Goal: Task Accomplishment & Management: Complete application form

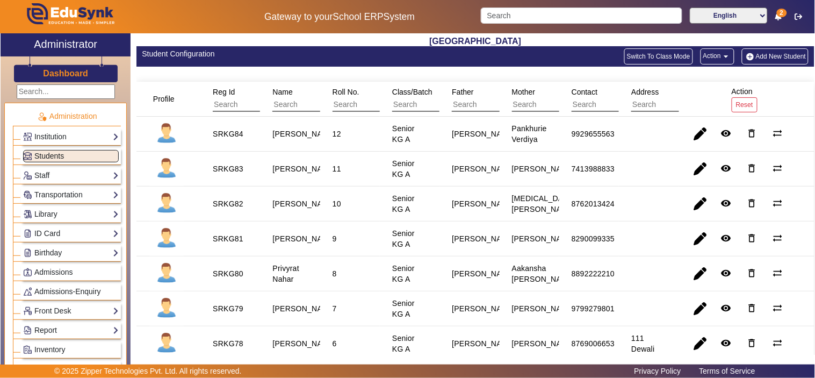
click at [50, 154] on span "Students" at bounding box center [49, 155] width 30 height 9
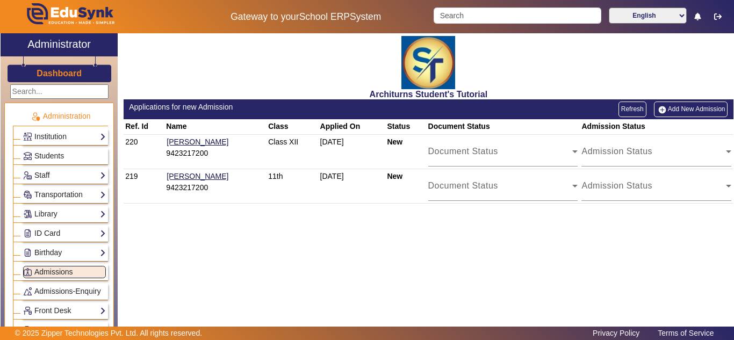
scroll to position [90, 0]
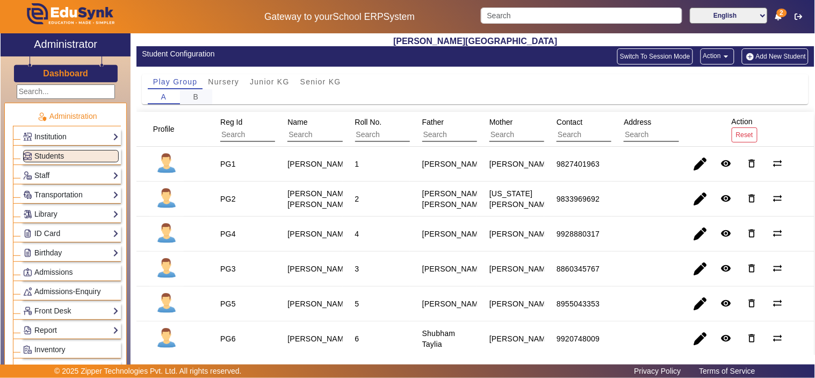
click at [194, 98] on span "B" at bounding box center [196, 97] width 6 height 8
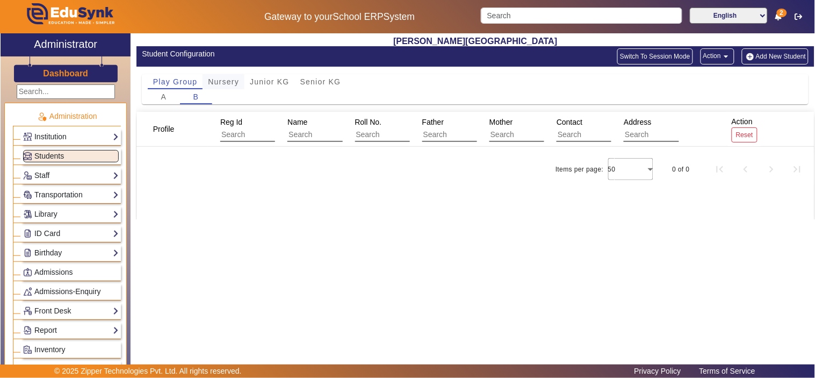
click at [229, 84] on span "Nursery" at bounding box center [223, 82] width 31 height 8
click at [192, 98] on div "B" at bounding box center [196, 96] width 32 height 15
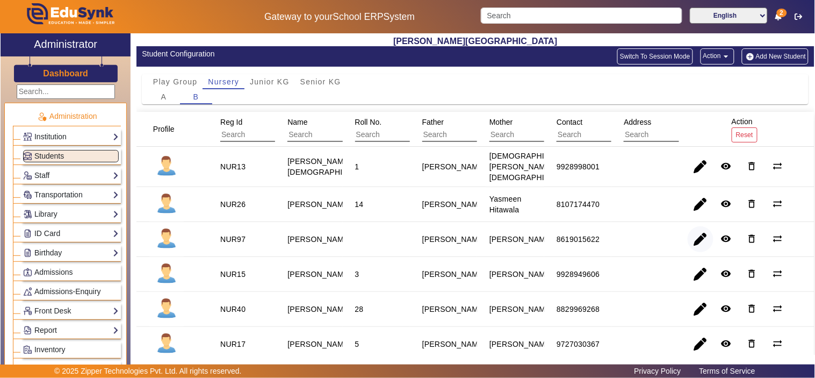
click at [697, 232] on span "button" at bounding box center [701, 239] width 26 height 26
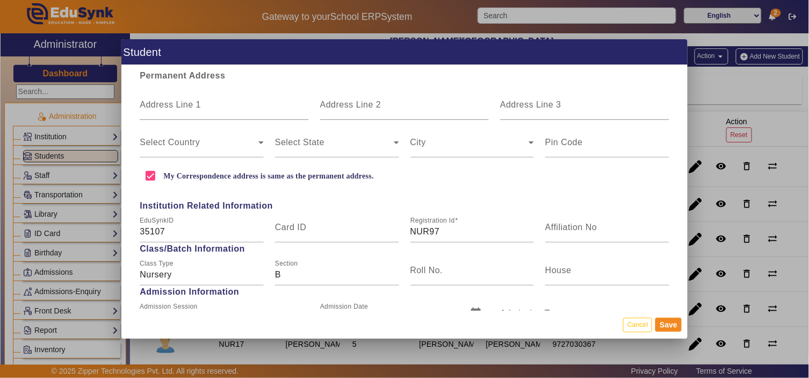
scroll to position [298, 0]
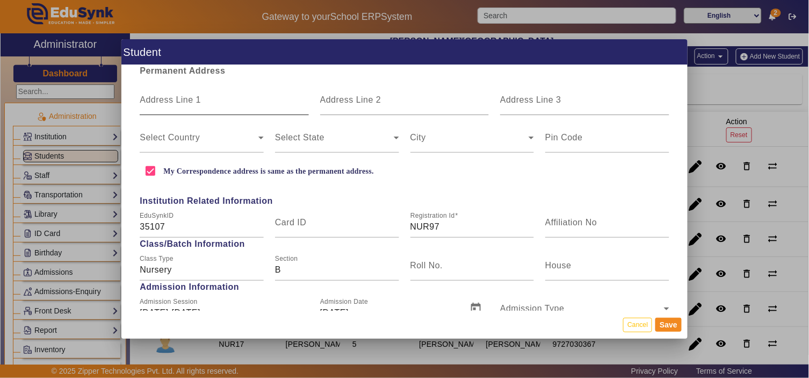
click at [180, 101] on mat-label "Address Line 1" at bounding box center [170, 99] width 61 height 9
click at [180, 101] on input "Address Line 1" at bounding box center [224, 104] width 169 height 13
type input "Plot no. 829, Modern Complex, Behind Sandvik Showroom, Opp. Celebration Mall"
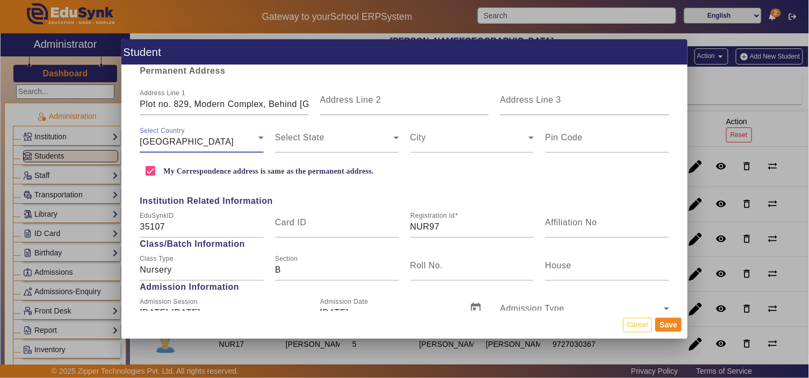
click at [232, 137] on span "Democratic Republic of the Congo" at bounding box center [187, 141] width 94 height 9
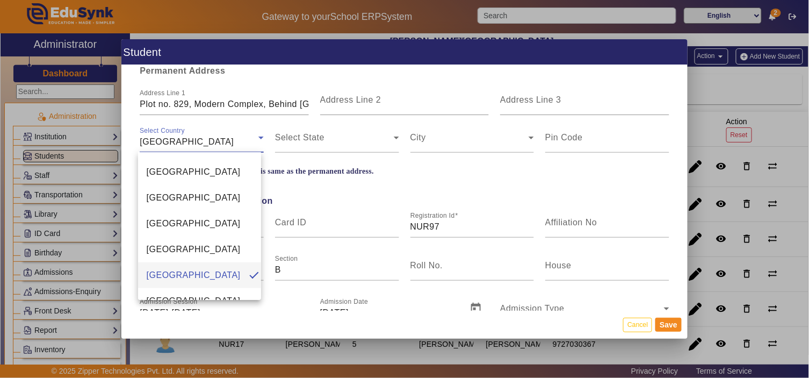
scroll to position [2473, 0]
click at [198, 281] on mat-option "India" at bounding box center [200, 275] width 124 height 26
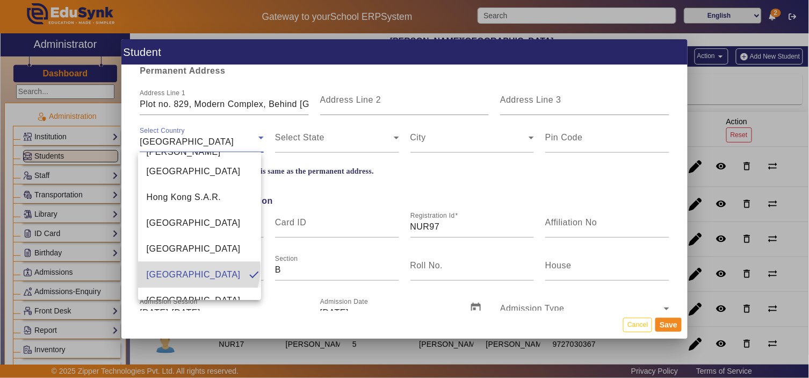
scroll to position [0, 0]
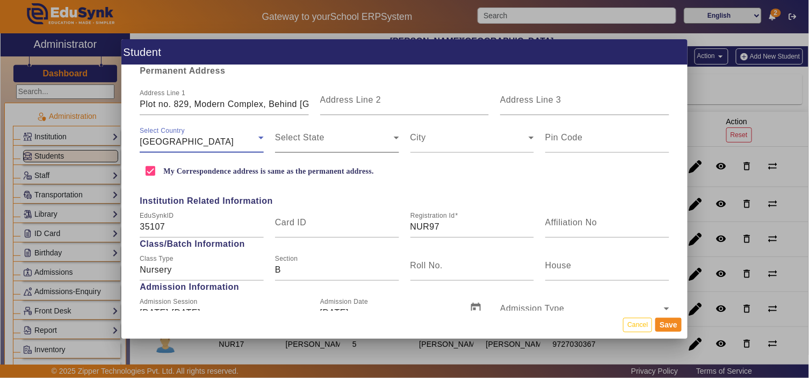
click at [318, 135] on span at bounding box center [334, 141] width 119 height 13
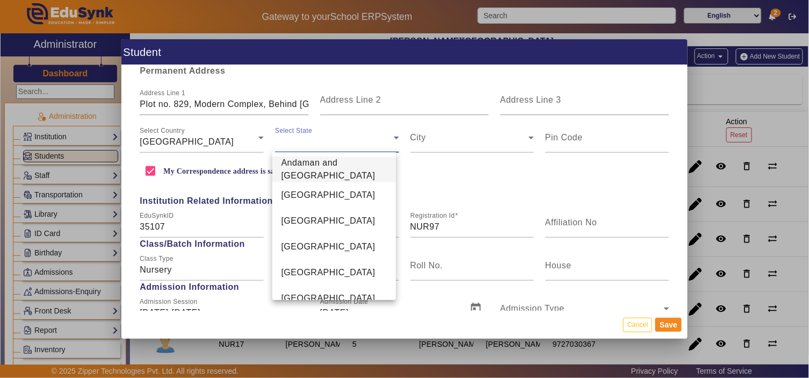
scroll to position [604, 0]
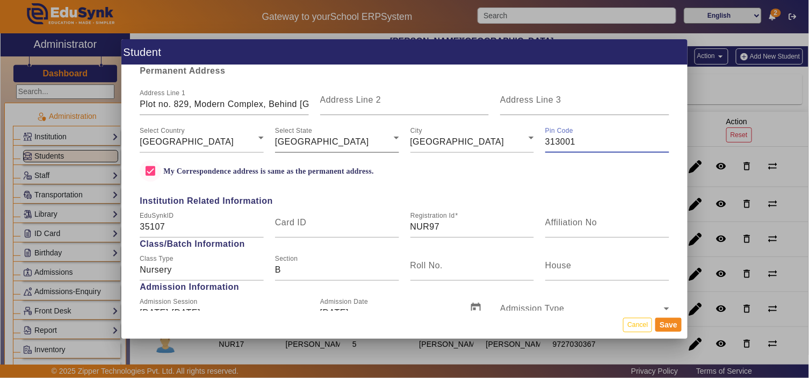
type input "313001"
click at [148, 172] on input "My Correspondence address is same as the permanent address." at bounding box center [150, 170] width 21 height 21
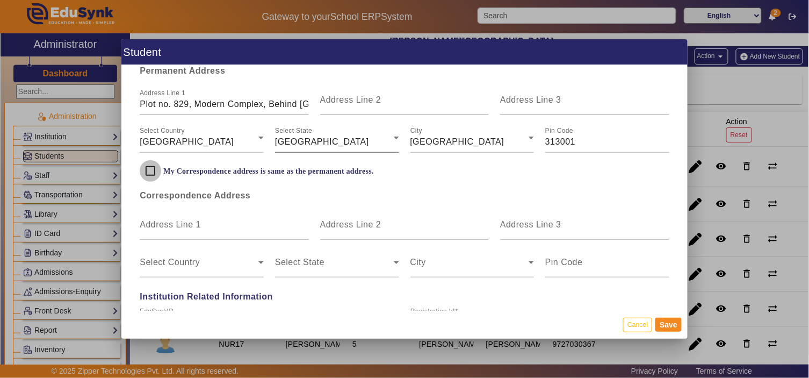
click at [148, 172] on input "My Correspondence address is same as the permanent address." at bounding box center [150, 170] width 21 height 21
checkbox input "true"
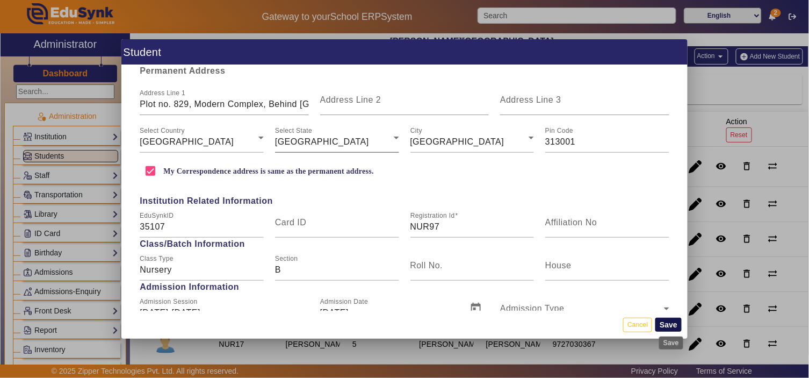
click at [676, 322] on button "Save" at bounding box center [668, 324] width 26 height 14
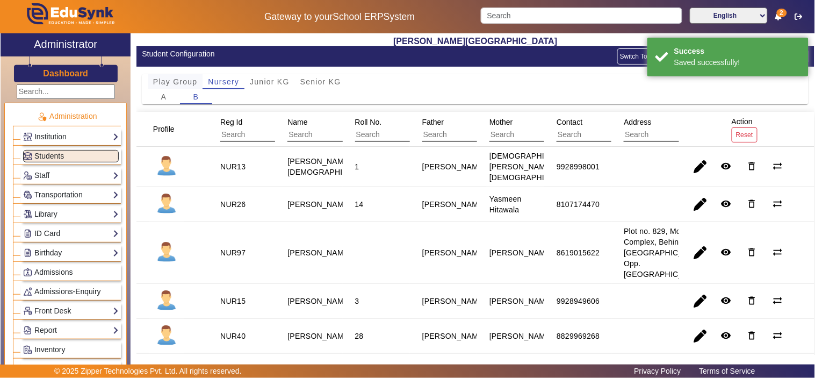
click at [167, 79] on span "Play Group" at bounding box center [175, 82] width 45 height 8
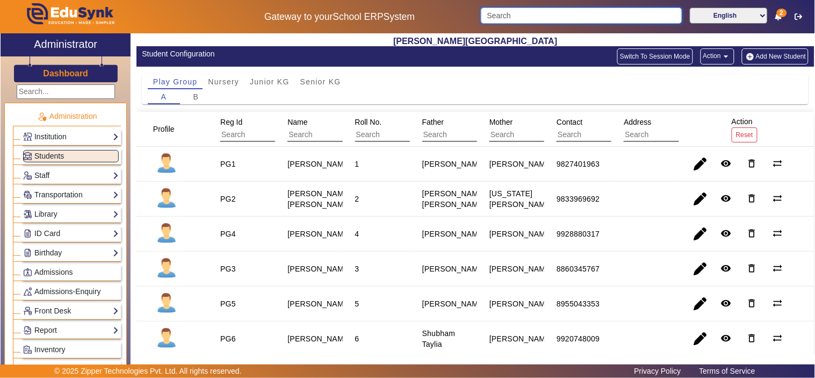
click at [506, 8] on input "Search" at bounding box center [581, 16] width 201 height 16
type input "n"
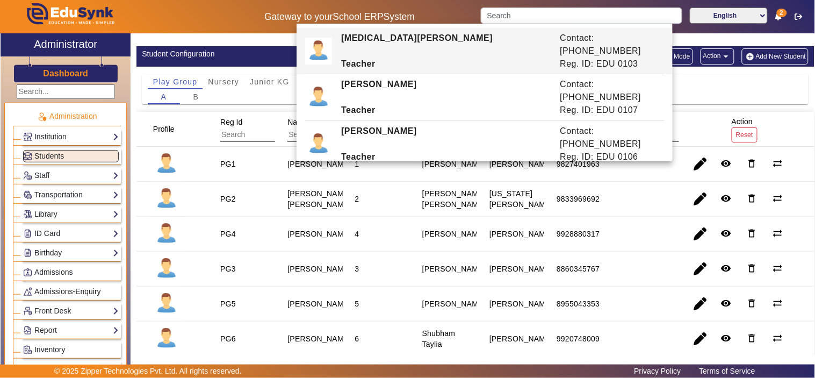
click at [787, 89] on div "A B" at bounding box center [475, 96] width 655 height 15
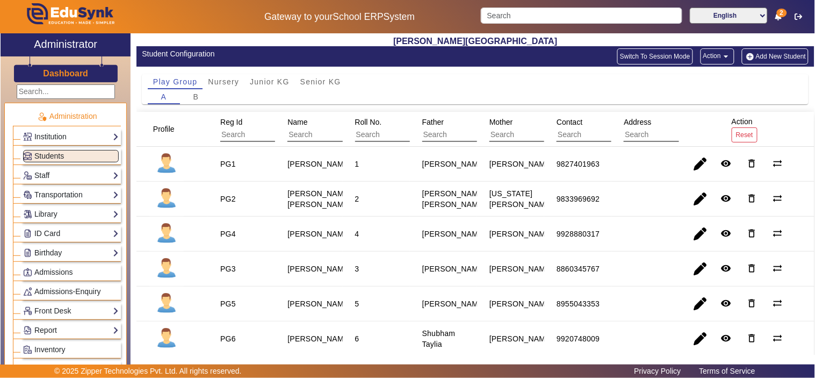
click at [772, 56] on button "Add New Student" at bounding box center [775, 56] width 67 height 16
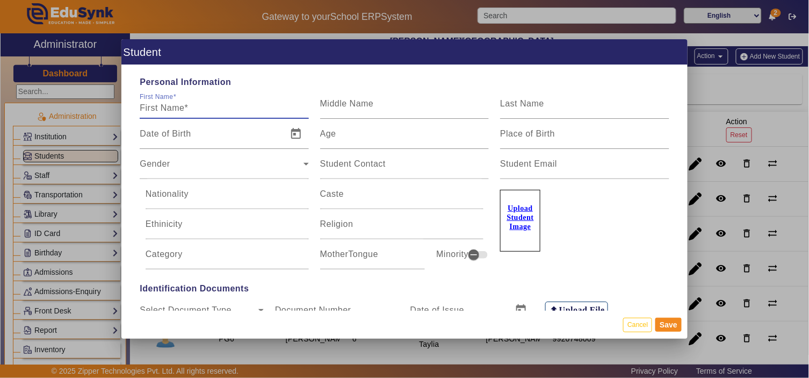
click at [240, 99] on div "First Name" at bounding box center [224, 104] width 169 height 30
type input "Nihira"
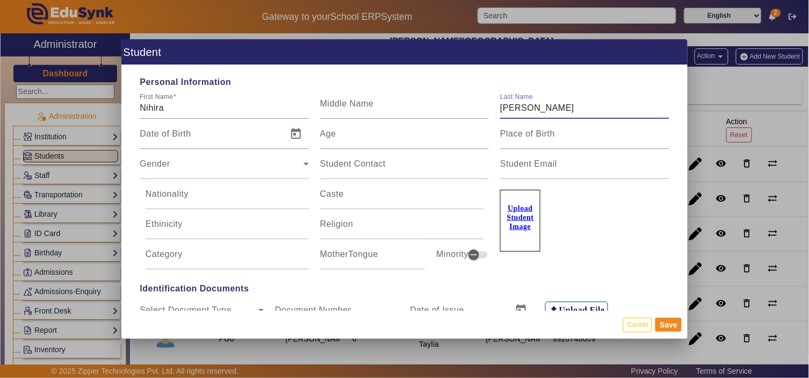
type input "Parihar"
click at [288, 137] on span "Open calendar" at bounding box center [296, 134] width 26 height 26
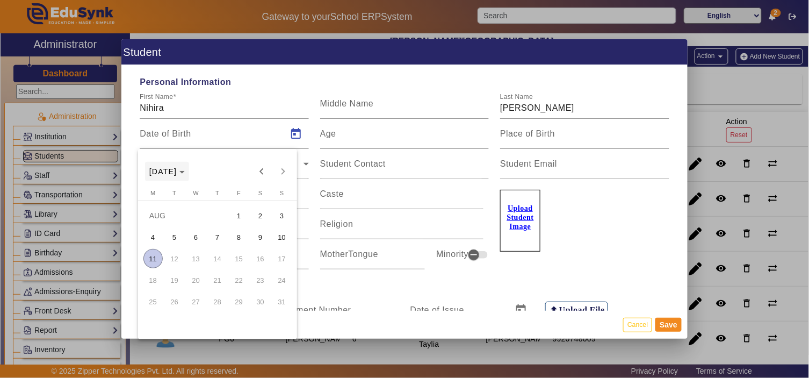
click at [170, 171] on span "AUG 2025" at bounding box center [163, 171] width 28 height 9
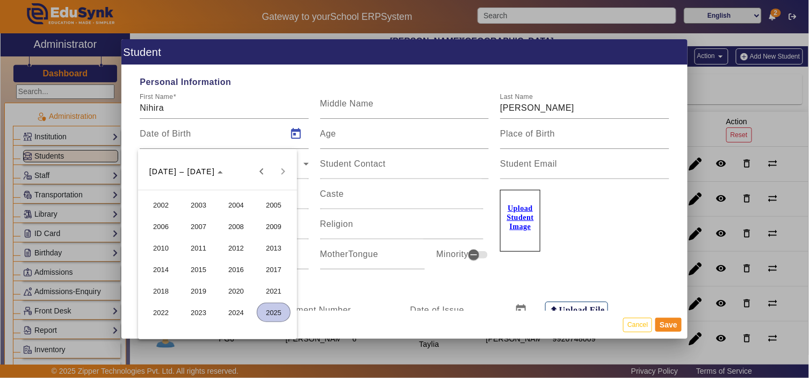
click at [164, 310] on span "2022" at bounding box center [161, 311] width 34 height 19
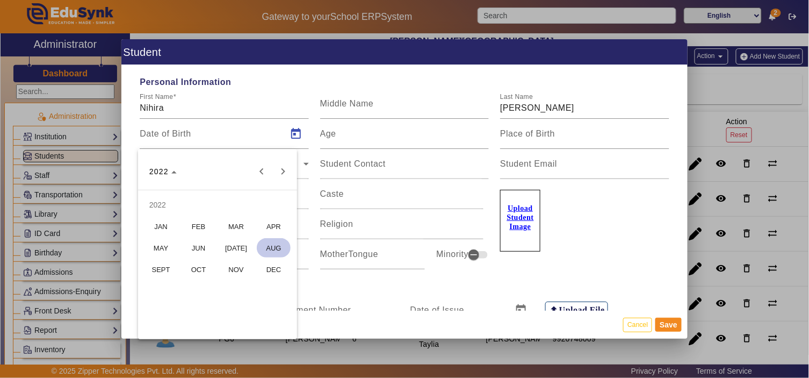
click at [274, 267] on span "DEC" at bounding box center [274, 268] width 34 height 19
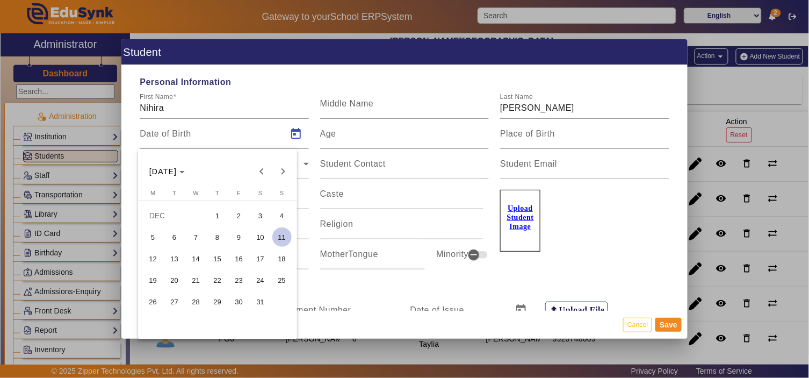
click at [201, 280] on span "21" at bounding box center [195, 279] width 19 height 19
type input "21/12/2022"
type input "2 Yrs, 7 Months, 21 Days"
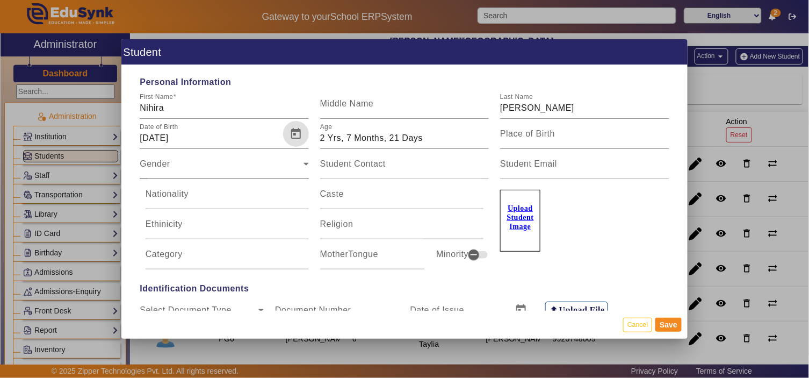
click at [178, 172] on div "Gender" at bounding box center [221, 168] width 163 height 13
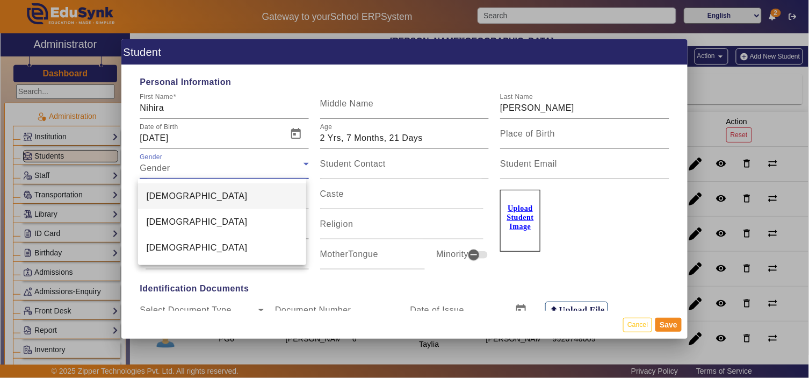
click at [160, 218] on span "Female" at bounding box center [197, 221] width 101 height 13
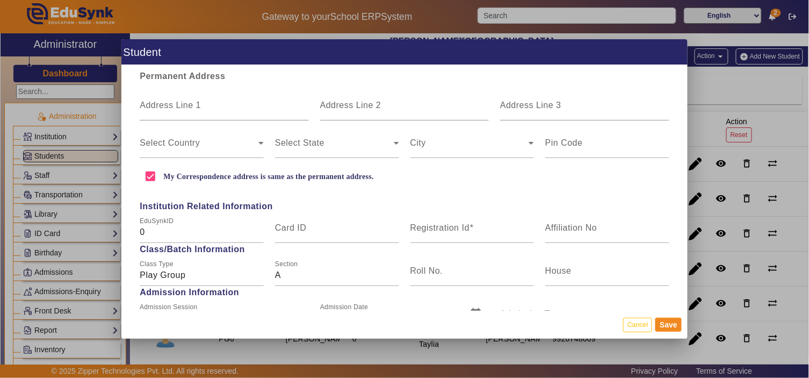
scroll to position [298, 0]
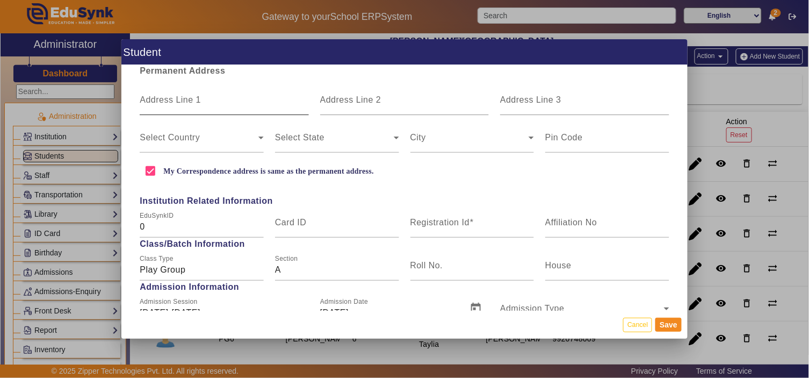
click at [163, 101] on mat-label "Address Line 1" at bounding box center [170, 99] width 61 height 9
click at [163, 101] on input "Address Line 1" at bounding box center [224, 104] width 169 height 13
type input "21 New Polo Ground, Saheli Nagar, Near Hanuman Temple"
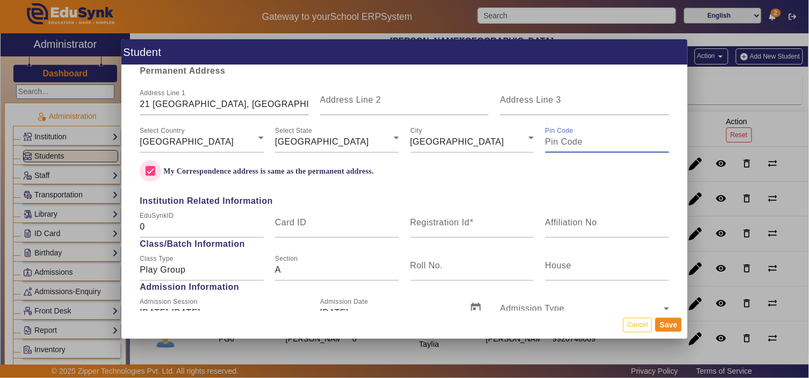
click at [151, 168] on input "My Correspondence address is same as the permanent address." at bounding box center [150, 170] width 21 height 21
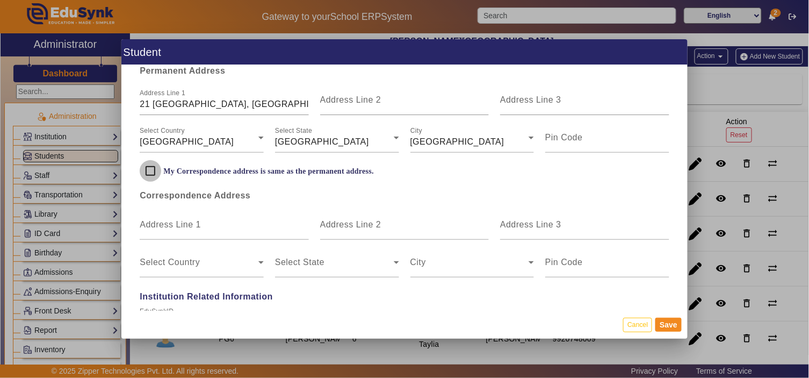
click at [151, 168] on input "My Correspondence address is same as the permanent address." at bounding box center [150, 170] width 21 height 21
checkbox input "true"
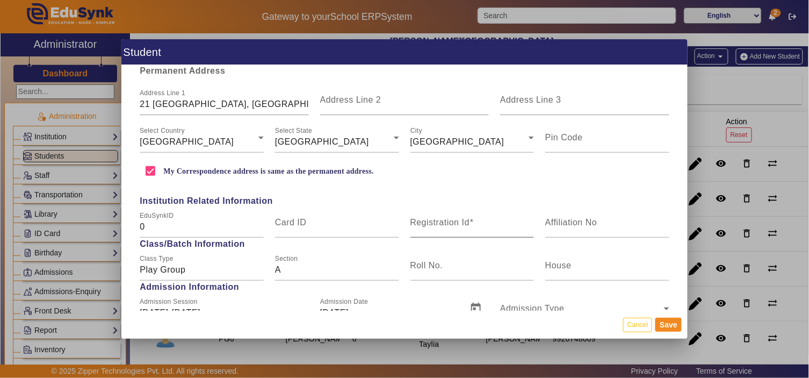
click at [466, 222] on mat-label "Registration Id" at bounding box center [440, 222] width 60 height 9
click at [466, 222] on input "Registration Id" at bounding box center [472, 226] width 124 height 13
type input "PG98"
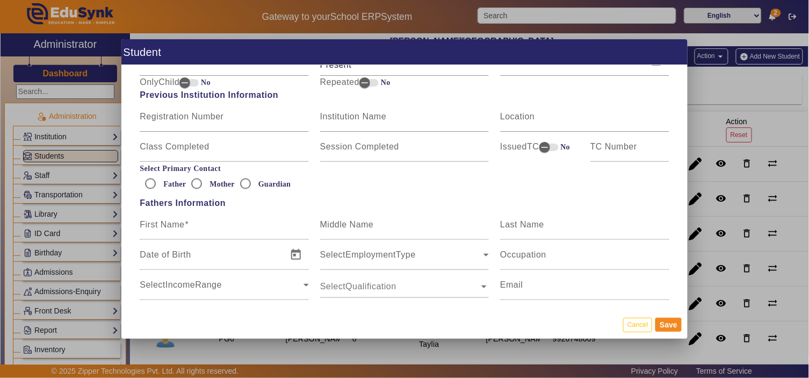
scroll to position [597, 0]
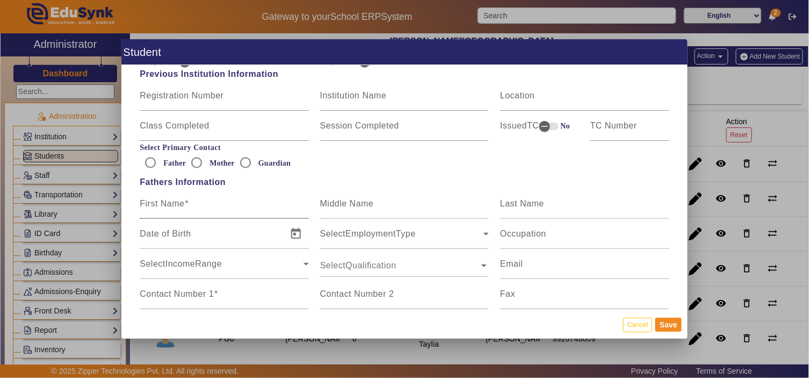
click at [194, 203] on input "First Name" at bounding box center [224, 207] width 169 height 13
type input "Chetan"
type input "Parihar"
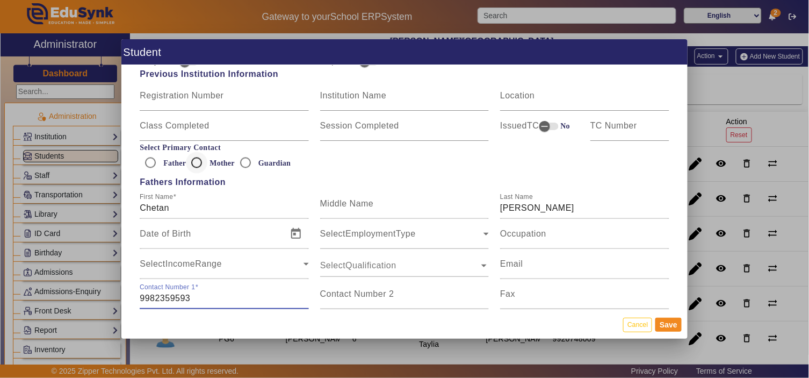
type input "9982359593"
click at [192, 158] on input "Mother" at bounding box center [196, 162] width 21 height 21
radio input "true"
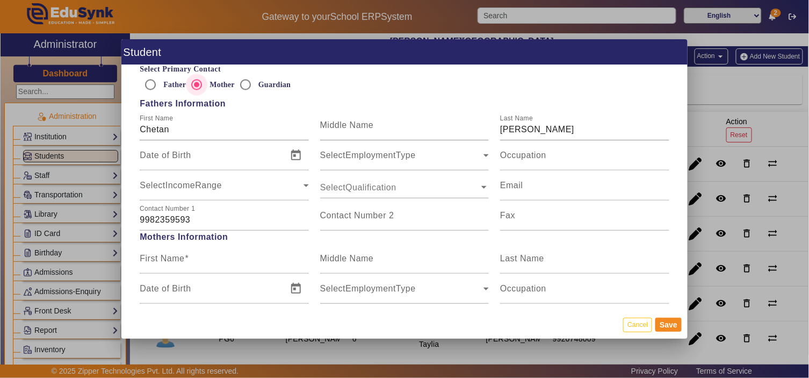
scroll to position [795, 0]
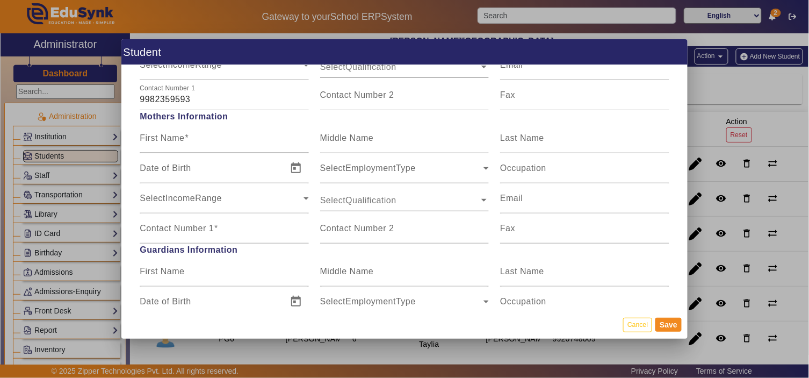
click at [185, 137] on span at bounding box center [187, 137] width 4 height 9
click at [184, 137] on input "First Name" at bounding box center [224, 142] width 169 height 13
type input "9358815199"
click at [238, 226] on input "Contact Number 1" at bounding box center [224, 232] width 169 height 13
paste input "9358815199"
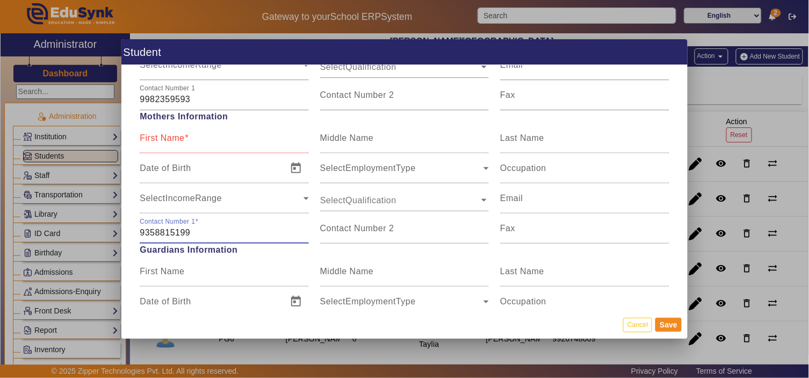
click at [184, 232] on input "9358815199" at bounding box center [224, 232] width 169 height 13
type input "9358815159"
click at [163, 136] on mat-label "First Name" at bounding box center [162, 137] width 45 height 9
click at [163, 136] on input "First Name" at bounding box center [224, 142] width 169 height 13
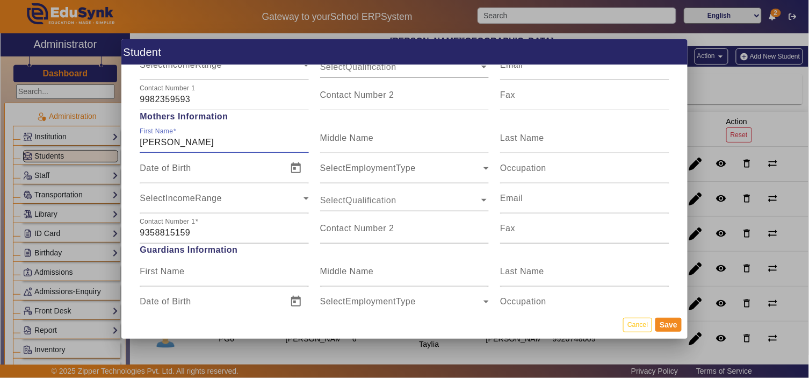
type input "Zeel Parihar"
click at [393, 200] on input "text" at bounding box center [399, 200] width 159 height 12
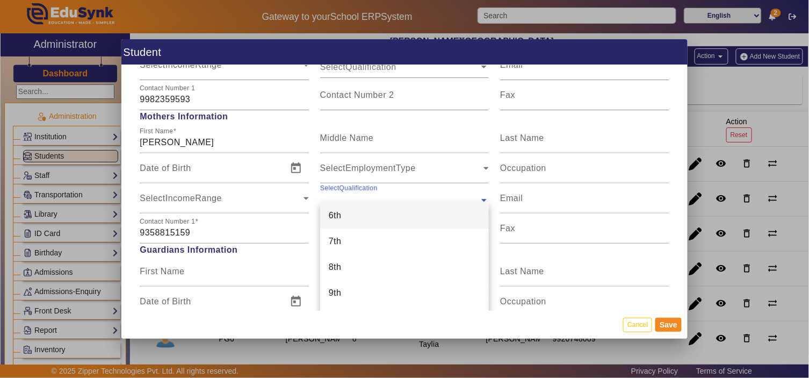
type input "b"
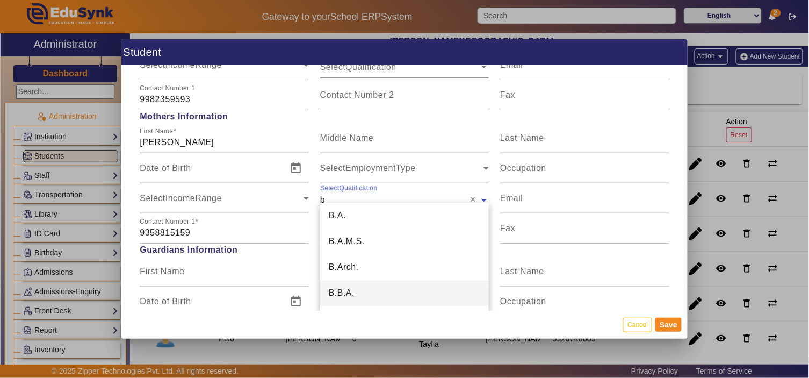
click at [363, 289] on div "B.B.A." at bounding box center [404, 293] width 169 height 26
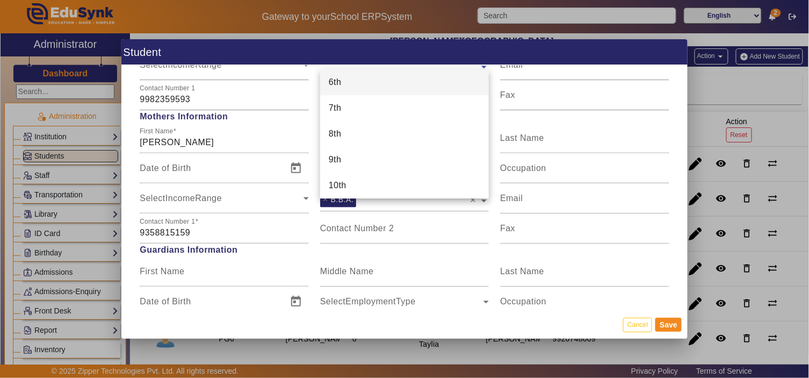
click at [407, 70] on input "text" at bounding box center [399, 67] width 159 height 12
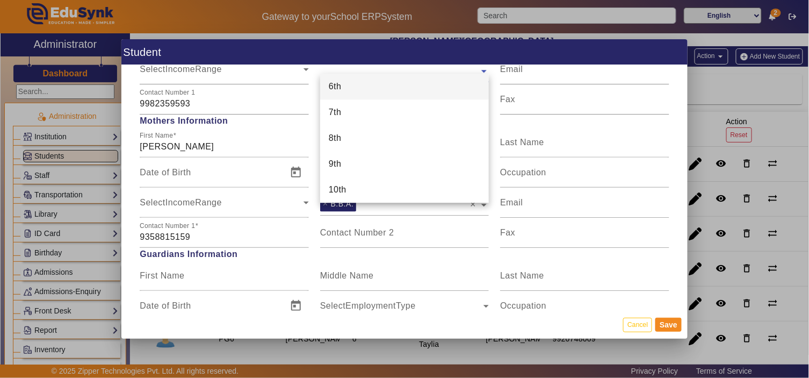
type input "c"
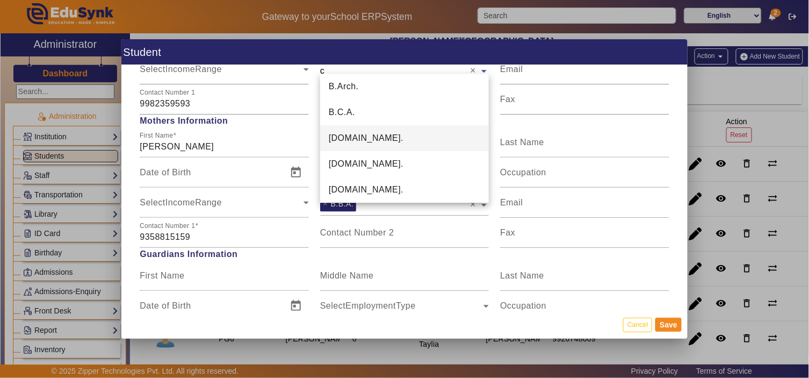
click at [363, 138] on div "B.Com." at bounding box center [404, 138] width 169 height 26
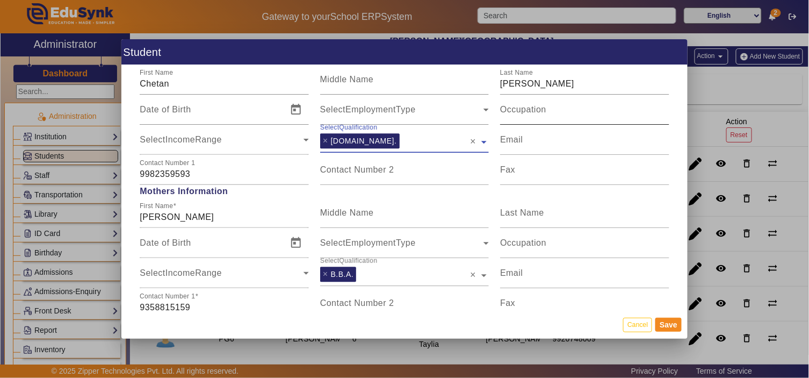
scroll to position [692, 0]
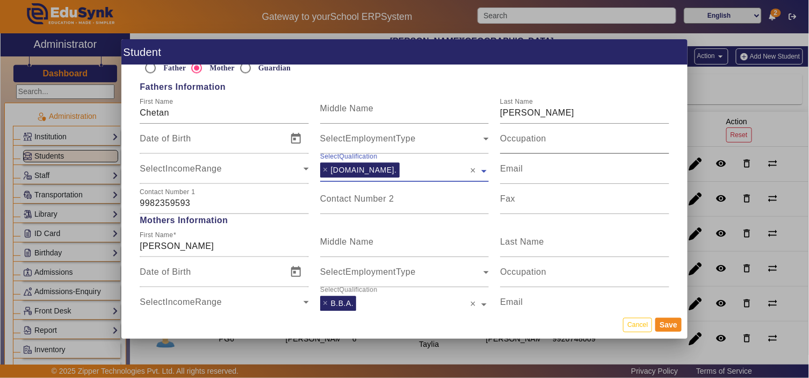
click at [555, 138] on input "Occupation" at bounding box center [584, 142] width 169 height 13
type input "Business"
click at [545, 271] on input "Occupation" at bounding box center [584, 276] width 169 height 13
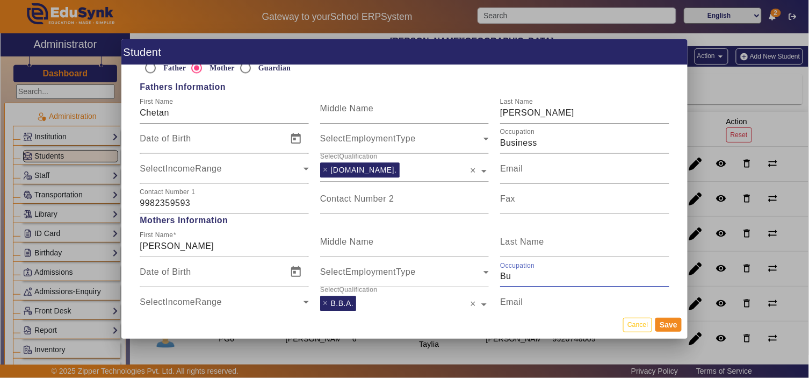
type input "B"
click at [670, 323] on button "Save" at bounding box center [668, 324] width 26 height 14
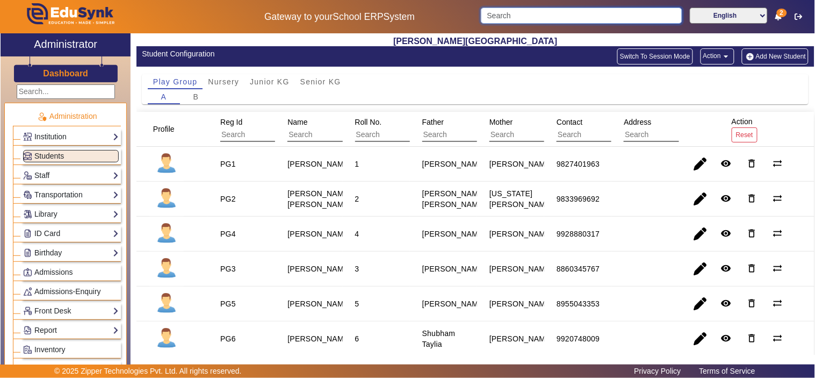
click at [576, 8] on input "Search" at bounding box center [581, 16] width 201 height 16
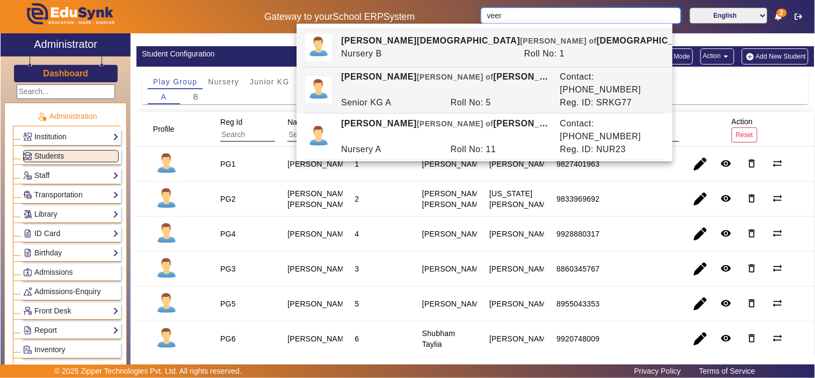
type input "veer"
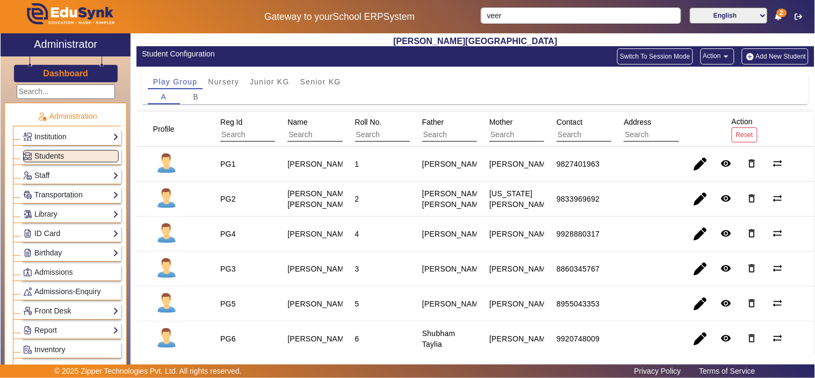
click at [755, 57] on button "Add New Student" at bounding box center [775, 56] width 67 height 16
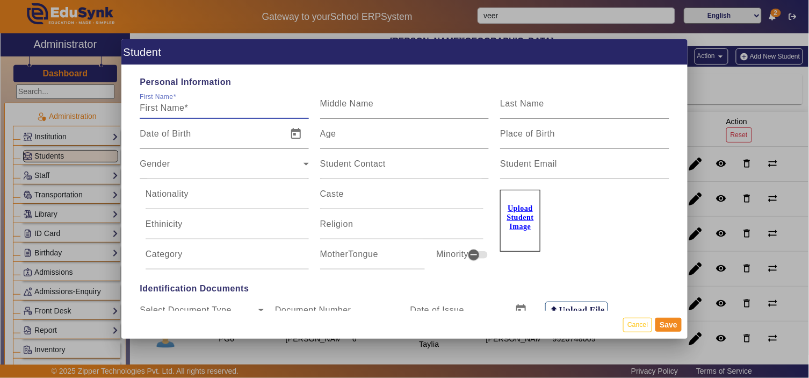
click at [241, 105] on input "First Name" at bounding box center [224, 108] width 169 height 13
type input "Veer Pratap"
type input "Singh"
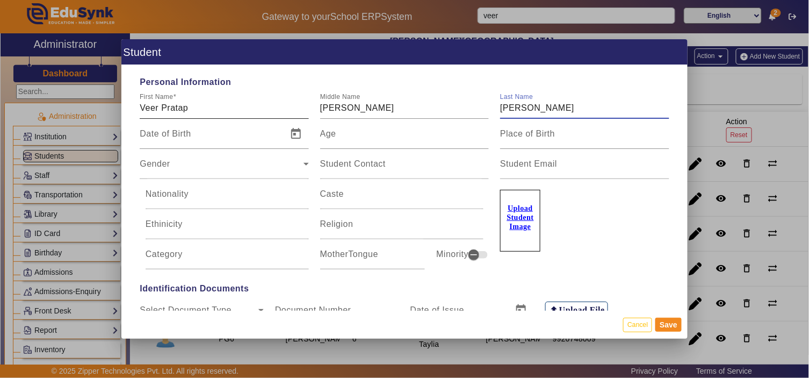
type input "Ranawat"
click at [299, 132] on span "Open calendar" at bounding box center [296, 134] width 26 height 26
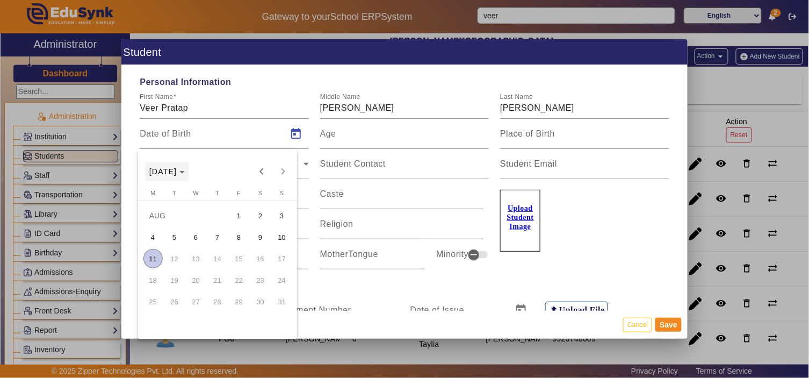
click at [190, 163] on span "Choose month and year" at bounding box center [167, 171] width 45 height 26
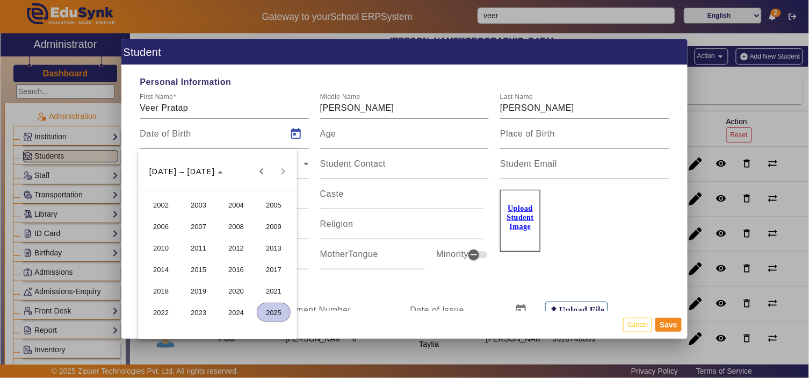
click at [187, 310] on span "2023" at bounding box center [199, 311] width 34 height 19
click at [157, 245] on span "MAY" at bounding box center [161, 247] width 34 height 19
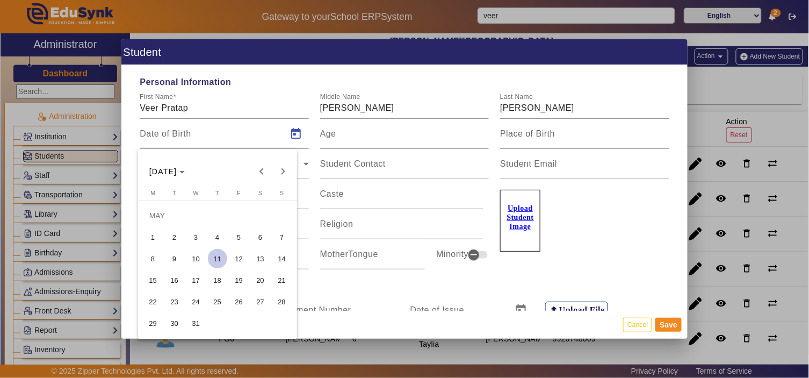
click at [255, 276] on span "20" at bounding box center [260, 279] width 19 height 19
type input "20/05/2023"
type input "2 Yrs, 2 Months, 22 Days"
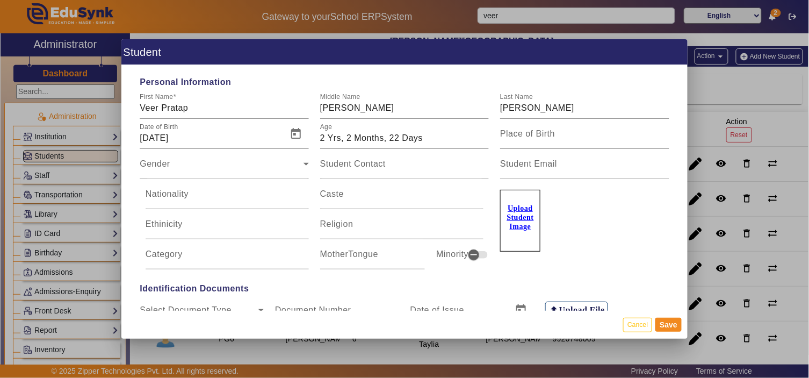
click at [598, 208] on div "Upload Student Image" at bounding box center [584, 215] width 169 height 73
click at [360, 199] on input "Caste" at bounding box center [401, 198] width 163 height 13
click at [330, 195] on input "Caste" at bounding box center [401, 198] width 163 height 13
click at [191, 198] on input "Nationality" at bounding box center [227, 198] width 163 height 13
click at [206, 168] on div "Gender" at bounding box center [221, 168] width 163 height 13
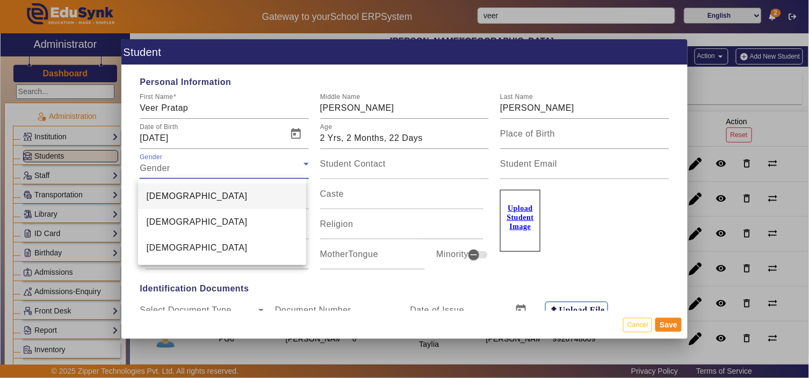
click at [183, 195] on mat-option "Male" at bounding box center [222, 196] width 168 height 26
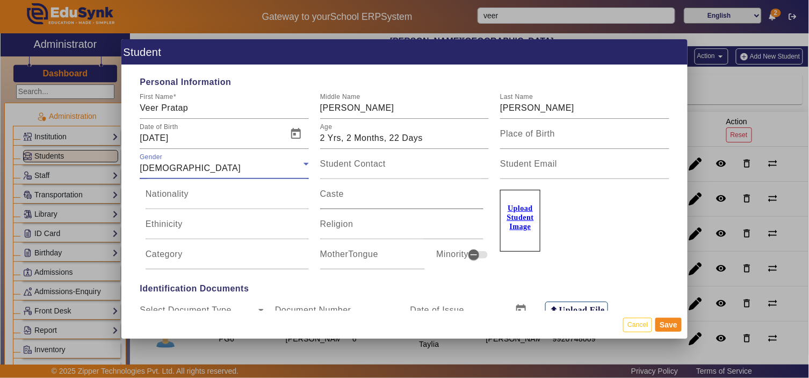
click at [373, 198] on input "Caste" at bounding box center [401, 198] width 163 height 13
click at [331, 220] on mat-label "Religion" at bounding box center [336, 223] width 33 height 9
click at [331, 222] on input "Religion" at bounding box center [401, 228] width 163 height 13
type input "Hindu"
click at [271, 277] on div "Personal Information First Name Veer Pratap Middle Name Singh Last Name Ranawat…" at bounding box center [404, 187] width 566 height 245
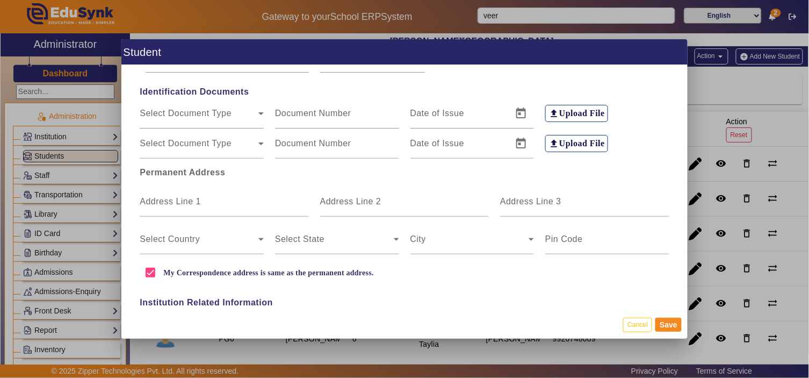
scroll to position [199, 0]
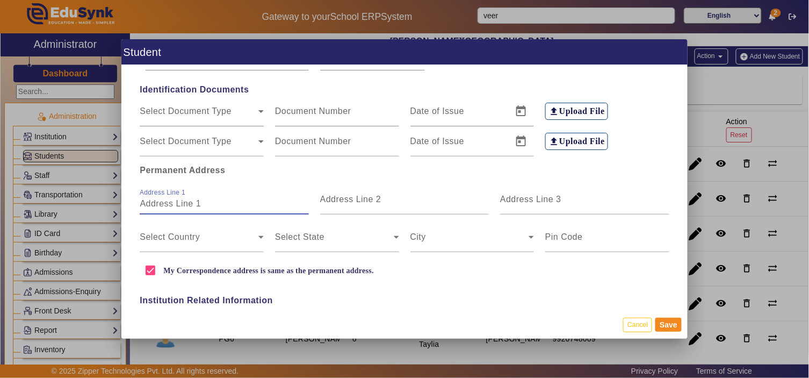
click at [205, 199] on input "Address Line 1" at bounding box center [224, 203] width 169 height 13
click at [184, 204] on input "504, Hitawala Guru Devendra Apartments, Modern Complex, Bhuwana" at bounding box center [224, 203] width 169 height 13
type input "504, Hitawala Guru Devendra Apartment, Modern Complex, Bhuwana"
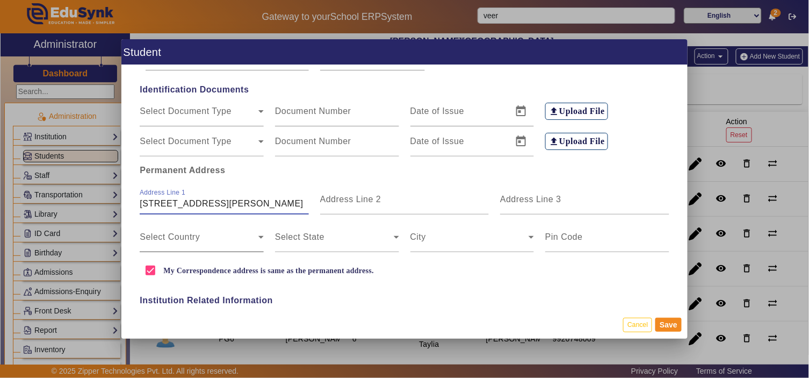
click at [178, 243] on span at bounding box center [199, 241] width 119 height 13
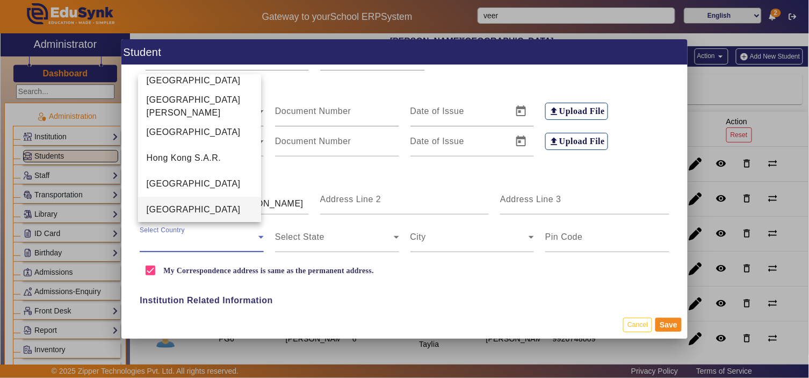
scroll to position [2460, 0]
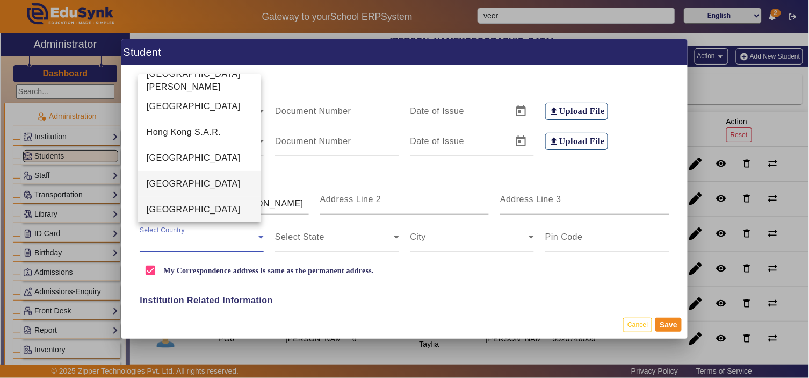
click at [196, 211] on mat-option "India" at bounding box center [200, 210] width 124 height 26
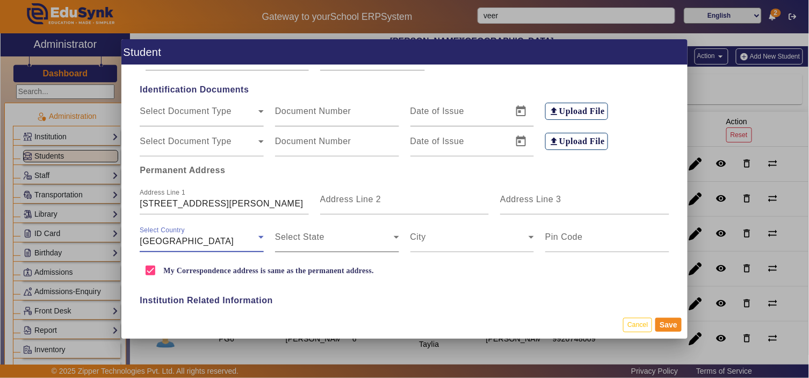
click at [307, 235] on span at bounding box center [334, 241] width 119 height 13
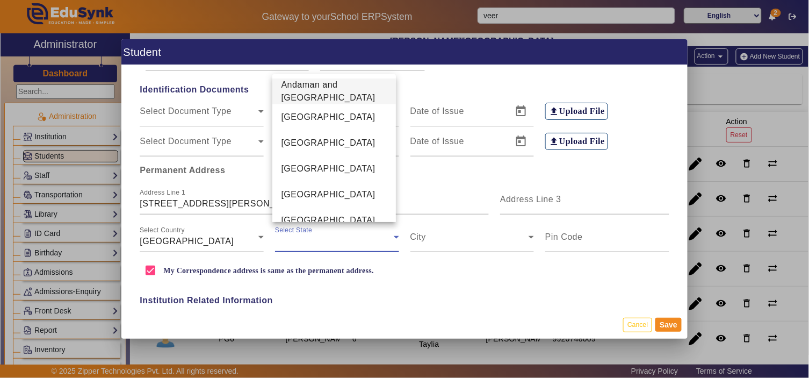
scroll to position [604, 0]
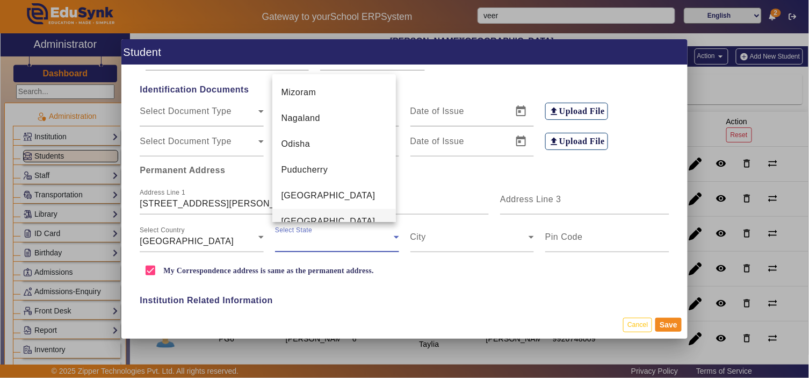
click at [328, 209] on mat-option "Rajasthan" at bounding box center [334, 222] width 124 height 26
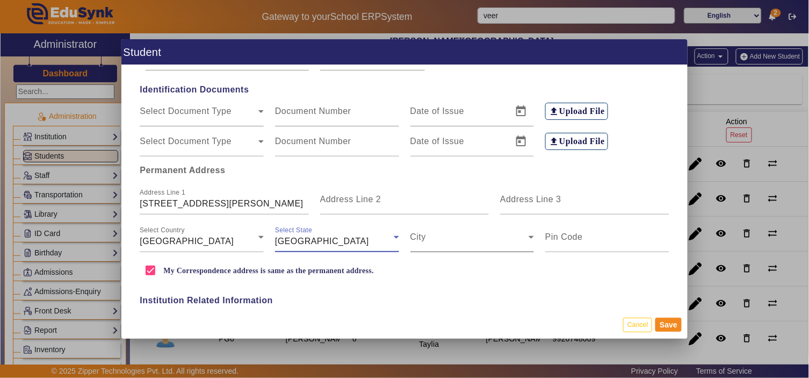
click at [437, 239] on span at bounding box center [469, 241] width 119 height 13
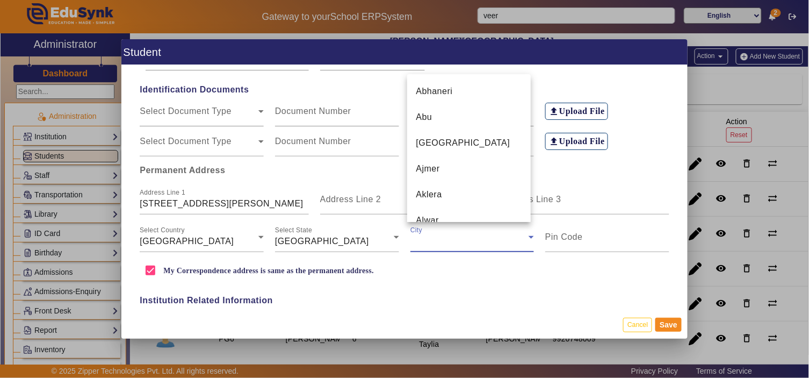
scroll to position [4599, 0]
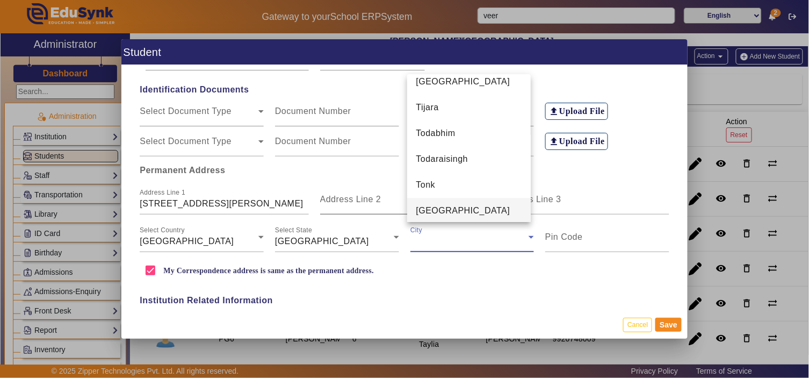
click at [445, 208] on span "Udaipur" at bounding box center [463, 210] width 94 height 13
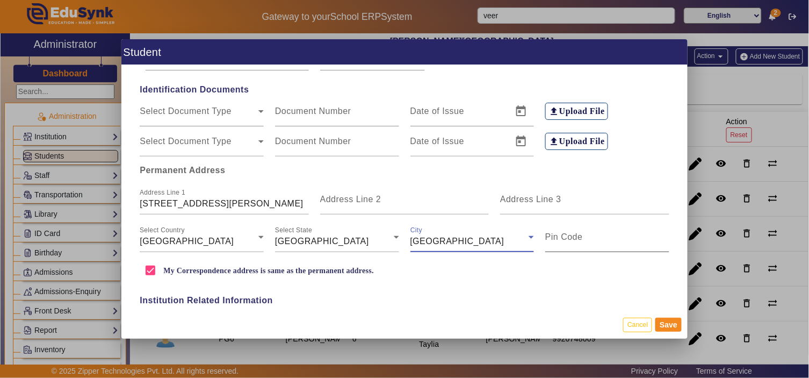
click at [560, 238] on mat-label "Pin Code" at bounding box center [564, 236] width 38 height 9
click at [560, 238] on input "Pin Code" at bounding box center [607, 241] width 124 height 13
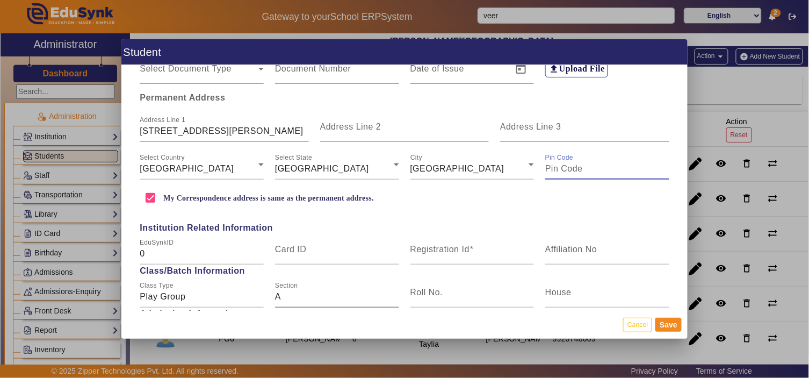
scroll to position [298, 0]
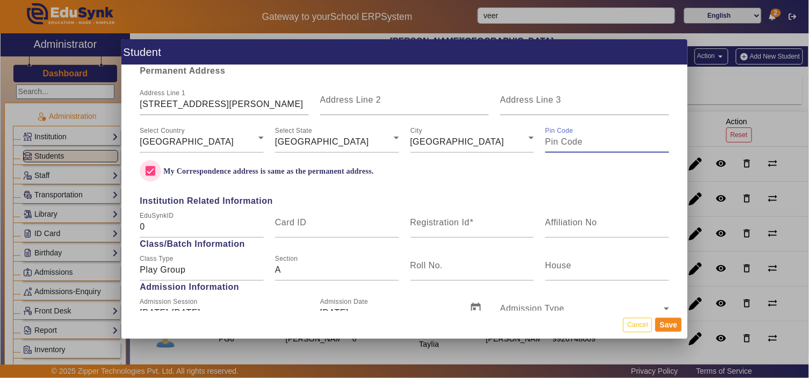
click at [149, 172] on input "My Correspondence address is same as the permanent address." at bounding box center [150, 170] width 21 height 21
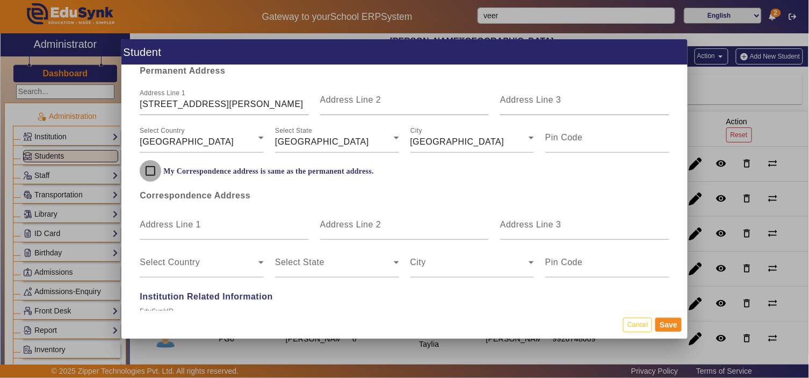
click at [149, 172] on input "My Correspondence address is same as the permanent address." at bounding box center [150, 170] width 21 height 21
checkbox input "true"
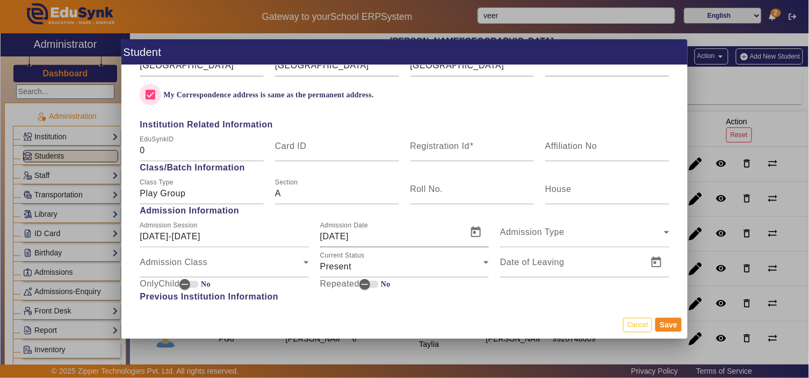
scroll to position [398, 0]
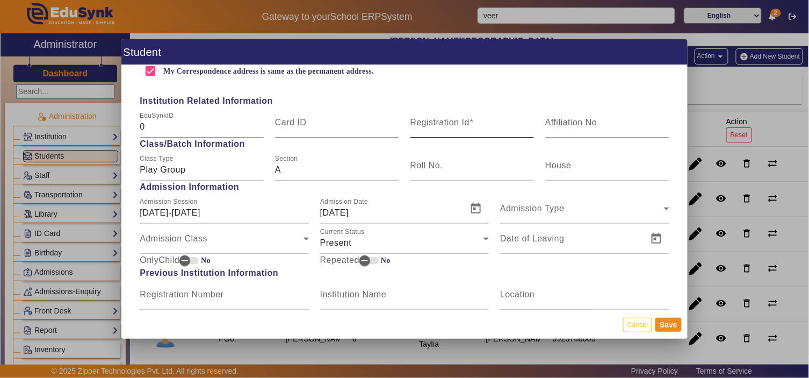
click at [453, 121] on mat-label "Registration Id" at bounding box center [440, 122] width 60 height 9
click at [453, 121] on input "Registration Id" at bounding box center [472, 126] width 124 height 13
type input "PG98"
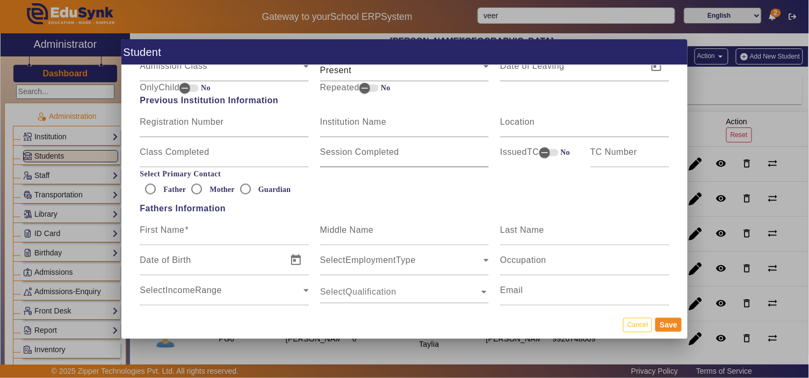
scroll to position [597, 0]
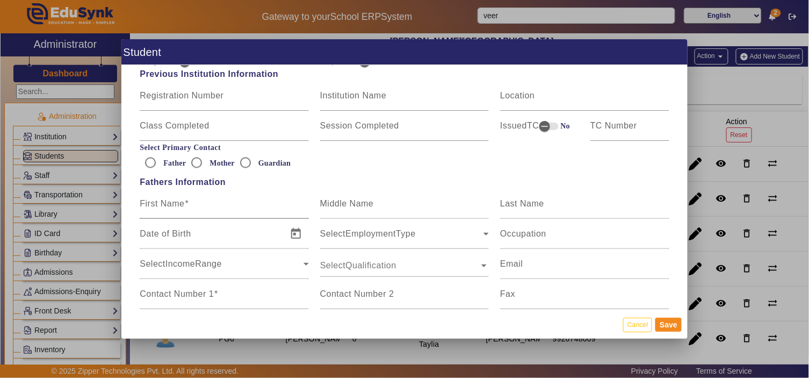
click at [191, 205] on input "First Name" at bounding box center [224, 207] width 169 height 13
type input "Bhanu Pratap"
type input "Singh"
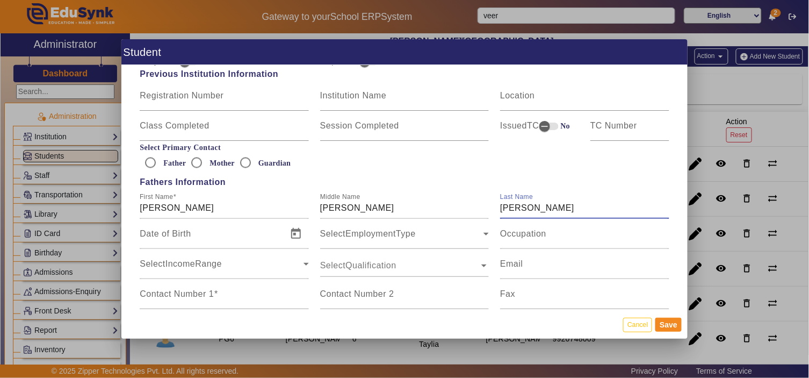
type input "Ranawat"
click at [530, 234] on mat-label "Occupation" at bounding box center [523, 233] width 46 height 9
click at [530, 234] on input "Occupation" at bounding box center [584, 237] width 169 height 13
type input "Business"
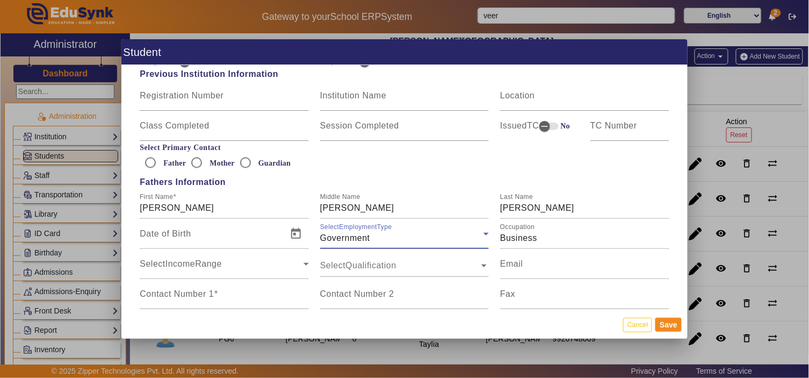
click at [445, 236] on div "Government" at bounding box center [401, 237] width 163 height 13
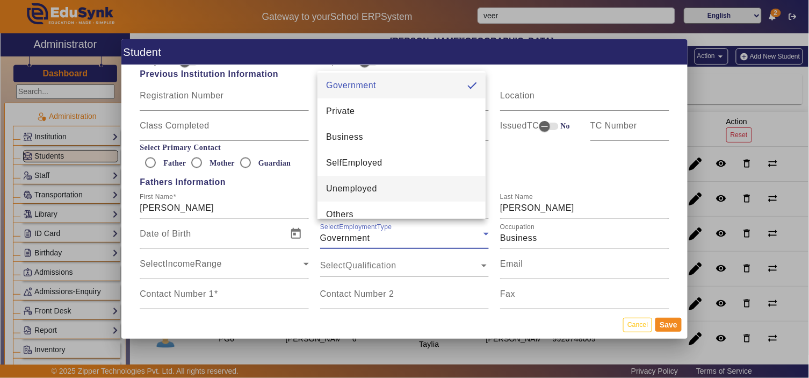
scroll to position [0, 0]
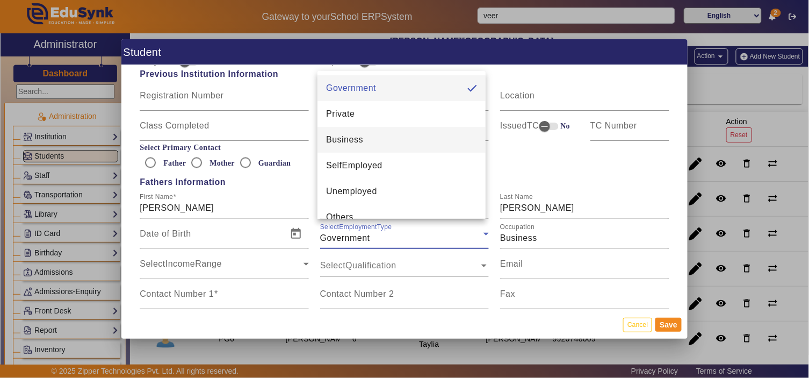
click at [389, 140] on mat-option "Business" at bounding box center [401, 140] width 168 height 26
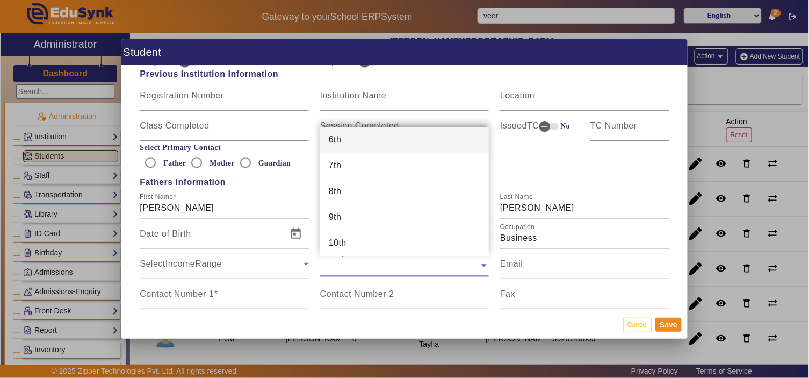
click at [421, 265] on input "text" at bounding box center [399, 265] width 159 height 12
type input "gr"
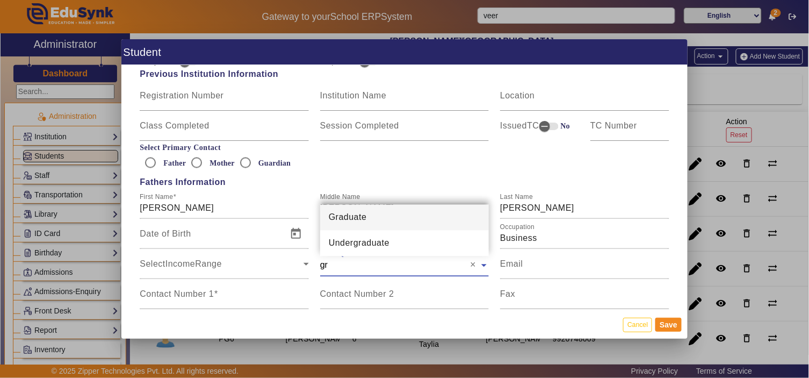
click at [414, 214] on div "Graduate" at bounding box center [404, 218] width 169 height 26
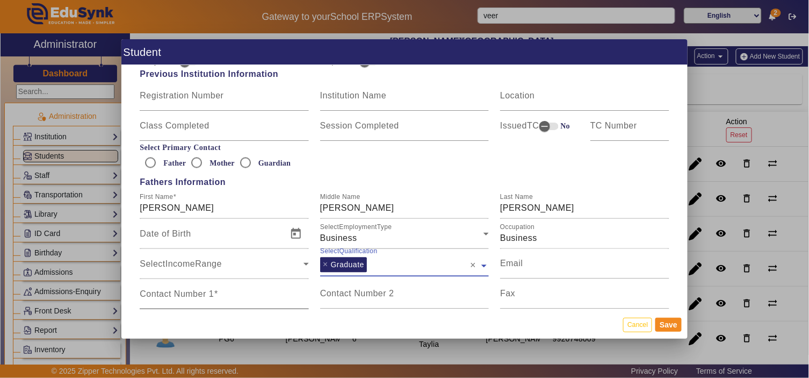
click at [251, 290] on div "Contact Number 1" at bounding box center [224, 294] width 169 height 30
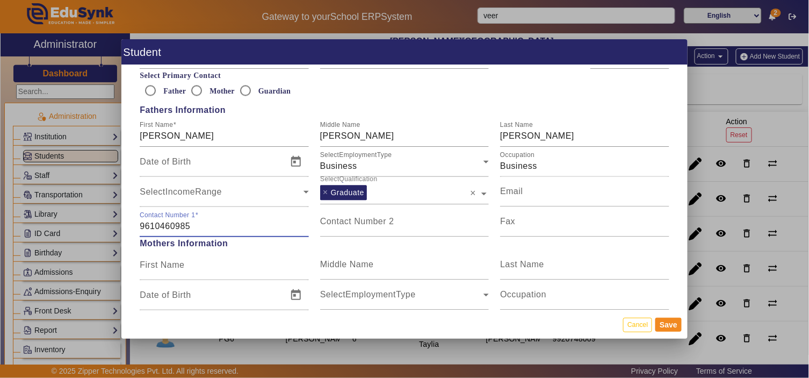
scroll to position [696, 0]
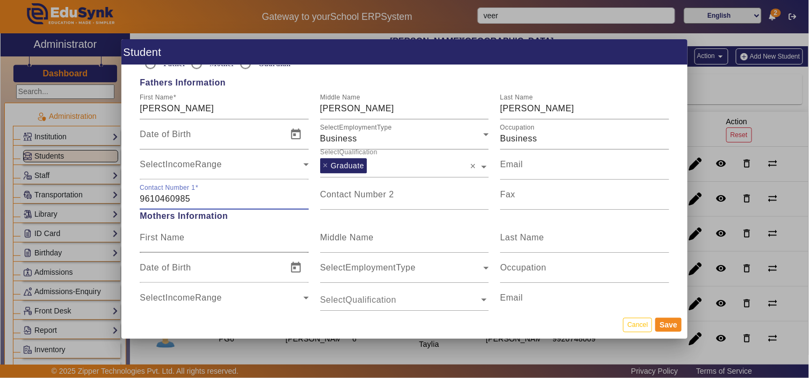
type input "9610460985"
click at [176, 242] on input "First Name" at bounding box center [224, 241] width 169 height 13
type input "Jolandra"
type input "Kanwar"
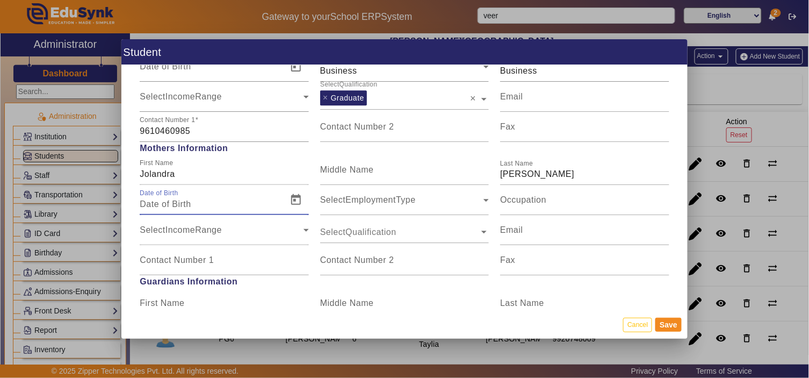
scroll to position [895, 0]
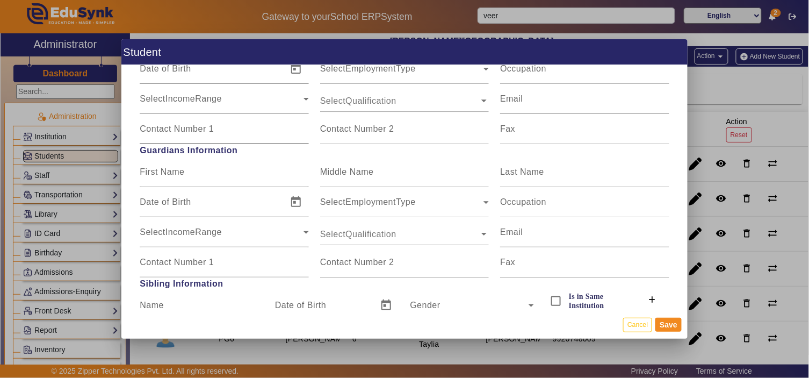
click at [183, 130] on mat-label "Contact Number 1" at bounding box center [177, 128] width 74 height 9
click at [183, 130] on input "Contact Number 1" at bounding box center [224, 133] width 169 height 13
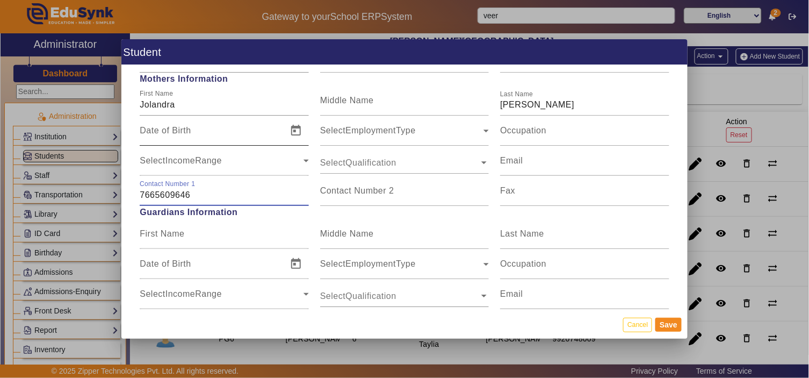
scroll to position [795, 0]
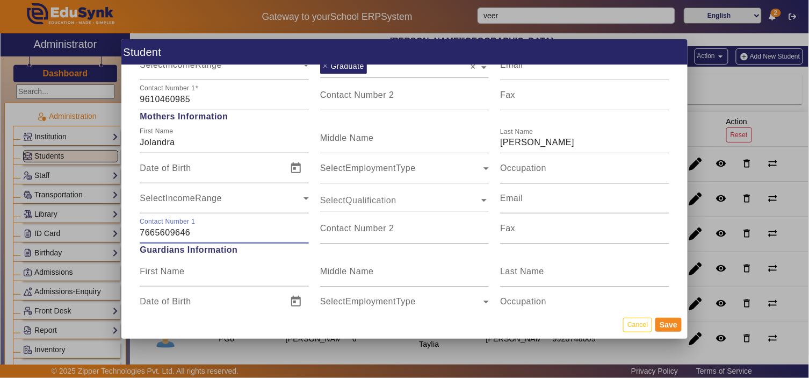
type input "7665609646"
click at [588, 166] on input "Occupation" at bounding box center [584, 172] width 169 height 13
click at [346, 199] on input "text" at bounding box center [399, 200] width 159 height 12
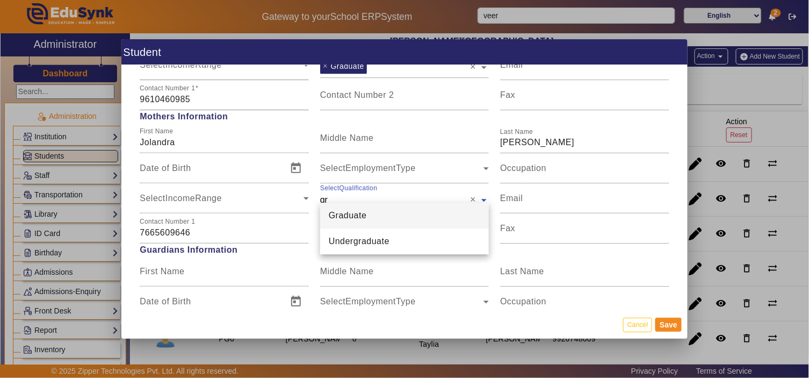
type input "gra"
click at [346, 216] on span "Graduate" at bounding box center [348, 215] width 38 height 9
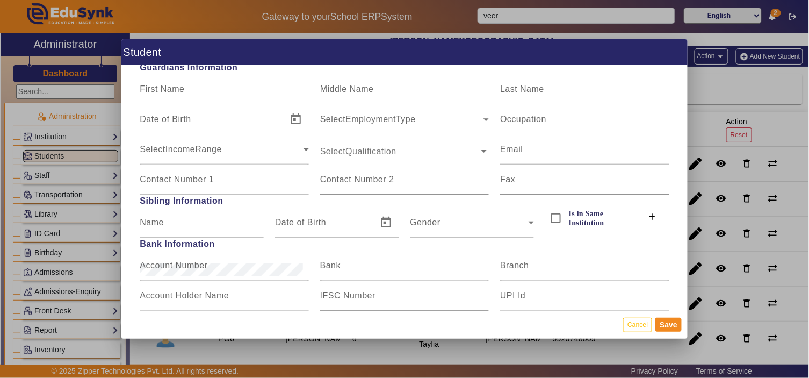
scroll to position [995, 0]
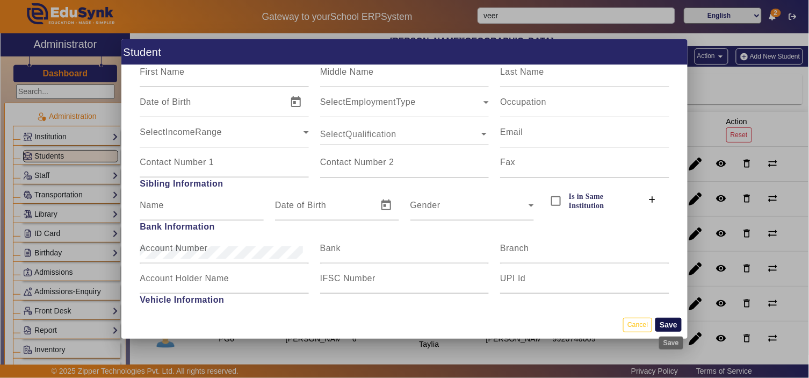
click at [671, 322] on button "Save" at bounding box center [668, 324] width 26 height 14
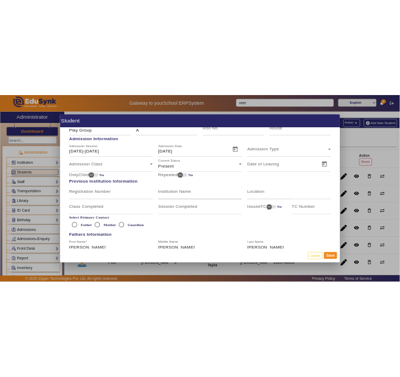
scroll to position [398, 0]
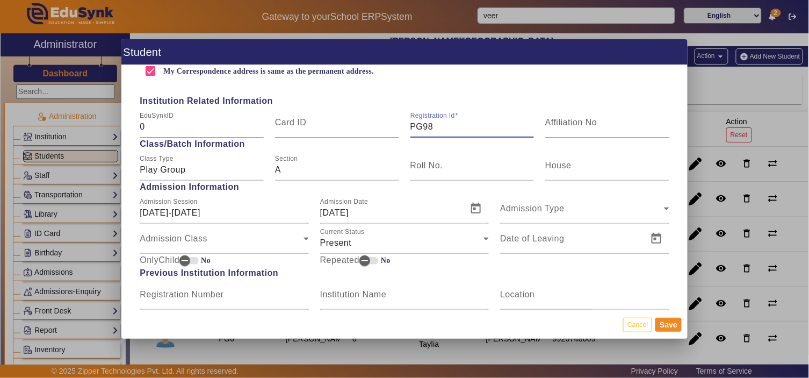
click at [435, 124] on input "PG98" at bounding box center [472, 126] width 124 height 13
type input "PG99"
click at [667, 322] on button "Save" at bounding box center [668, 324] width 26 height 14
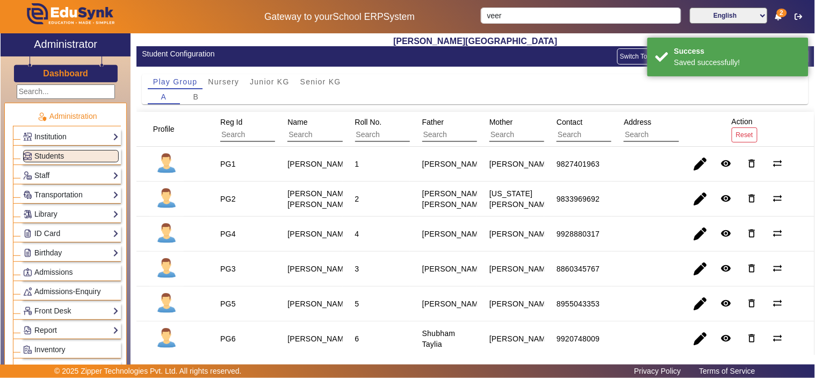
click at [587, 98] on div "A B" at bounding box center [475, 96] width 655 height 15
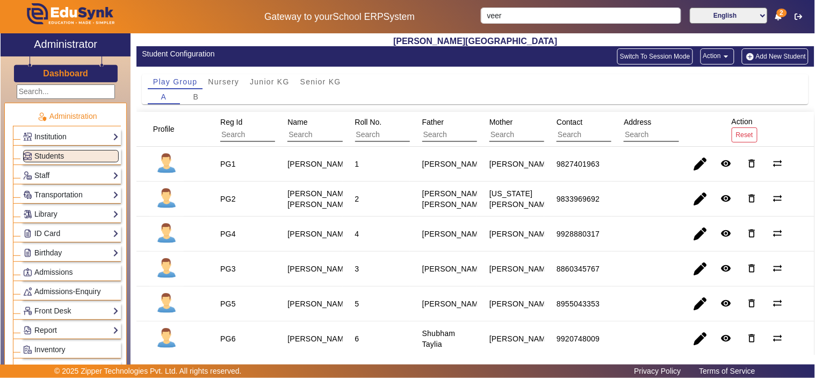
click at [764, 55] on button "Add New Student" at bounding box center [775, 56] width 67 height 16
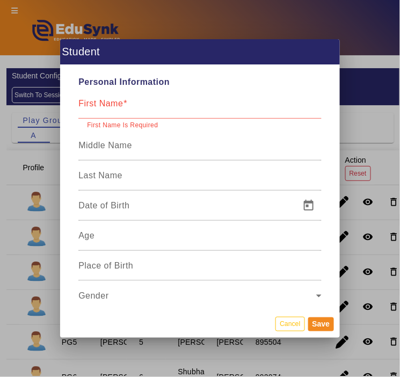
click at [124, 104] on span at bounding box center [125, 103] width 4 height 9
click at [124, 104] on input "First Name" at bounding box center [199, 108] width 243 height 13
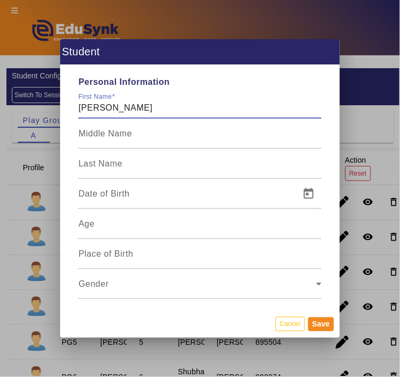
click at [128, 104] on input "Agrim Singhv" at bounding box center [199, 108] width 243 height 13
type input "Agrim"
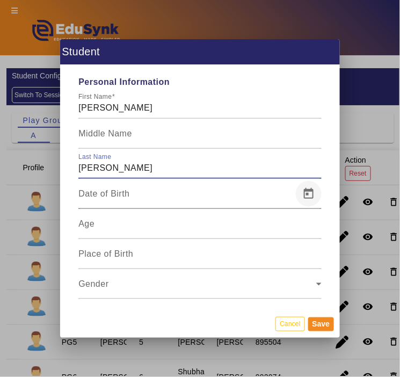
type input "Singhvi"
click at [309, 194] on span "Open calendar" at bounding box center [309, 194] width 26 height 26
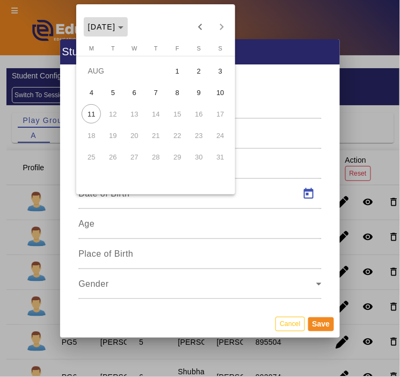
click at [126, 22] on span "Choose month and year" at bounding box center [106, 27] width 45 height 26
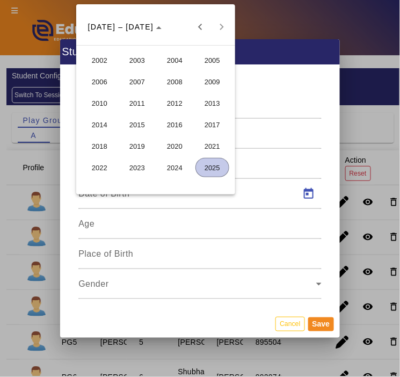
click at [137, 165] on span "2023" at bounding box center [137, 167] width 34 height 19
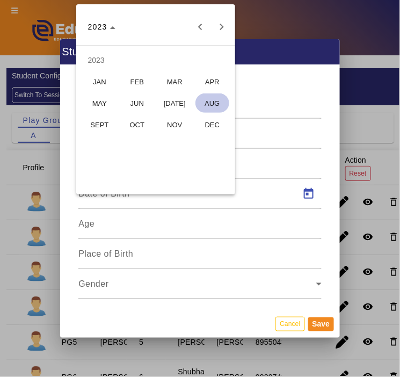
click at [146, 103] on span "JUN" at bounding box center [137, 102] width 34 height 19
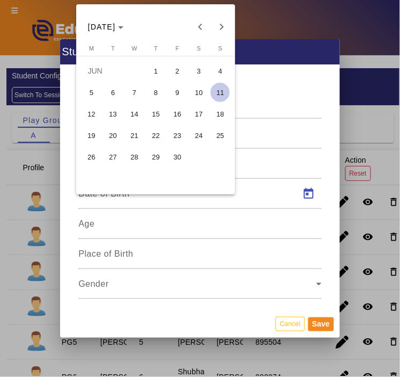
click at [108, 134] on span "20" at bounding box center [112, 135] width 19 height 19
type input "20/06/2023"
type input "2 Yrs, 1 Months, 22 Days"
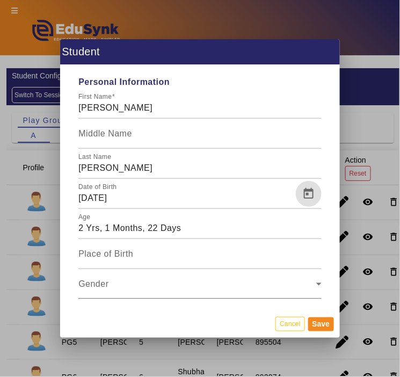
click at [99, 292] on span "Gender" at bounding box center [197, 288] width 238 height 13
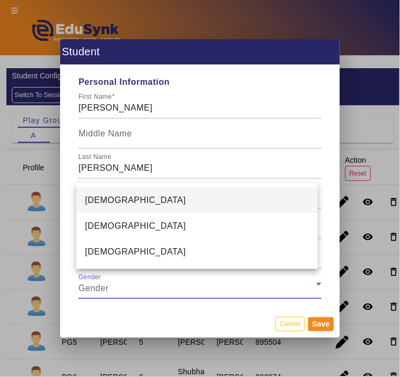
click at [113, 206] on mat-option "Male" at bounding box center [197, 200] width 242 height 26
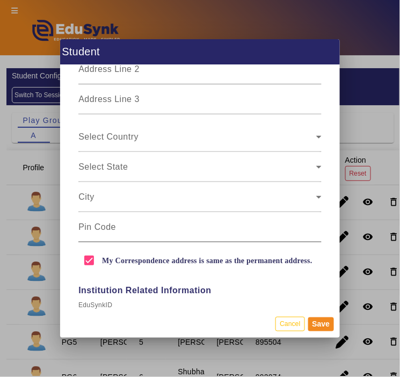
scroll to position [795, 0]
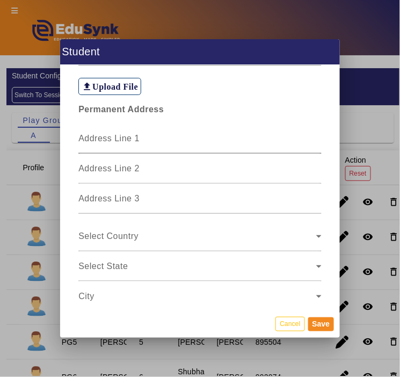
click at [127, 144] on input "Address Line 1" at bounding box center [199, 142] width 243 height 13
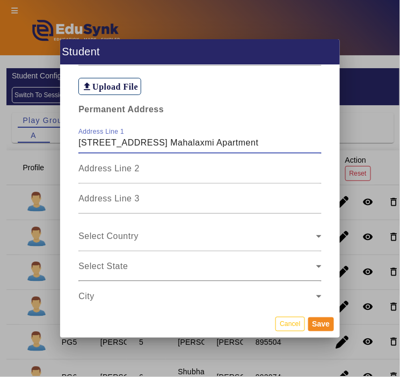
scroll to position [895, 0]
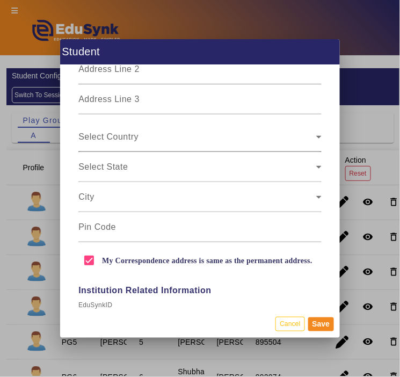
type input "58, Navratan Complex, Mear Mahalaxmi Apartment"
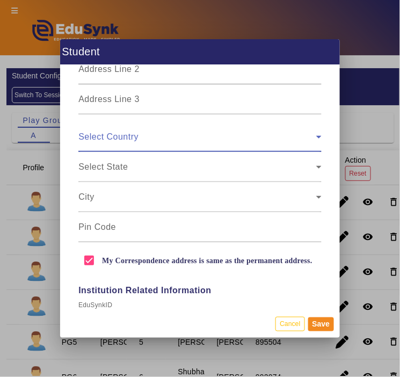
click at [138, 138] on span at bounding box center [197, 141] width 238 height 13
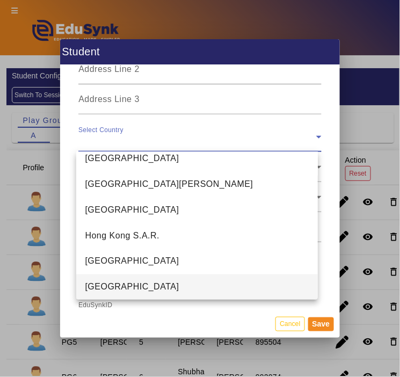
scroll to position [2460, 0]
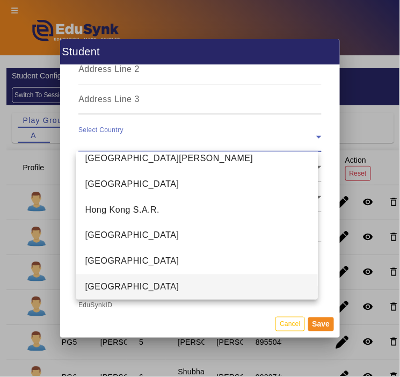
click at [111, 283] on mat-option "India" at bounding box center [197, 287] width 242 height 26
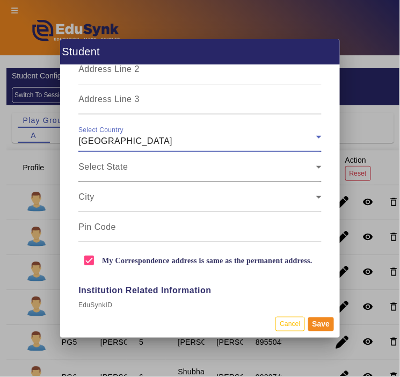
click at [111, 169] on span at bounding box center [197, 171] width 238 height 13
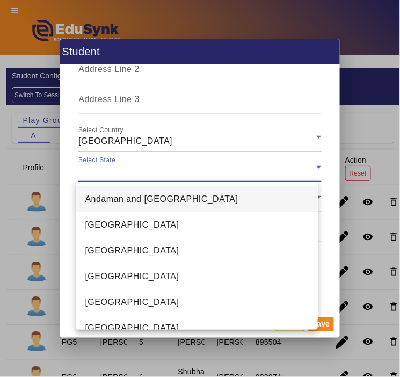
scroll to position [604, 0]
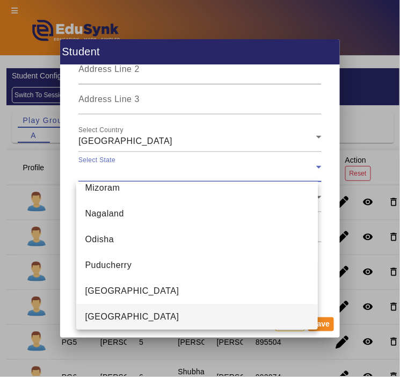
click at [105, 321] on span "Rajasthan" at bounding box center [132, 316] width 94 height 13
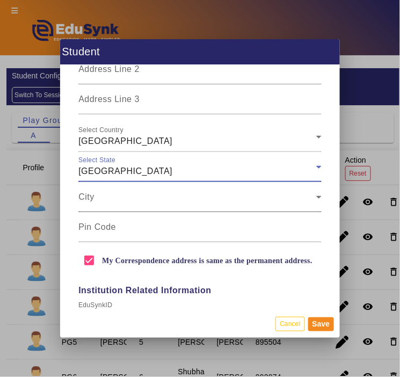
click at [126, 200] on span at bounding box center [197, 201] width 238 height 13
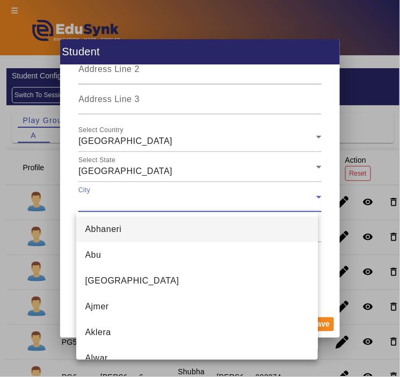
scroll to position [4599, 0]
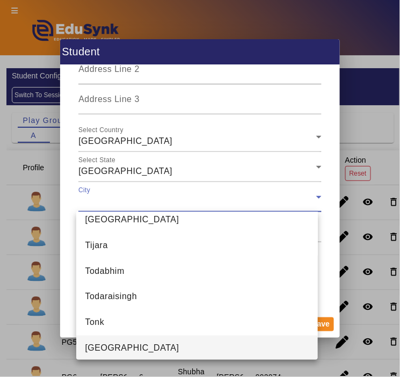
click at [110, 354] on mat-option "Udaipur" at bounding box center [197, 349] width 242 height 26
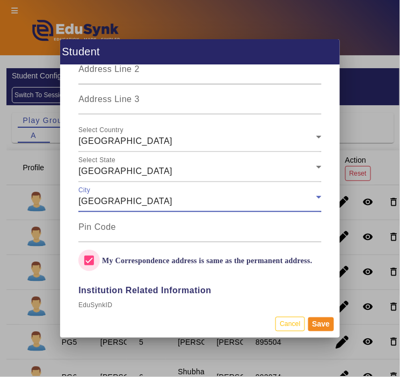
click at [93, 258] on input "My Correspondence address is same as the permanent address." at bounding box center [88, 260] width 21 height 21
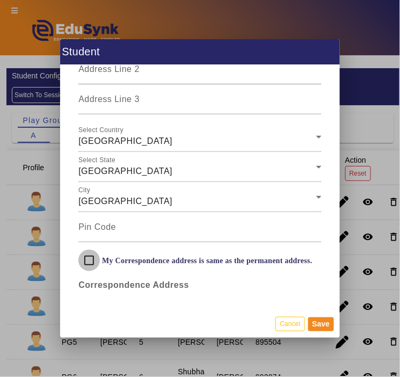
click at [93, 258] on input "My Correspondence address is same as the permanent address." at bounding box center [88, 260] width 21 height 21
checkbox input "true"
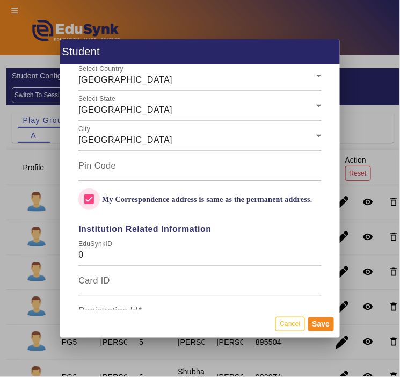
scroll to position [1094, 0]
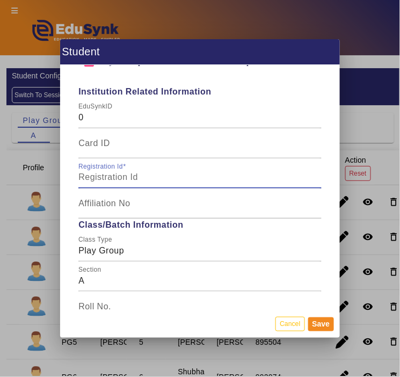
click at [143, 174] on input "Registration Id" at bounding box center [199, 177] width 243 height 13
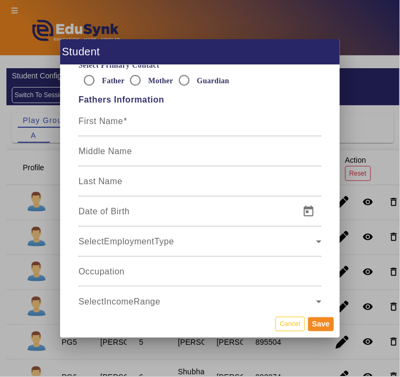
scroll to position [1790, 0]
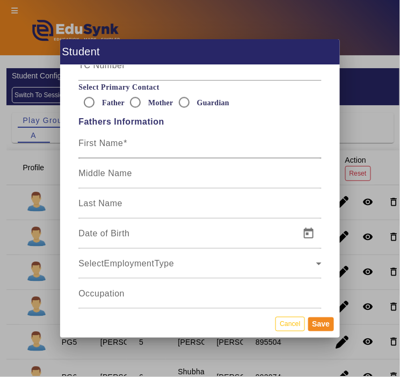
type input "PG100"
click at [118, 142] on mat-label "First Name" at bounding box center [100, 143] width 45 height 9
click at [118, 142] on input "First Name" at bounding box center [199, 147] width 243 height 13
type input "Anmol"
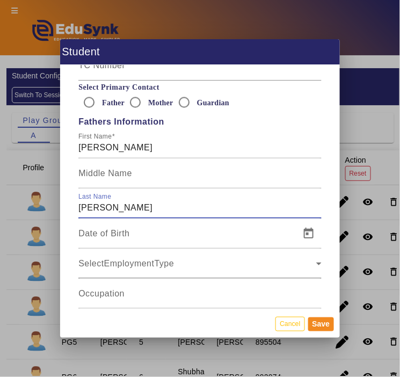
type input "Singhvi"
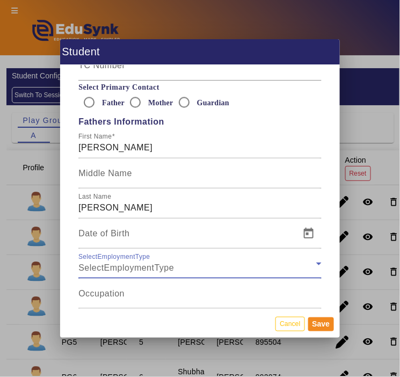
click at [205, 267] on div "SelectEmploymentType" at bounding box center [197, 268] width 238 height 13
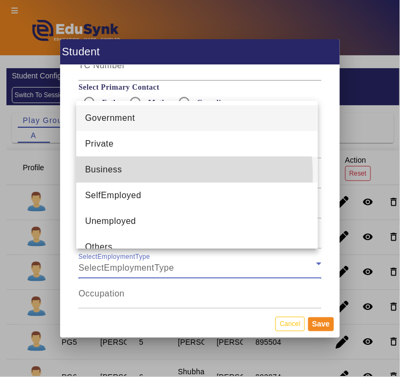
click at [134, 175] on mat-option "Business" at bounding box center [197, 170] width 242 height 26
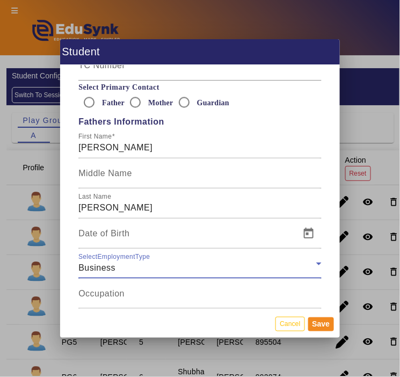
scroll to position [1890, 0]
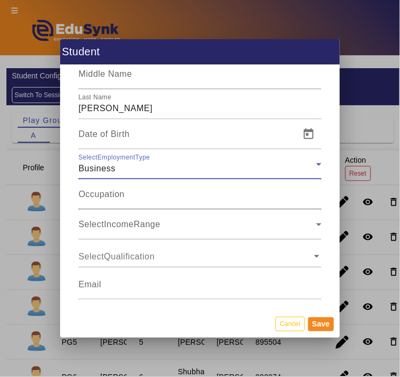
click at [132, 194] on input "Occupation" at bounding box center [199, 198] width 243 height 13
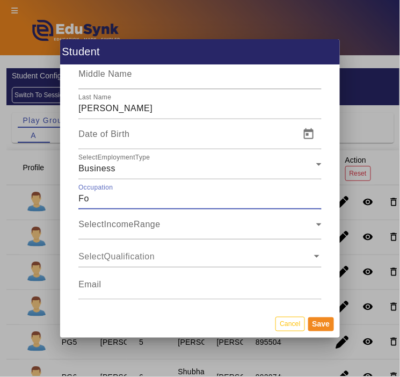
type input "F"
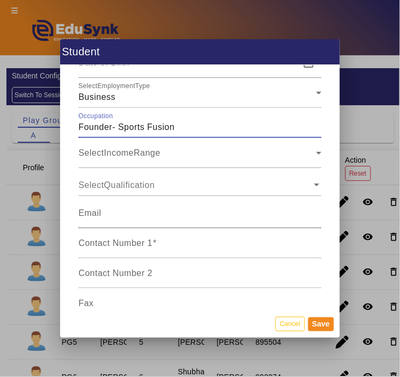
scroll to position [1989, 0]
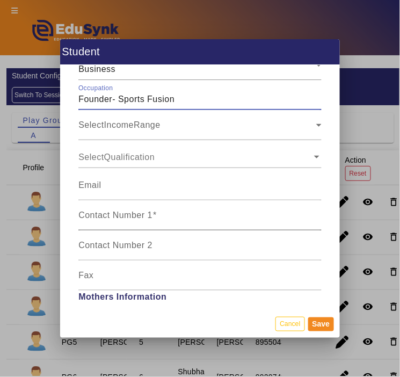
type input "Founder- Sports Fusion"
click at [136, 212] on mat-label "Contact Number 1" at bounding box center [115, 215] width 74 height 9
click at [136, 213] on input "Contact Number 1" at bounding box center [199, 219] width 243 height 13
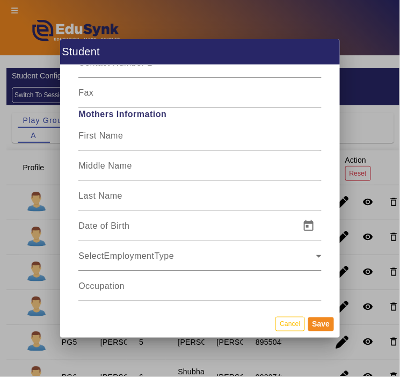
scroll to position [2188, 0]
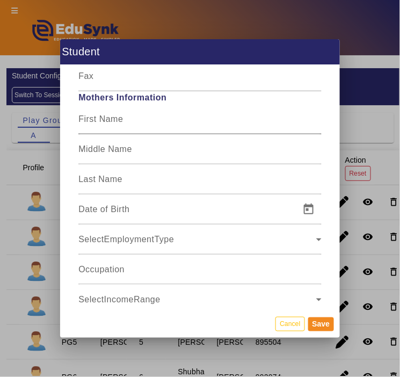
type input "9928087078"
click at [119, 121] on mat-label "First Name" at bounding box center [100, 118] width 45 height 9
click at [119, 121] on input "First Name" at bounding box center [199, 123] width 243 height 13
type input "M"
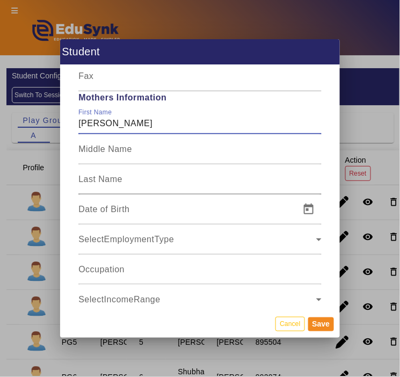
type input "Dr. Mansi"
click at [137, 182] on input "Last Name" at bounding box center [199, 183] width 243 height 13
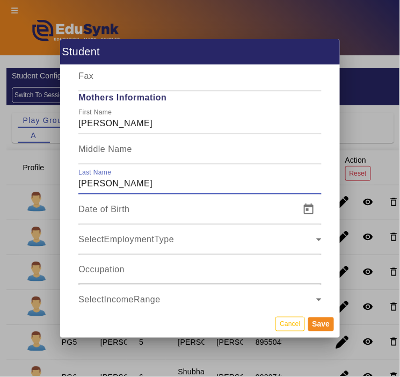
type input "Khamesra"
click at [143, 273] on input "Occupation" at bounding box center [199, 273] width 243 height 13
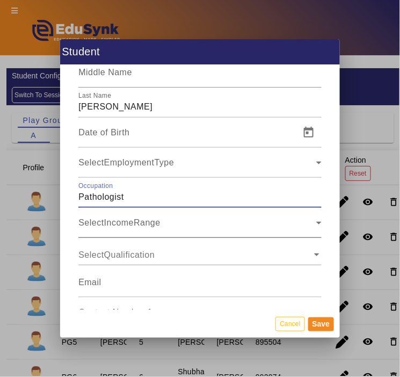
scroll to position [2287, 0]
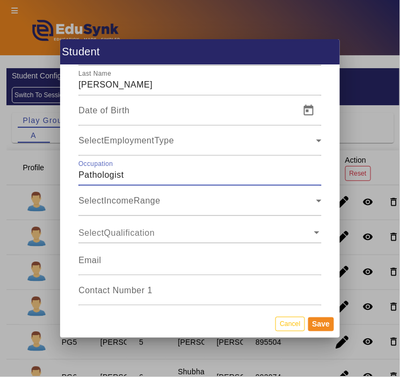
type input "Pathologist"
click at [175, 232] on input "text" at bounding box center [195, 233] width 234 height 12
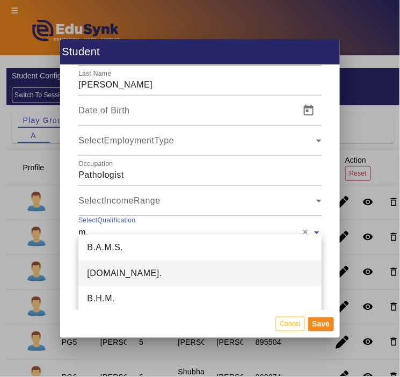
type input "m.b"
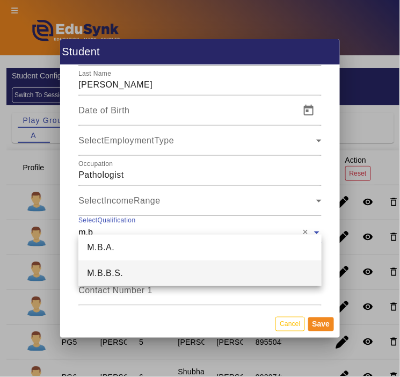
click at [238, 270] on div "M.B.B.S." at bounding box center [199, 274] width 243 height 26
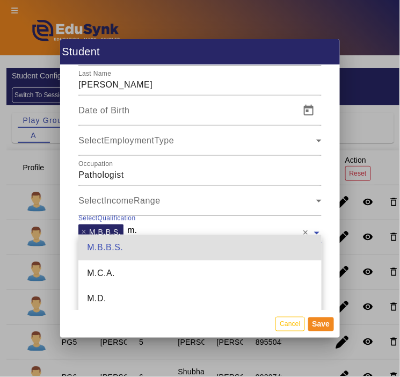
scroll to position [412, 0]
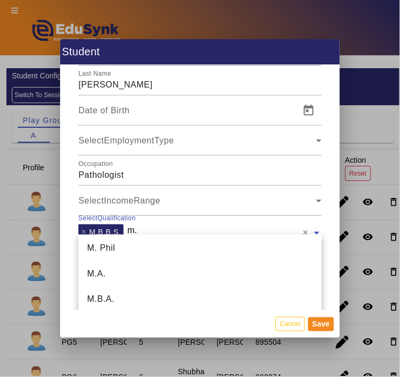
type input "m.d"
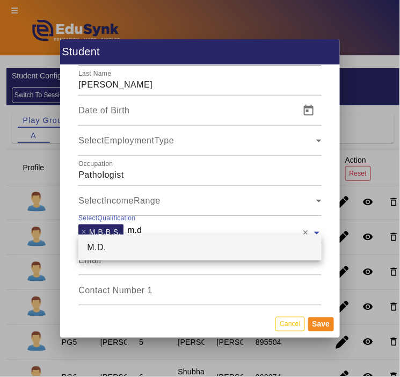
scroll to position [0, 0]
click at [229, 249] on div "M.D." at bounding box center [199, 248] width 243 height 26
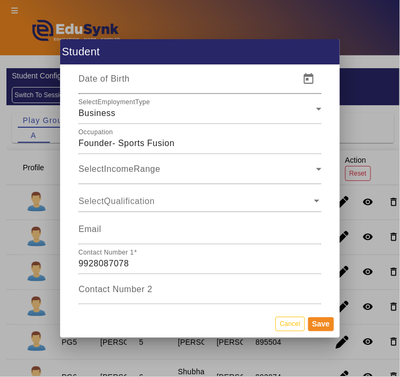
scroll to position [1890, 0]
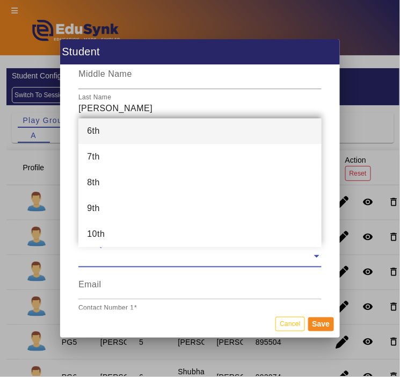
click at [125, 256] on input "text" at bounding box center [195, 256] width 234 height 12
type input "b.e"
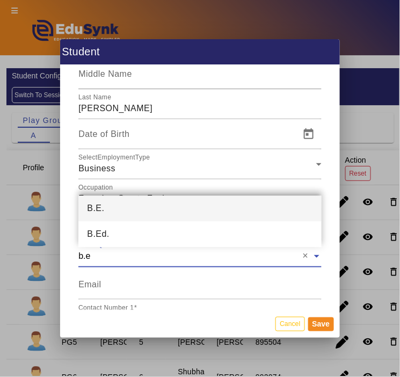
click at [106, 203] on div "B.E." at bounding box center [199, 209] width 243 height 26
type input "m.b."
click at [113, 205] on div "M.B.A." at bounding box center [199, 209] width 243 height 26
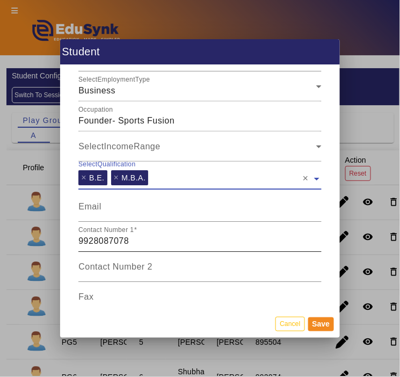
scroll to position [1790, 0]
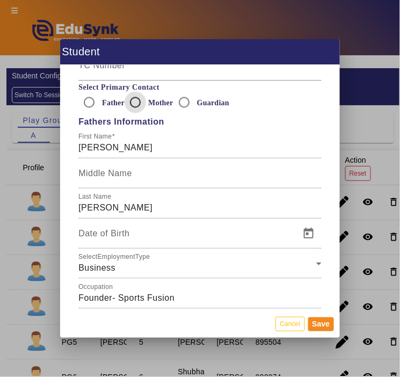
click at [136, 101] on input "Mother" at bounding box center [135, 102] width 21 height 21
radio input "true"
click at [325, 319] on button "Save" at bounding box center [321, 324] width 26 height 14
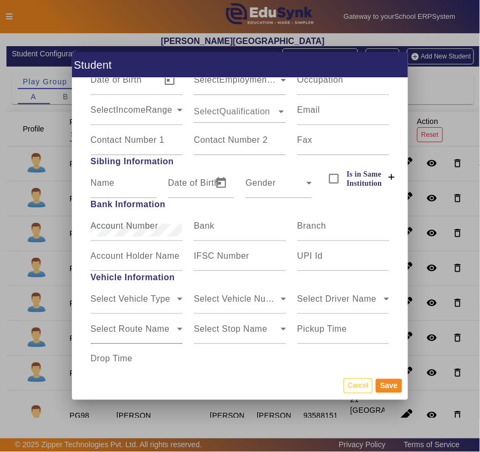
scroll to position [827, 0]
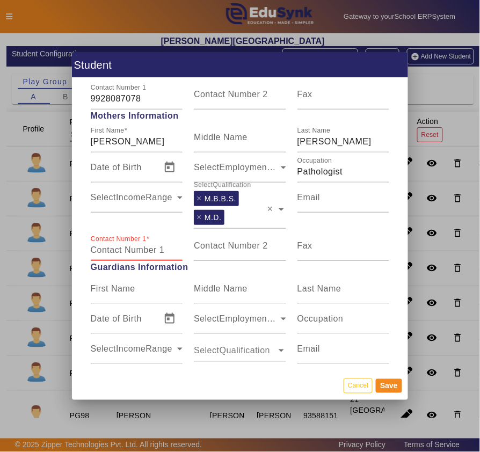
click at [162, 244] on input "Contact Number 1" at bounding box center [137, 250] width 92 height 13
type input "9001821588"
click at [392, 377] on button "Save" at bounding box center [389, 386] width 26 height 14
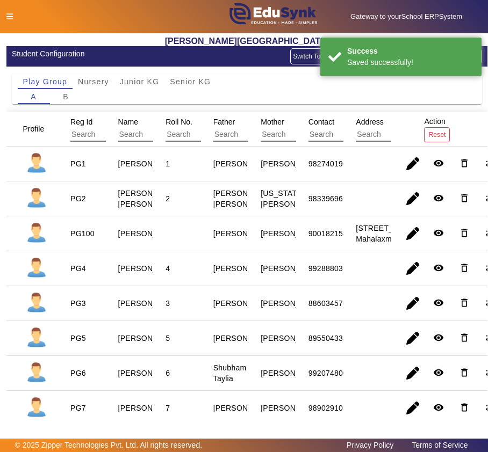
click at [84, 119] on span "Reg Id" at bounding box center [81, 122] width 22 height 9
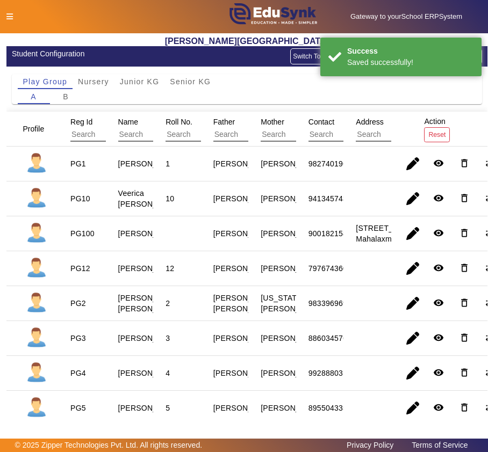
click at [84, 119] on span "Reg Id" at bounding box center [81, 122] width 22 height 9
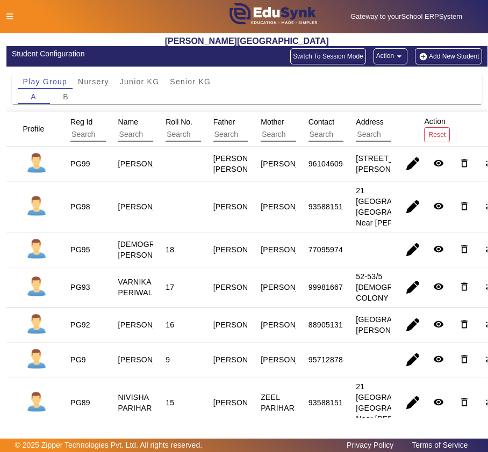
click at [75, 119] on span "Reg Id" at bounding box center [81, 122] width 22 height 9
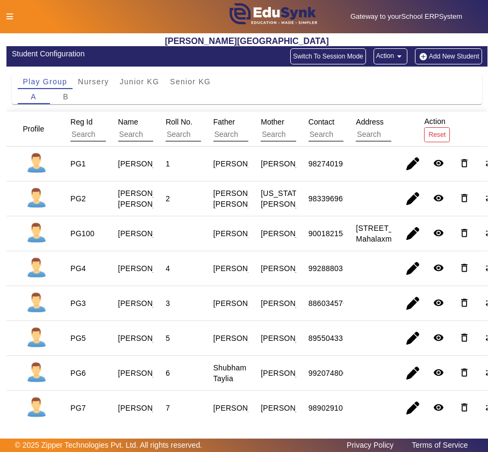
click at [436, 54] on button "Add New Student" at bounding box center [448, 56] width 67 height 16
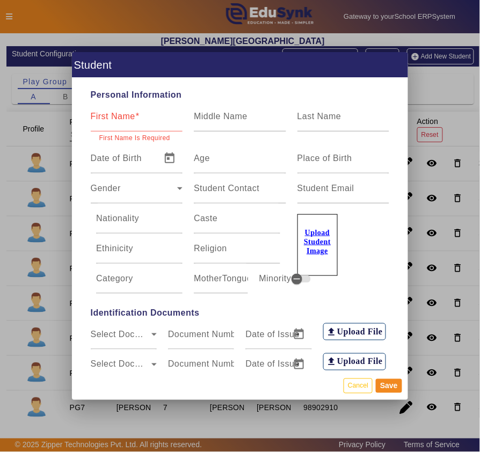
click at [134, 121] on input "First Name" at bounding box center [137, 120] width 92 height 13
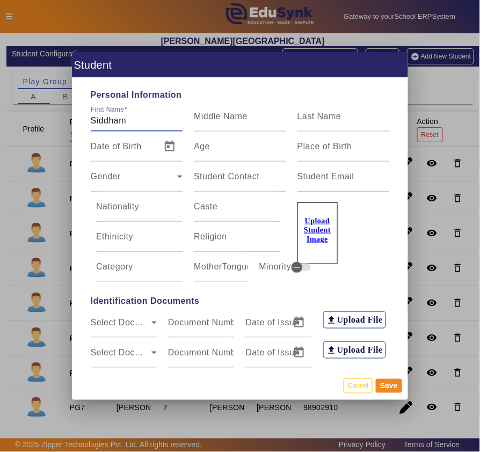
type input "Siddham"
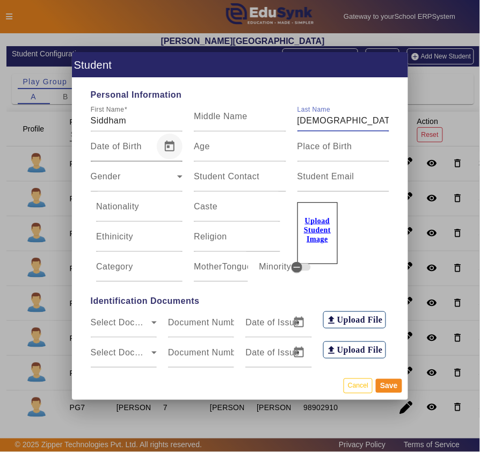
type input "Jain"
click at [171, 143] on span "Open calendar" at bounding box center [170, 147] width 26 height 26
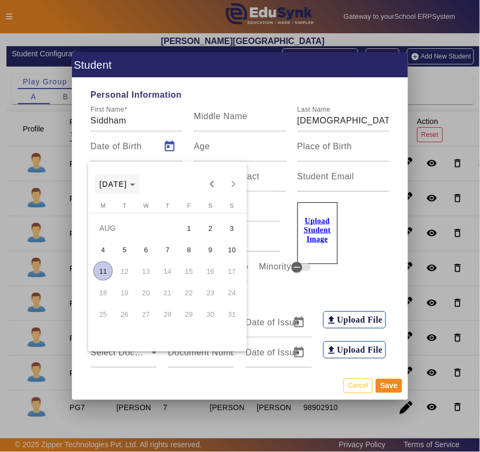
click at [127, 185] on span "AUG 2025" at bounding box center [113, 184] width 28 height 9
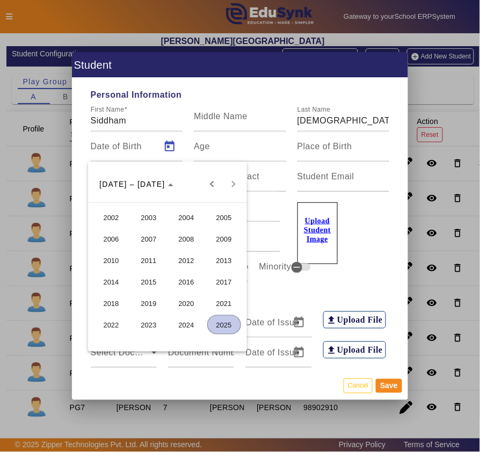
click at [149, 321] on span "2023" at bounding box center [149, 324] width 34 height 19
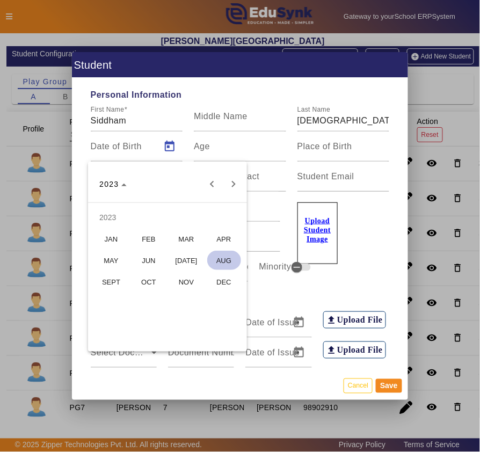
click at [222, 257] on span "AUG" at bounding box center [224, 260] width 34 height 19
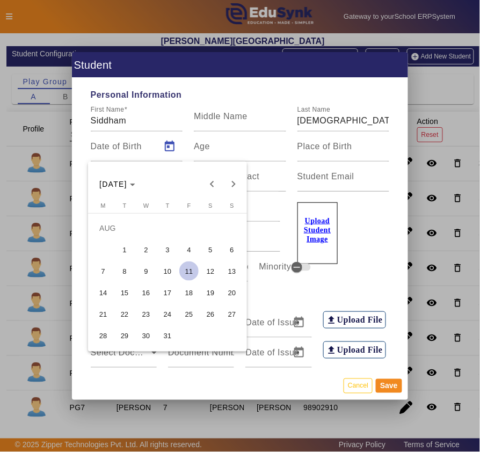
click at [187, 248] on span "4" at bounding box center [188, 249] width 19 height 19
type input "04/08/2023"
type input "2 Yrs, 0 Months, 7 Days"
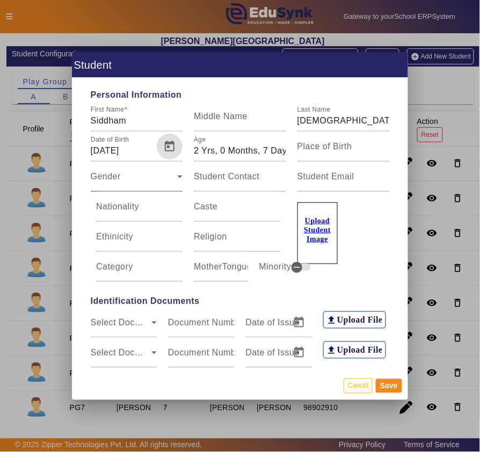
click at [131, 167] on div "Gender Gender" at bounding box center [137, 177] width 92 height 30
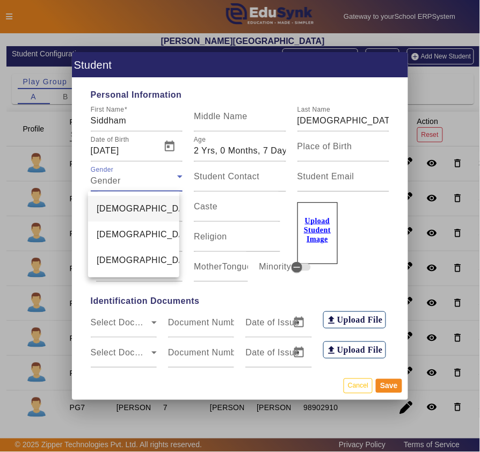
click at [112, 211] on span "Male" at bounding box center [147, 208] width 101 height 13
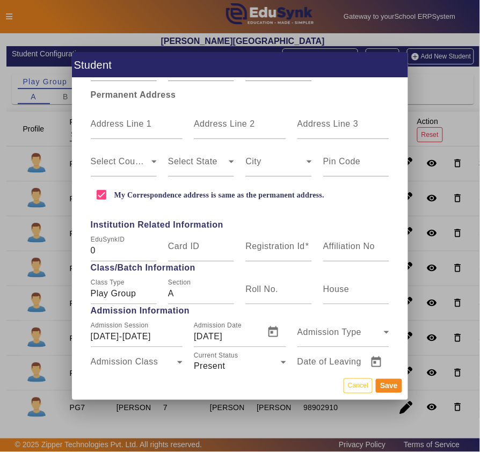
scroll to position [358, 0]
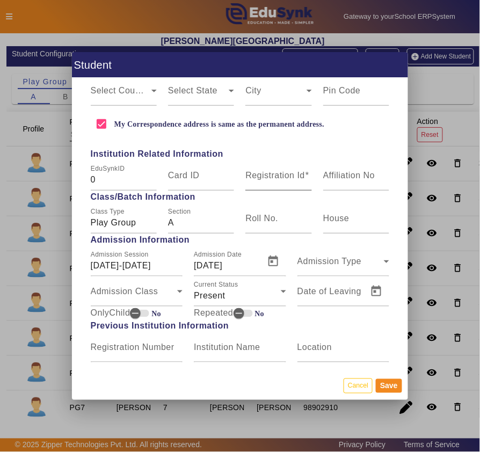
click at [267, 175] on mat-label "Registration Id" at bounding box center [275, 175] width 60 height 9
click at [267, 175] on input "Registration Id" at bounding box center [278, 179] width 66 height 13
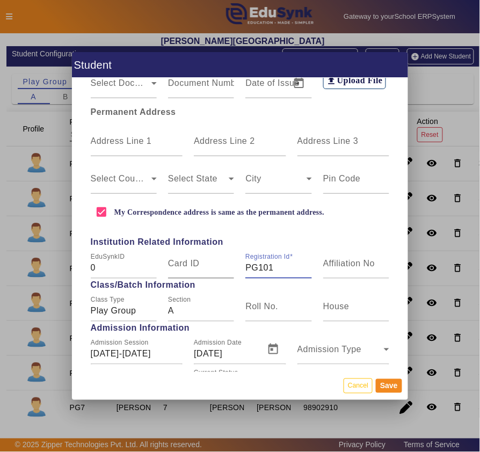
scroll to position [238, 0]
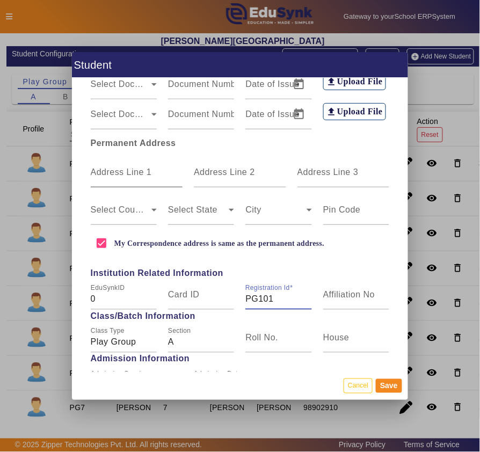
type input "PG101"
click at [108, 177] on mat-label "Address Line 1" at bounding box center [121, 172] width 61 height 9
click at [108, 177] on input "Address Line 1" at bounding box center [137, 176] width 92 height 13
click at [122, 168] on mat-label "Address Line 1" at bounding box center [121, 172] width 61 height 9
click at [122, 170] on input "Address Line 1" at bounding box center [137, 176] width 92 height 13
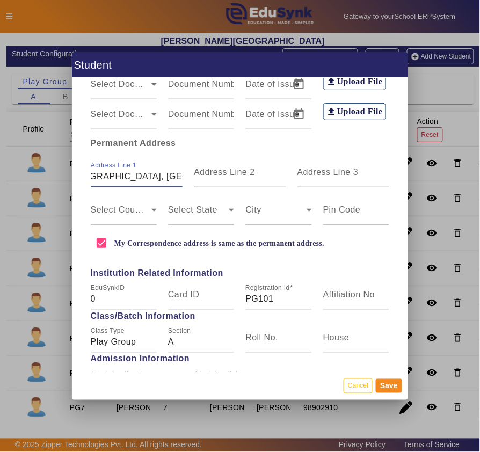
scroll to position [0, 44]
type input "49, Polo Ground, Near Field Club"
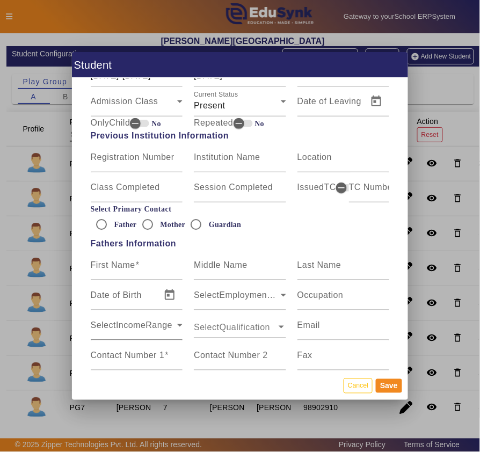
scroll to position [596, 0]
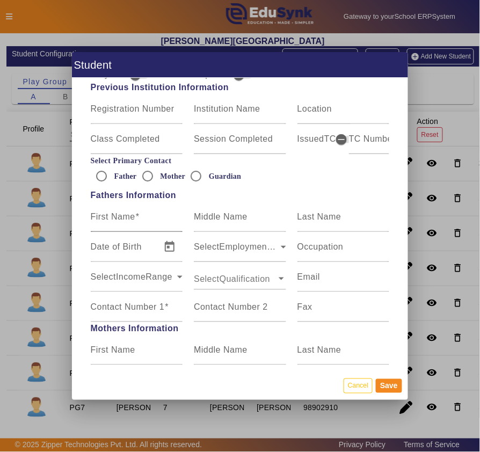
type input "313001"
click at [129, 218] on mat-label "First Name" at bounding box center [113, 216] width 45 height 9
click at [129, 218] on input "First Name" at bounding box center [137, 221] width 92 height 13
type input "Sumeet"
type input "Prakash"
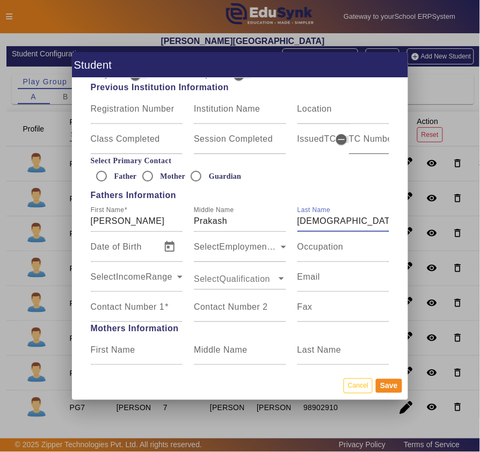
type input "Jain"
type input "b"
type input "Business"
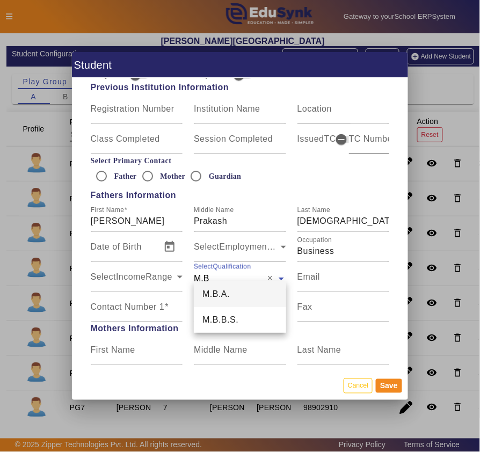
type input "M.B"
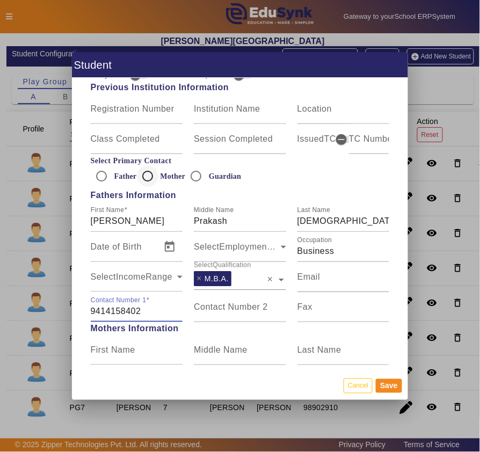
type input "9414158402"
click at [147, 176] on input "Mother" at bounding box center [147, 175] width 21 height 21
radio input "true"
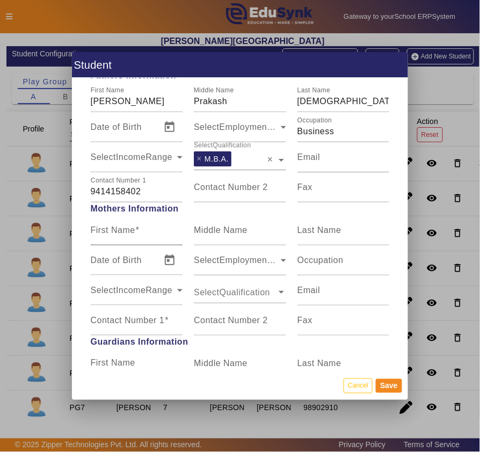
click at [141, 230] on input "First Name" at bounding box center [137, 234] width 92 height 13
type input "Ruchi"
type input "Jain"
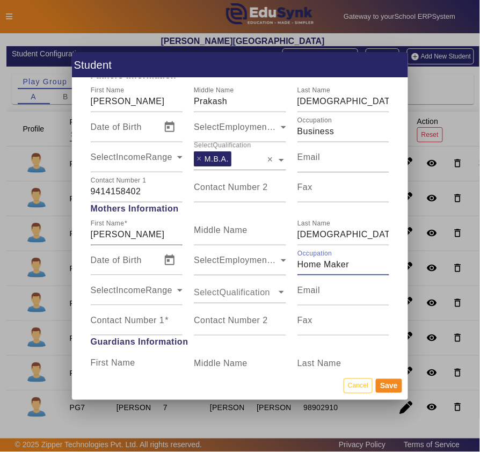
type input "Home Maker"
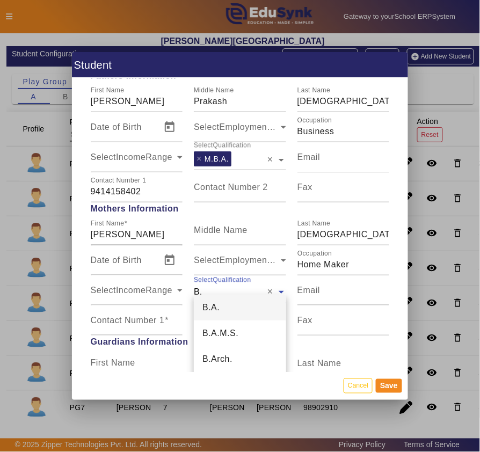
type input "B.c"
type input "L.L."
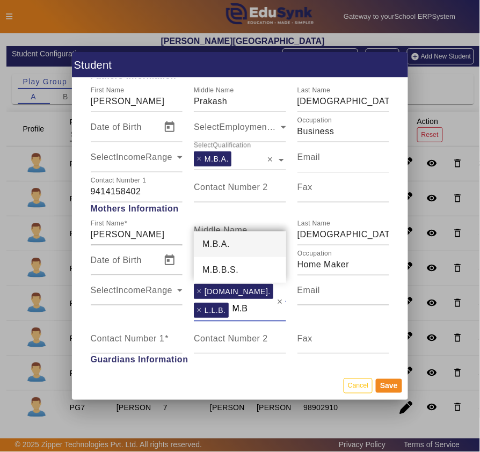
type input "M.B."
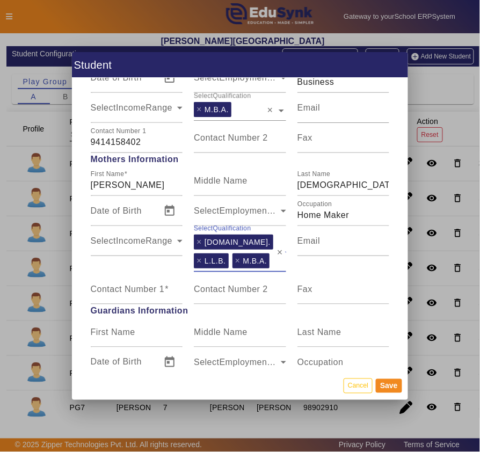
scroll to position [836, 0]
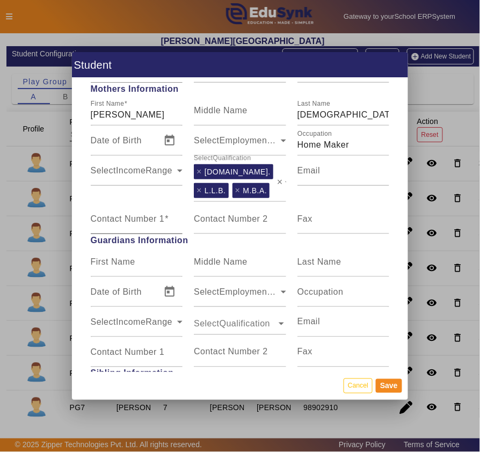
click at [151, 223] on mat-label "Contact Number 1" at bounding box center [128, 218] width 74 height 9
click at [151, 230] on input "Contact Number 1" at bounding box center [137, 223] width 92 height 13
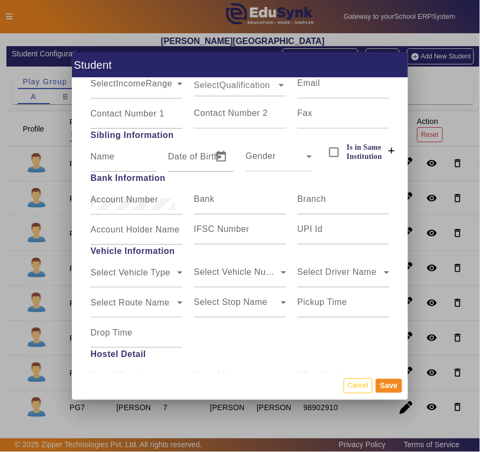
scroll to position [954, 0]
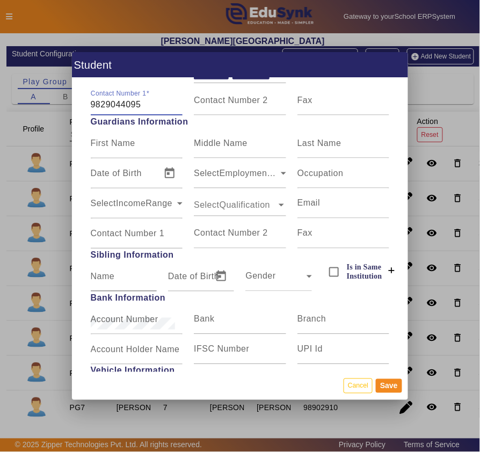
type input "9829044095"
click at [115, 287] on input "Name" at bounding box center [124, 280] width 66 height 13
type input "Sambhav Jain"
click at [293, 287] on div "Gender" at bounding box center [275, 280] width 61 height 13
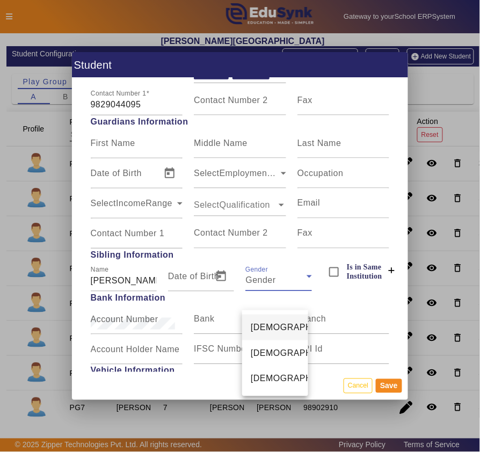
click at [271, 327] on mat-option "Male" at bounding box center [275, 328] width 66 height 26
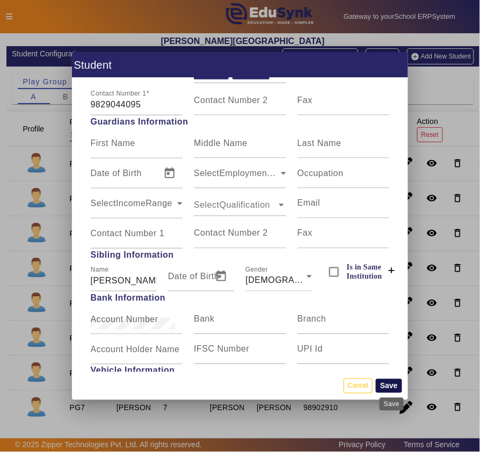
click at [386, 377] on button "Save" at bounding box center [389, 386] width 26 height 14
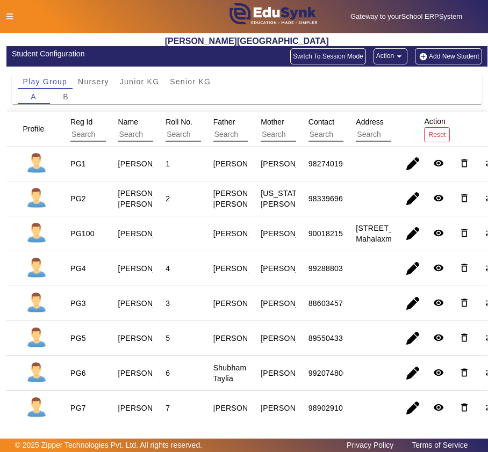
click at [430, 59] on button "Add New Student" at bounding box center [448, 56] width 67 height 16
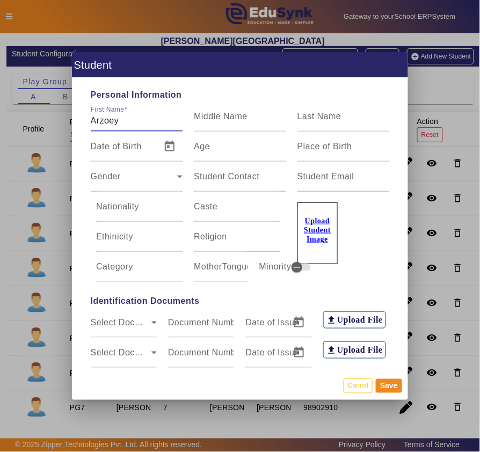
type input "Arzoey"
type input "Kaur"
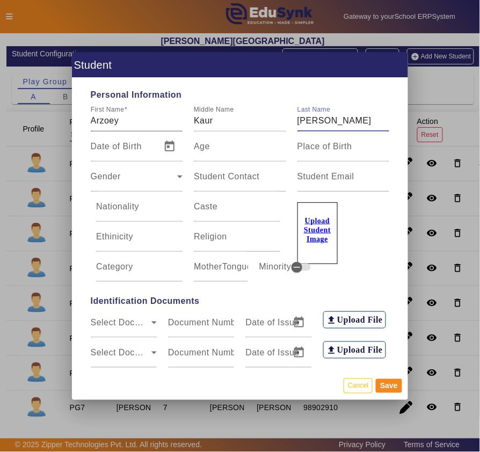
type input "Claire"
click at [162, 147] on span "Open calendar" at bounding box center [170, 147] width 26 height 26
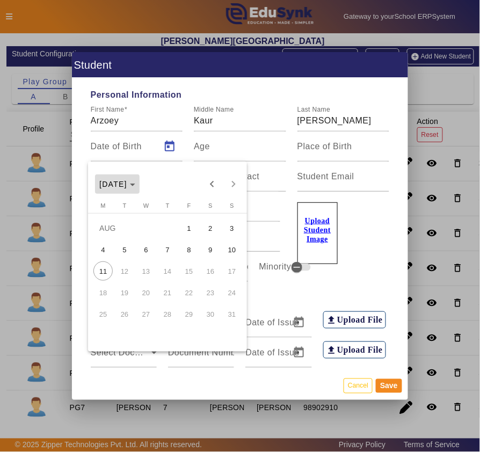
click at [127, 184] on span "AUG 2025" at bounding box center [113, 184] width 28 height 9
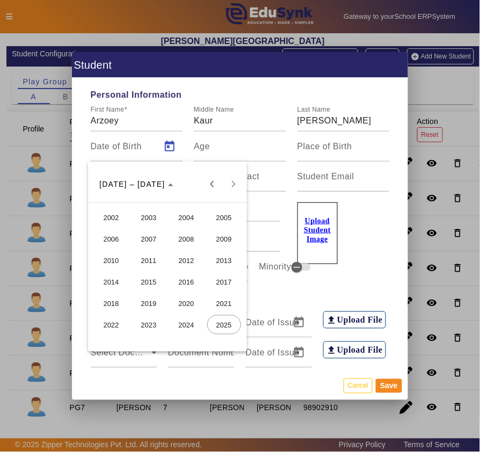
click at [142, 323] on span "2023" at bounding box center [149, 324] width 34 height 19
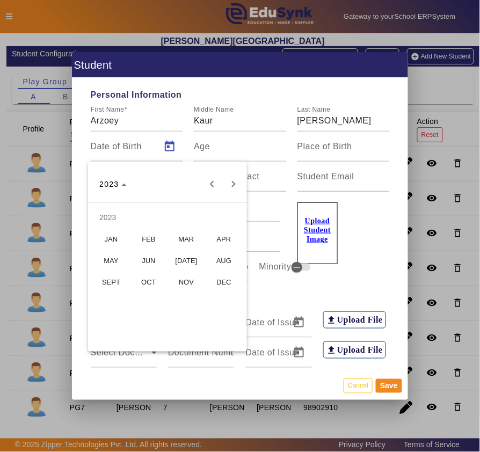
click at [155, 256] on span "JUN" at bounding box center [149, 260] width 34 height 19
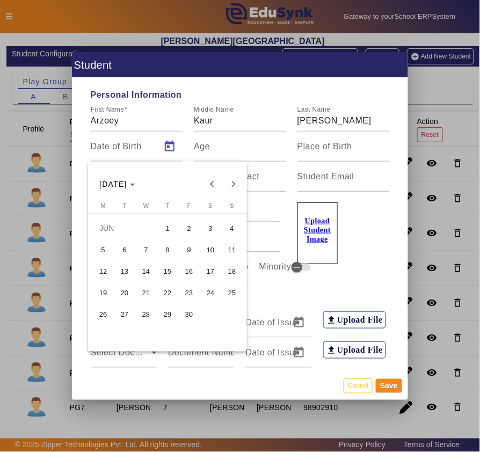
click at [164, 291] on span "22" at bounding box center [167, 292] width 19 height 19
type input "22/06/2023"
type input "2 Yrs, 1 Months, 20 Days"
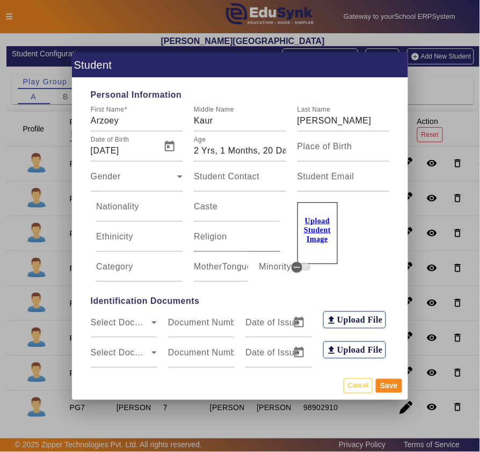
click at [205, 235] on mat-label "Religion" at bounding box center [210, 236] width 33 height 9
click at [205, 235] on input "Religion" at bounding box center [237, 241] width 86 height 13
type input "Sikh"
click at [132, 184] on div "Gender" at bounding box center [134, 181] width 87 height 13
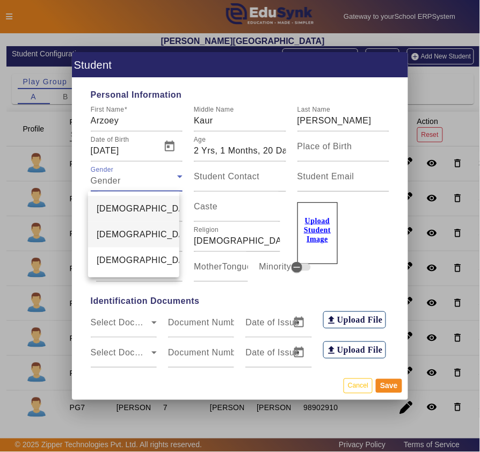
click at [111, 232] on span "Female" at bounding box center [147, 234] width 101 height 13
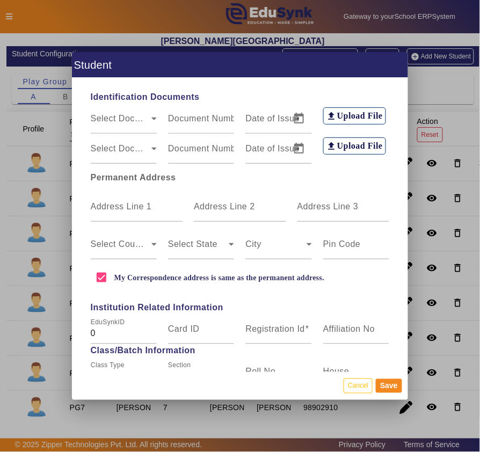
scroll to position [238, 0]
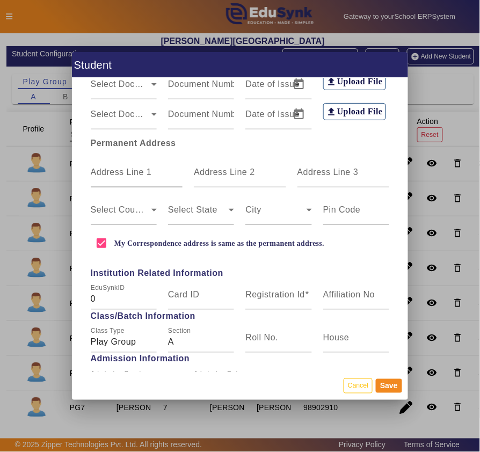
click at [119, 175] on mat-label "Address Line 1" at bounding box center [121, 172] width 61 height 9
click at [119, 175] on input "Address Line 1" at bounding box center [137, 176] width 92 height 13
type input "Flat No. 604, The Garnet Apartment, 33-B New Fatehpura"
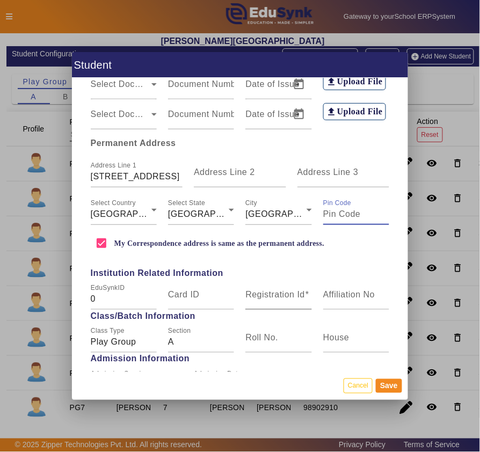
click at [276, 293] on mat-label "Registration Id" at bounding box center [275, 294] width 60 height 9
click at [276, 293] on input "Registration Id" at bounding box center [278, 299] width 66 height 13
type input "PG102"
click at [284, 339] on input "Roll No." at bounding box center [278, 342] width 66 height 13
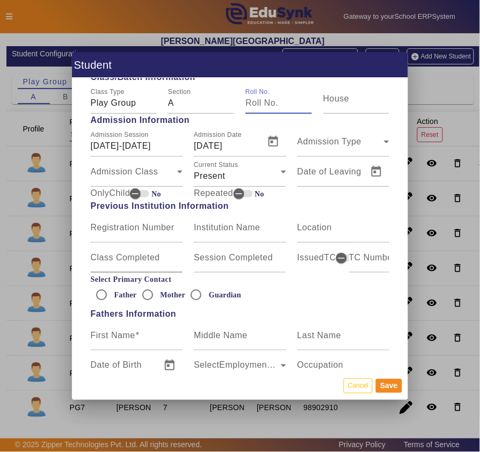
scroll to position [596, 0]
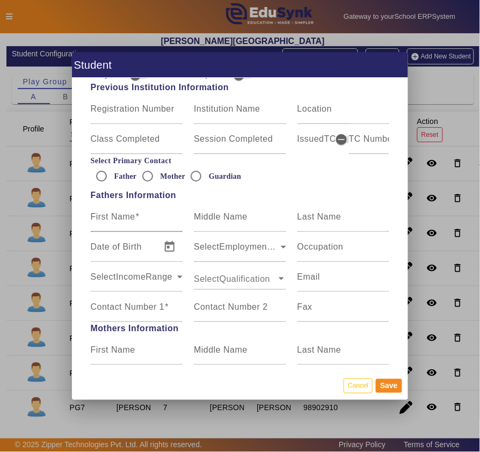
click at [136, 216] on span at bounding box center [137, 216] width 4 height 9
click at [136, 216] on input "First Name" at bounding box center [137, 221] width 92 height 13
type input "Anshh"
type input "Singh"
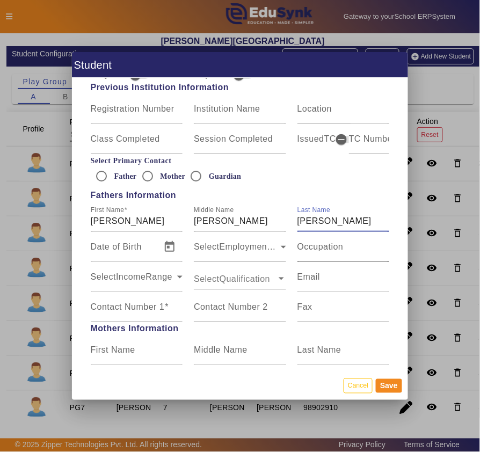
type input "Claire"
click at [325, 254] on input "Occupation" at bounding box center [344, 251] width 92 height 13
type input "Business"
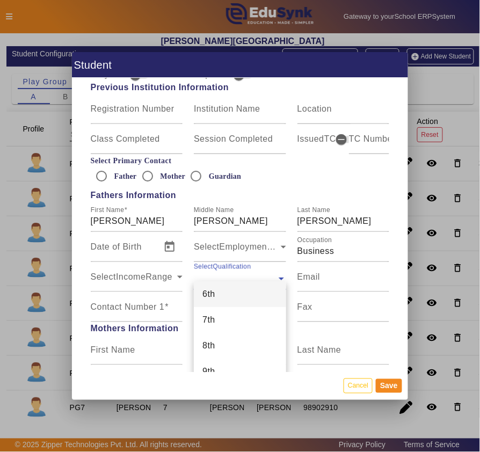
click at [243, 283] on ng-select "SelectQualification 6th 7th 8th 9th 10th 11th 12th B.A. B.A.M.S. B.Arch. B.B.A.…" at bounding box center [240, 277] width 92 height 30
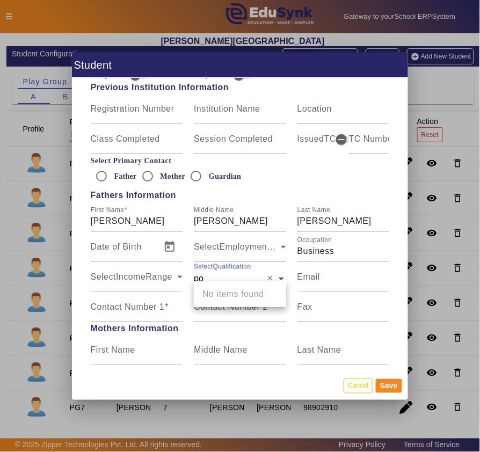
type input "p"
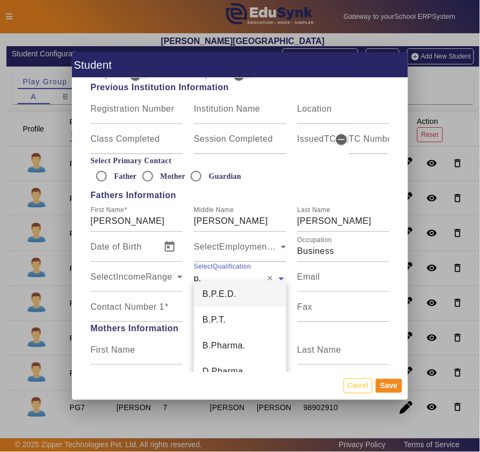
type input "p.g"
click at [243, 288] on div "P.G." at bounding box center [240, 294] width 92 height 26
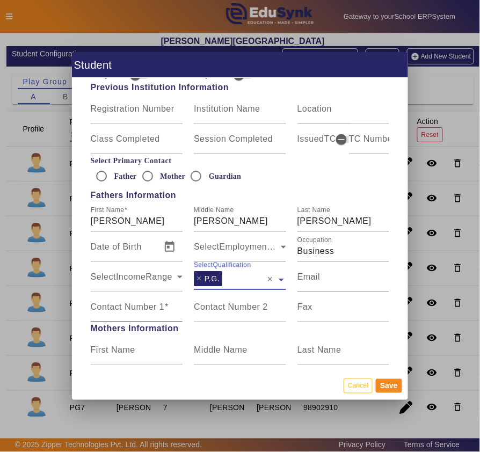
click at [122, 308] on mat-label "Contact Number 1" at bounding box center [128, 306] width 74 height 9
click at [122, 308] on input "Contact Number 1" at bounding box center [137, 311] width 92 height 13
type input "9672528111"
click at [142, 176] on input "Mother" at bounding box center [147, 175] width 21 height 21
radio input "true"
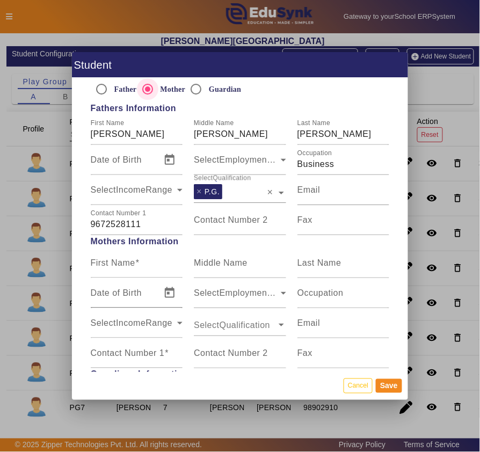
scroll to position [716, 0]
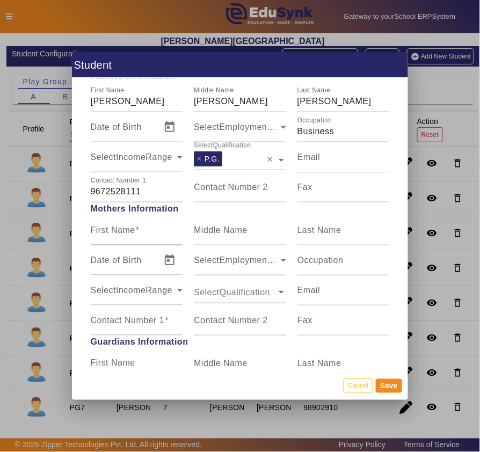
click at [118, 228] on mat-label "First Name" at bounding box center [113, 230] width 45 height 9
click at [118, 228] on input "First Name" at bounding box center [137, 234] width 92 height 13
type input "Harleen"
type input "Kaur"
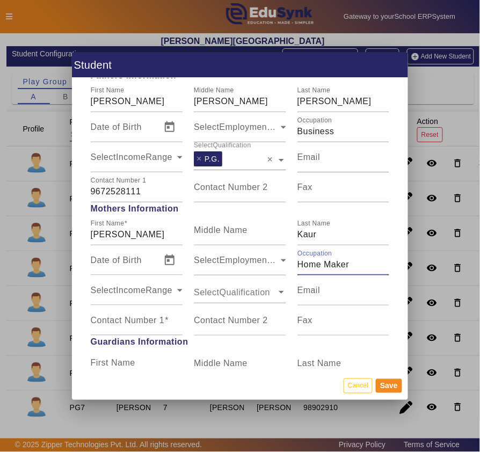
type input "Home Maker"
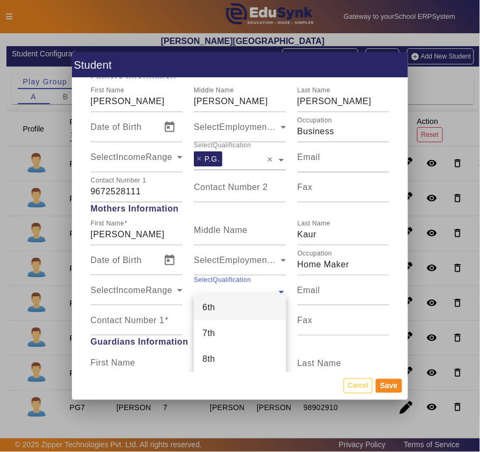
click at [233, 293] on input "text" at bounding box center [235, 292] width 83 height 12
type input "p.g"
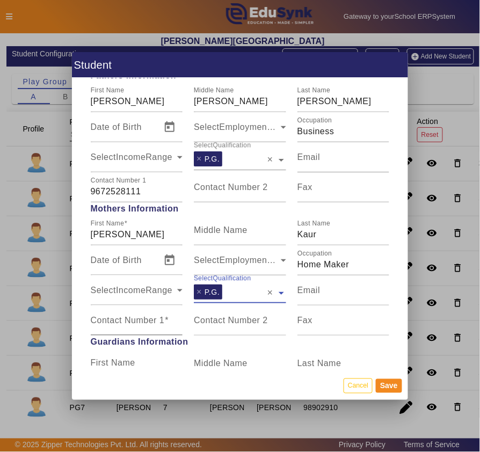
click at [150, 318] on mat-label "Contact Number 1" at bounding box center [128, 320] width 74 height 9
click at [150, 319] on input "Contact Number 1" at bounding box center [137, 325] width 92 height 13
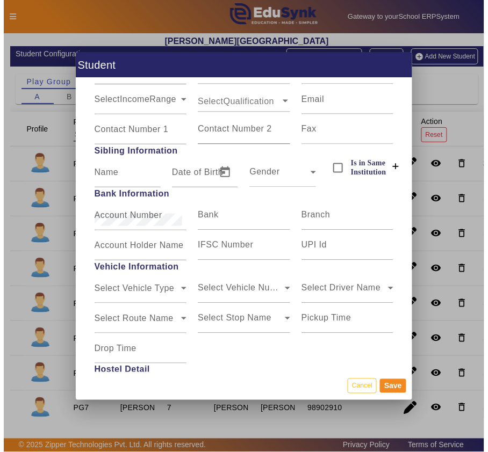
scroll to position [1074, 0]
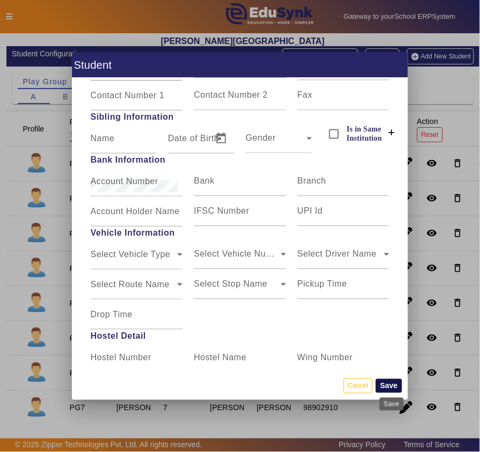
type input "9610639111"
click at [389, 377] on button "Save" at bounding box center [389, 386] width 26 height 14
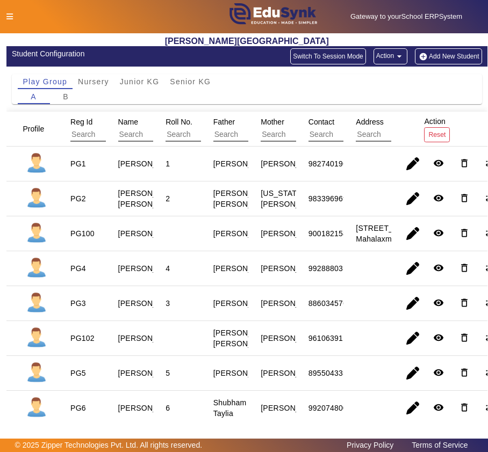
click at [78, 123] on span "Reg Id" at bounding box center [81, 122] width 22 height 9
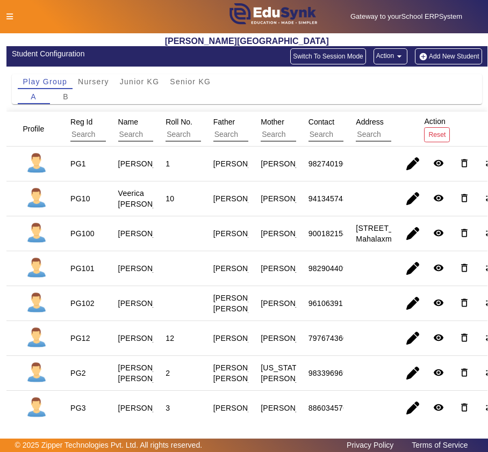
click at [76, 124] on span "Reg Id" at bounding box center [81, 122] width 22 height 9
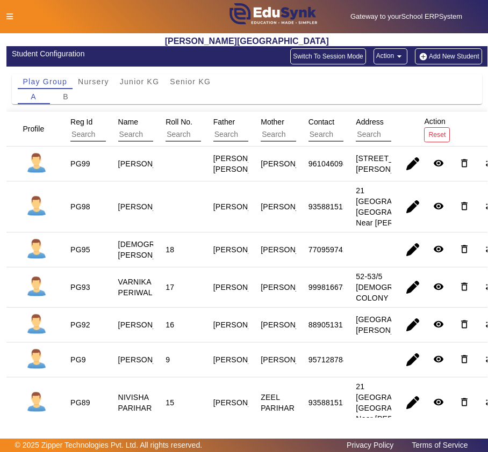
click at [76, 124] on span "Reg Id" at bounding box center [81, 122] width 22 height 9
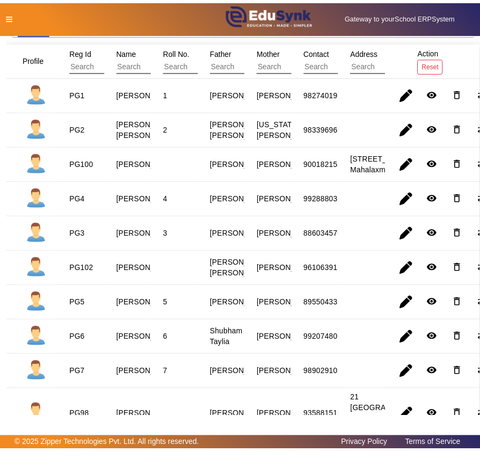
scroll to position [0, 0]
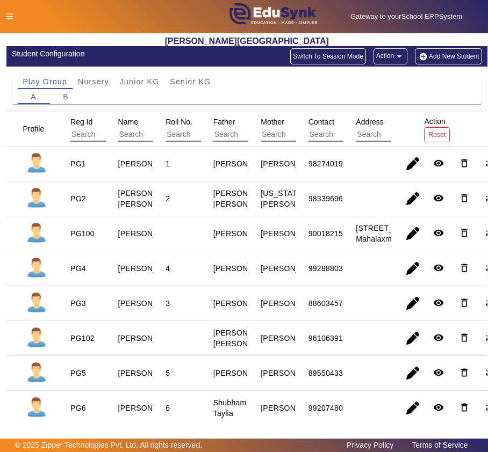
click at [87, 122] on span "Reg Id" at bounding box center [81, 122] width 22 height 9
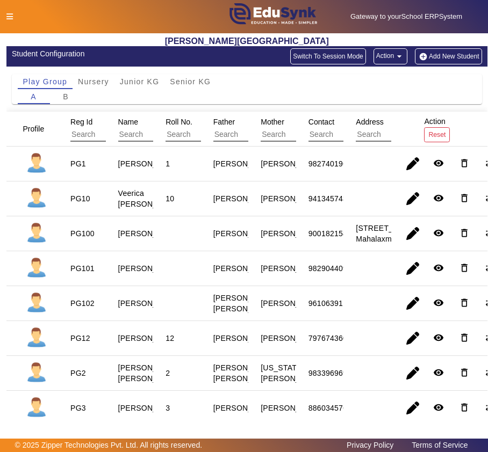
click at [447, 56] on button "Add New Student" at bounding box center [448, 56] width 67 height 16
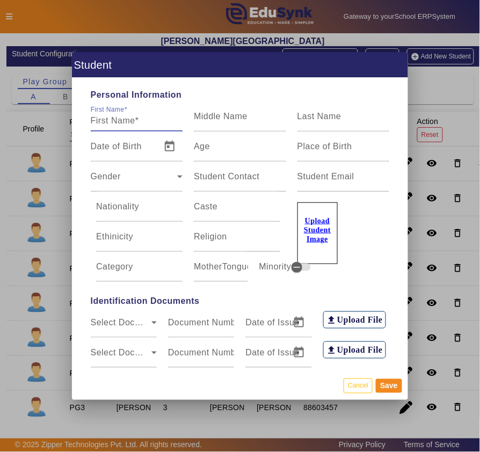
click at [140, 114] on input "First Name" at bounding box center [137, 120] width 92 height 13
type input "Asgastya"
type input "Dewra"
click at [165, 146] on span "Open calendar" at bounding box center [170, 147] width 26 height 26
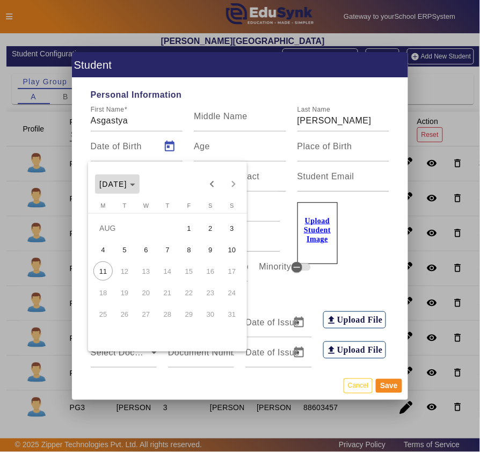
click at [127, 183] on span "AUG 2025" at bounding box center [113, 184] width 28 height 9
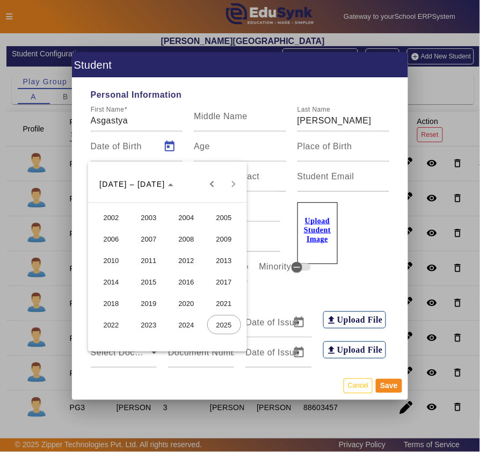
click at [153, 320] on span "2023" at bounding box center [149, 324] width 34 height 19
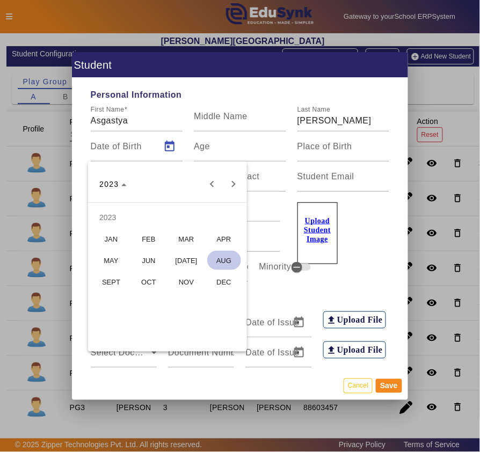
click at [218, 258] on span "AUG" at bounding box center [224, 260] width 34 height 19
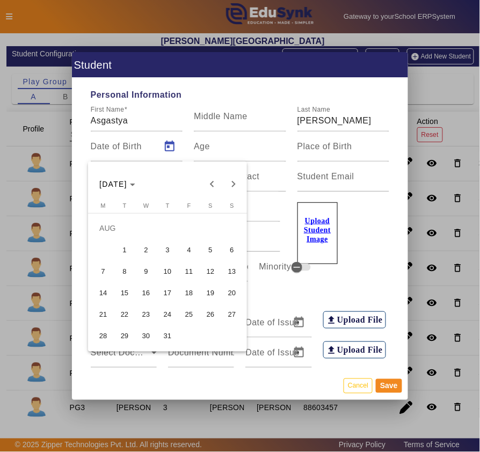
click at [171, 271] on span "10" at bounding box center [167, 271] width 19 height 19
type input "10/08/2023"
type input "2 Yrs, 0 Months, 1 Days"
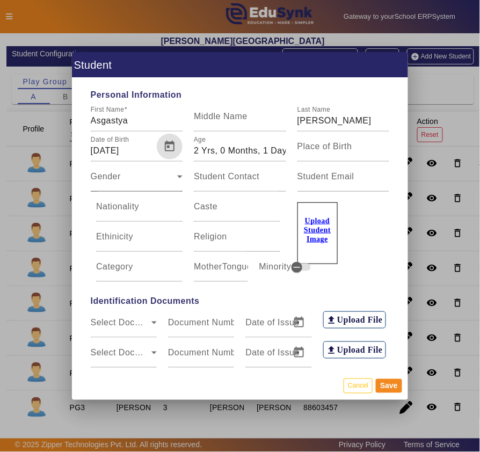
click at [111, 179] on span "Gender" at bounding box center [134, 181] width 87 height 13
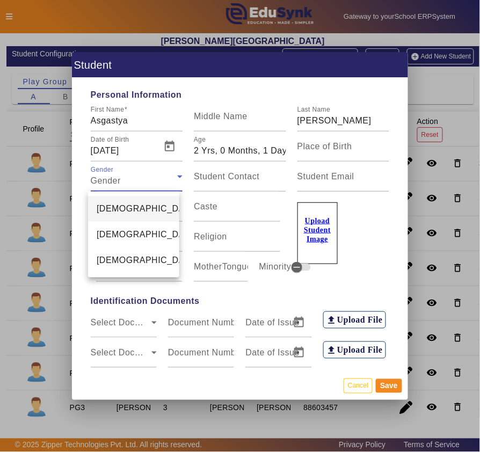
click at [110, 208] on span "Male" at bounding box center [147, 208] width 101 height 13
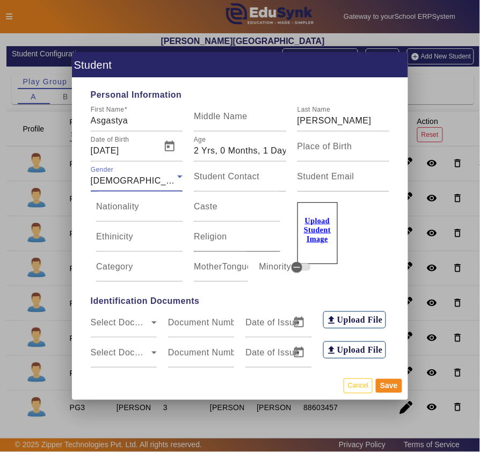
click at [213, 236] on mat-label "Religion" at bounding box center [210, 236] width 33 height 9
click at [213, 236] on input "Religion" at bounding box center [237, 241] width 86 height 13
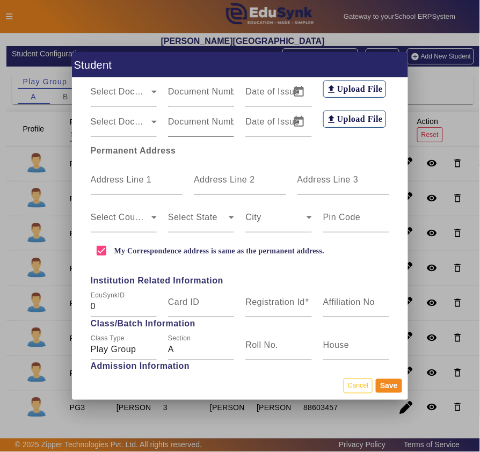
scroll to position [238, 0]
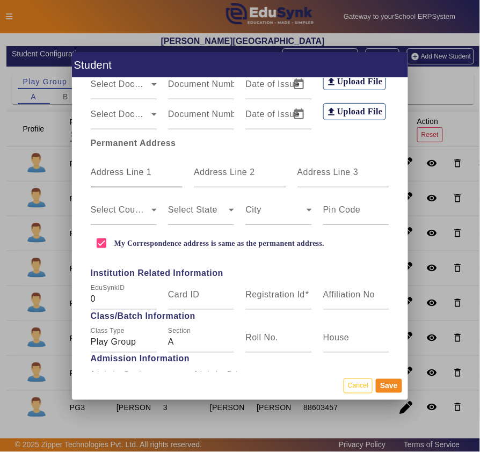
type input "Hindu"
click at [125, 173] on mat-label "Address Line 1" at bounding box center [121, 172] width 61 height 9
click at [125, 173] on input "Address Line 1" at bounding box center [137, 176] width 92 height 13
type input "501, The Vintage Delight, Shobhagpura, DPS Road"
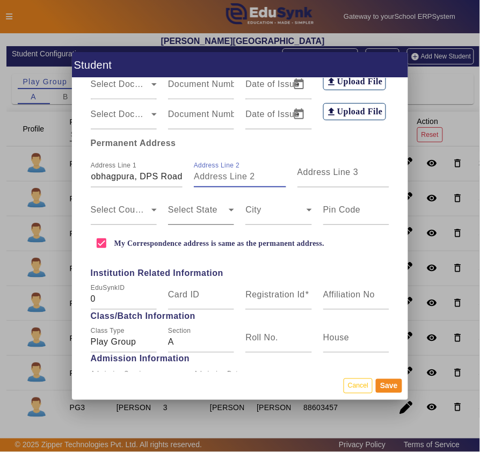
scroll to position [0, 0]
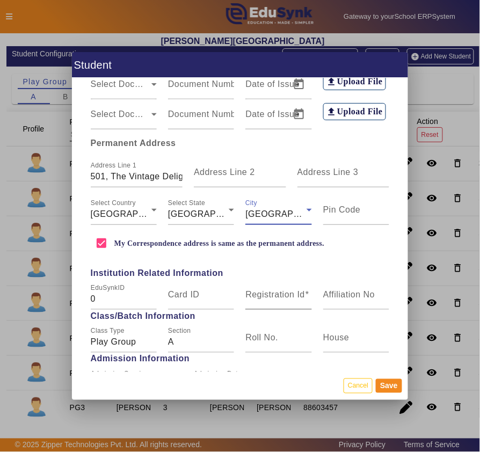
click at [263, 299] on mat-label "Registration Id" at bounding box center [275, 294] width 60 height 9
click at [263, 300] on input "Registration Id" at bounding box center [278, 299] width 66 height 13
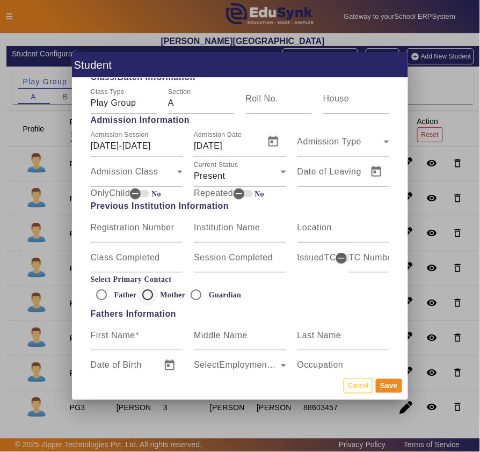
scroll to position [596, 0]
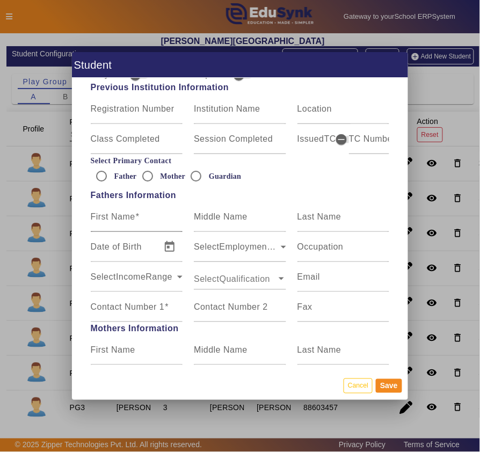
type input "PG103"
click at [129, 218] on mat-label "First Name" at bounding box center [113, 216] width 45 height 9
click at [129, 218] on input "First Name" at bounding box center [137, 221] width 92 height 13
type input "Anirudh"
type input "Dewra"
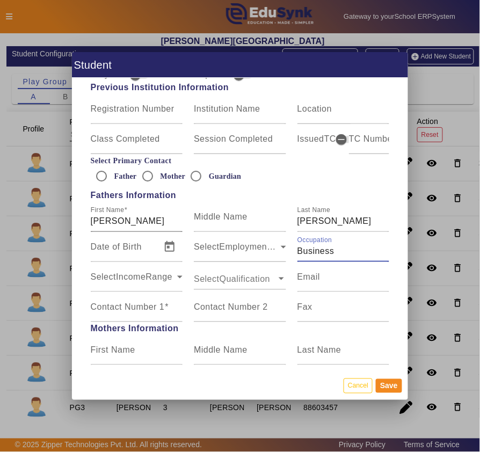
type input "Business"
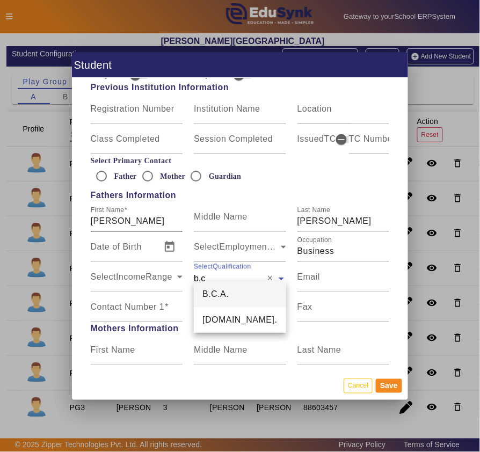
type input "b.c"
type input "b.co"
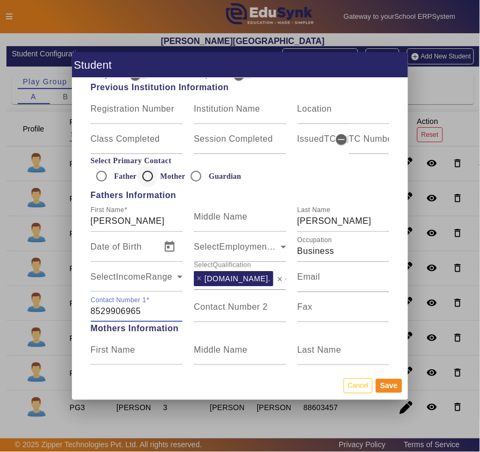
type input "8529906965"
click at [142, 175] on input "Mother" at bounding box center [147, 175] width 21 height 21
radio input "true"
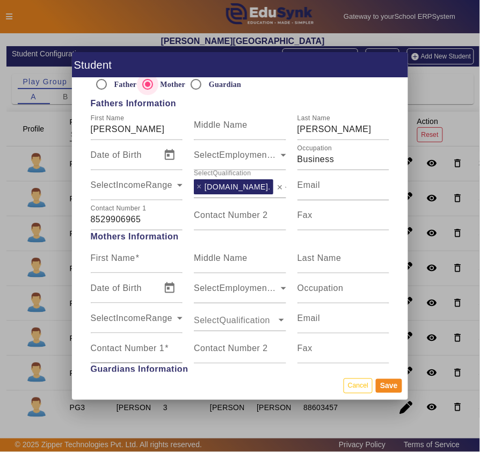
scroll to position [716, 0]
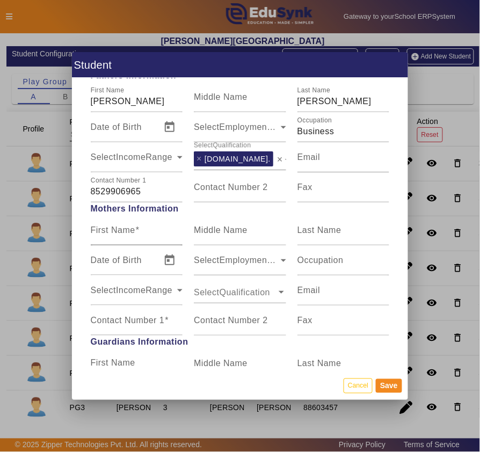
click at [115, 229] on mat-label "First Name" at bounding box center [113, 230] width 45 height 9
click at [115, 229] on input "First Name" at bounding box center [137, 234] width 92 height 13
type input "Suruchi"
type input "Dewra"
click at [322, 258] on mat-label "Occupation" at bounding box center [321, 260] width 46 height 9
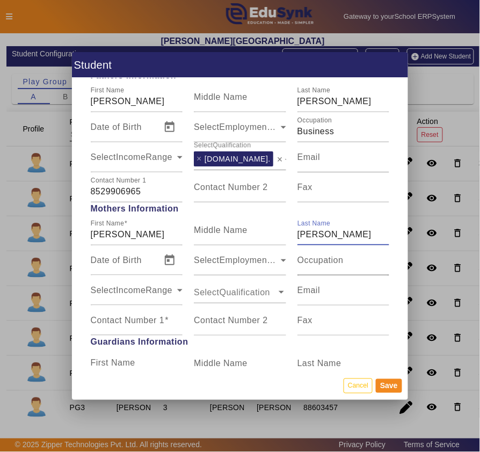
click at [322, 258] on input "Occupation" at bounding box center [344, 264] width 92 height 13
type input "Housewife"
click at [237, 301] on ng-select "SelectQualification" at bounding box center [240, 291] width 92 height 30
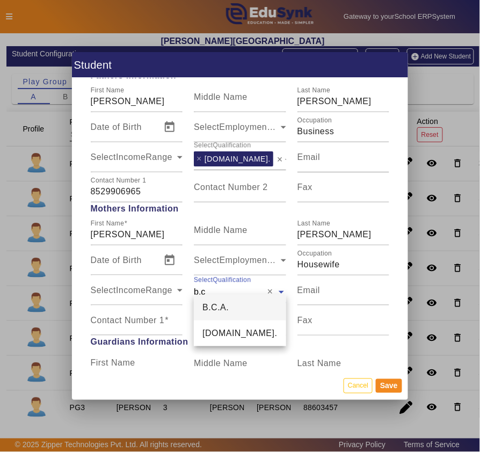
type input "b.co"
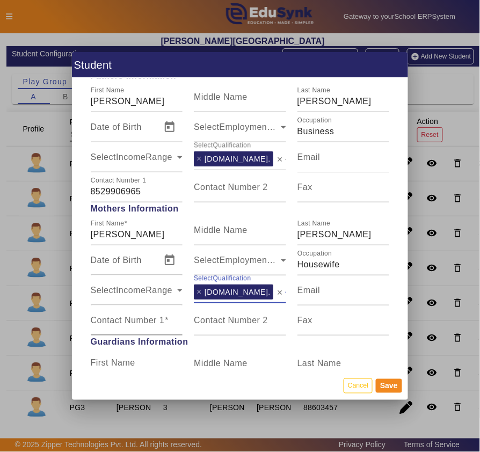
click at [140, 323] on mat-label "Contact Number 1" at bounding box center [128, 320] width 74 height 9
click at [140, 323] on input "Contact Number 1" at bounding box center [137, 325] width 92 height 13
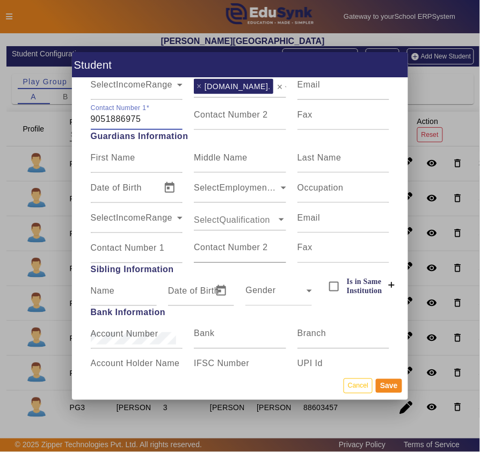
scroll to position [954, 0]
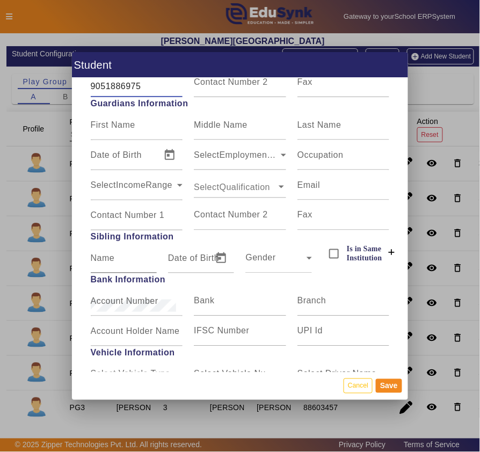
type input "9051886975"
click at [116, 257] on input "Name" at bounding box center [124, 262] width 66 height 13
type input "Jaivardhan Dewra"
click at [267, 261] on span "Gender" at bounding box center [275, 262] width 61 height 13
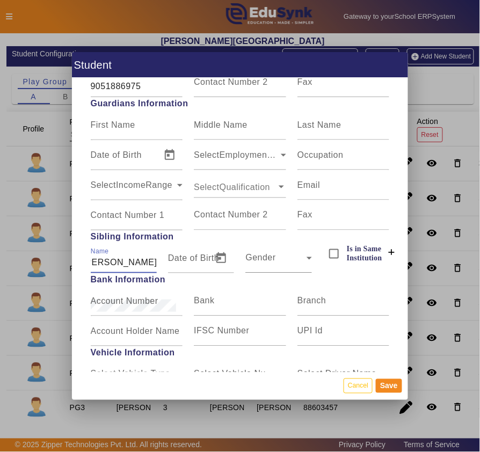
scroll to position [0, 0]
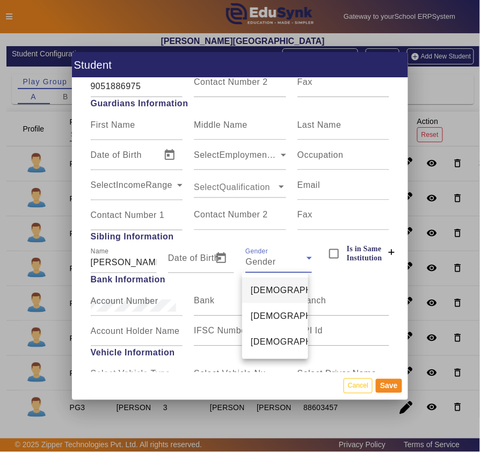
click at [250, 286] on mat-option "Male" at bounding box center [275, 291] width 66 height 26
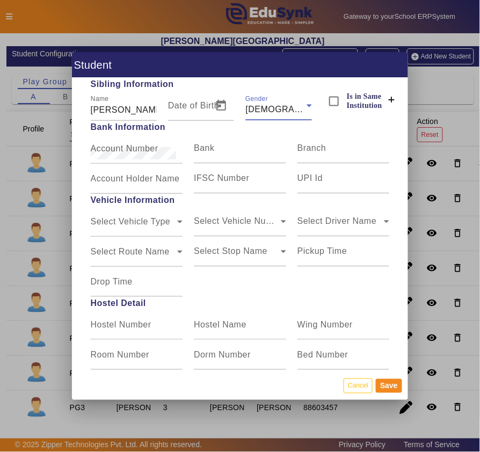
scroll to position [1286, 0]
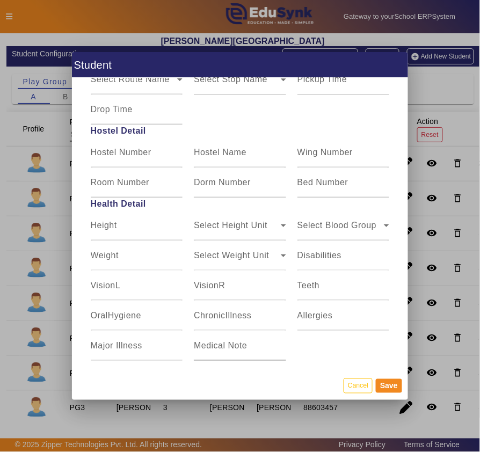
click at [226, 341] on mat-label "Medical Note" at bounding box center [220, 345] width 53 height 9
click at [226, 344] on input "Medical Note" at bounding box center [240, 350] width 92 height 13
type input "NO COLD FOOD/DRINKS TO BE SERVED"
click at [393, 377] on button "Save" at bounding box center [389, 386] width 26 height 14
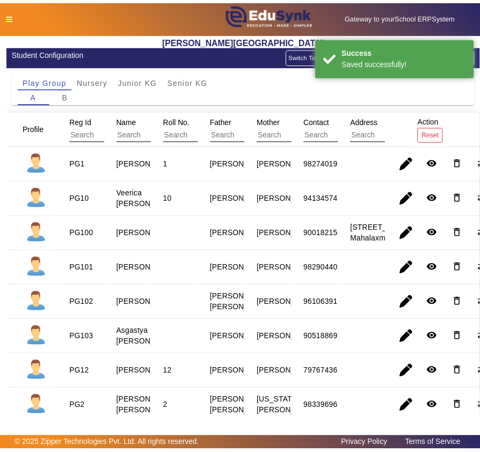
scroll to position [0, 0]
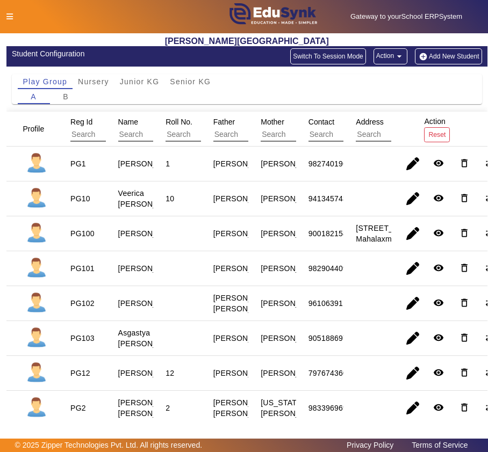
click at [445, 53] on button "Add New Student" at bounding box center [448, 56] width 67 height 16
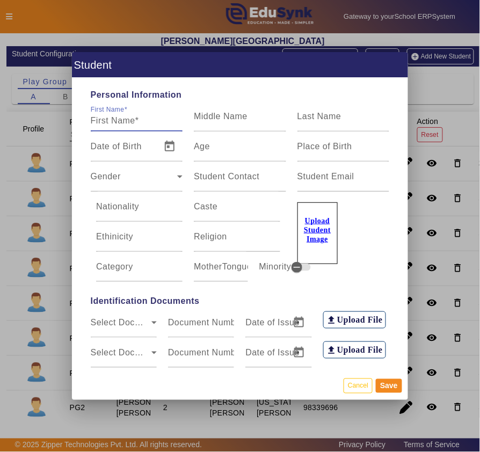
type input "h"
type input "Himayra"
type input "Mehta"
click at [173, 178] on icon at bounding box center [179, 176] width 13 height 13
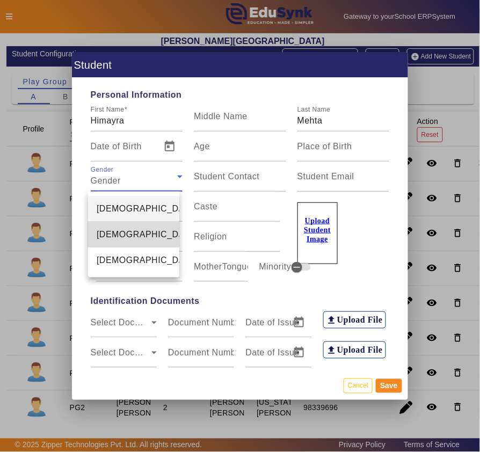
click at [103, 247] on mat-option "Female" at bounding box center [133, 235] width 91 height 26
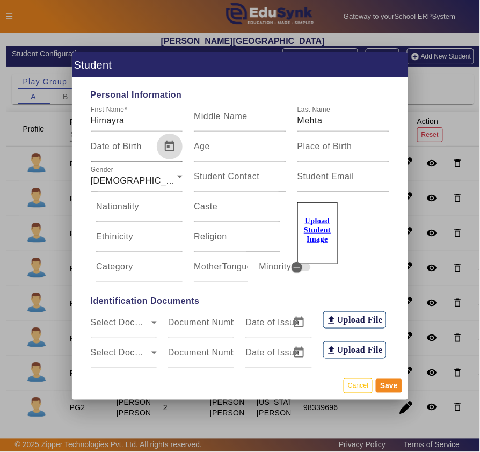
click at [164, 140] on span "Open calendar" at bounding box center [170, 147] width 26 height 26
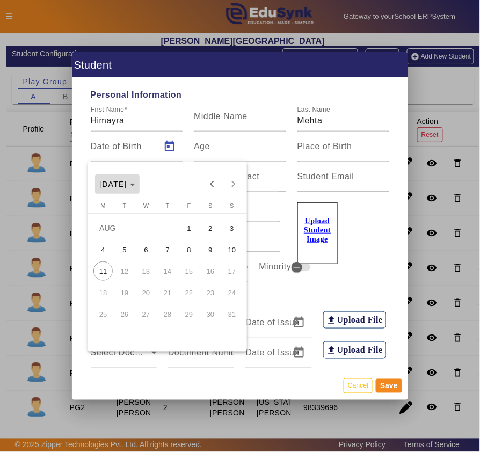
click at [127, 184] on span "AUG 2025" at bounding box center [113, 184] width 28 height 9
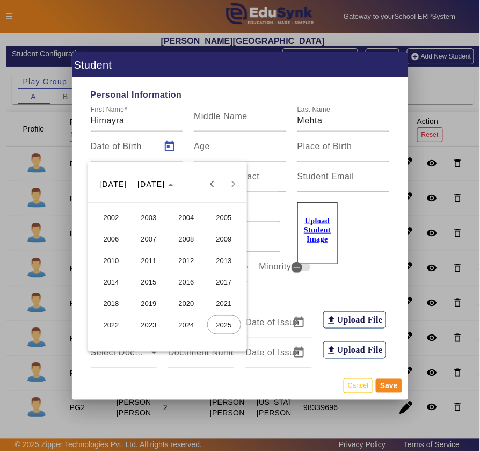
click at [112, 322] on span "2022" at bounding box center [112, 324] width 34 height 19
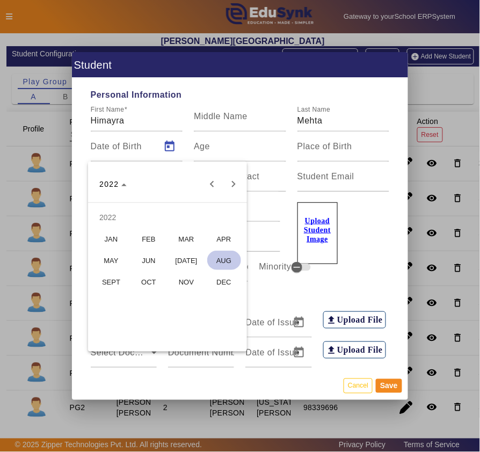
click at [180, 280] on span "NOV" at bounding box center [187, 281] width 34 height 19
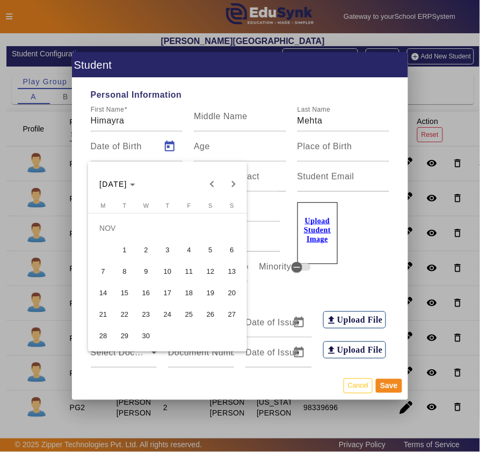
click at [100, 286] on span "14" at bounding box center [102, 292] width 19 height 19
type input "14/11/2022"
type input "2 Yrs, 8 Months, 28 Days"
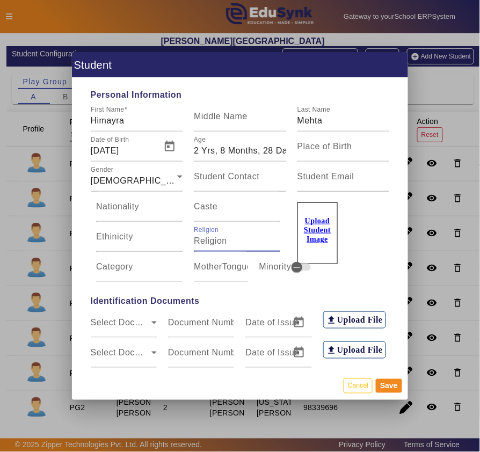
click at [225, 240] on input "Religion" at bounding box center [237, 241] width 86 height 13
type input "j"
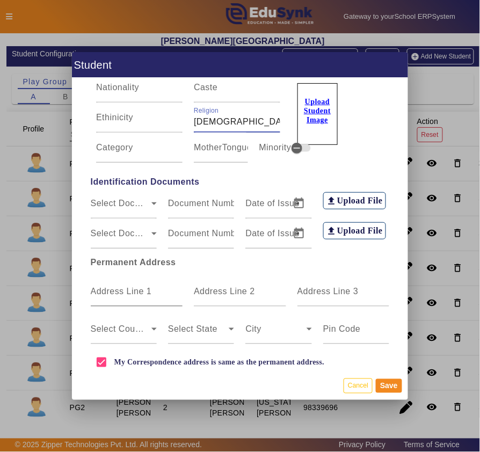
scroll to position [238, 0]
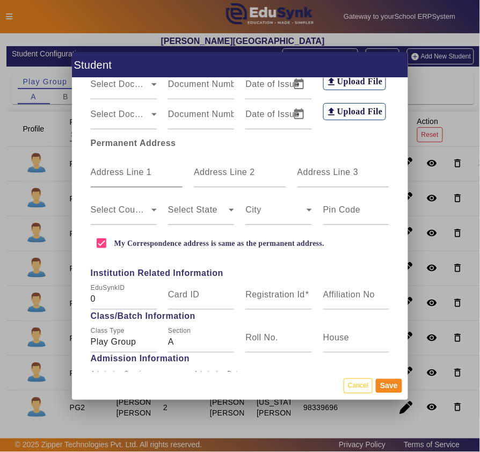
type input "Jain"
click at [100, 170] on mat-label "Address Line 1" at bounding box center [121, 172] width 61 height 9
click at [100, 170] on input "Address Line 1" at bounding box center [137, 176] width 92 height 13
type input "36, Mangalam Complex, Syphon Colony, Behind Jain Mandir, Fatehpura"
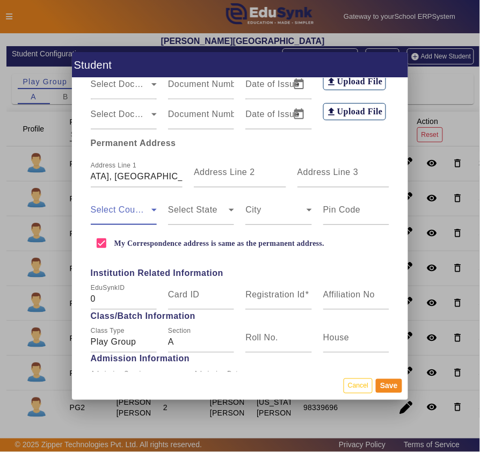
click at [120, 212] on span at bounding box center [121, 214] width 61 height 13
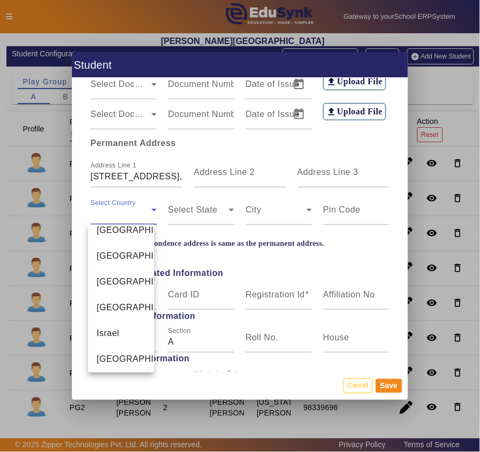
scroll to position [2667, 0]
drag, startPoint x: 119, startPoint y: 356, endPoint x: 132, endPoint y: 342, distance: 18.2
click at [120, 192] on mat-option "India" at bounding box center [121, 180] width 66 height 26
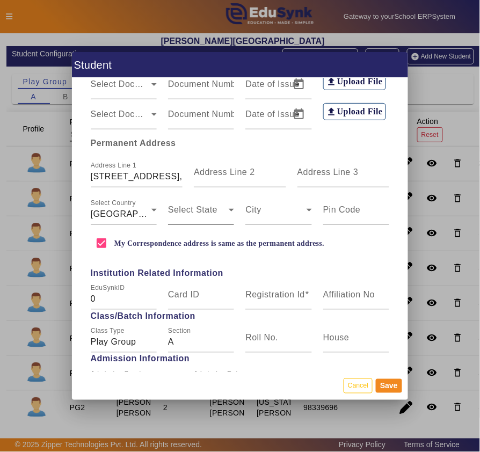
click at [170, 205] on mat-label "Select State" at bounding box center [192, 209] width 49 height 9
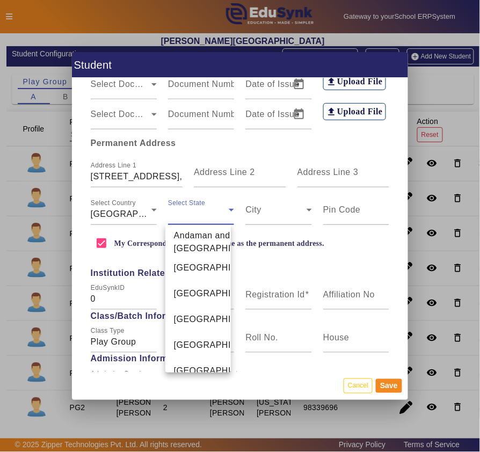
scroll to position [707, 0]
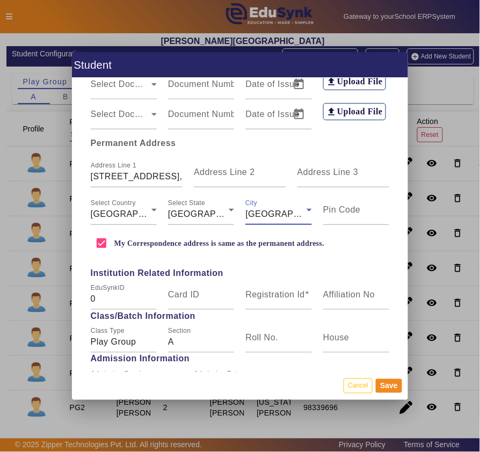
click at [347, 247] on div "My Correspondence address is same as the permanent address." at bounding box center [240, 243] width 310 height 21
click at [102, 246] on input "My Correspondence address is same as the permanent address." at bounding box center [101, 243] width 21 height 21
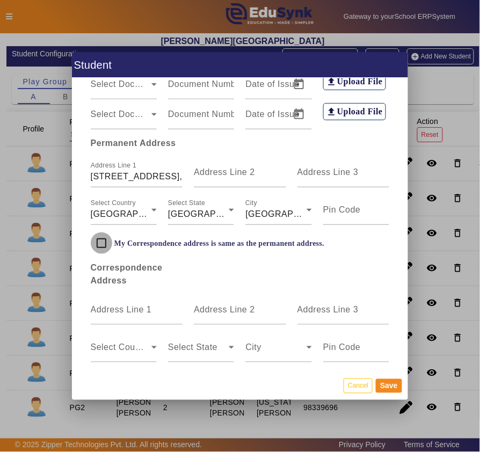
click at [102, 246] on input "My Correspondence address is same as the permanent address." at bounding box center [101, 243] width 21 height 21
checkbox input "true"
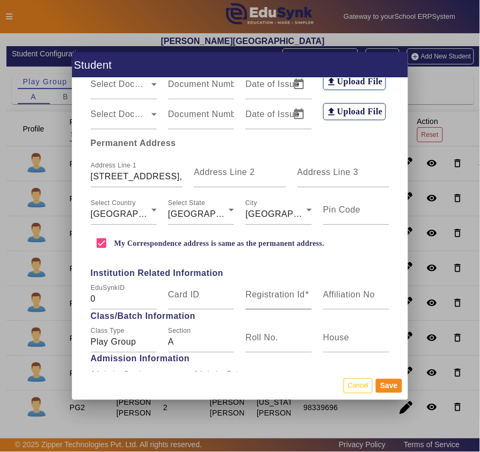
click at [258, 293] on mat-label "Registration Id" at bounding box center [275, 294] width 60 height 9
click at [258, 293] on input "Registration Id" at bounding box center [278, 299] width 66 height 13
click at [274, 298] on input "PG1-4" at bounding box center [278, 299] width 66 height 13
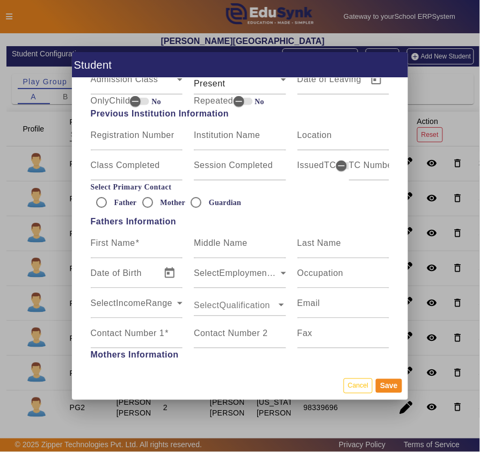
scroll to position [596, 0]
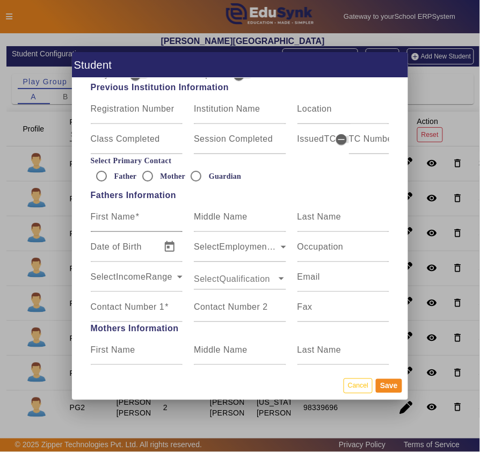
type input "PG104"
click at [127, 218] on mat-label "First Name" at bounding box center [113, 216] width 45 height 9
click at [127, 218] on input "First Name" at bounding box center [137, 221] width 92 height 13
type input "g"
type input "Gaurav Mehta"
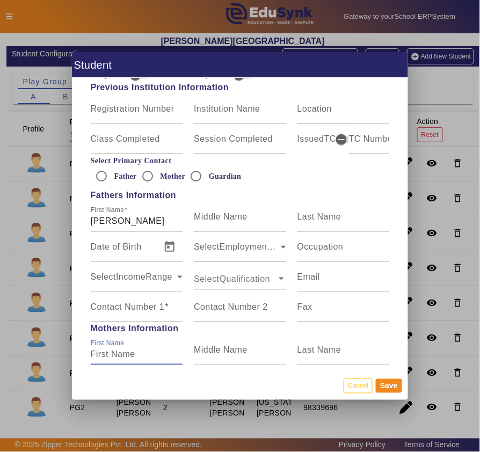
click at [125, 355] on input "First Name" at bounding box center [137, 354] width 92 height 13
type input "Nikita"
type input "Mehta"
click at [321, 223] on input "Last Name" at bounding box center [344, 221] width 92 height 13
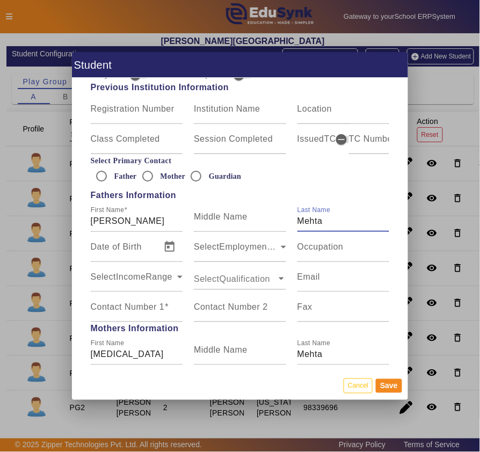
type input "Mehta"
type input "Gaurav"
click at [344, 246] on input "Occupation" at bounding box center [344, 251] width 92 height 13
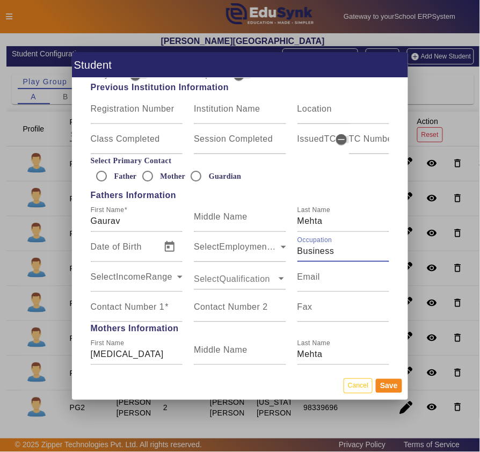
type input "Business"
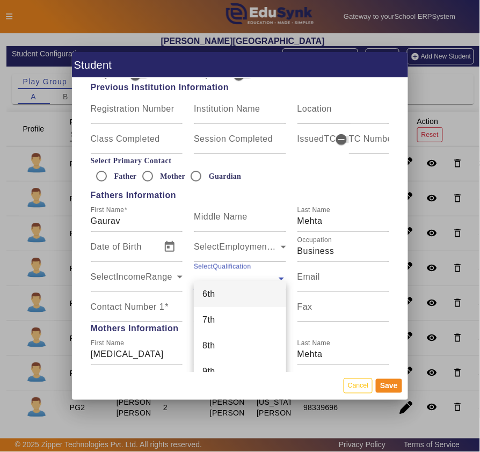
click at [246, 279] on input "text" at bounding box center [235, 279] width 83 height 12
type input "p.g"
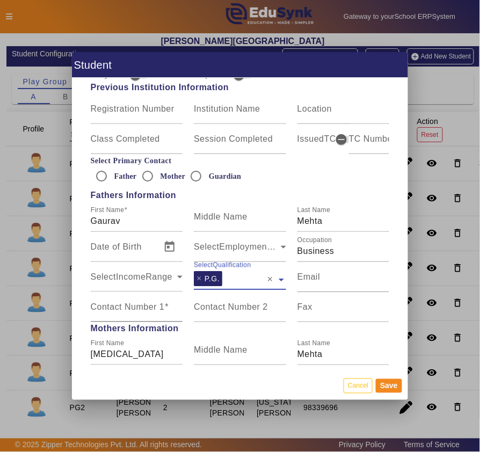
click at [138, 308] on mat-label "Contact Number 1" at bounding box center [128, 306] width 74 height 9
click at [138, 308] on input "Contact Number 1" at bounding box center [137, 311] width 92 height 13
type input "9799022227"
click at [241, 305] on mat-label "Contact Number 2" at bounding box center [231, 306] width 74 height 9
click at [241, 305] on input "Contact Number 2" at bounding box center [240, 311] width 92 height 13
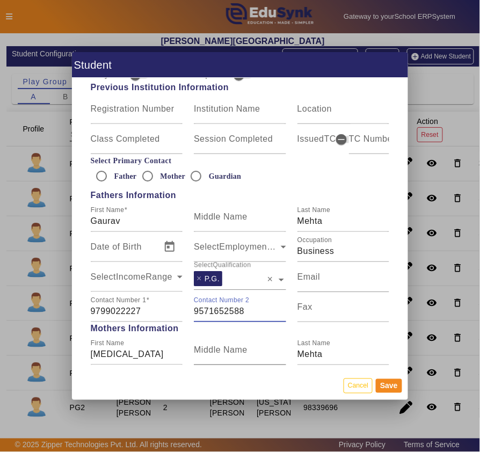
type input "9571652588"
click at [237, 348] on mat-label "Middle Name" at bounding box center [221, 349] width 54 height 9
click at [237, 348] on input "Middle Name" at bounding box center [240, 354] width 92 height 13
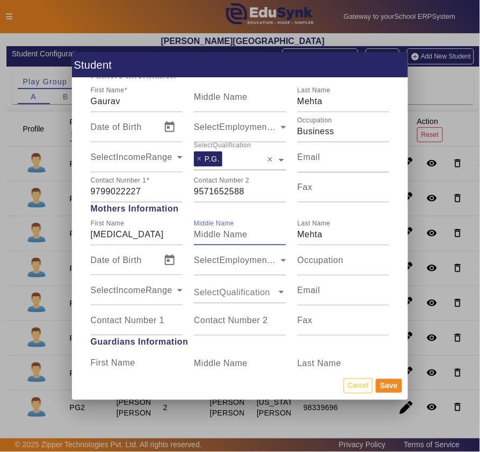
scroll to position [836, 0]
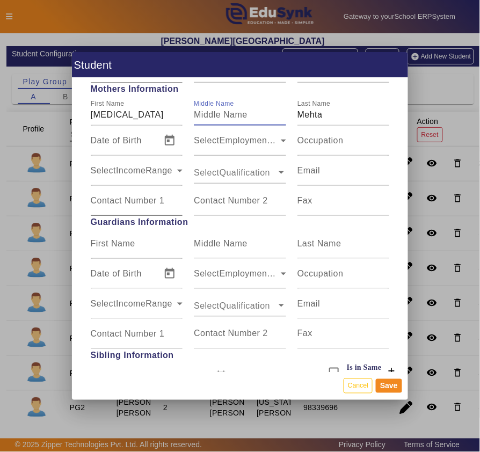
click at [145, 194] on div "Contact Number 1" at bounding box center [137, 201] width 92 height 30
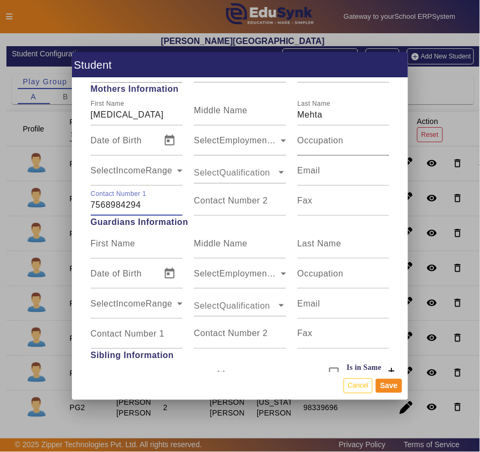
type input "7568984294"
click at [332, 147] on input "Occupation" at bounding box center [344, 145] width 92 height 13
type input "Home Maker"
click at [245, 174] on input "text" at bounding box center [235, 173] width 83 height 12
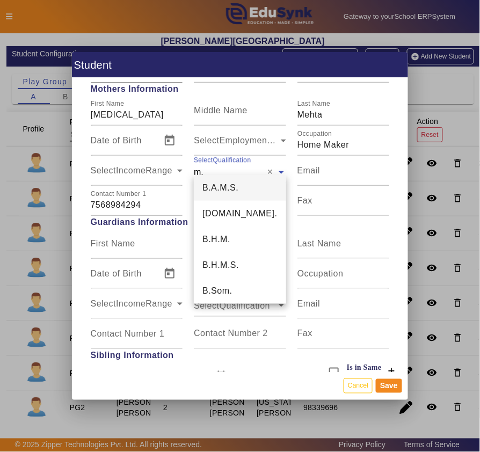
type input "m"
type input "H"
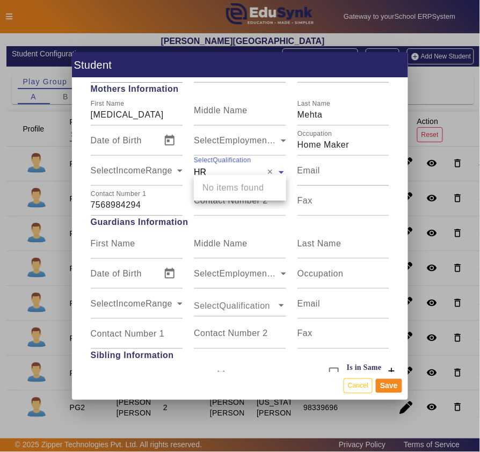
type input "H"
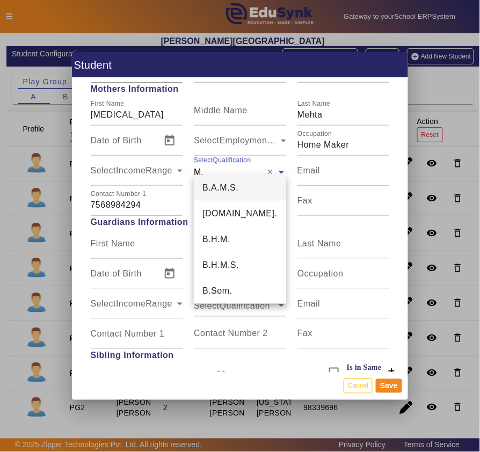
click at [263, 170] on input "M." at bounding box center [231, 173] width 74 height 12
type input "M"
type input "P.g"
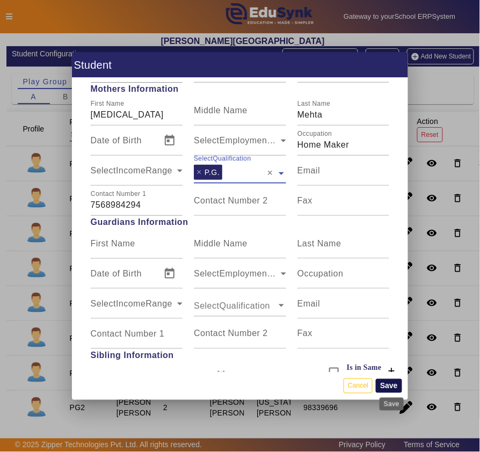
click at [399, 377] on button "Save" at bounding box center [389, 386] width 26 height 14
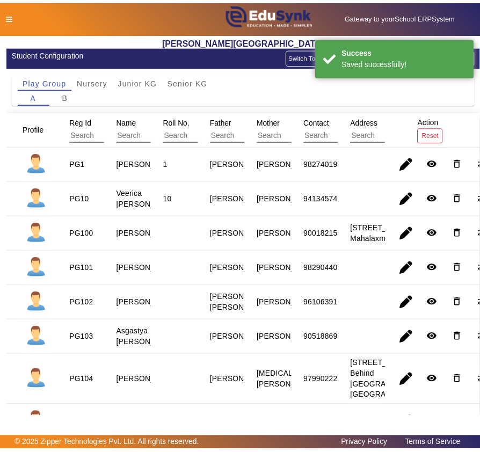
scroll to position [119, 0]
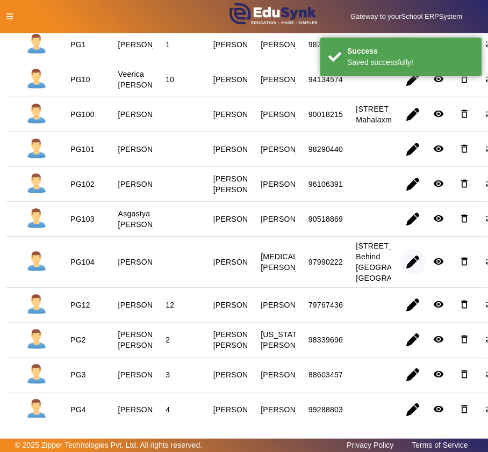
click at [402, 275] on span "button" at bounding box center [413, 262] width 26 height 26
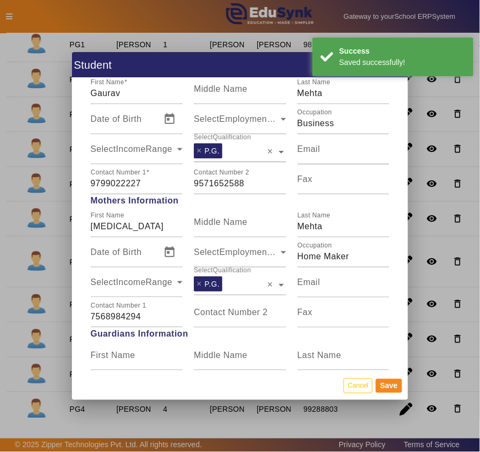
scroll to position [1286, 0]
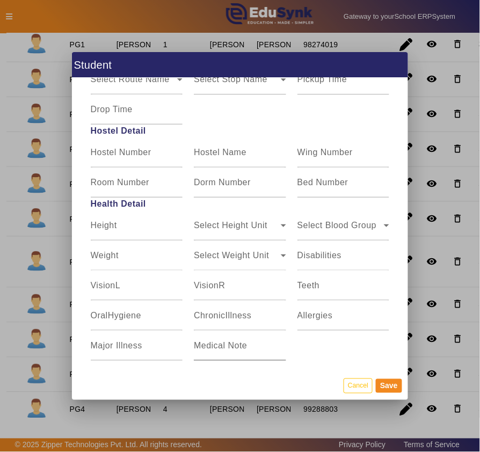
click at [231, 341] on mat-label "Medical Note" at bounding box center [220, 345] width 53 height 9
click at [231, 344] on input "Medical Note" at bounding box center [240, 350] width 92 height 13
type input "SHE HAS ROUGH SKIN IN WINTERS. NEEDS MOISTURISER."
click at [305, 313] on mat-label "Allergies" at bounding box center [315, 315] width 35 height 9
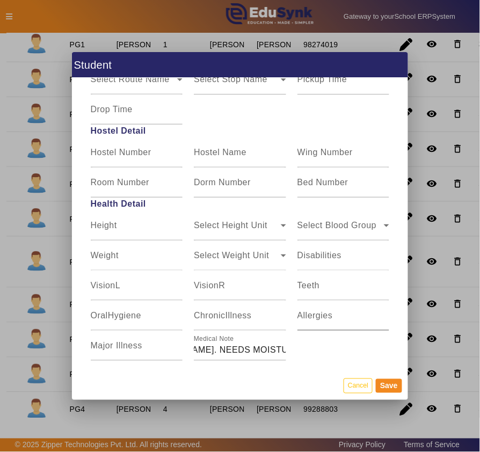
click at [305, 314] on input "Allergies" at bounding box center [344, 320] width 92 height 13
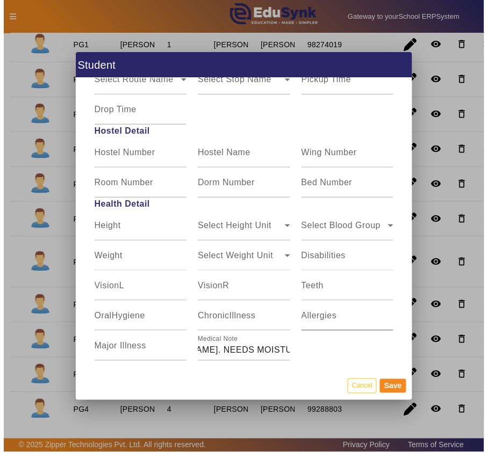
scroll to position [0, 0]
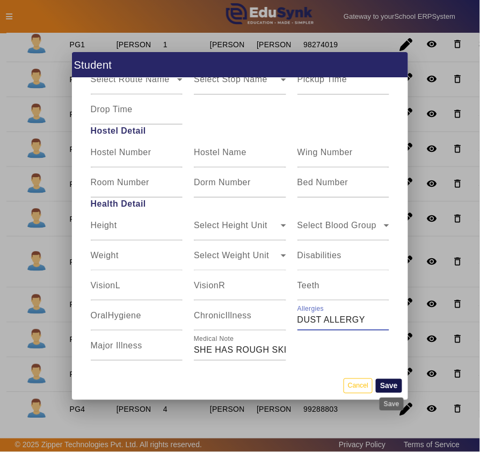
type input "DUST ALLERGY"
click at [390, 377] on button "Save" at bounding box center [389, 386] width 26 height 14
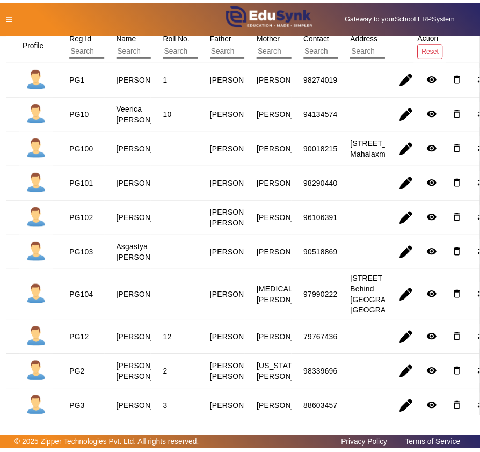
scroll to position [119, 0]
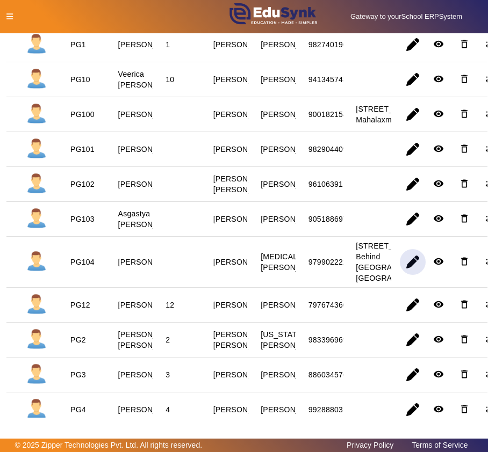
click at [405, 275] on span "button" at bounding box center [413, 262] width 26 height 26
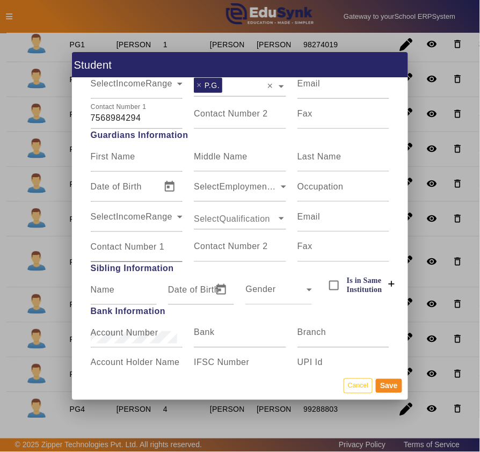
scroll to position [954, 0]
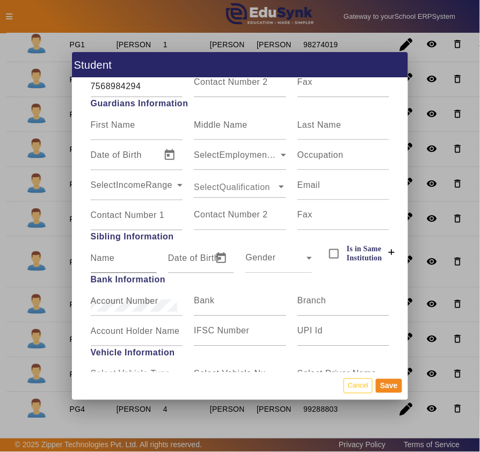
click at [119, 263] on input "Name" at bounding box center [124, 262] width 66 height 13
click at [389, 252] on icon at bounding box center [392, 253] width 8 height 8
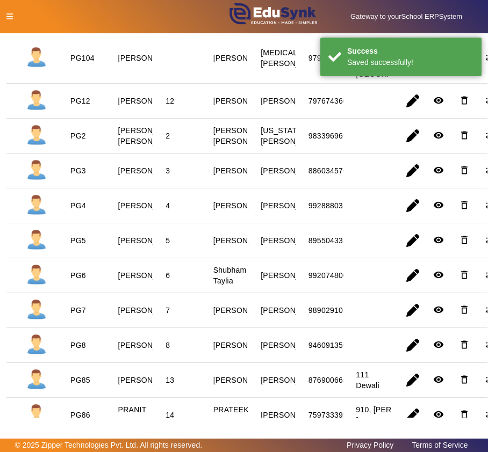
scroll to position [358, 0]
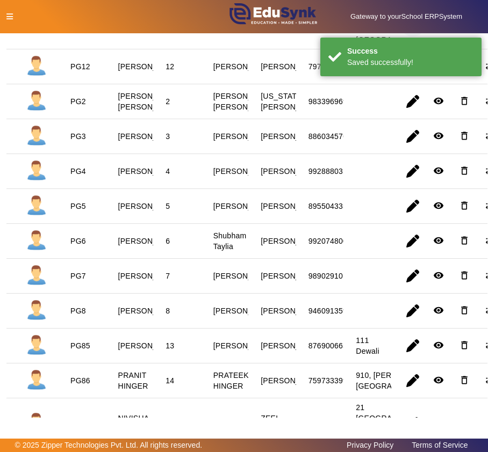
click at [407, 37] on span "button" at bounding box center [413, 24] width 26 height 26
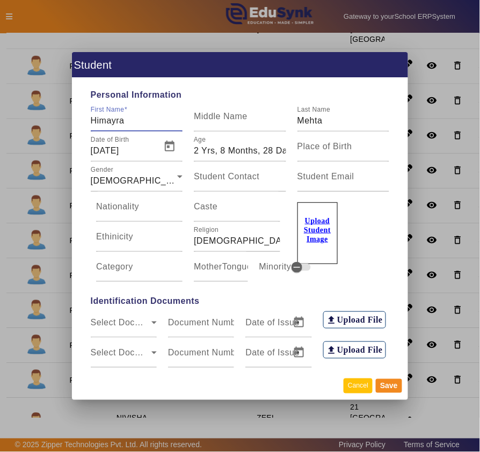
click at [363, 377] on button "Cancel" at bounding box center [358, 386] width 29 height 15
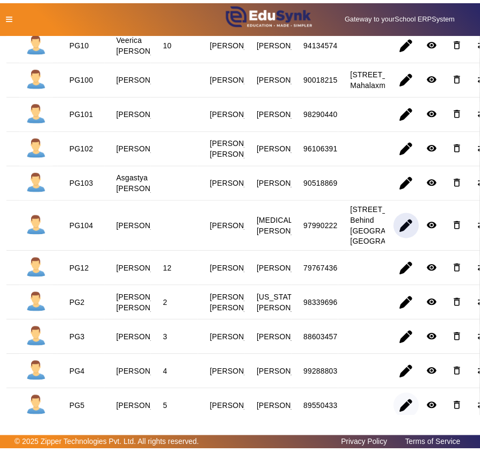
scroll to position [119, 0]
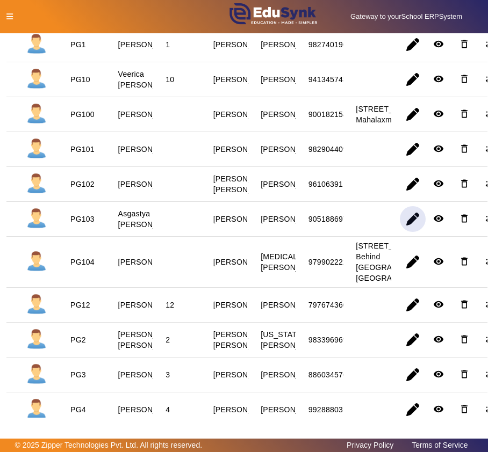
click at [409, 232] on span "button" at bounding box center [413, 219] width 26 height 26
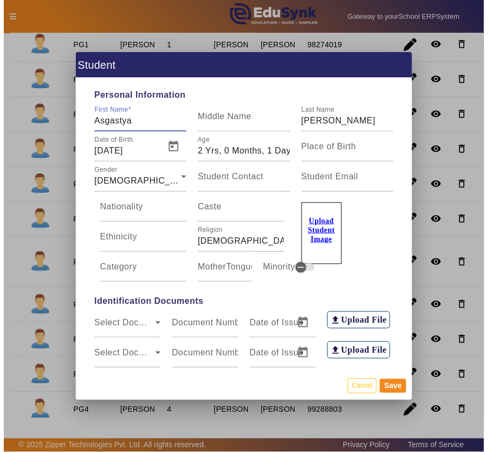
scroll to position [238, 0]
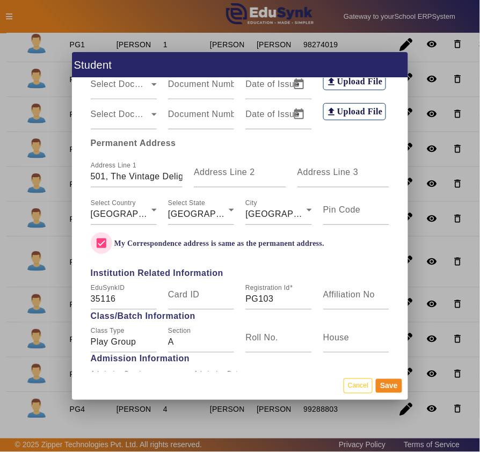
click at [103, 245] on input "My Correspondence address is same as the permanent address." at bounding box center [101, 243] width 21 height 21
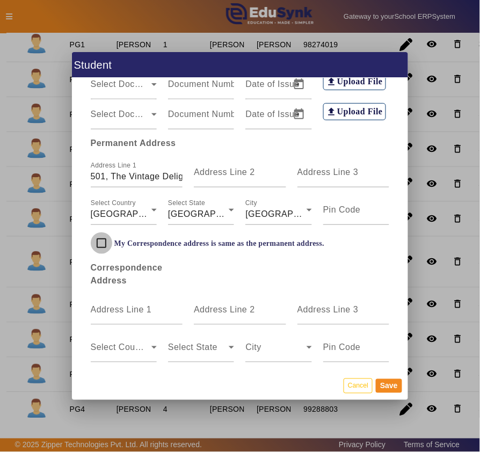
click at [103, 245] on input "My Correspondence address is same as the permanent address." at bounding box center [101, 243] width 21 height 21
checkbox input "true"
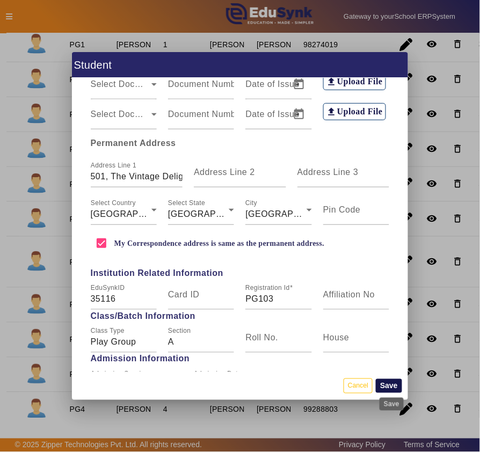
click at [394, 377] on button "Save" at bounding box center [389, 386] width 26 height 14
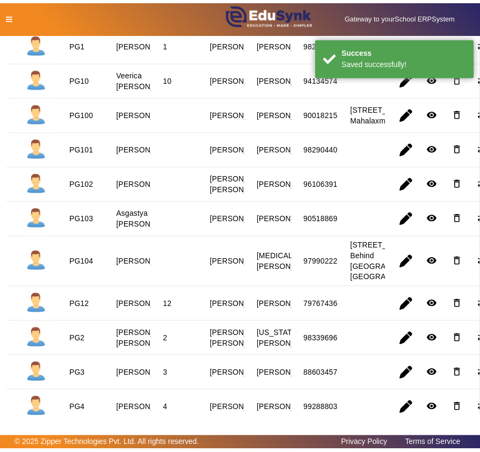
scroll to position [0, 0]
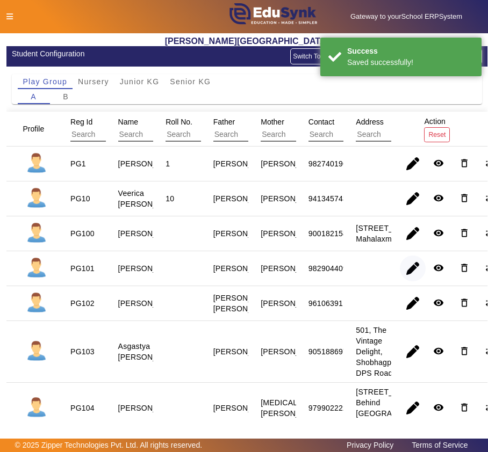
click at [403, 281] on span "button" at bounding box center [413, 269] width 26 height 26
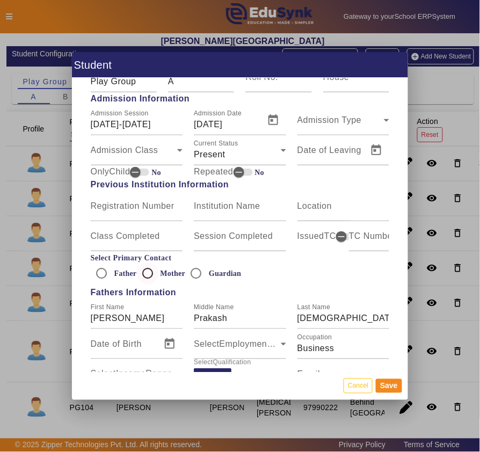
scroll to position [358, 0]
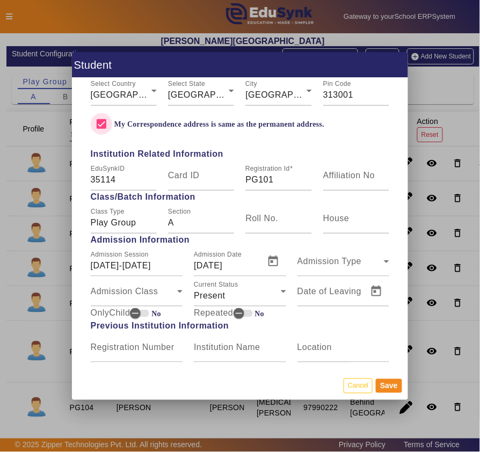
click at [97, 123] on input "My Correspondence address is same as the permanent address." at bounding box center [101, 123] width 21 height 21
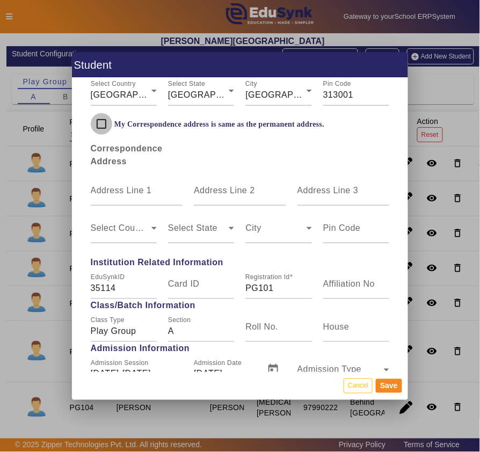
click at [97, 123] on input "My Correspondence address is same as the permanent address." at bounding box center [101, 123] width 21 height 21
checkbox input "true"
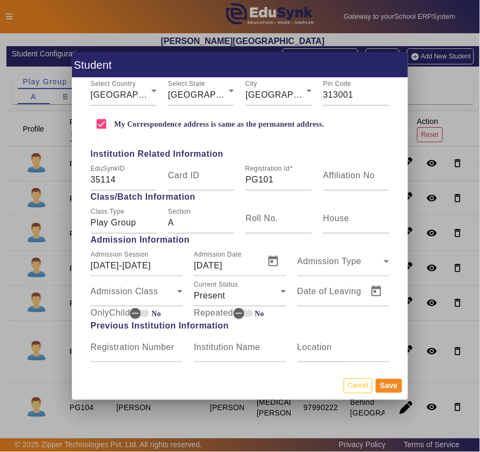
click at [385, 377] on mat-dialog-actions "Cancel Save" at bounding box center [240, 386] width 336 height 28
click at [387, 377] on button "Save" at bounding box center [389, 386] width 26 height 14
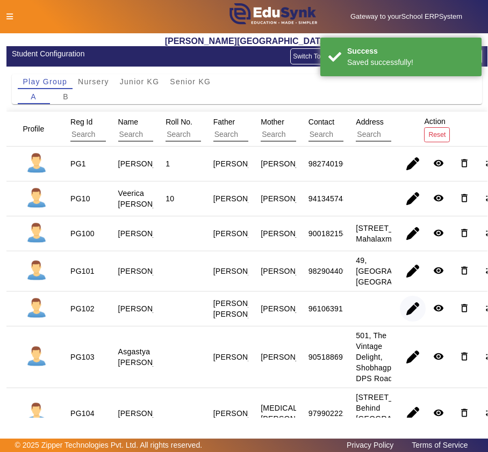
click at [404, 322] on span "button" at bounding box center [413, 309] width 26 height 26
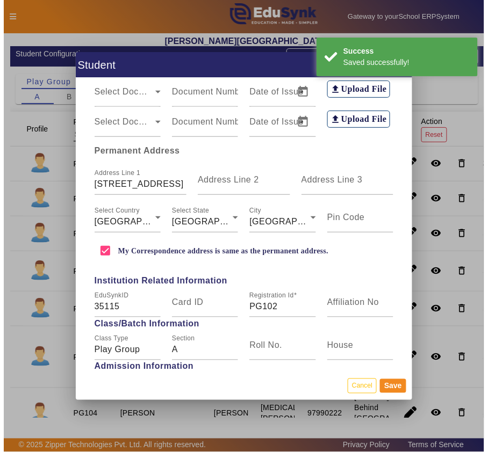
scroll to position [238, 0]
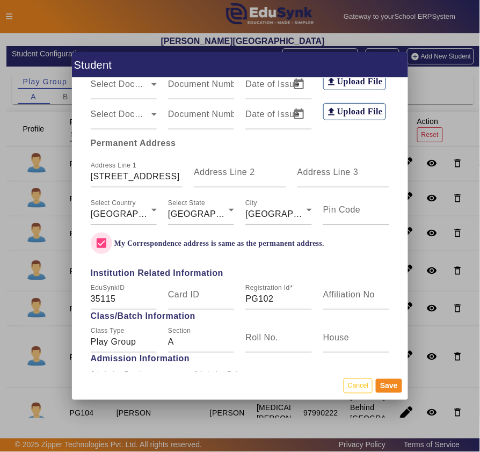
click at [99, 243] on input "My Correspondence address is same as the permanent address." at bounding box center [101, 243] width 21 height 21
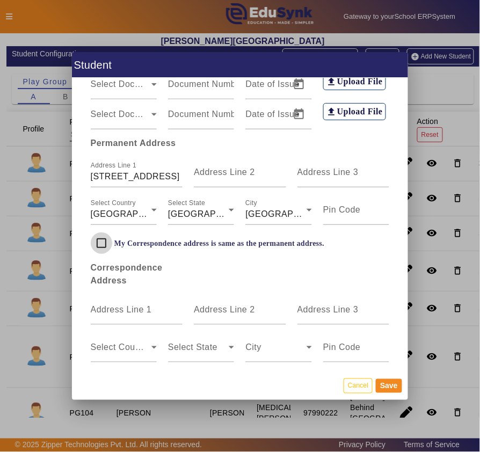
click at [99, 244] on input "My Correspondence address is same as the permanent address." at bounding box center [101, 243] width 21 height 21
checkbox input "true"
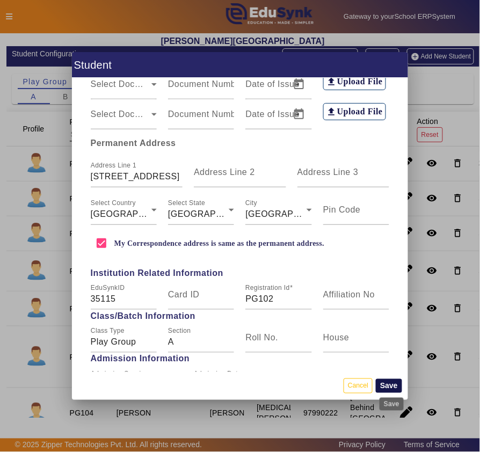
click at [390, 377] on button "Save" at bounding box center [389, 386] width 26 height 14
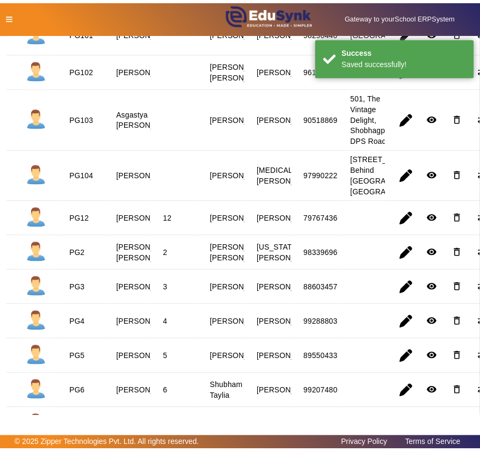
scroll to position [358, 0]
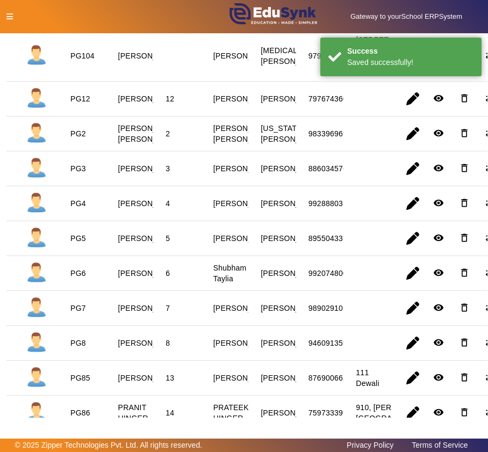
click at [405, 69] on span "button" at bounding box center [413, 56] width 26 height 26
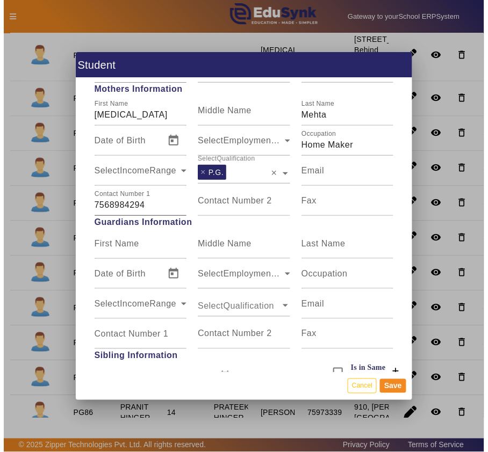
scroll to position [954, 0]
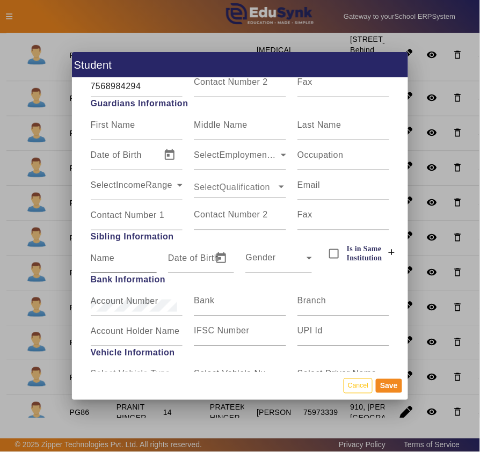
click at [106, 255] on mat-label "Name" at bounding box center [103, 258] width 24 height 9
click at [106, 256] on input "Name" at bounding box center [124, 262] width 66 height 13
type input "v"
type input "Vedit"
click button at bounding box center [392, 252] width 34 height 19
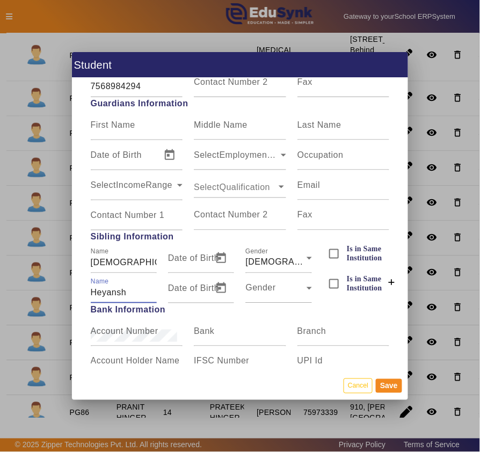
type input "Heyansh"
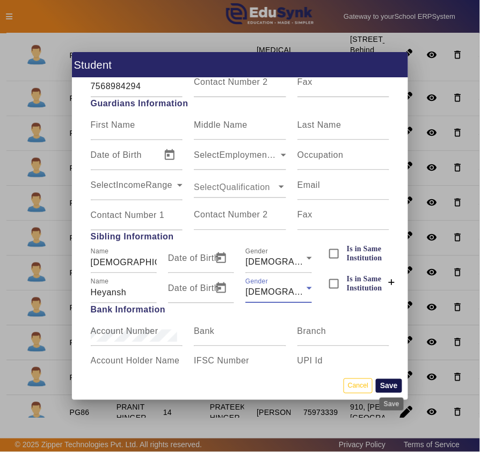
click at [388, 377] on button "Save" at bounding box center [389, 386] width 26 height 14
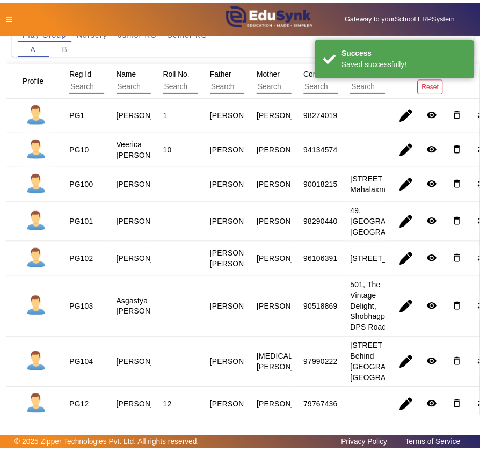
scroll to position [0, 0]
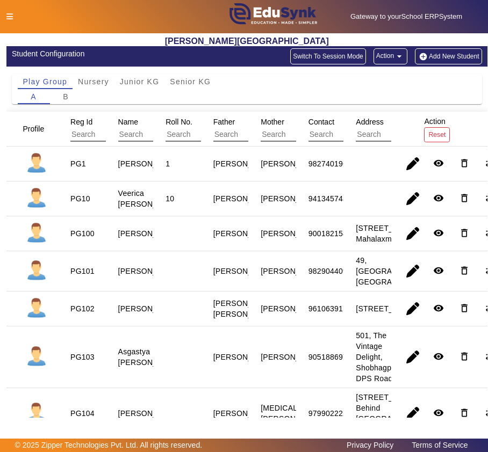
click at [437, 56] on button "Add New Student" at bounding box center [448, 56] width 67 height 16
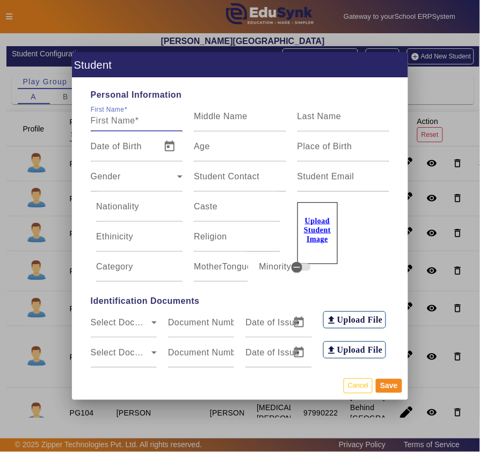
type input "v"
type input "B"
type input "Vayu"
click at [179, 177] on div "Gender Gender" at bounding box center [137, 177] width 104 height 30
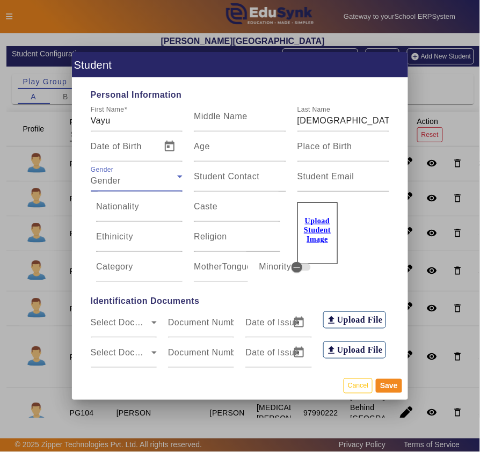
click at [177, 175] on icon at bounding box center [179, 176] width 13 height 13
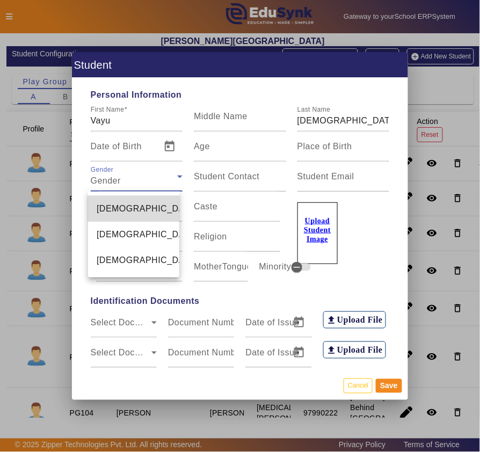
click at [133, 206] on mat-option "Male" at bounding box center [133, 209] width 91 height 26
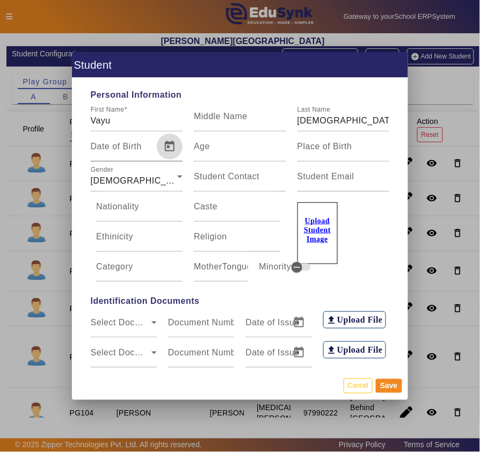
click at [163, 147] on span "Open calendar" at bounding box center [170, 147] width 26 height 26
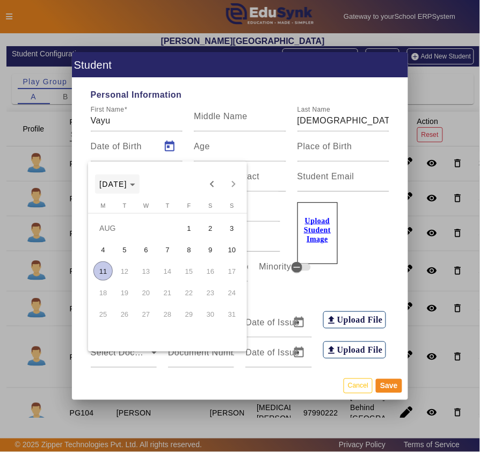
click at [127, 184] on span "AUG 2025" at bounding box center [113, 184] width 28 height 9
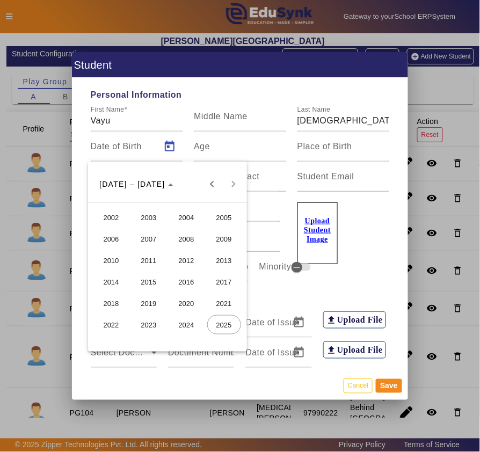
click at [147, 322] on span "2023" at bounding box center [149, 324] width 34 height 19
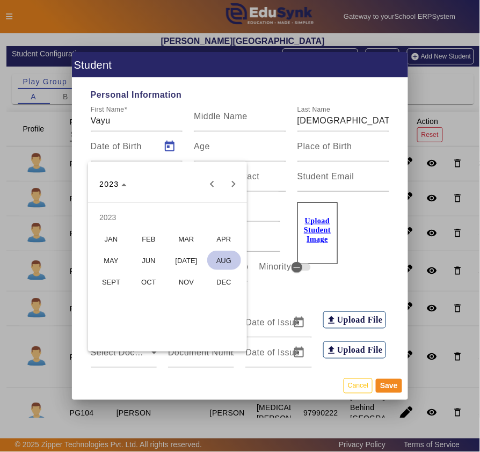
click at [108, 260] on span "MAY" at bounding box center [112, 260] width 34 height 19
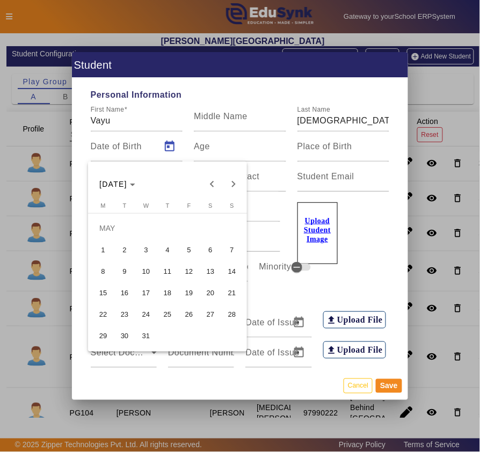
click at [123, 292] on span "16" at bounding box center [124, 292] width 19 height 19
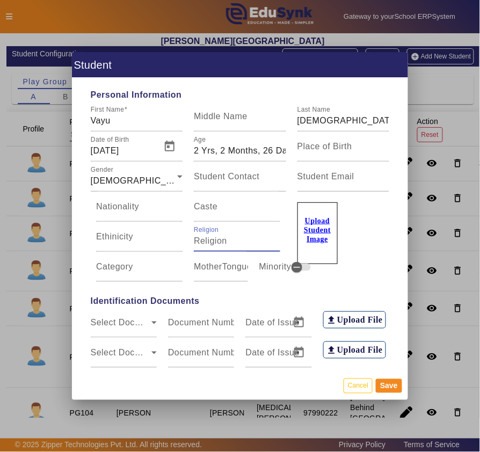
click at [225, 241] on input "Religion" at bounding box center [237, 241] width 86 height 13
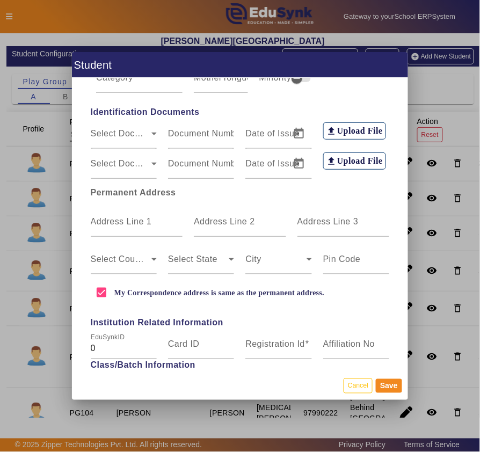
scroll to position [238, 0]
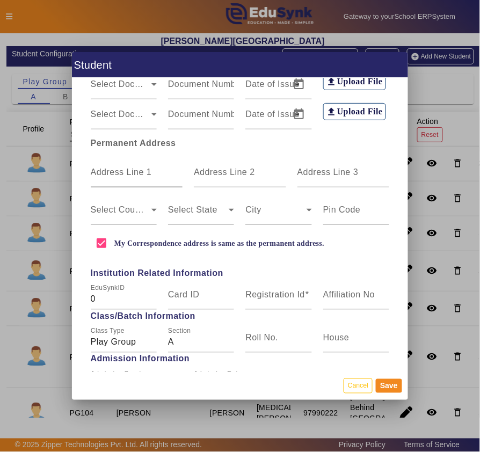
click at [115, 172] on mat-label "Address Line 1" at bounding box center [121, 172] width 61 height 9
click at [115, 172] on input "Address Line 1" at bounding box center [137, 176] width 92 height 13
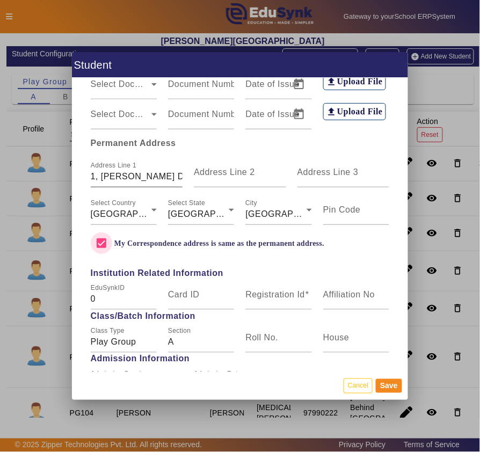
click at [91, 233] on input "My Correspondence address is same as the permanent address." at bounding box center [101, 243] width 21 height 21
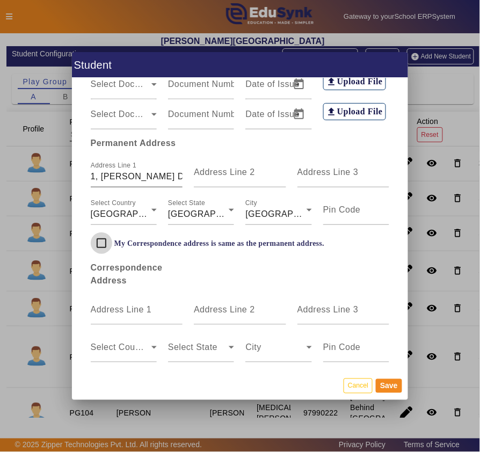
click at [91, 233] on input "My Correspondence address is same as the permanent address." at bounding box center [101, 243] width 21 height 21
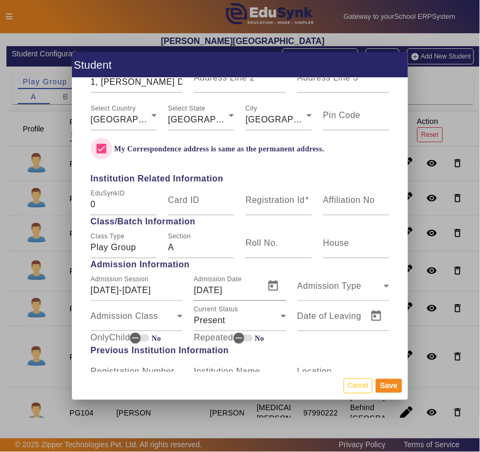
scroll to position [358, 0]
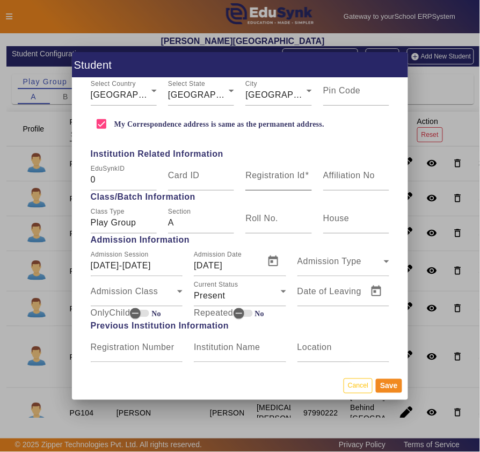
click at [277, 167] on div "Registration Id" at bounding box center [278, 176] width 66 height 30
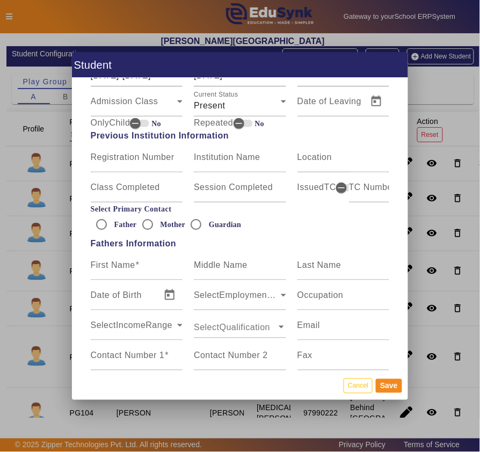
scroll to position [596, 0]
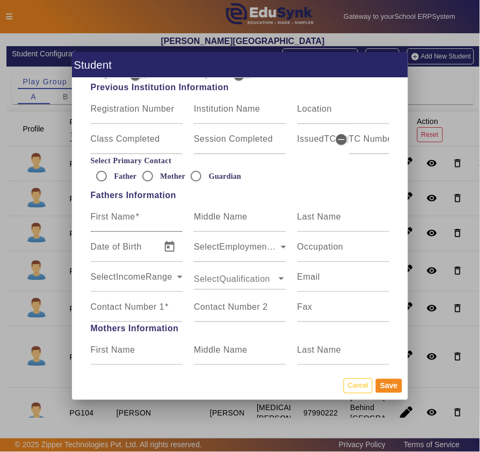
click at [119, 220] on mat-label "First Name" at bounding box center [113, 216] width 45 height 9
click at [119, 220] on input "First Name" at bounding box center [137, 221] width 92 height 13
click at [144, 172] on input "Mother" at bounding box center [147, 175] width 21 height 21
click at [113, 222] on input "First Name" at bounding box center [137, 221] width 92 height 13
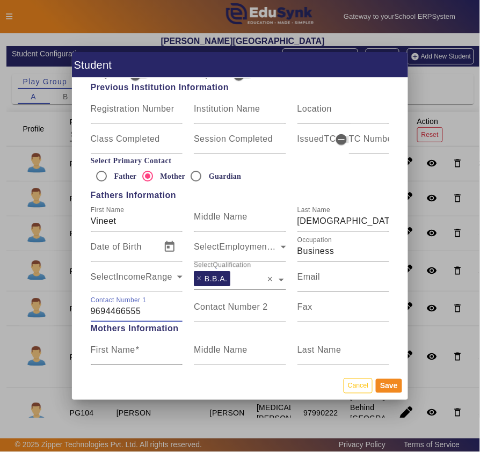
click at [108, 352] on mat-label "First Name" at bounding box center [113, 349] width 45 height 9
click at [108, 352] on input "First Name" at bounding box center [137, 354] width 92 height 13
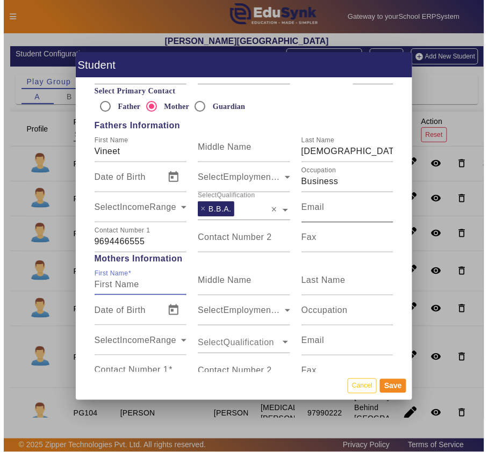
scroll to position [716, 0]
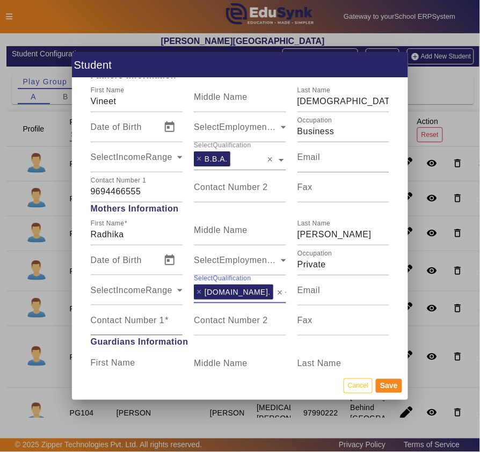
click at [149, 319] on mat-label "Contact Number 1" at bounding box center [128, 320] width 74 height 9
click at [149, 319] on input "Contact Number 1" at bounding box center [137, 325] width 92 height 13
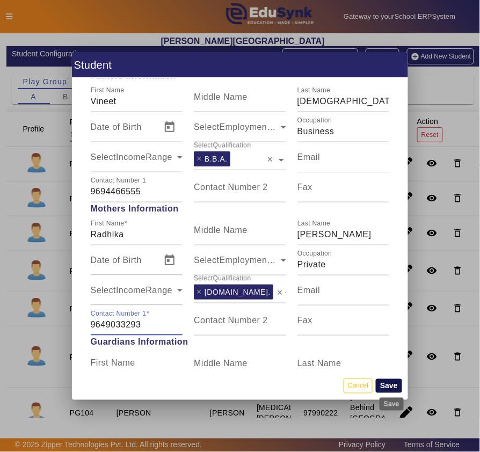
click at [394, 377] on button "Save" at bounding box center [389, 386] width 26 height 14
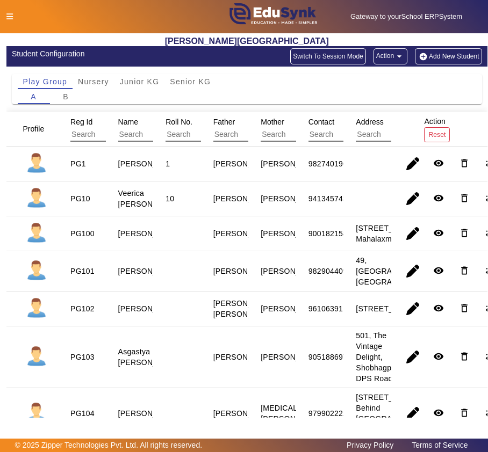
click at [77, 121] on span "Reg Id" at bounding box center [81, 122] width 22 height 9
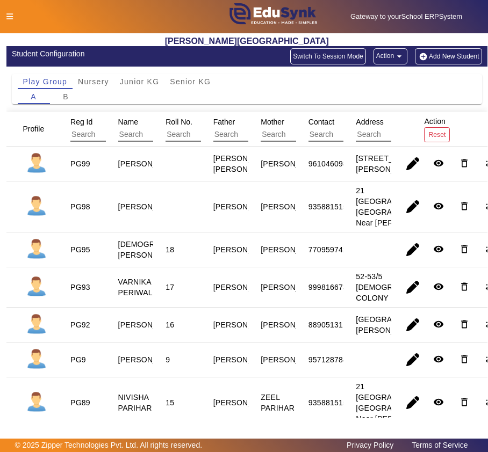
click at [77, 121] on span "Reg Id" at bounding box center [81, 122] width 22 height 9
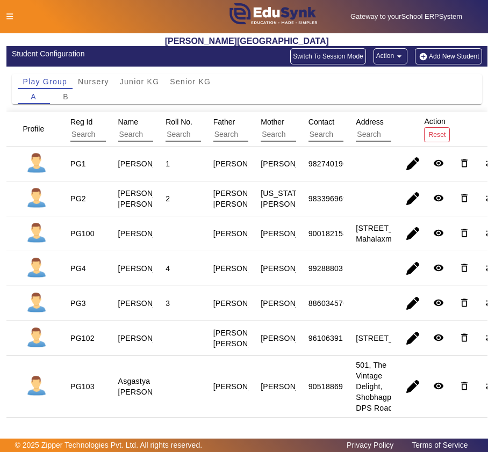
click at [77, 121] on span "Reg Id" at bounding box center [81, 122] width 22 height 9
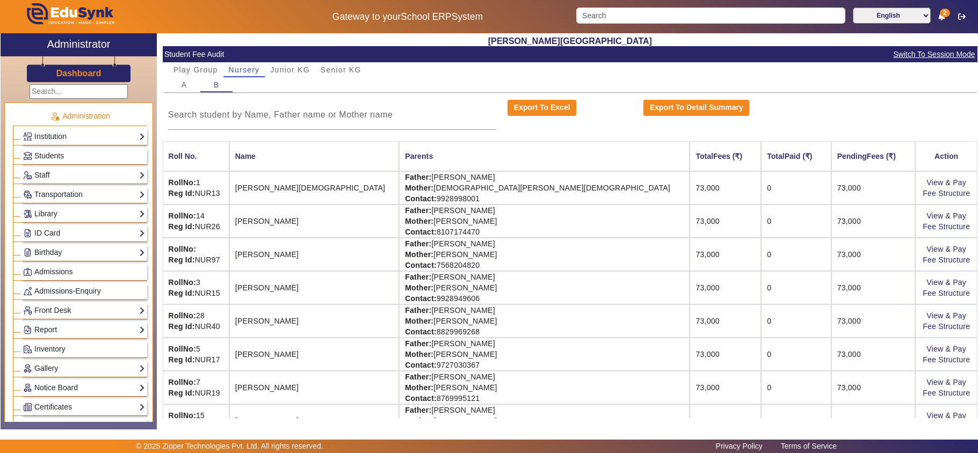
click at [645, 18] on input "Search" at bounding box center [710, 16] width 269 height 16
type input "agas"
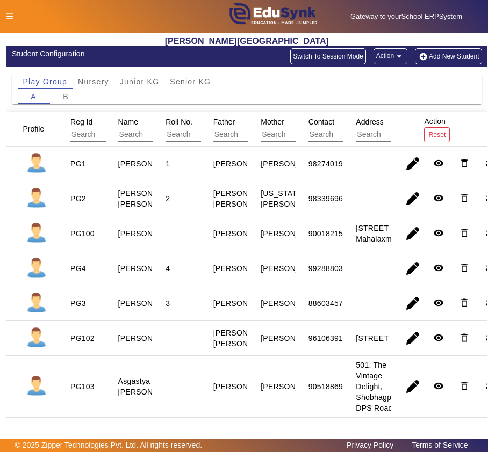
click at [90, 119] on span "Reg Id" at bounding box center [81, 122] width 22 height 9
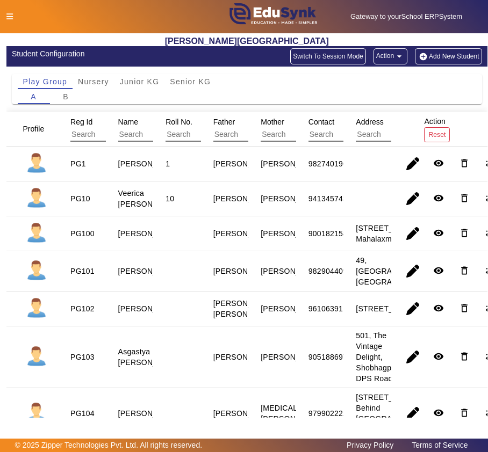
click at [90, 119] on span "Reg Id" at bounding box center [81, 122] width 22 height 9
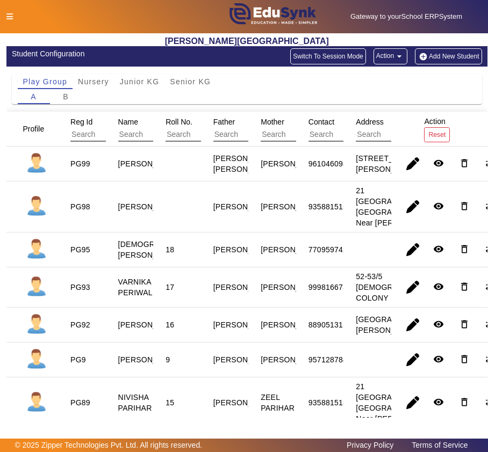
click at [90, 119] on span "Reg Id" at bounding box center [81, 122] width 22 height 9
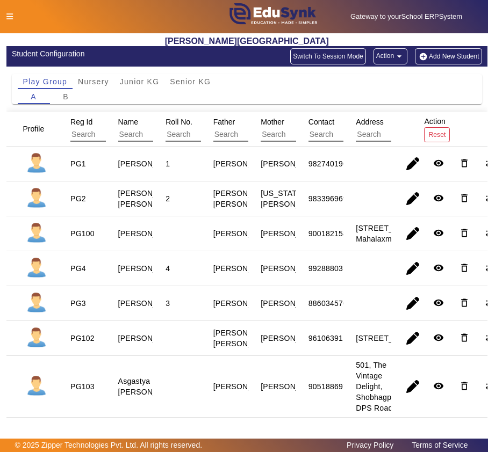
click at [90, 119] on span "Reg Id" at bounding box center [81, 122] width 22 height 9
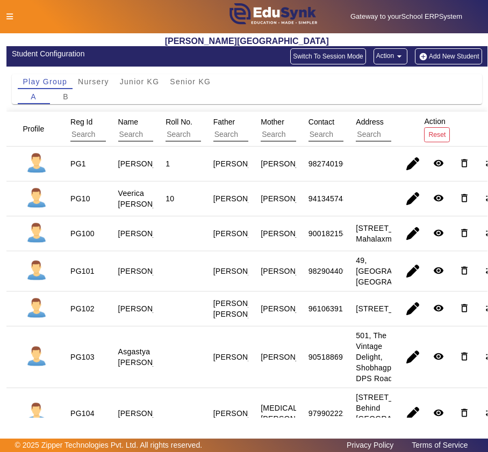
click at [437, 53] on button "Add New Student" at bounding box center [448, 56] width 67 height 16
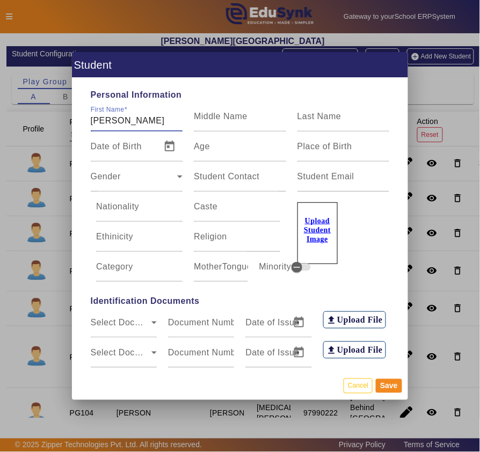
type input "Avyaan"
type input "Agarwal"
click at [169, 149] on span "Open calendar" at bounding box center [170, 147] width 26 height 26
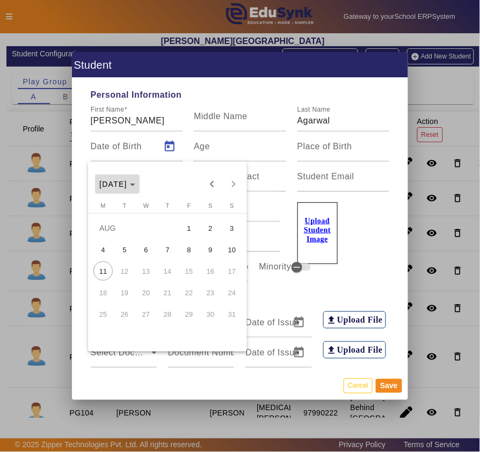
click at [127, 184] on span "AUG 2025" at bounding box center [113, 184] width 28 height 9
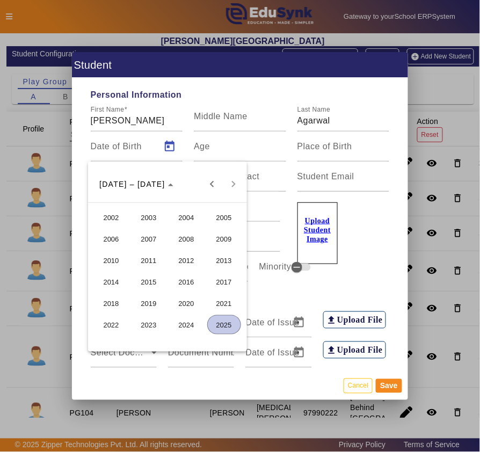
click at [150, 322] on span "2023" at bounding box center [149, 324] width 34 height 19
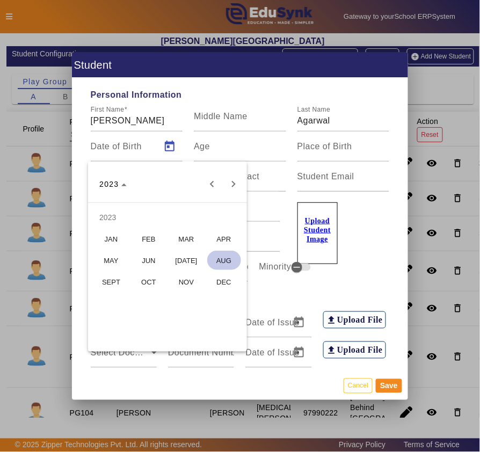
click at [143, 281] on span "OCT" at bounding box center [149, 281] width 34 height 19
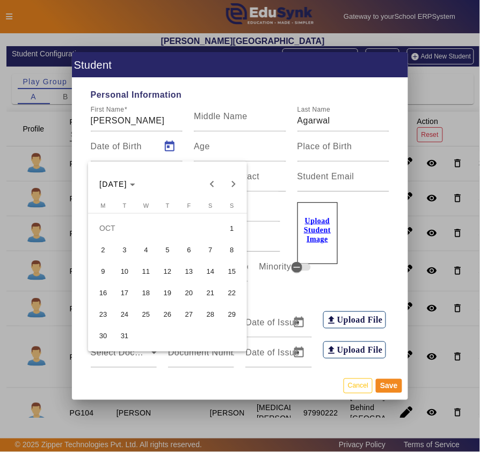
click at [190, 314] on span "27" at bounding box center [188, 314] width 19 height 19
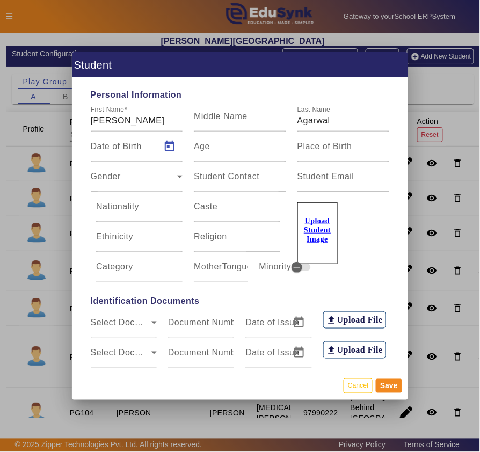
type input "27/10/2023"
type input "1 Yrs, 9 Months, 15 Days"
click at [138, 175] on div "Gender" at bounding box center [134, 181] width 87 height 13
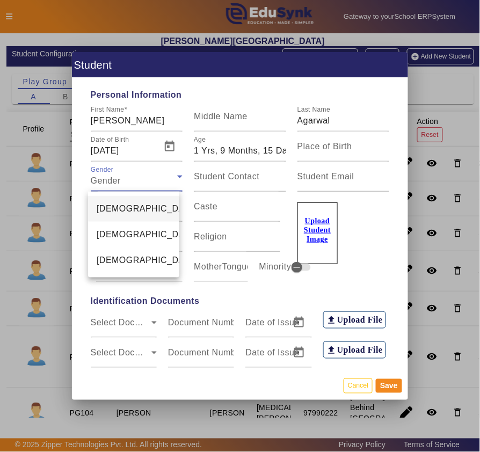
click at [134, 208] on mat-option "[DEMOGRAPHIC_DATA]" at bounding box center [133, 209] width 91 height 26
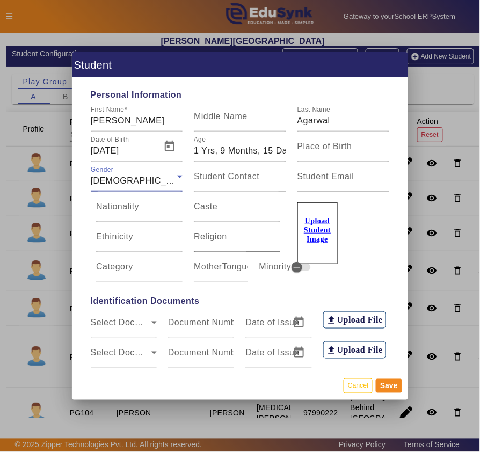
click at [227, 241] on input "Religion" at bounding box center [237, 241] width 86 height 13
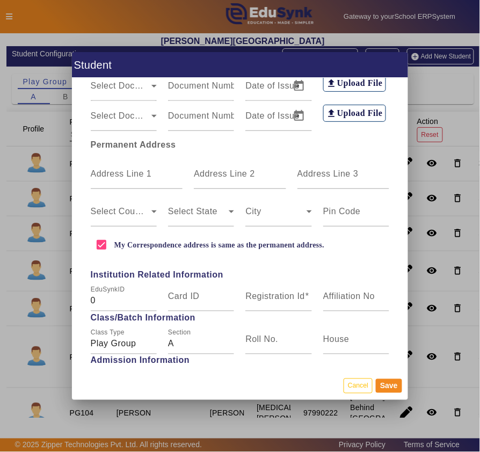
scroll to position [238, 0]
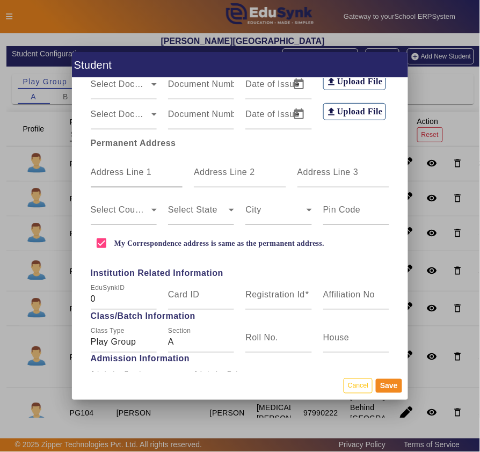
type input "Hindu"
click at [117, 168] on mat-label "Address Line 1" at bounding box center [121, 172] width 61 height 9
click at [117, 170] on input "Address Line 1" at bounding box center [137, 176] width 92 height 13
type input "25-A, Agrasen Nagar, Inside Udaipole"
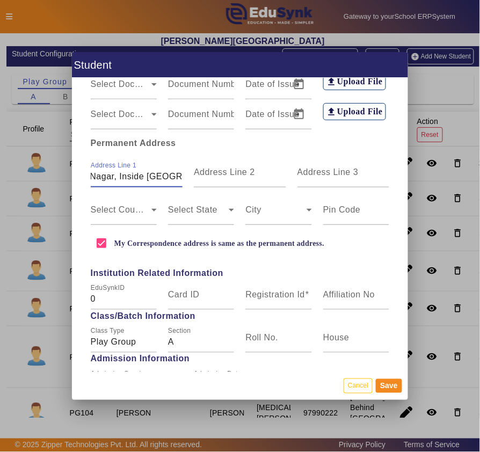
scroll to position [0, 0]
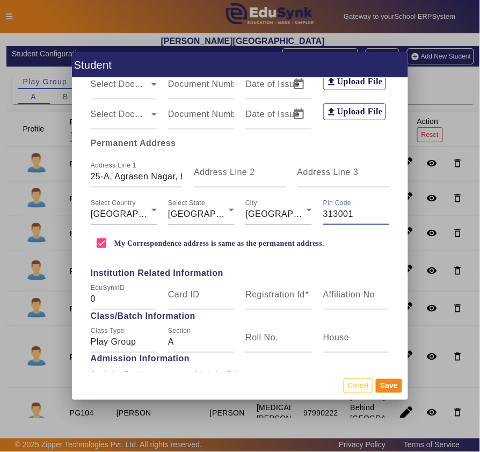
type input "313001"
click at [273, 288] on div "Registration Id" at bounding box center [278, 295] width 66 height 30
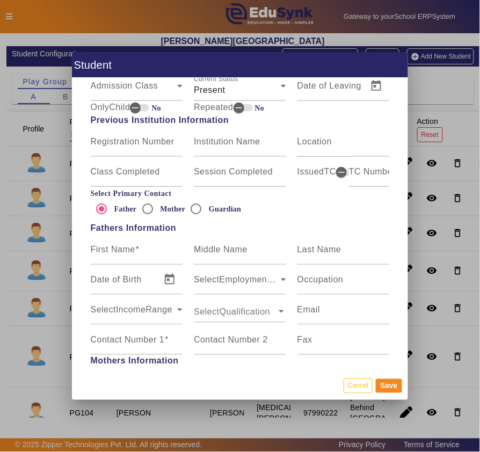
scroll to position [596, 0]
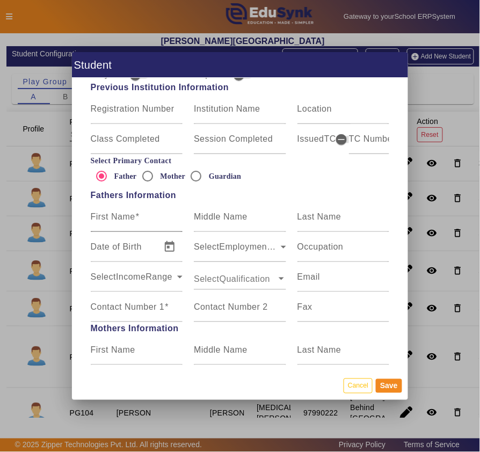
type input "PG105"
click at [126, 217] on mat-label "First Name" at bounding box center [113, 216] width 45 height 9
click at [126, 217] on input "First Name" at bounding box center [137, 221] width 92 height 13
type input "Aryan"
type input "Agarwal"
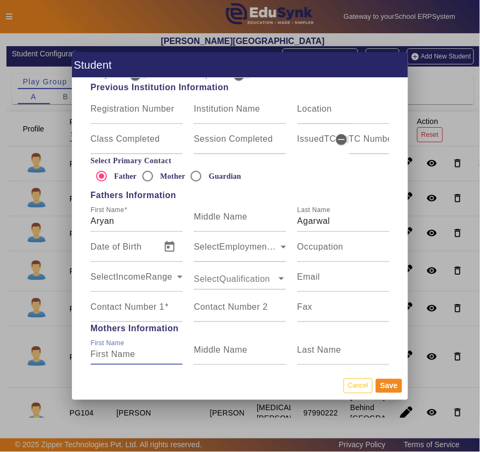
click at [135, 352] on input "First Name" at bounding box center [137, 354] width 92 height 13
type input "Anushree"
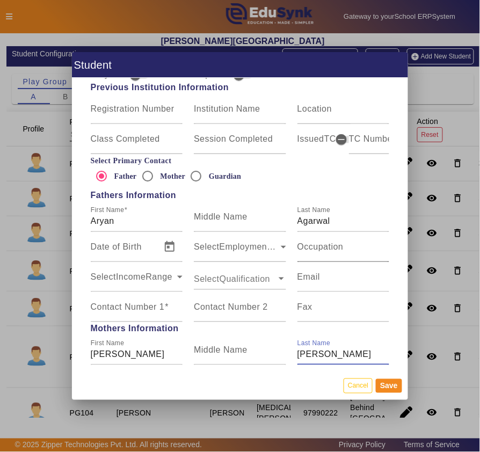
type input "Gupta"
click at [316, 250] on mat-label "Occupation" at bounding box center [321, 246] width 46 height 9
click at [316, 250] on input "Occupation" at bounding box center [344, 251] width 92 height 13
type input "Business"
click at [237, 276] on input "text" at bounding box center [235, 279] width 83 height 12
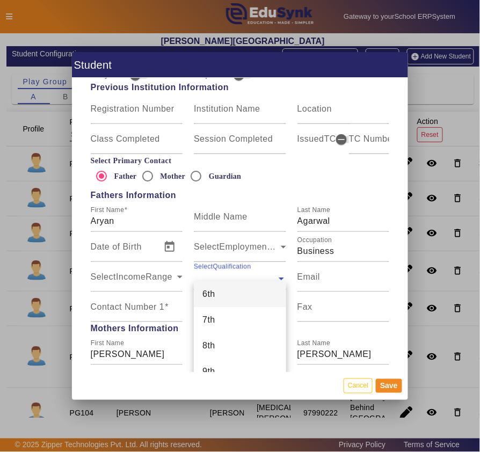
type input "v"
type input "c.a"
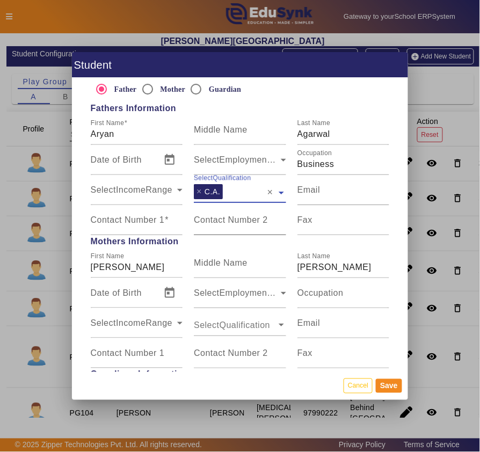
scroll to position [716, 0]
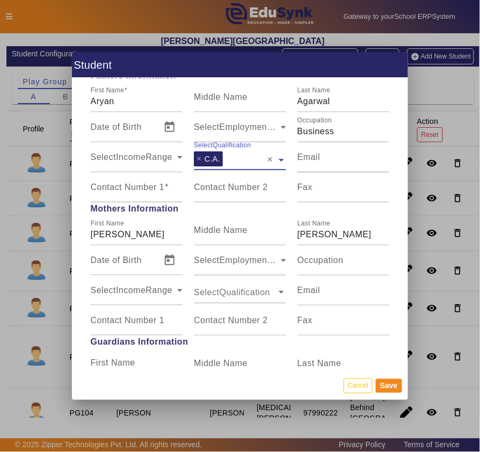
click at [226, 291] on input "text" at bounding box center [235, 292] width 83 height 12
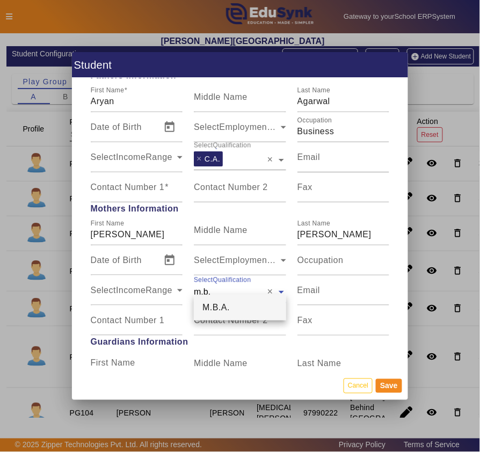
type input "m.b.a"
click at [337, 263] on mat-label "Occupation" at bounding box center [321, 260] width 46 height 9
click at [337, 263] on input "Occupation" at bounding box center [344, 264] width 92 height 13
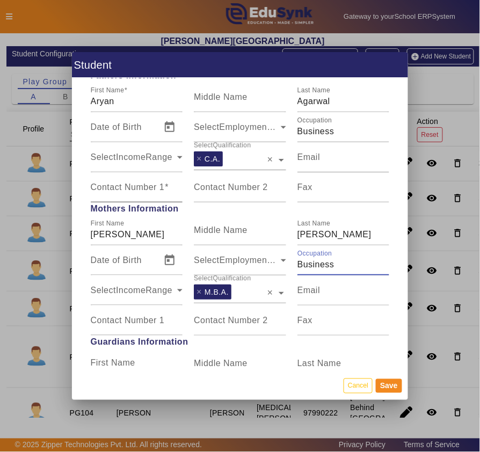
type input "Business"
click at [116, 187] on mat-label "Contact Number 1" at bounding box center [128, 187] width 74 height 9
click at [116, 187] on input "Contact Number 1" at bounding box center [137, 191] width 92 height 13
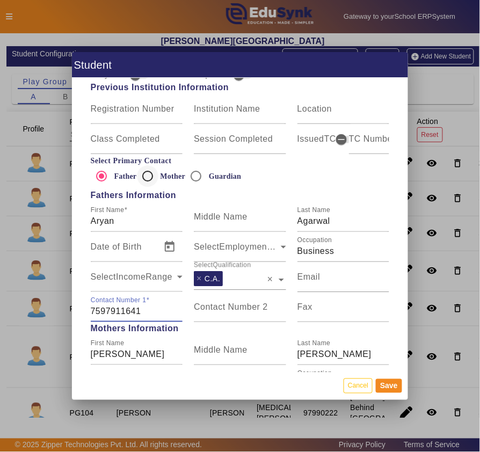
type input "7597911641"
click at [147, 176] on input "Mother" at bounding box center [147, 175] width 21 height 21
radio input "true"
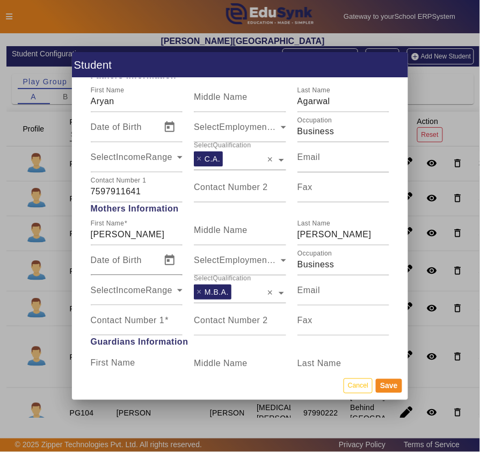
scroll to position [836, 0]
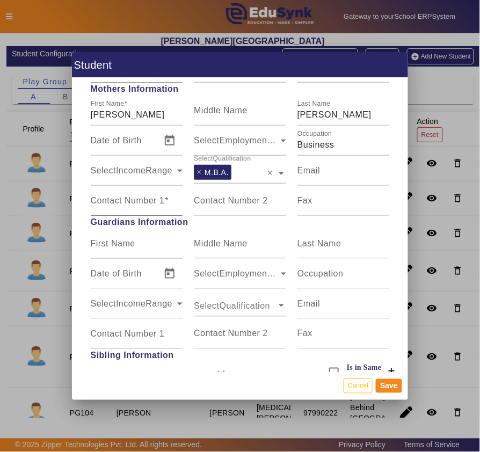
click at [138, 201] on mat-label "Contact Number 1" at bounding box center [128, 200] width 74 height 9
click at [138, 201] on input "Contact Number 1" at bounding box center [137, 205] width 92 height 13
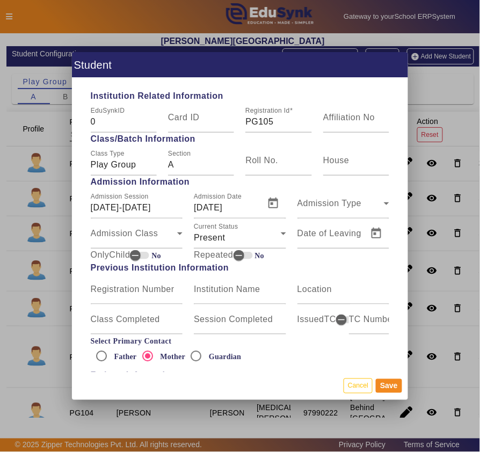
scroll to position [358, 0]
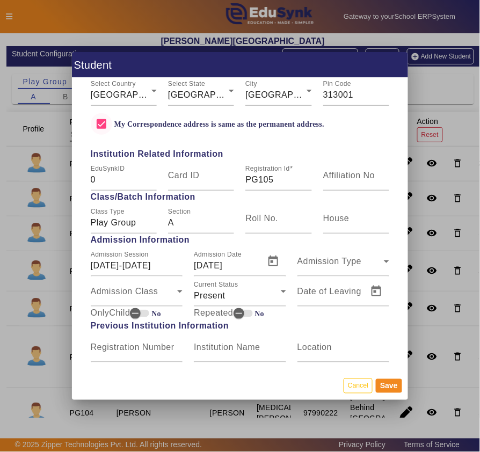
type input "9799716800"
click at [99, 123] on input "My Correspondence address is same as the permanent address." at bounding box center [101, 123] width 21 height 21
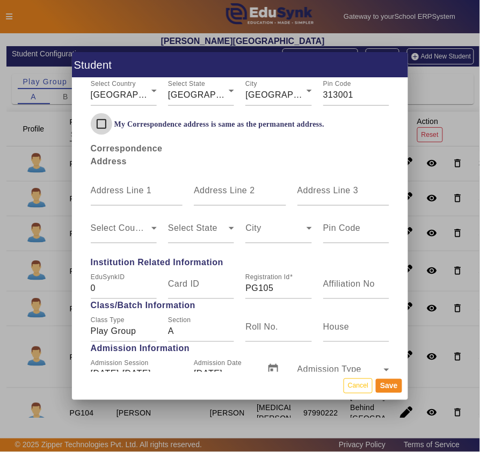
click at [99, 123] on input "My Correspondence address is same as the permanent address." at bounding box center [101, 123] width 21 height 21
checkbox input "true"
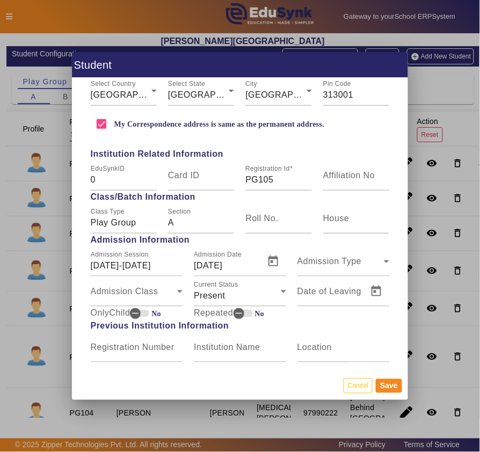
click at [382, 378] on mat-dialog-actions "Cancel Save" at bounding box center [240, 386] width 336 height 28
click at [385, 387] on button "Save" at bounding box center [389, 386] width 26 height 14
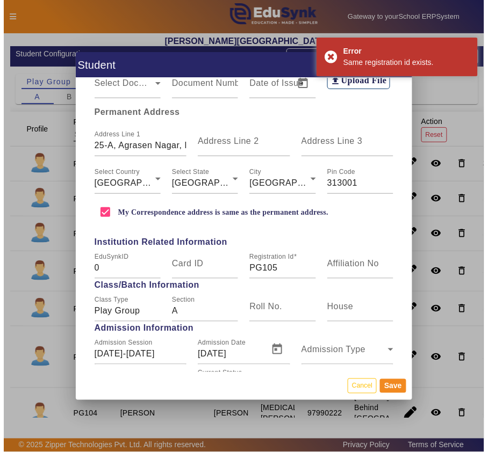
scroll to position [238, 0]
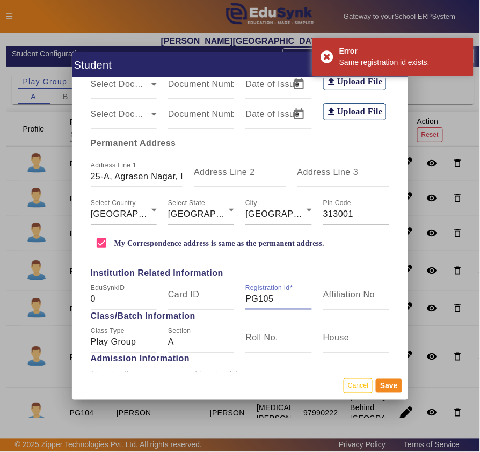
click at [282, 295] on input "PG105" at bounding box center [278, 299] width 66 height 13
type input "PG106"
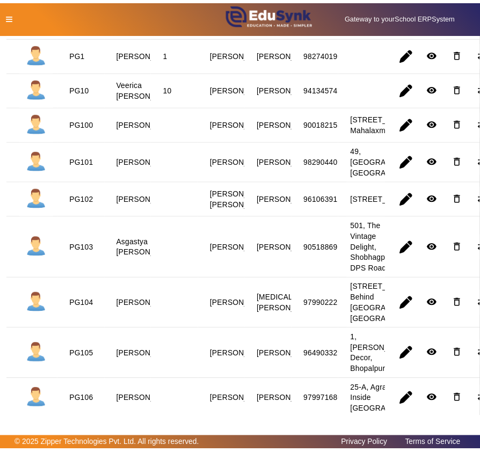
scroll to position [0, 0]
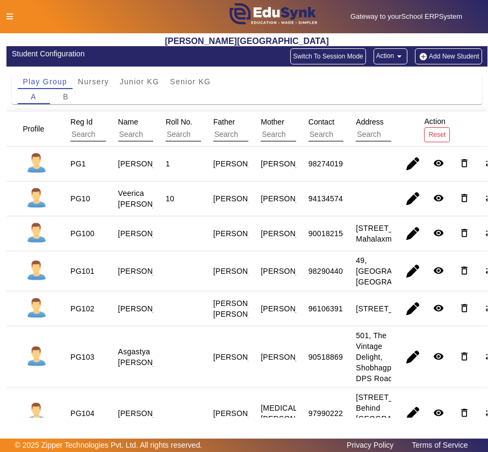
click at [445, 55] on button "Add New Student" at bounding box center [448, 56] width 67 height 16
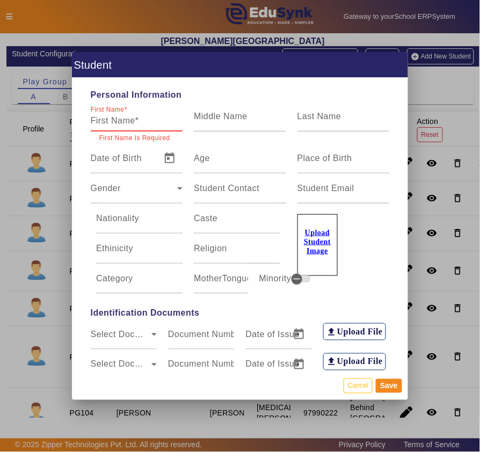
click at [144, 119] on input "First Name" at bounding box center [137, 120] width 92 height 13
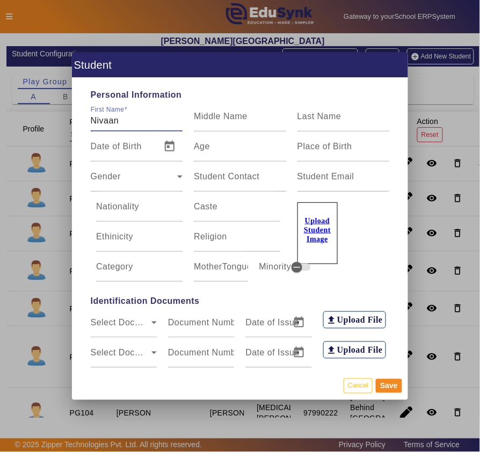
type input "Nivaan"
type input "Patel"
click at [160, 147] on span "Open calendar" at bounding box center [170, 147] width 26 height 26
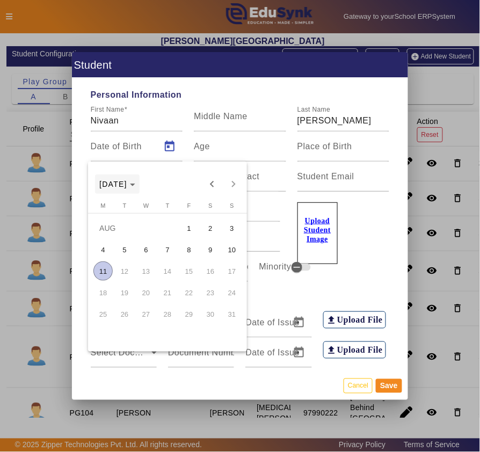
click at [138, 178] on span "Choose month and year" at bounding box center [117, 184] width 45 height 26
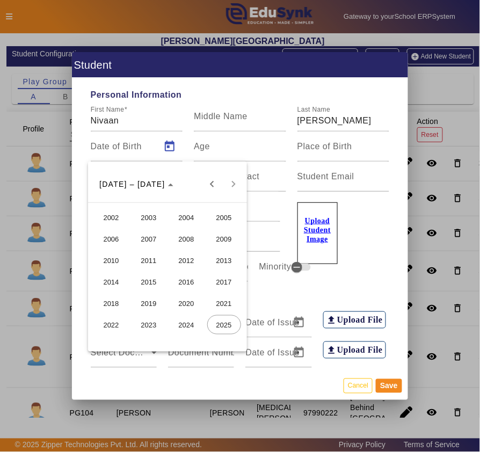
click at [142, 321] on span "2023" at bounding box center [149, 324] width 34 height 19
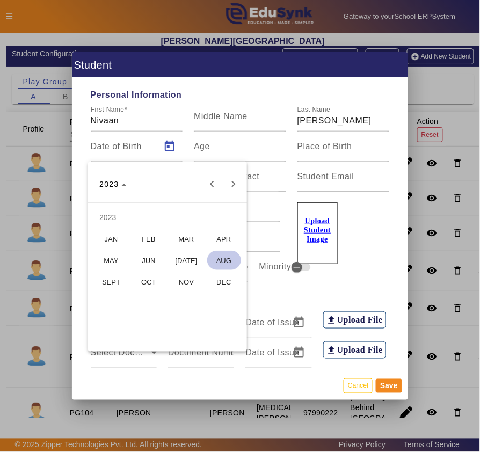
click at [179, 237] on span "MAR" at bounding box center [187, 238] width 34 height 19
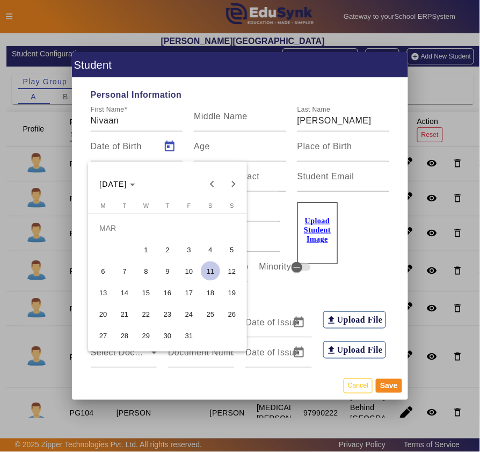
click at [102, 293] on span "13" at bounding box center [102, 292] width 19 height 19
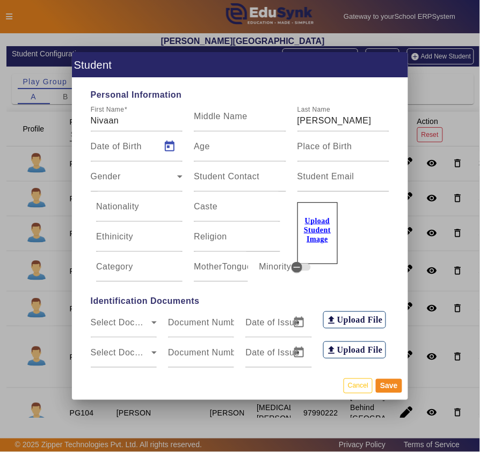
type input "13/03/2023"
type input "2 Yrs, 4 Months, 29 Days"
click at [134, 179] on div "Gender" at bounding box center [134, 181] width 87 height 13
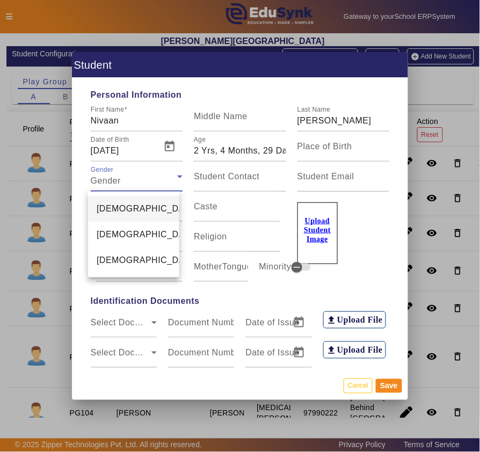
click at [132, 206] on mat-option "Male" at bounding box center [133, 209] width 91 height 26
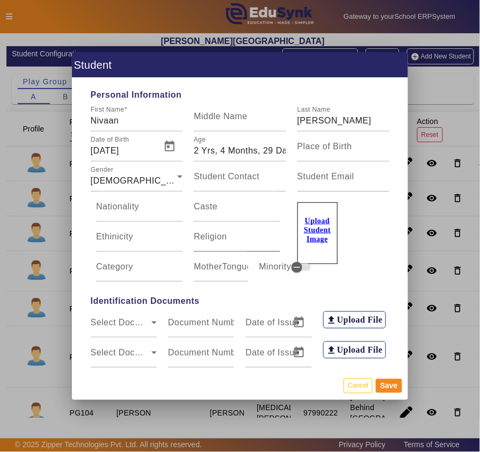
click at [216, 238] on mat-label "Religion" at bounding box center [210, 236] width 33 height 9
click at [216, 238] on input "Religion" at bounding box center [237, 241] width 86 height 13
type input "Hindu"
click at [272, 294] on div "Personal Information First Name Nivaan Middle Name Last Name Patel Date of Birt…" at bounding box center [240, 225] width 336 height 294
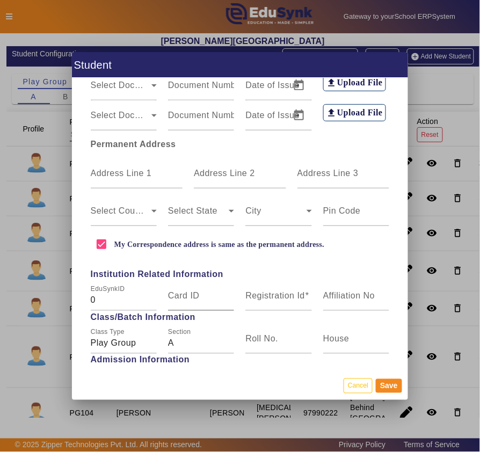
scroll to position [238, 0]
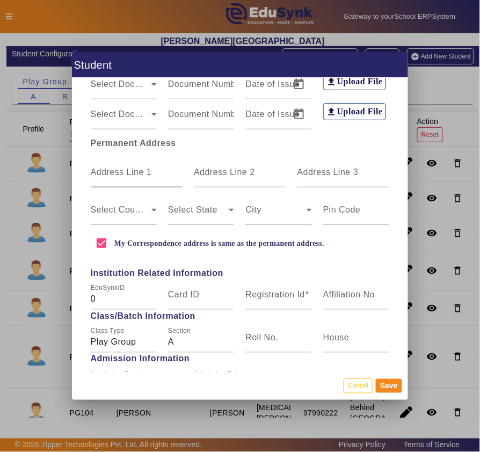
click at [108, 170] on mat-label "Address Line 1" at bounding box center [121, 172] width 61 height 9
click at [108, 170] on input "Address Line 1" at bounding box center [137, 176] width 92 height 13
type input "Shree Janak Vatika, Fatehpura"
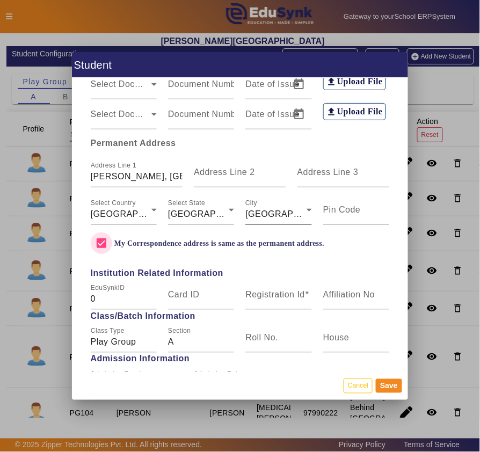
click at [91, 233] on input "My Correspondence address is same as the permanent address." at bounding box center [101, 243] width 21 height 21
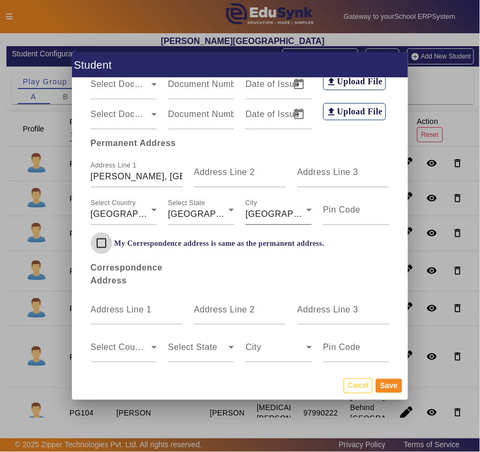
click at [91, 233] on input "My Correspondence address is same as the permanent address." at bounding box center [101, 243] width 21 height 21
checkbox input "true"
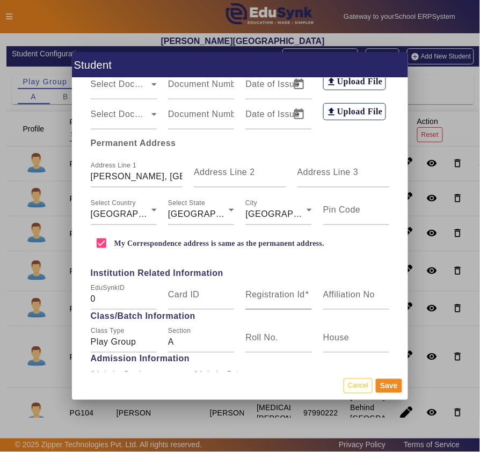
click at [255, 293] on mat-label "Registration Id" at bounding box center [275, 294] width 60 height 9
click at [255, 293] on input "Registration Id" at bounding box center [278, 299] width 66 height 13
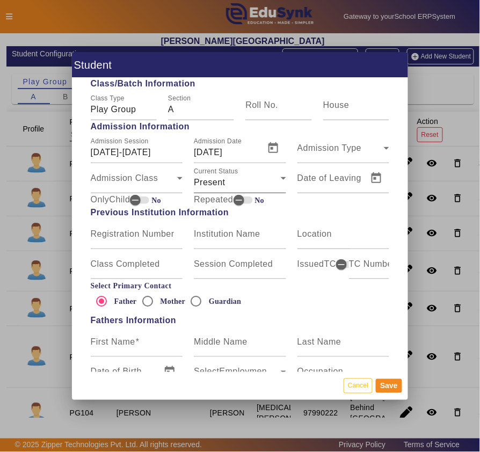
scroll to position [596, 0]
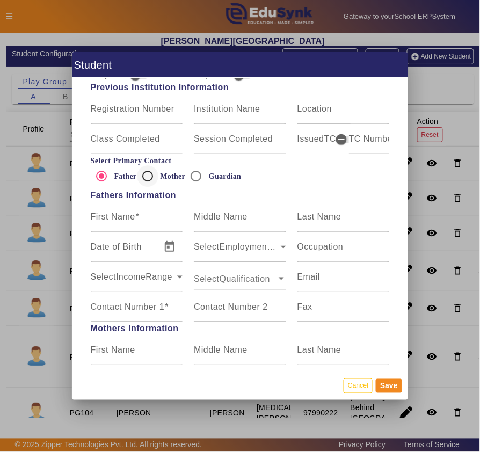
type input "PG107"
click at [148, 177] on input "Mother" at bounding box center [147, 175] width 21 height 21
radio input "true"
click at [129, 218] on mat-label "First Name" at bounding box center [113, 216] width 45 height 9
click at [129, 218] on input "First Name" at bounding box center [137, 221] width 92 height 13
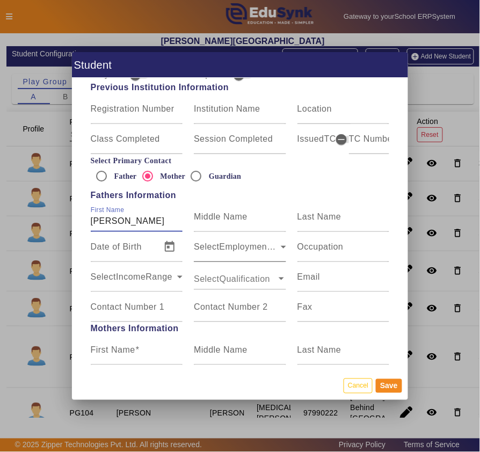
type input "Janak"
type input "Patel"
click at [325, 248] on mat-label "Occupation" at bounding box center [321, 246] width 46 height 9
click at [325, 248] on input "Occupation" at bounding box center [344, 251] width 92 height 13
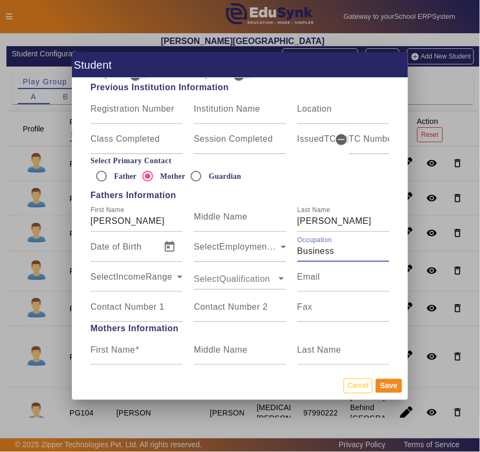
type input "Business"
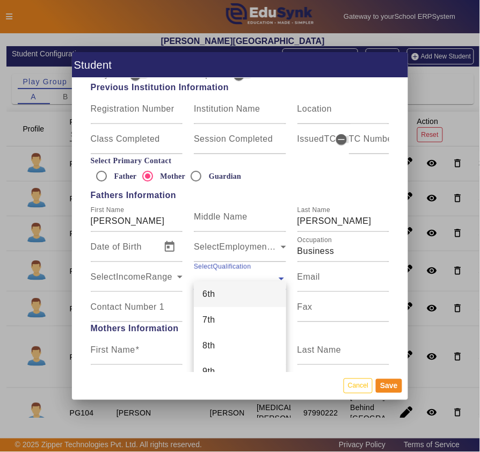
click at [265, 275] on input "text" at bounding box center [235, 279] width 83 height 12
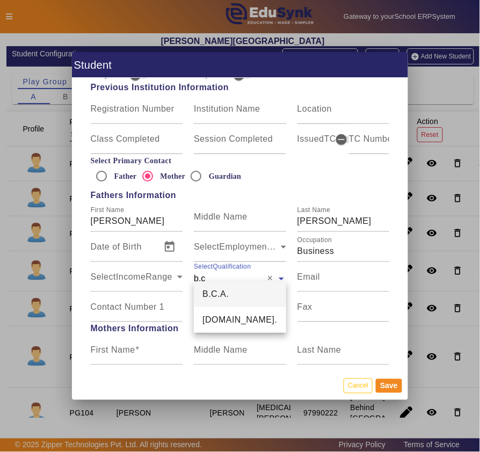
type input "b.co"
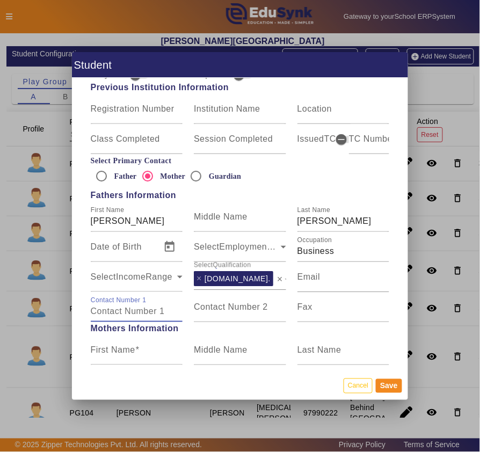
click at [113, 316] on input "Contact Number 1" at bounding box center [137, 311] width 92 height 13
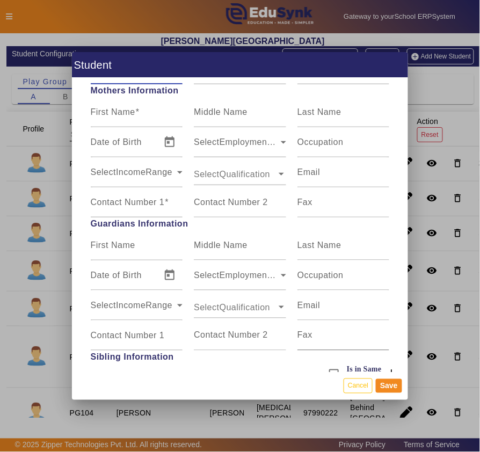
scroll to position [836, 0]
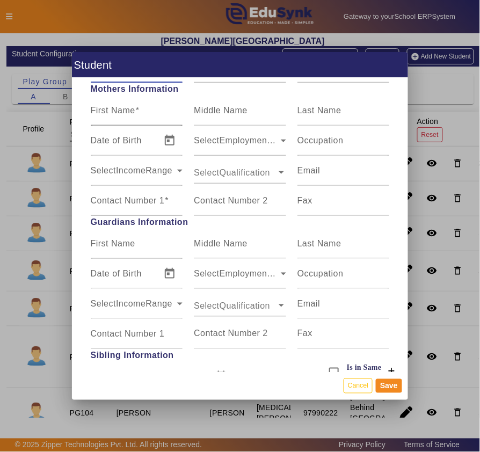
type input "7665671540"
click at [126, 120] on input "First Name" at bounding box center [137, 114] width 92 height 13
type input "Pooja"
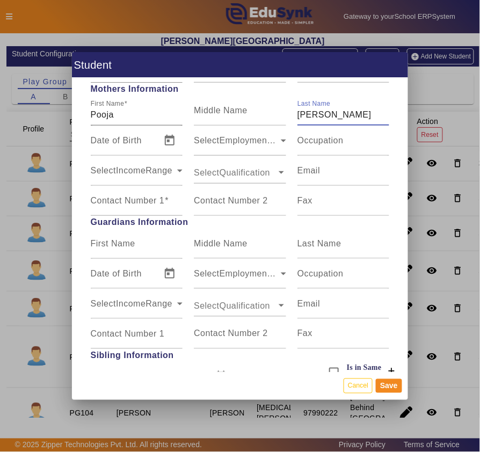
type input "Patel"
type input "Housewife"
click at [248, 171] on input "text" at bounding box center [235, 173] width 83 height 12
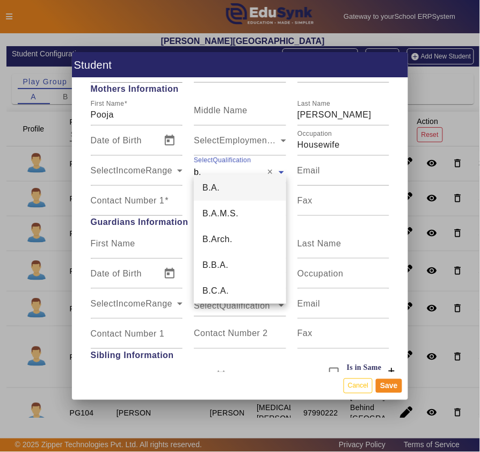
type input "b.a"
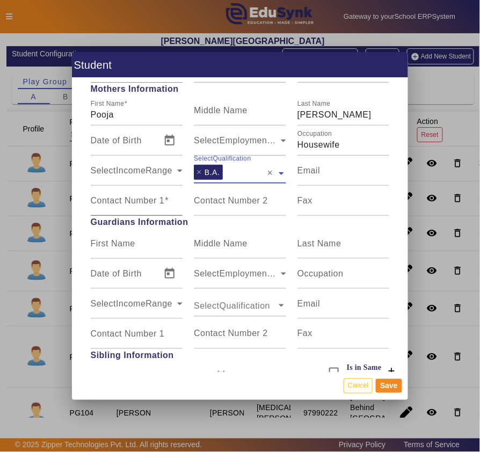
click at [114, 198] on mat-label "Contact Number 1" at bounding box center [128, 200] width 74 height 9
click at [114, 199] on input "Contact Number 1" at bounding box center [137, 205] width 92 height 13
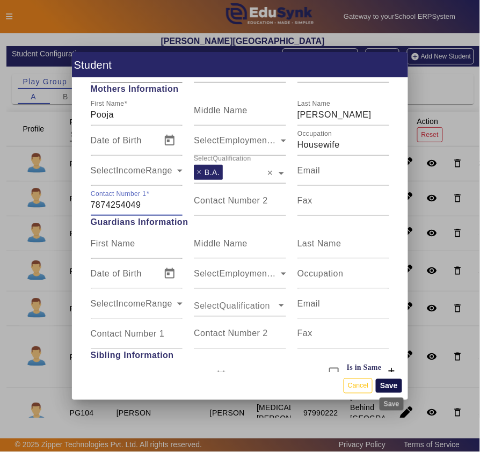
type input "7874254049"
click at [392, 389] on button "Save" at bounding box center [389, 386] width 26 height 14
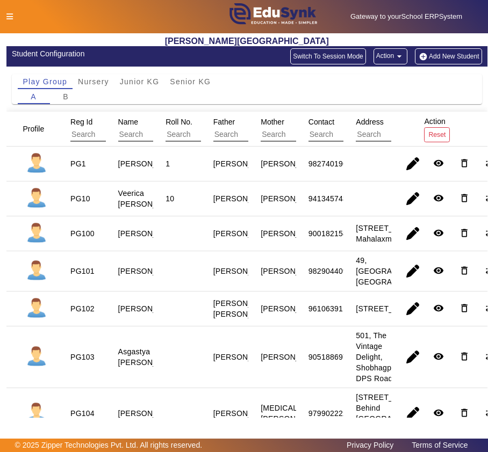
click at [440, 52] on button "Add New Student" at bounding box center [448, 56] width 67 height 16
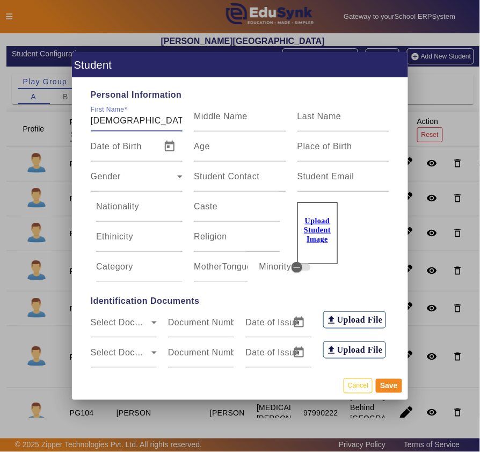
type input "Vedit"
type input "Mehta"
click at [166, 144] on span "Open calendar" at bounding box center [170, 147] width 26 height 26
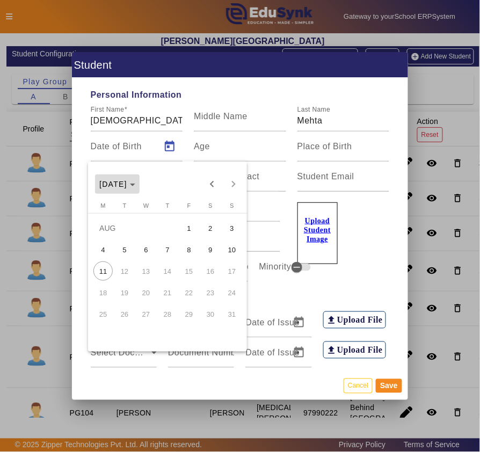
click at [119, 183] on span "AUG 2025" at bounding box center [113, 184] width 28 height 9
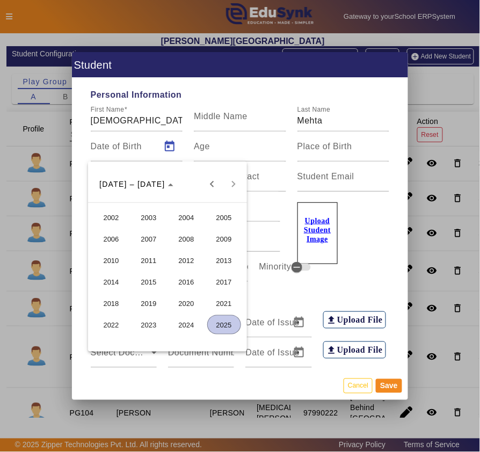
click at [112, 319] on span "2022" at bounding box center [112, 324] width 34 height 19
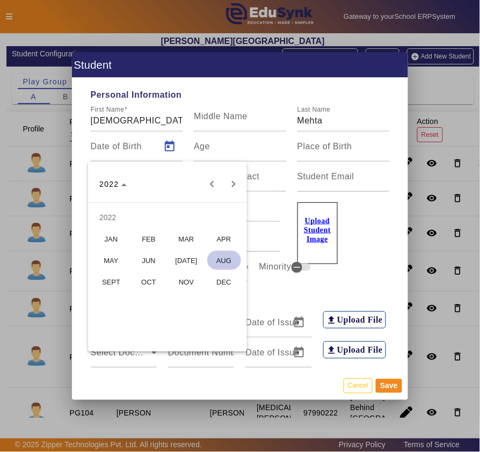
click at [124, 280] on span "SEPT" at bounding box center [112, 281] width 34 height 19
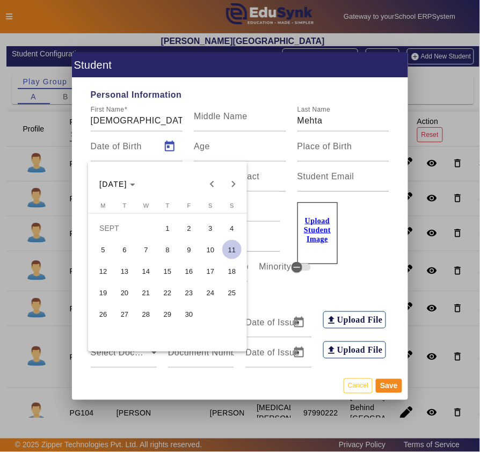
click at [183, 271] on span "16" at bounding box center [188, 271] width 19 height 19
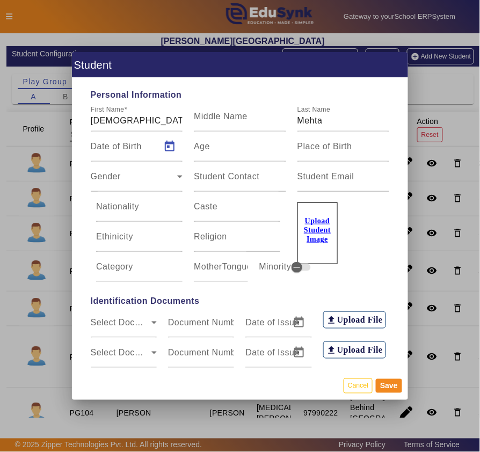
type input "16/09/2022"
type input "2 Yrs, 10 Months, 26 Days"
click at [103, 179] on span "Gender" at bounding box center [134, 181] width 87 height 13
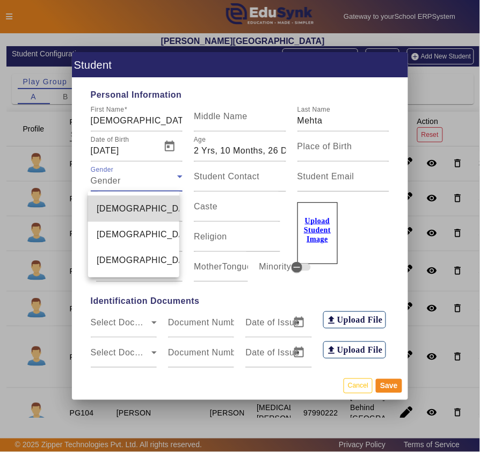
click at [110, 207] on span "Male" at bounding box center [147, 208] width 101 height 13
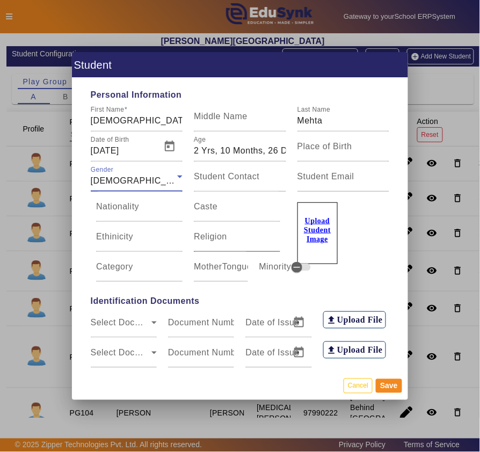
click at [226, 237] on input "Religion" at bounding box center [237, 241] width 86 height 13
type input "Jain"
click at [351, 280] on div "Upload Student Image" at bounding box center [344, 237] width 104 height 90
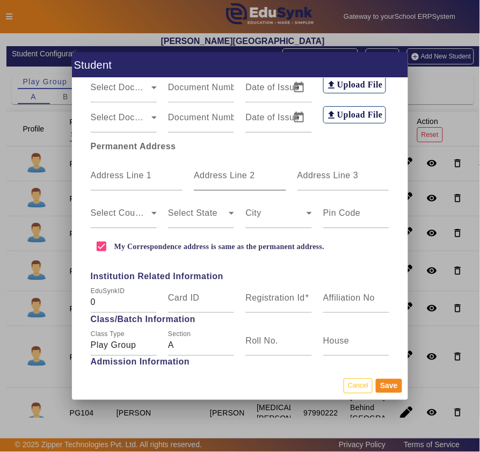
scroll to position [238, 0]
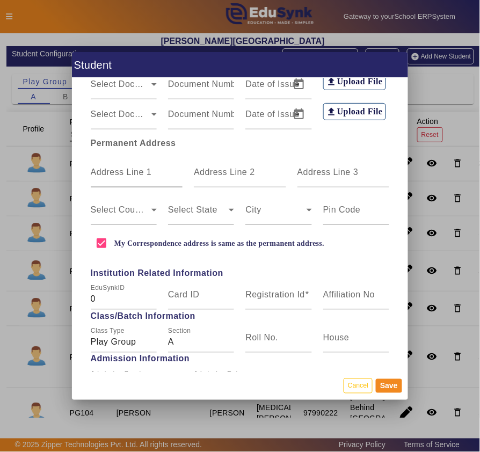
click at [127, 175] on mat-label "Address Line 1" at bounding box center [121, 172] width 61 height 9
click at [127, 175] on input "Address Line 1" at bounding box center [137, 176] width 92 height 13
type input "46, Mangalam Complex, Syphon Colony, Bh. Jain Temple"
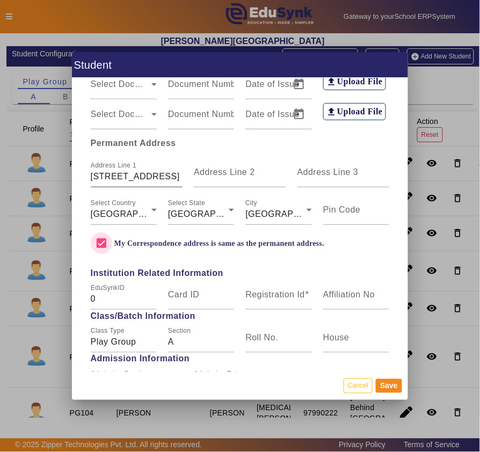
click at [91, 233] on input "My Correspondence address is same as the permanent address." at bounding box center [101, 243] width 21 height 21
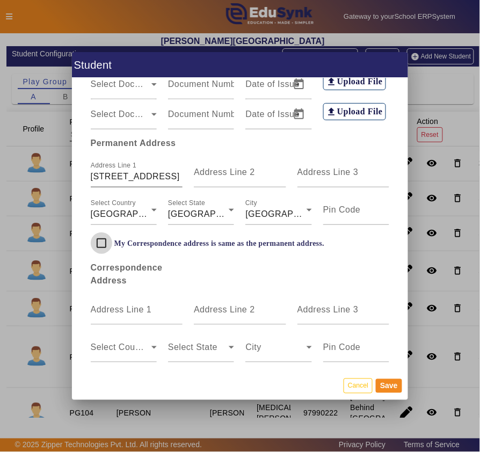
click at [91, 233] on input "My Correspondence address is same as the permanent address." at bounding box center [101, 243] width 21 height 21
checkbox input "true"
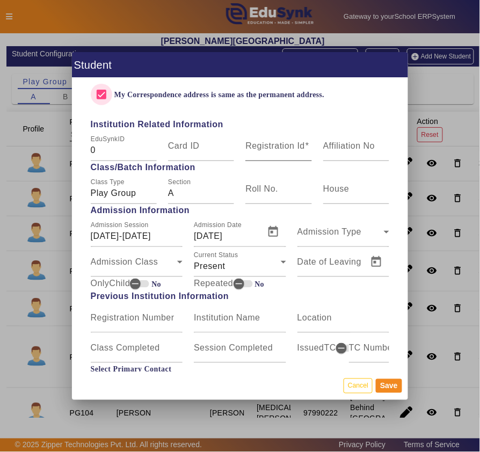
scroll to position [358, 0]
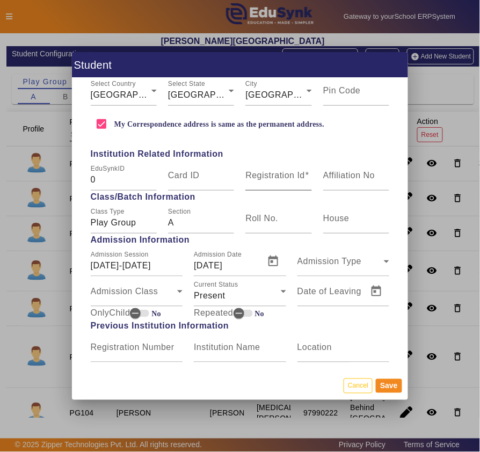
click at [280, 176] on mat-label "Registration Id" at bounding box center [275, 175] width 60 height 9
click at [280, 176] on input "Registration Id" at bounding box center [278, 179] width 66 height 13
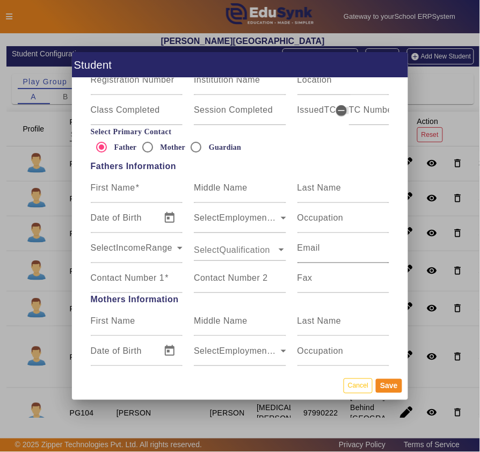
scroll to position [596, 0]
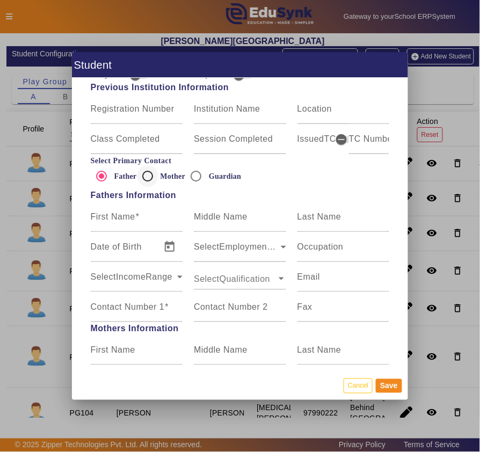
type input "PG108"
click at [146, 177] on input "Mother" at bounding box center [147, 175] width 21 height 21
radio input "true"
click at [132, 218] on mat-label "First Name" at bounding box center [113, 216] width 45 height 9
click at [132, 218] on input "First Name" at bounding box center [137, 221] width 92 height 13
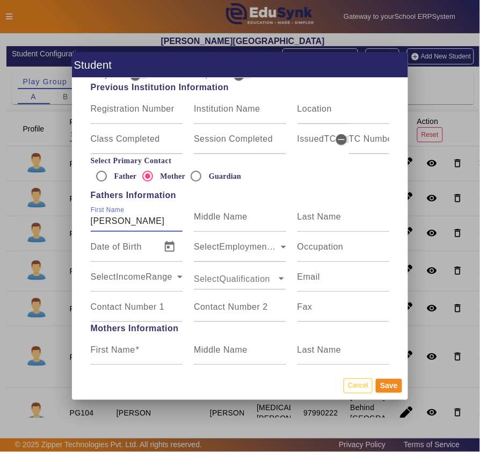
type input "Sourabh"
type input "Mehta"
click at [334, 251] on mat-label "Occupation" at bounding box center [321, 246] width 46 height 9
click at [334, 251] on input "Occupation" at bounding box center [344, 251] width 92 height 13
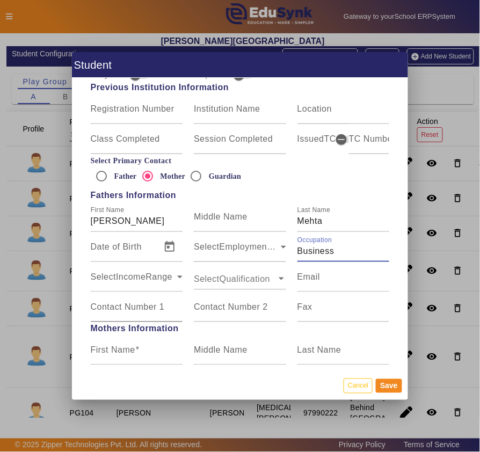
type input "Business"
click at [114, 308] on mat-label "Contact Number 1" at bounding box center [128, 306] width 74 height 9
click at [114, 308] on input "Contact Number 1" at bounding box center [137, 311] width 92 height 13
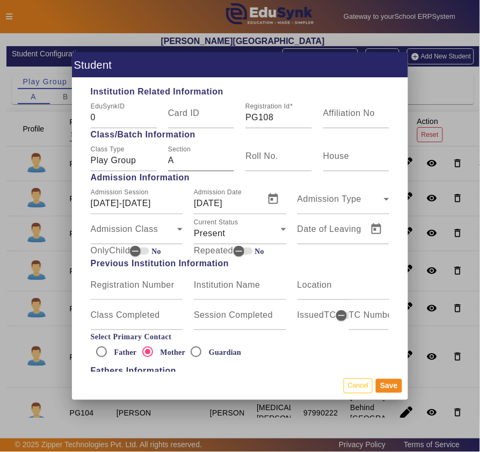
scroll to position [358, 0]
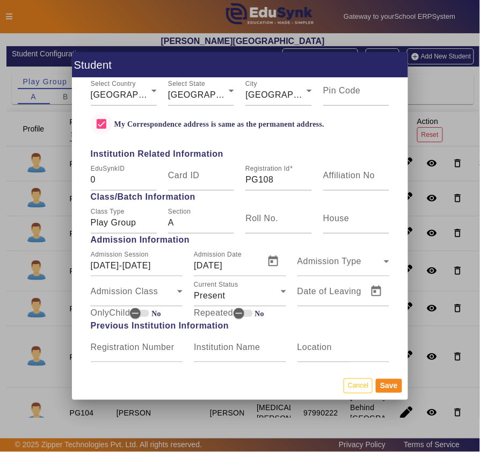
type input "756898"
click at [99, 122] on input "My Correspondence address is same as the permanent address." at bounding box center [101, 123] width 21 height 21
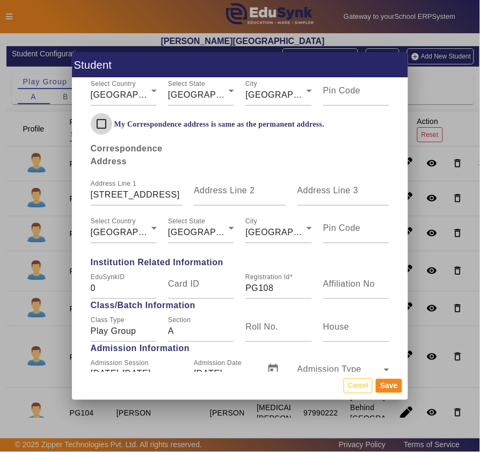
click at [99, 122] on input "My Correspondence address is same as the permanent address." at bounding box center [101, 123] width 21 height 21
checkbox input "true"
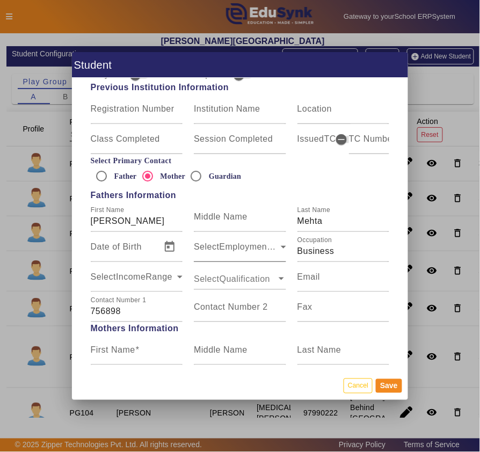
scroll to position [716, 0]
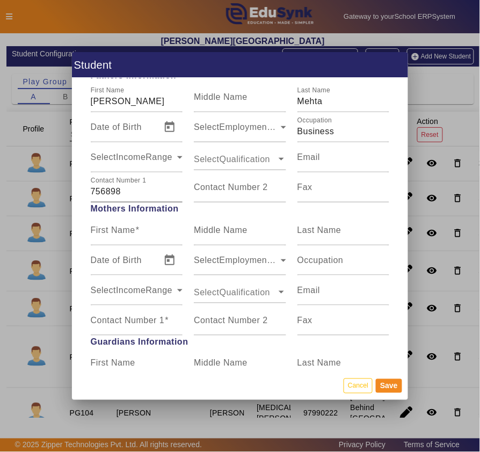
click at [143, 187] on input "756898" at bounding box center [137, 191] width 92 height 13
type input "7568984294"
click at [119, 235] on mat-label "First Name" at bounding box center [113, 230] width 45 height 9
click at [119, 235] on input "First Name" at bounding box center [137, 234] width 92 height 13
type input "Prachi"
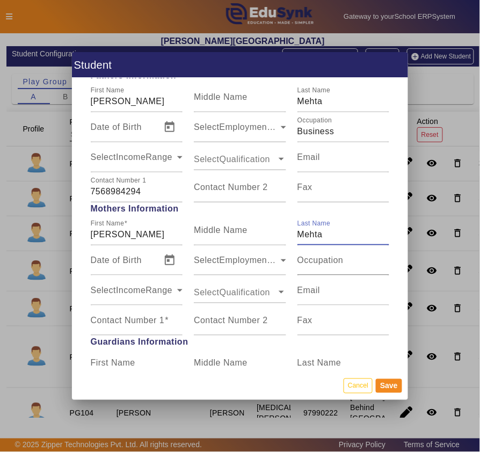
type input "Mehta"
click at [327, 265] on mat-label "Occupation" at bounding box center [321, 260] width 46 height 9
click at [327, 265] on input "Occupation" at bounding box center [344, 264] width 92 height 13
type input "Home Maker"
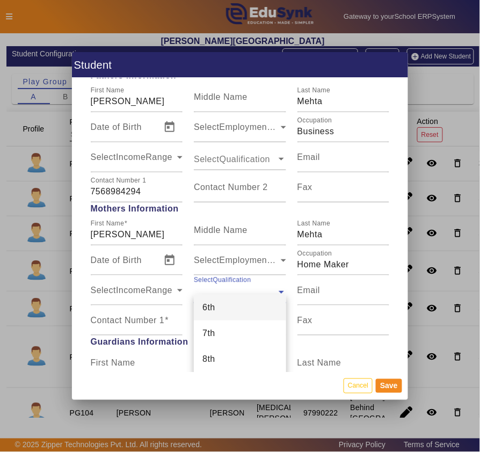
click at [222, 291] on input "text" at bounding box center [235, 292] width 83 height 12
type input "b.ed"
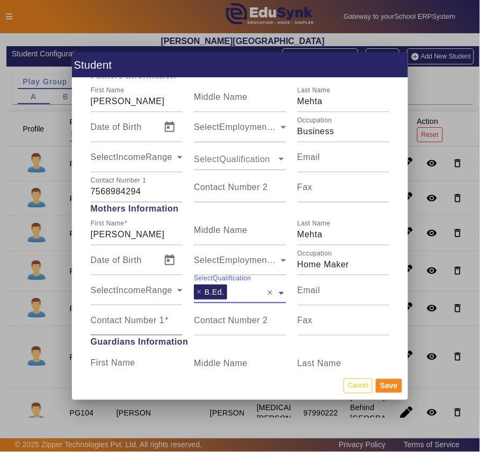
click at [114, 320] on mat-label "Contact Number 1" at bounding box center [128, 320] width 74 height 9
click at [114, 320] on input "Contact Number 1" at bounding box center [137, 325] width 92 height 13
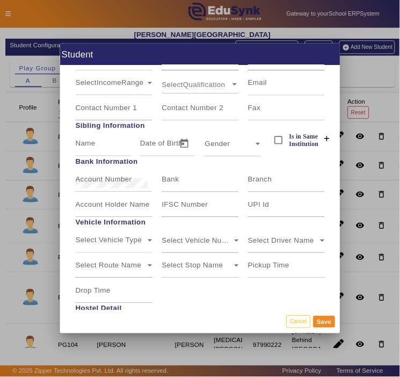
scroll to position [1074, 0]
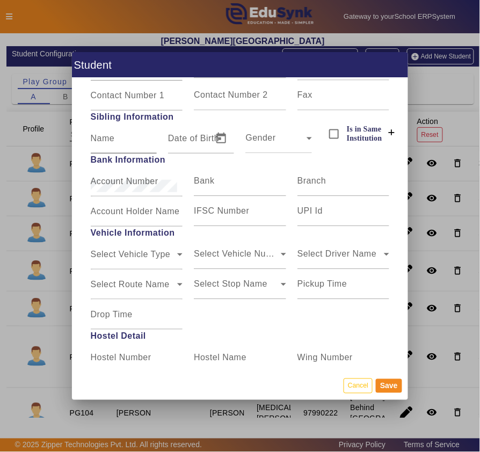
type input "7405665024"
click at [119, 144] on input "Name" at bounding box center [124, 142] width 66 height 13
type input "Himayra"
click at [295, 140] on div "Gender" at bounding box center [275, 142] width 61 height 13
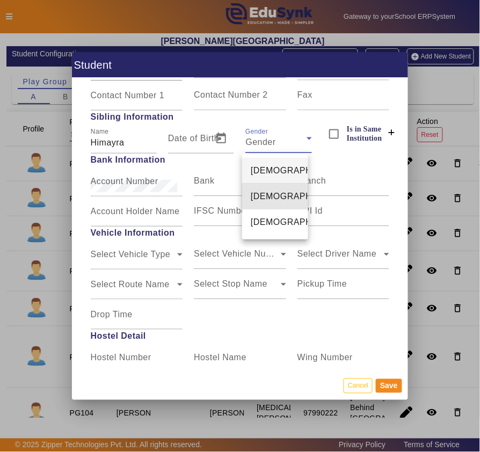
drag, startPoint x: 265, startPoint y: 198, endPoint x: 361, endPoint y: 160, distance: 103.4
click at [267, 198] on span "Female" at bounding box center [301, 196] width 101 height 13
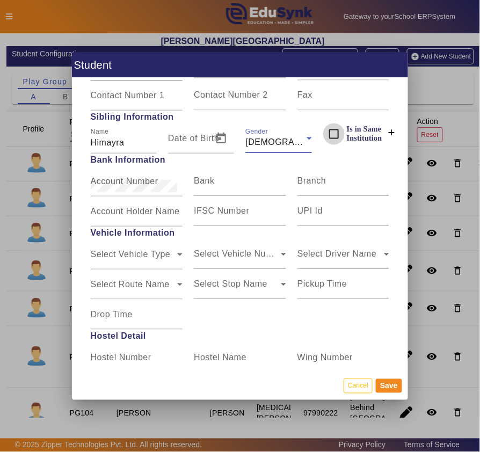
click at [333, 132] on input "Is in Same Institution" at bounding box center [333, 134] width 21 height 21
checkbox input "true"
click at [392, 138] on span at bounding box center [392, 133] width 34 height 26
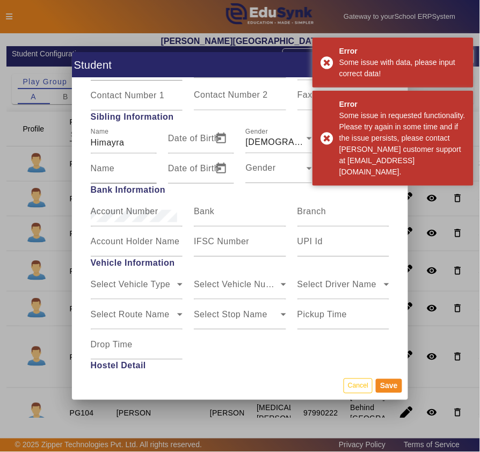
click at [128, 168] on input "Name" at bounding box center [124, 173] width 66 height 13
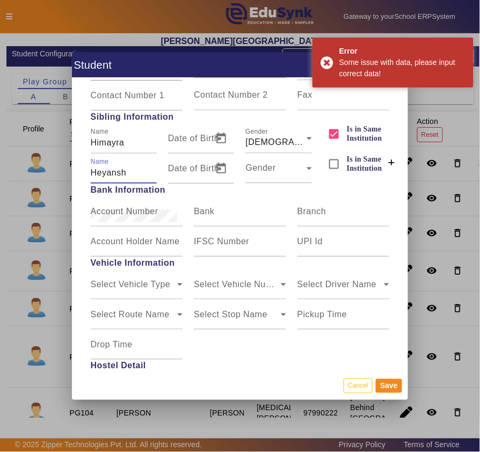
type input "Heyansh"
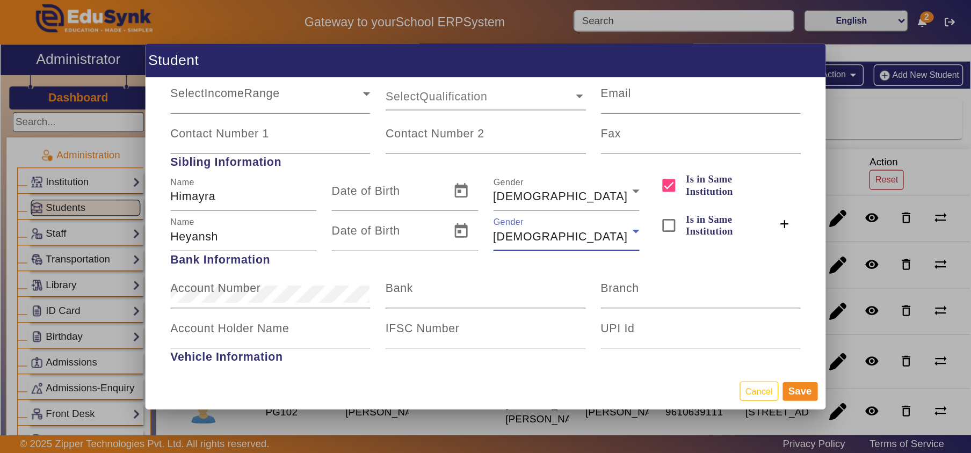
scroll to position [1024, 0]
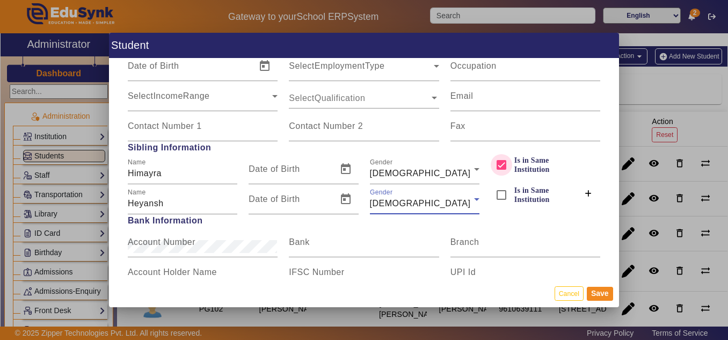
click at [487, 164] on input "Is in Same Institution" at bounding box center [501, 164] width 21 height 21
checkbox input "true"
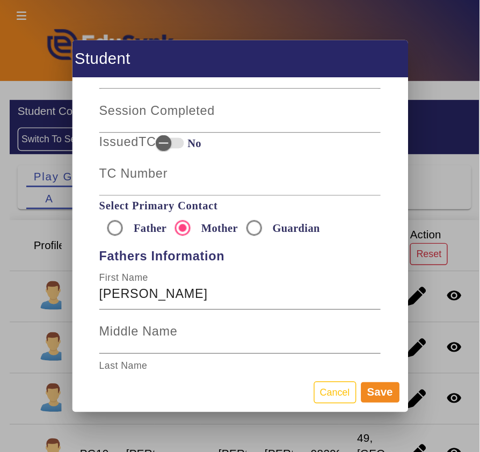
scroll to position [1316, 0]
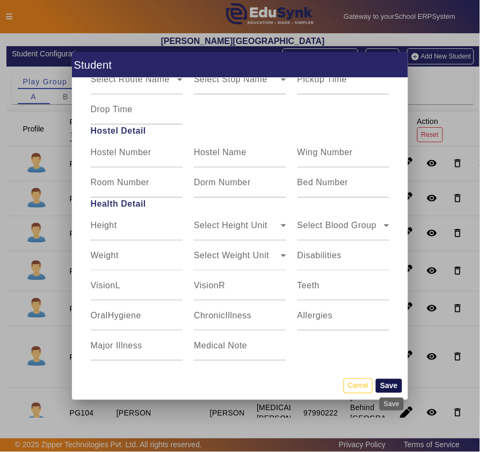
click at [393, 383] on button "Save" at bounding box center [389, 386] width 26 height 14
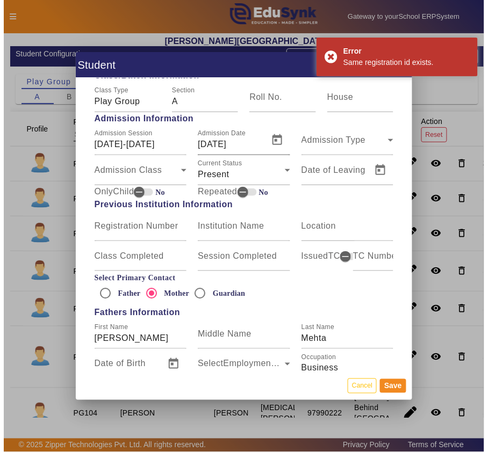
scroll to position [361, 0]
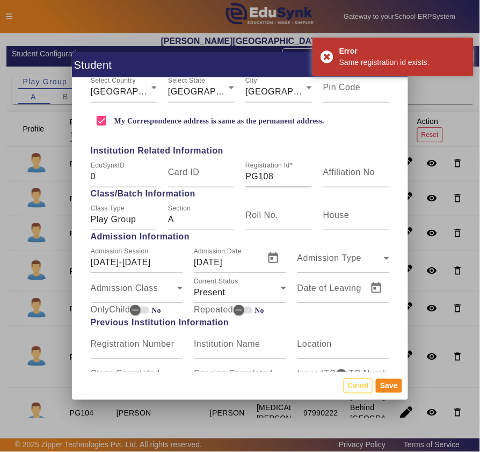
click at [273, 174] on input "PG108" at bounding box center [278, 176] width 66 height 13
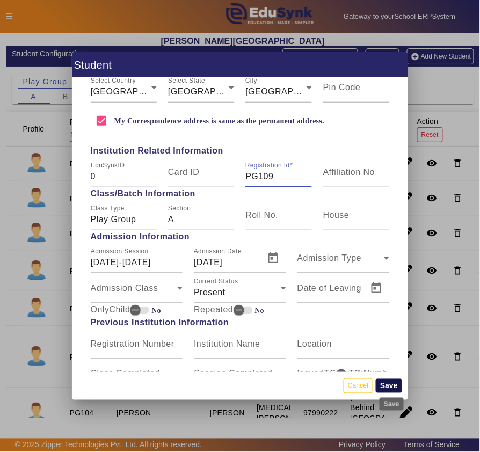
type input "PG109"
click at [392, 385] on button "Save" at bounding box center [389, 386] width 26 height 14
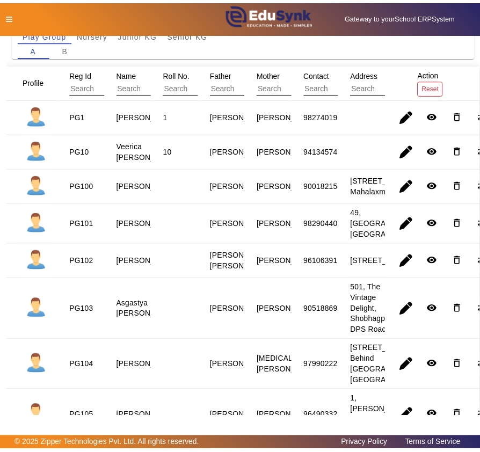
scroll to position [0, 0]
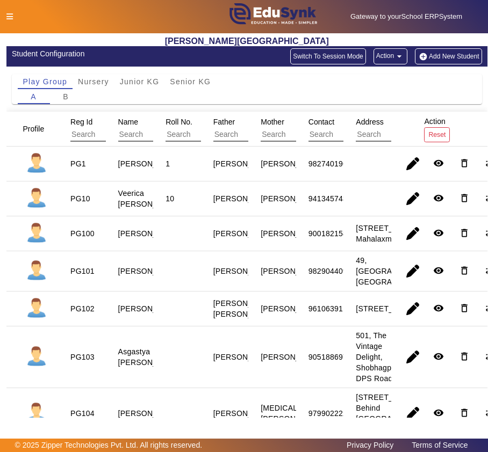
click at [443, 56] on button "Add New Student" at bounding box center [448, 56] width 67 height 16
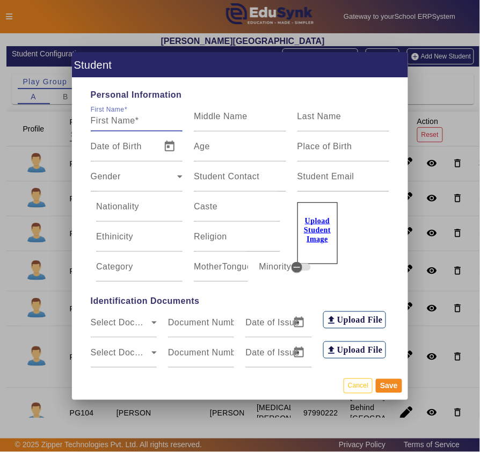
type input "V"
type input "DIva"
type input "Kishnani"
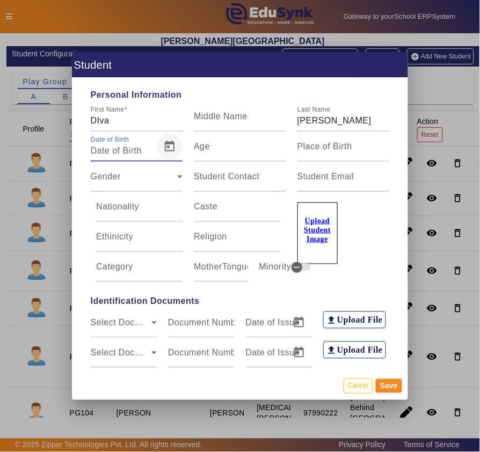
click at [166, 150] on span "Open calendar" at bounding box center [170, 147] width 26 height 26
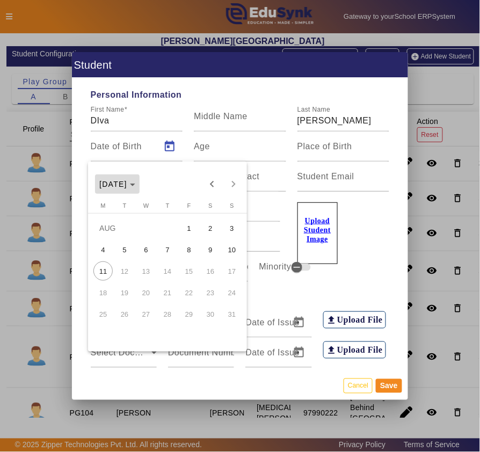
click at [113, 186] on span "AUG 2025" at bounding box center [113, 184] width 28 height 9
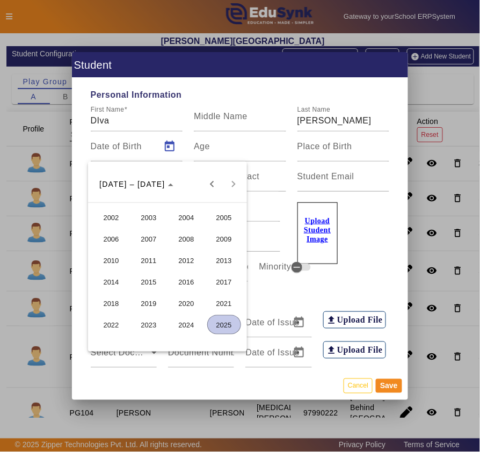
click at [146, 325] on span "2023" at bounding box center [149, 324] width 34 height 19
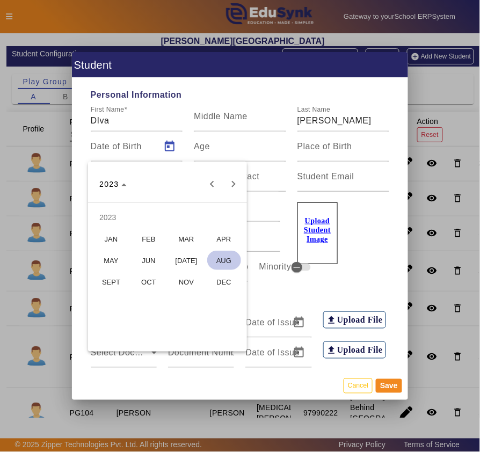
click at [147, 261] on span "JUN" at bounding box center [149, 260] width 34 height 19
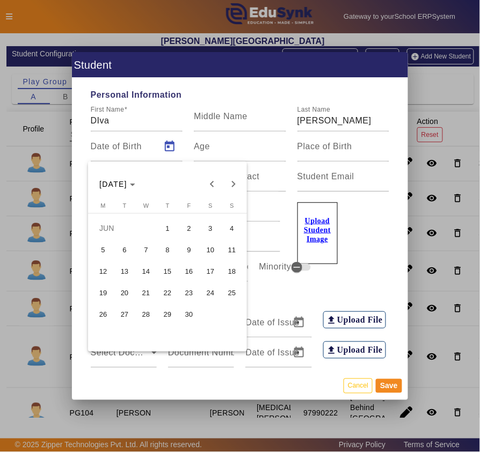
click at [144, 291] on span "21" at bounding box center [145, 292] width 19 height 19
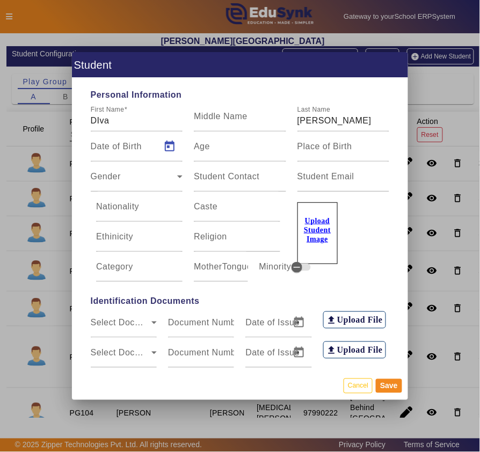
type input "21/06/2023"
type input "2 Yrs, 1 Months, 21 Days"
click at [139, 183] on div "Gender" at bounding box center [134, 181] width 87 height 13
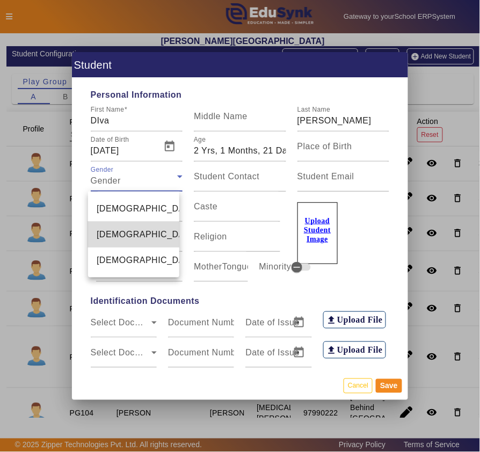
click at [117, 232] on span "Female" at bounding box center [147, 234] width 101 height 13
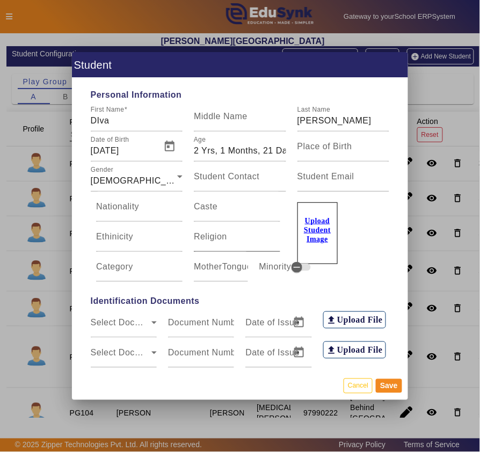
click at [213, 238] on mat-label "Religion" at bounding box center [210, 236] width 33 height 9
click at [213, 238] on input "Religion" at bounding box center [237, 241] width 86 height 13
type input "h"
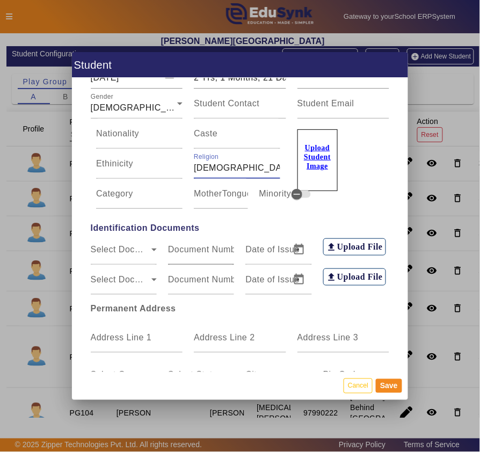
scroll to position [119, 0]
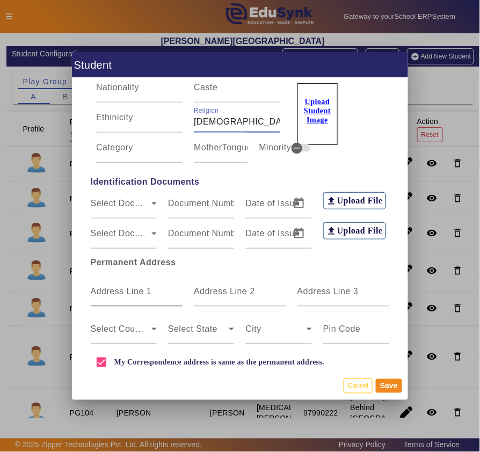
type input "Hindu"
click at [108, 296] on mat-label "Address Line 1" at bounding box center [121, 291] width 61 height 9
click at [108, 296] on input "Address Line 1" at bounding box center [137, 296] width 92 height 13
type input "219, Panchratna Complex, Fatehpura"
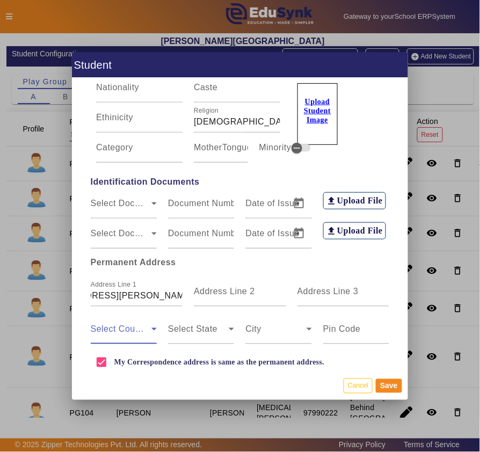
click at [122, 329] on span at bounding box center [121, 333] width 61 height 13
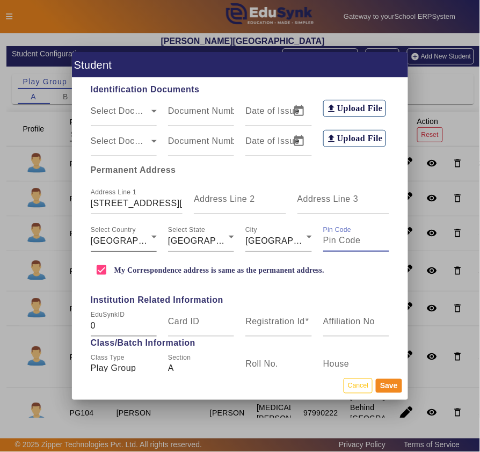
scroll to position [238, 0]
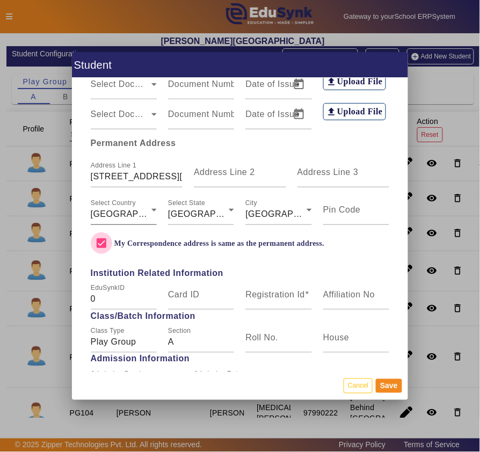
click at [96, 245] on input "My Correspondence address is same as the permanent address." at bounding box center [101, 243] width 21 height 21
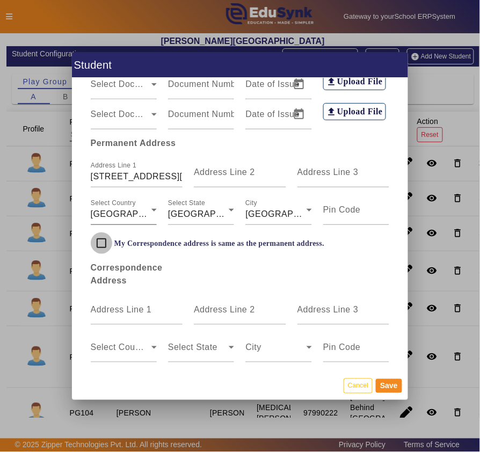
click at [97, 246] on input "My Correspondence address is same as the permanent address." at bounding box center [101, 243] width 21 height 21
checkbox input "true"
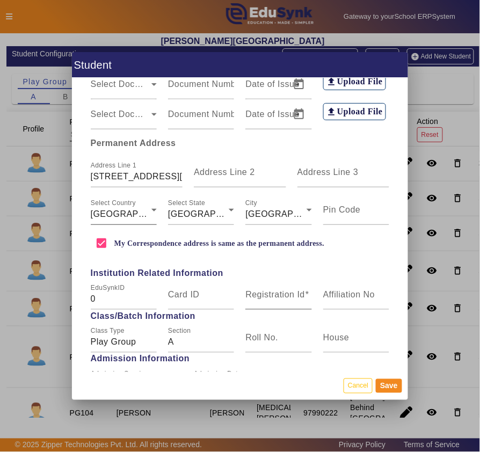
click at [265, 293] on mat-label "Registration Id" at bounding box center [275, 294] width 60 height 9
click at [265, 293] on input "Registration Id" at bounding box center [278, 299] width 66 height 13
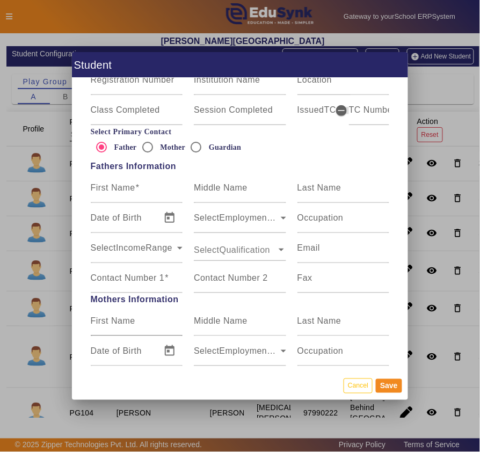
scroll to position [596, 0]
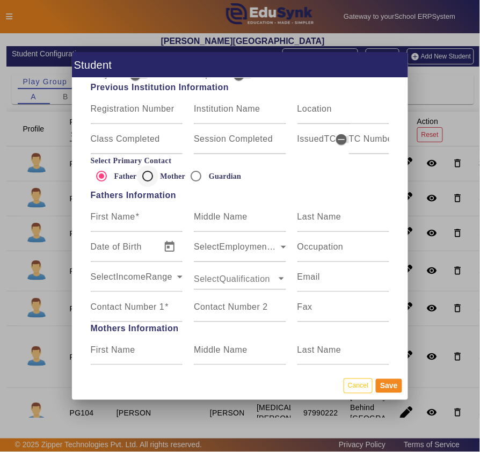
type input "PG110"
click at [146, 177] on input "Mother" at bounding box center [147, 175] width 21 height 21
radio input "true"
click at [119, 218] on mat-label "First Name" at bounding box center [113, 216] width 45 height 9
click at [119, 218] on input "First Name" at bounding box center [137, 221] width 92 height 13
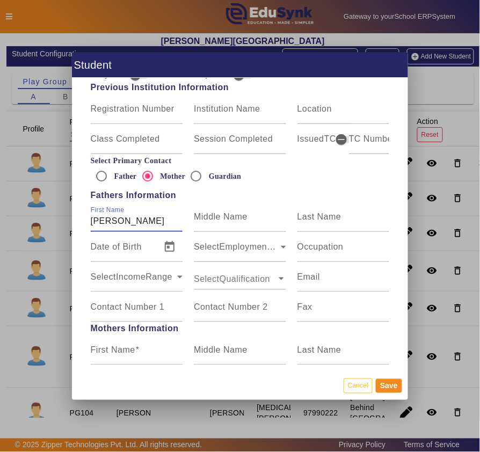
type input "Garvit"
type input "Kishnani"
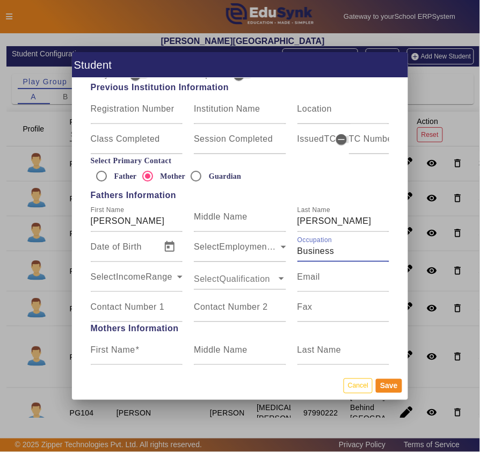
type input "Business"
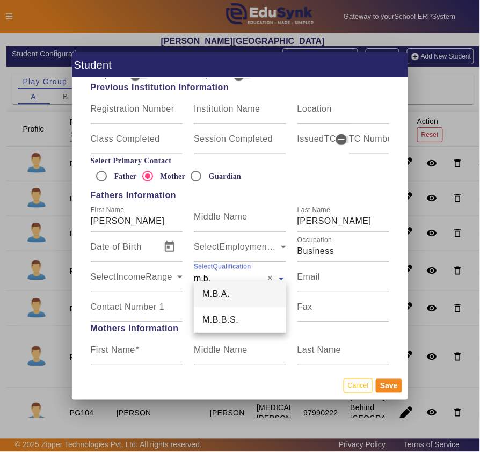
type input "m.b."
type input "m.b"
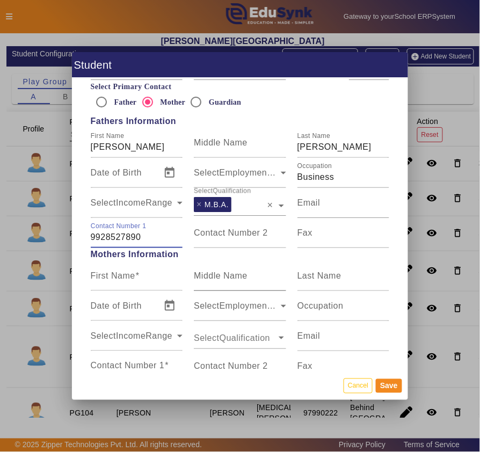
scroll to position [716, 0]
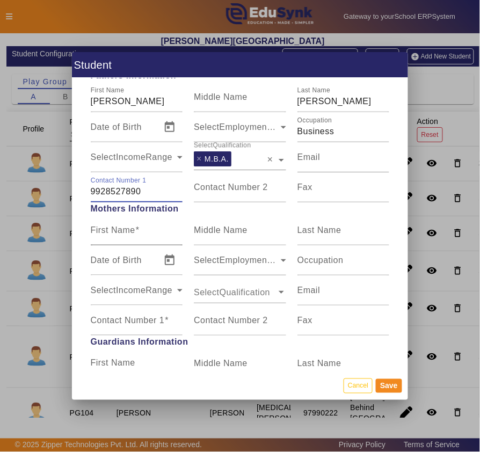
type input "9928527890"
click at [129, 239] on input "First Name" at bounding box center [137, 234] width 92 height 13
type input "Jaimini"
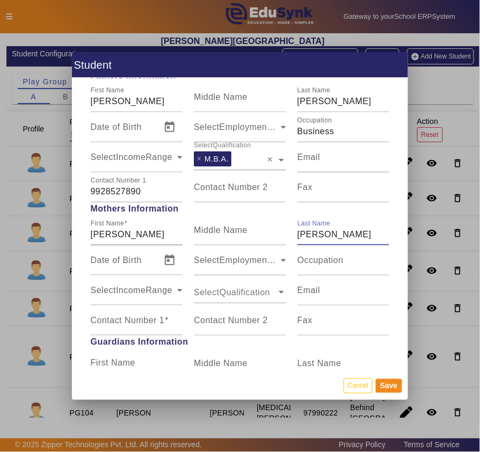
type input "Kishnani"
type input "Software Developer"
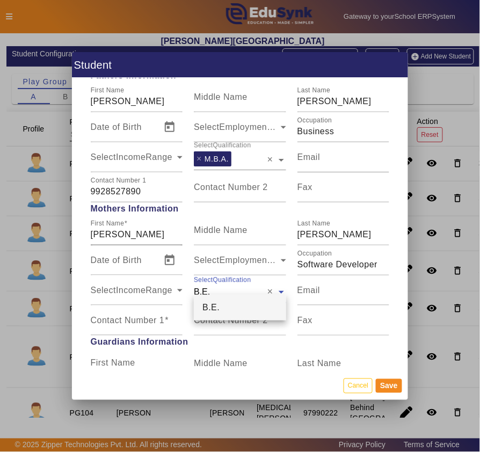
type input "B.E."
type input "b.e"
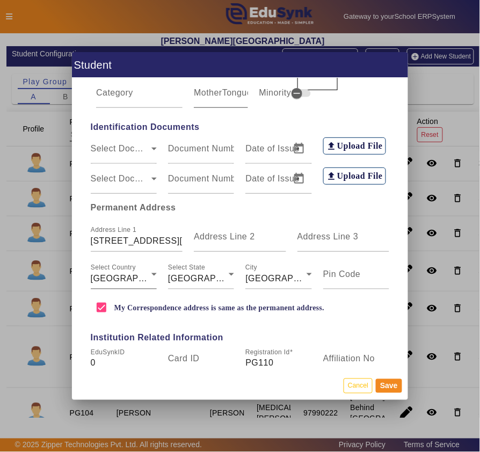
scroll to position [0, 0]
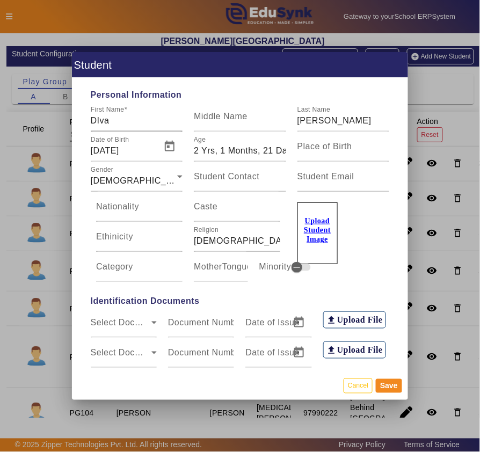
type input "8128269189"
click at [99, 112] on mat-label "First Name" at bounding box center [107, 109] width 33 height 7
click at [99, 114] on input "DIva" at bounding box center [137, 120] width 92 height 13
click at [99, 122] on input "DIva" at bounding box center [137, 120] width 92 height 13
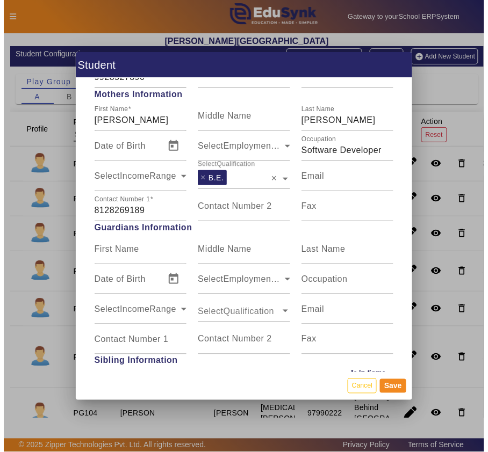
scroll to position [836, 0]
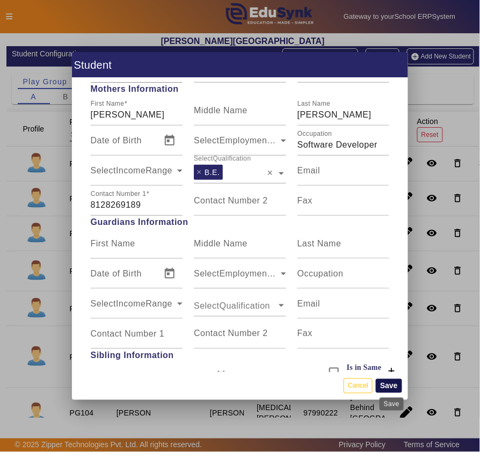
type input "Diva"
click at [395, 386] on button "Save" at bounding box center [389, 386] width 26 height 14
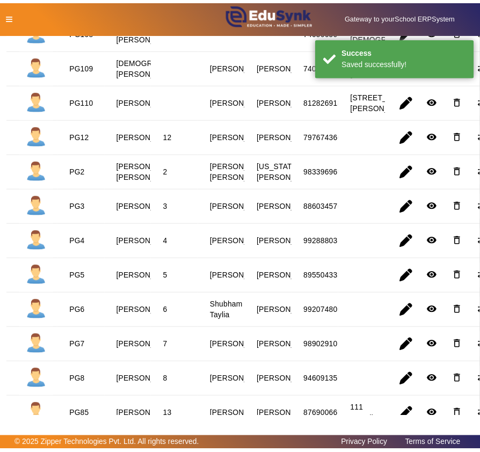
scroll to position [596, 0]
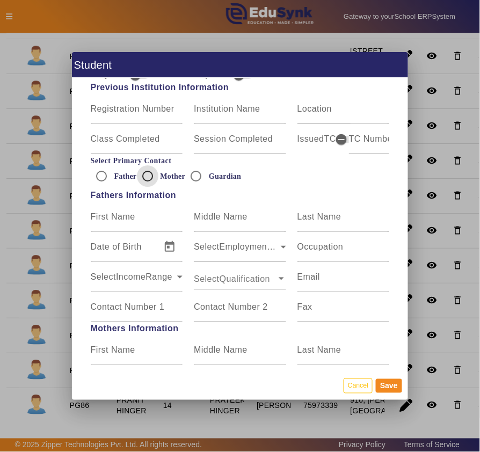
click at [142, 175] on input "Mother" at bounding box center [147, 175] width 21 height 21
radio input "true"
click at [103, 220] on mat-label "First Name" at bounding box center [113, 216] width 45 height 9
click at [103, 220] on input "First Name" at bounding box center [137, 221] width 92 height 13
type input "Sourabh"
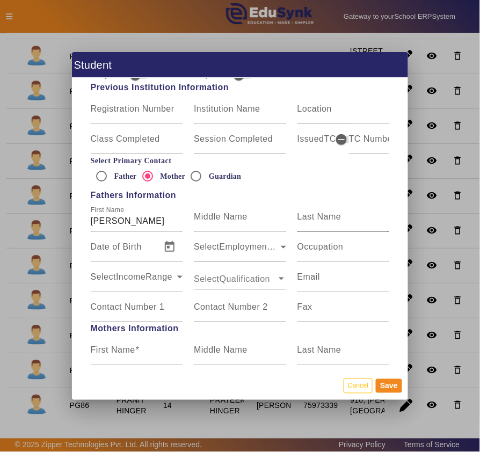
click at [335, 224] on input "Last Name" at bounding box center [344, 221] width 92 height 13
type input "Mehta"
click at [344, 248] on input "Occupation" at bounding box center [344, 251] width 92 height 13
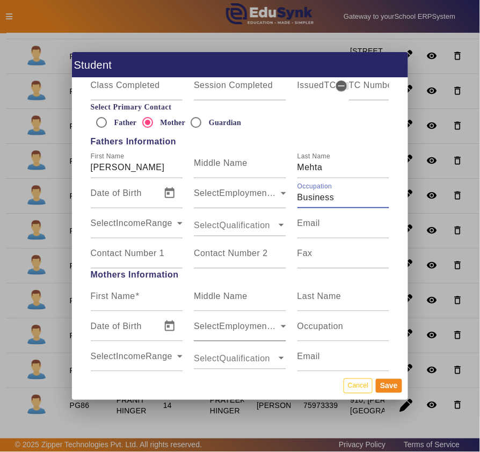
scroll to position [716, 0]
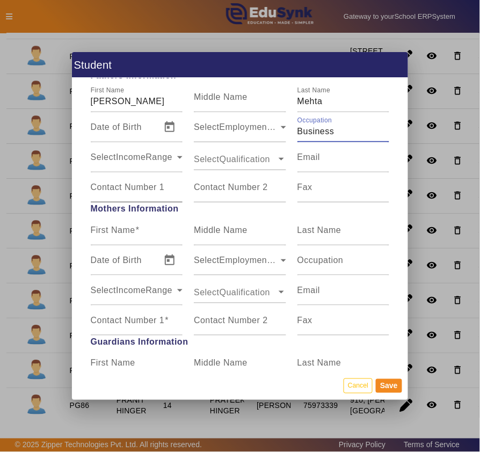
type input "Business"
click at [122, 188] on mat-label "Contact Number 1" at bounding box center [128, 187] width 74 height 9
click at [122, 188] on input "Contact Number 1" at bounding box center [137, 191] width 92 height 13
type input "7568984294"
click at [122, 232] on mat-label "First Name" at bounding box center [113, 230] width 45 height 9
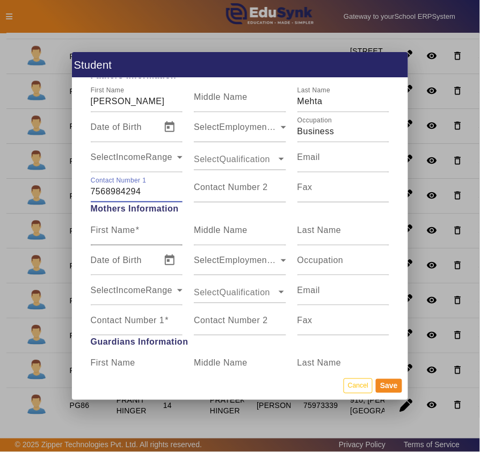
click at [122, 232] on input "First Name" at bounding box center [137, 234] width 92 height 13
type input "Prachi"
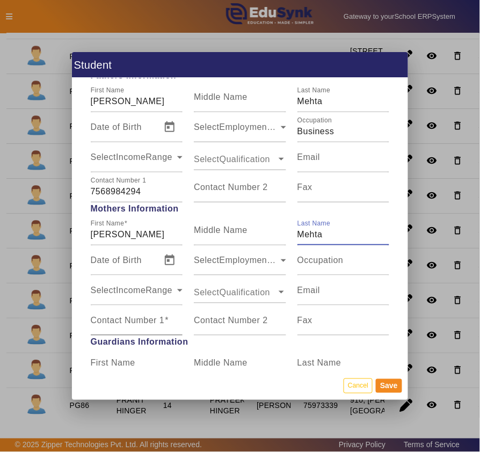
type input "Mehta"
click at [153, 318] on mat-label "Contact Number 1" at bounding box center [128, 320] width 74 height 9
click at [153, 319] on input "Contact Number 1" at bounding box center [137, 325] width 92 height 13
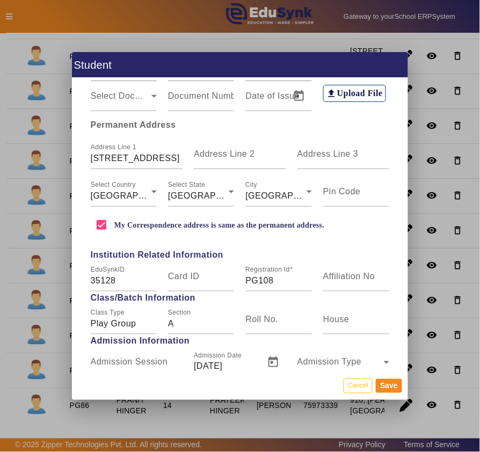
scroll to position [238, 0]
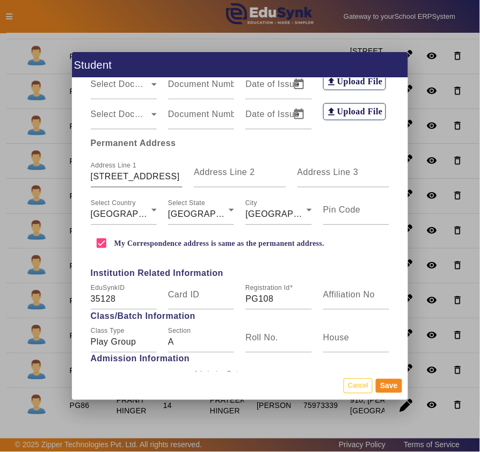
type input "7405665024"
click at [92, 176] on input "46, Mangalam Complex, Syphon Colony, Bh. Jain Temple" at bounding box center [137, 176] width 92 height 13
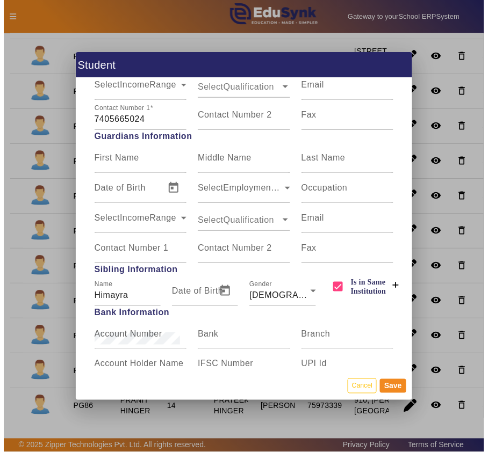
scroll to position [954, 0]
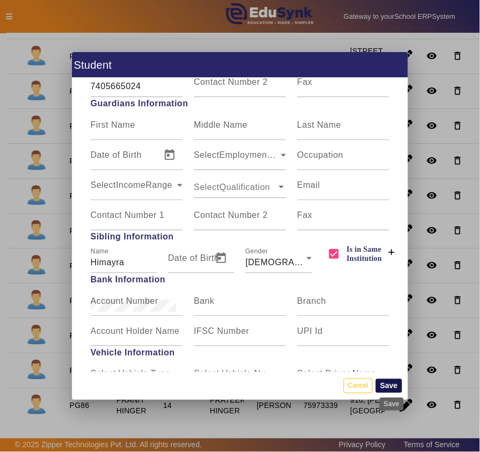
type input "36, Mangalam Complex, Syphon Colony, Bh. Jain Temple"
click at [392, 385] on button "Save" at bounding box center [389, 386] width 26 height 14
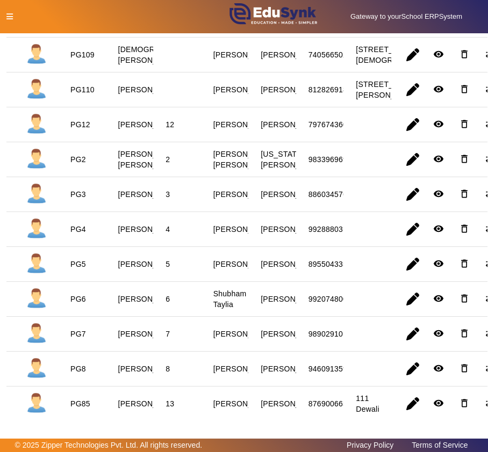
scroll to position [596, 0]
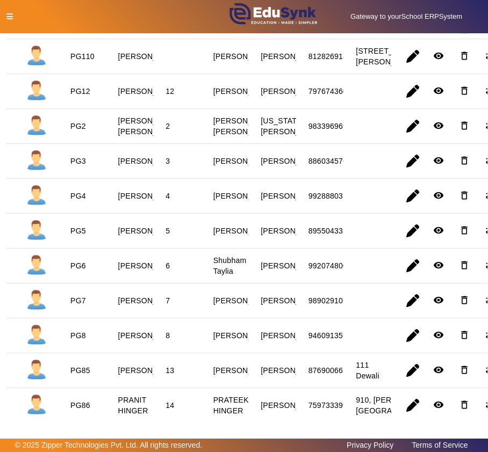
click at [460, 26] on mat-icon "delete_outline" at bounding box center [464, 21] width 11 height 11
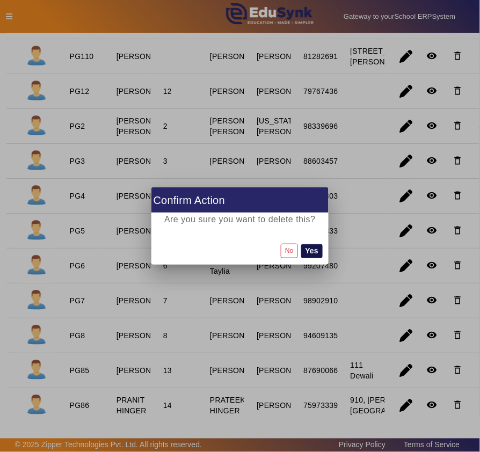
click at [312, 252] on button "Yes" at bounding box center [311, 251] width 21 height 14
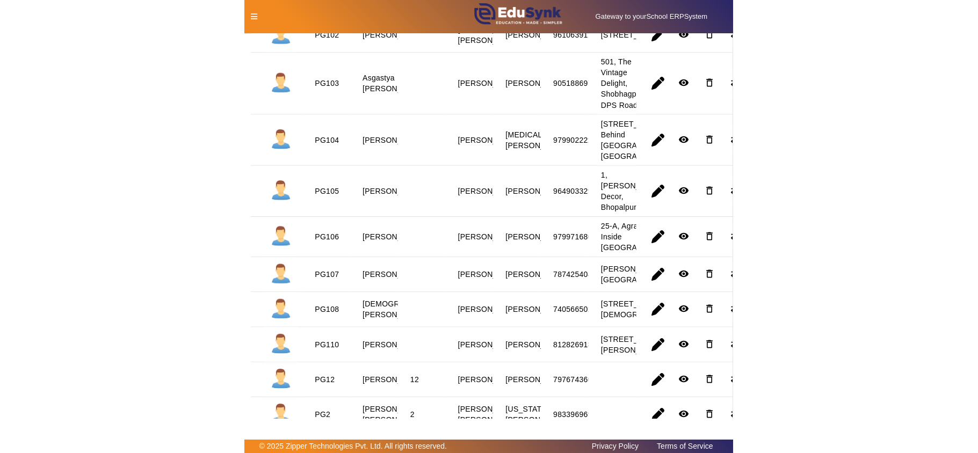
scroll to position [0, 0]
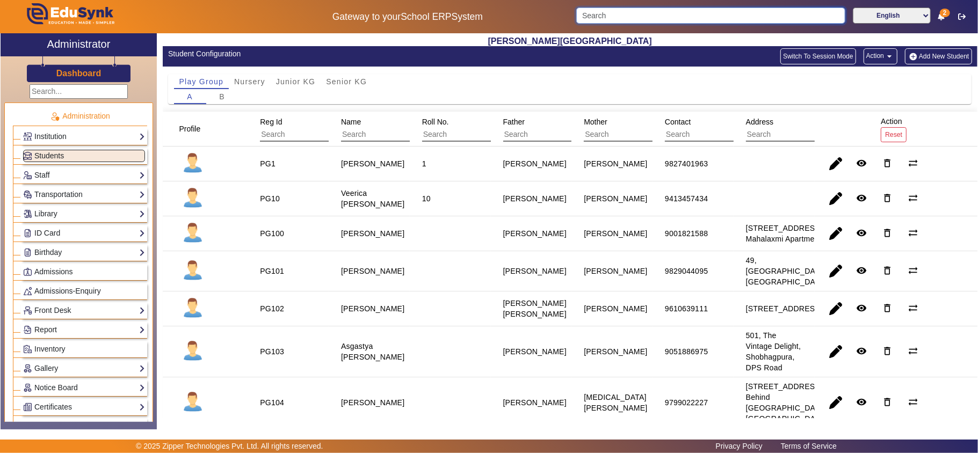
click at [487, 18] on input "Search" at bounding box center [710, 16] width 269 height 16
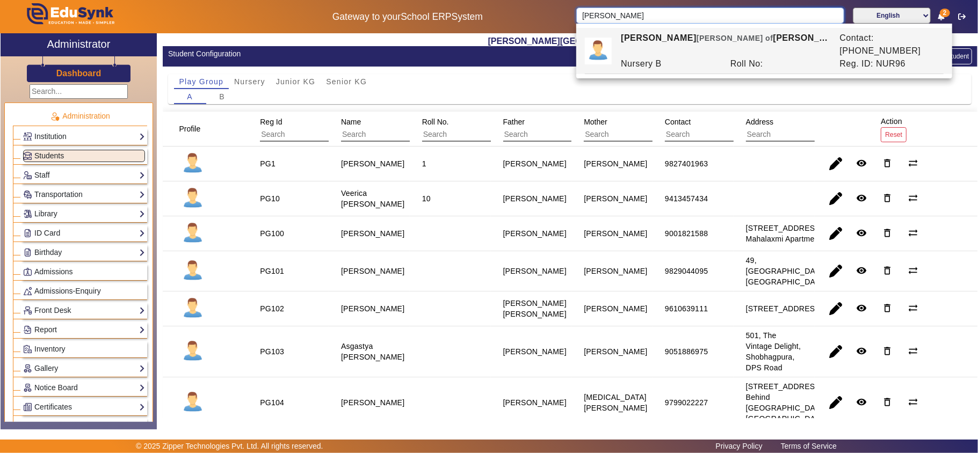
type input "zora"
click at [293, 105] on edusynk-session-class "Play Group Nursery Junior KG Senior KG A B" at bounding box center [570, 93] width 815 height 38
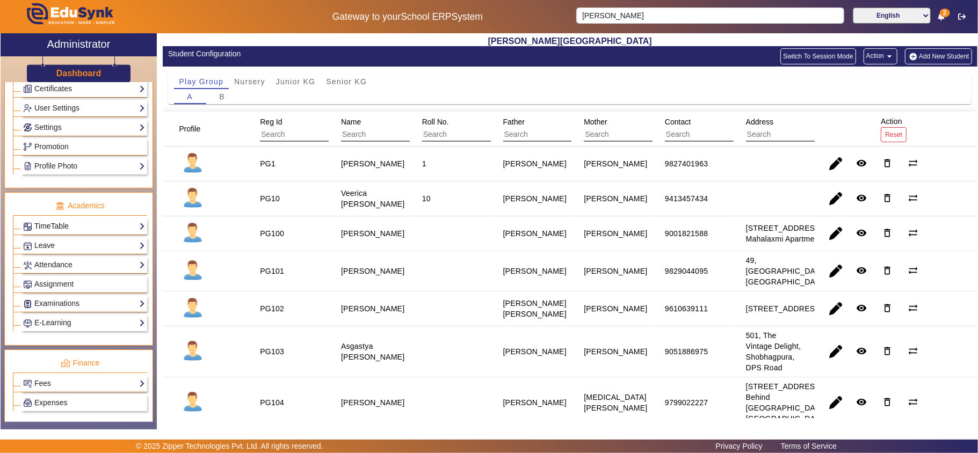
scroll to position [477, 0]
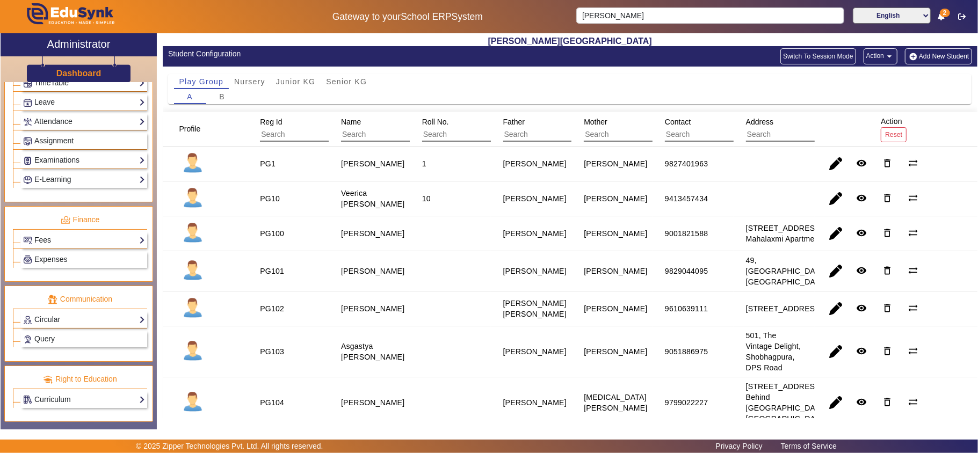
click at [95, 237] on link "Fees" at bounding box center [84, 240] width 122 height 12
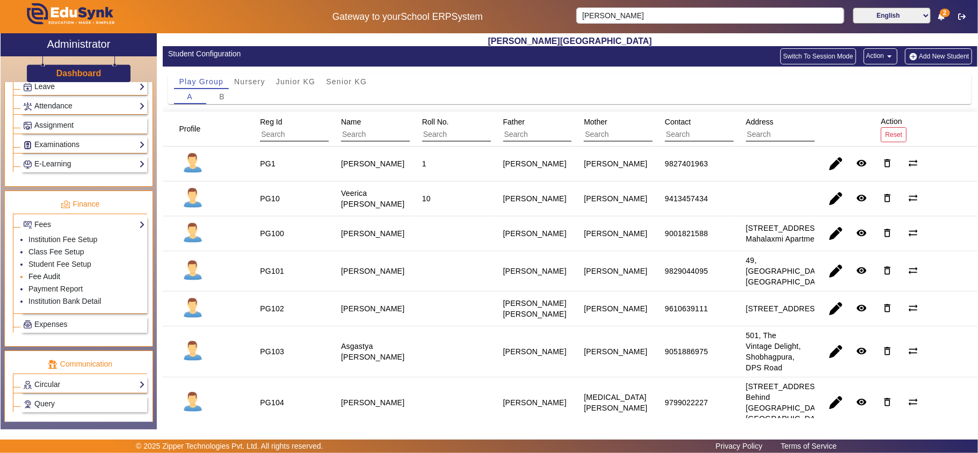
click at [49, 281] on link "Fee Audit" at bounding box center [44, 276] width 32 height 9
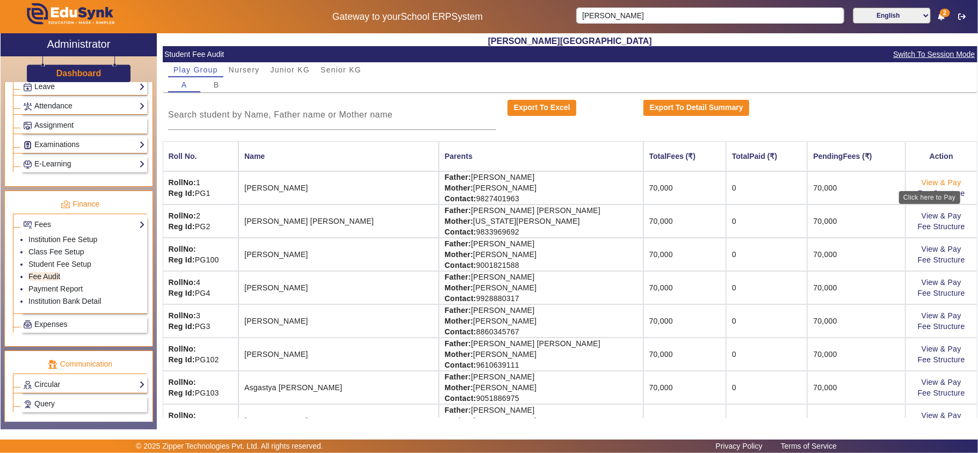
click at [487, 184] on link "View & Pay" at bounding box center [942, 182] width 40 height 9
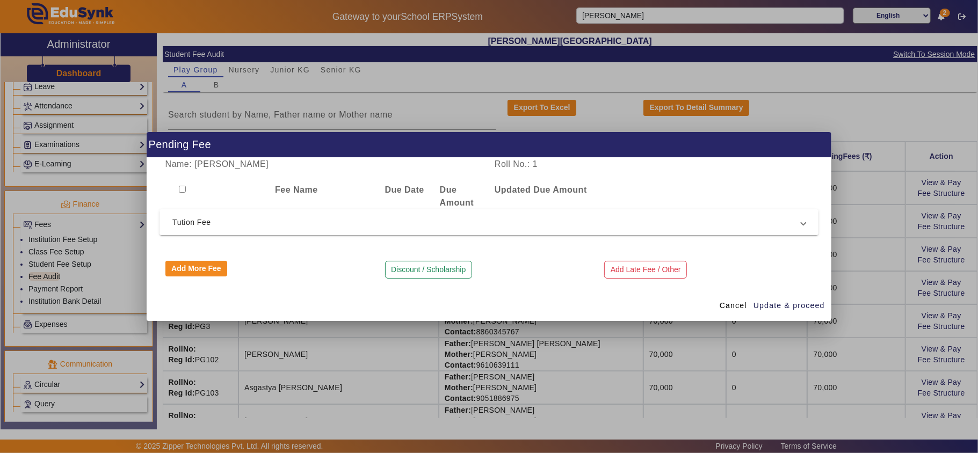
click at [487, 222] on span "Tution Fee" at bounding box center [486, 222] width 629 height 13
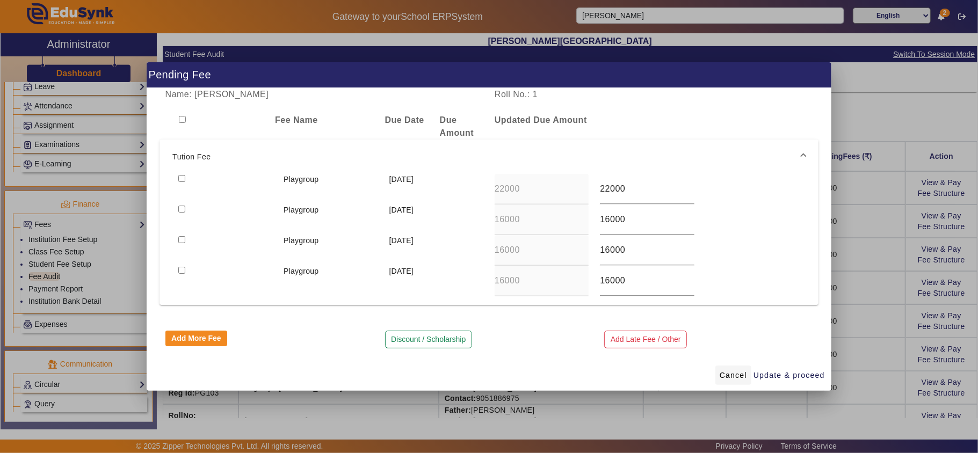
click at [487, 377] on span "Cancel" at bounding box center [733, 375] width 27 height 11
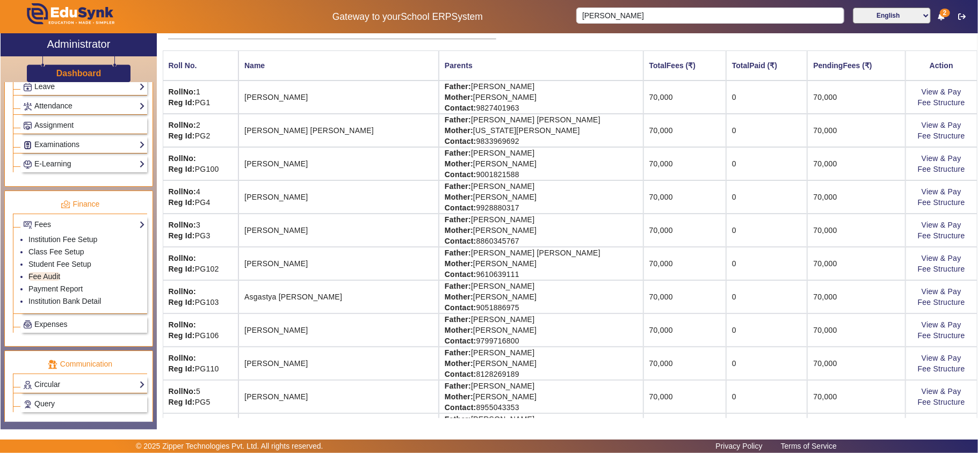
scroll to position [119, 0]
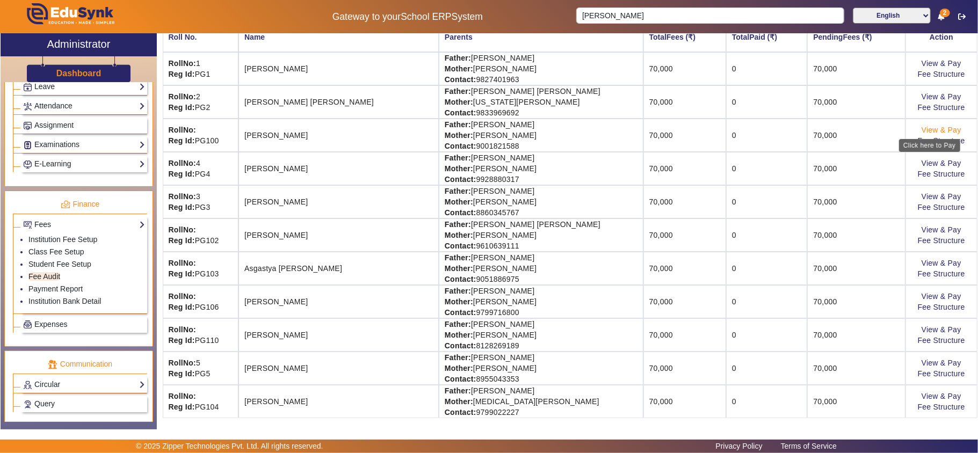
click at [487, 129] on link "View & Pay" at bounding box center [942, 130] width 40 height 9
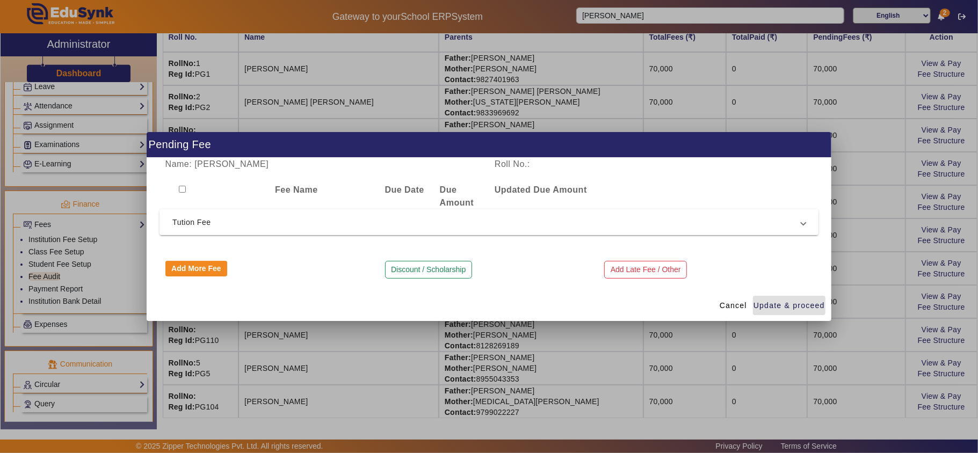
click at [183, 187] on input "checkbox" at bounding box center [182, 189] width 7 height 7
checkbox input "true"
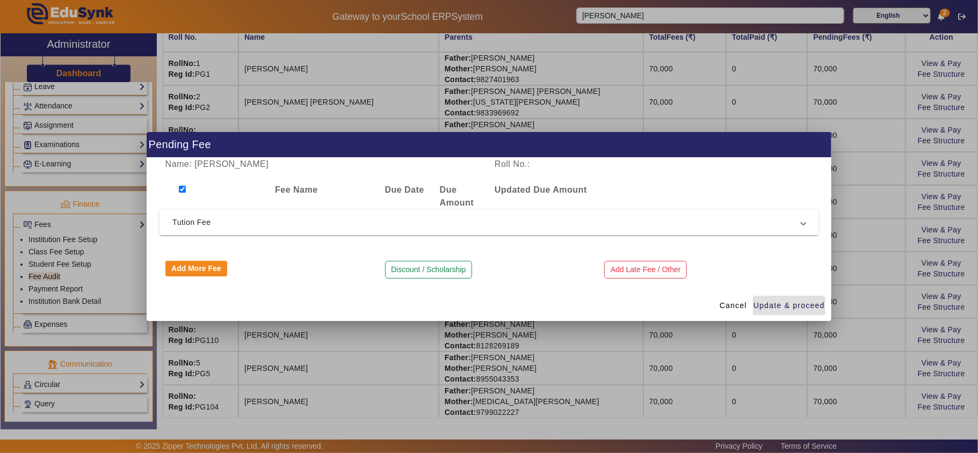
checkbox input "true"
click at [214, 225] on span "Tution Fee" at bounding box center [486, 222] width 629 height 13
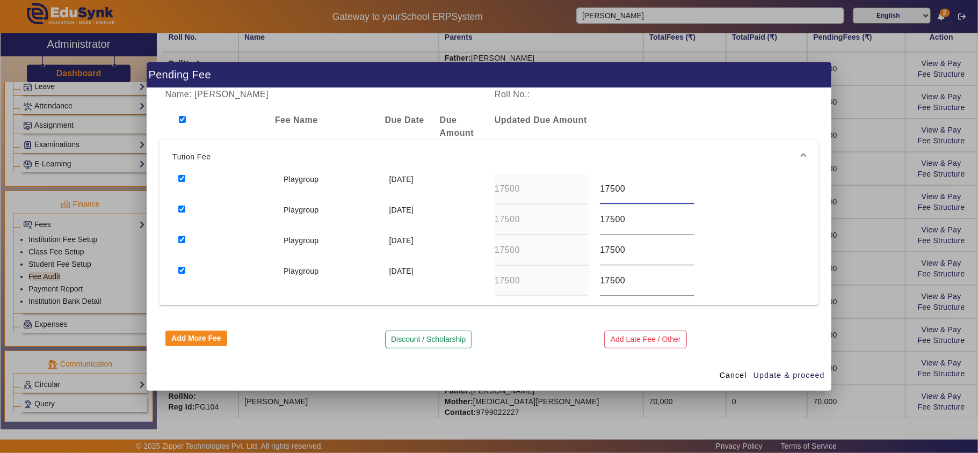
click at [487, 181] on div "Playgroup 10 Apr 2025 17500 17500" at bounding box center [488, 189] width 633 height 31
type input "22000"
type input "16000"
click at [487, 277] on input "16000" at bounding box center [647, 280] width 94 height 13
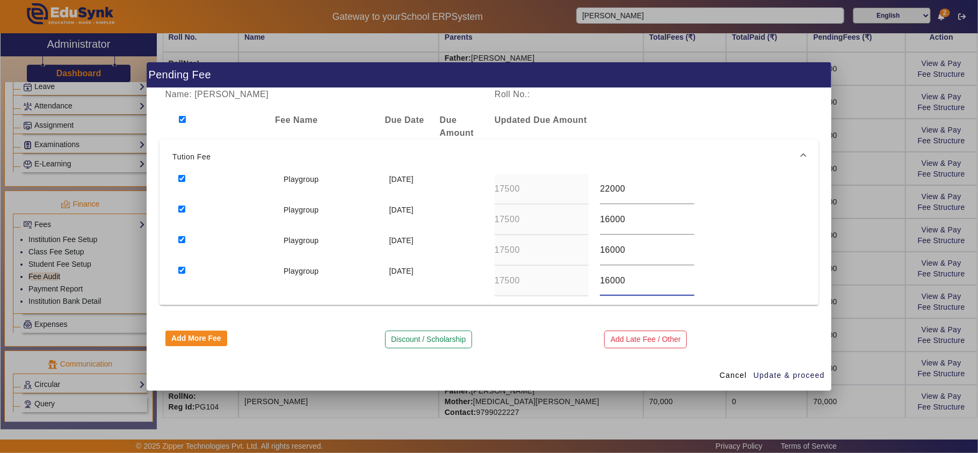
click at [487, 277] on input "16000" at bounding box center [647, 280] width 94 height 13
type input "16000"
click at [487, 374] on span "Update & proceed" at bounding box center [789, 375] width 71 height 11
type input "22000"
type input "16000"
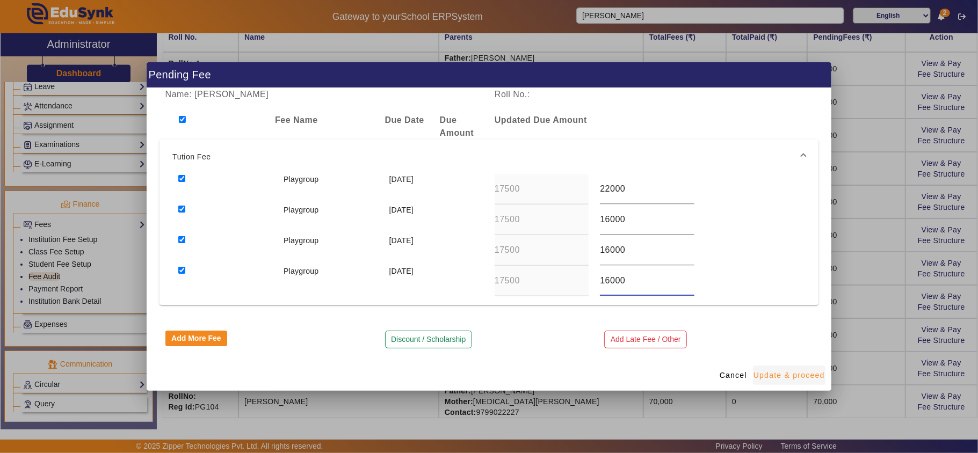
type input "16000"
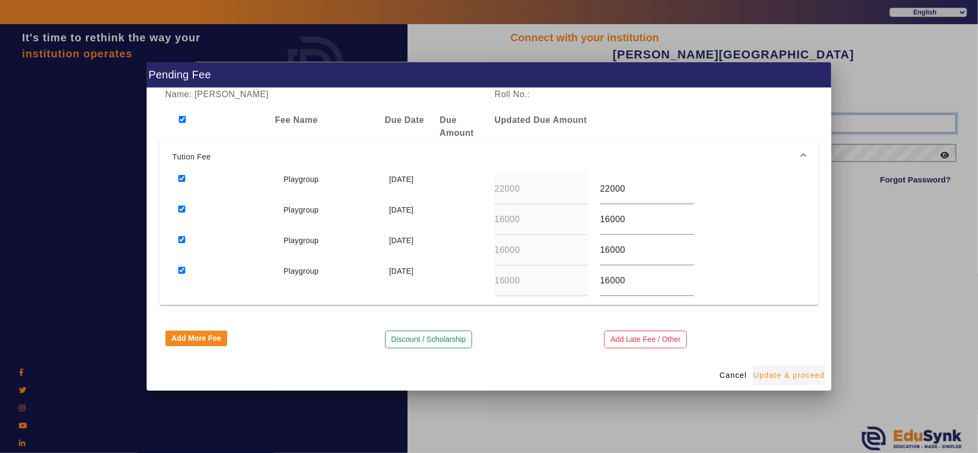
type input "9799013603"
click at [487, 375] on span "Cancel" at bounding box center [733, 375] width 27 height 11
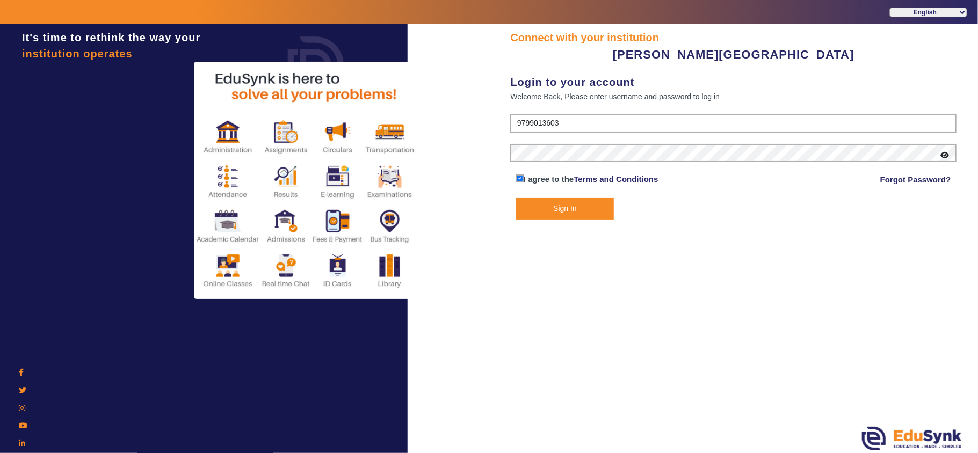
click at [487, 193] on form "9799013603 I agree to the Terms and Conditions Forgot Password? Sign In" at bounding box center [733, 167] width 446 height 106
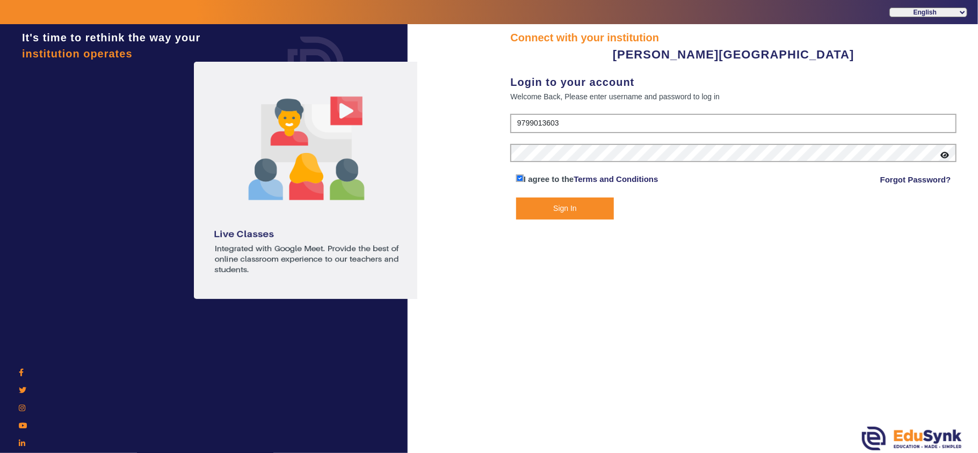
click at [487, 205] on button "Sign In" at bounding box center [565, 209] width 98 height 22
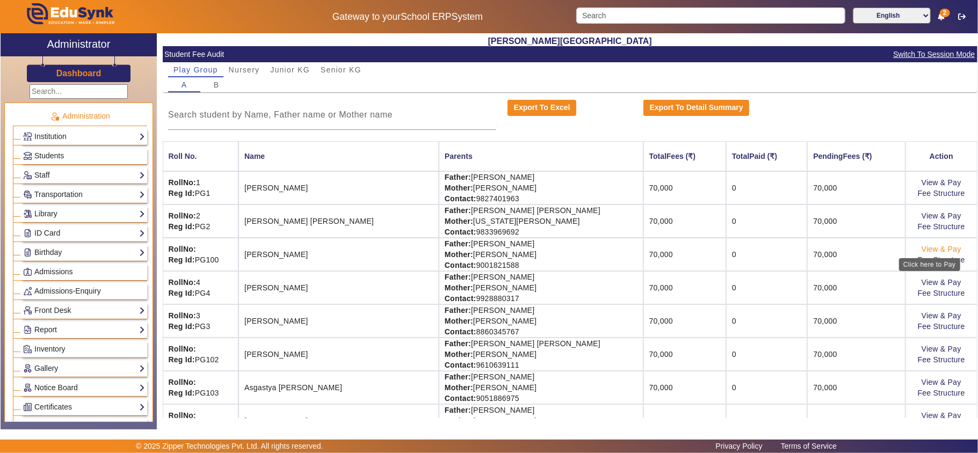
click at [487, 249] on link "View & Pay" at bounding box center [942, 249] width 40 height 9
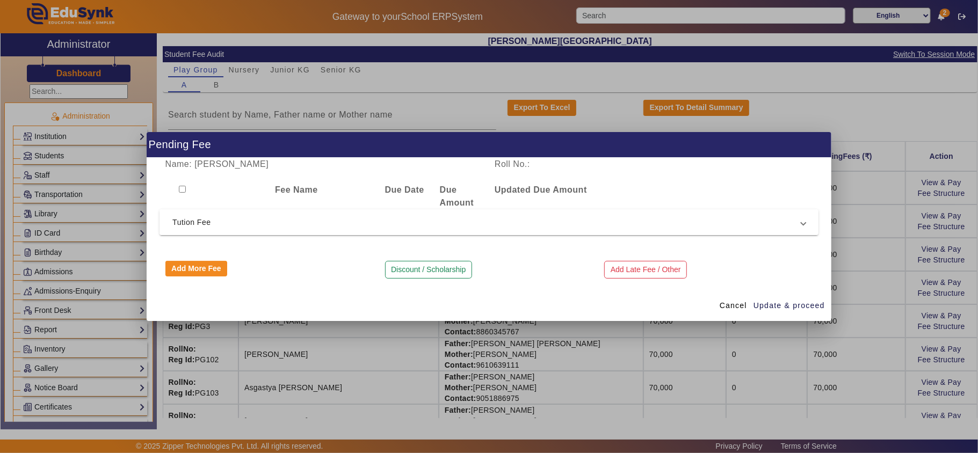
click at [306, 225] on span "Tution Fee" at bounding box center [486, 222] width 629 height 13
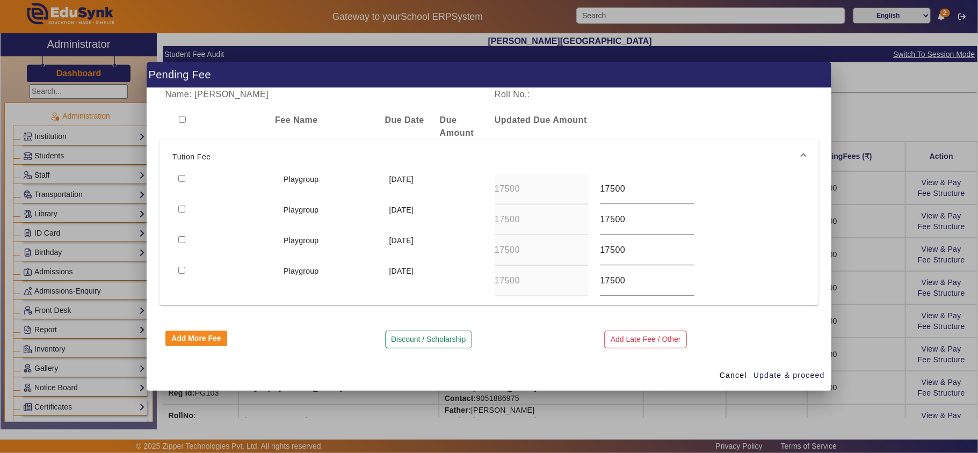
click at [185, 116] on input "checkbox" at bounding box center [182, 119] width 7 height 7
checkbox input "true"
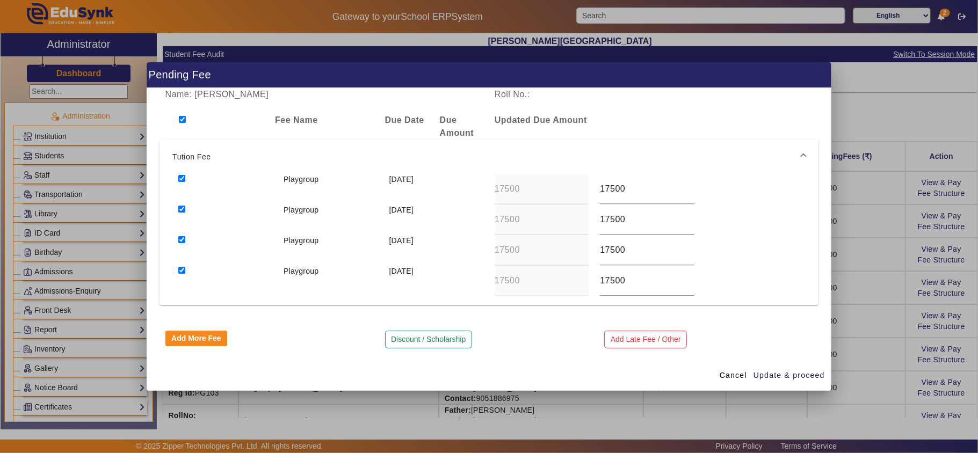
checkbox input "true"
click at [487, 187] on input "17500" at bounding box center [647, 189] width 94 height 13
click at [487, 189] on input "17500" at bounding box center [647, 189] width 94 height 13
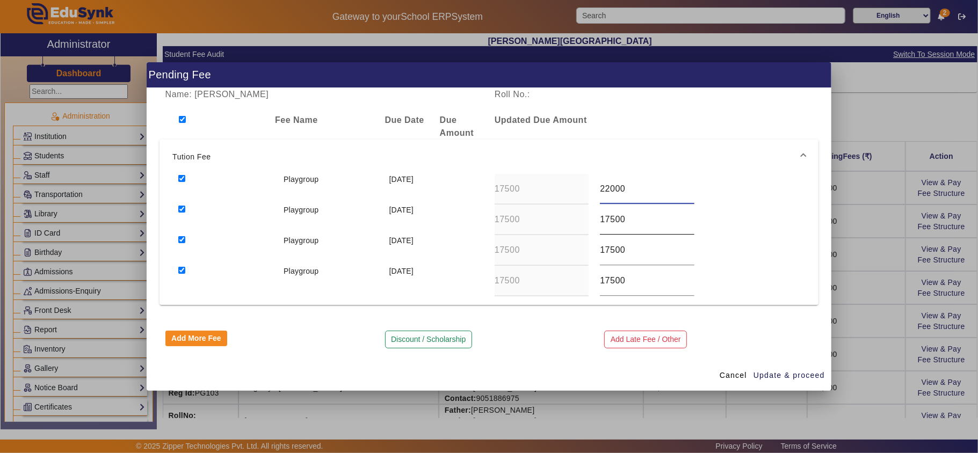
type input "22000"
click at [487, 216] on input "17500" at bounding box center [647, 219] width 94 height 13
click at [487, 217] on input "17500" at bounding box center [647, 219] width 94 height 13
paste input "60"
type input "16000"
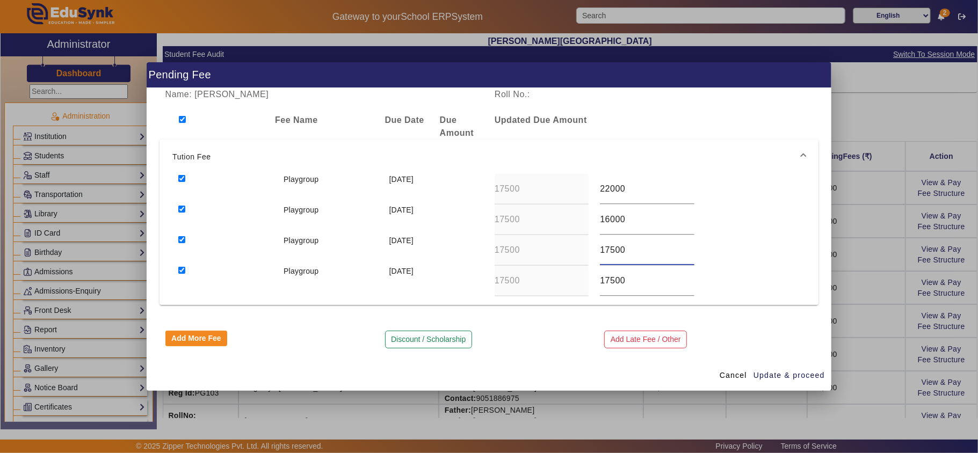
click at [487, 248] on input "17500" at bounding box center [647, 250] width 94 height 13
paste input "60"
type input "16000"
click at [487, 279] on input "17500" at bounding box center [647, 280] width 94 height 13
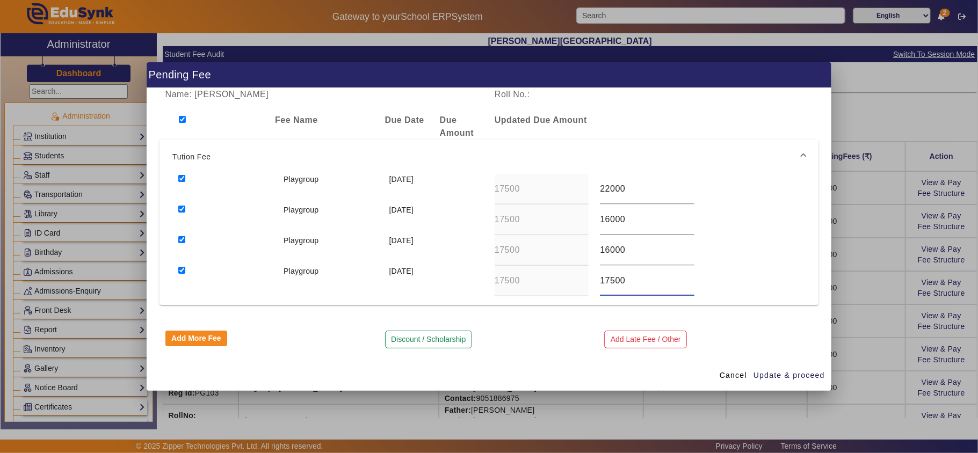
click at [487, 279] on input "17500" at bounding box center [647, 280] width 94 height 13
paste input "60"
type input "16000"
click at [487, 374] on span "Update & proceed" at bounding box center [789, 375] width 71 height 11
type input "22000"
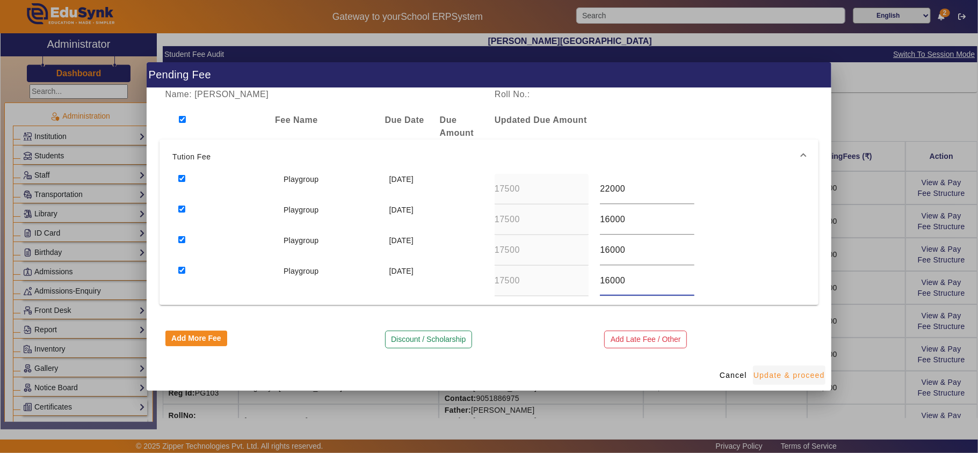
type input "16000"
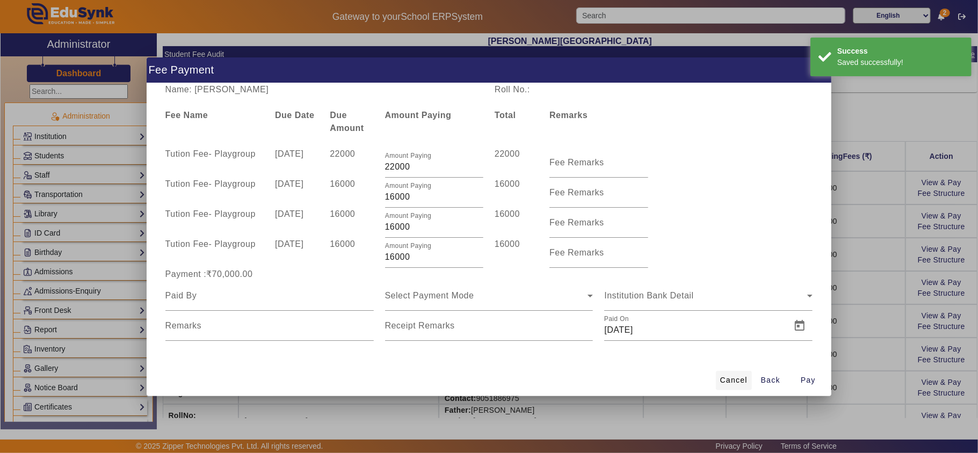
click at [487, 379] on span "Cancel" at bounding box center [733, 380] width 27 height 11
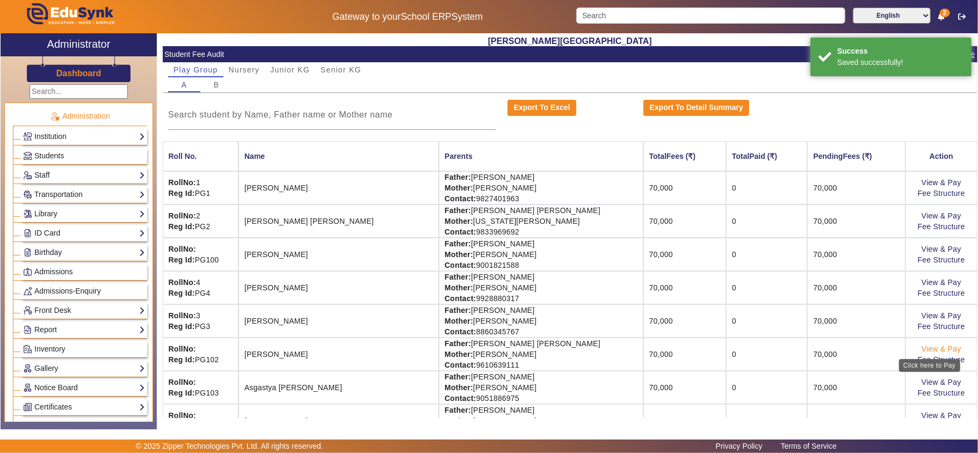
click at [487, 353] on link "View & Pay" at bounding box center [942, 349] width 40 height 9
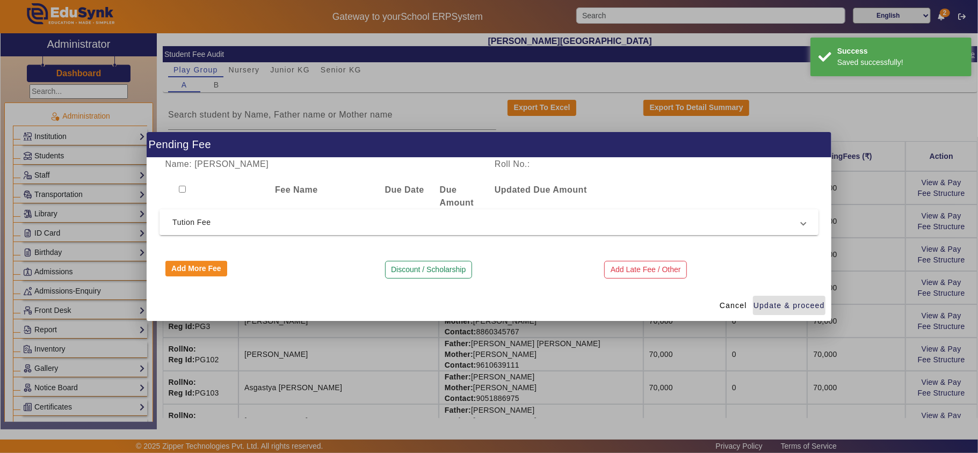
click at [477, 220] on span "Tution Fee" at bounding box center [486, 222] width 629 height 13
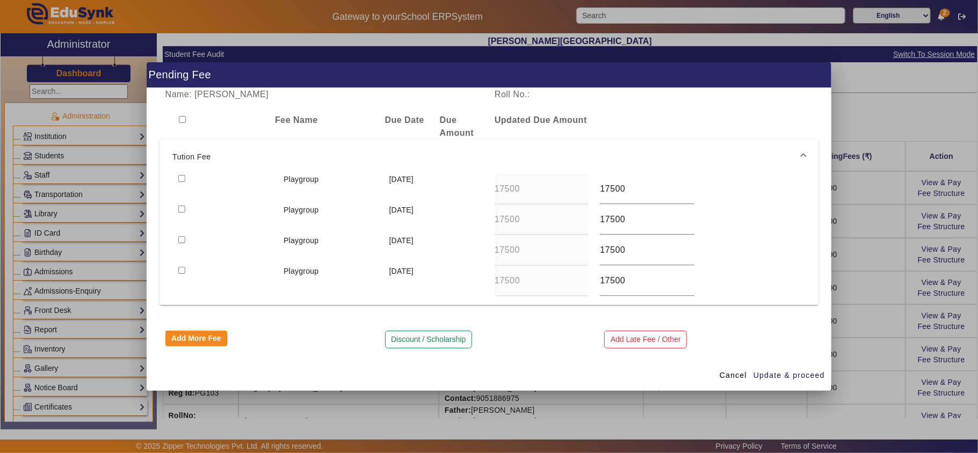
click at [180, 117] on input "checkbox" at bounding box center [182, 119] width 7 height 7
checkbox input "true"
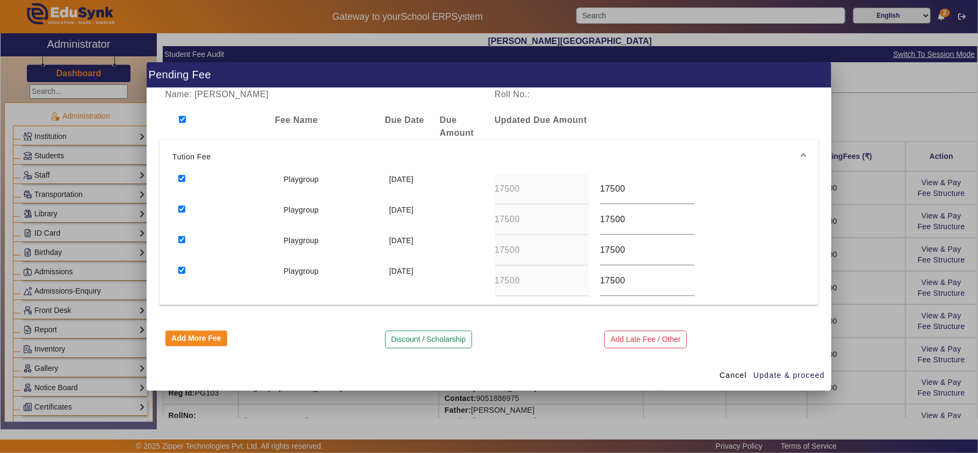
checkbox input "true"
click at [487, 222] on input "17500" at bounding box center [647, 219] width 94 height 13
click at [487, 217] on input "17500" at bounding box center [647, 219] width 94 height 13
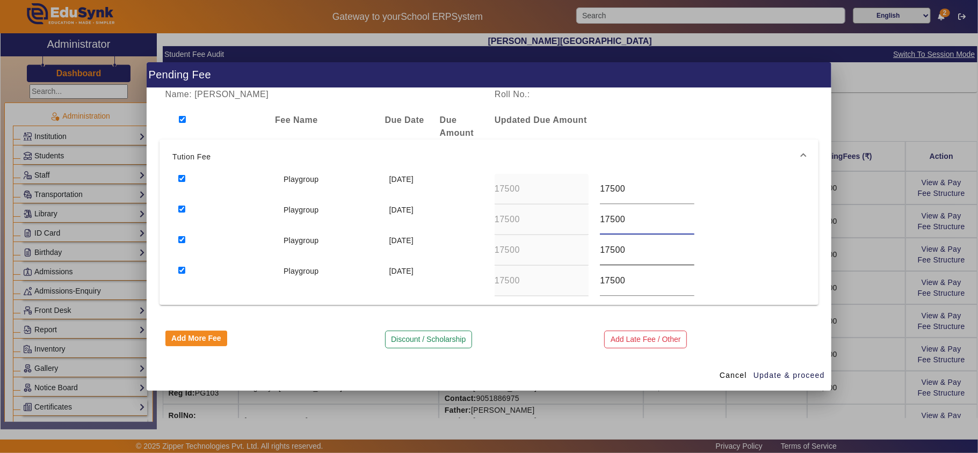
paste input "60"
type input "16000"
click at [487, 252] on input "17500" at bounding box center [647, 250] width 94 height 13
paste input "60"
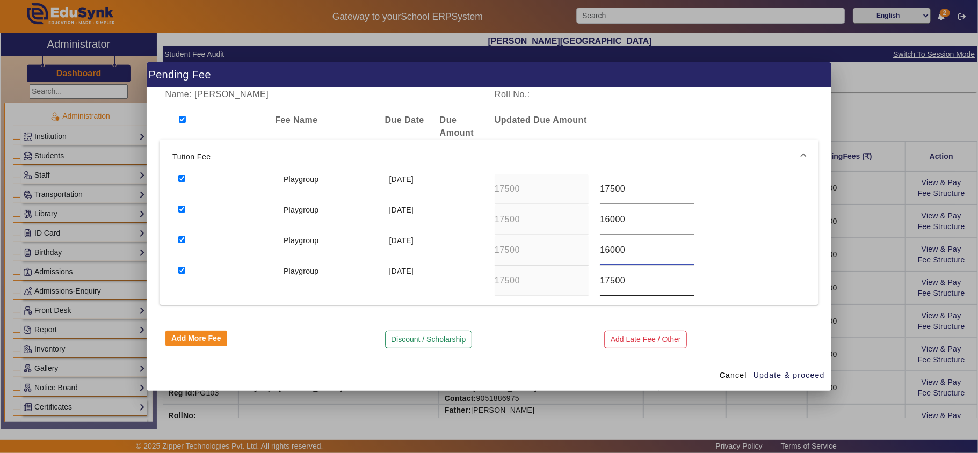
type input "16000"
click at [487, 284] on input "17500" at bounding box center [647, 280] width 94 height 13
click at [487, 283] on input "17500" at bounding box center [647, 280] width 94 height 13
paste input "60"
type input "16000"
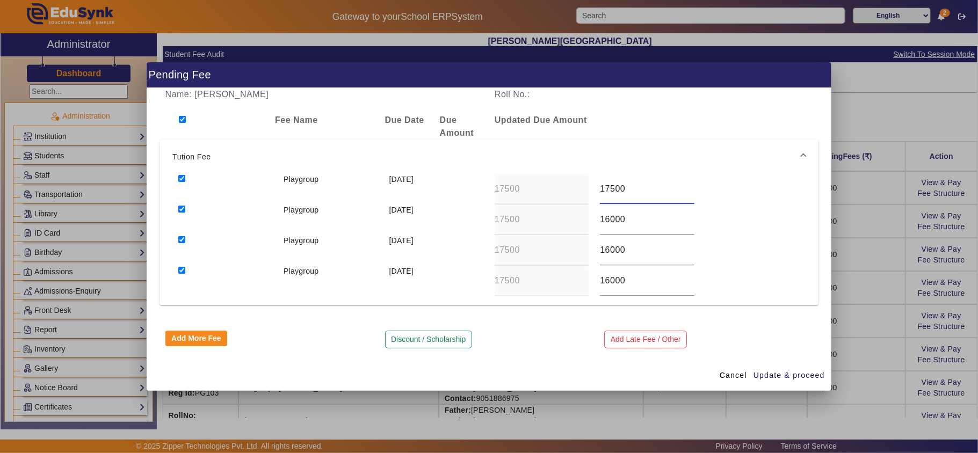
click at [487, 184] on input "17500" at bounding box center [647, 189] width 94 height 13
type input "22000"
click at [487, 373] on span "Update & proceed" at bounding box center [789, 375] width 71 height 11
type input "22000"
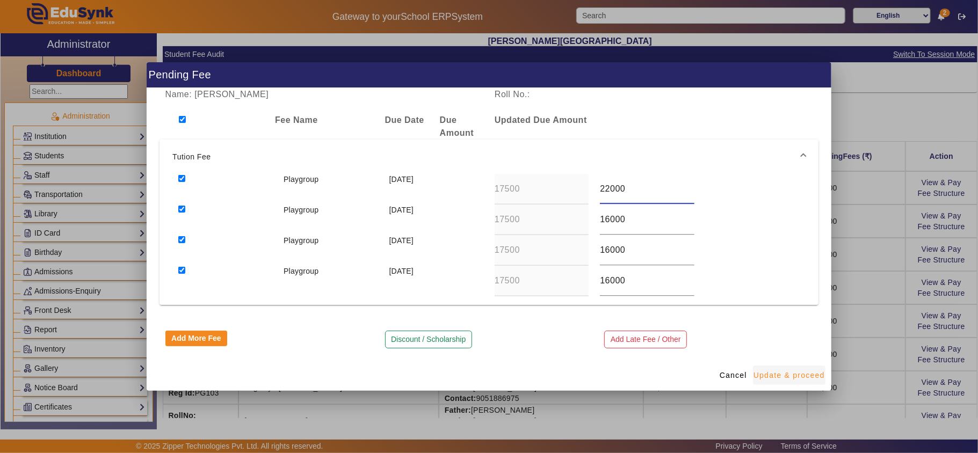
type input "16000"
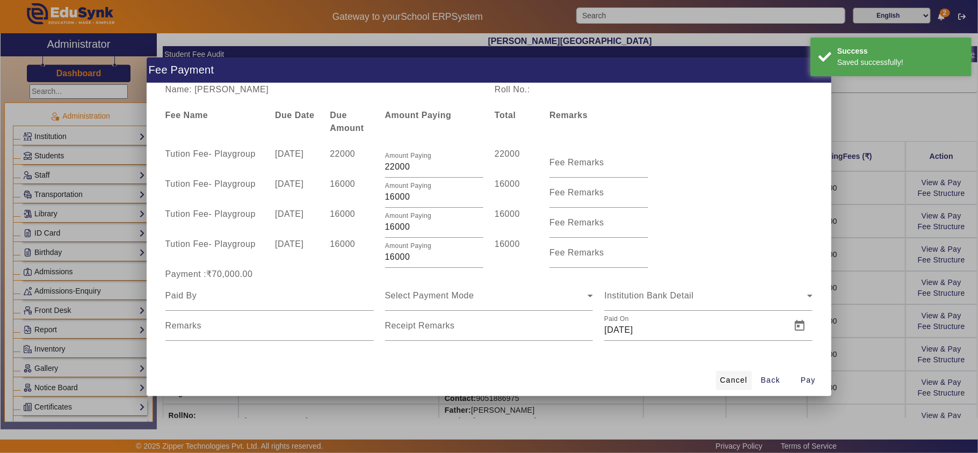
click at [487, 381] on span "Cancel" at bounding box center [733, 380] width 27 height 11
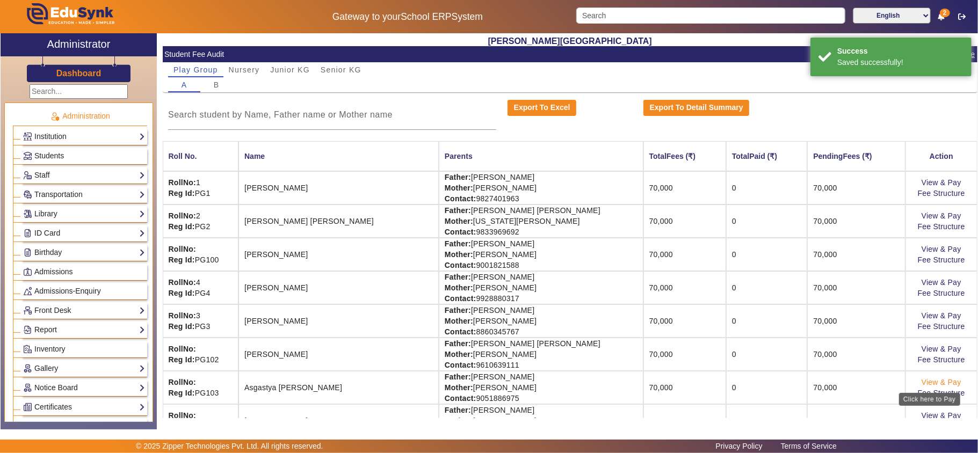
click at [487, 386] on link "View & Pay" at bounding box center [942, 382] width 40 height 9
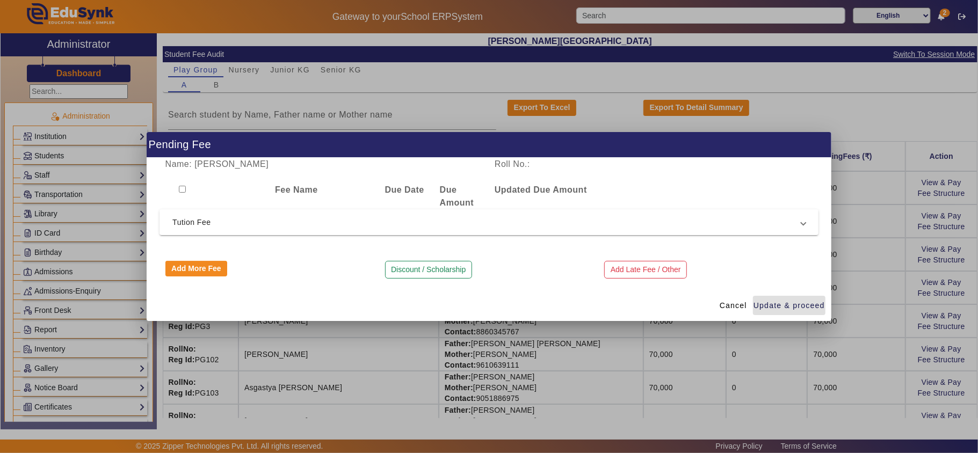
drag, startPoint x: 181, startPoint y: 189, endPoint x: 197, endPoint y: 198, distance: 17.8
click at [182, 190] on input "checkbox" at bounding box center [182, 189] width 7 height 7
checkbox input "true"
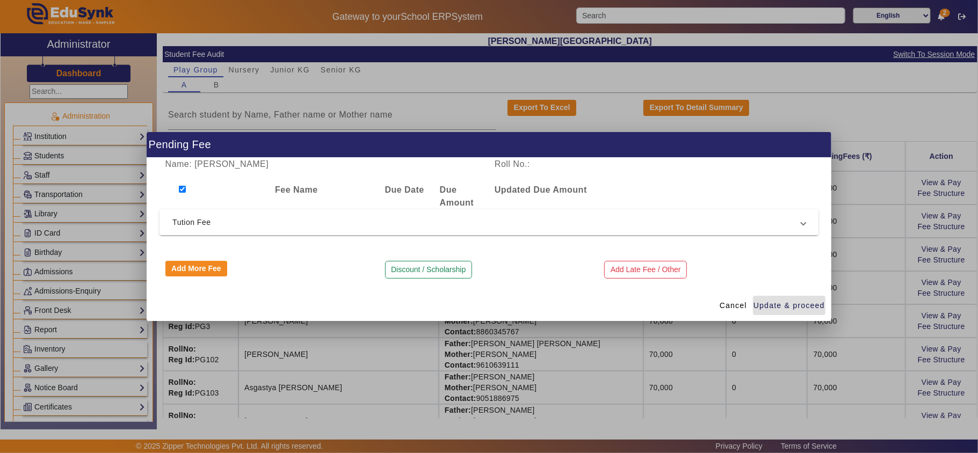
checkbox input "true"
click at [241, 222] on span "Tution Fee" at bounding box center [486, 222] width 629 height 13
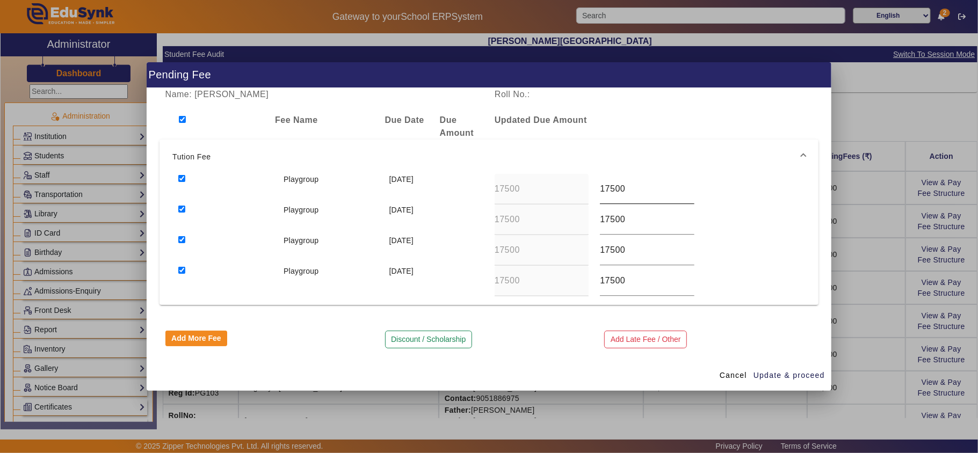
click at [487, 188] on input "17500" at bounding box center [647, 189] width 94 height 13
type input "22000"
click at [487, 218] on input "17500" at bounding box center [647, 219] width 94 height 13
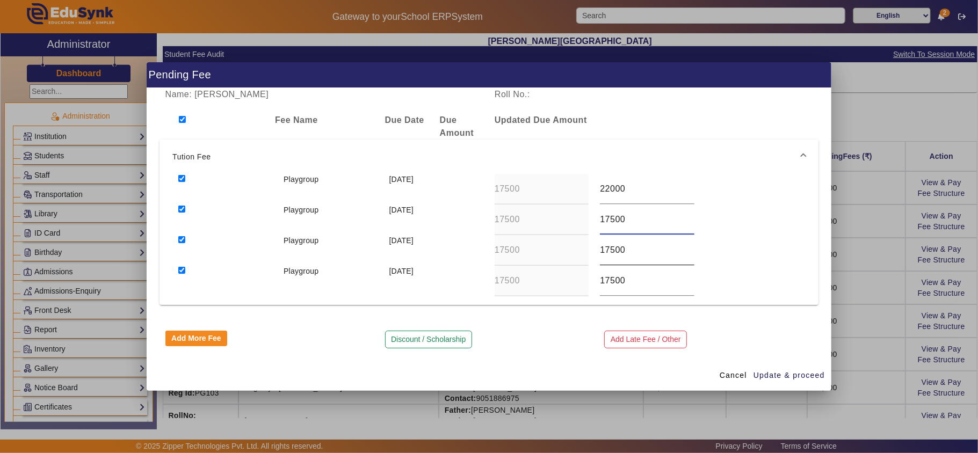
paste input "60"
type input "16000"
click at [487, 247] on input "17500" at bounding box center [647, 250] width 94 height 13
paste input "60"
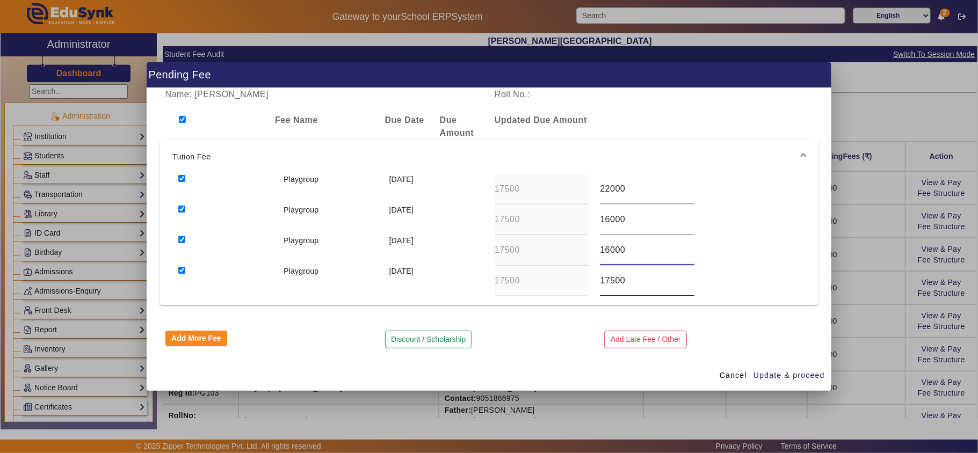
type input "16000"
click at [487, 279] on input "17500" at bounding box center [647, 280] width 94 height 13
paste input "60"
type input "16000"
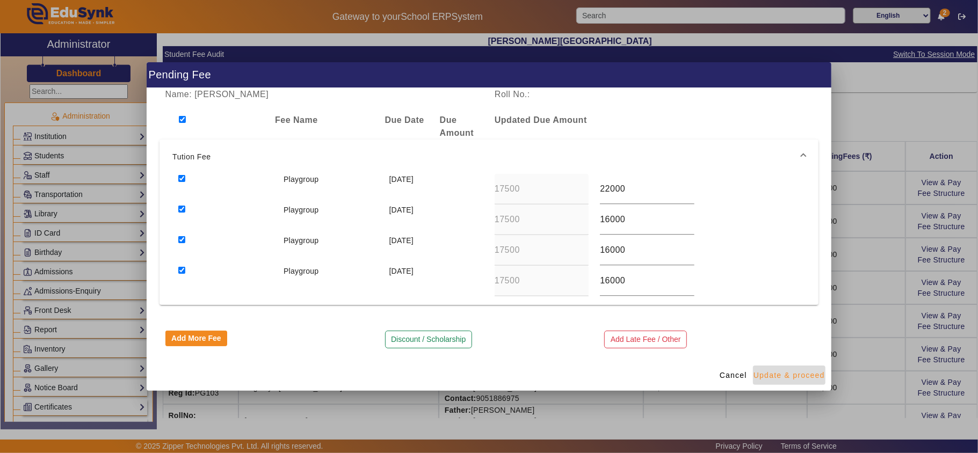
drag, startPoint x: 768, startPoint y: 374, endPoint x: 773, endPoint y: 372, distance: 5.8
click at [487, 374] on span "Update & proceed" at bounding box center [789, 375] width 71 height 11
type input "22000"
type input "16000"
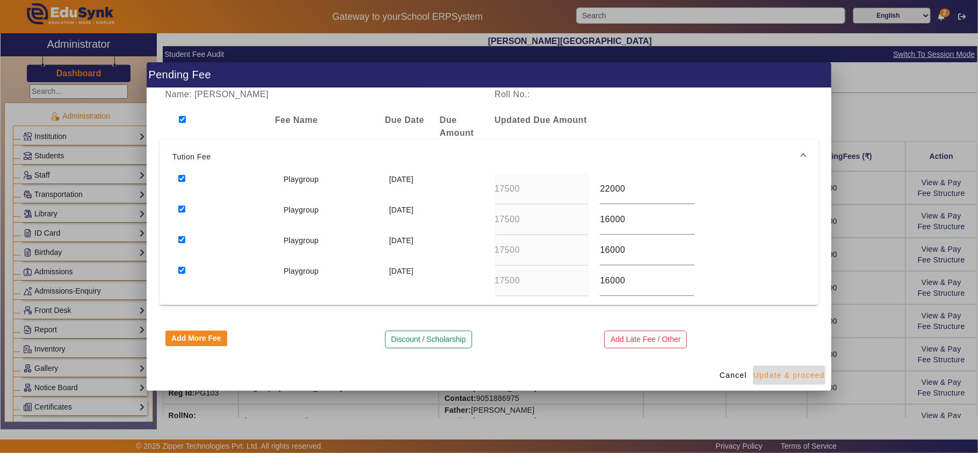
type input "16000"
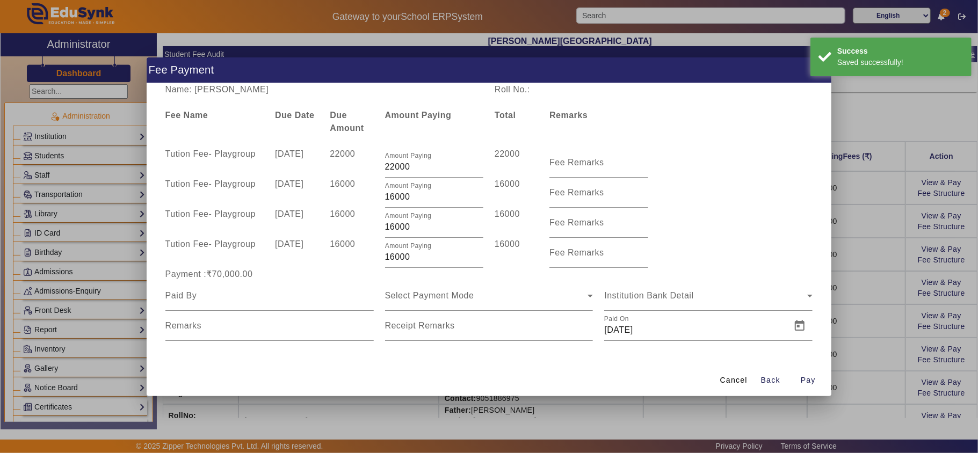
click at [487, 380] on span "Cancel" at bounding box center [733, 380] width 27 height 11
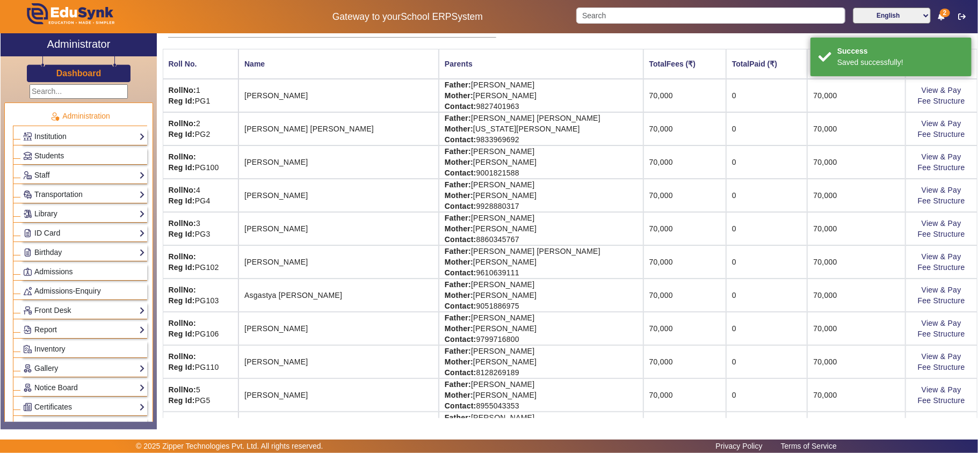
scroll to position [119, 0]
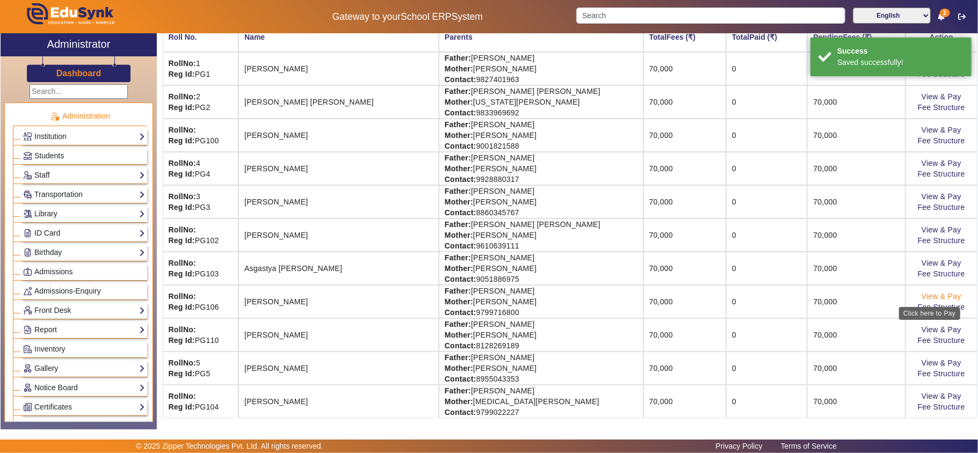
click at [487, 295] on link "View & Pay" at bounding box center [942, 296] width 40 height 9
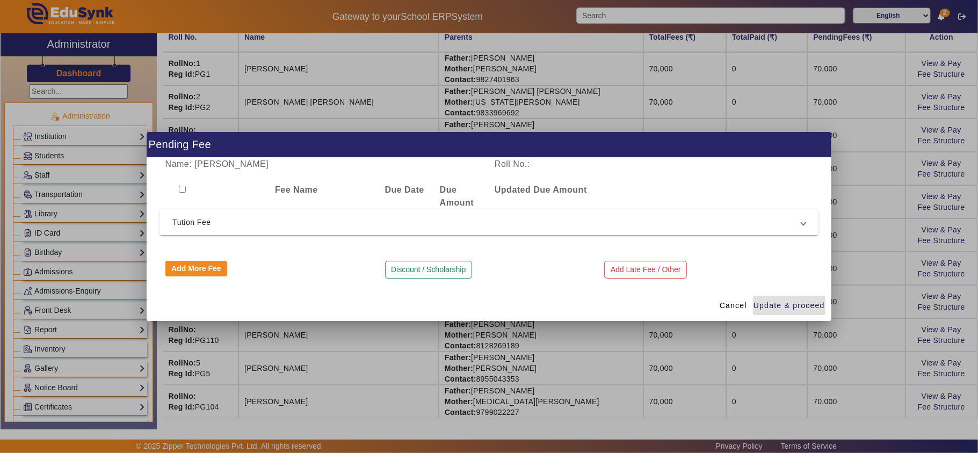
click at [183, 186] on input "checkbox" at bounding box center [182, 189] width 7 height 7
checkbox input "true"
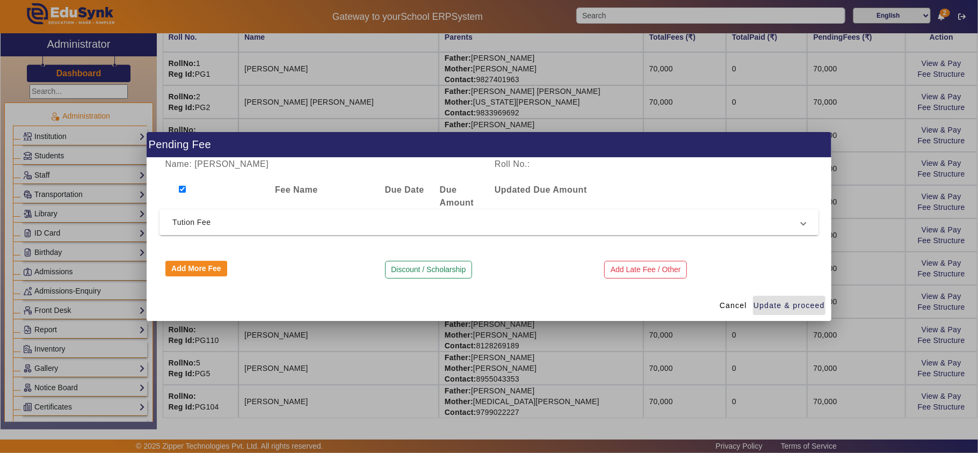
checkbox input "true"
drag, startPoint x: 291, startPoint y: 230, endPoint x: 452, endPoint y: 233, distance: 160.6
click at [292, 230] on mat-expansion-panel-header "Tution Fee" at bounding box center [489, 222] width 659 height 26
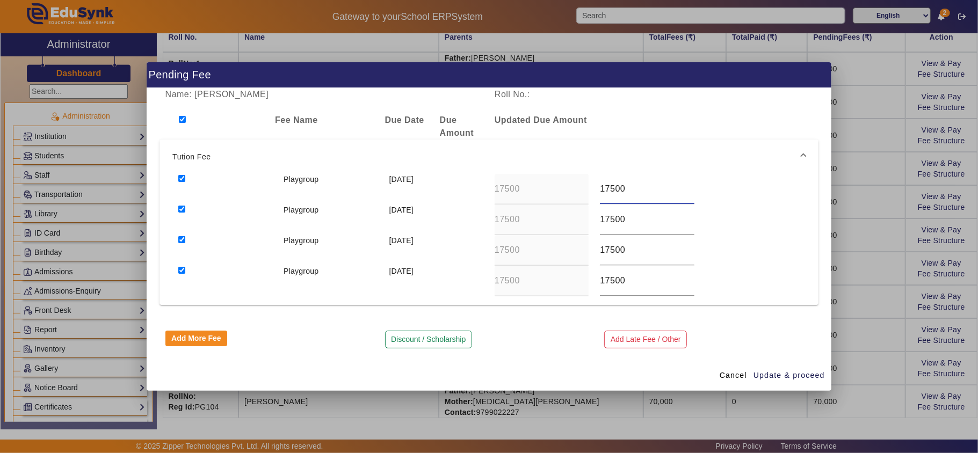
click at [487, 188] on input "17500" at bounding box center [647, 189] width 94 height 13
type input "22000"
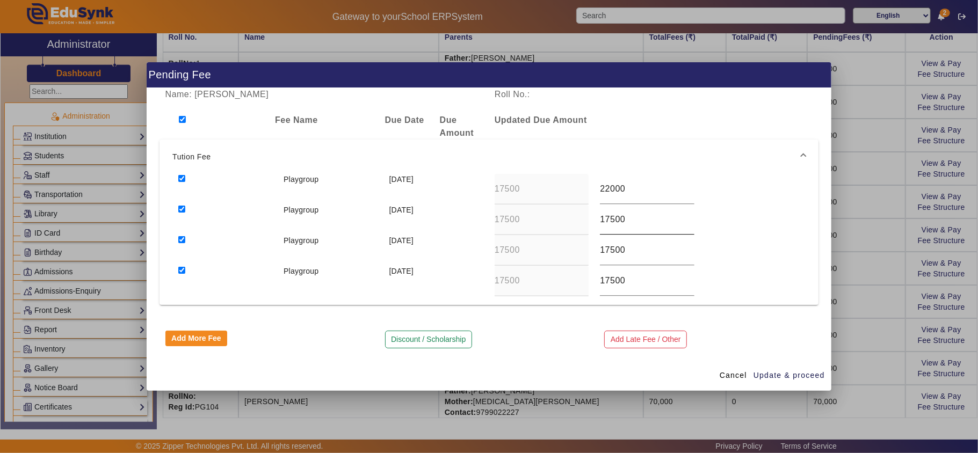
click at [487, 220] on input "17500" at bounding box center [647, 219] width 94 height 13
paste input "60"
type input "16000"
click at [487, 245] on input "17500" at bounding box center [647, 250] width 94 height 13
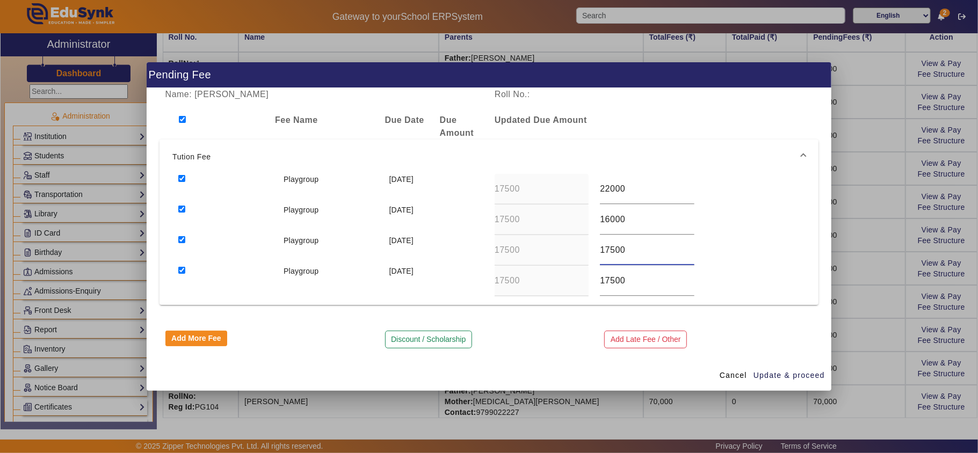
click at [487, 247] on input "17500" at bounding box center [647, 250] width 94 height 13
paste input "60"
type input "16000"
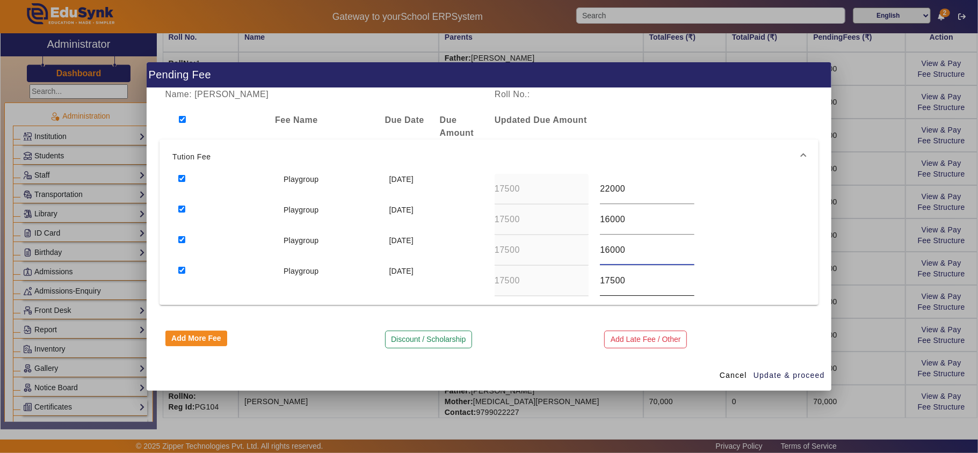
click at [487, 278] on input "17500" at bounding box center [647, 280] width 94 height 13
paste input "60"
type input "16000"
click at [487, 371] on span "Update & proceed" at bounding box center [789, 375] width 71 height 11
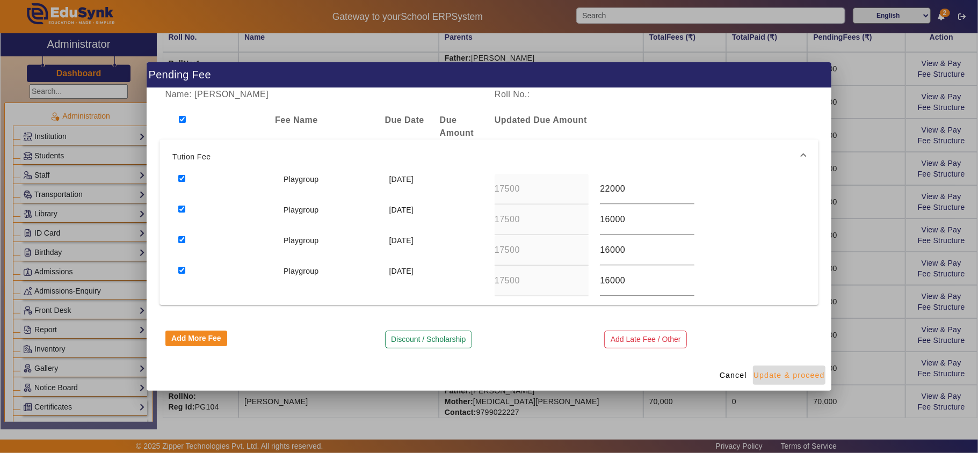
type input "22000"
type input "16000"
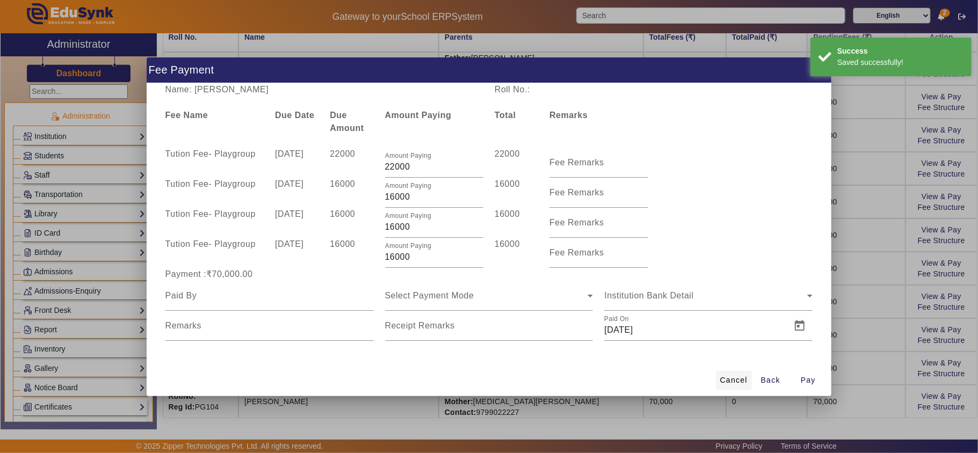
click at [487, 377] on span "Cancel" at bounding box center [733, 380] width 27 height 11
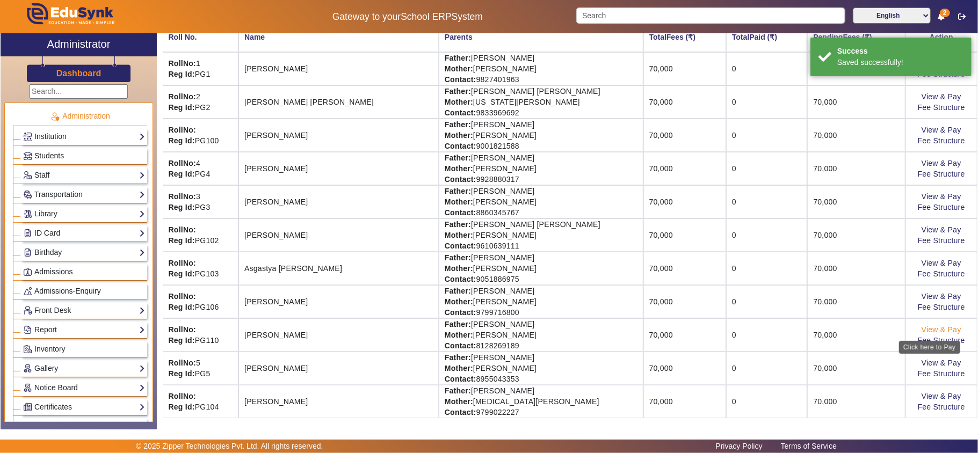
drag, startPoint x: 923, startPoint y: 327, endPoint x: 926, endPoint y: 332, distance: 6.3
click at [487, 332] on td "View & Pay Fee Structure" at bounding box center [942, 335] width 72 height 33
click at [487, 332] on link "View & Pay" at bounding box center [942, 329] width 40 height 9
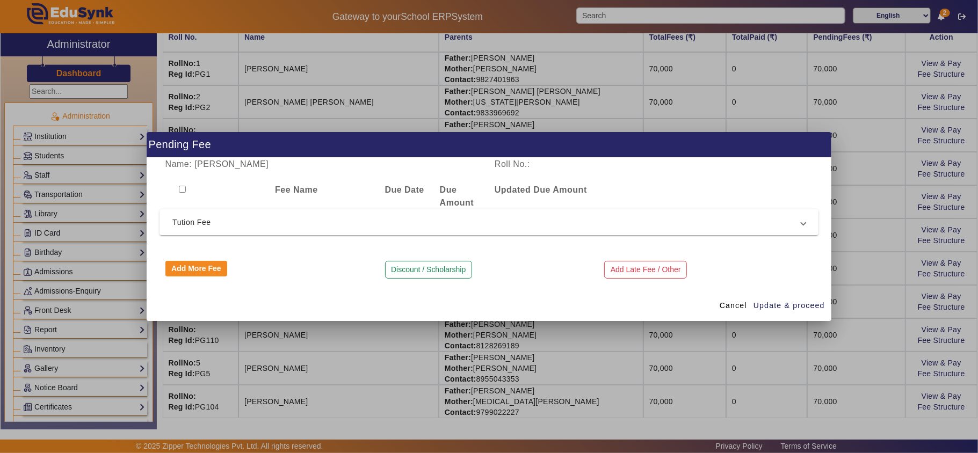
click at [182, 190] on input "checkbox" at bounding box center [182, 189] width 7 height 7
checkbox input "true"
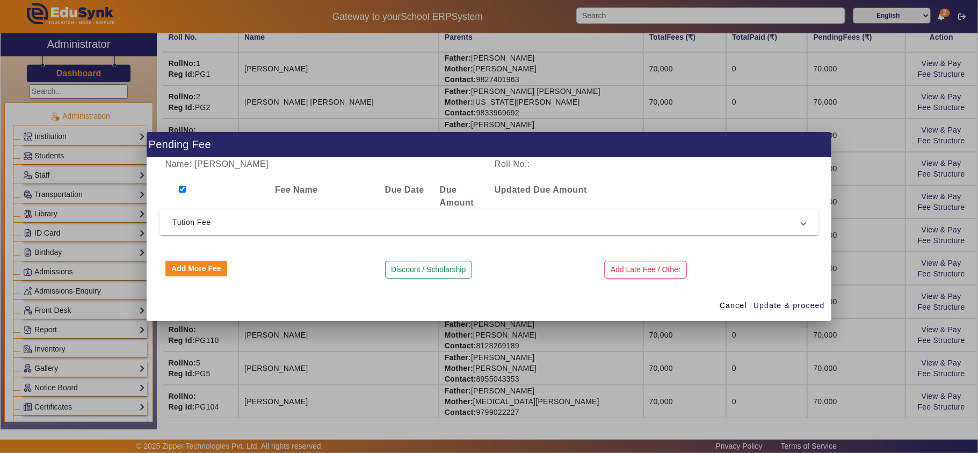
checkbox input "true"
click at [214, 214] on mat-expansion-panel-header "Tution Fee" at bounding box center [489, 222] width 659 height 26
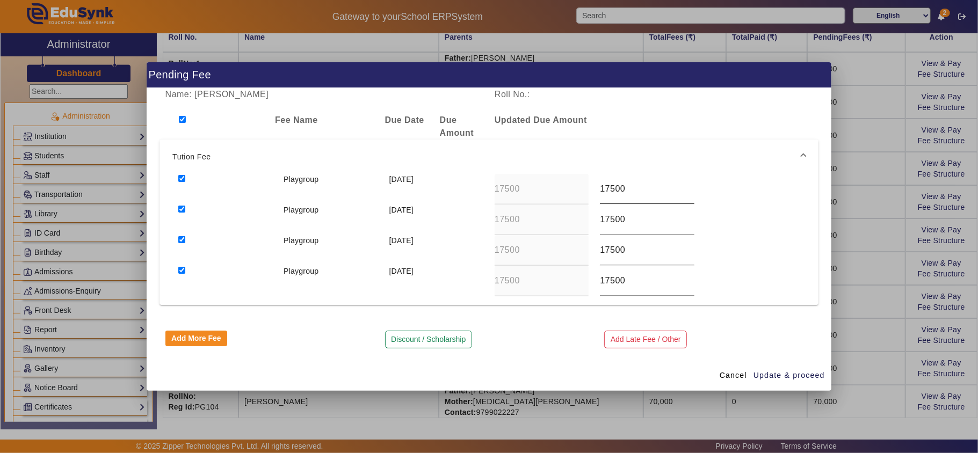
click at [487, 183] on input "17500" at bounding box center [647, 189] width 94 height 13
type input "22000"
click at [487, 218] on input "17500" at bounding box center [647, 219] width 94 height 13
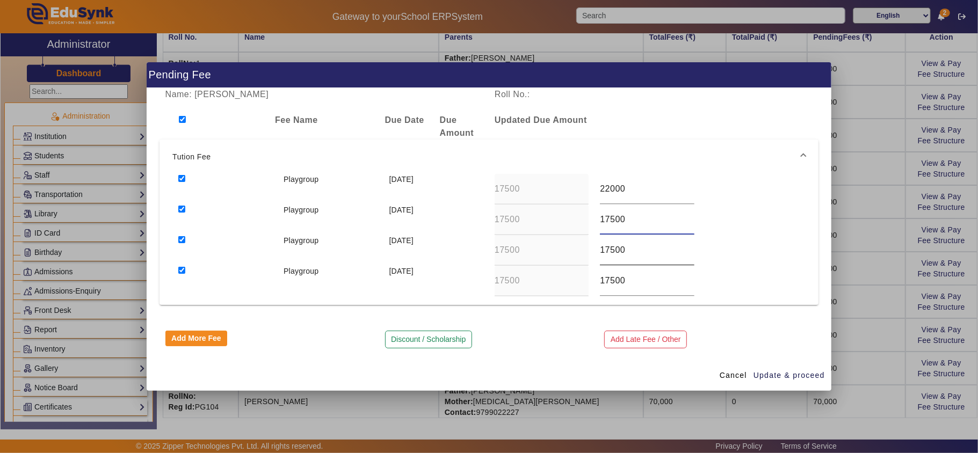
paste input "60"
type input "16000"
click at [487, 248] on input "17500" at bounding box center [647, 250] width 94 height 13
paste input "60"
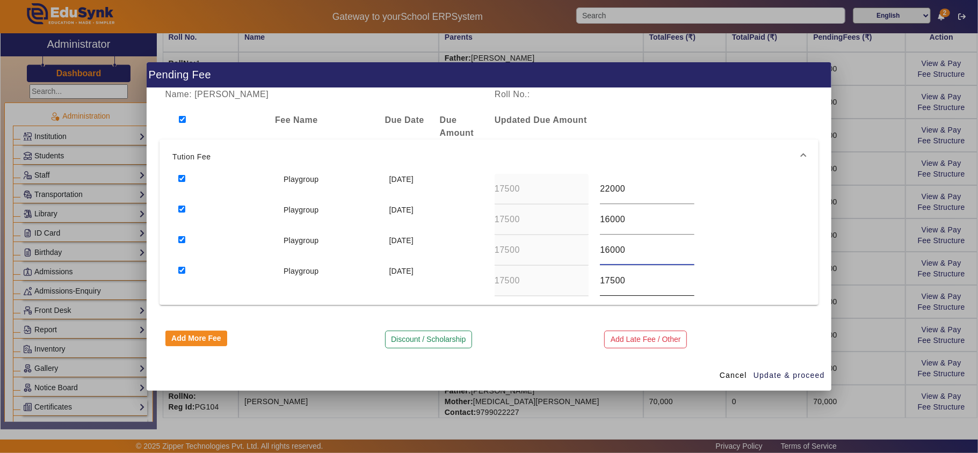
type input "16000"
click at [487, 280] on input "17500" at bounding box center [647, 280] width 94 height 13
paste input "60"
type input "16000"
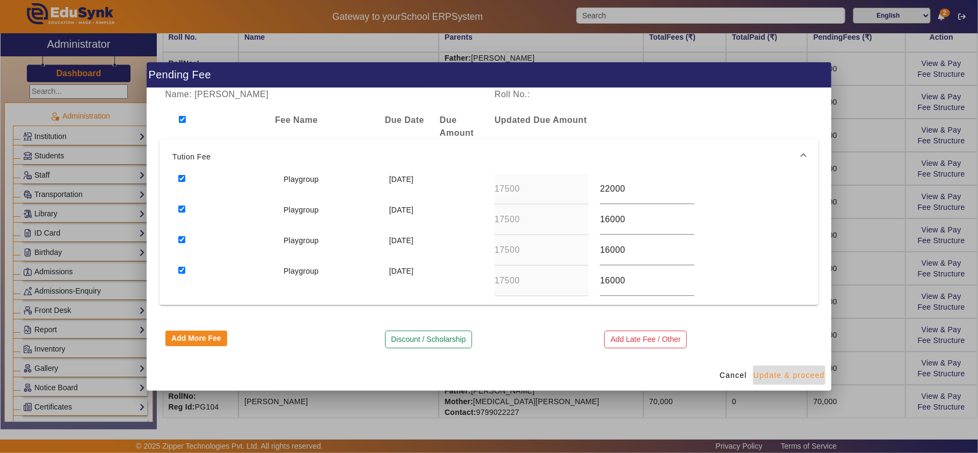
click at [487, 370] on span "Update & proceed" at bounding box center [789, 375] width 71 height 11
type input "22000"
type input "16000"
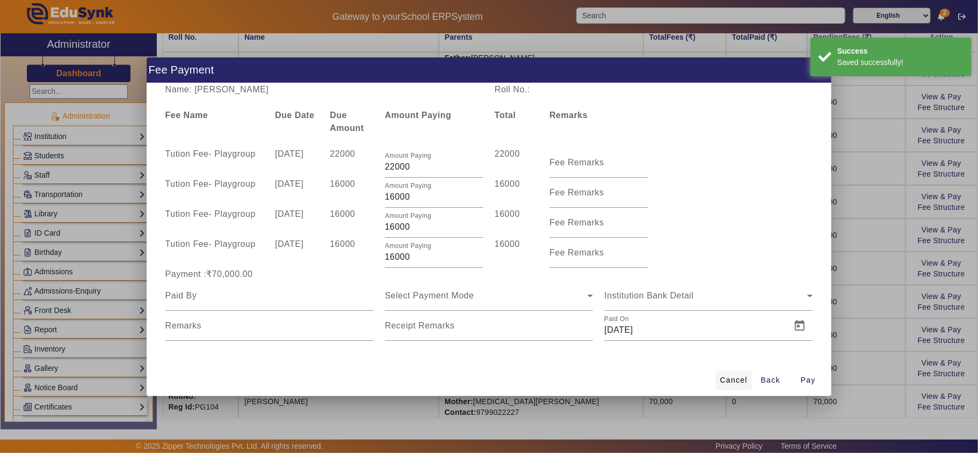
click at [487, 378] on span "Cancel" at bounding box center [733, 380] width 27 height 11
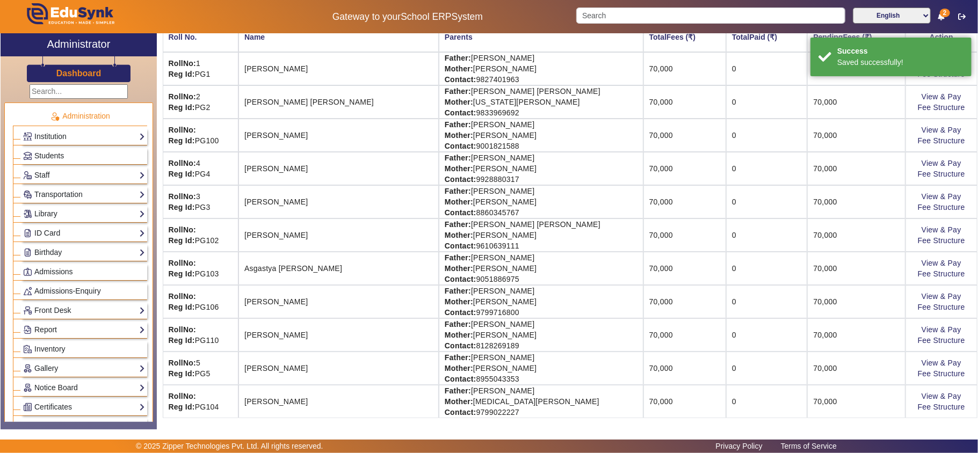
scroll to position [238, 0]
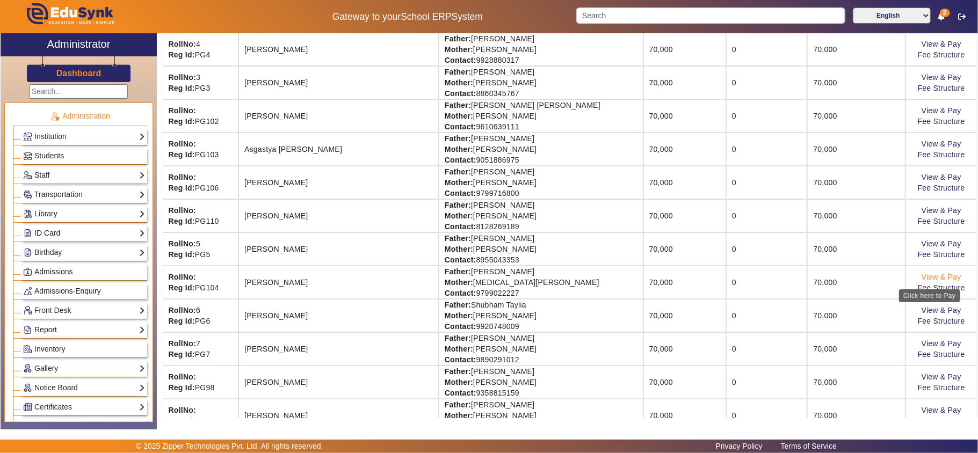
click at [487, 277] on link "View & Pay" at bounding box center [942, 277] width 40 height 9
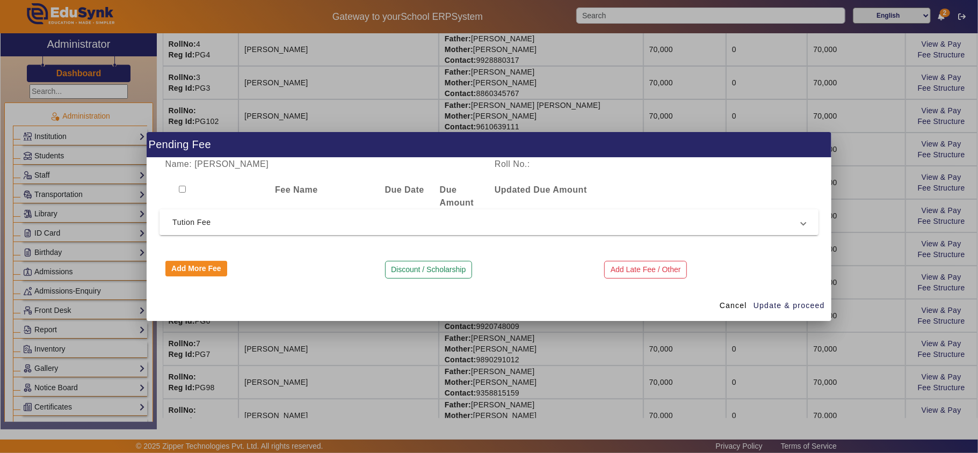
click at [430, 222] on span "Tution Fee" at bounding box center [486, 222] width 629 height 13
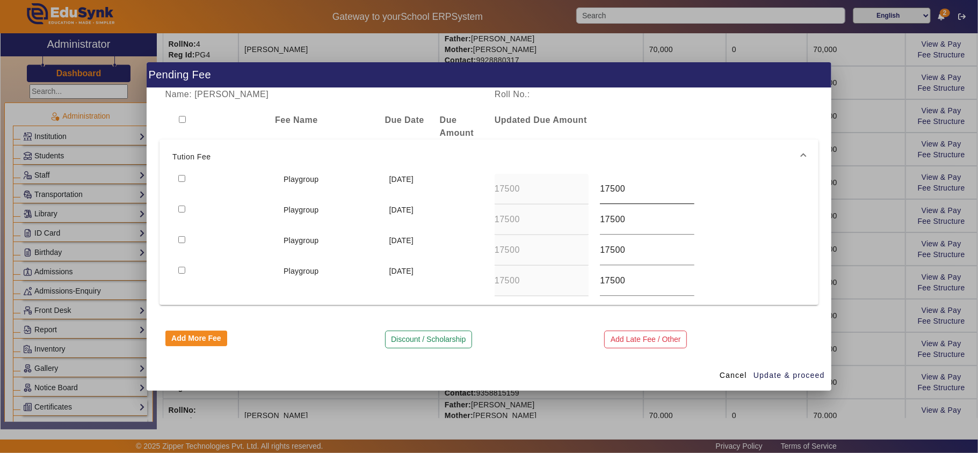
click at [487, 189] on input "17500" at bounding box center [647, 189] width 94 height 13
click at [487, 188] on input "17500" at bounding box center [647, 189] width 94 height 13
type input "22000"
click at [487, 220] on input "17500" at bounding box center [647, 219] width 94 height 13
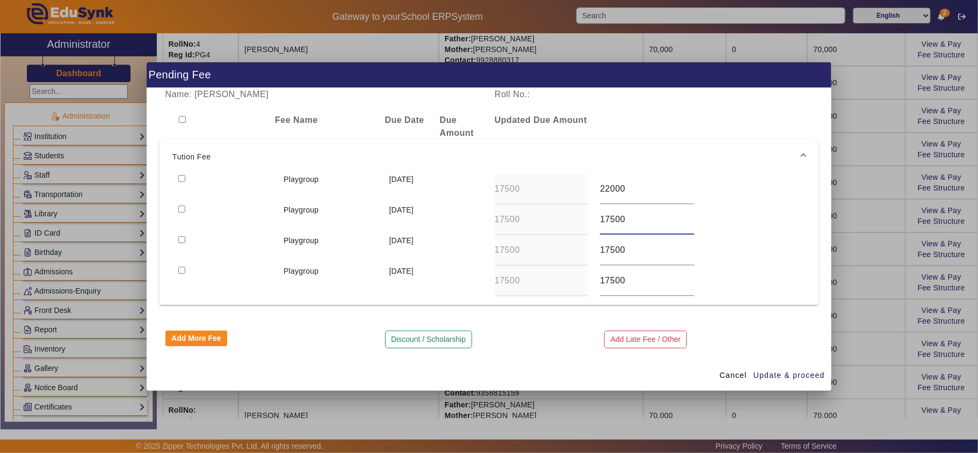
paste input "60"
type input "16000"
click at [487, 242] on div "17500" at bounding box center [647, 250] width 94 height 30
click at [487, 251] on input "17500" at bounding box center [647, 250] width 94 height 13
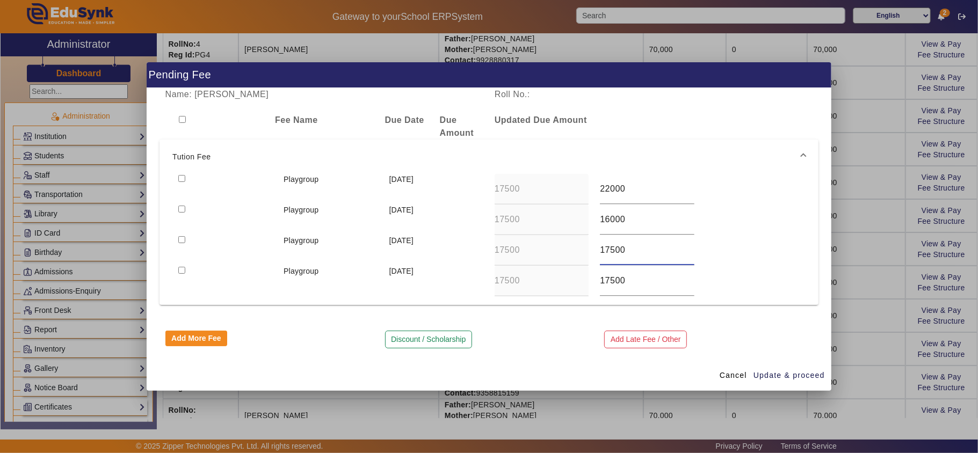
click at [487, 251] on input "17500" at bounding box center [647, 250] width 94 height 13
paste input "60"
type input "16000"
click at [487, 280] on input "17500" at bounding box center [647, 280] width 94 height 13
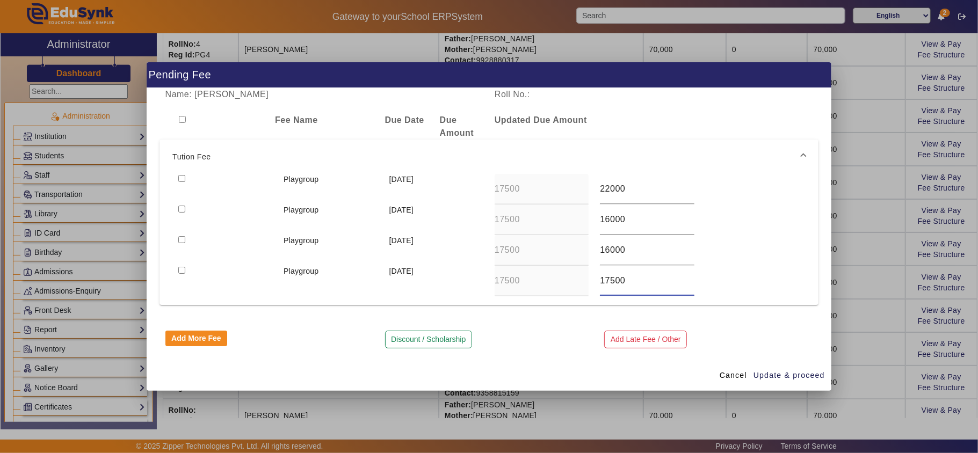
paste input "60"
type input "16000"
click at [178, 118] on div at bounding box center [215, 127] width 110 height 26
click at [180, 119] on input "checkbox" at bounding box center [182, 119] width 7 height 7
checkbox input "true"
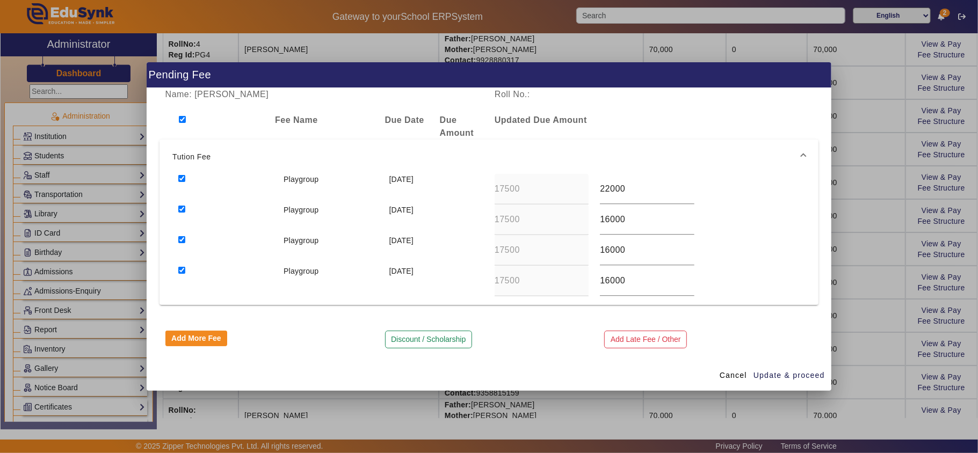
checkbox input "true"
click at [487, 375] on span "Update & proceed" at bounding box center [789, 375] width 71 height 11
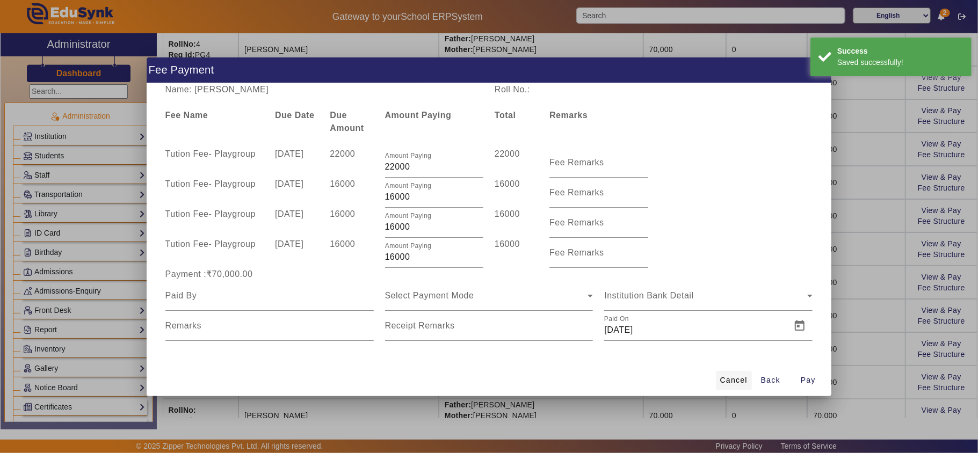
click at [487, 381] on span "Cancel" at bounding box center [733, 380] width 27 height 11
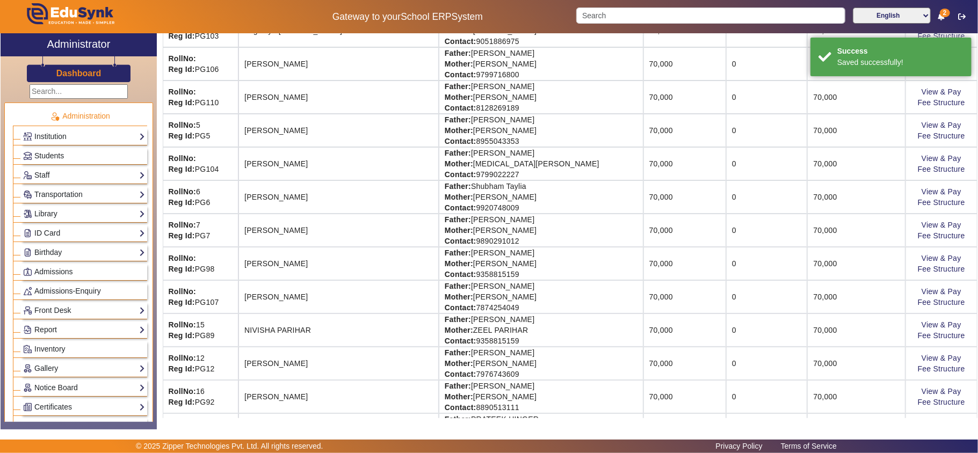
scroll to position [358, 0]
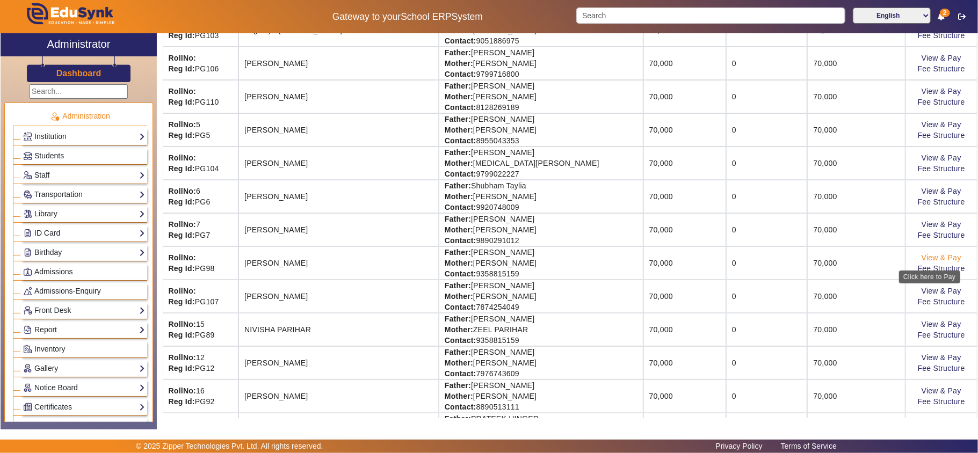
click at [487, 261] on link "View & Pay" at bounding box center [942, 258] width 40 height 9
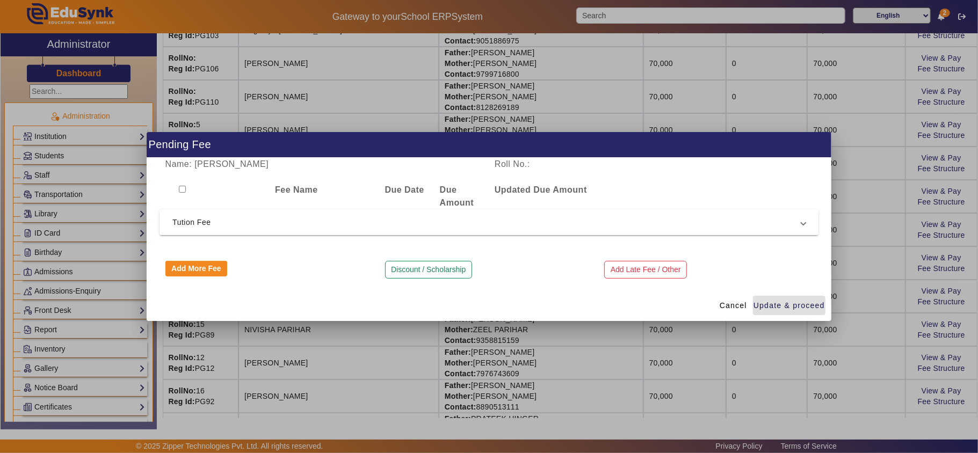
click at [471, 222] on span "Tution Fee" at bounding box center [486, 222] width 629 height 13
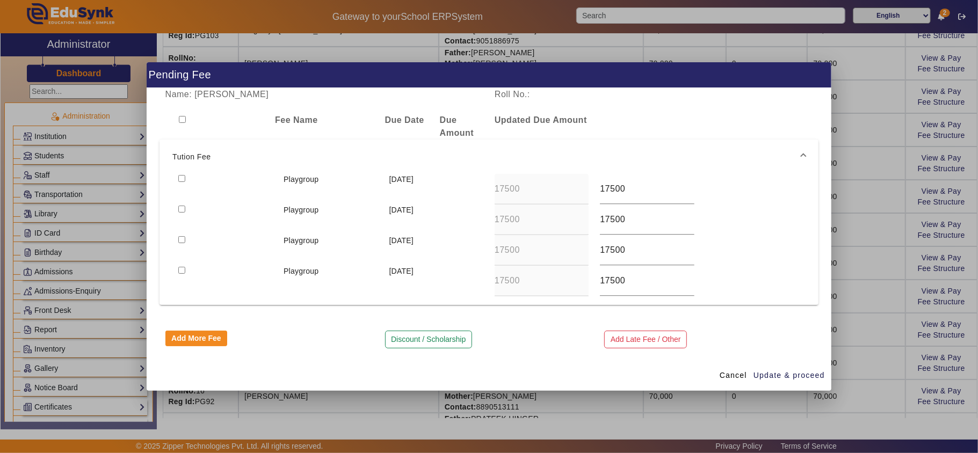
click at [180, 119] on input "checkbox" at bounding box center [182, 119] width 7 height 7
click at [487, 184] on input "17500" at bounding box center [647, 189] width 94 height 13
click at [487, 183] on input "17500" at bounding box center [647, 189] width 94 height 13
paste input "60"
click at [487, 285] on input "17500" at bounding box center [647, 280] width 94 height 13
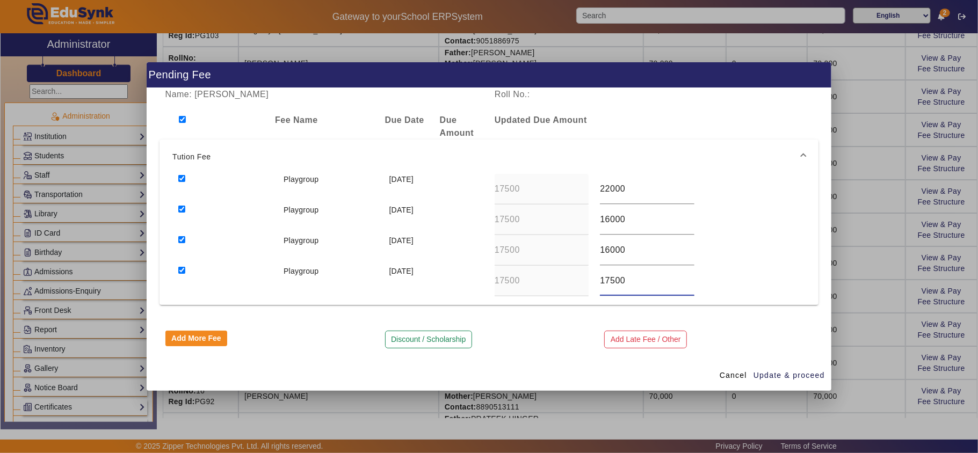
click at [487, 285] on input "17500" at bounding box center [647, 280] width 94 height 13
paste input "60"
click at [487, 371] on span "Update & proceed" at bounding box center [789, 375] width 71 height 11
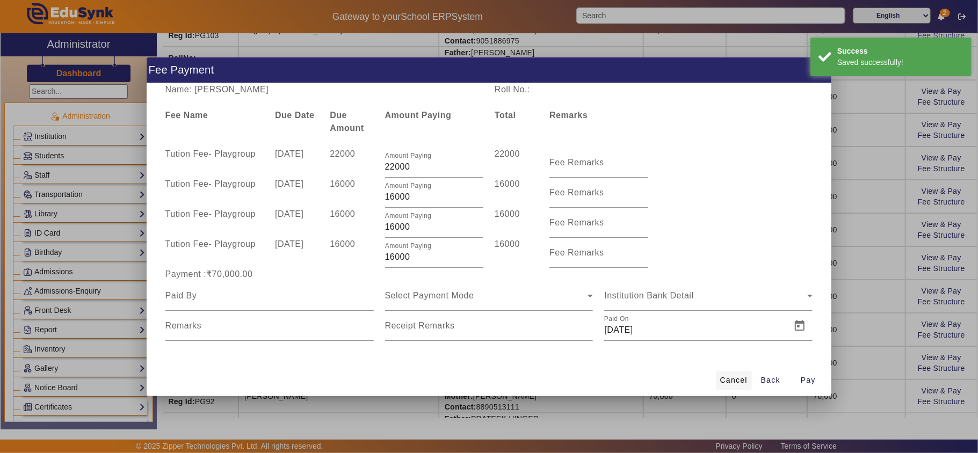
click at [487, 377] on span "Cancel" at bounding box center [733, 380] width 27 height 11
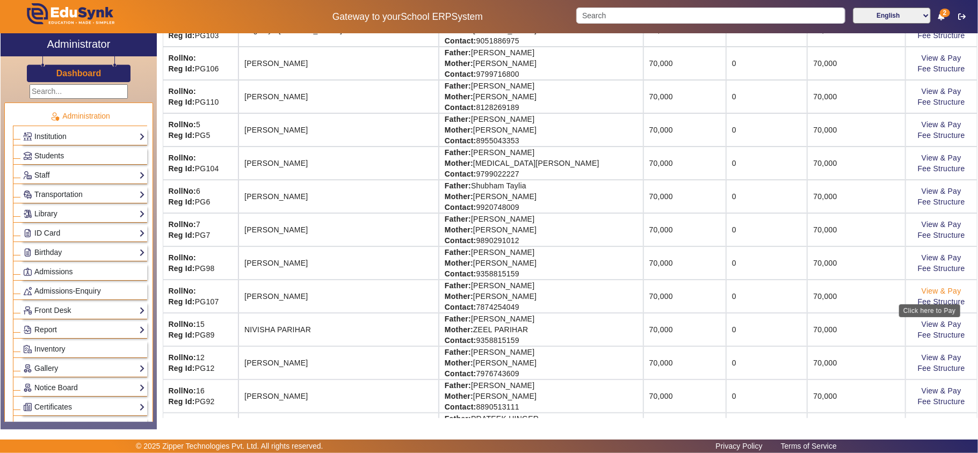
click at [487, 293] on link "View & Pay" at bounding box center [942, 291] width 40 height 9
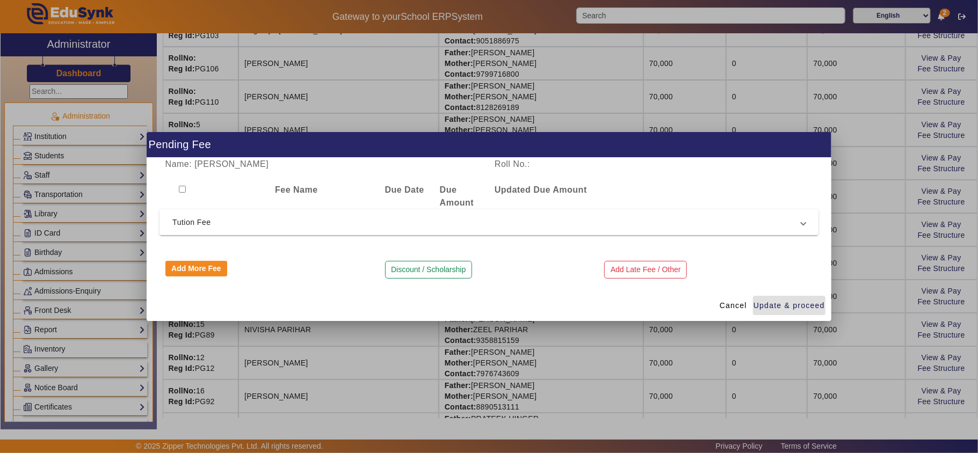
click at [183, 187] on input "checkbox" at bounding box center [182, 189] width 7 height 7
click at [275, 237] on div "Name: Nivaan Patel Roll No.: Fee Name Due Date Due Amount Updated Due Amount Tu…" at bounding box center [489, 224] width 685 height 132
click at [293, 230] on mat-expansion-panel-header "Tution Fee" at bounding box center [489, 222] width 659 height 26
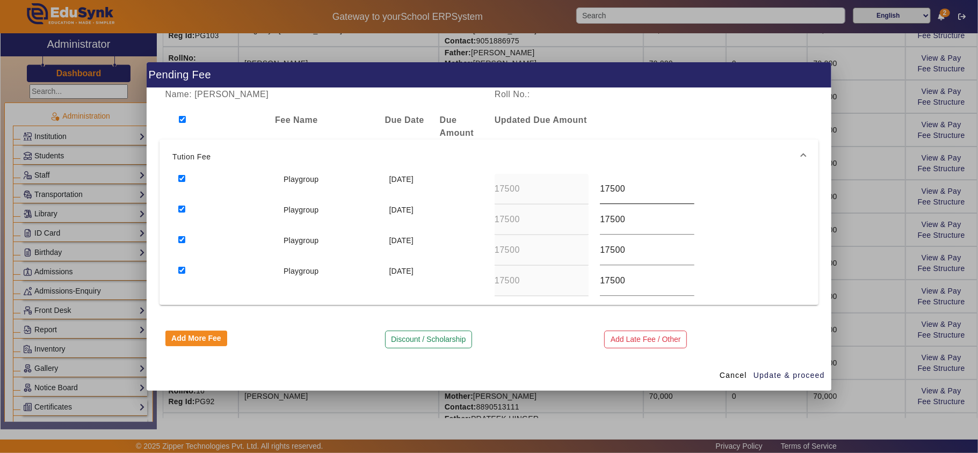
click at [487, 190] on input "17500" at bounding box center [647, 189] width 94 height 13
paste input "60"
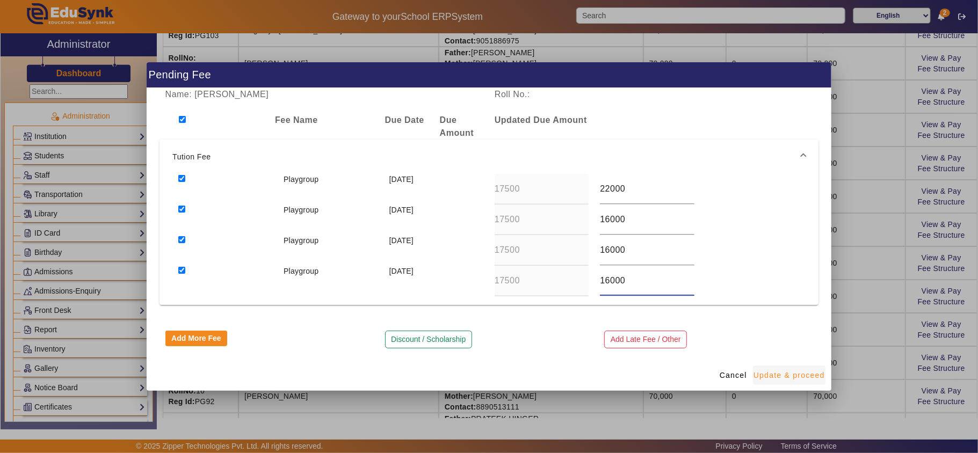
click at [487, 372] on span "Update & proceed" at bounding box center [789, 375] width 71 height 11
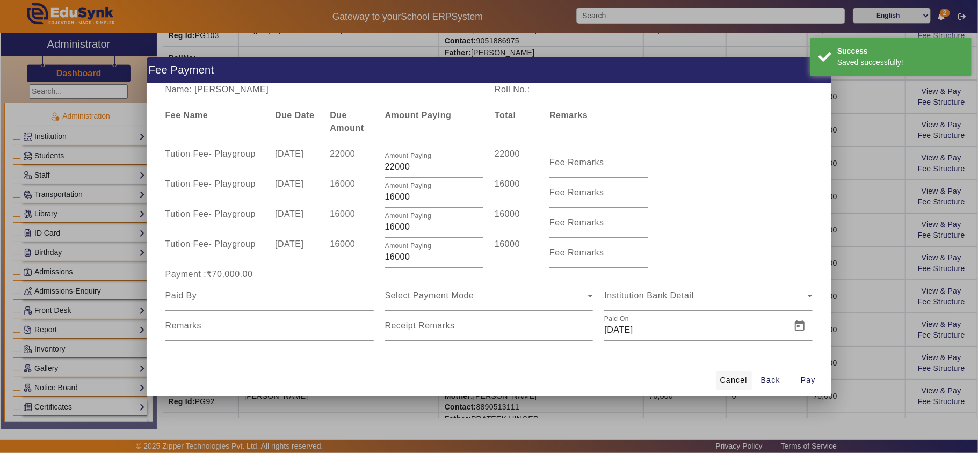
click at [487, 378] on span "Cancel" at bounding box center [733, 380] width 27 height 11
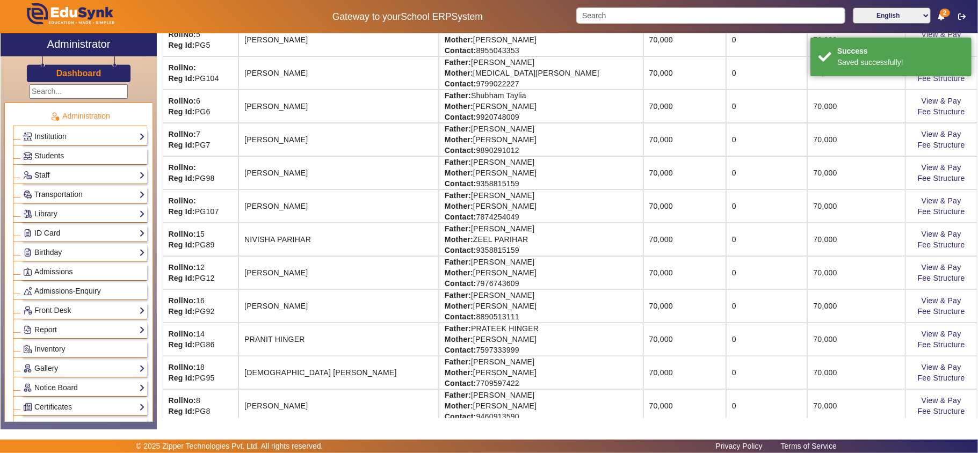
scroll to position [477, 0]
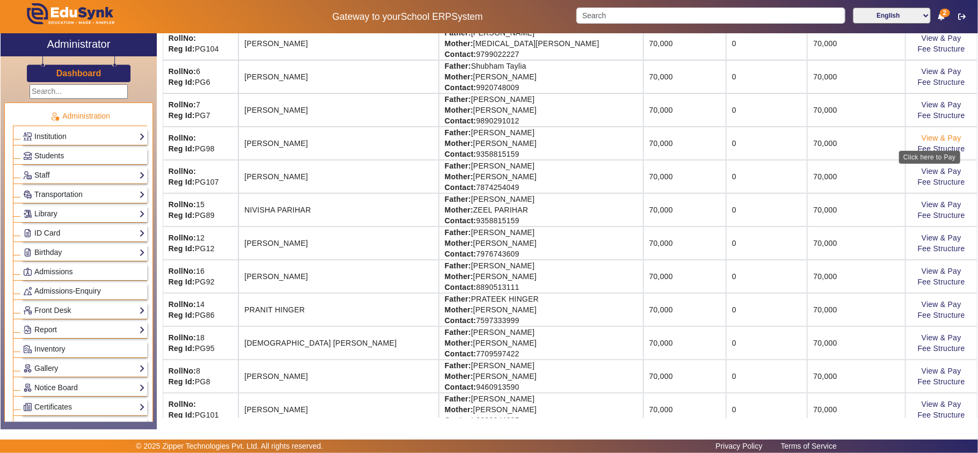
click at [487, 142] on link "View & Pay" at bounding box center [942, 138] width 40 height 9
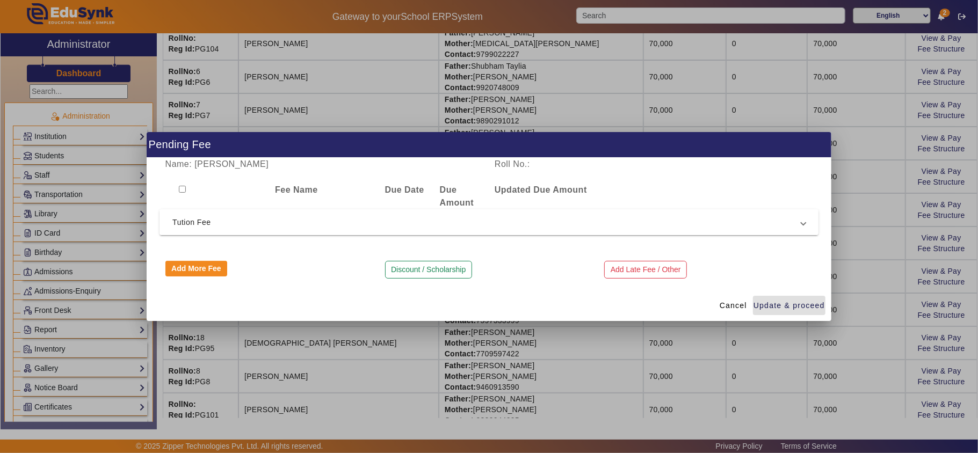
click at [487, 218] on span "Tution Fee" at bounding box center [486, 222] width 629 height 13
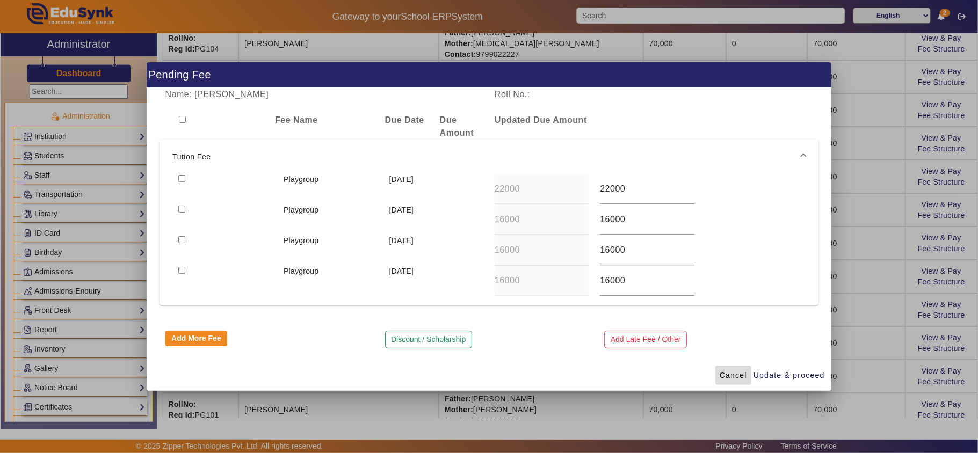
click at [487, 374] on span "Cancel" at bounding box center [733, 375] width 27 height 11
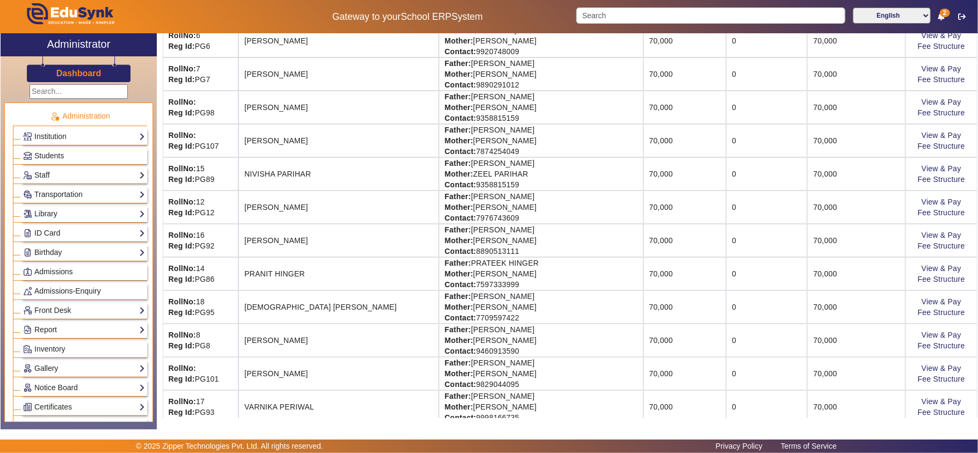
scroll to position [518, 0]
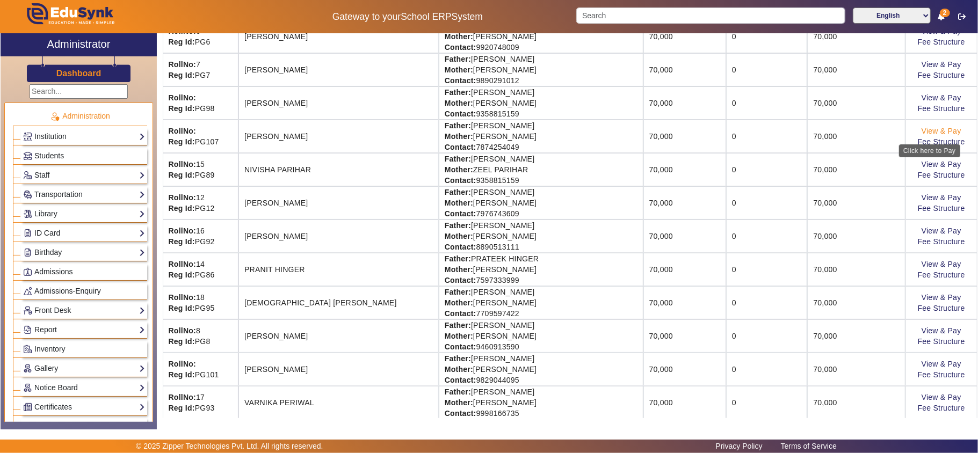
click at [487, 131] on link "View & Pay" at bounding box center [942, 131] width 40 height 9
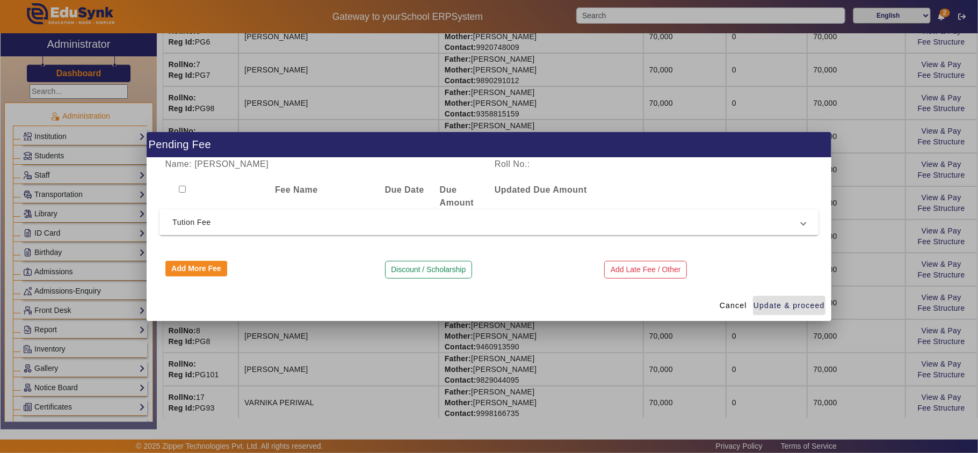
click at [294, 220] on span "Tution Fee" at bounding box center [486, 222] width 629 height 13
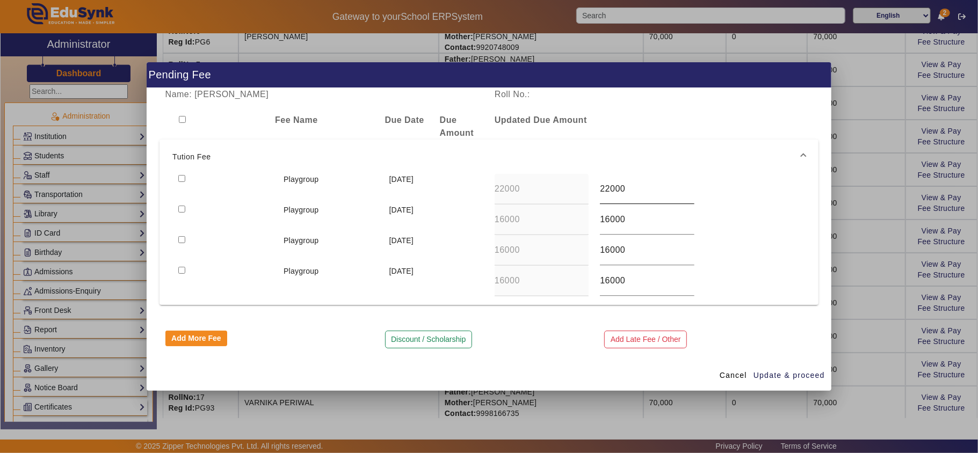
click at [487, 183] on input "22000" at bounding box center [647, 189] width 94 height 13
click at [487, 374] on span "Cancel" at bounding box center [733, 375] width 27 height 11
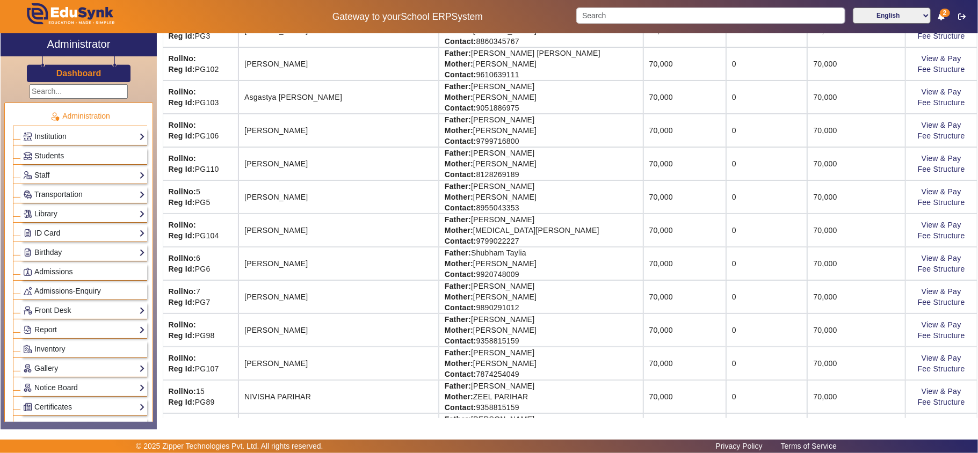
scroll to position [404, 0]
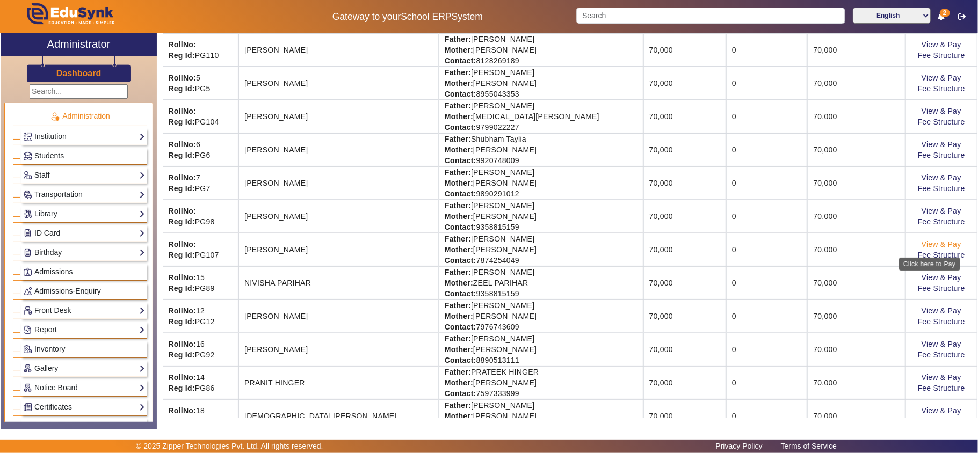
click at [487, 249] on link "View & Pay" at bounding box center [942, 244] width 40 height 9
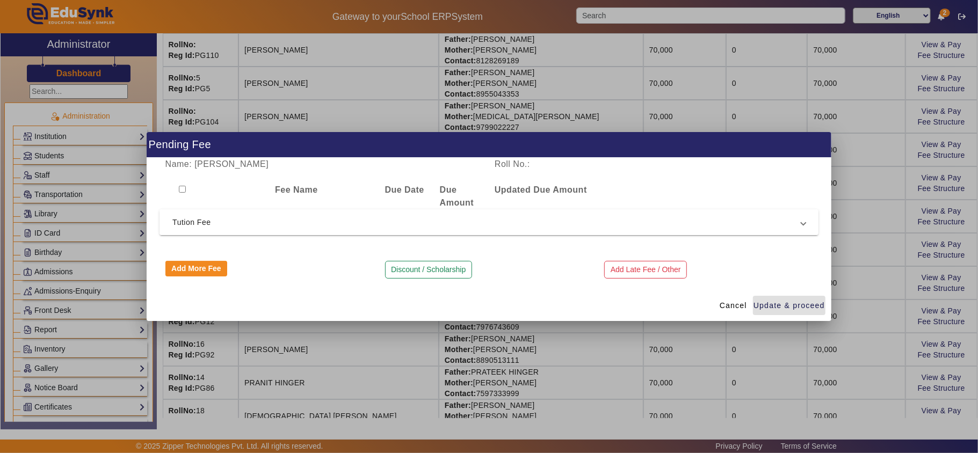
click at [476, 232] on mat-expansion-panel-header "Tution Fee" at bounding box center [489, 222] width 659 height 26
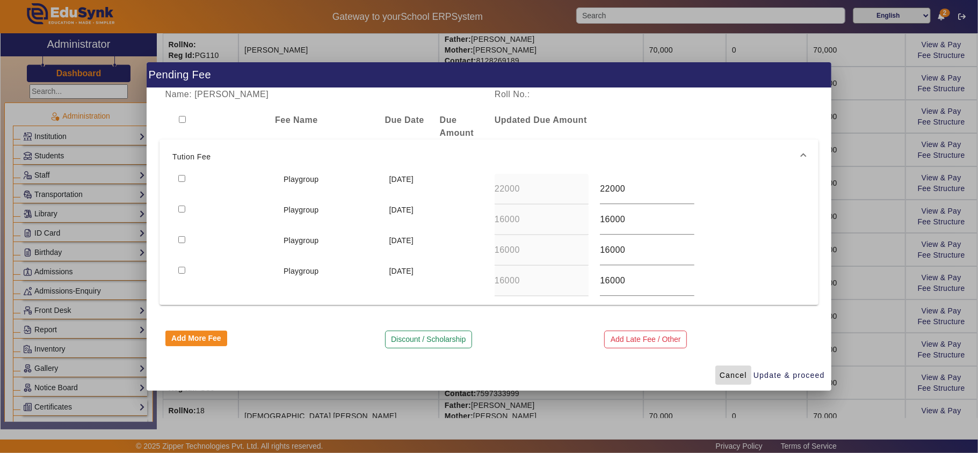
click at [487, 375] on span "Cancel" at bounding box center [733, 375] width 27 height 11
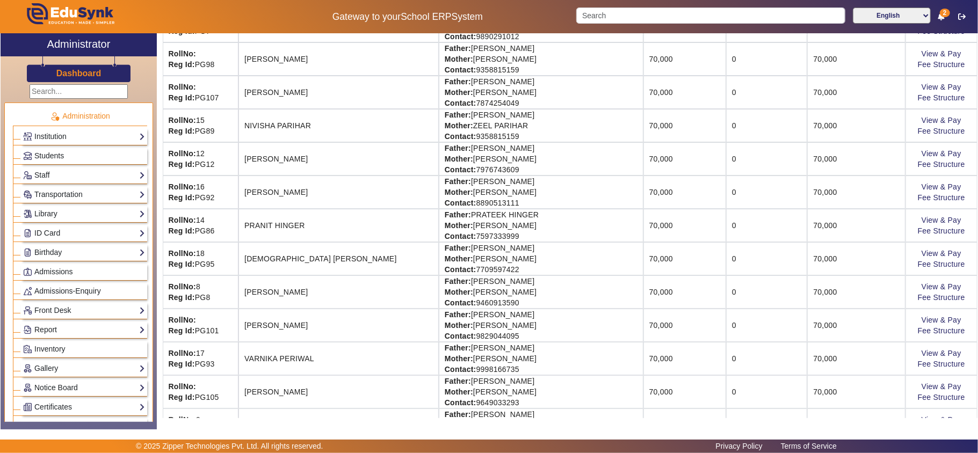
scroll to position [596, 0]
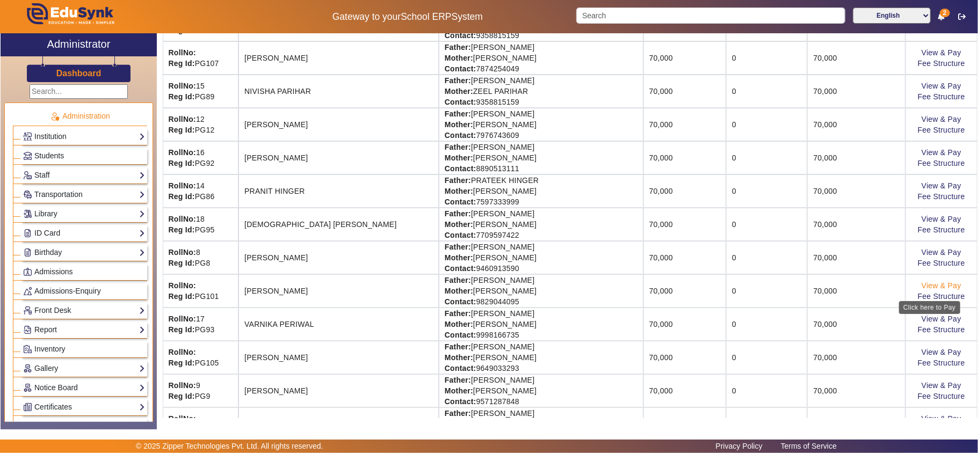
click at [487, 290] on link "View & Pay" at bounding box center [942, 285] width 40 height 9
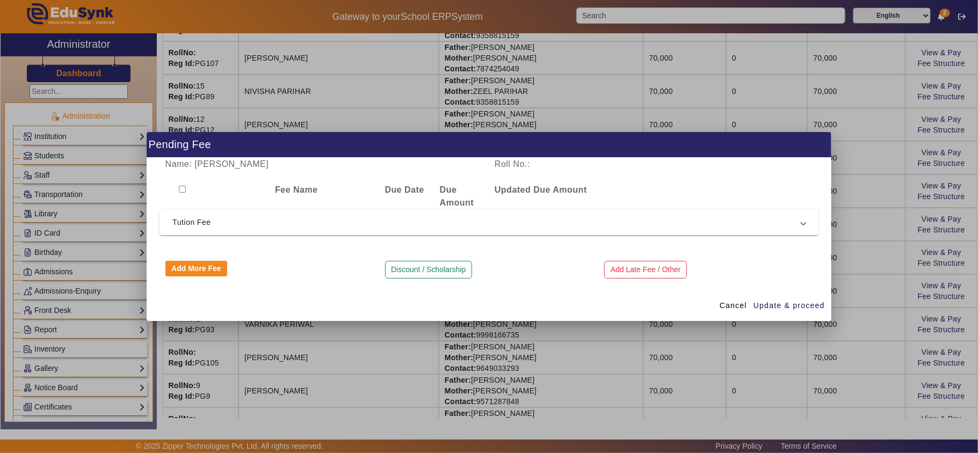
click at [477, 211] on mat-expansion-panel-header "Tution Fee" at bounding box center [489, 222] width 659 height 26
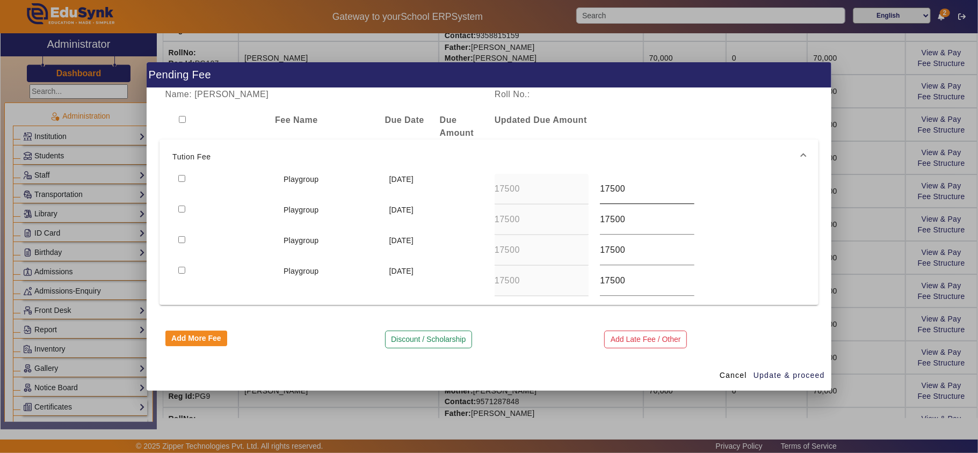
click at [487, 187] on input "17500" at bounding box center [647, 189] width 94 height 13
click at [487, 220] on input "17500" at bounding box center [647, 219] width 94 height 13
paste input "60"
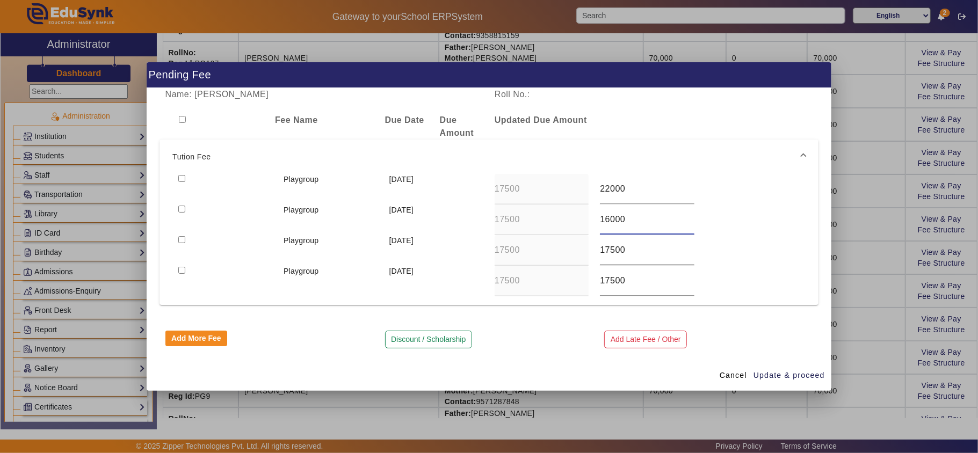
click at [487, 242] on div "17500" at bounding box center [647, 250] width 94 height 30
click at [487, 251] on input "17500" at bounding box center [647, 250] width 94 height 13
paste input "60"
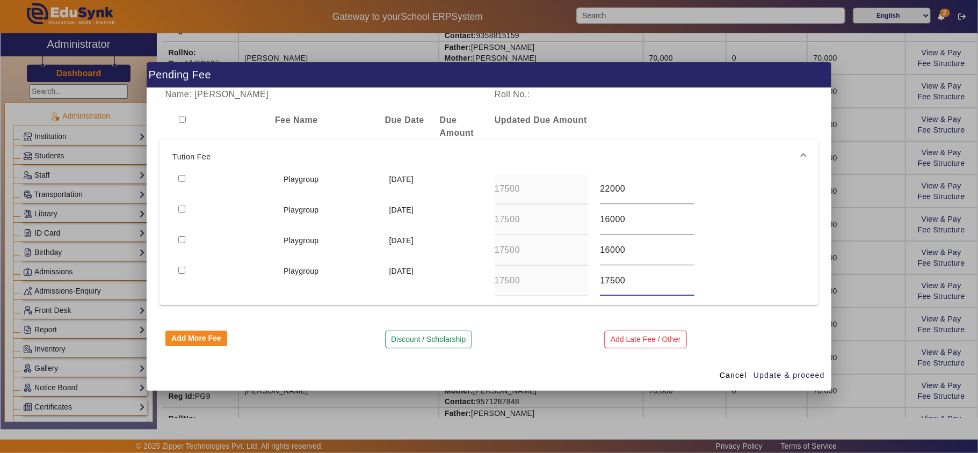
click at [487, 278] on input "17500" at bounding box center [647, 280] width 94 height 13
paste input "60"
drag, startPoint x: 185, startPoint y: 117, endPoint x: 367, endPoint y: 215, distance: 207.4
click at [185, 118] on input "checkbox" at bounding box center [182, 119] width 7 height 7
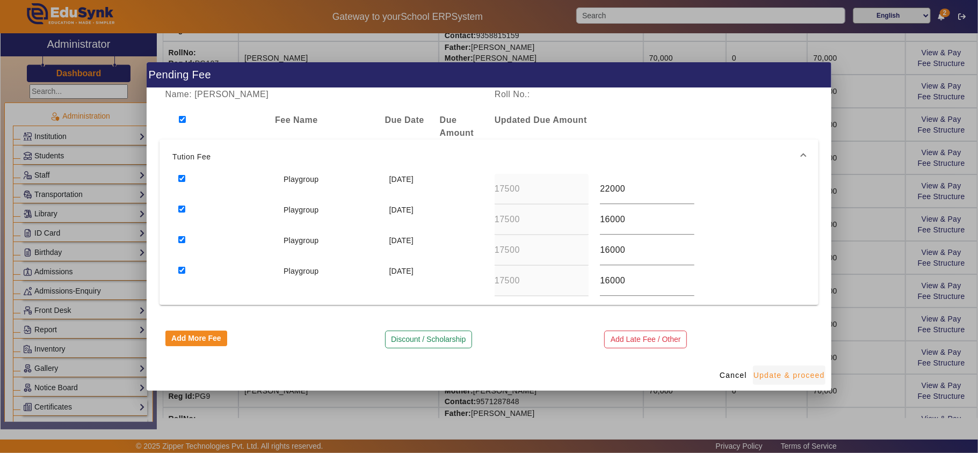
click at [487, 375] on span "Update & proceed" at bounding box center [789, 375] width 71 height 11
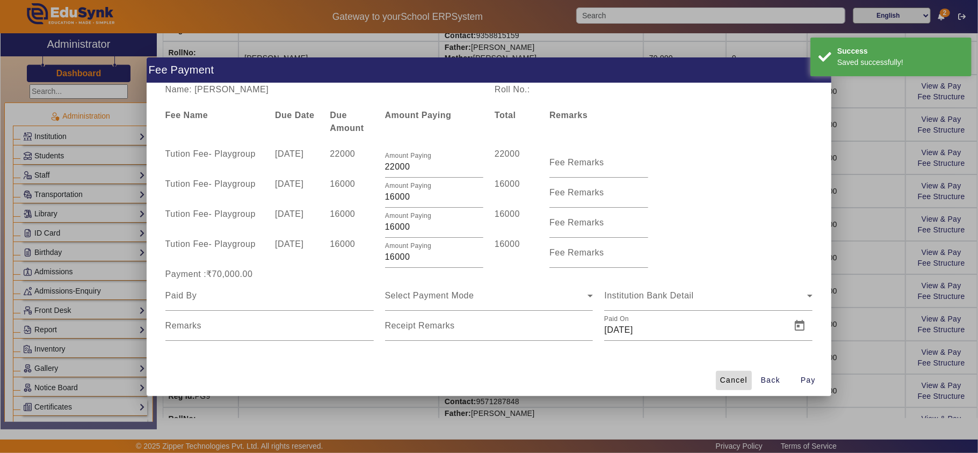
click at [487, 377] on span "Cancel" at bounding box center [733, 380] width 27 height 11
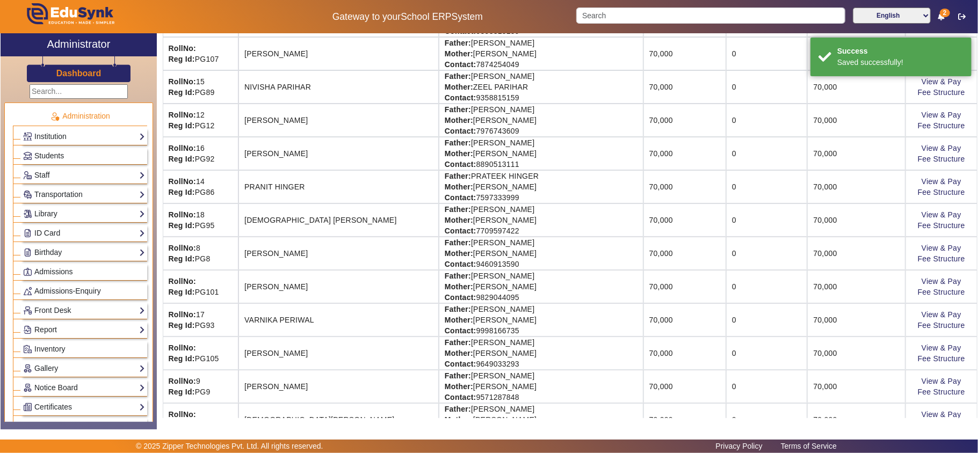
scroll to position [735, 0]
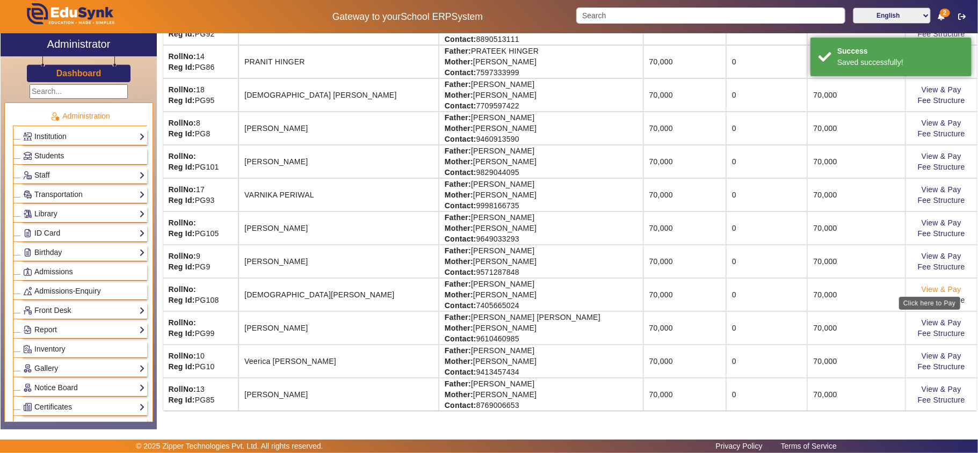
click at [487, 288] on link "View & Pay" at bounding box center [942, 289] width 40 height 9
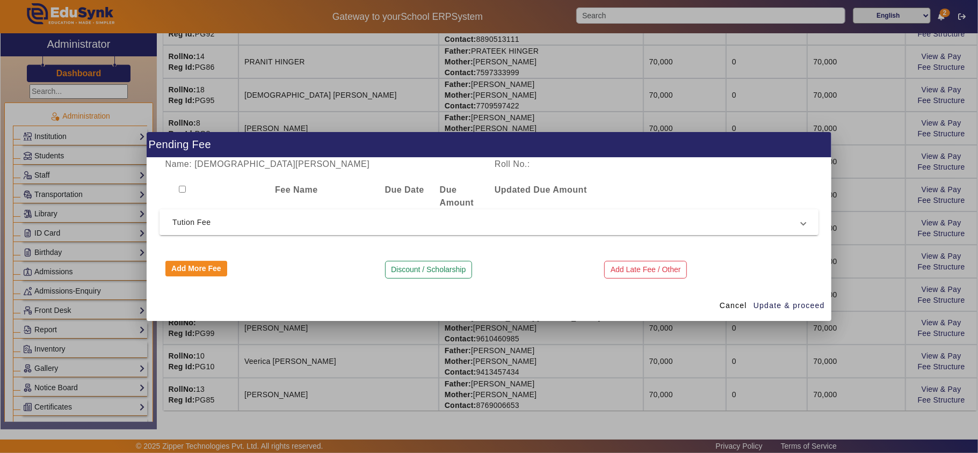
click at [453, 224] on span "Tution Fee" at bounding box center [486, 222] width 629 height 13
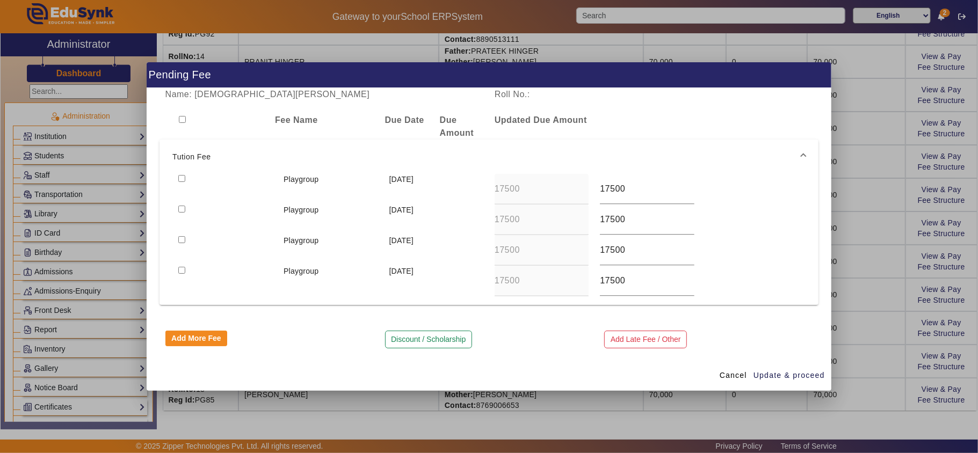
drag, startPoint x: 179, startPoint y: 119, endPoint x: 211, endPoint y: 126, distance: 32.4
click at [180, 119] on input "checkbox" at bounding box center [182, 119] width 7 height 7
click at [487, 187] on input "17500" at bounding box center [647, 189] width 94 height 13
click at [487, 218] on input "17500" at bounding box center [647, 219] width 94 height 13
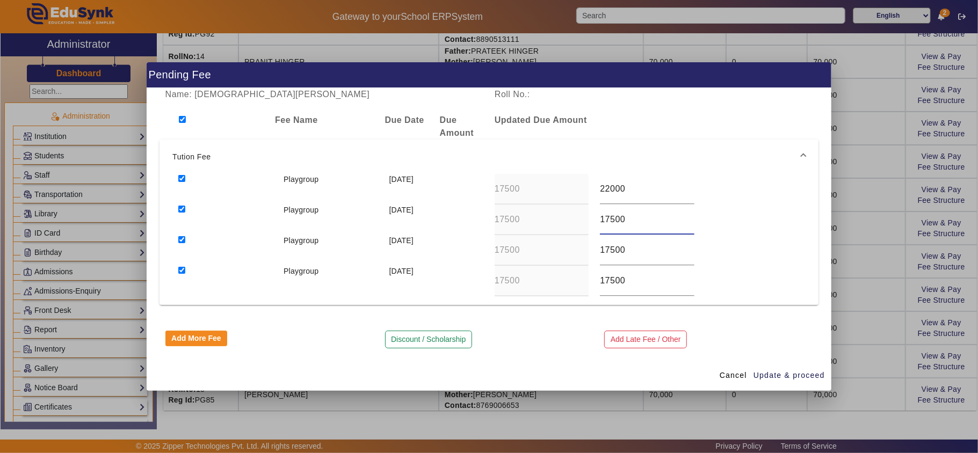
click at [487, 218] on input "17500" at bounding box center [647, 219] width 94 height 13
paste input "60"
click at [487, 245] on input "17500" at bounding box center [647, 250] width 94 height 13
paste input "60"
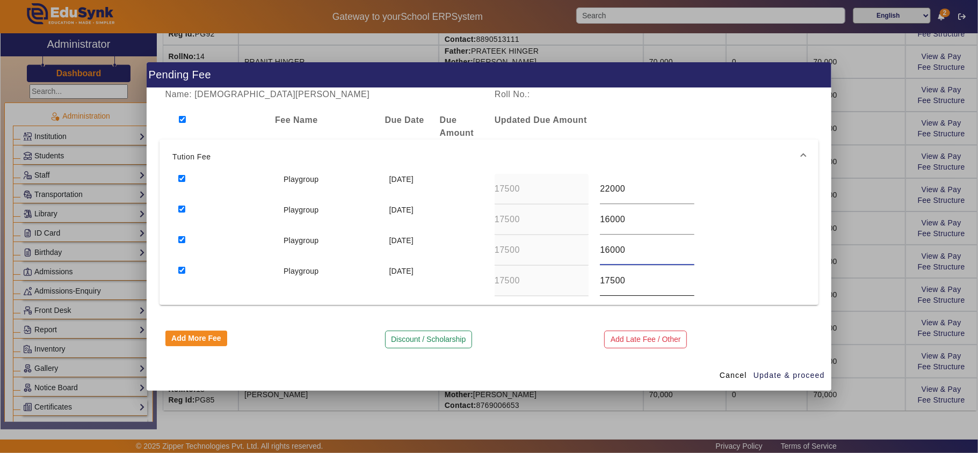
click at [487, 288] on div "17500" at bounding box center [647, 281] width 94 height 30
click at [487, 279] on input "17500" at bounding box center [647, 280] width 94 height 13
paste input "60"
click at [487, 372] on span "Update & proceed" at bounding box center [789, 375] width 71 height 11
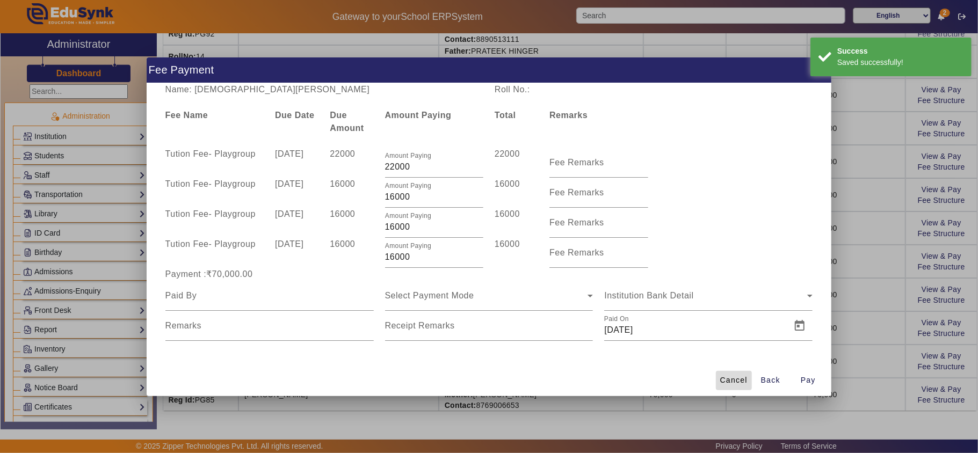
click at [487, 378] on span "Cancel" at bounding box center [733, 380] width 27 height 11
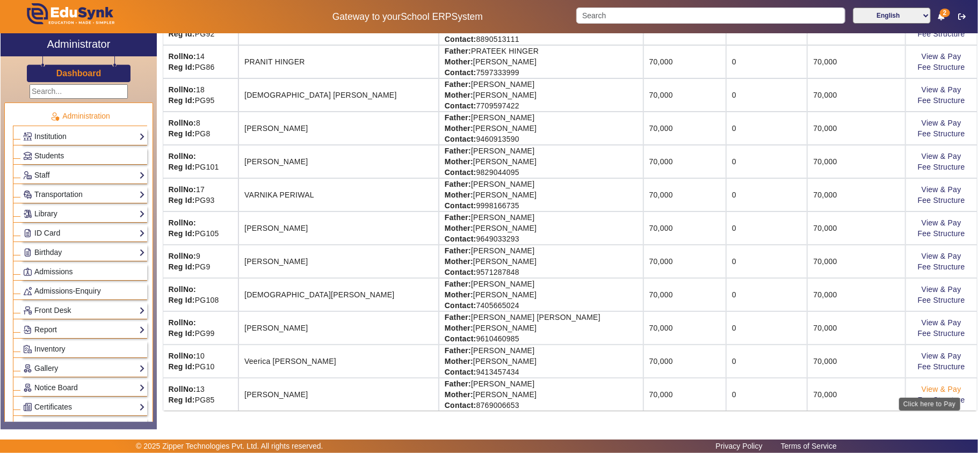
click at [487, 388] on link "View & Pay" at bounding box center [942, 389] width 40 height 9
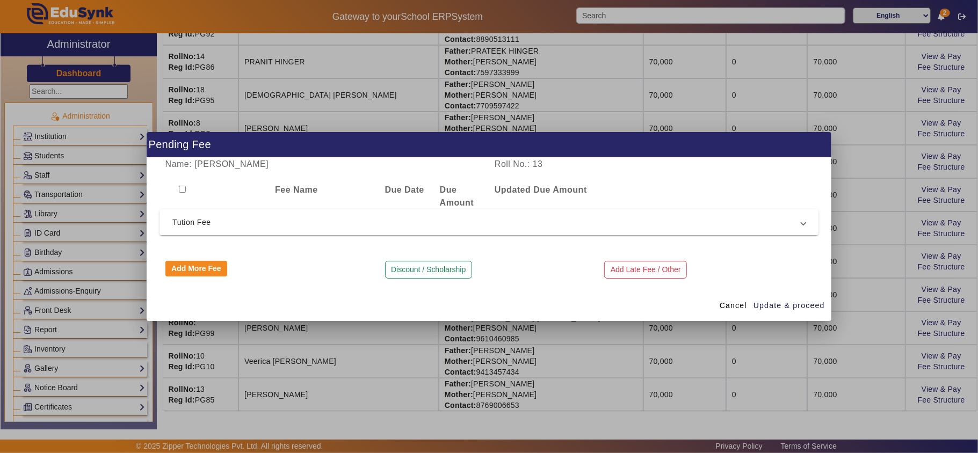
click at [487, 220] on span "Tution Fee" at bounding box center [486, 222] width 629 height 13
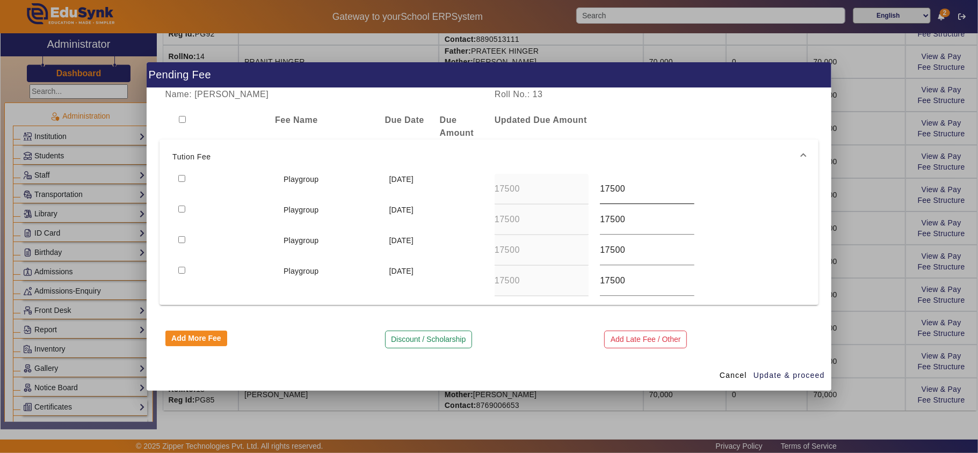
click at [487, 183] on input "17500" at bounding box center [647, 189] width 94 height 13
click at [487, 218] on input "17500" at bounding box center [647, 219] width 94 height 13
paste input "60"
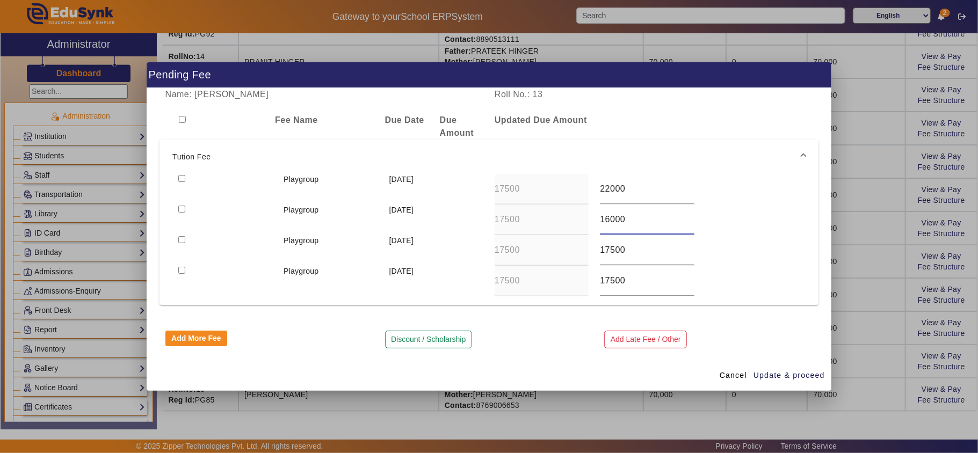
click at [487, 250] on input "17500" at bounding box center [647, 250] width 94 height 13
paste input "60"
click at [487, 280] on input "17500" at bounding box center [647, 280] width 94 height 13
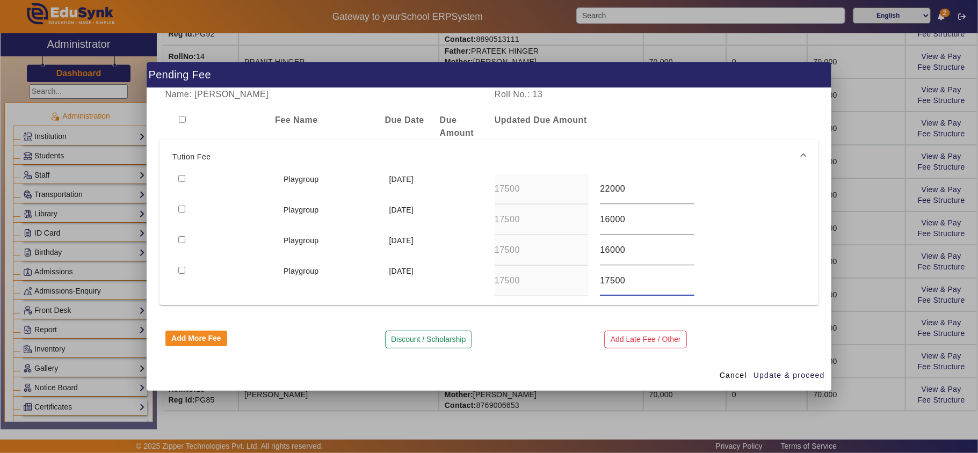
paste input "60"
click at [487, 368] on span "button" at bounding box center [789, 376] width 73 height 26
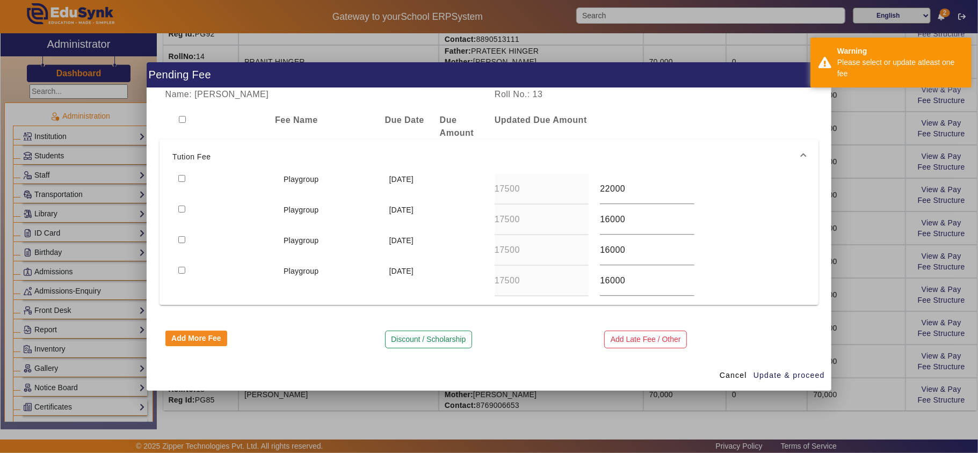
drag, startPoint x: 179, startPoint y: 112, endPoint x: 183, endPoint y: 116, distance: 5.7
click at [179, 114] on div at bounding box center [215, 127] width 110 height 26
click at [184, 117] on input "checkbox" at bounding box center [182, 119] width 7 height 7
click at [487, 370] on span "Update & proceed" at bounding box center [789, 375] width 71 height 11
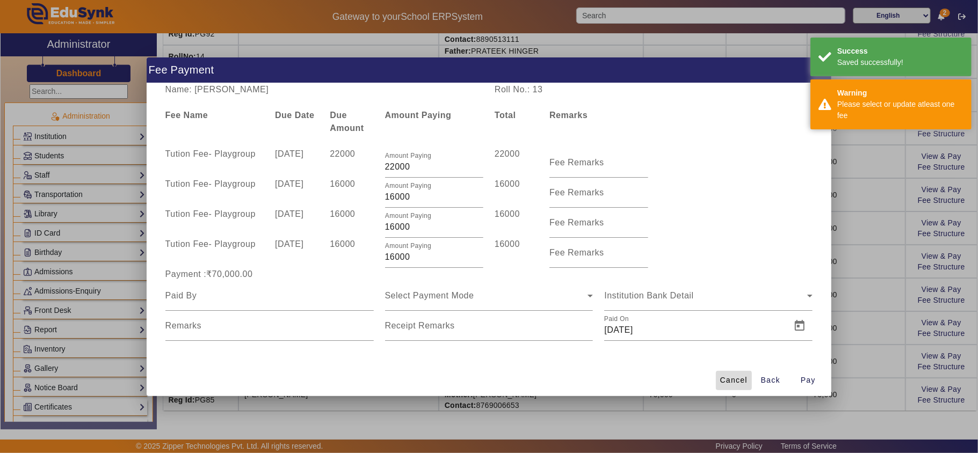
click at [487, 372] on span at bounding box center [734, 381] width 36 height 26
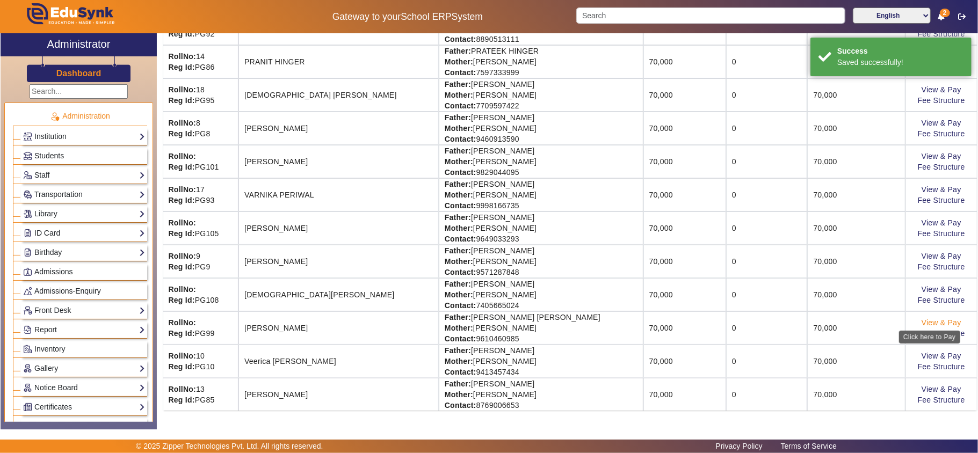
click at [487, 321] on link "View & Pay" at bounding box center [942, 323] width 40 height 9
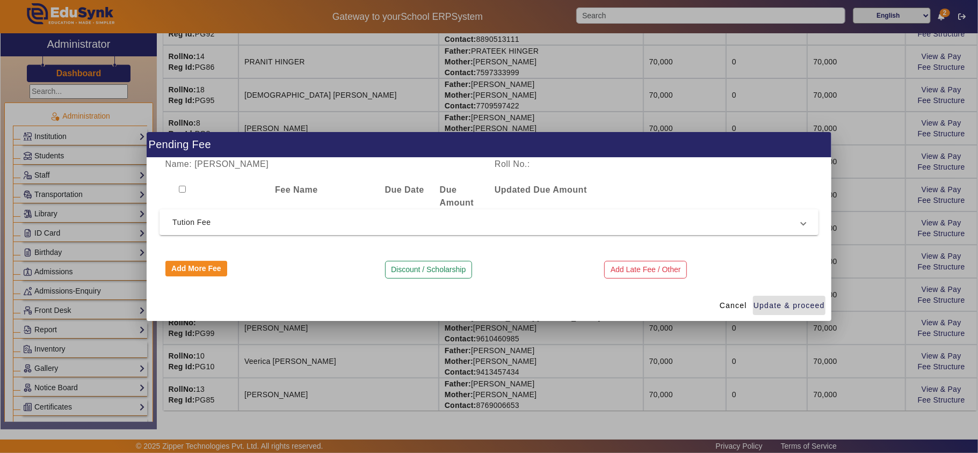
click at [487, 225] on span "Tution Fee" at bounding box center [486, 222] width 629 height 13
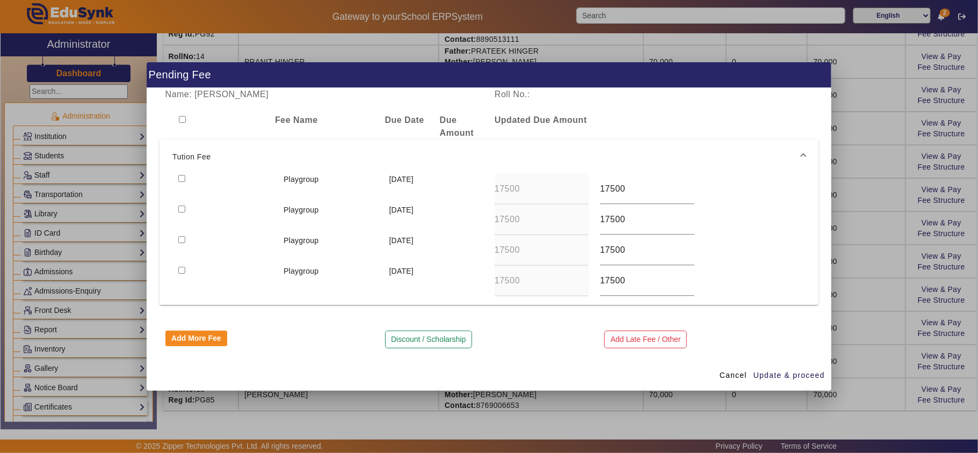
click at [179, 119] on input "checkbox" at bounding box center [182, 119] width 7 height 7
drag, startPoint x: 611, startPoint y: 192, endPoint x: 613, endPoint y: 183, distance: 8.9
click at [487, 183] on input "17500" at bounding box center [647, 189] width 94 height 13
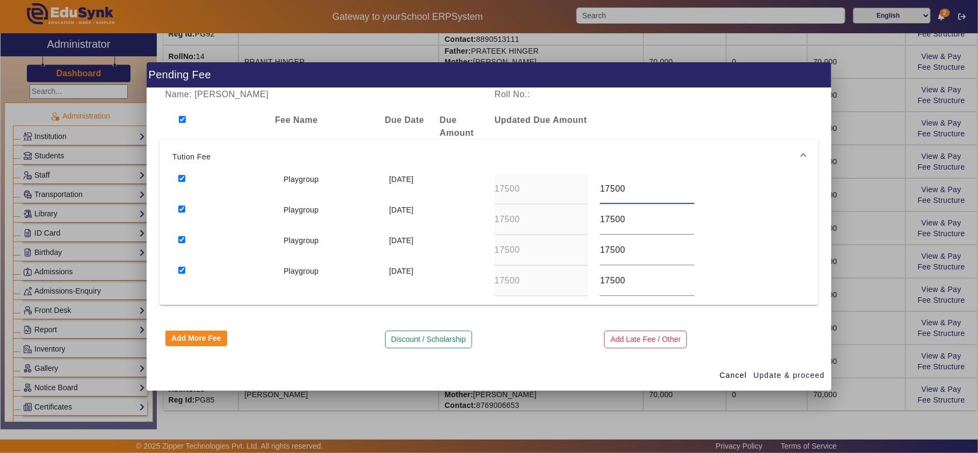
click at [487, 175] on div "17500" at bounding box center [647, 189] width 94 height 30
click at [487, 185] on input "17500" at bounding box center [647, 189] width 94 height 13
paste input "number"
paste input "60"
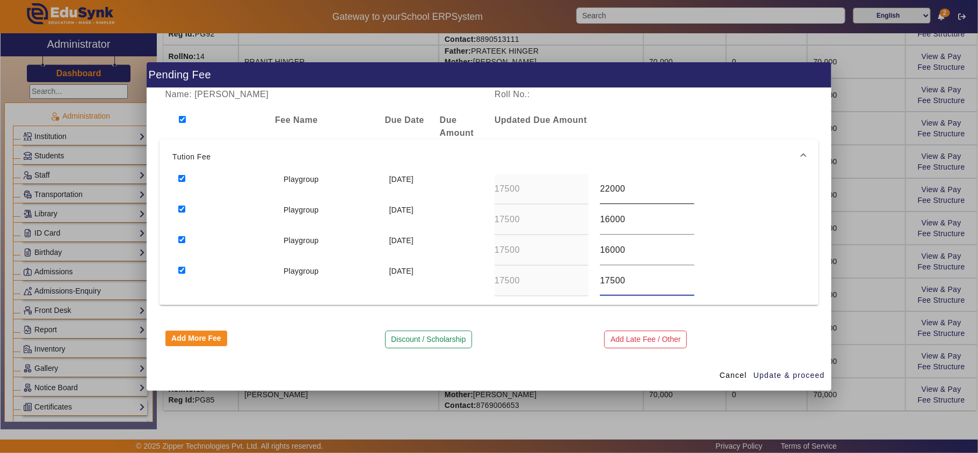
paste input "60"
click at [487, 374] on span "Update & proceed" at bounding box center [789, 375] width 71 height 11
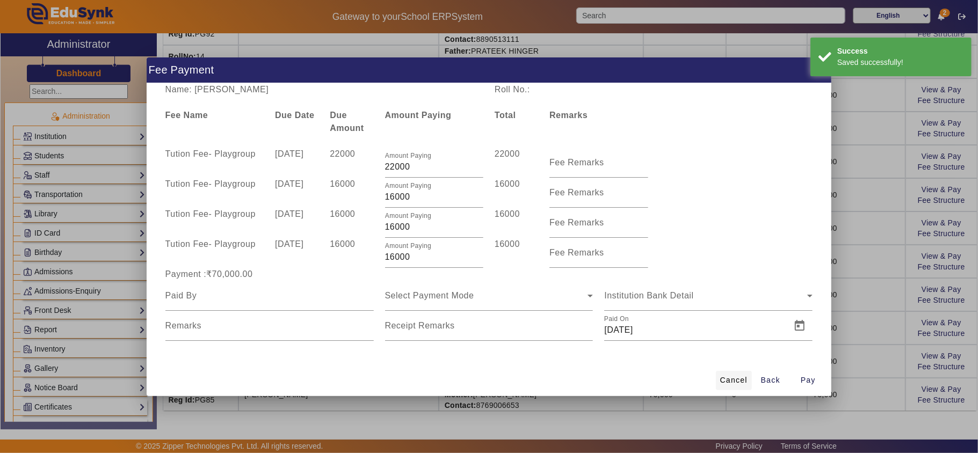
click at [487, 377] on span "Cancel" at bounding box center [733, 380] width 27 height 11
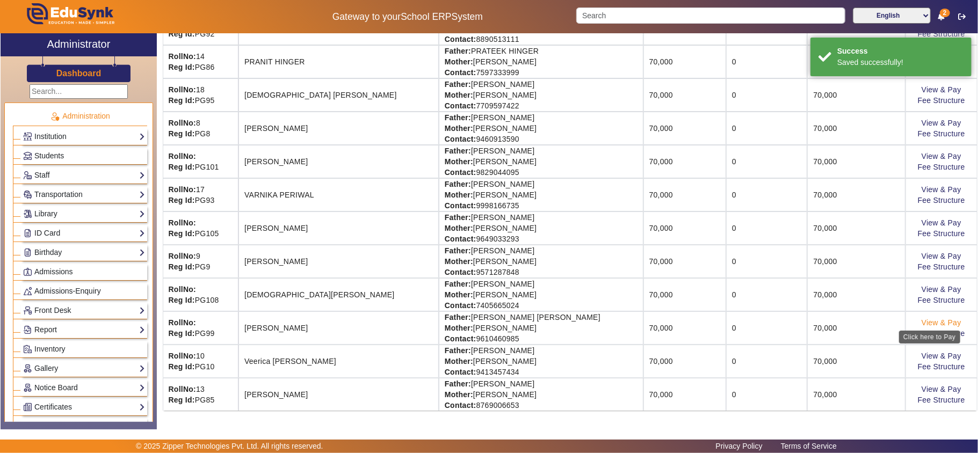
click at [487, 321] on link "View & Pay" at bounding box center [942, 323] width 40 height 9
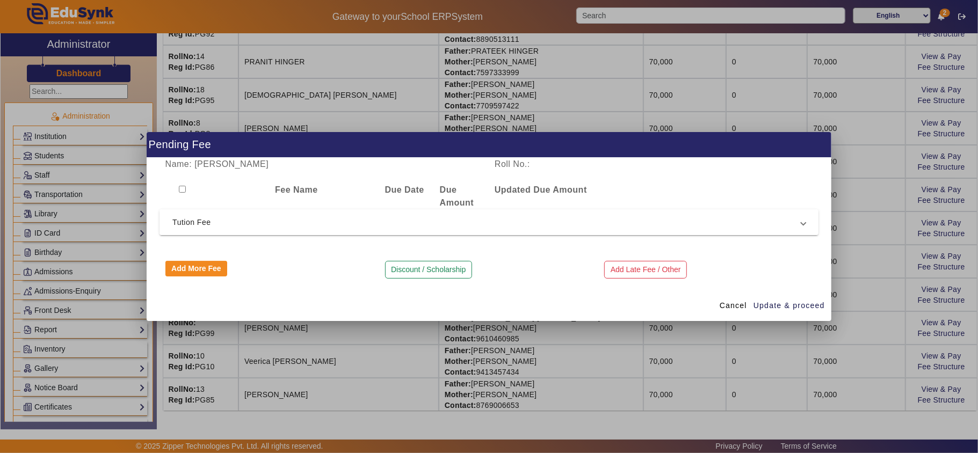
click at [487, 211] on mat-expansion-panel-header "Tution Fee" at bounding box center [489, 222] width 659 height 26
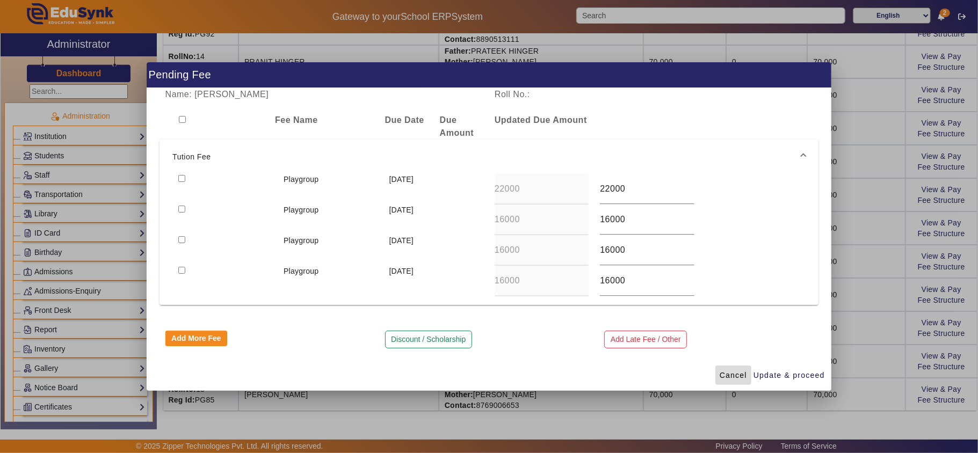
click at [487, 374] on span "Cancel" at bounding box center [733, 375] width 27 height 11
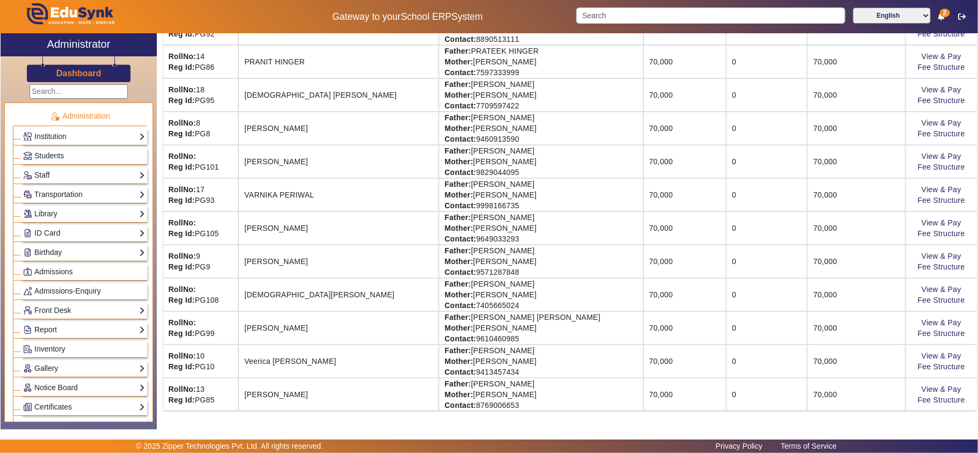
click at [487, 282] on td "View & Pay Fee Structure" at bounding box center [942, 294] width 72 height 33
click at [487, 286] on link "View & Pay" at bounding box center [942, 289] width 40 height 9
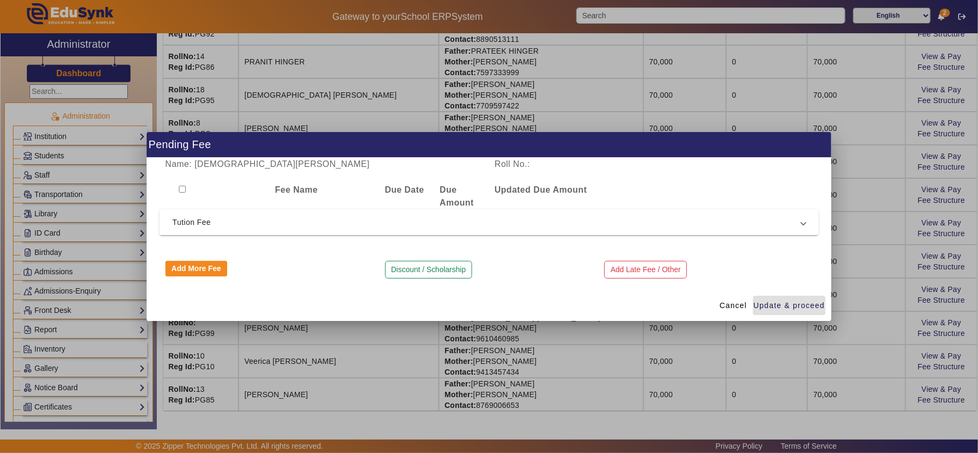
click at [487, 220] on span "Tution Fee" at bounding box center [486, 222] width 629 height 13
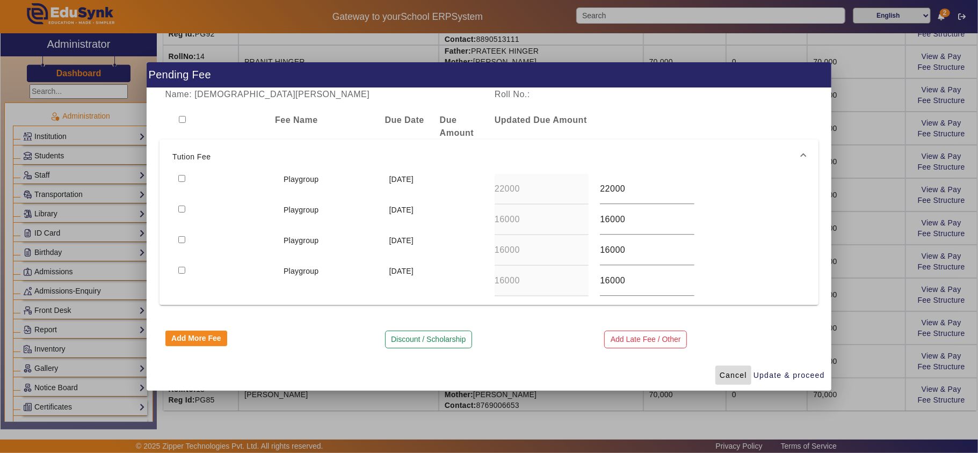
click at [487, 373] on span "Cancel" at bounding box center [733, 375] width 27 height 11
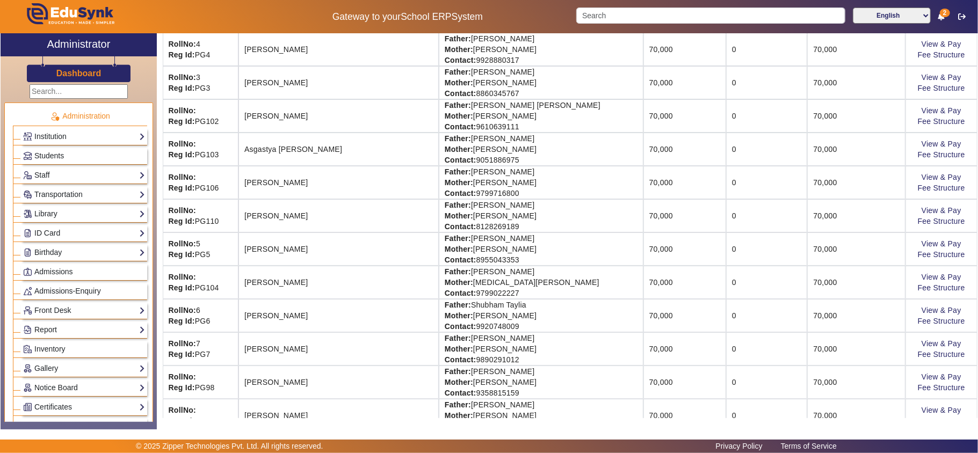
scroll to position [0, 0]
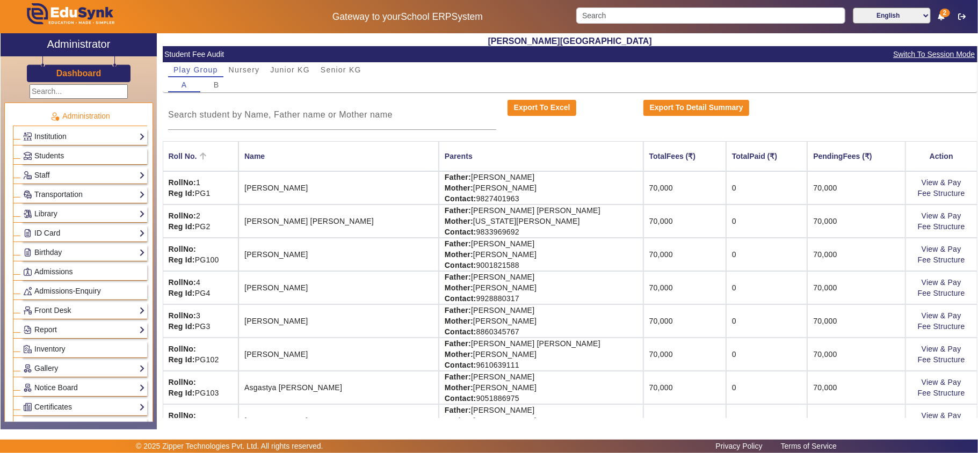
click at [200, 154] on icon at bounding box center [203, 156] width 13 height 13
click at [204, 155] on icon at bounding box center [203, 156] width 13 height 13
click at [204, 155] on icon at bounding box center [203, 156] width 6 height 7
click at [487, 250] on link "View & Pay" at bounding box center [942, 249] width 40 height 9
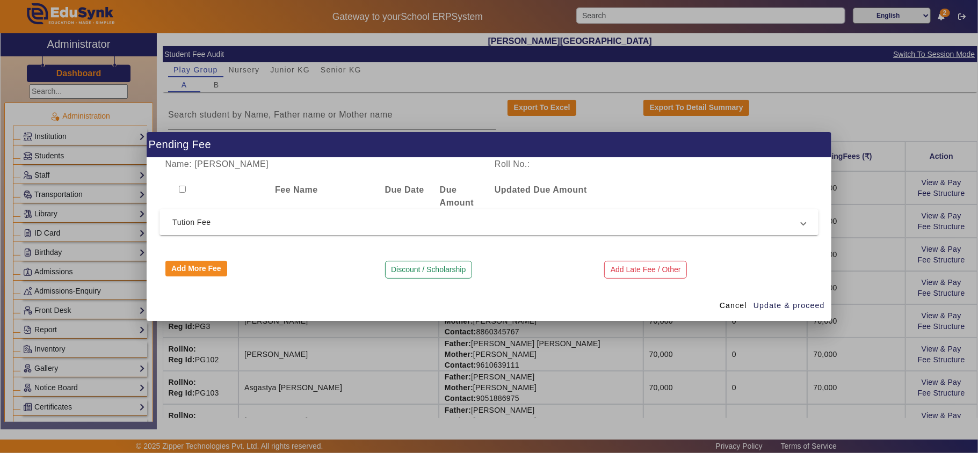
click at [487, 218] on span "Tution Fee" at bounding box center [486, 222] width 629 height 13
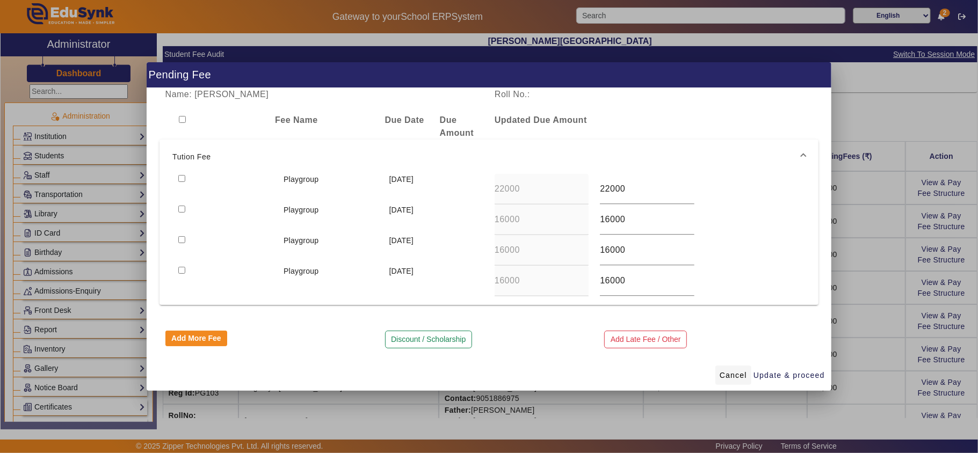
click at [487, 370] on span "Cancel" at bounding box center [733, 375] width 27 height 11
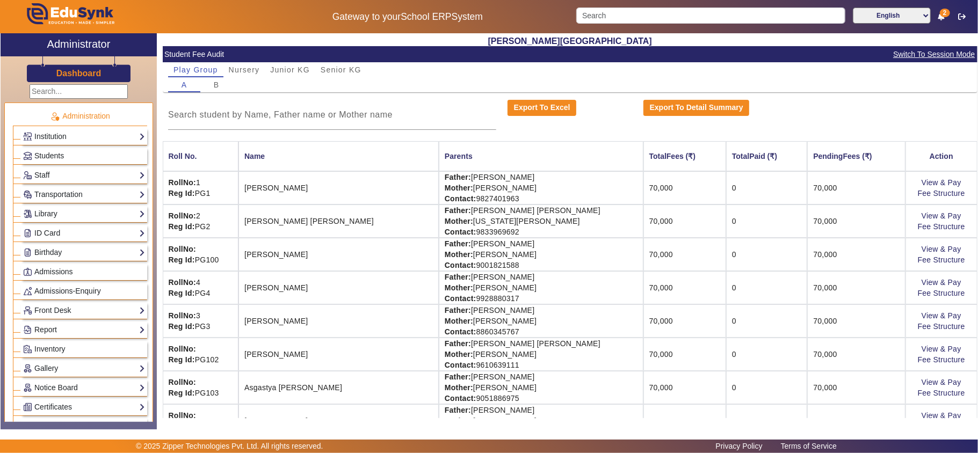
scroll to position [119, 0]
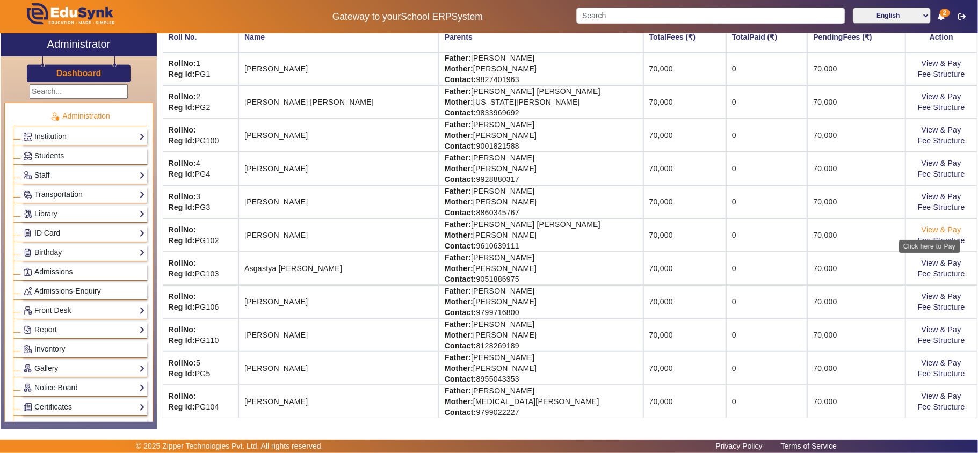
click at [487, 229] on link "View & Pay" at bounding box center [942, 230] width 40 height 9
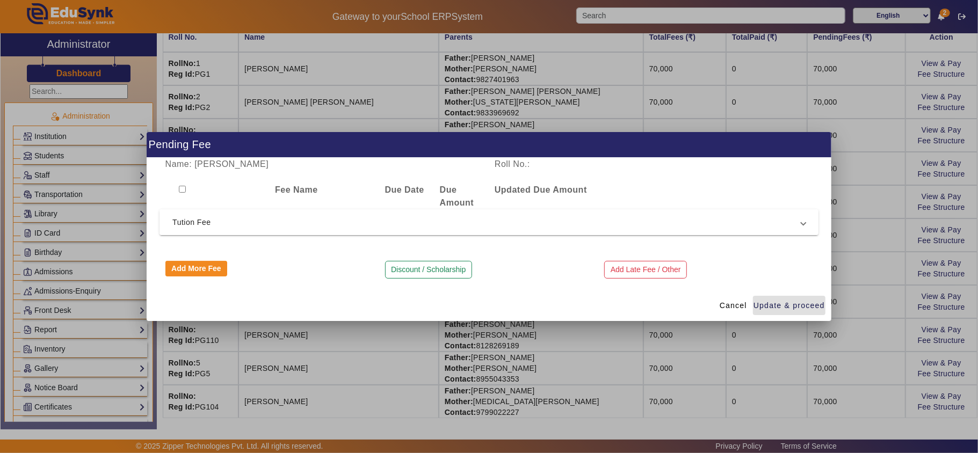
click at [487, 221] on span "Tution Fee" at bounding box center [486, 222] width 629 height 13
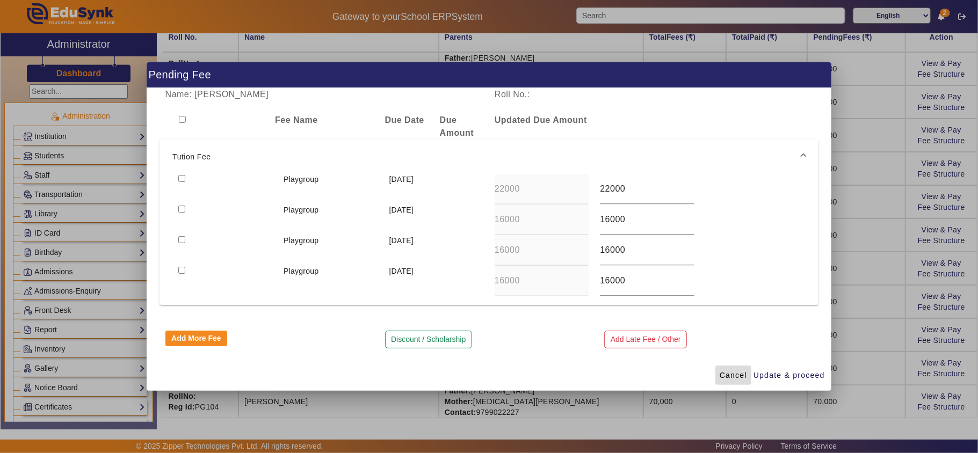
click at [487, 373] on span "Cancel" at bounding box center [733, 375] width 27 height 11
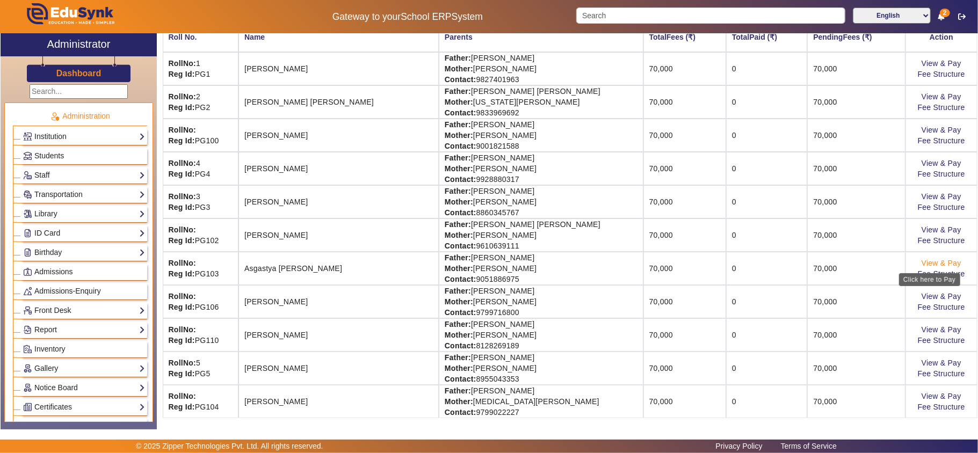
click at [487, 263] on link "View & Pay" at bounding box center [942, 263] width 40 height 9
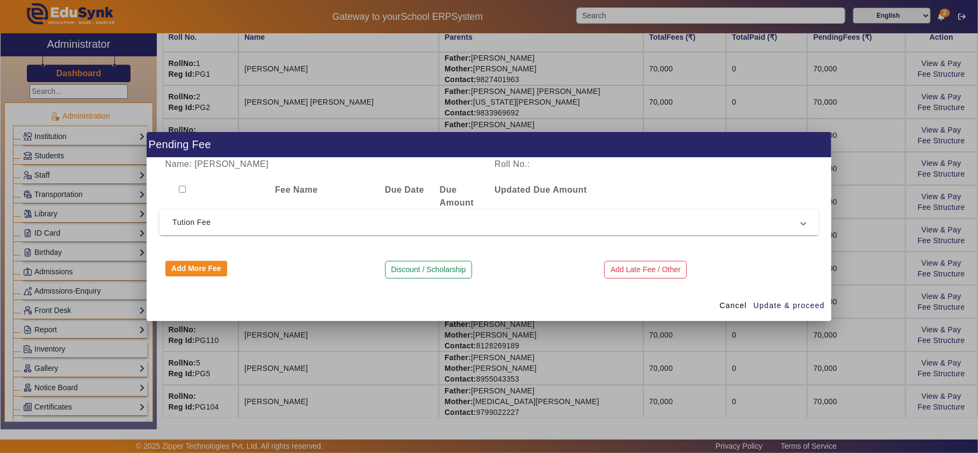
click at [404, 220] on span "Tution Fee" at bounding box center [486, 222] width 629 height 13
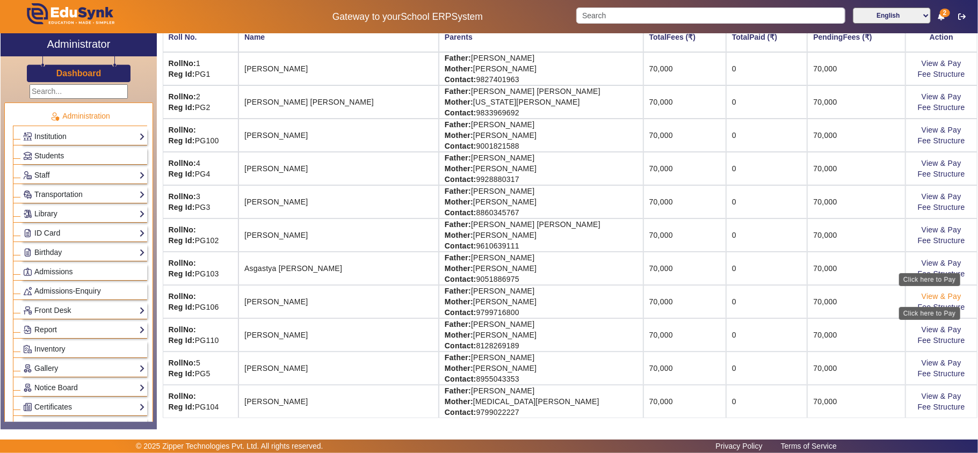
click at [487, 295] on link "View & Pay" at bounding box center [942, 296] width 40 height 9
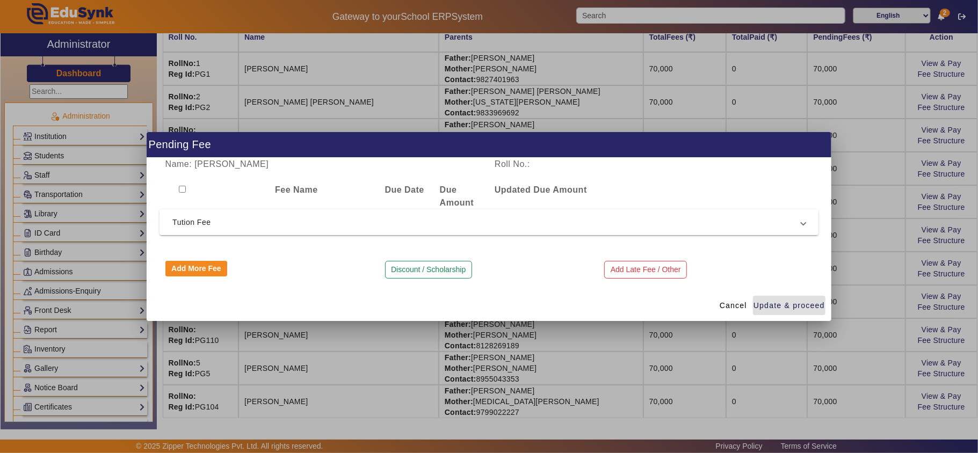
click at [487, 235] on div "Name: Avyaan Agarwal Roll No.: Fee Name Due Date Due Amount Updated Due Amount …" at bounding box center [489, 224] width 685 height 132
click at [487, 227] on span "Tution Fee" at bounding box center [486, 222] width 629 height 13
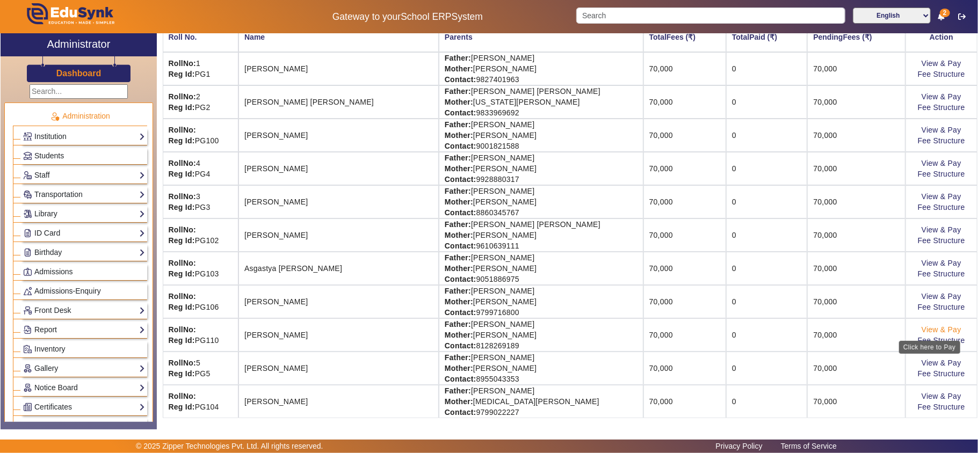
click at [487, 329] on link "View & Pay" at bounding box center [942, 329] width 40 height 9
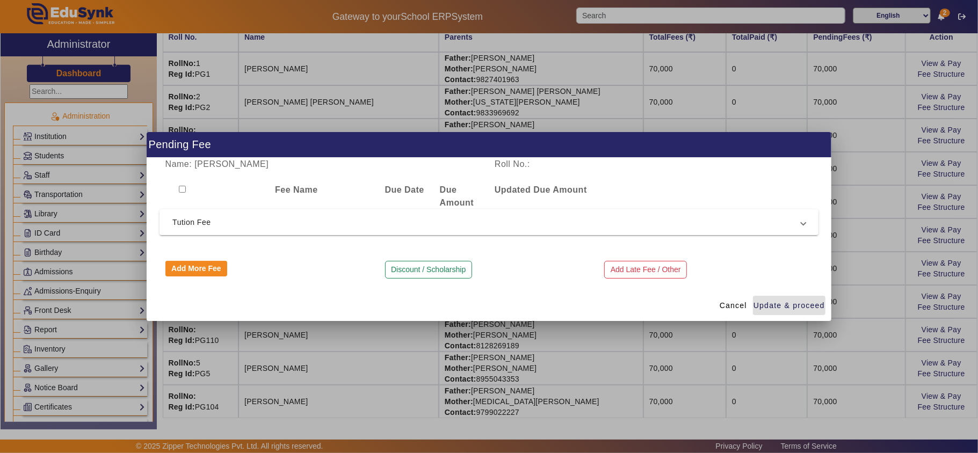
drag, startPoint x: 237, startPoint y: 205, endPoint x: 244, endPoint y: 220, distance: 15.9
click at [239, 207] on div at bounding box center [215, 197] width 110 height 26
drag, startPoint x: 244, startPoint y: 220, endPoint x: 248, endPoint y: 226, distance: 7.0
click at [245, 221] on span "Tution Fee" at bounding box center [486, 222] width 629 height 13
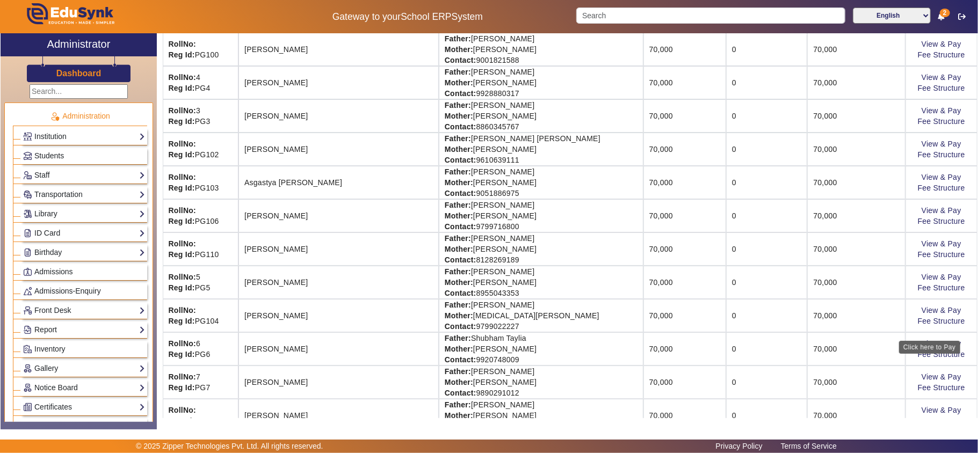
scroll to position [238, 0]
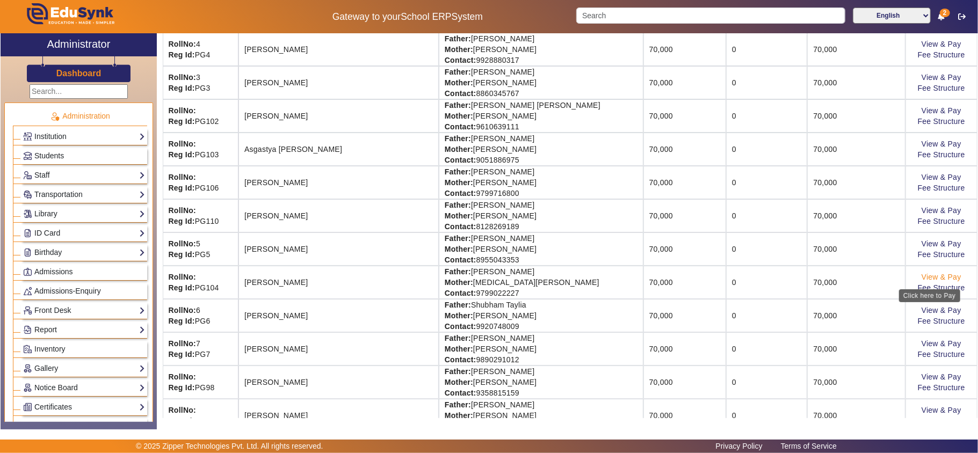
click at [487, 277] on link "View & Pay" at bounding box center [942, 277] width 40 height 9
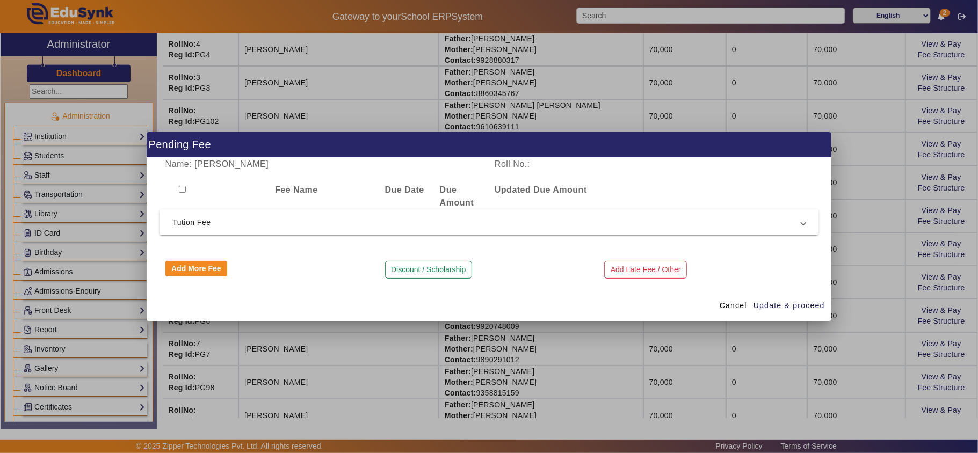
click at [482, 230] on mat-expansion-panel-header "Tution Fee" at bounding box center [489, 222] width 659 height 26
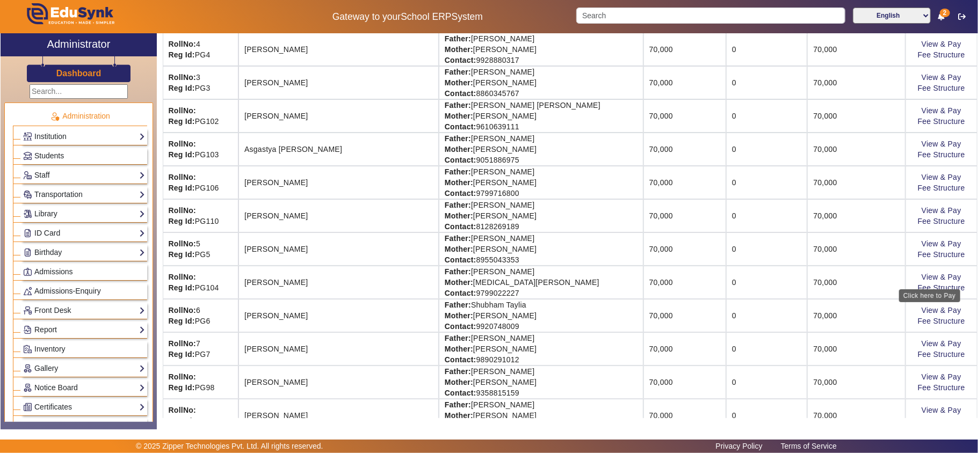
scroll to position [358, 0]
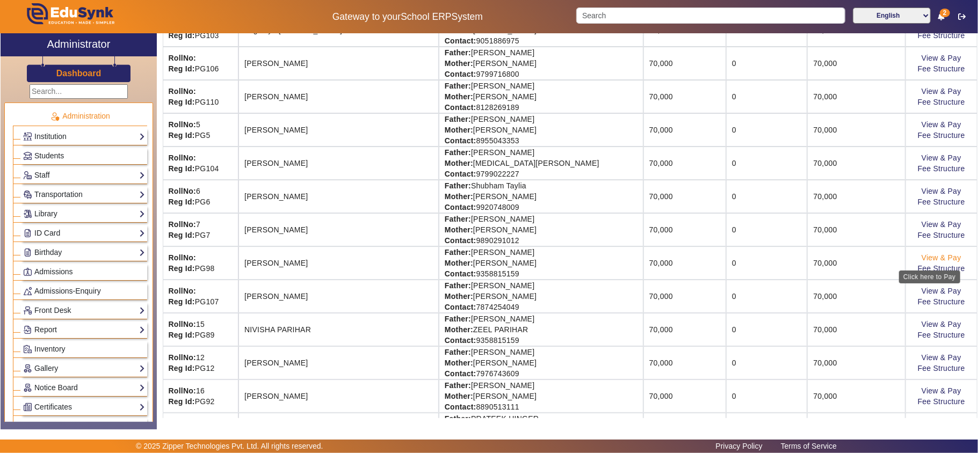
click at [487, 260] on link "View & Pay" at bounding box center [942, 258] width 40 height 9
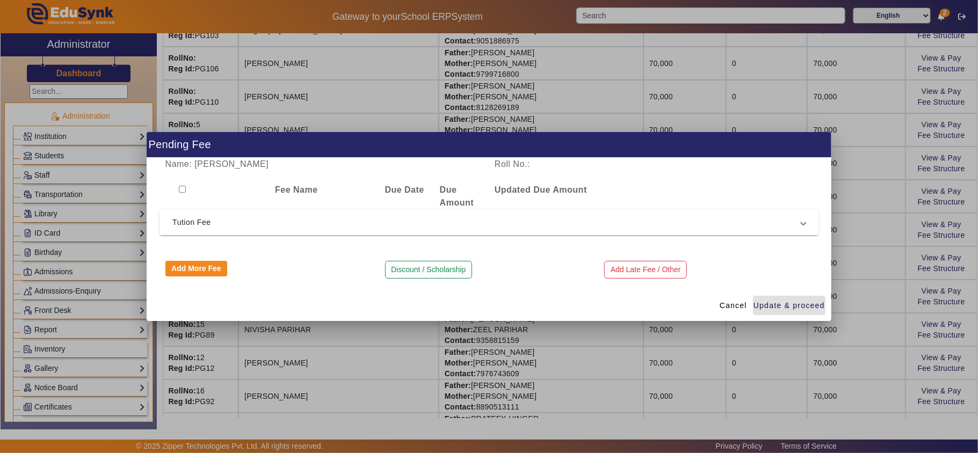
click at [487, 213] on mat-expansion-panel-header "Tution Fee" at bounding box center [489, 222] width 659 height 26
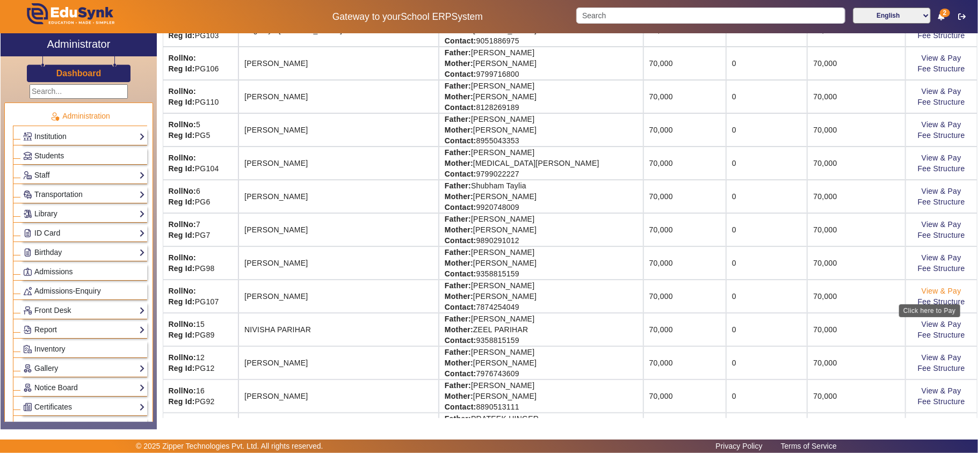
click at [487, 295] on link "View & Pay" at bounding box center [942, 291] width 40 height 9
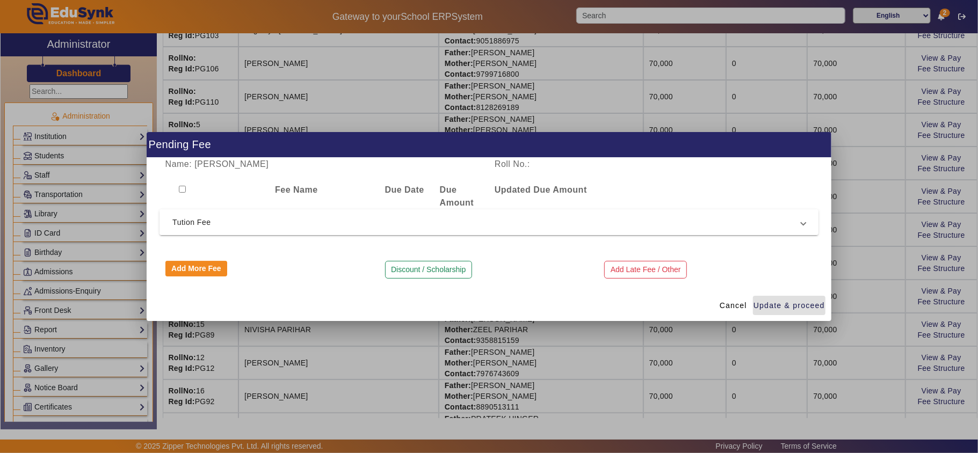
click at [429, 223] on span "Tution Fee" at bounding box center [486, 222] width 629 height 13
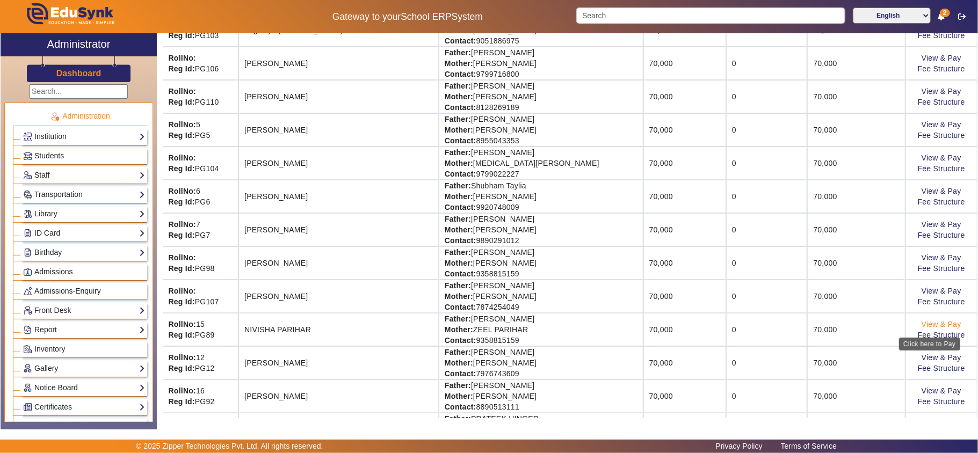
click at [487, 329] on link "View & Pay" at bounding box center [942, 324] width 40 height 9
click at [487, 327] on link "View & Pay" at bounding box center [942, 324] width 40 height 9
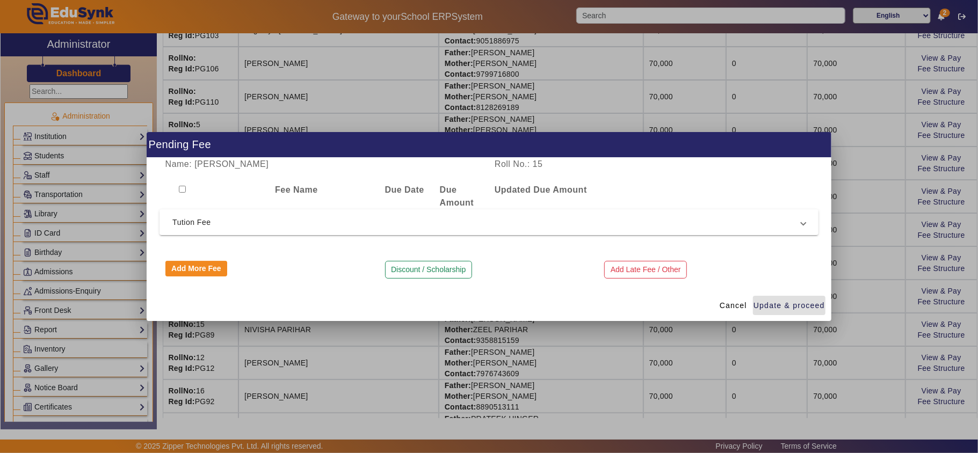
drag, startPoint x: 514, startPoint y: 212, endPoint x: 502, endPoint y: 228, distance: 20.3
click at [487, 215] on mat-expansion-panel-header "Tution Fee" at bounding box center [489, 222] width 659 height 26
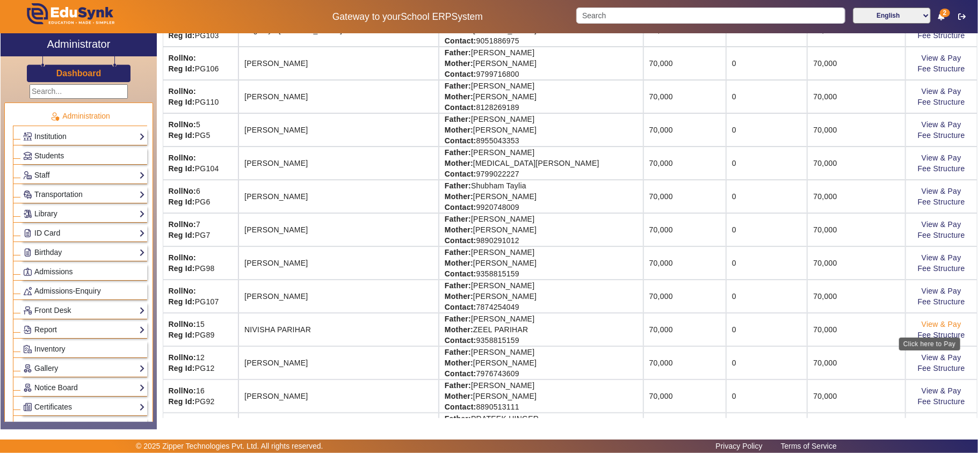
click at [487, 325] on link "View & Pay" at bounding box center [942, 324] width 40 height 9
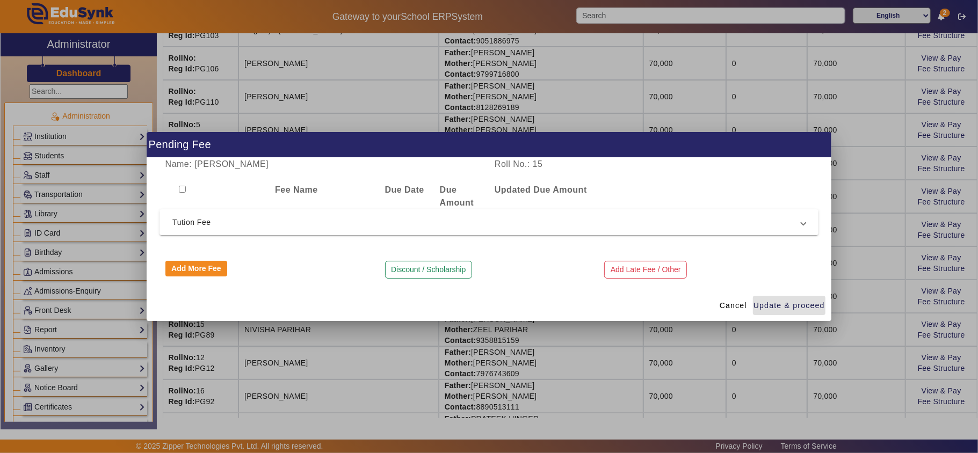
click at [185, 188] on input "checkbox" at bounding box center [182, 189] width 7 height 7
click at [289, 230] on mat-expansion-panel-header "Tution Fee" at bounding box center [489, 222] width 659 height 26
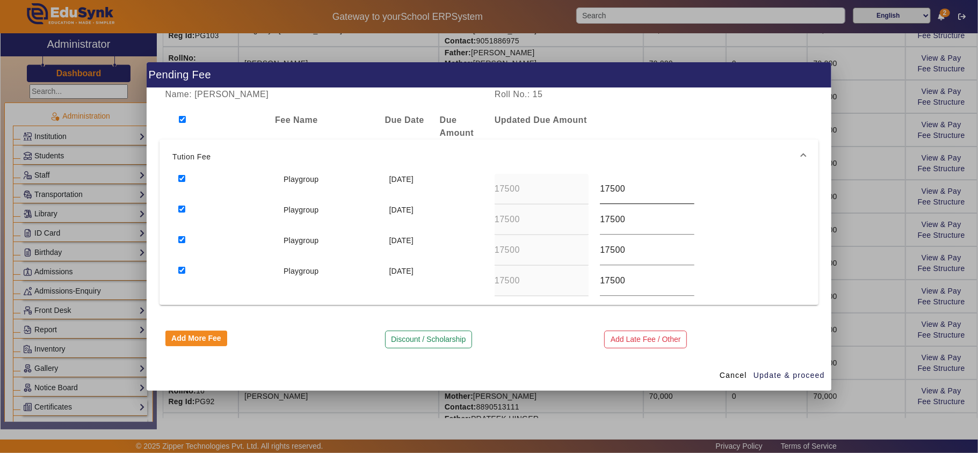
click at [487, 190] on input "17500" at bounding box center [647, 189] width 94 height 13
click at [487, 191] on input "17500" at bounding box center [647, 189] width 94 height 13
paste input "60"
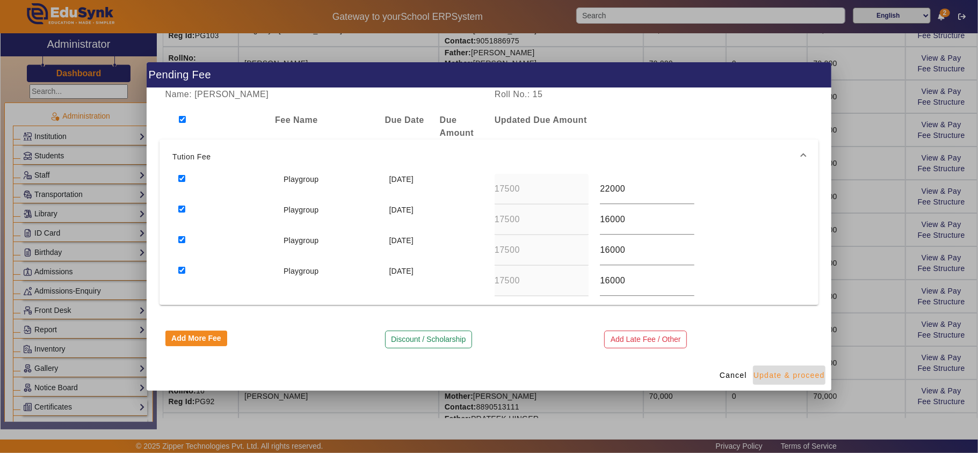
click at [487, 378] on span "Update & proceed" at bounding box center [789, 375] width 71 height 11
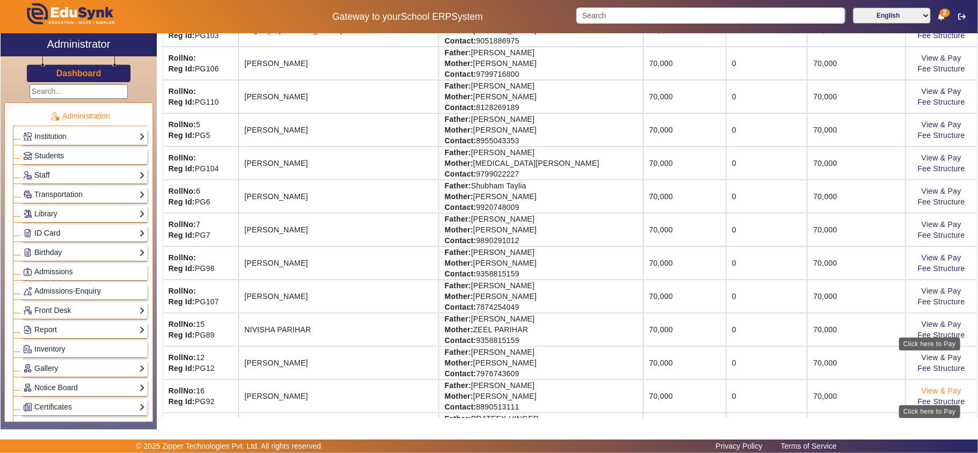
click at [487, 395] on link "View & Pay" at bounding box center [942, 391] width 40 height 9
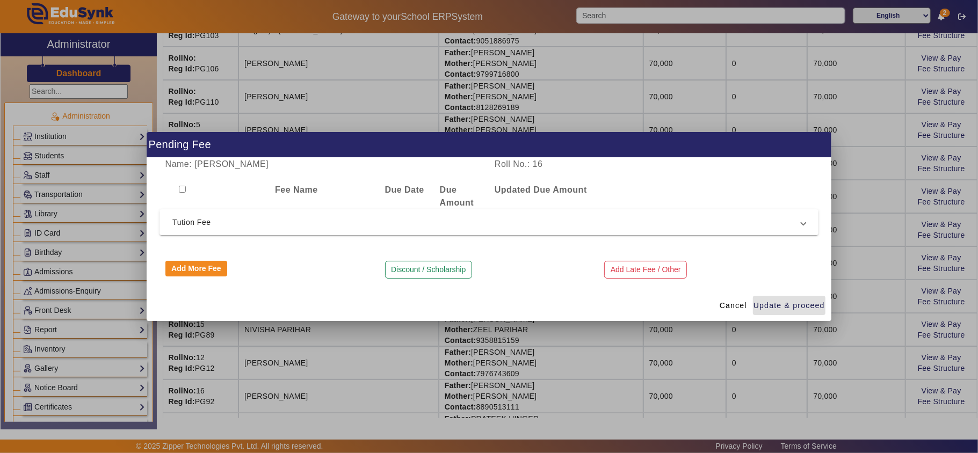
click at [487, 205] on div "Fee Name Due Date Due Amount Updated Due Amount" at bounding box center [489, 197] width 659 height 26
click at [487, 218] on span "Tution Fee" at bounding box center [486, 222] width 629 height 13
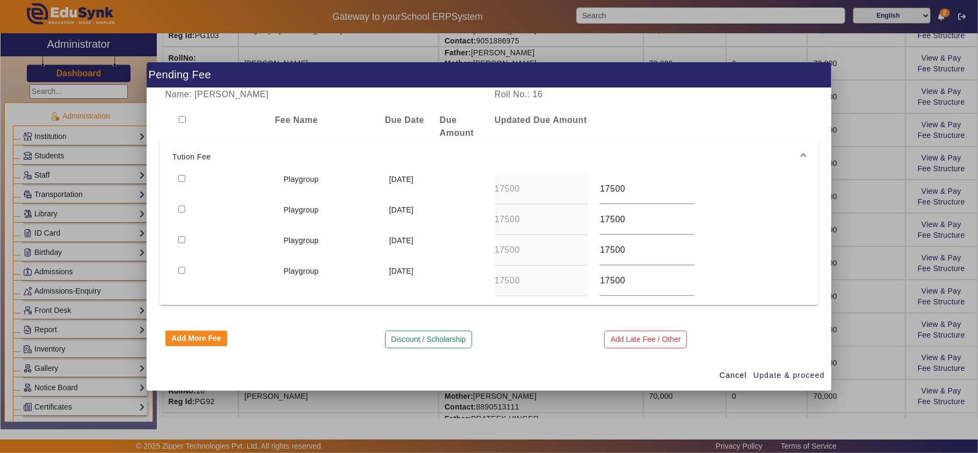
click at [180, 117] on input "checkbox" at bounding box center [182, 119] width 7 height 7
click at [487, 187] on input "17500" at bounding box center [647, 189] width 94 height 13
paste input "60"
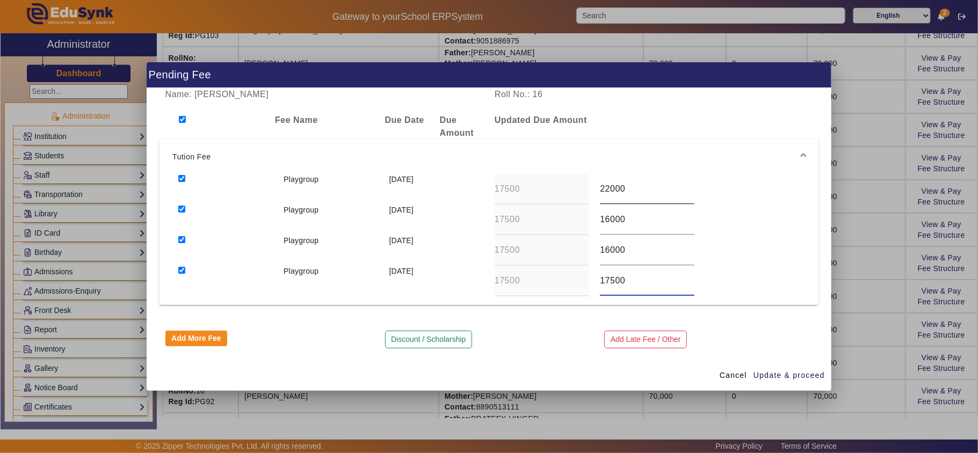
paste input "60"
click at [487, 377] on span "Update & proceed" at bounding box center [789, 375] width 71 height 11
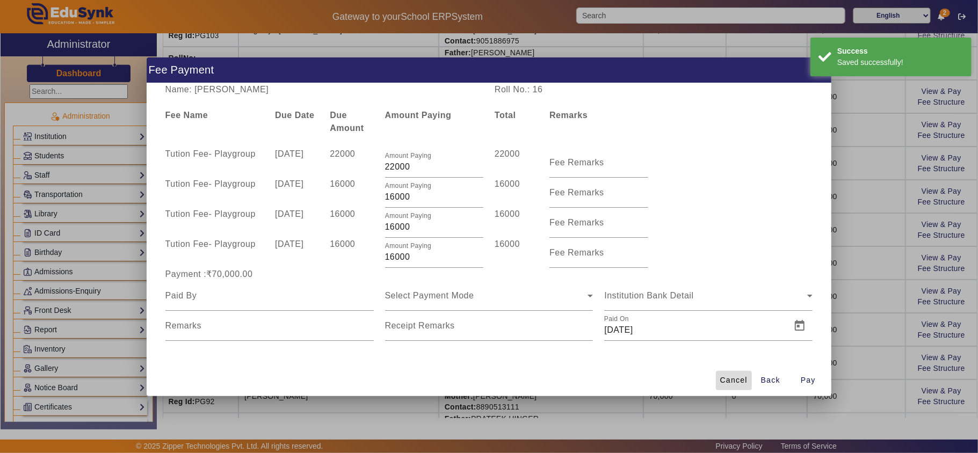
click at [487, 377] on span "Cancel" at bounding box center [733, 380] width 27 height 11
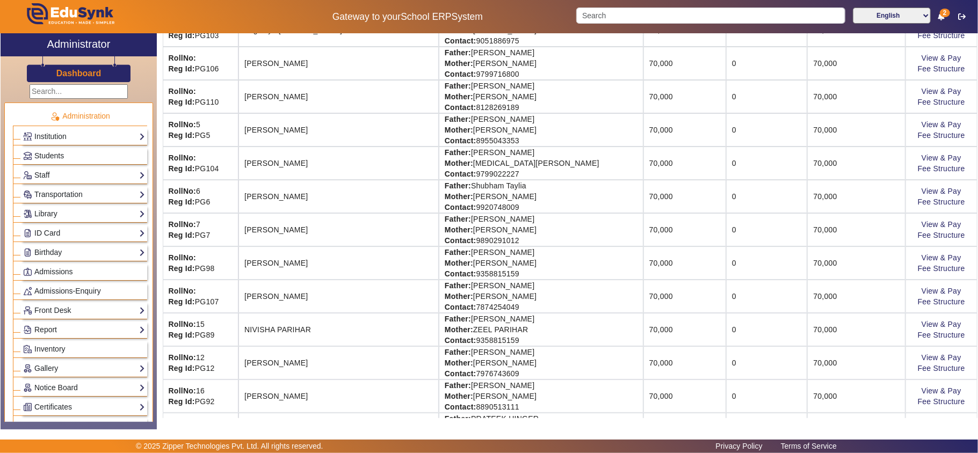
scroll to position [477, 0]
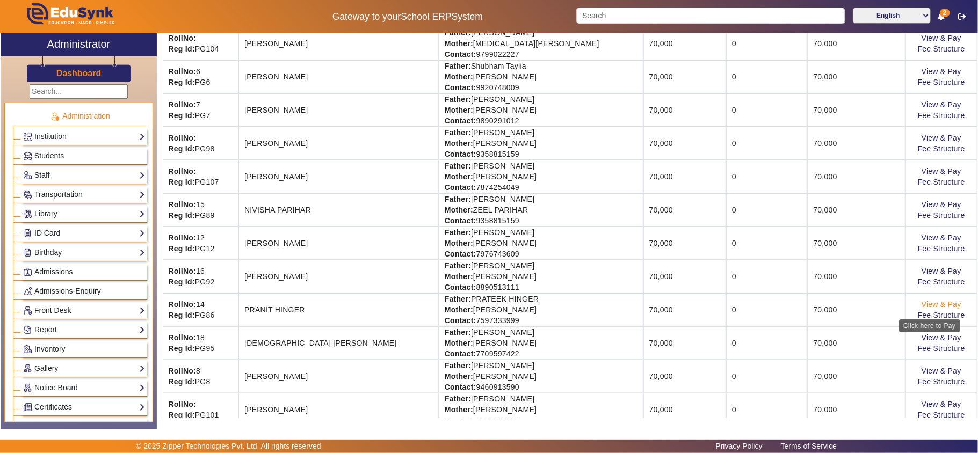
click at [487, 309] on link "View & Pay" at bounding box center [942, 304] width 40 height 9
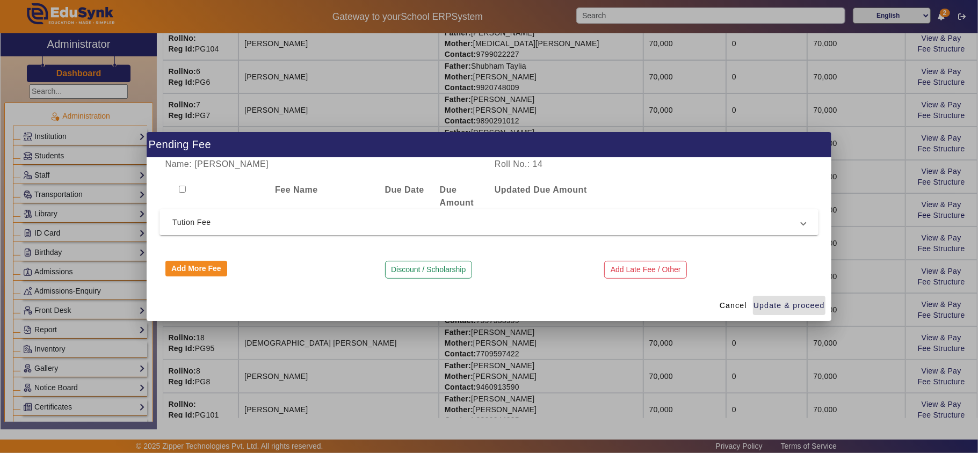
click at [487, 216] on span "Tution Fee" at bounding box center [486, 222] width 629 height 13
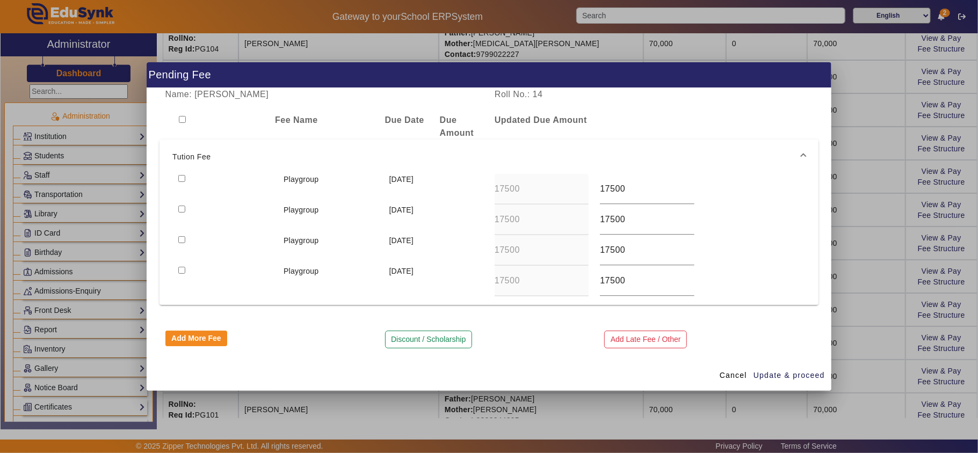
click at [183, 118] on input "checkbox" at bounding box center [182, 119] width 7 height 7
click at [487, 191] on input "17500" at bounding box center [647, 189] width 94 height 13
paste input "60"
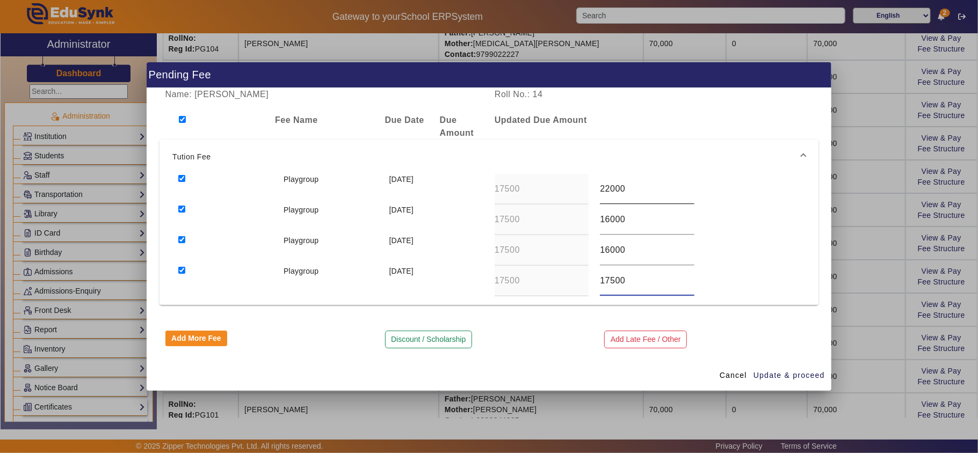
paste input "60"
click at [487, 379] on span "Update & proceed" at bounding box center [789, 375] width 71 height 11
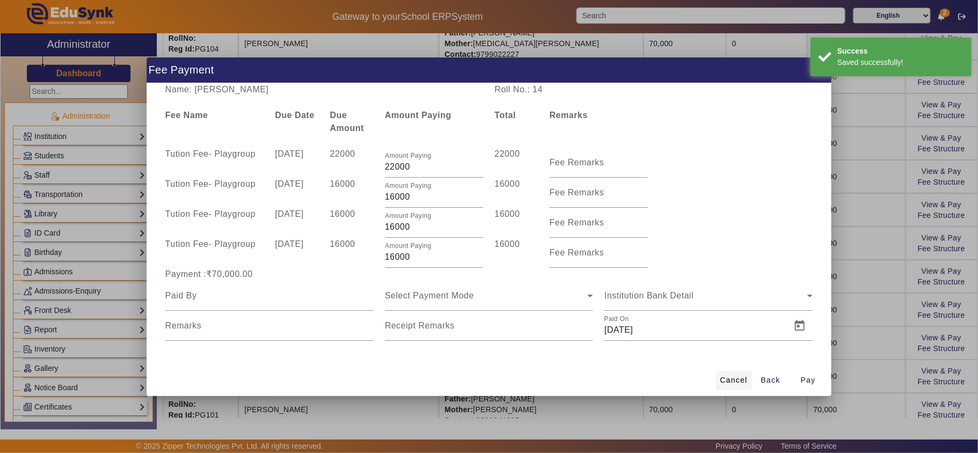
click at [487, 382] on span "Cancel" at bounding box center [733, 380] width 27 height 11
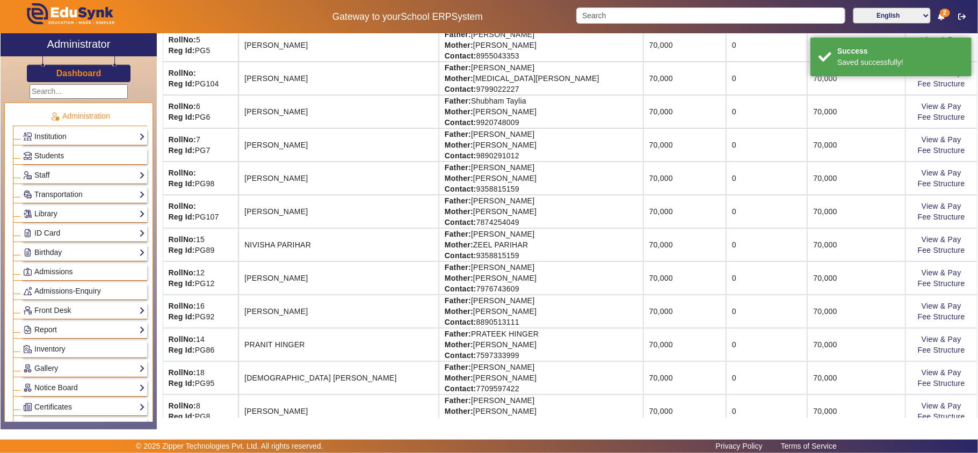
scroll to position [477, 0]
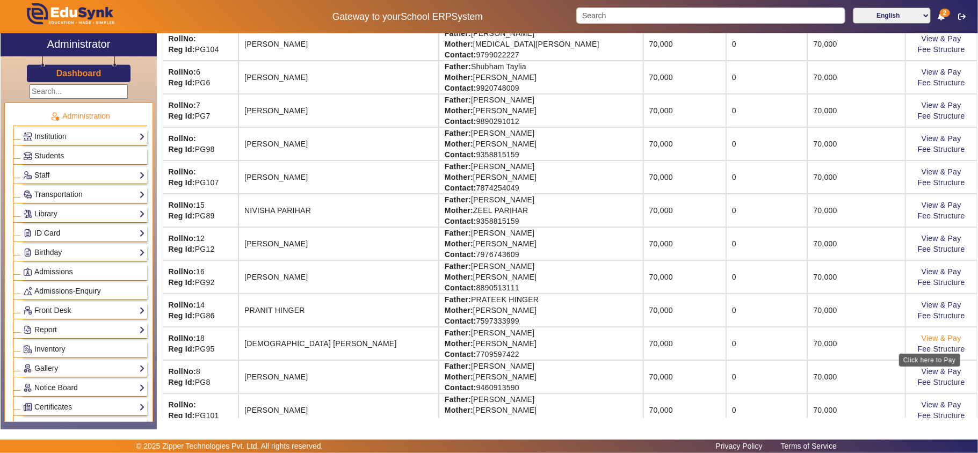
click at [487, 342] on link "View & Pay" at bounding box center [942, 338] width 40 height 9
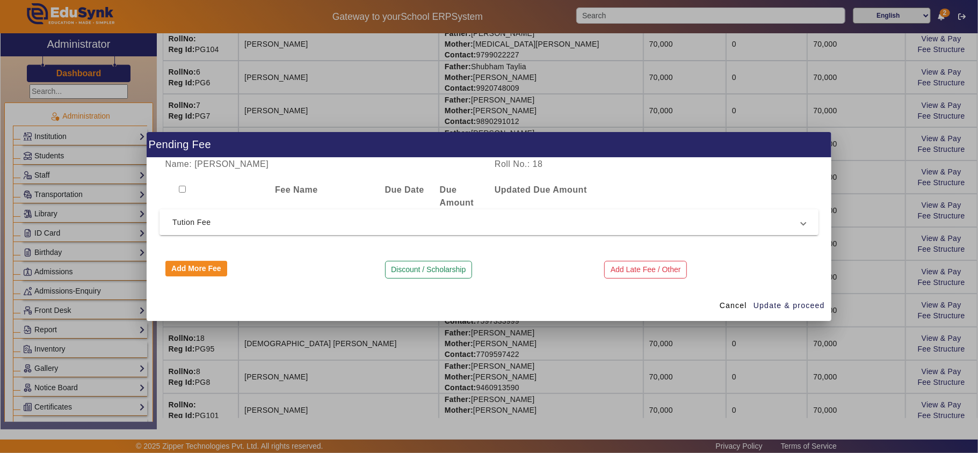
click at [487, 212] on mat-expansion-panel-header "Tution Fee" at bounding box center [489, 222] width 659 height 26
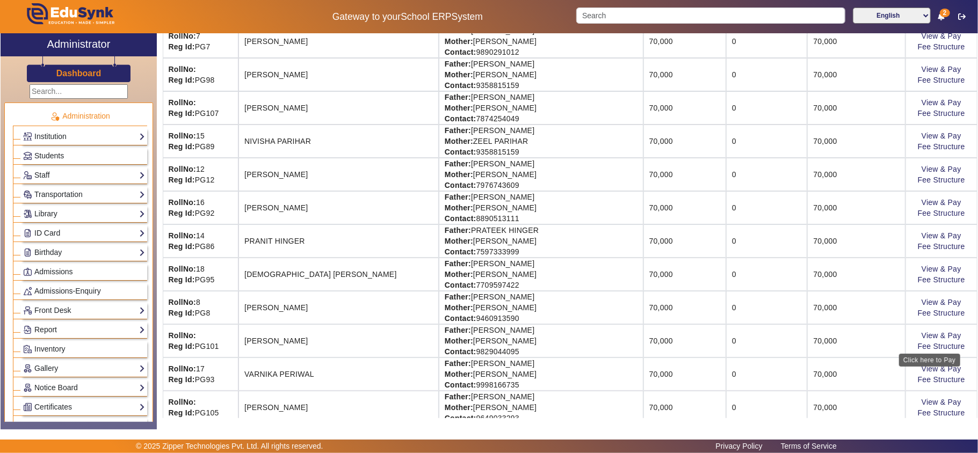
scroll to position [596, 0]
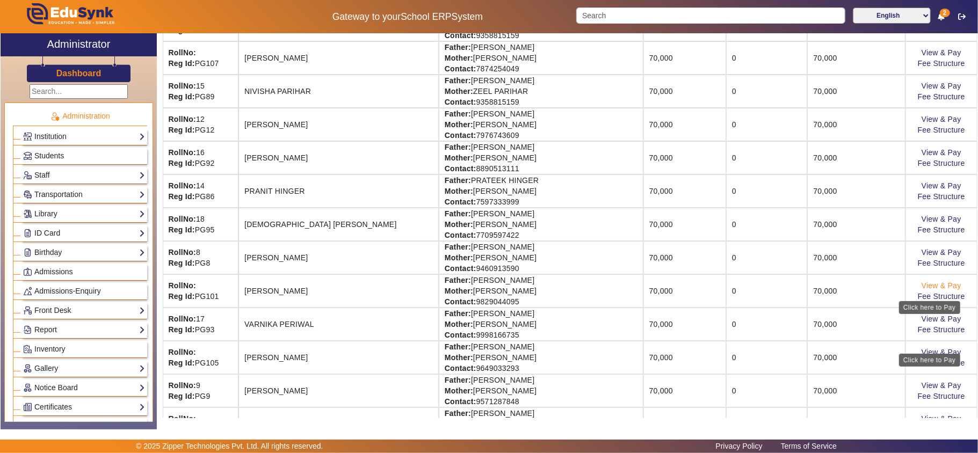
click at [487, 290] on link "View & Pay" at bounding box center [942, 285] width 40 height 9
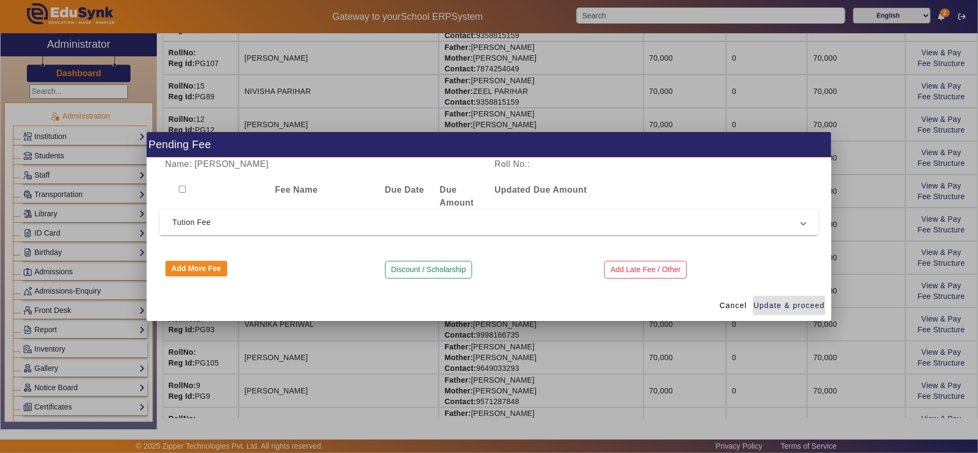
click at [487, 222] on span "Tution Fee" at bounding box center [486, 222] width 629 height 13
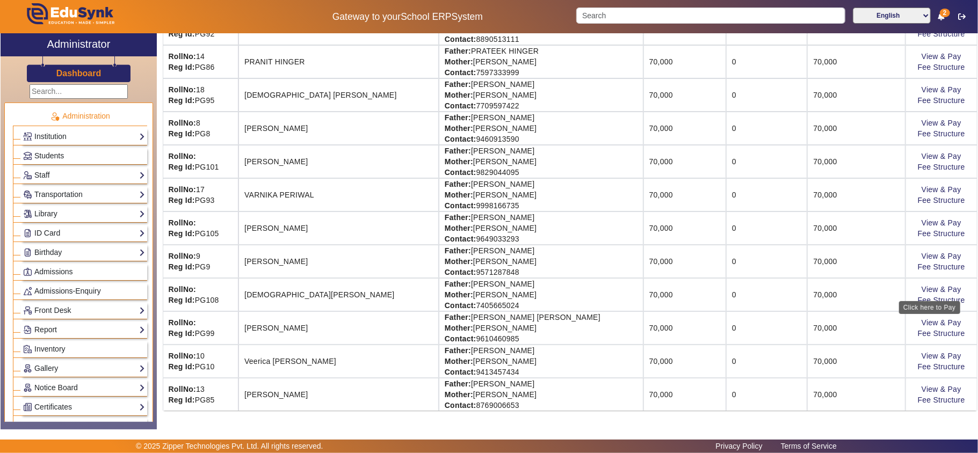
scroll to position [735, 0]
click at [487, 389] on link "View & Pay" at bounding box center [942, 389] width 40 height 9
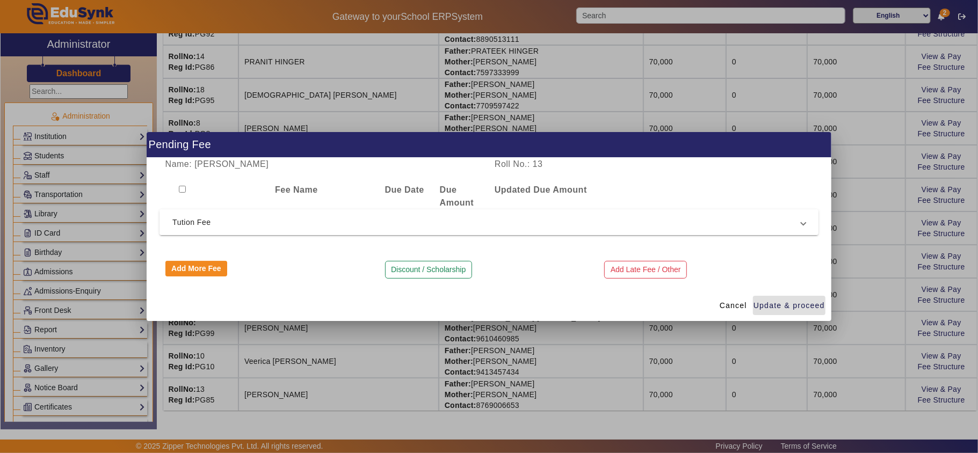
click at [471, 222] on span "Tution Fee" at bounding box center [486, 222] width 629 height 13
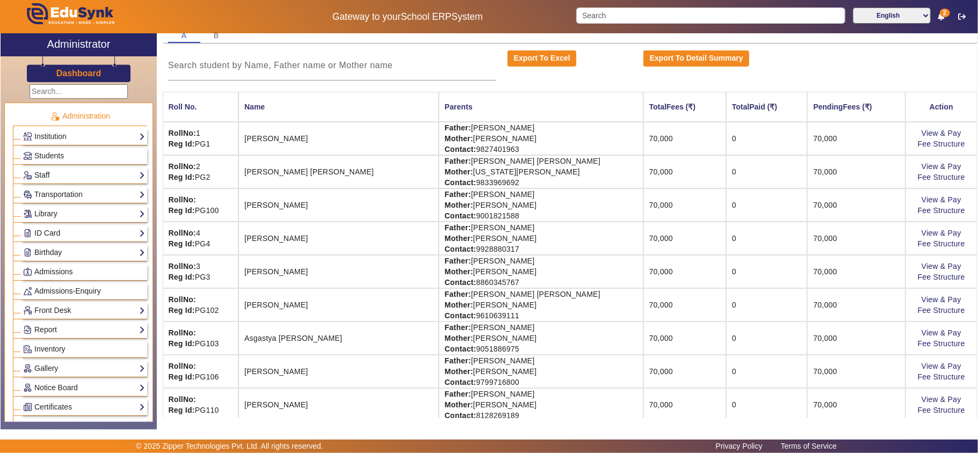
scroll to position [0, 0]
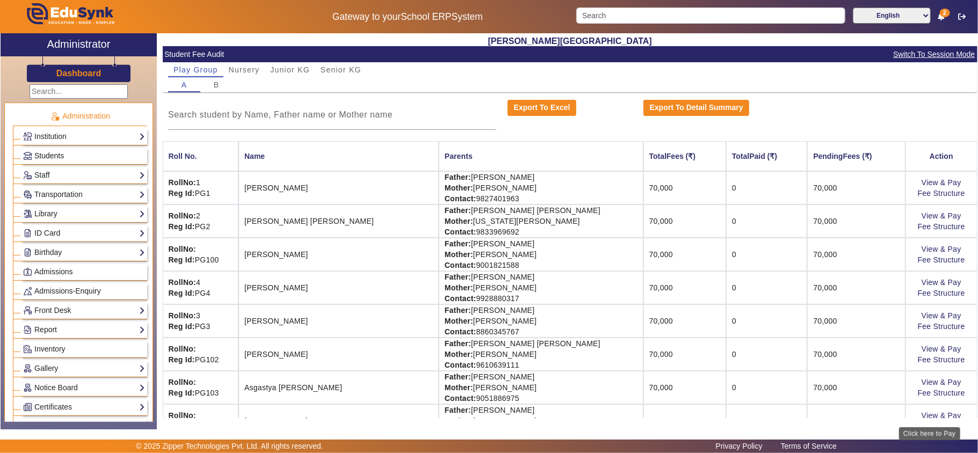
click at [42, 157] on span "Students" at bounding box center [49, 155] width 30 height 9
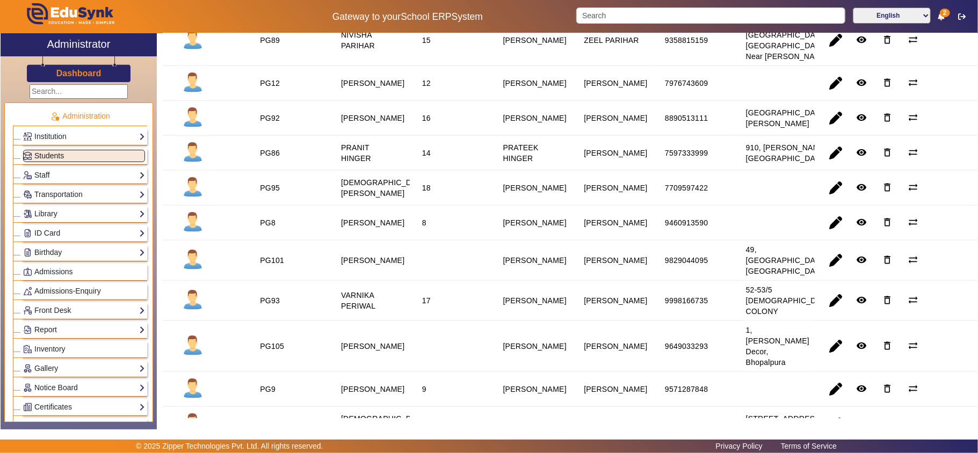
scroll to position [1030, 0]
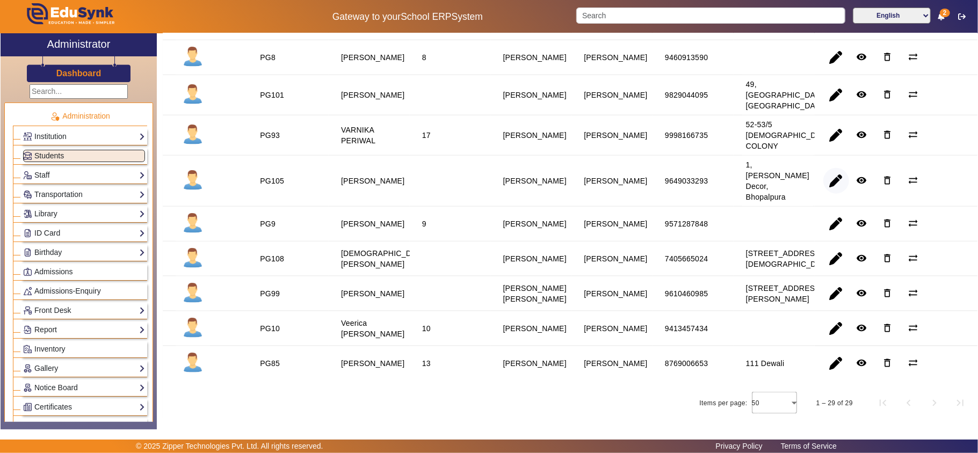
click at [487, 168] on span "button" at bounding box center [836, 181] width 26 height 26
click at [823, 168] on span "button" at bounding box center [836, 181] width 26 height 26
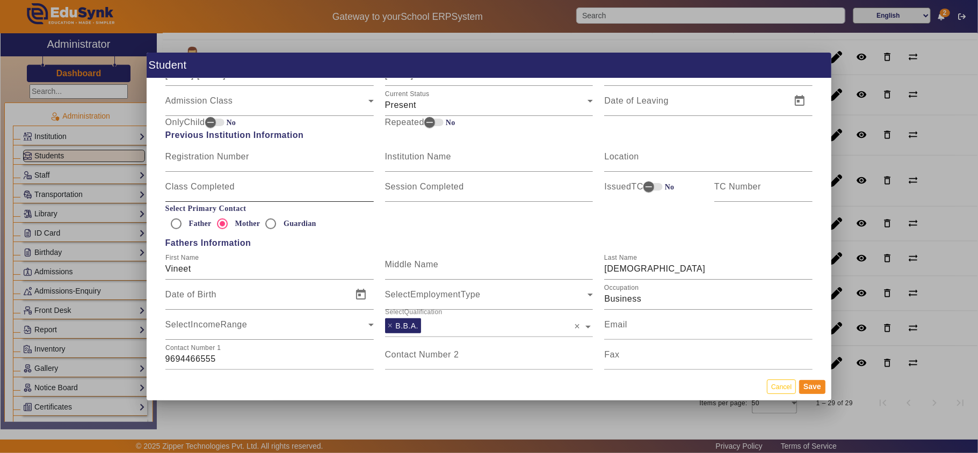
scroll to position [596, 0]
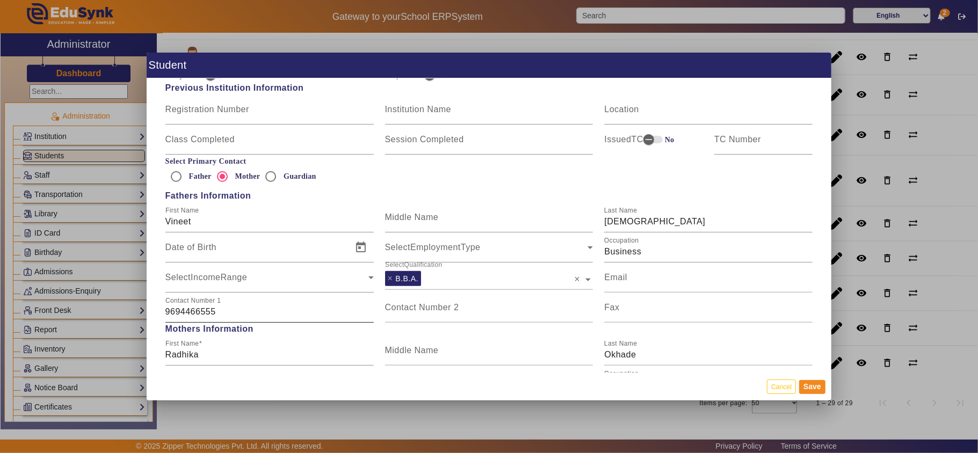
click at [291, 310] on input "9694466555" at bounding box center [269, 312] width 208 height 13
type input "9694466888"
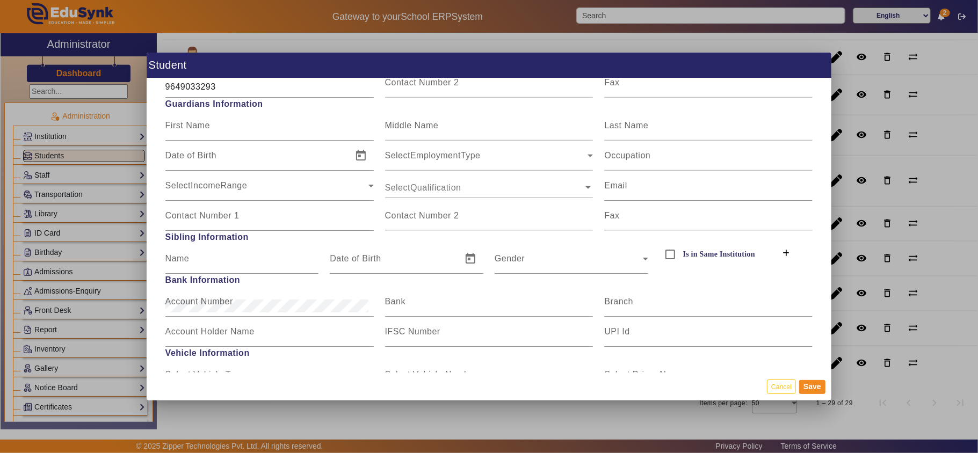
scroll to position [836, 0]
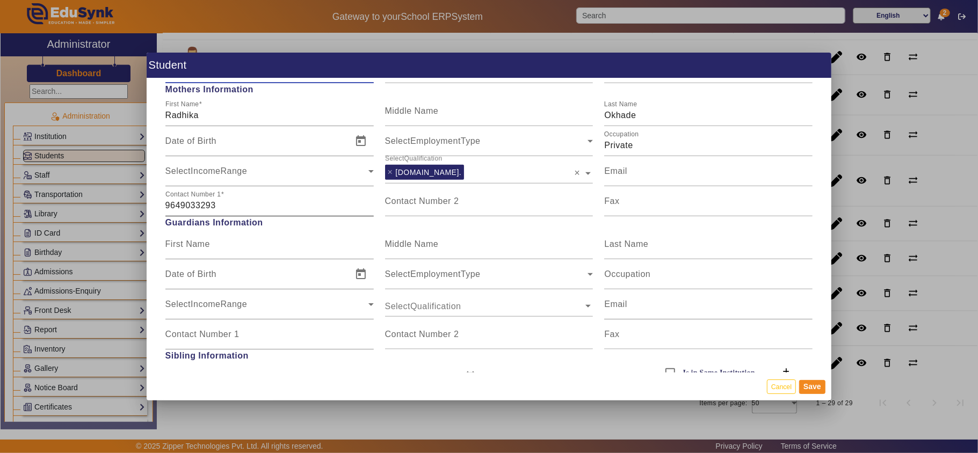
click at [233, 205] on input "9649033293" at bounding box center [269, 205] width 208 height 13
type input "9649033273"
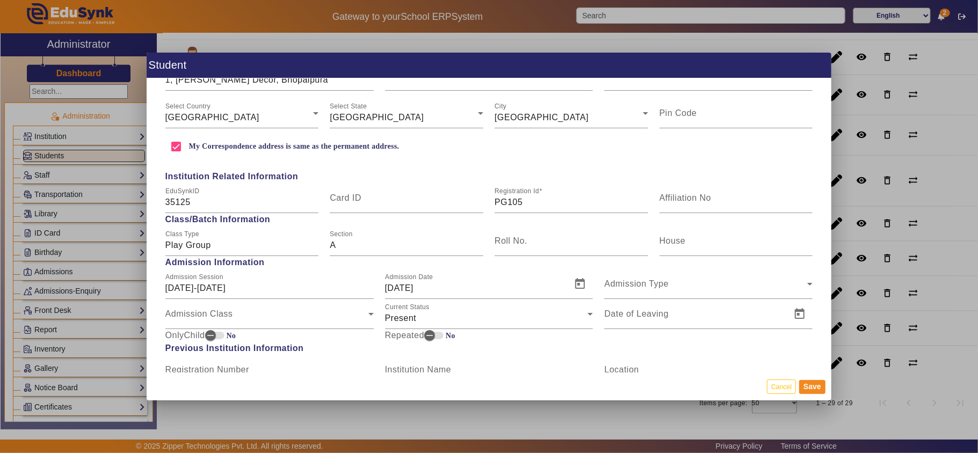
scroll to position [358, 0]
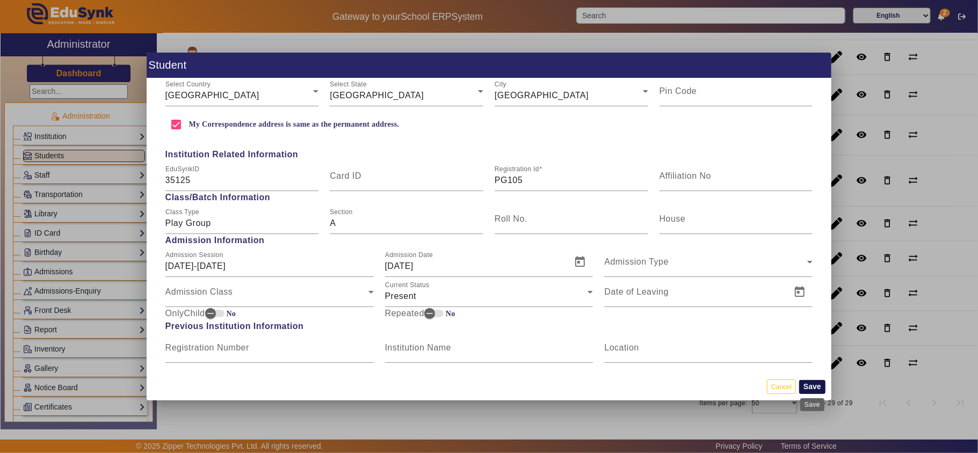
click at [815, 383] on button "Save" at bounding box center [812, 387] width 26 height 14
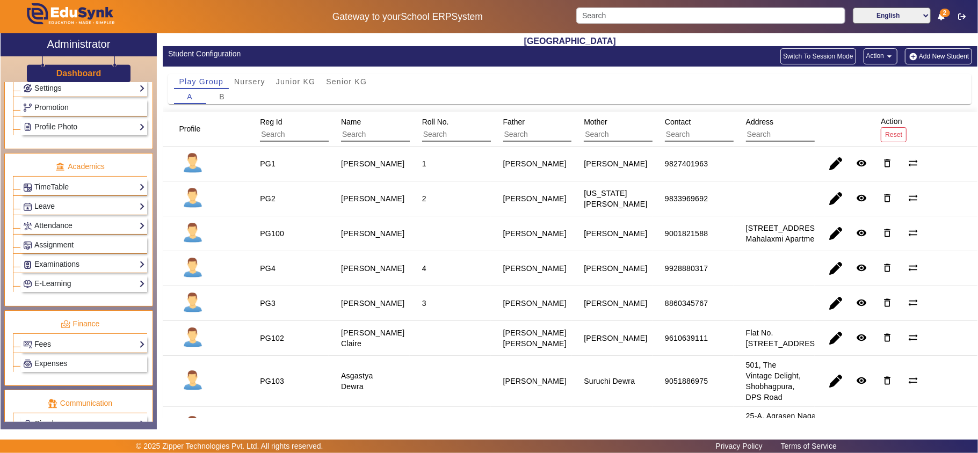
click at [54, 351] on link "Fees" at bounding box center [84, 344] width 122 height 12
click at [59, 388] on link "Student Fee Setup" at bounding box center [59, 384] width 63 height 9
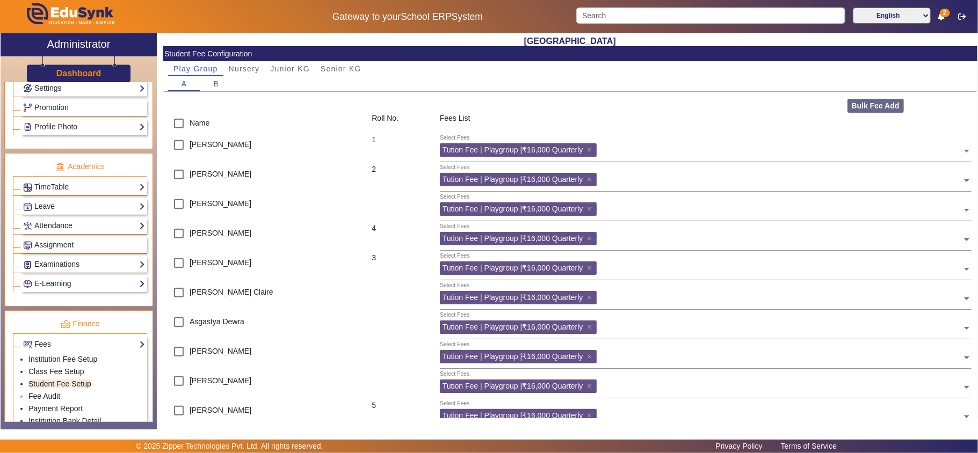
click at [46, 401] on link "Fee Audit" at bounding box center [44, 396] width 32 height 9
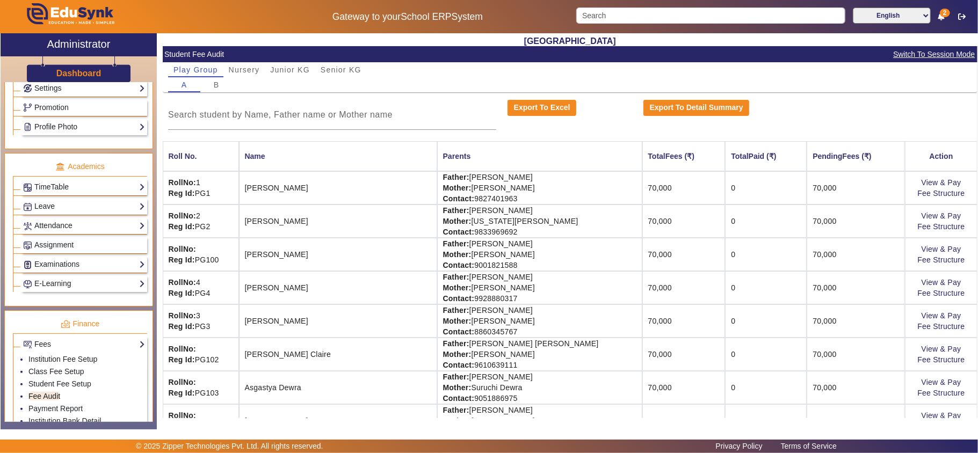
scroll to position [119, 0]
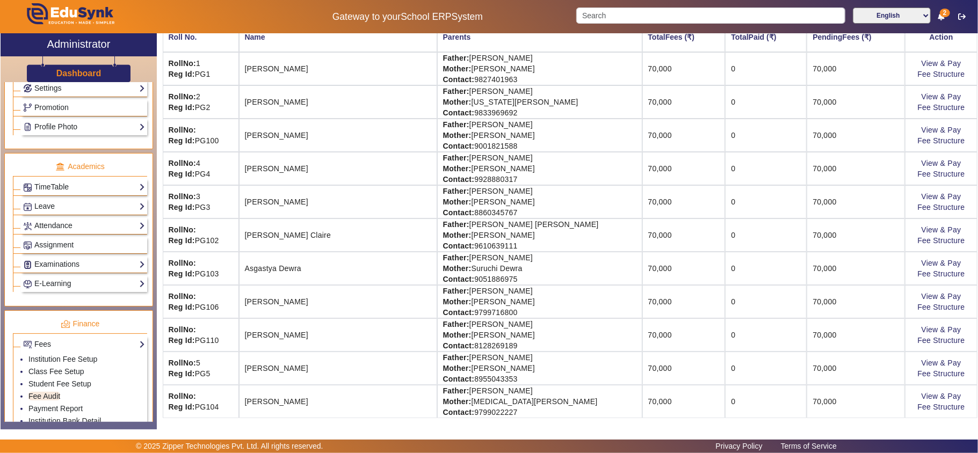
drag, startPoint x: 978, startPoint y: 164, endPoint x: 978, endPoint y: 122, distance: 41.4
click at [978, 122] on div "UDBHAV PRE SCHOOL Student Fee Audit Switch To Session Mode Play Group Nursery J…" at bounding box center [570, 225] width 815 height 385
drag, startPoint x: 494, startPoint y: 26, endPoint x: 441, endPoint y: 24, distance: 53.2
click at [441, 24] on div "Gateway to your School ERP System English हिंदी (Hindi) ಕನ್ನಡ (Kannada) தமிழ் (…" at bounding box center [489, 16] width 977 height 33
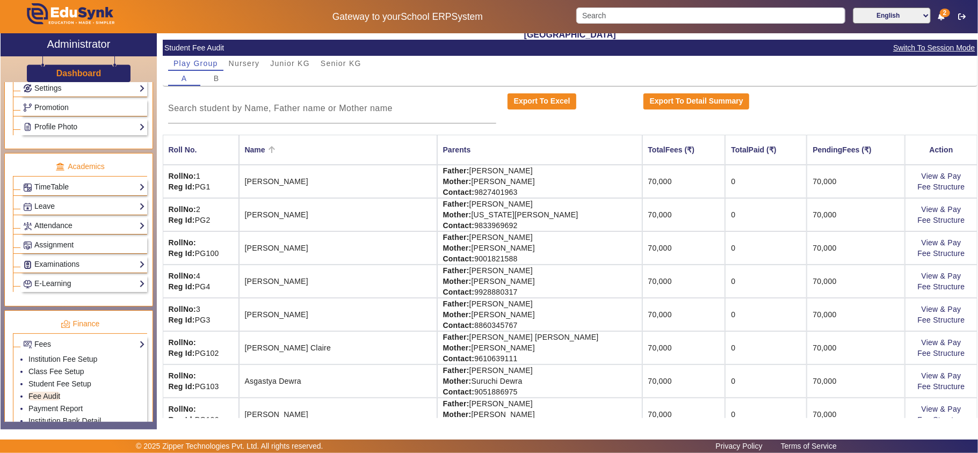
scroll to position [0, 0]
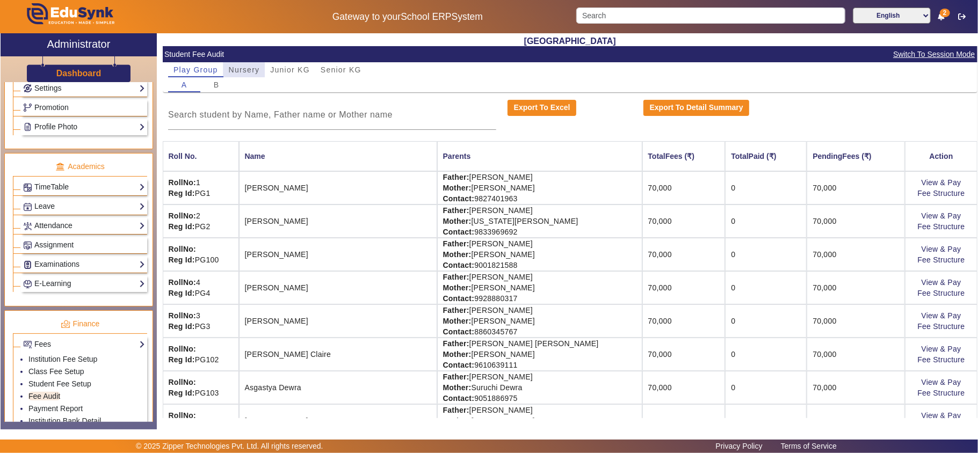
click at [235, 69] on span "Nursery" at bounding box center [244, 70] width 31 height 8
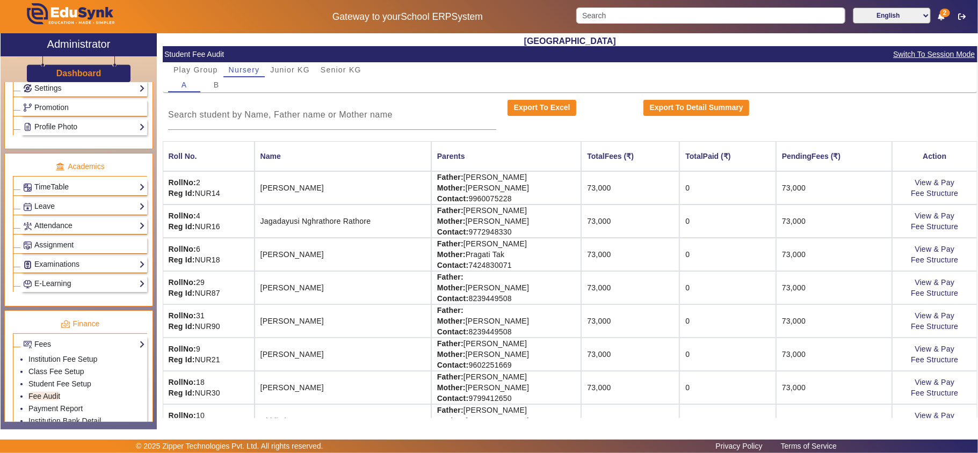
click at [967, 75] on div "Play Group Nursery Junior KG Senior KG A B" at bounding box center [570, 77] width 815 height 30
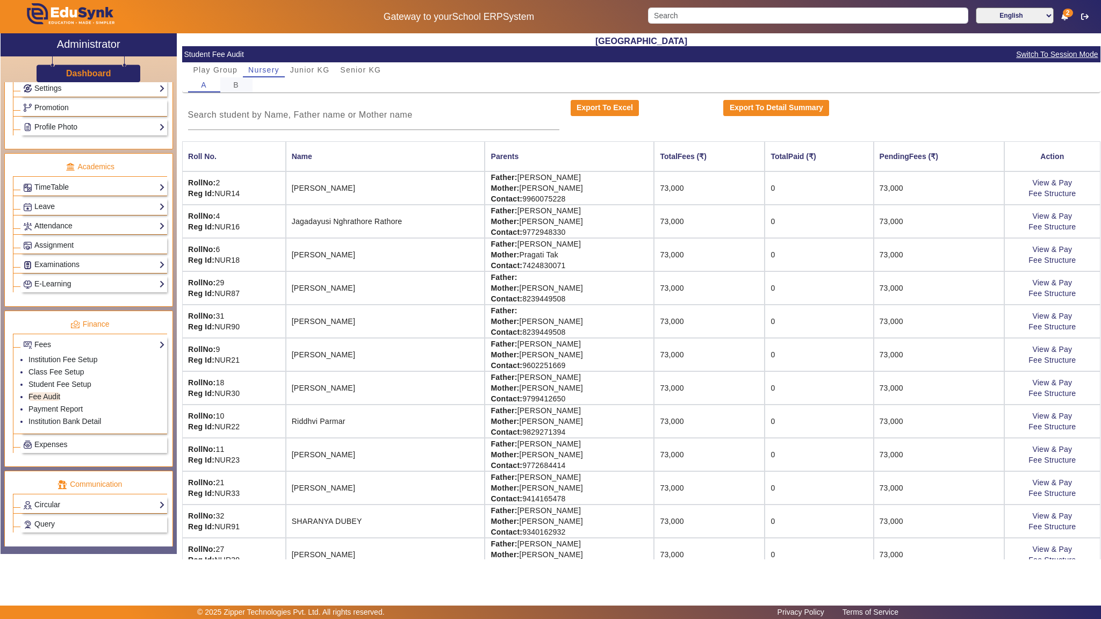
click at [234, 86] on span "B" at bounding box center [236, 85] width 6 height 8
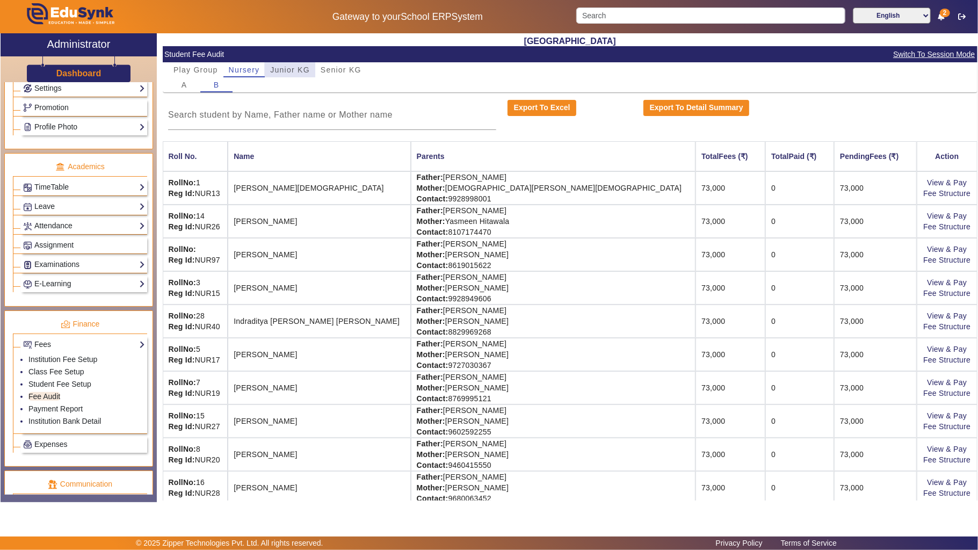
click at [287, 69] on span "Junior KG" at bounding box center [290, 70] width 40 height 8
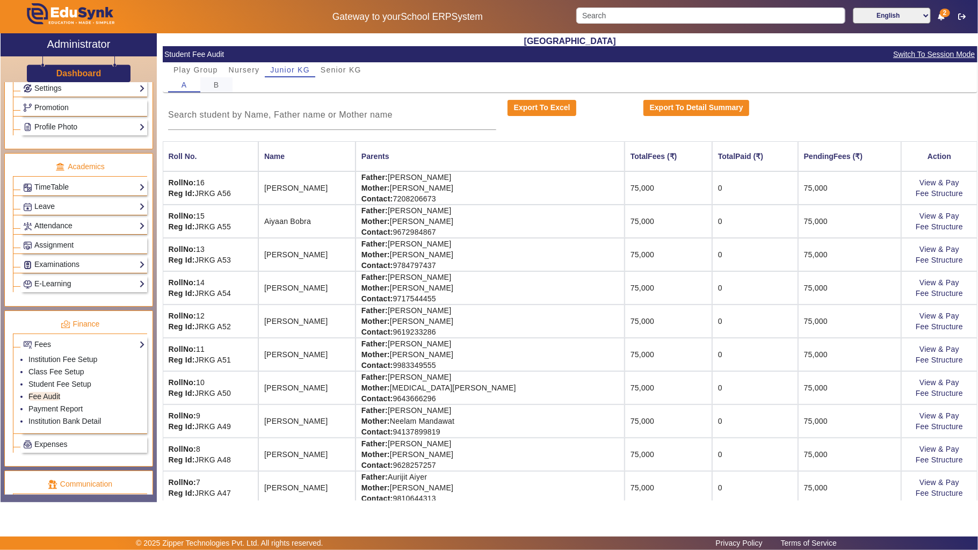
click at [220, 81] on div "B" at bounding box center [216, 84] width 32 height 15
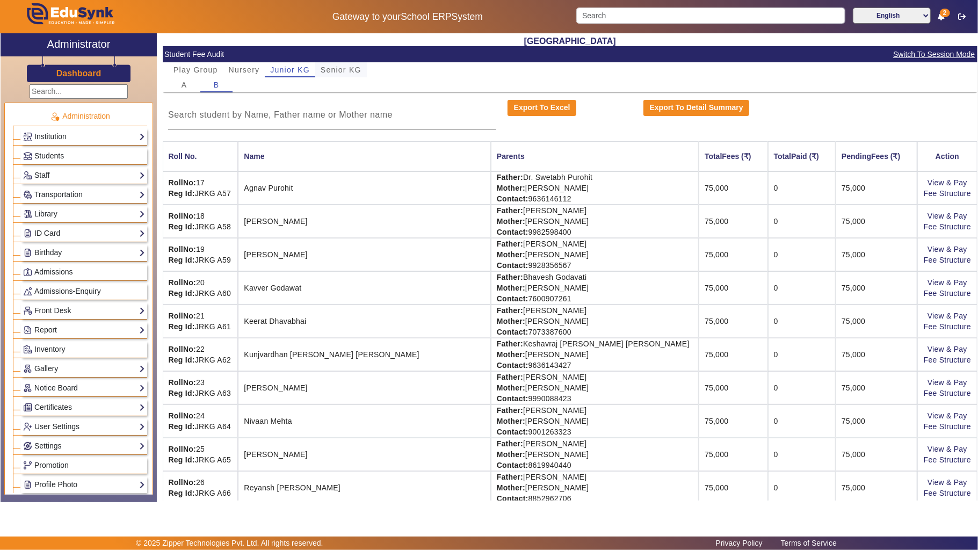
click at [338, 63] on span "Senior KG" at bounding box center [341, 69] width 41 height 15
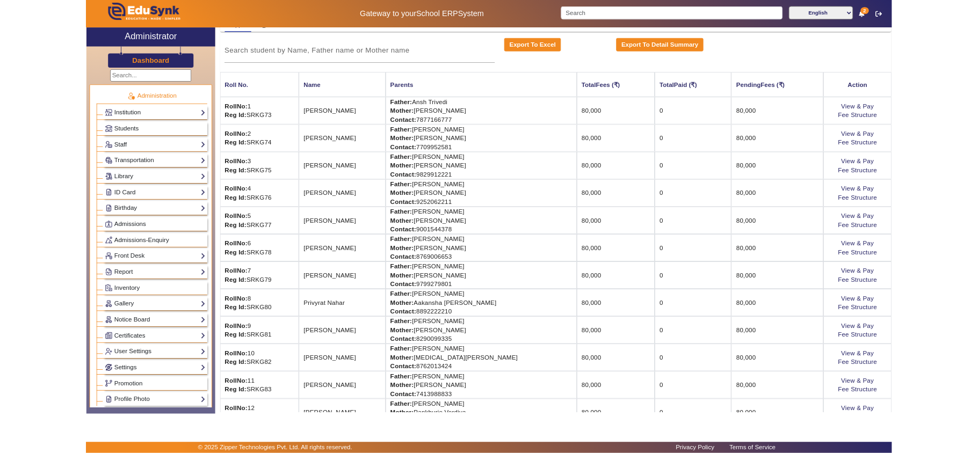
scroll to position [81, 0]
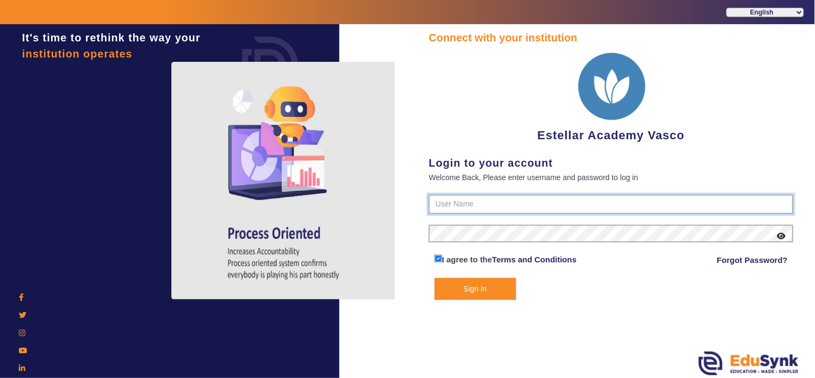
type input "7796657163"
click at [473, 283] on button "Sign In" at bounding box center [476, 289] width 82 height 22
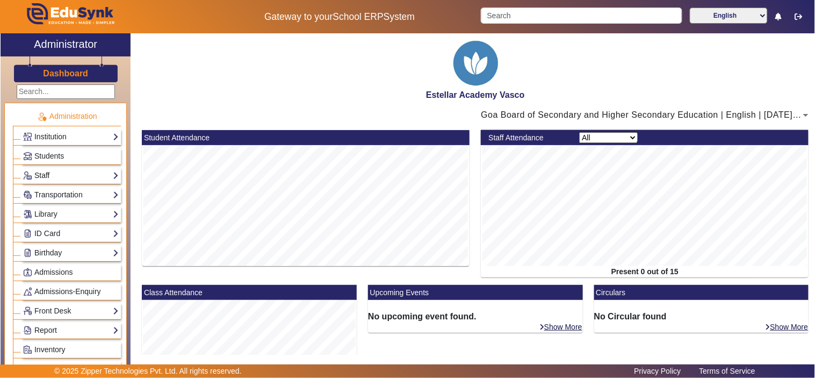
click at [47, 173] on link "Staff" at bounding box center [71, 175] width 96 height 12
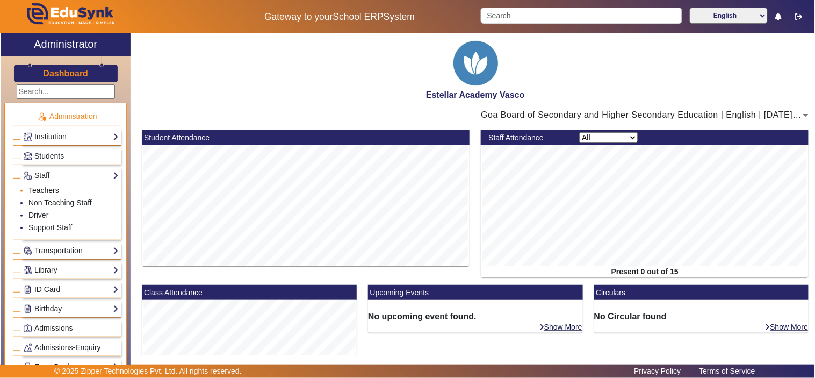
click at [46, 191] on link "Teachers" at bounding box center [43, 190] width 31 height 9
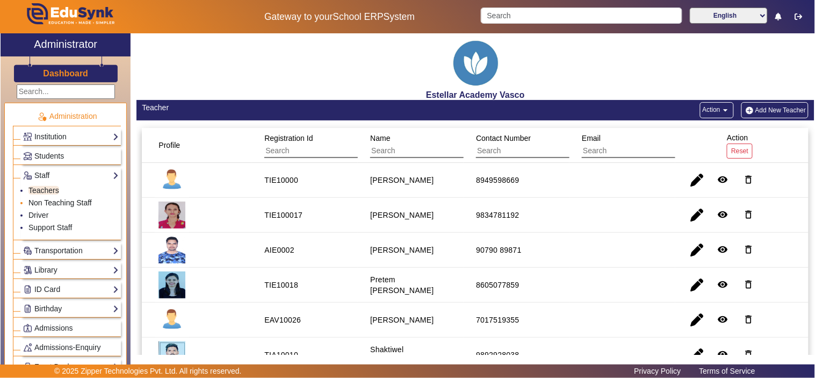
click at [60, 201] on link "Non Teaching Staff" at bounding box center [59, 202] width 63 height 9
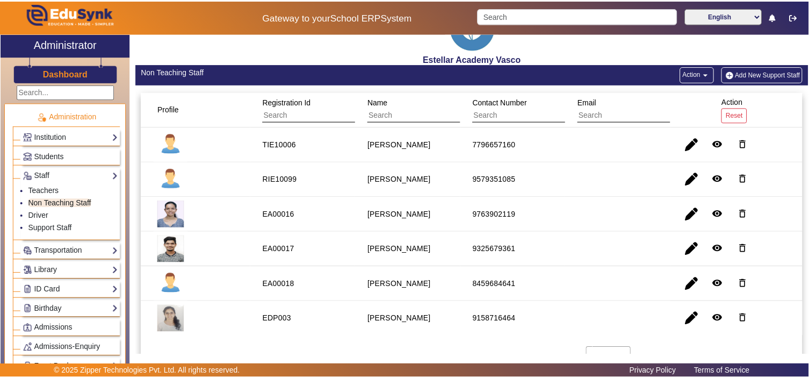
scroll to position [55, 0]
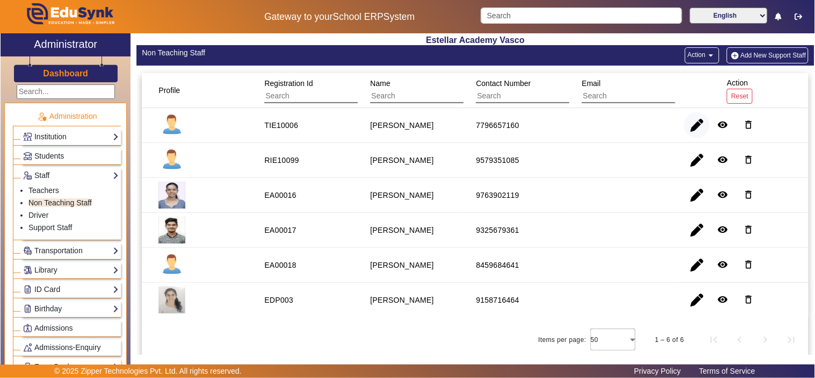
click at [695, 124] on span "button" at bounding box center [697, 125] width 26 height 26
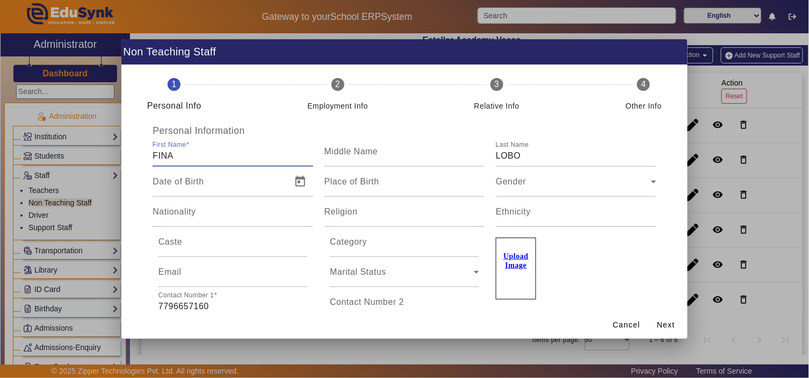
drag, startPoint x: 149, startPoint y: 160, endPoint x: 139, endPoint y: 158, distance: 10.8
click at [140, 159] on div "Personal Information First Name FINA Middle Name Last Name [PERSON_NAME] Date o…" at bounding box center [404, 374] width 540 height 498
type input "Fina"
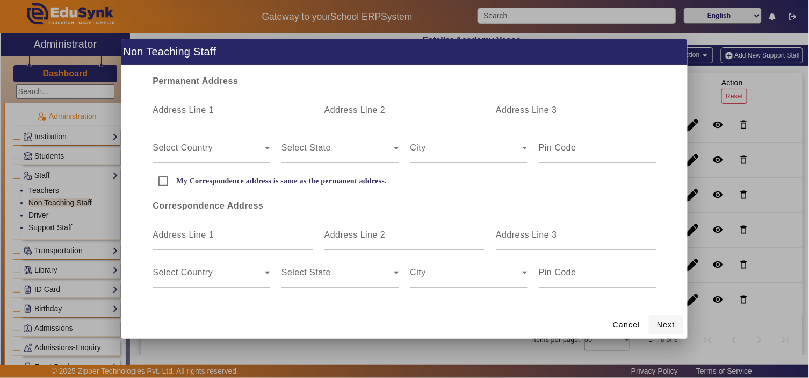
type input "Lobo"
click at [661, 324] on span "Next" at bounding box center [666, 324] width 18 height 11
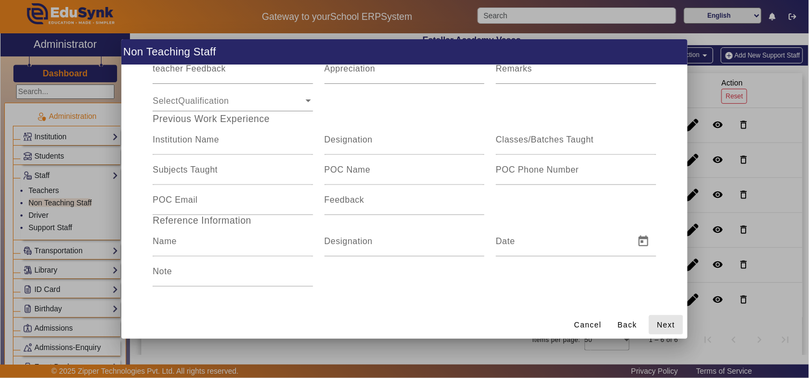
scroll to position [172, 0]
click at [670, 322] on span "Next" at bounding box center [666, 324] width 18 height 11
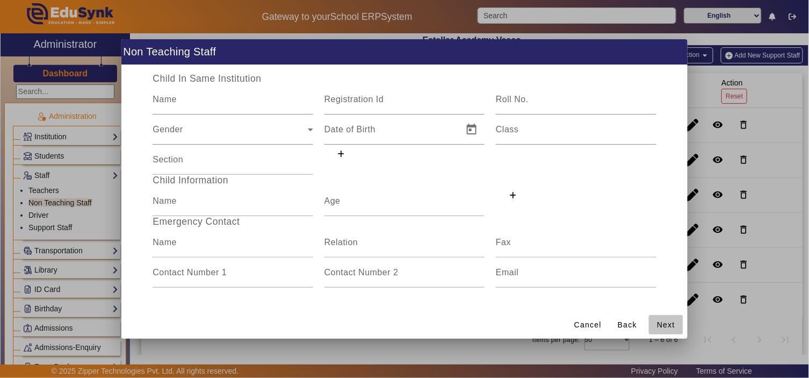
click at [670, 323] on span "Next" at bounding box center [666, 324] width 18 height 11
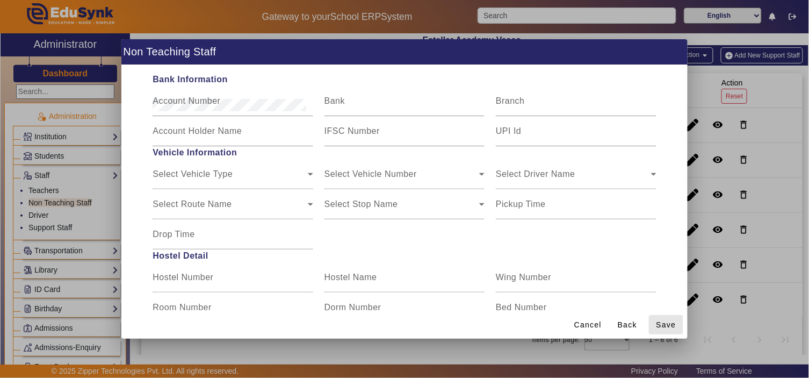
click at [670, 323] on span "Save" at bounding box center [666, 324] width 20 height 11
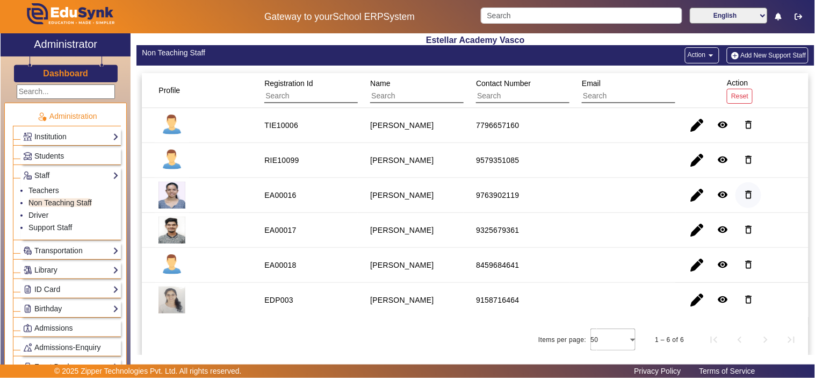
click at [743, 193] on mat-icon "delete_outline" at bounding box center [748, 194] width 11 height 11
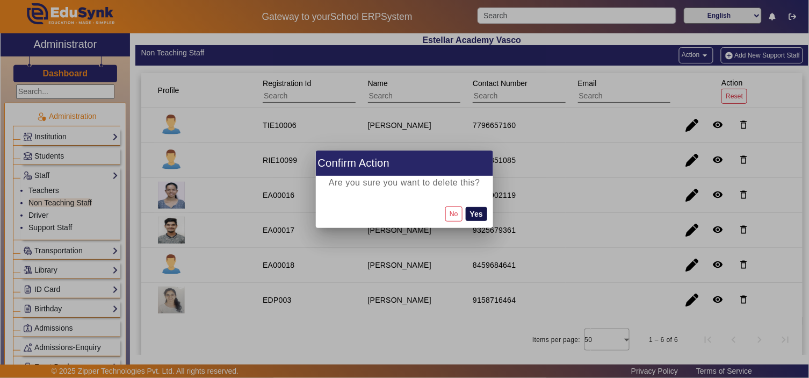
click at [478, 212] on button "Yes" at bounding box center [476, 214] width 21 height 14
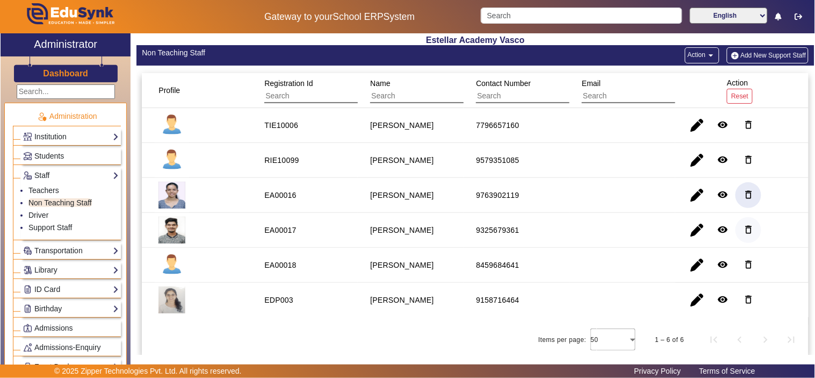
click at [743, 233] on mat-icon "delete_outline" at bounding box center [748, 229] width 11 height 11
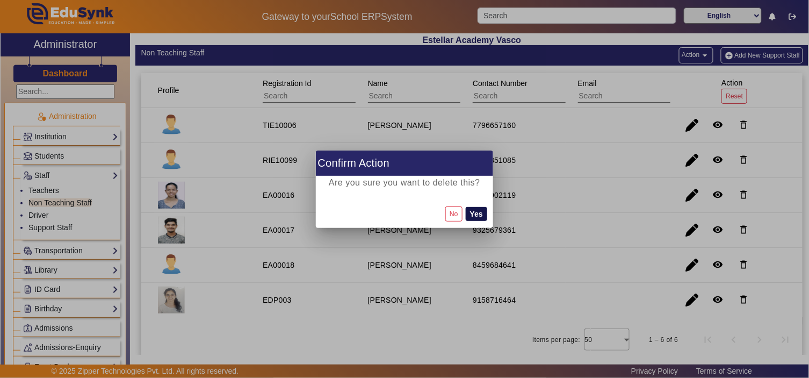
click at [481, 213] on button "Yes" at bounding box center [476, 214] width 21 height 14
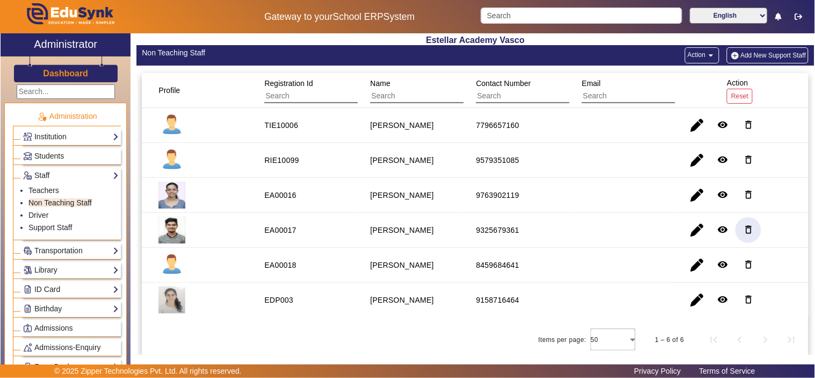
click at [766, 53] on button "Add New Support Staff" at bounding box center [768, 55] width 82 height 16
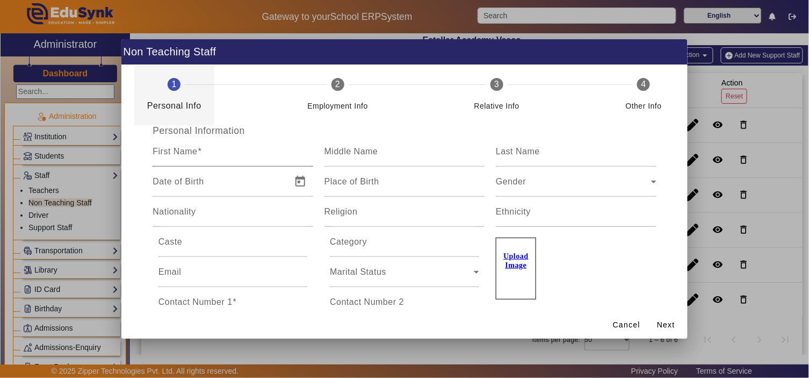
click at [224, 159] on input "First Name" at bounding box center [233, 155] width 160 height 13
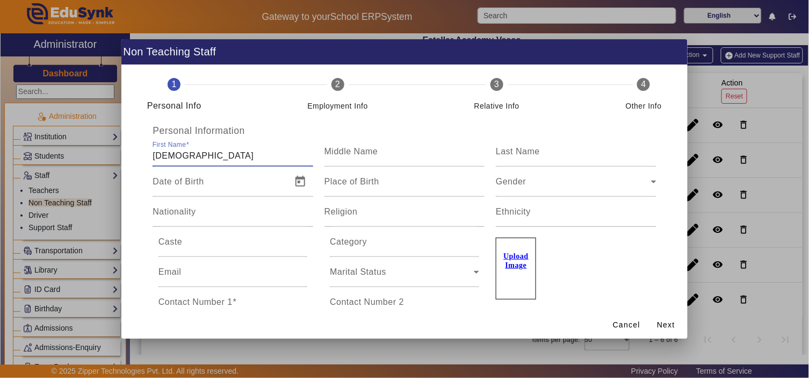
type input "[DEMOGRAPHIC_DATA]"
type input "B"
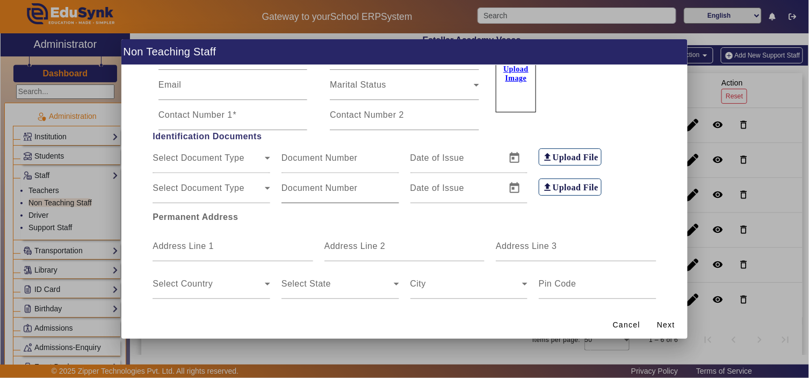
scroll to position [227, 0]
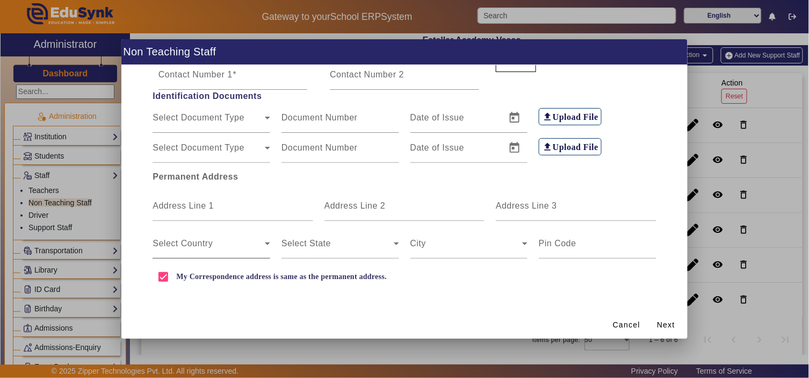
type input "Dubey"
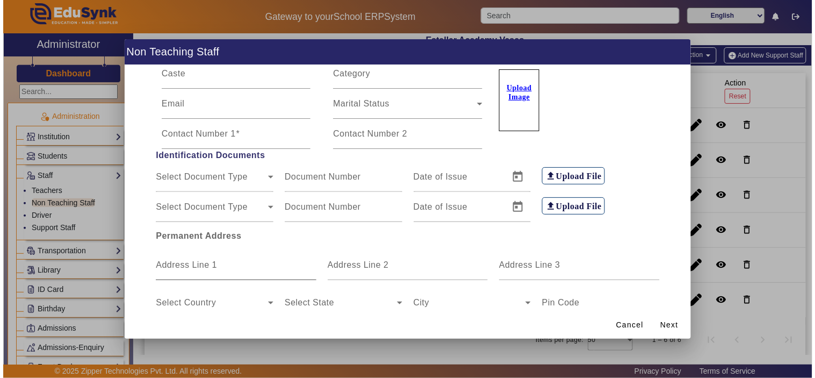
scroll to position [28, 0]
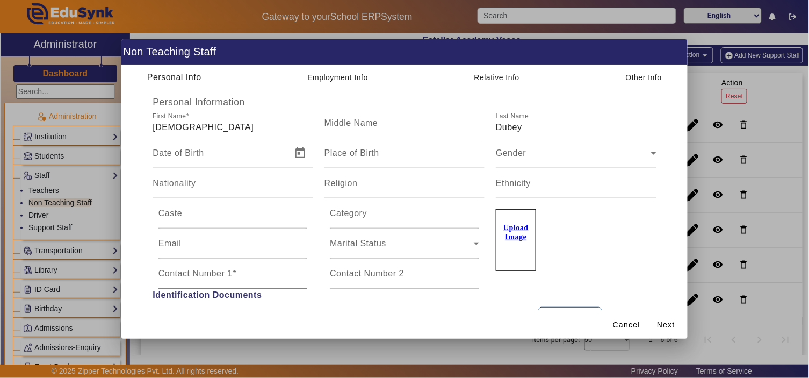
click at [221, 269] on mat-label "Contact Number 1" at bounding box center [195, 273] width 74 height 9
click at [221, 271] on input "Contact Number 1" at bounding box center [232, 277] width 149 height 13
paste input "87675 10620"
click at [184, 278] on input "87675 10620" at bounding box center [232, 277] width 149 height 13
type input "8767510620"
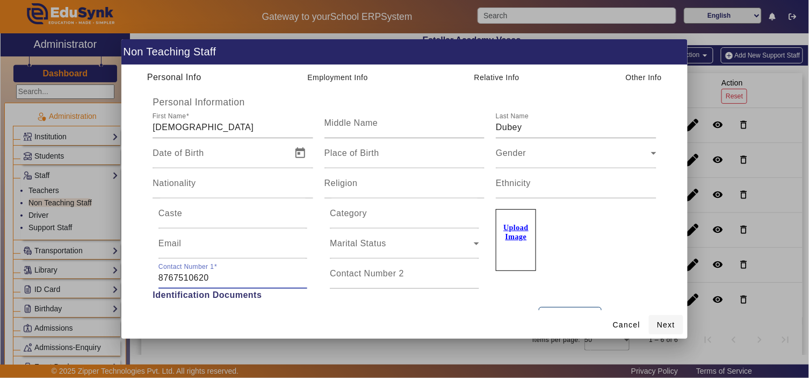
click at [674, 325] on span "Next" at bounding box center [666, 324] width 18 height 11
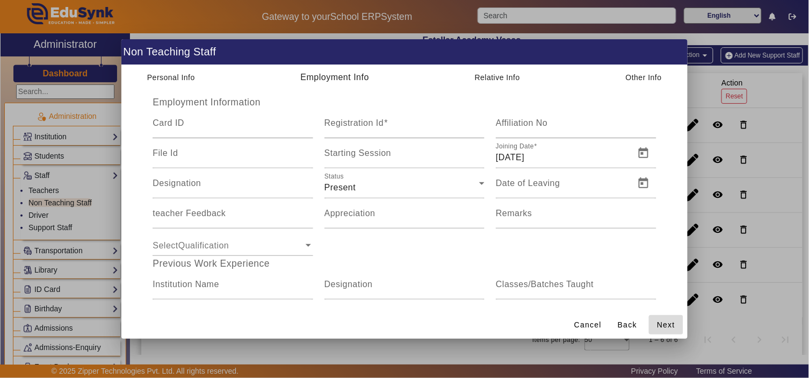
click at [674, 325] on span "Next" at bounding box center [666, 324] width 18 height 11
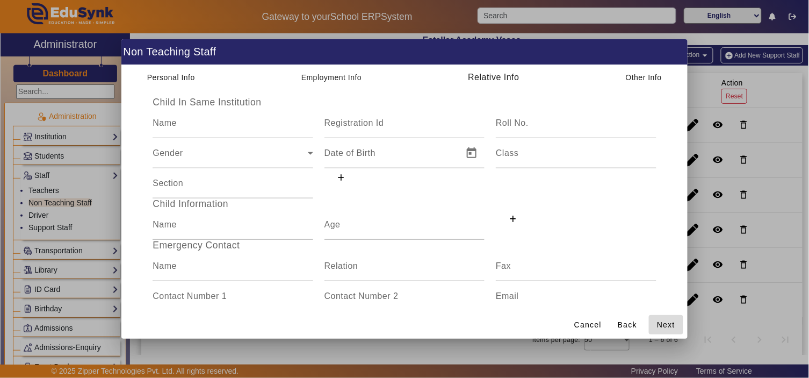
click at [674, 325] on span "Next" at bounding box center [666, 324] width 18 height 11
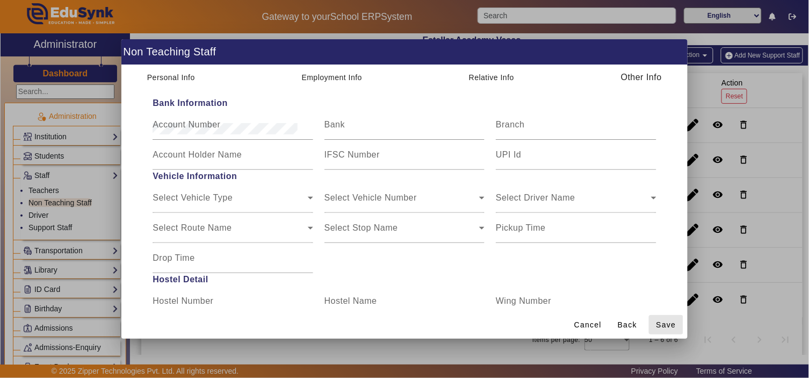
click at [674, 325] on span "Save" at bounding box center [666, 324] width 20 height 11
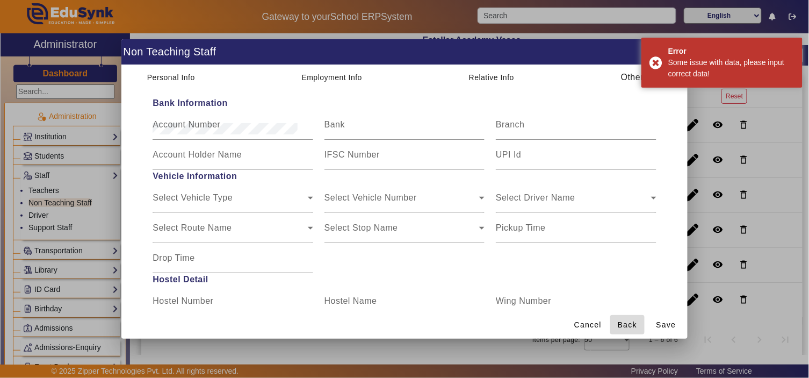
click at [634, 323] on span "Back" at bounding box center [627, 324] width 19 height 11
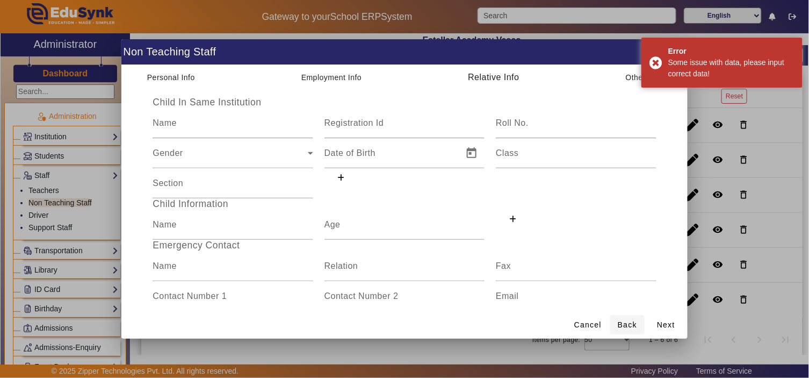
click at [632, 323] on span "Back" at bounding box center [627, 324] width 19 height 11
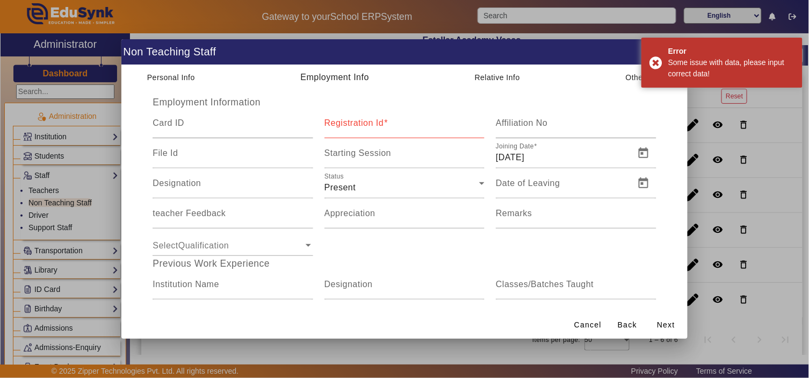
click at [360, 125] on mat-label "Registration Id" at bounding box center [354, 122] width 60 height 9
click at [360, 125] on input "Registration Id" at bounding box center [404, 127] width 160 height 13
click at [409, 48] on h1 "Non Teaching Staff" at bounding box center [404, 51] width 566 height 25
click at [383, 122] on span at bounding box center [385, 122] width 4 height 9
click at [381, 122] on input "Registration Id" at bounding box center [404, 127] width 160 height 13
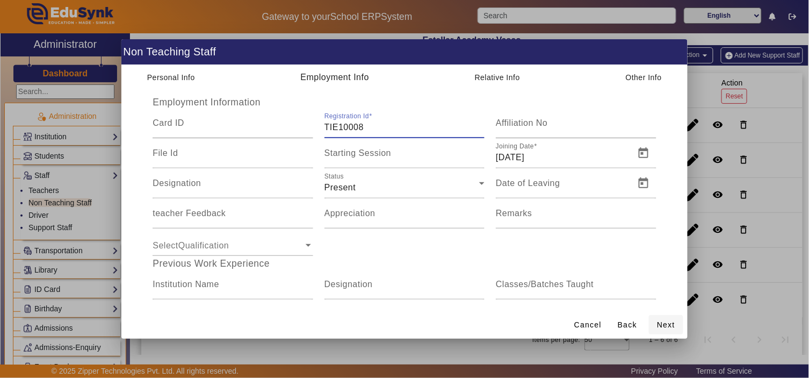
type input "TIE10008"
click at [670, 324] on span "Next" at bounding box center [666, 324] width 18 height 11
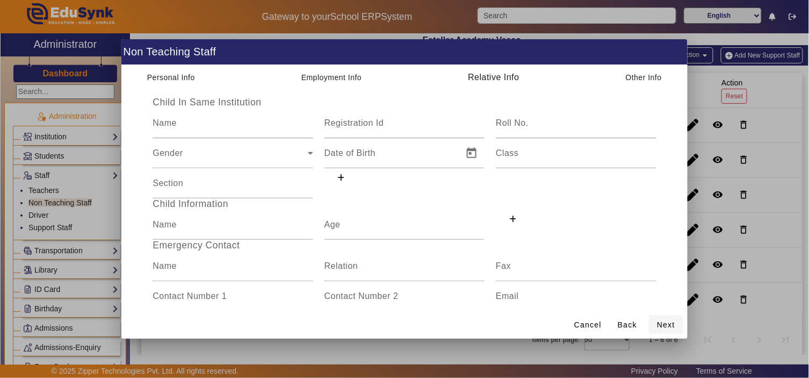
click at [657, 328] on span at bounding box center [666, 325] width 34 height 26
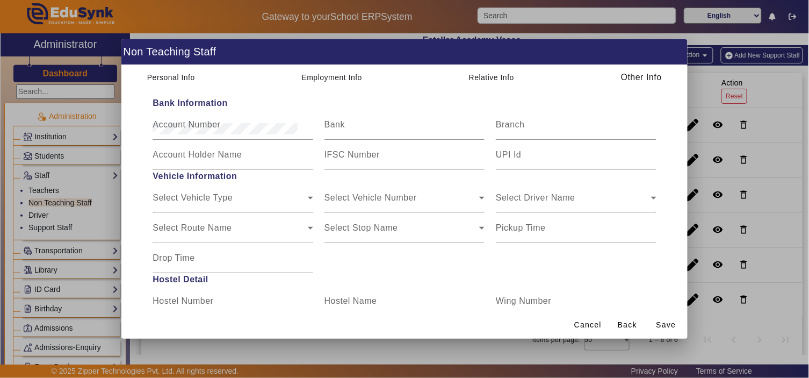
click at [657, 328] on span at bounding box center [666, 325] width 34 height 26
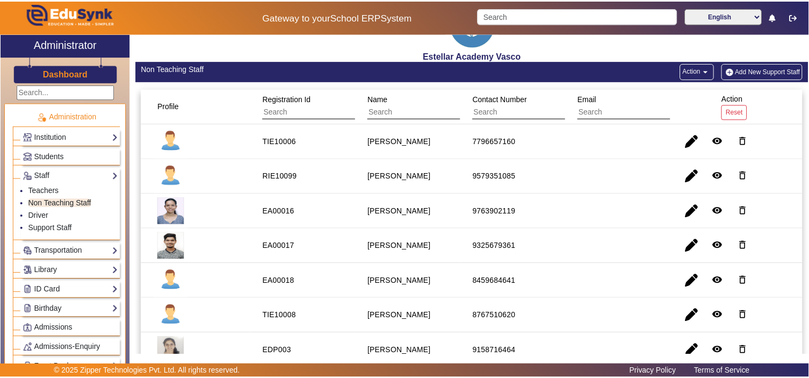
scroll to position [0, 0]
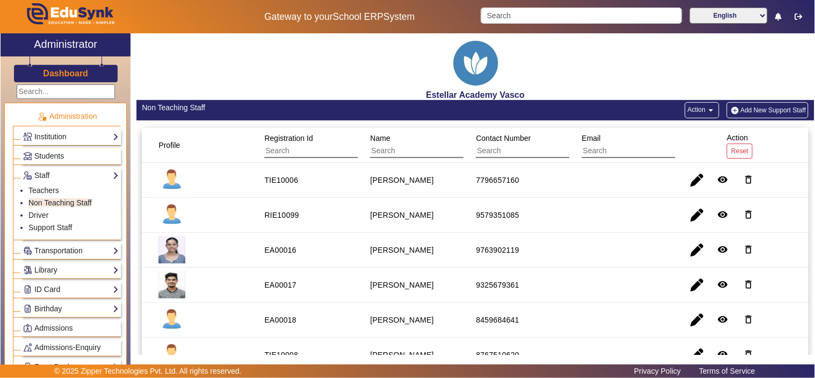
click at [756, 110] on button "Add New Support Staff" at bounding box center [768, 110] width 82 height 16
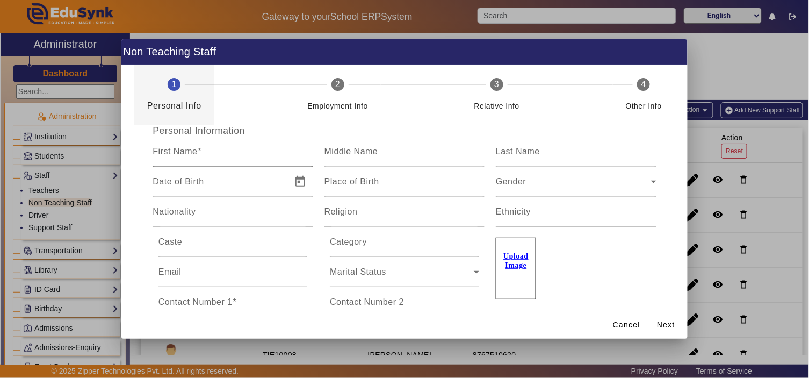
click at [227, 158] on input "First Name" at bounding box center [233, 155] width 160 height 13
type input "Shruti"
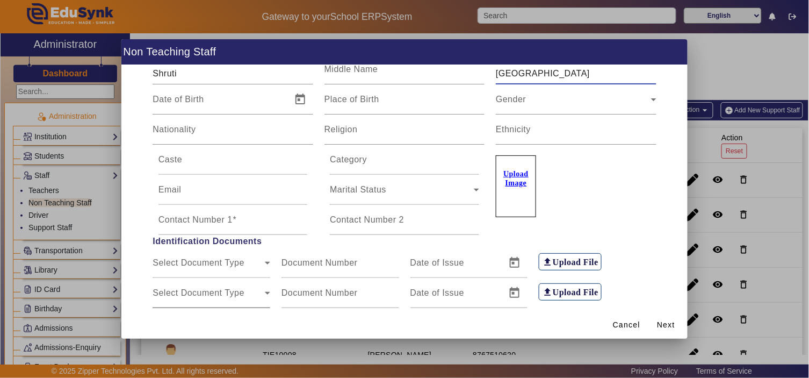
scroll to position [199, 0]
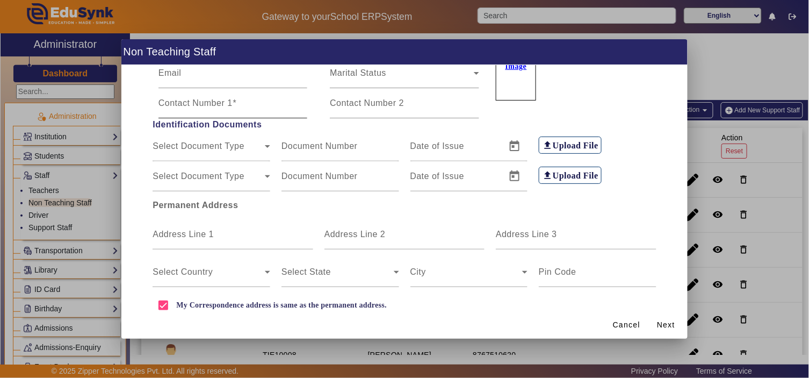
type input "[GEOGRAPHIC_DATA]"
click at [191, 106] on mat-label "Contact Number 1" at bounding box center [195, 102] width 74 height 9
click at [191, 106] on input "Contact Number 1" at bounding box center [232, 107] width 149 height 13
paste input "73856 68880"
click at [186, 107] on input "73856 68880" at bounding box center [232, 107] width 149 height 13
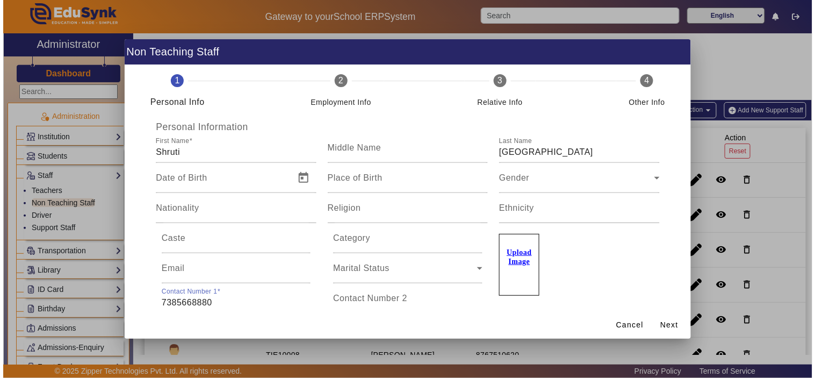
scroll to position [0, 0]
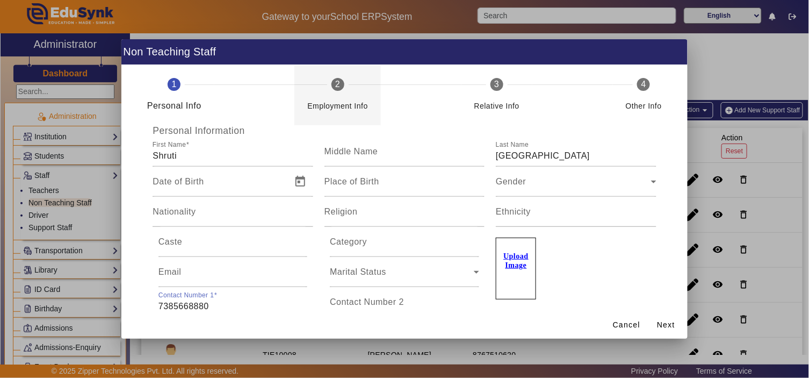
type input "7385668880"
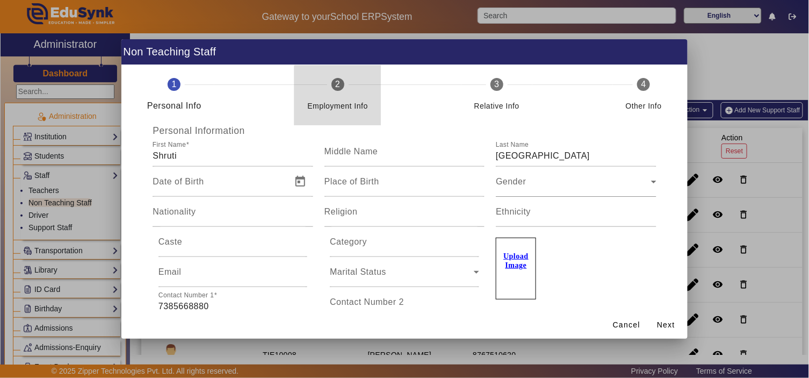
click at [348, 98] on div "Employment Info" at bounding box center [337, 101] width 61 height 21
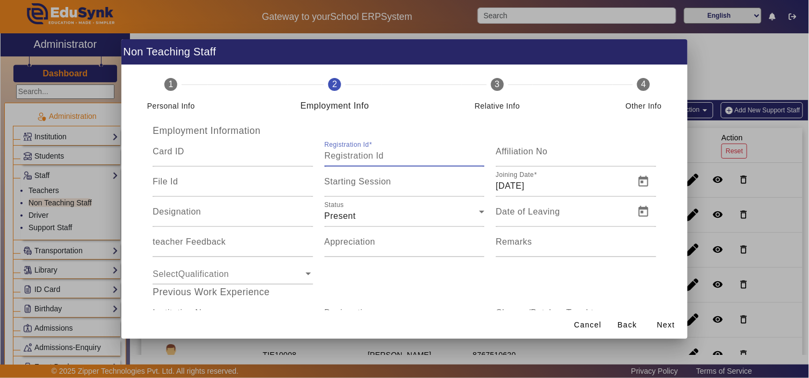
click at [396, 155] on input "Registration Id" at bounding box center [404, 155] width 160 height 13
click at [675, 321] on span "Next" at bounding box center [666, 324] width 18 height 11
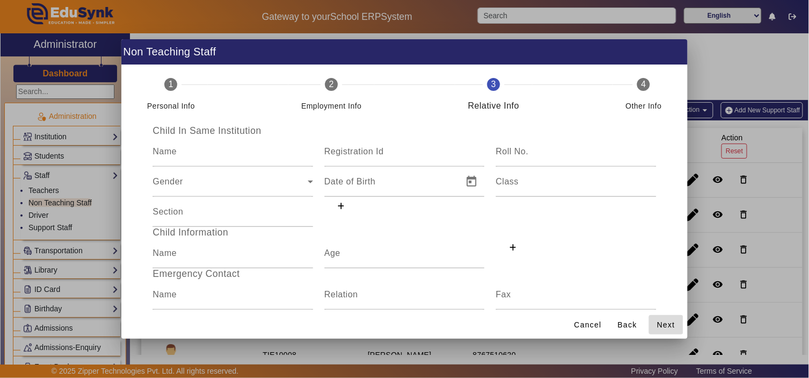
click at [675, 321] on span "Next" at bounding box center [666, 324] width 18 height 11
click at [0, 0] on span "Save" at bounding box center [0, 0] width 0 height 0
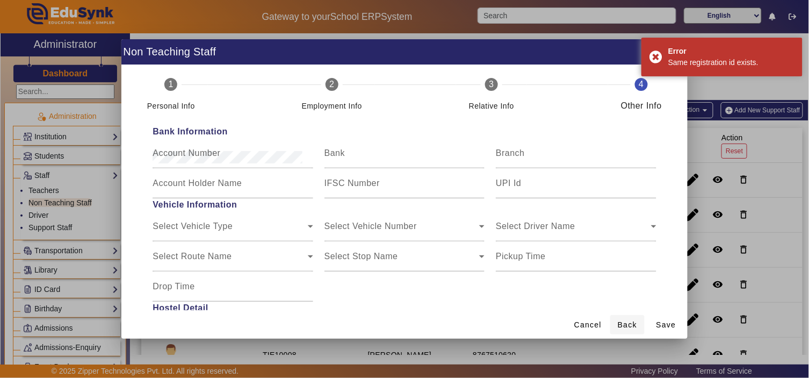
click at [632, 324] on span "Back" at bounding box center [627, 324] width 19 height 11
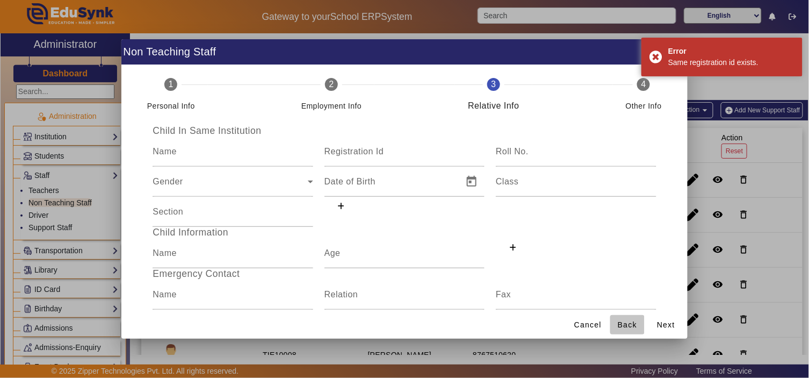
click at [632, 324] on span "Back" at bounding box center [627, 324] width 19 height 11
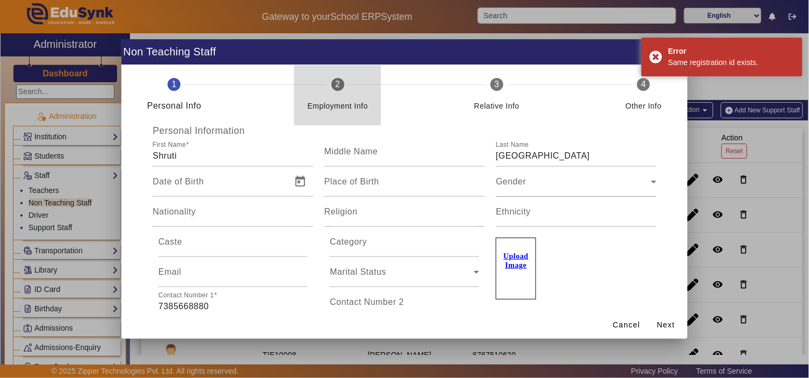
click at [351, 88] on mat-step-header "2 Employment Info" at bounding box center [337, 95] width 86 height 60
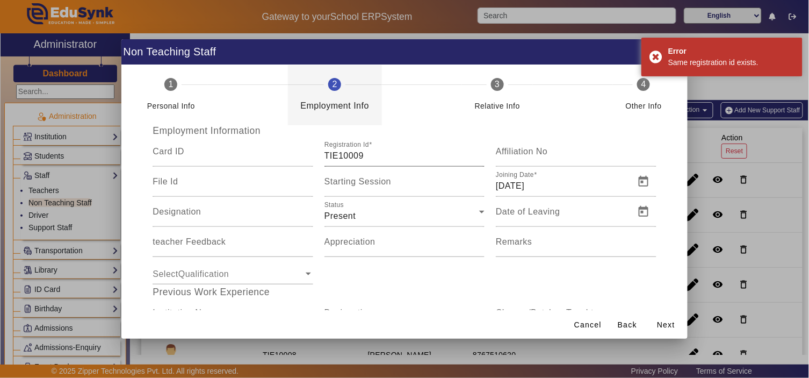
click at [385, 156] on input "TIE10009" at bounding box center [404, 155] width 160 height 13
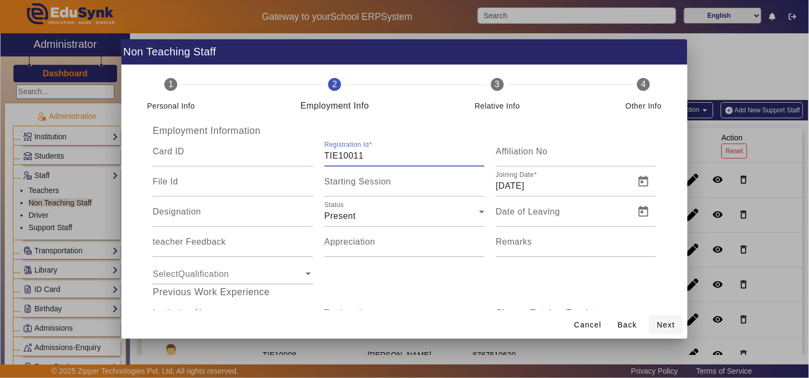
click at [663, 321] on span "Next" at bounding box center [666, 324] width 18 height 11
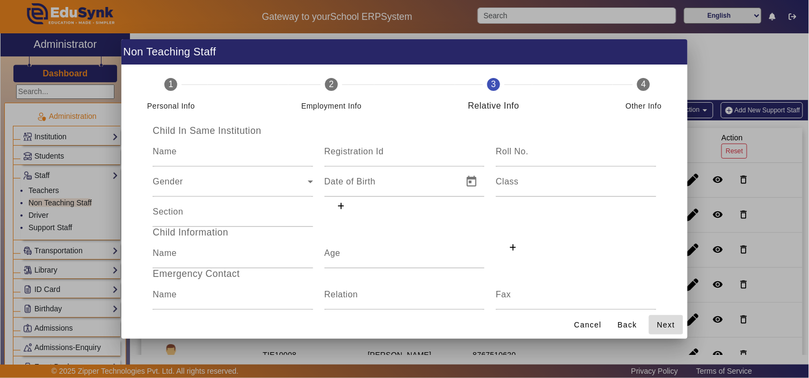
click at [663, 321] on span "Next" at bounding box center [666, 324] width 18 height 11
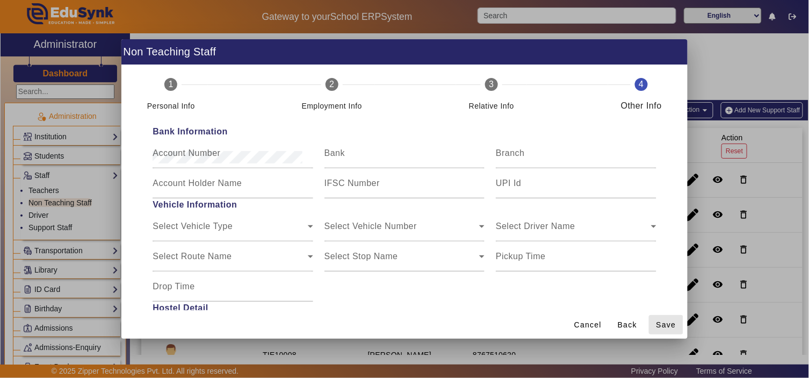
click at [663, 321] on span "Save" at bounding box center [666, 324] width 20 height 11
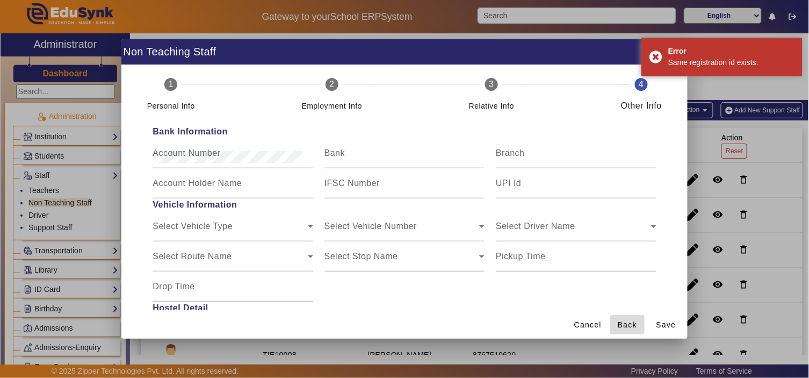
click at [629, 324] on span "Back" at bounding box center [627, 324] width 19 height 11
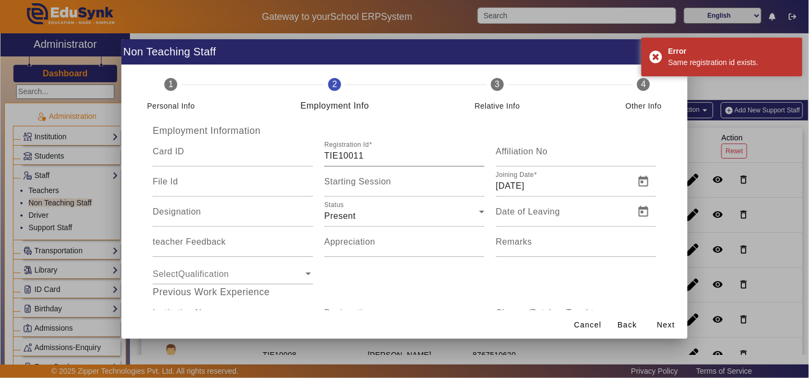
click at [373, 156] on input "TIE10011" at bounding box center [404, 155] width 160 height 13
type input "TIE10015"
click at [673, 321] on span "Next" at bounding box center [666, 324] width 18 height 11
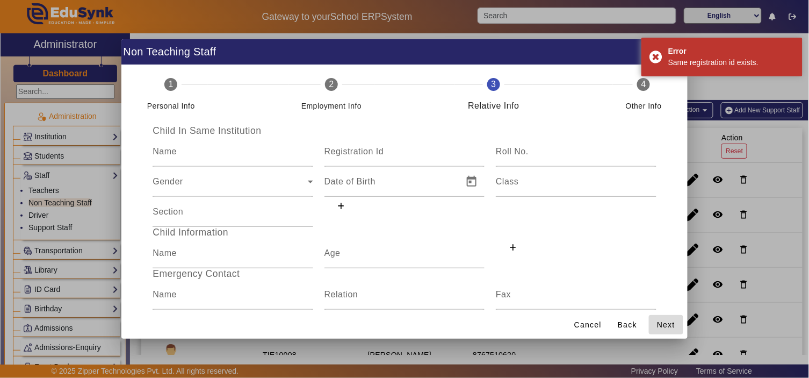
click at [673, 321] on span "Next" at bounding box center [666, 324] width 18 height 11
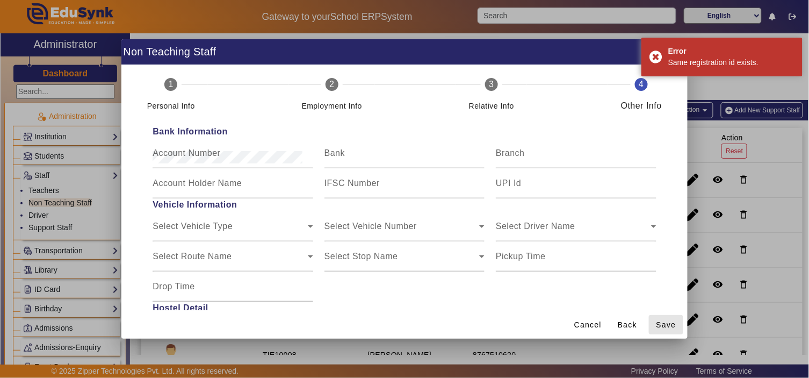
click at [673, 321] on span "Save" at bounding box center [666, 324] width 20 height 11
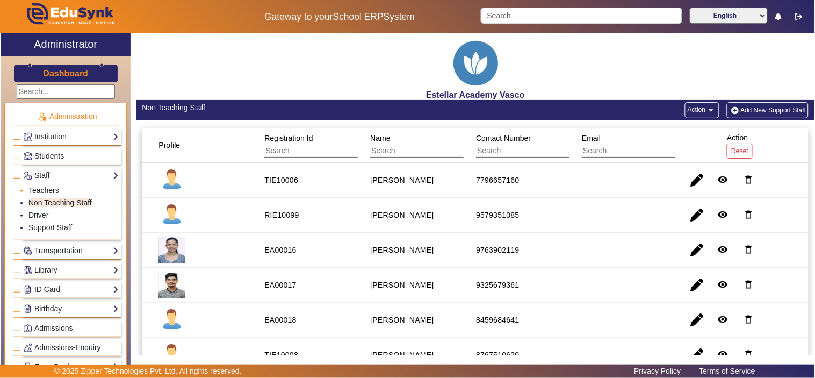
click at [41, 186] on link "Teachers" at bounding box center [43, 190] width 31 height 9
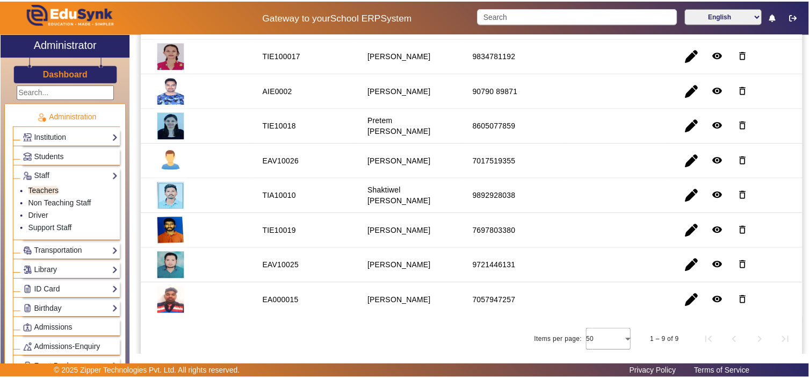
scroll to position [60, 0]
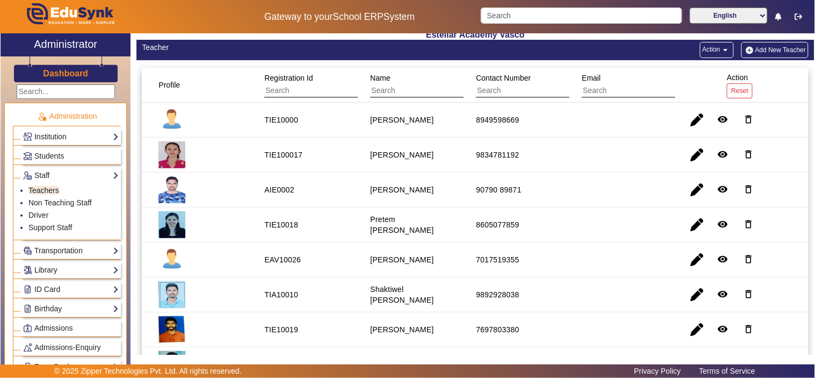
click at [380, 75] on span "Name" at bounding box center [380, 78] width 20 height 9
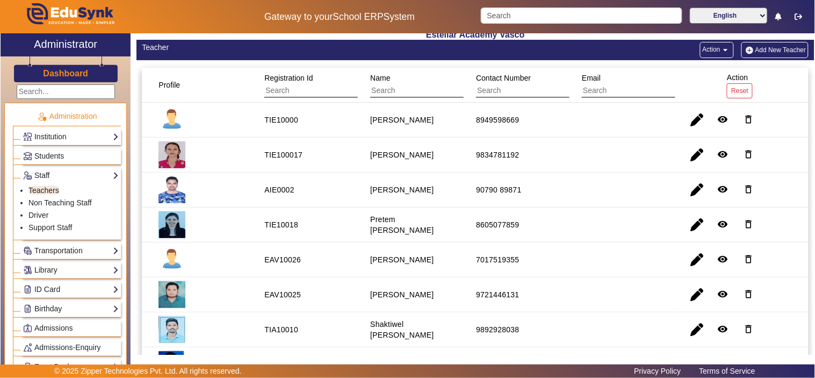
click at [380, 75] on span "Name" at bounding box center [380, 78] width 20 height 9
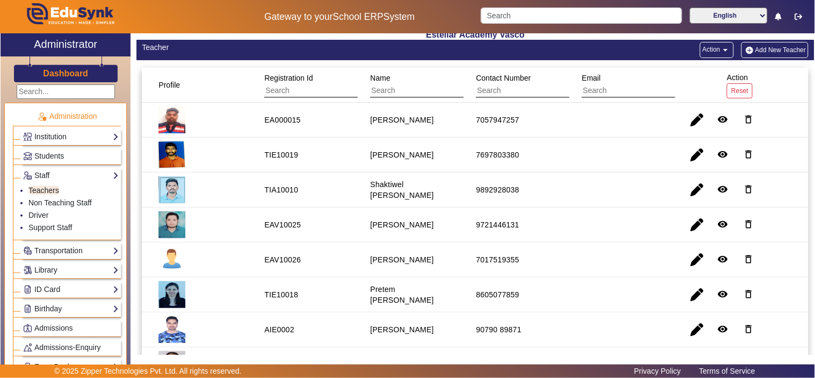
click at [380, 75] on span "Name" at bounding box center [380, 78] width 20 height 9
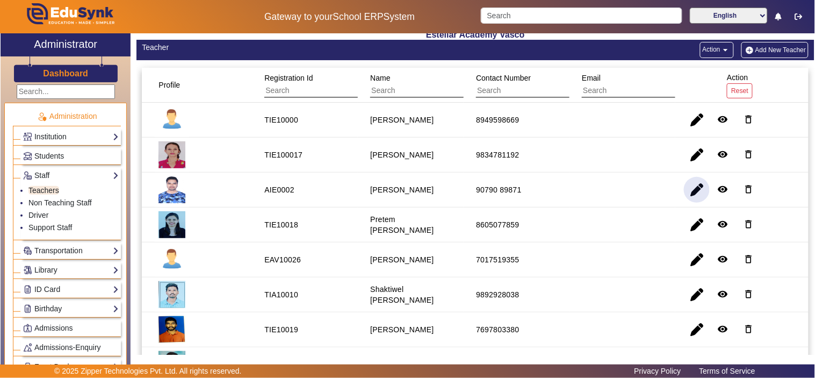
click at [684, 188] on span "button" at bounding box center [697, 190] width 26 height 26
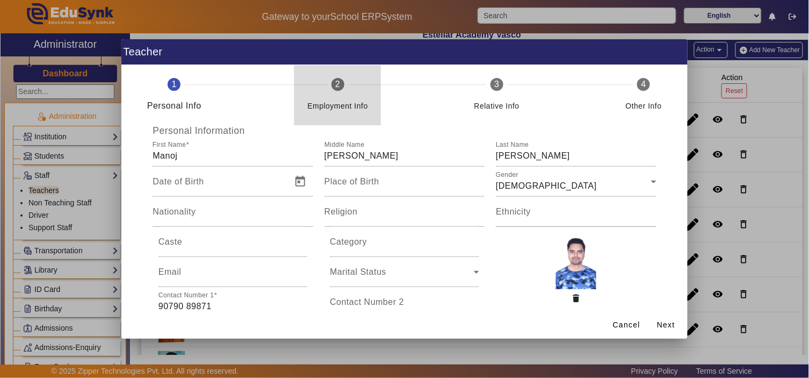
click at [332, 92] on div "Employment Info" at bounding box center [337, 101] width 61 height 21
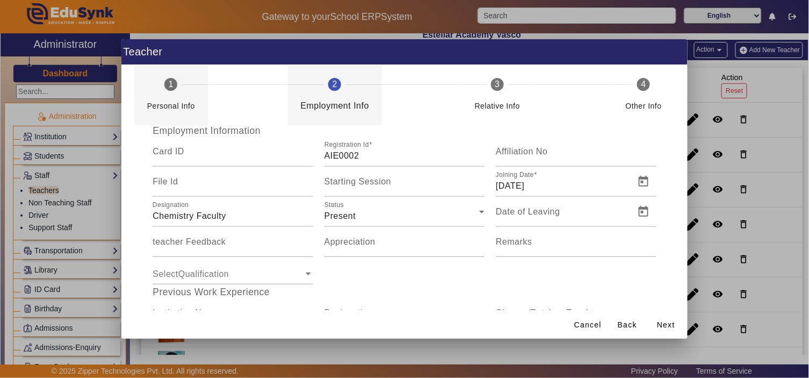
click at [174, 91] on div "Personal Info" at bounding box center [171, 101] width 48 height 21
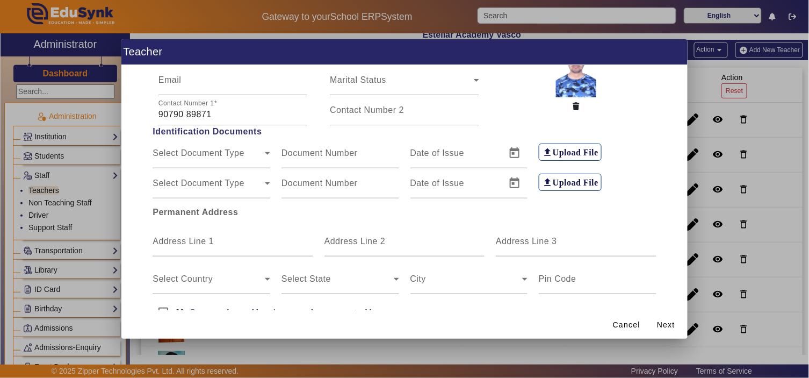
scroll to position [199, 0]
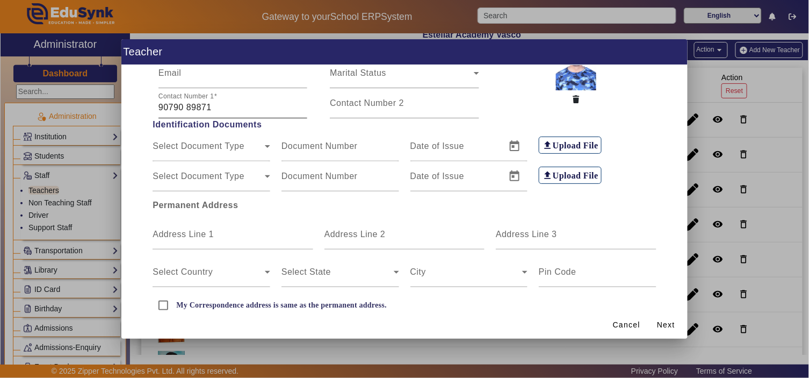
click at [191, 110] on input "90790 89871" at bounding box center [232, 107] width 149 height 13
drag, startPoint x: 204, startPoint y: 106, endPoint x: 153, endPoint y: 105, distance: 51.6
click at [153, 105] on div "Contact Number 1 90790 89871" at bounding box center [233, 103] width 160 height 30
click at [219, 106] on input "90790 89871" at bounding box center [232, 107] width 149 height 13
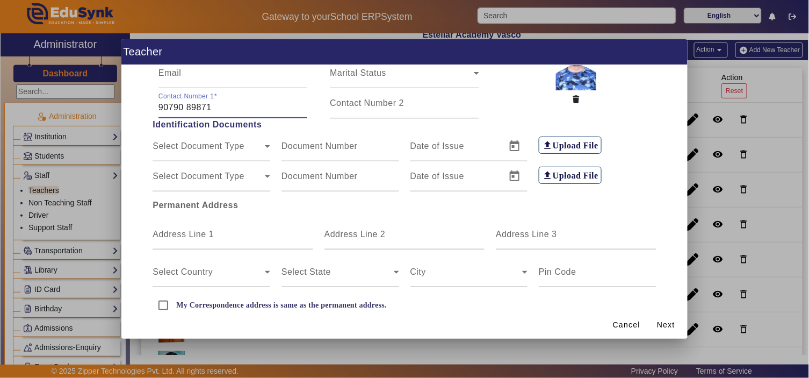
click at [358, 95] on div "Contact Number 2" at bounding box center [404, 103] width 149 height 30
paste input "7597717717"
type input "7597717717"
click at [670, 321] on span "Next" at bounding box center [666, 324] width 18 height 11
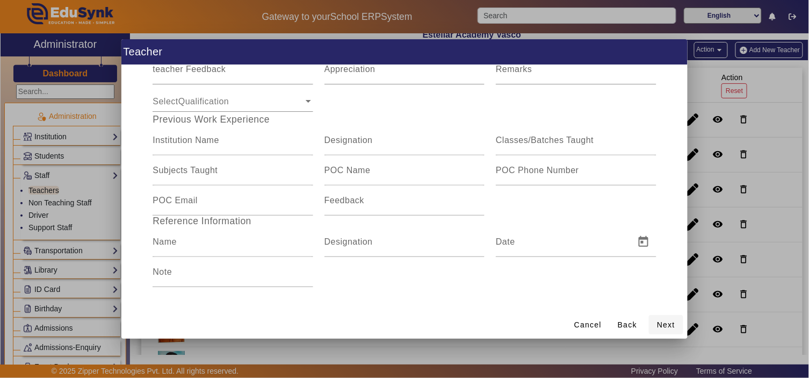
click at [670, 321] on span "Next" at bounding box center [666, 324] width 18 height 11
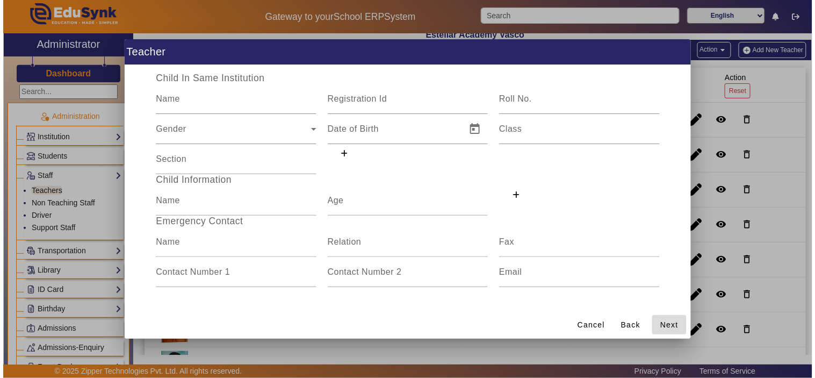
scroll to position [52, 0]
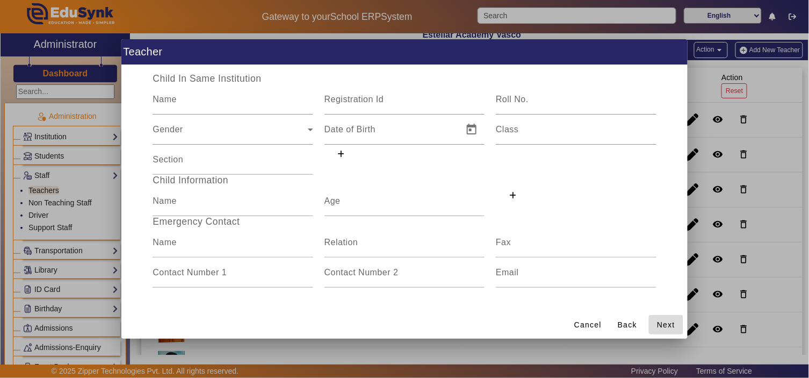
click at [670, 321] on span "Next" at bounding box center [666, 324] width 18 height 11
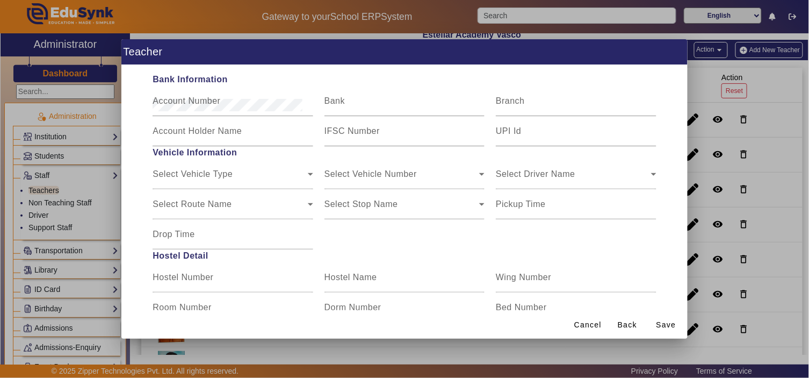
click at [670, 321] on span "Save" at bounding box center [666, 324] width 20 height 11
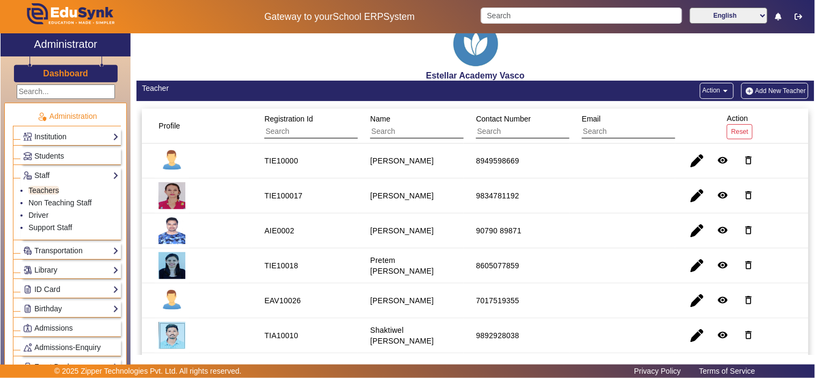
scroll to position [0, 0]
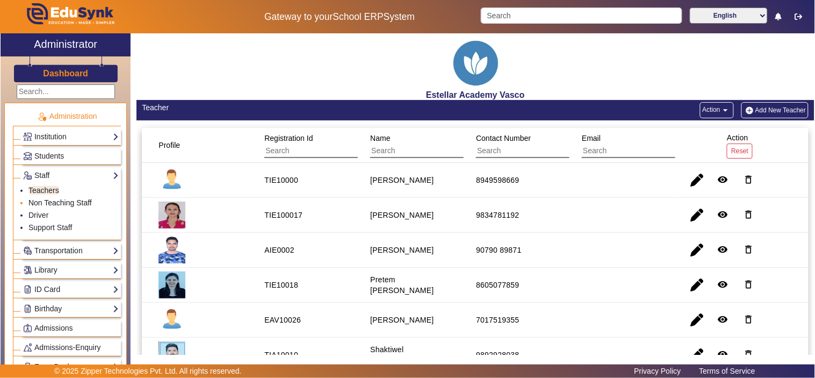
click at [41, 201] on link "Non Teaching Staff" at bounding box center [59, 202] width 63 height 9
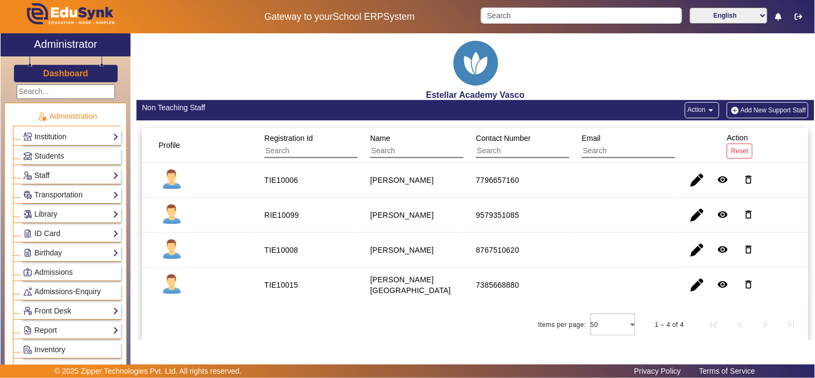
click at [54, 175] on link "Staff" at bounding box center [71, 175] width 96 height 12
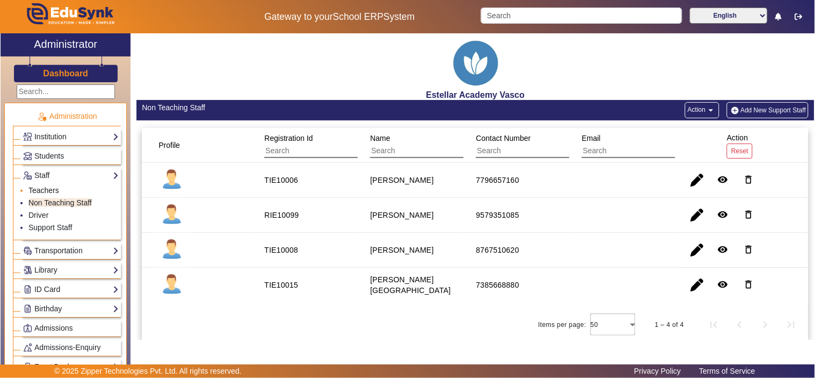
click at [55, 189] on link "Teachers" at bounding box center [43, 190] width 31 height 9
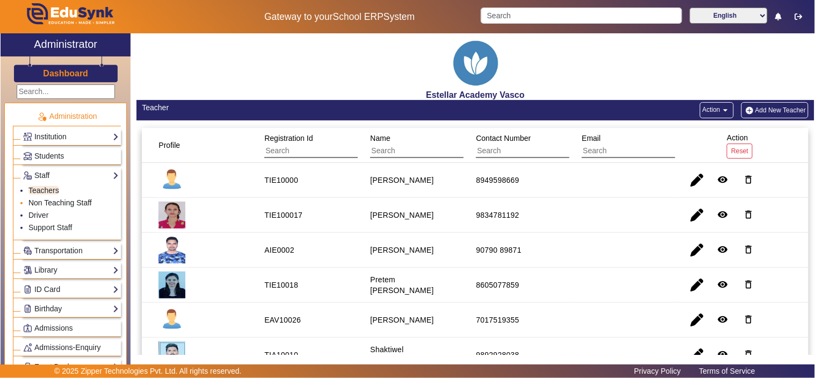
click at [56, 200] on link "Non Teaching Staff" at bounding box center [59, 202] width 63 height 9
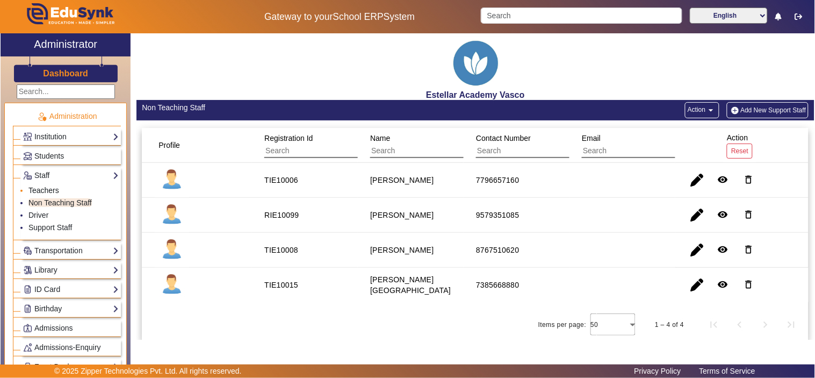
click at [47, 189] on link "Teachers" at bounding box center [43, 190] width 31 height 9
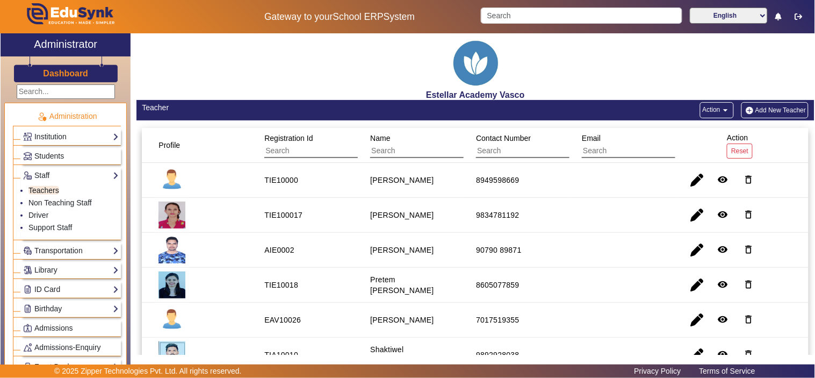
scroll to position [99, 0]
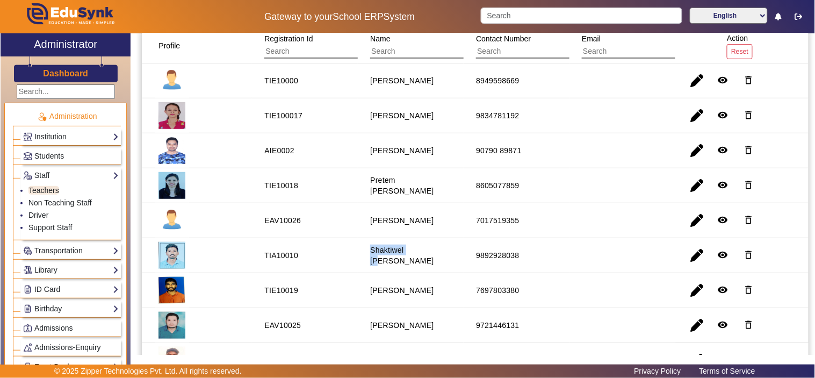
drag, startPoint x: 402, startPoint y: 255, endPoint x: 412, endPoint y: 255, distance: 10.2
click at [412, 255] on mat-cell "Shaktiwel [PERSON_NAME]" at bounding box center [411, 255] width 106 height 35
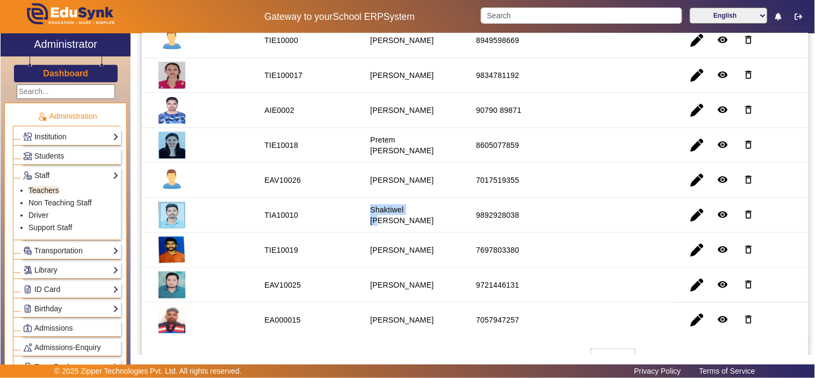
scroll to position [160, 0]
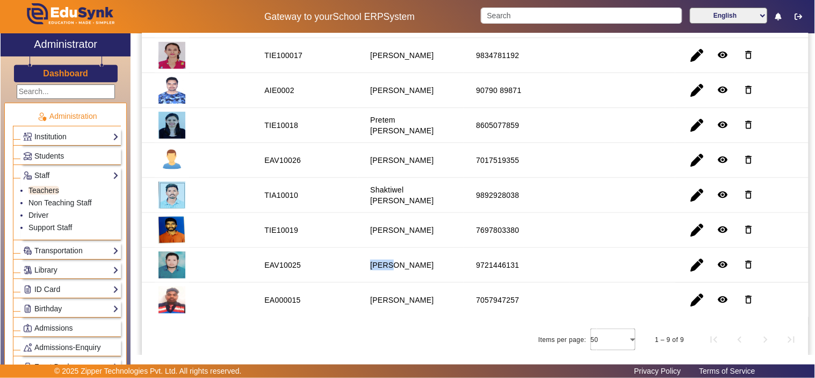
drag, startPoint x: 371, startPoint y: 258, endPoint x: 395, endPoint y: 264, distance: 25.3
click at [395, 264] on div "[PERSON_NAME]" at bounding box center [401, 264] width 63 height 11
drag, startPoint x: 380, startPoint y: 190, endPoint x: 392, endPoint y: 201, distance: 16.7
click at [392, 201] on staff-with-status "Shaktiwel [PERSON_NAME]" at bounding box center [401, 194] width 63 height 19
click at [491, 90] on div "90790 89871" at bounding box center [499, 90] width 46 height 11
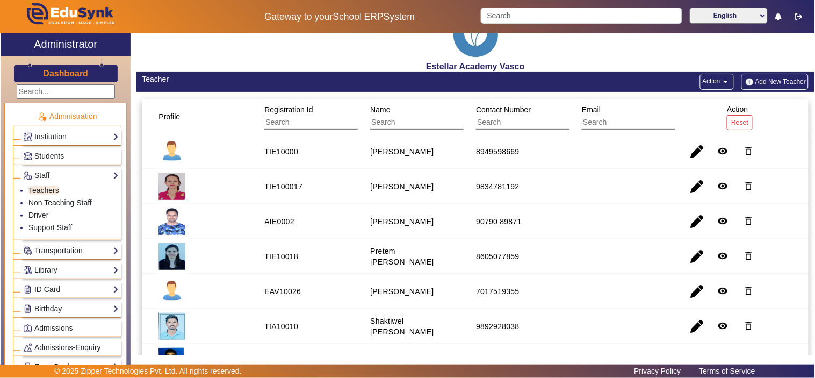
scroll to position [0, 0]
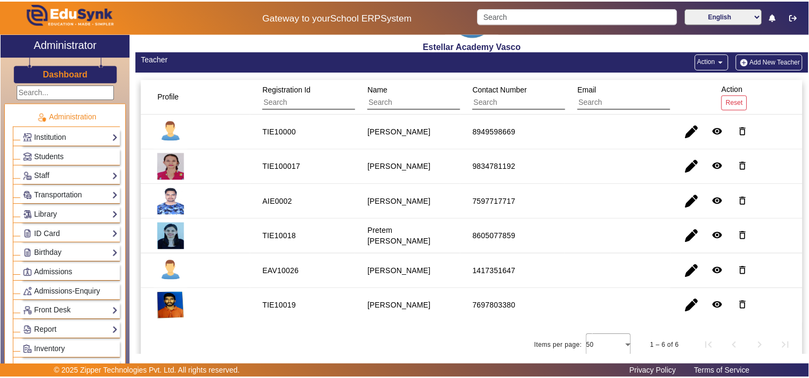
scroll to position [55, 0]
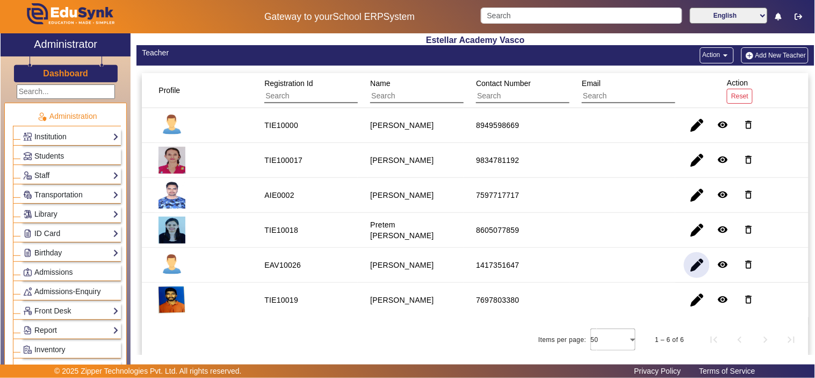
click at [690, 262] on span "button" at bounding box center [697, 265] width 26 height 26
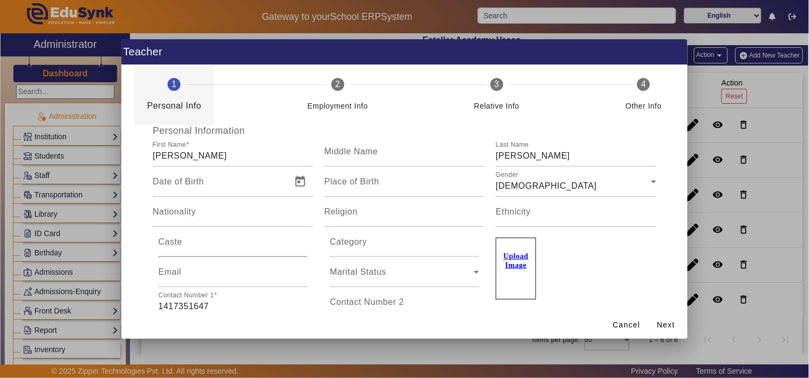
scroll to position [199, 0]
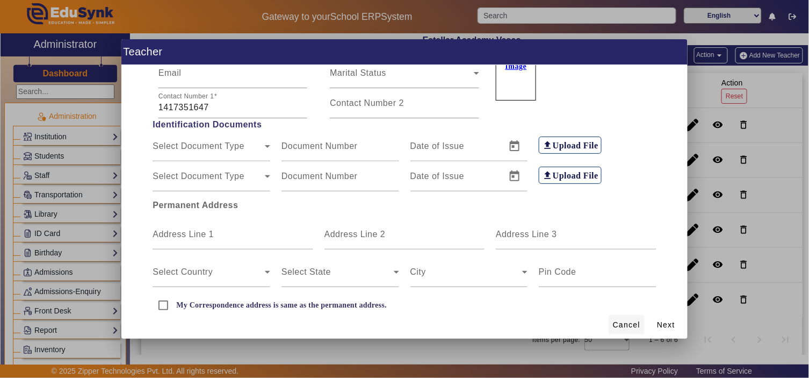
click at [627, 318] on span at bounding box center [627, 325] width 36 height 26
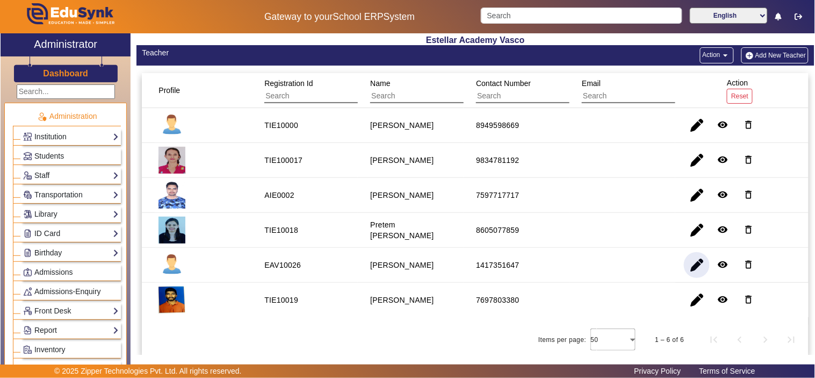
click at [763, 52] on button "Add New Teacher" at bounding box center [775, 55] width 68 height 16
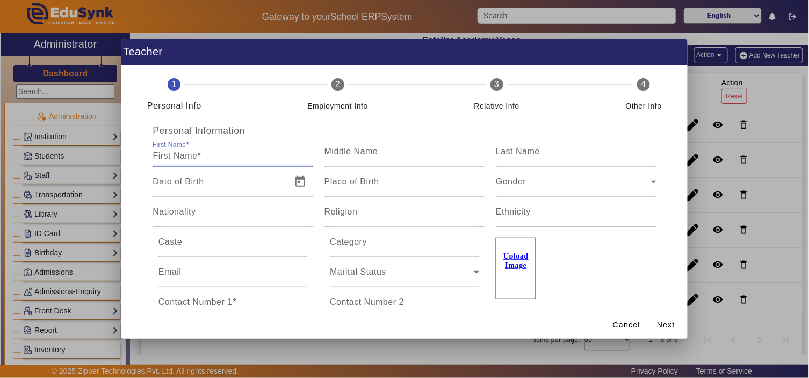
drag, startPoint x: 202, startPoint y: 154, endPoint x: 197, endPoint y: 154, distance: 5.9
click at [199, 154] on input "First Name" at bounding box center [233, 155] width 160 height 13
type input "[PERSON_NAME]"
click at [201, 298] on mat-label "Contact Number 1" at bounding box center [195, 301] width 74 height 9
click at [201, 300] on input "Contact Number 1" at bounding box center [232, 306] width 149 height 13
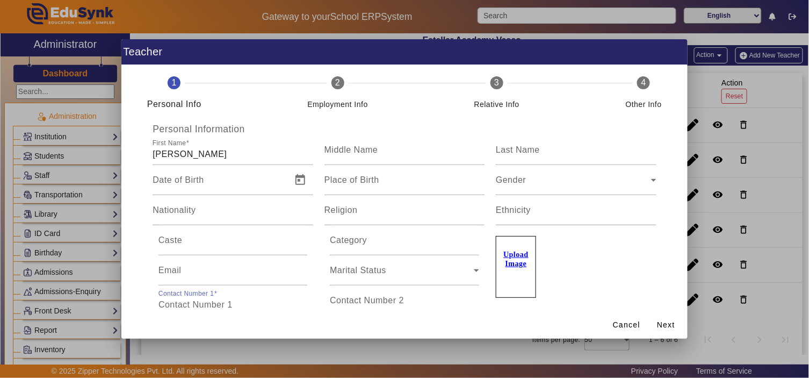
paste input "8057970795"
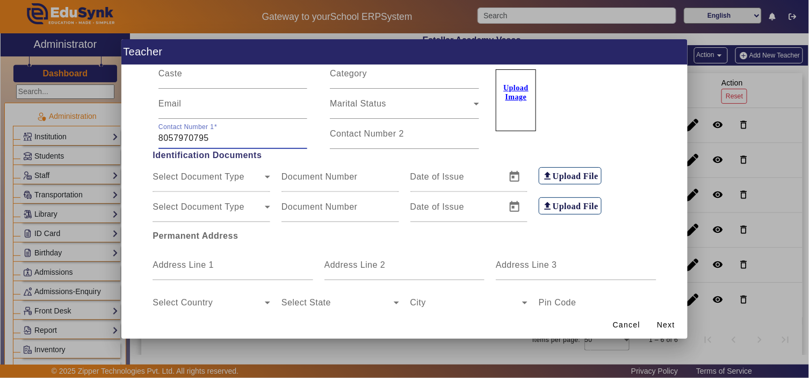
scroll to position [227, 0]
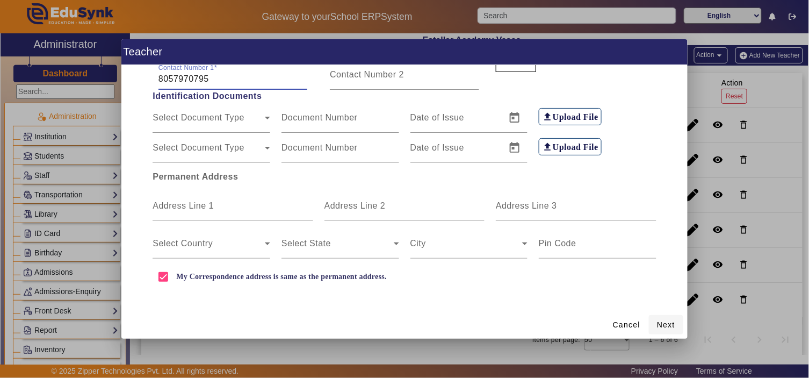
type input "8057970795"
click at [673, 325] on span "Next" at bounding box center [666, 324] width 18 height 11
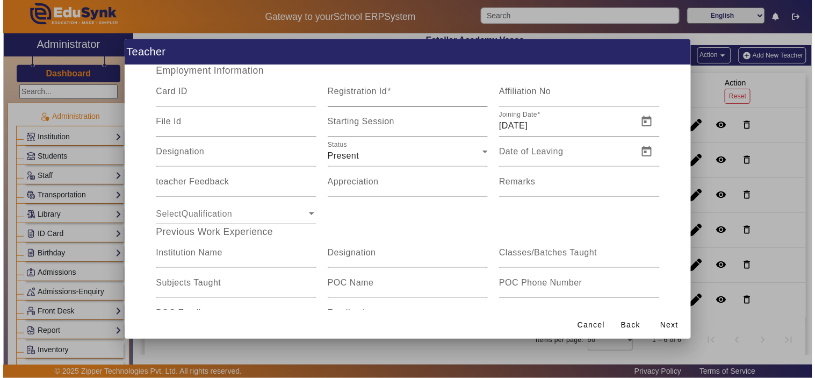
scroll to position [0, 0]
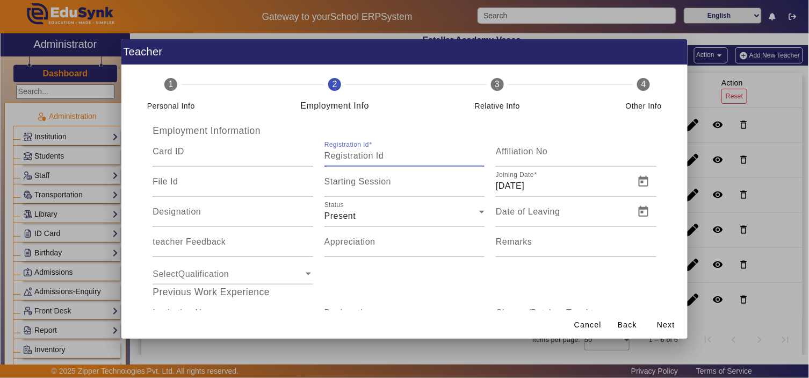
click at [399, 155] on input "Registration Id" at bounding box center [404, 155] width 160 height 13
click at [674, 321] on span "Next" at bounding box center [666, 324] width 18 height 11
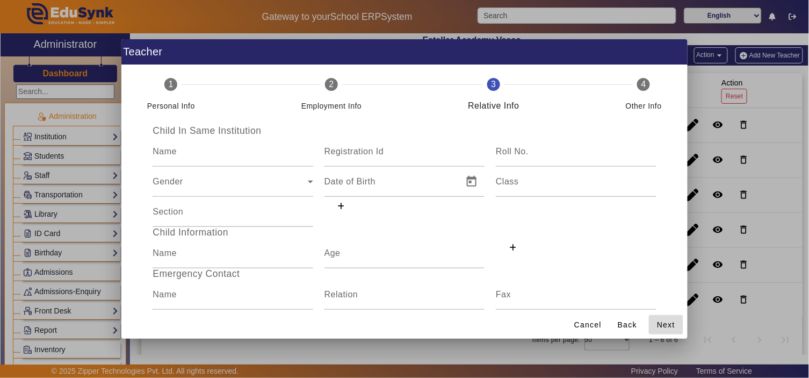
click at [674, 321] on span "Next" at bounding box center [666, 324] width 18 height 11
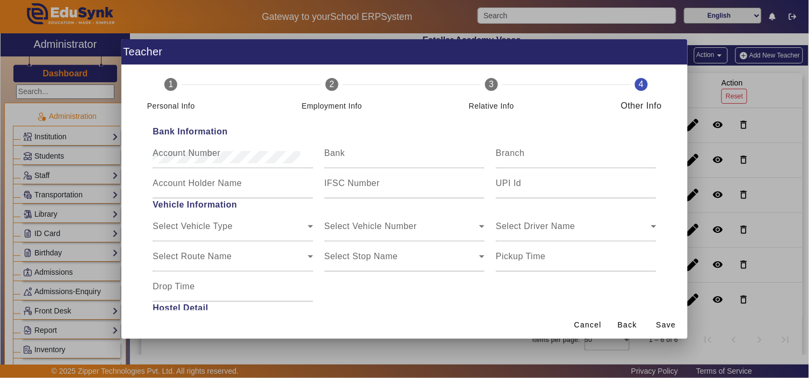
click at [674, 321] on span "Save" at bounding box center [666, 324] width 20 height 11
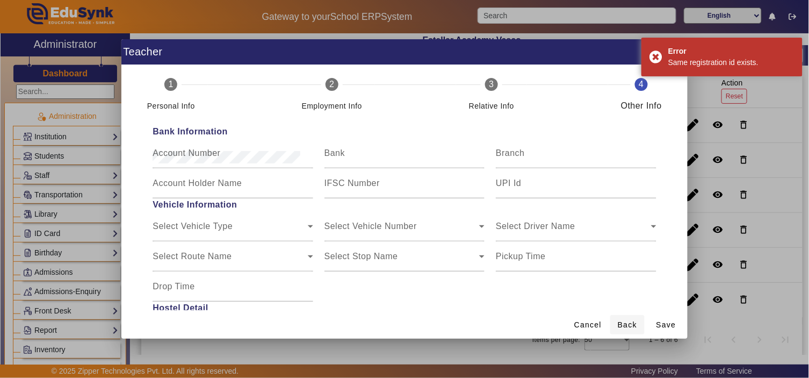
click at [627, 323] on span "Back" at bounding box center [627, 324] width 19 height 11
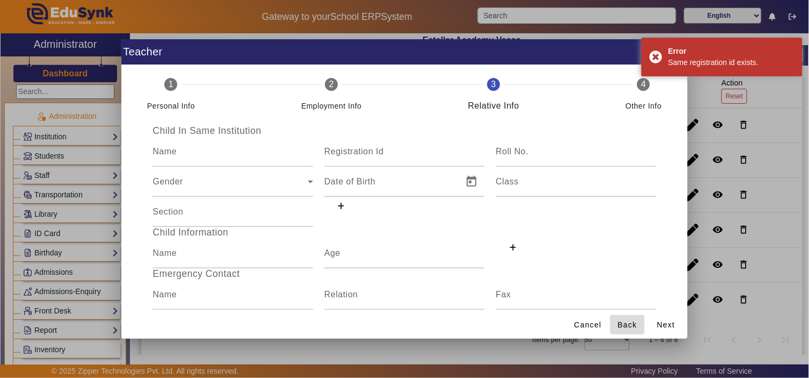
click at [627, 323] on span "Back" at bounding box center [627, 324] width 19 height 11
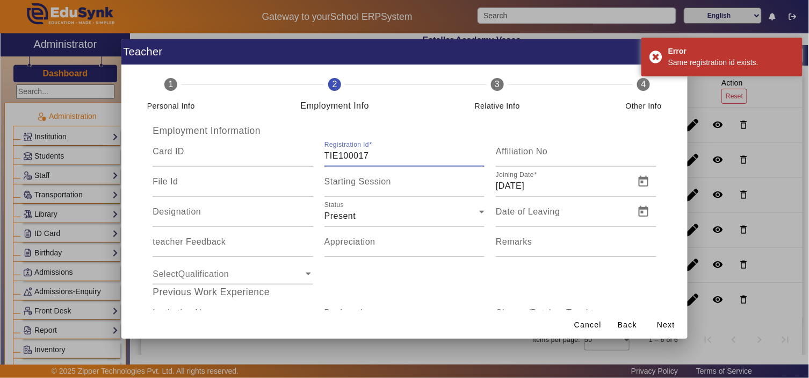
click at [402, 156] on input "TIE100017" at bounding box center [404, 155] width 160 height 13
type input "TIE100018"
click at [659, 329] on span "Next" at bounding box center [666, 324] width 18 height 11
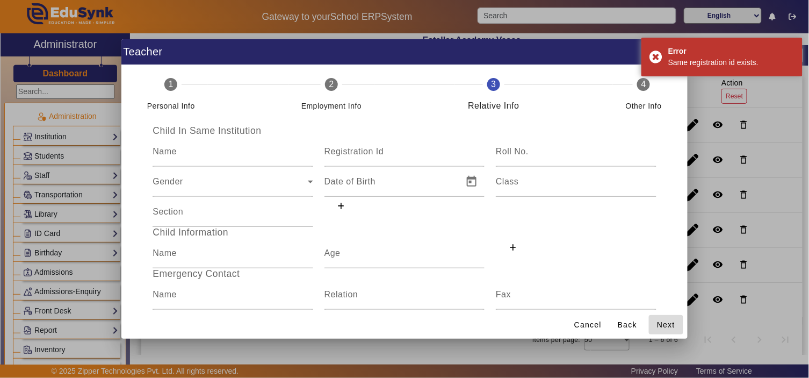
click at [662, 328] on span "Next" at bounding box center [666, 324] width 18 height 11
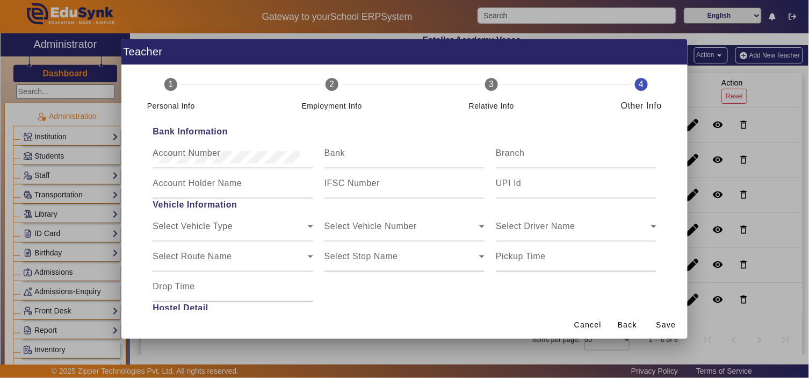
click at [662, 328] on span "Save" at bounding box center [666, 324] width 20 height 11
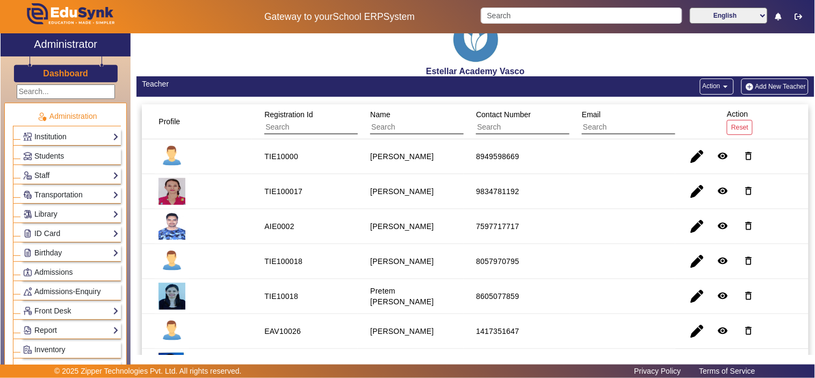
scroll to position [90, 0]
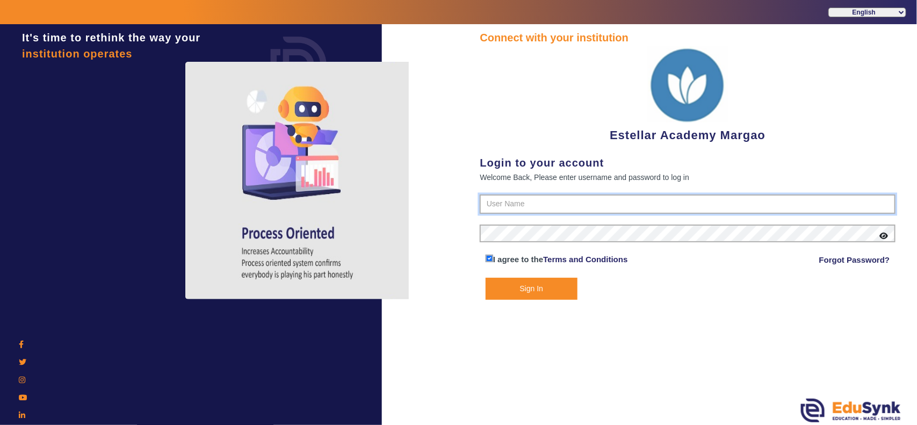
type input "7796657177"
click at [528, 286] on button "Sign In" at bounding box center [532, 289] width 92 height 22
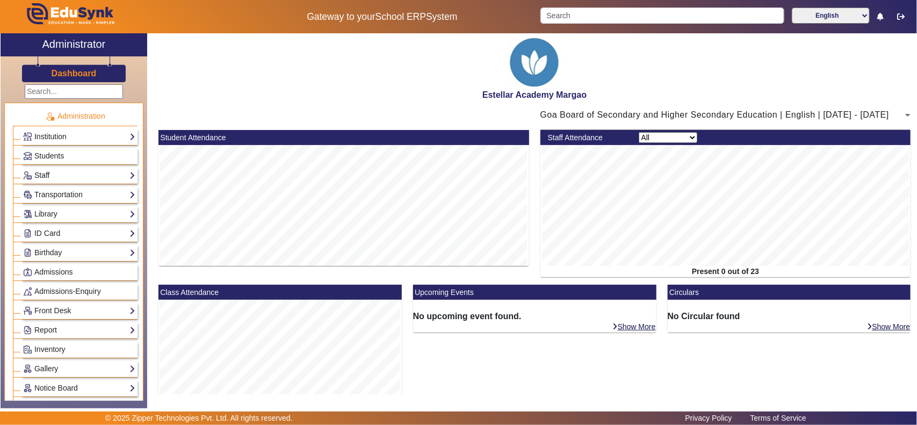
click at [55, 176] on link "Staff" at bounding box center [79, 175] width 112 height 12
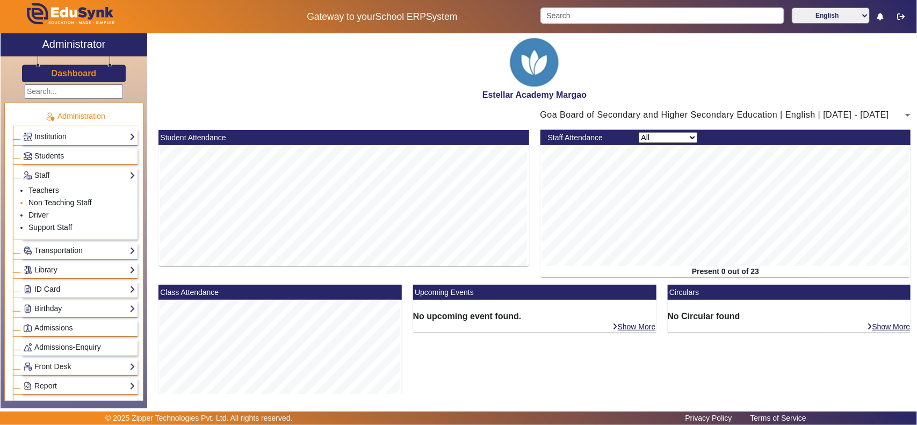
click at [55, 200] on link "Non Teaching Staff" at bounding box center [59, 202] width 63 height 9
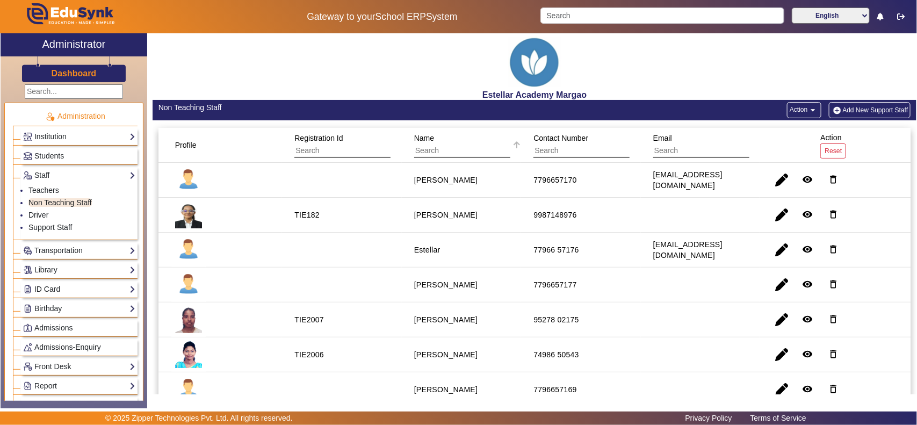
click at [424, 139] on span "Name" at bounding box center [424, 138] width 20 height 9
click at [419, 136] on span "Name" at bounding box center [424, 138] width 20 height 9
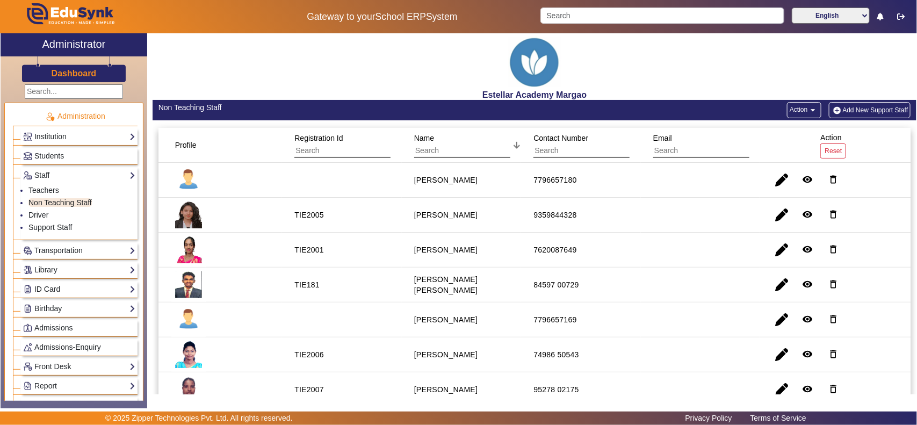
click at [419, 136] on span "Name" at bounding box center [424, 138] width 20 height 9
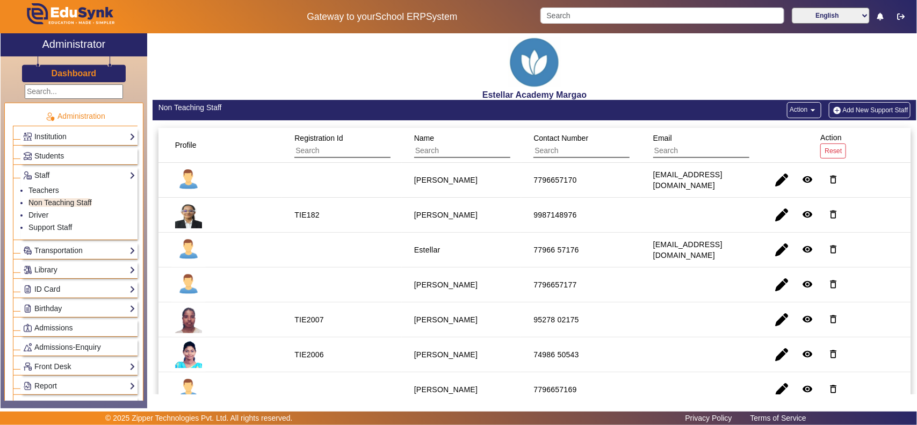
click at [565, 250] on div "77966 57176" at bounding box center [556, 249] width 46 height 11
drag, startPoint x: 436, startPoint y: 250, endPoint x: 399, endPoint y: 254, distance: 37.2
click at [402, 254] on mat-cell "Estellar" at bounding box center [462, 250] width 120 height 35
click at [446, 249] on mat-cell "Estellar" at bounding box center [462, 250] width 120 height 35
drag, startPoint x: 436, startPoint y: 252, endPoint x: 406, endPoint y: 254, distance: 30.1
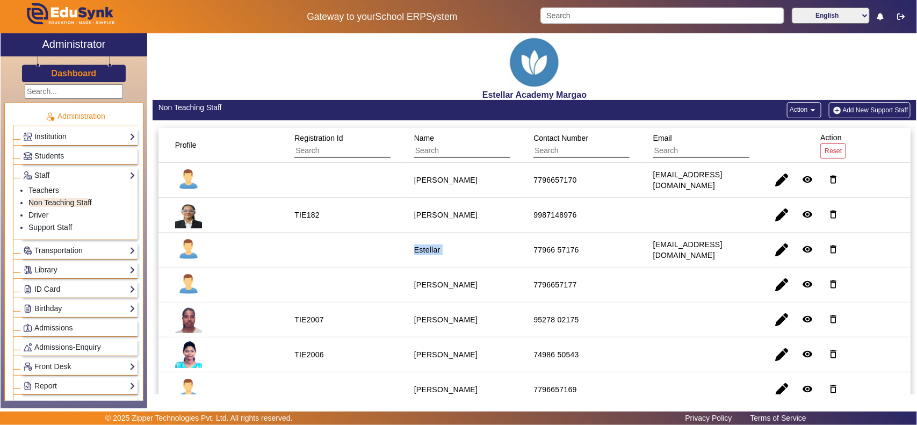
click at [406, 254] on mat-cell "Estellar" at bounding box center [462, 250] width 120 height 35
click at [779, 246] on span "button" at bounding box center [782, 250] width 26 height 26
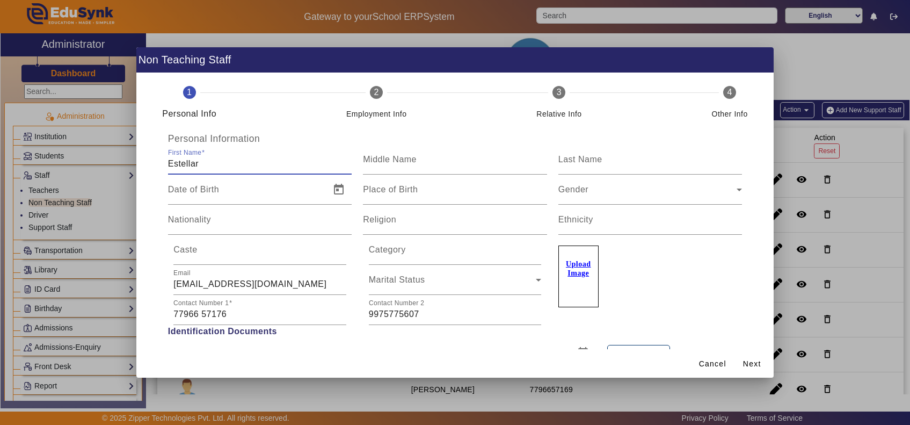
drag, startPoint x: 186, startPoint y: 168, endPoint x: 149, endPoint y: 169, distance: 37.1
click at [149, 169] on div "Personal Information First Name Estellar Middle Name Last Name Date of Birth Pl…" at bounding box center [455, 382] width 612 height 498
type input "f"
type input "FAISAL"
type input "SHAIKH"
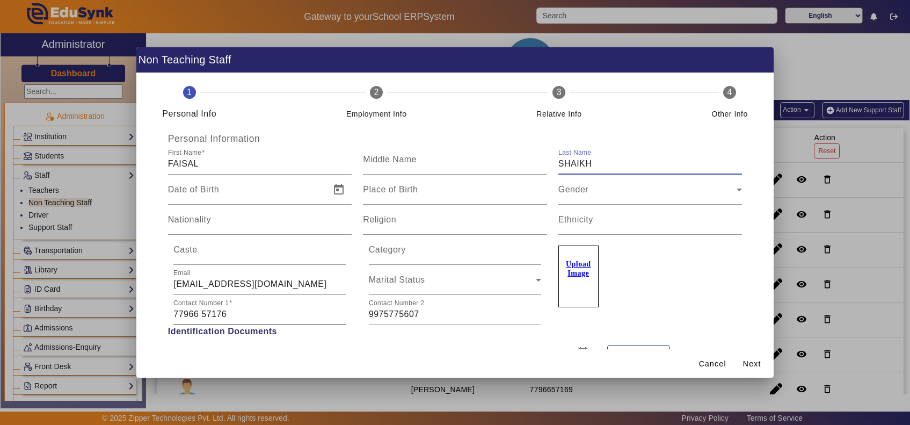
click at [200, 314] on input "77966 57176" at bounding box center [259, 314] width 173 height 13
click at [754, 363] on span "Next" at bounding box center [752, 363] width 18 height 11
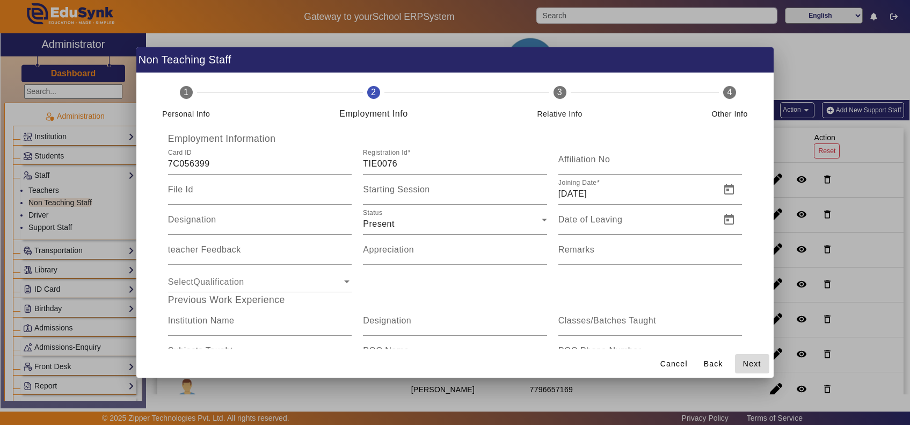
click at [754, 363] on span "Next" at bounding box center [752, 363] width 18 height 11
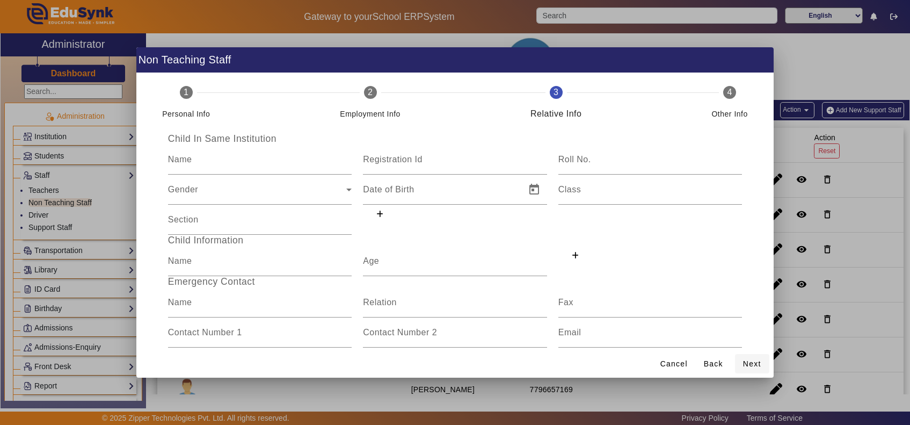
click at [754, 363] on span "Next" at bounding box center [752, 363] width 18 height 11
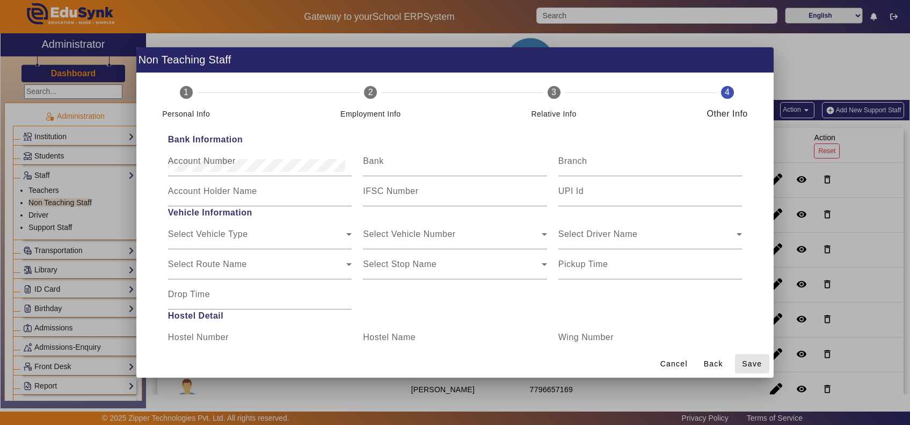
click at [754, 363] on span "Save" at bounding box center [752, 363] width 20 height 11
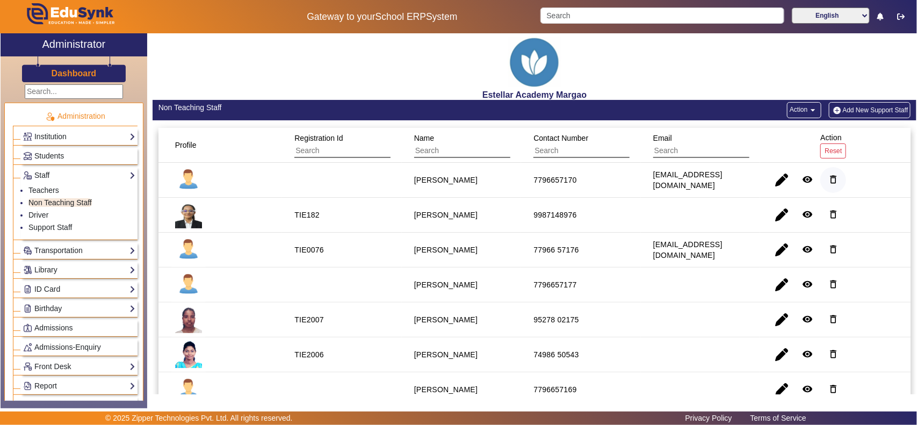
click at [828, 182] on mat-icon "delete_outline" at bounding box center [833, 179] width 11 height 11
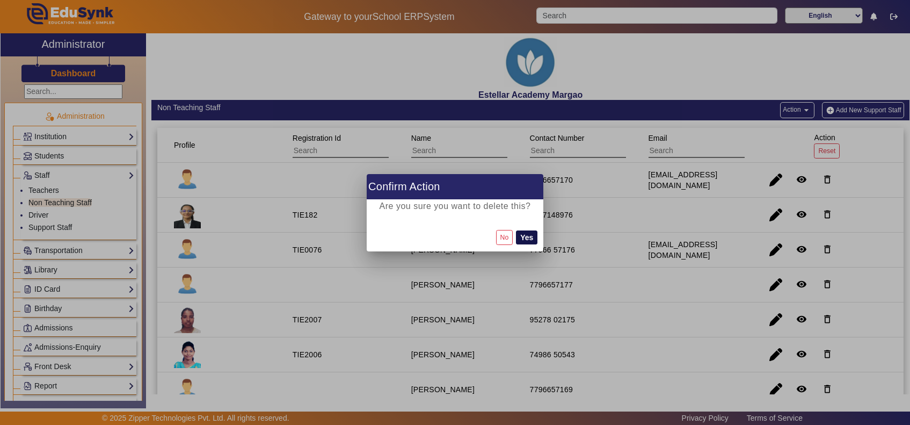
click at [524, 231] on button "Yes" at bounding box center [526, 237] width 21 height 14
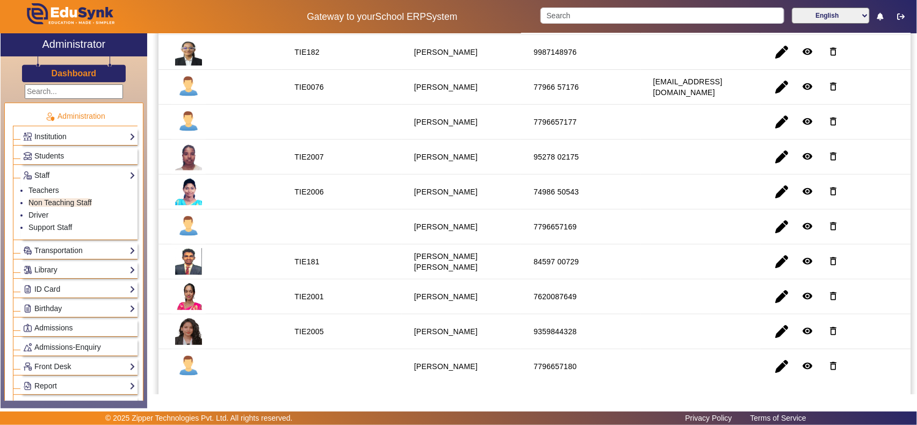
scroll to position [191, 0]
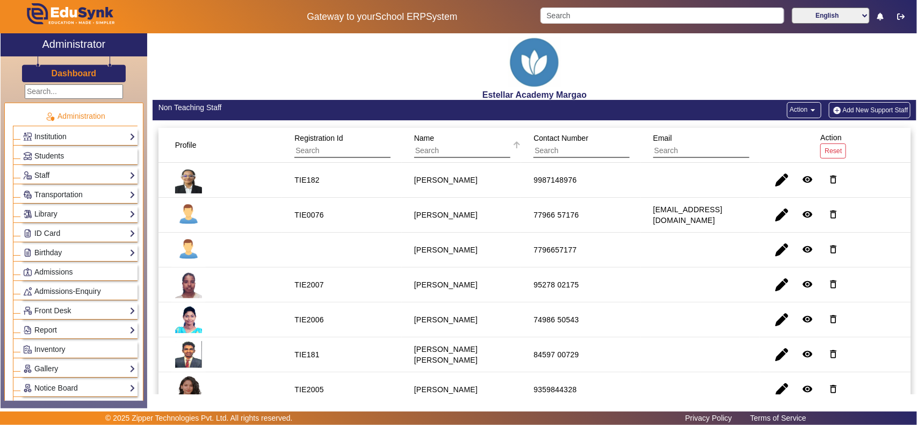
click at [426, 133] on div "Name" at bounding box center [462, 145] width 96 height 26
click at [425, 136] on span "Name" at bounding box center [424, 138] width 20 height 9
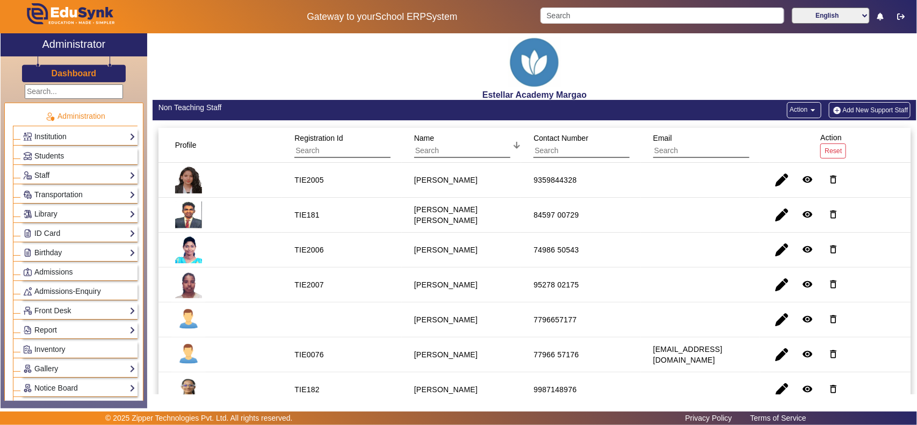
click at [425, 136] on span "Name" at bounding box center [424, 138] width 20 height 9
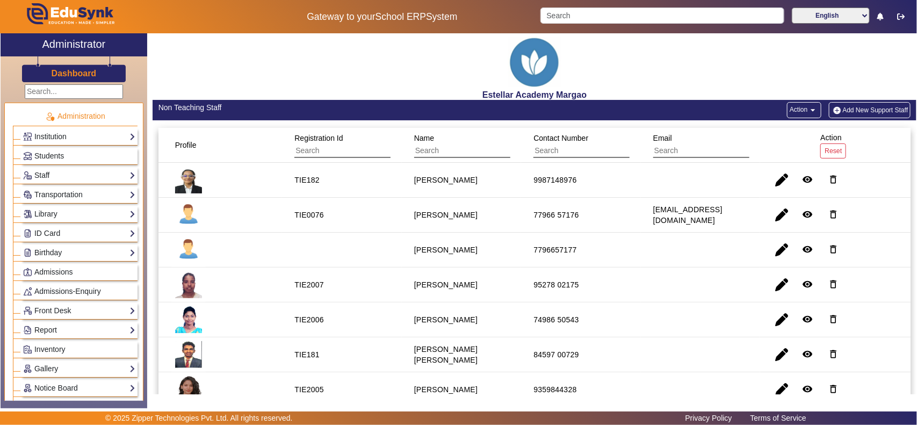
click at [452, 321] on staff-with-status "[PERSON_NAME]" at bounding box center [445, 319] width 63 height 9
drag, startPoint x: 468, startPoint y: 319, endPoint x: 409, endPoint y: 320, distance: 59.6
click at [410, 320] on div "[PERSON_NAME]" at bounding box center [445, 319] width 71 height 18
drag, startPoint x: 495, startPoint y: 354, endPoint x: 409, endPoint y: 352, distance: 86.0
click at [410, 352] on div "[PERSON_NAME] [PERSON_NAME]" at bounding box center [461, 354] width 103 height 29
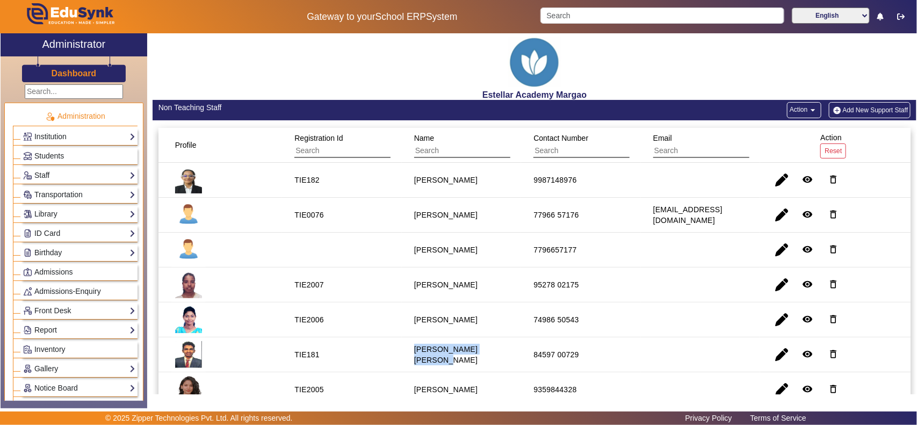
scroll to position [50, 0]
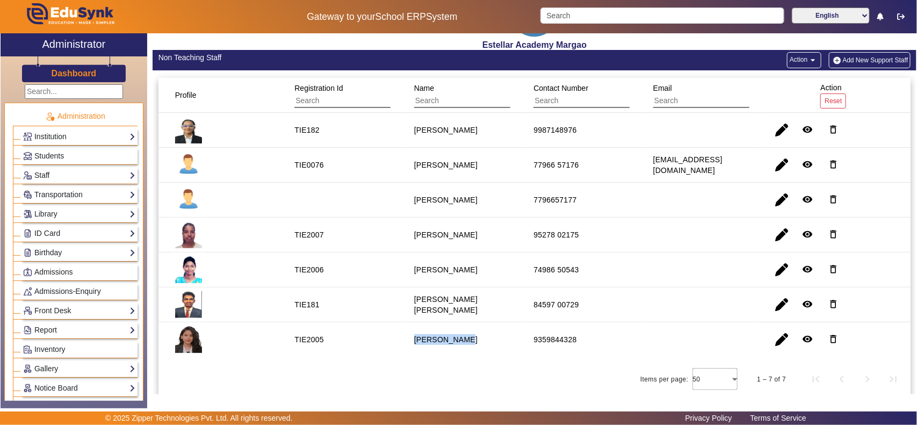
drag, startPoint x: 411, startPoint y: 339, endPoint x: 473, endPoint y: 340, distance: 62.3
click at [473, 340] on mat-cell "[PERSON_NAME]" at bounding box center [462, 339] width 120 height 34
click at [477, 350] on mat-cell "[PERSON_NAME]" at bounding box center [462, 339] width 120 height 34
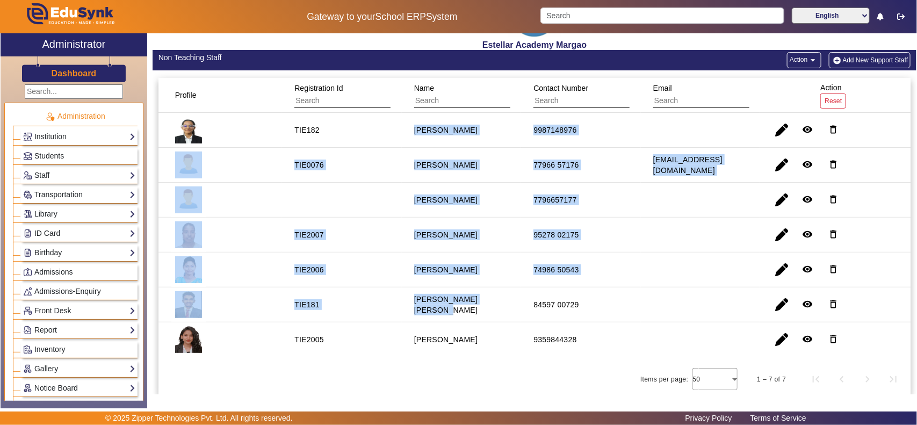
drag, startPoint x: 413, startPoint y: 141, endPoint x: 495, endPoint y: 309, distance: 187.1
click at [495, 309] on mat-table "Profile Registration Id Name Contact Number Email Action Reset TIE182 [PERSON_N…" at bounding box center [534, 217] width 752 height 278
drag, startPoint x: 457, startPoint y: 343, endPoint x: 409, endPoint y: 132, distance: 216.6
click at [409, 132] on mat-table "Profile Registration Id Name Contact Number Email Action Reset TIE182 [PERSON_N…" at bounding box center [534, 217] width 752 height 278
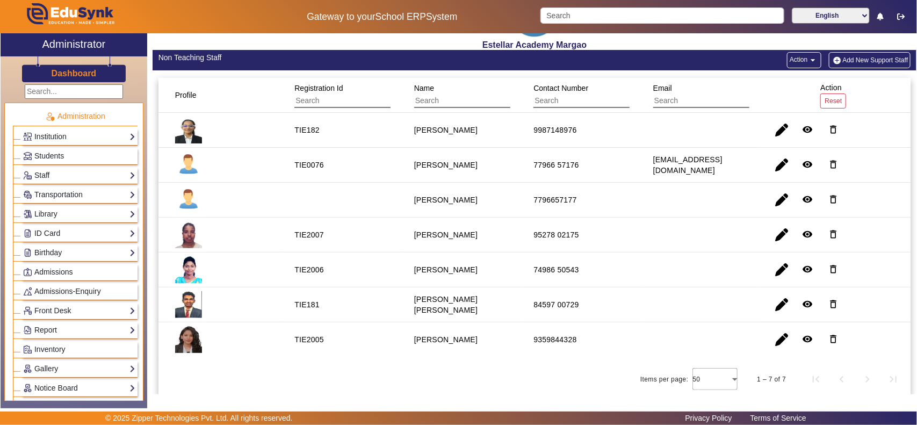
click at [399, 138] on mat-cell "TIE182" at bounding box center [342, 130] width 120 height 35
click at [596, 165] on mat-cell "77966 57176" at bounding box center [581, 165] width 120 height 35
click at [551, 128] on div "9987148976" at bounding box center [554, 130] width 43 height 11
click at [566, 164] on div "77966 57176" at bounding box center [556, 165] width 46 height 11
click at [564, 196] on div "7796657177" at bounding box center [554, 199] width 43 height 11
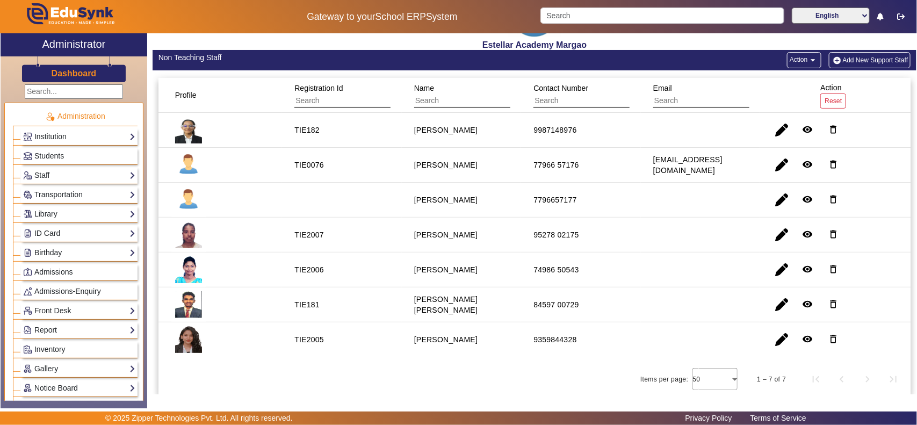
click at [562, 234] on div "95278 02175" at bounding box center [556, 234] width 46 height 11
click at [565, 266] on div "74986 50543" at bounding box center [556, 269] width 46 height 11
click at [568, 302] on div "84597 00729" at bounding box center [556, 304] width 46 height 11
click at [558, 339] on div "9359844328" at bounding box center [554, 339] width 43 height 11
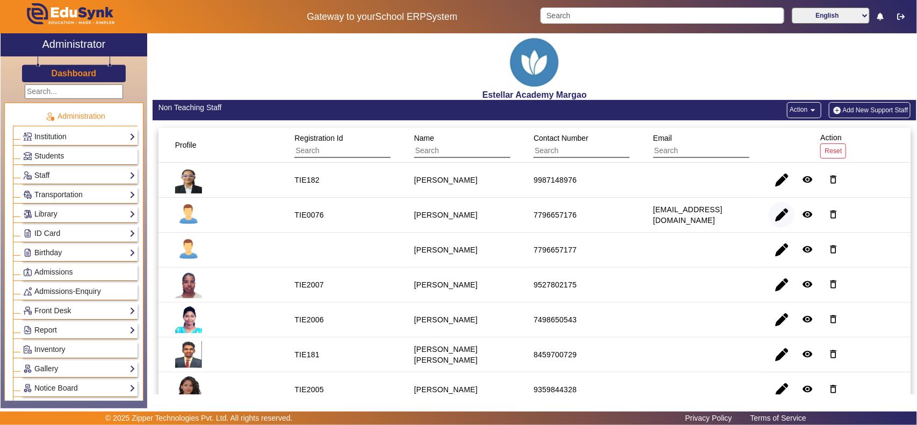
click at [774, 215] on span "button" at bounding box center [782, 215] width 26 height 26
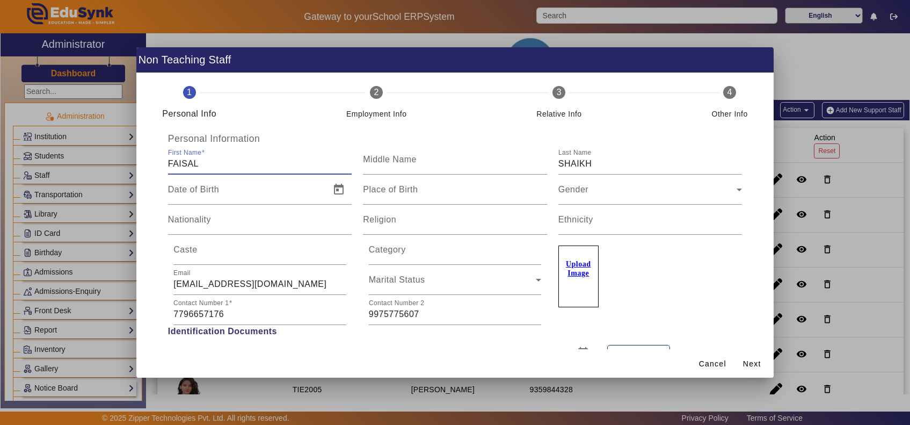
drag, startPoint x: 215, startPoint y: 164, endPoint x: 164, endPoint y: 164, distance: 51.0
click at [164, 164] on div "First Name [PERSON_NAME]" at bounding box center [260, 159] width 196 height 30
type input "Faisal"
type input "Shaikh"
click at [756, 360] on span "Next" at bounding box center [752, 363] width 18 height 11
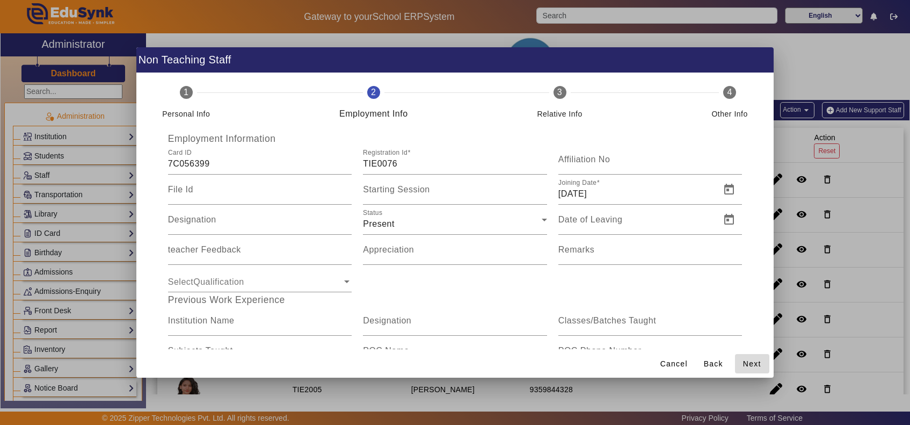
click at [761, 361] on span "Next" at bounding box center [752, 363] width 18 height 11
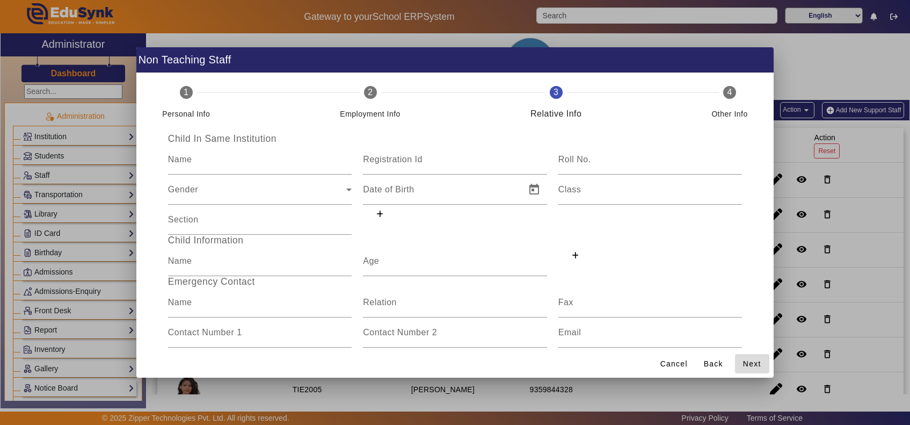
click at [761, 361] on span "Next" at bounding box center [752, 363] width 18 height 11
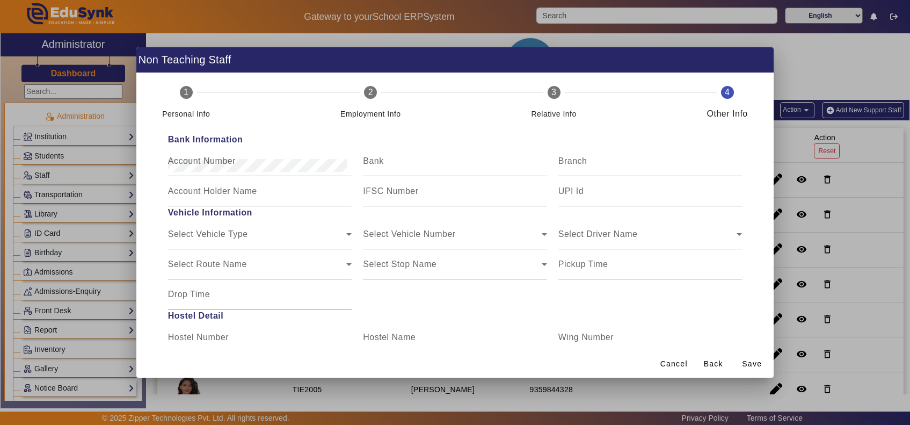
click at [761, 361] on span "Save" at bounding box center [752, 363] width 20 height 11
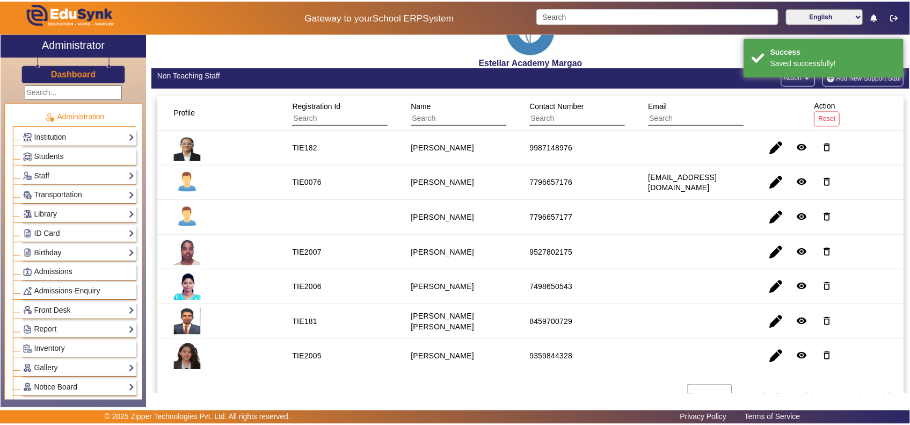
scroll to position [50, 0]
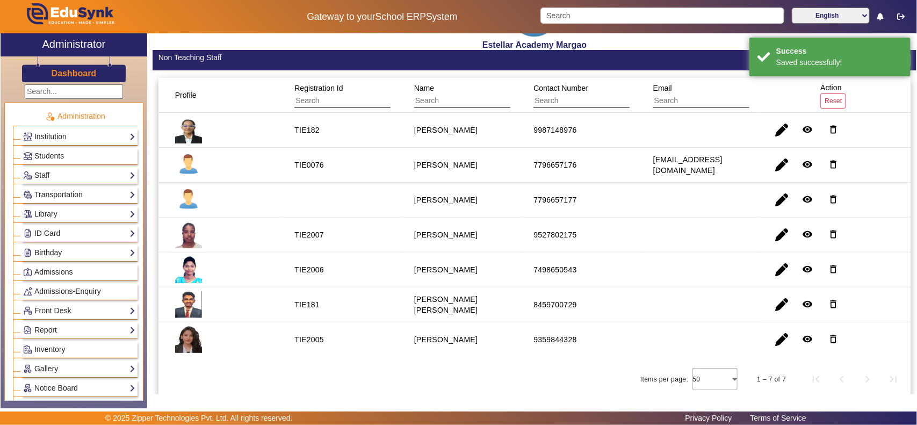
click at [314, 200] on mat-cell at bounding box center [342, 200] width 120 height 35
click at [772, 199] on span "button" at bounding box center [782, 200] width 26 height 26
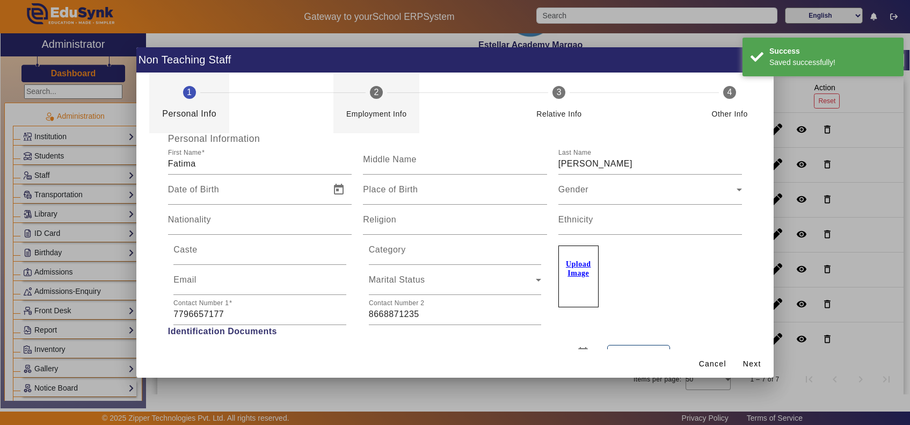
click at [374, 91] on span "2" at bounding box center [376, 92] width 5 height 13
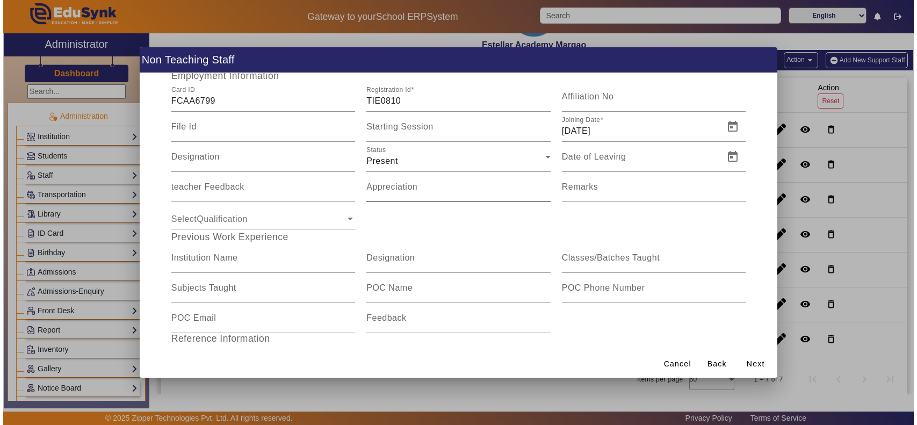
scroll to position [0, 0]
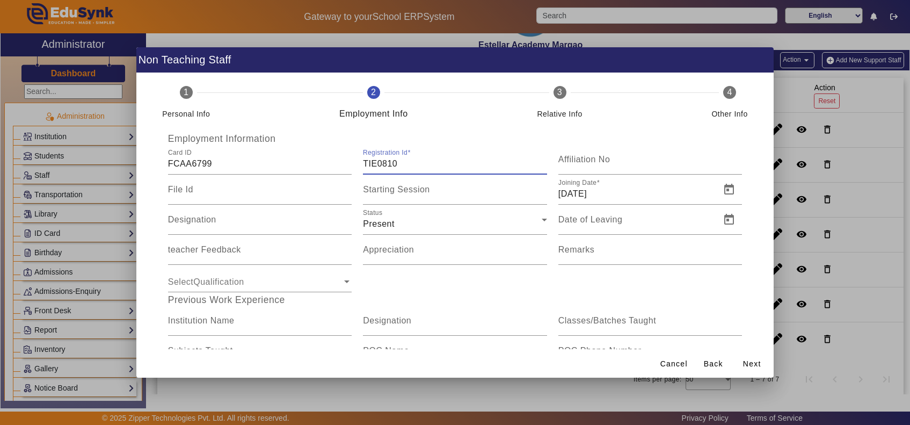
click at [408, 162] on input "TIE0810" at bounding box center [455, 163] width 184 height 13
click at [750, 363] on span "Next" at bounding box center [752, 363] width 18 height 11
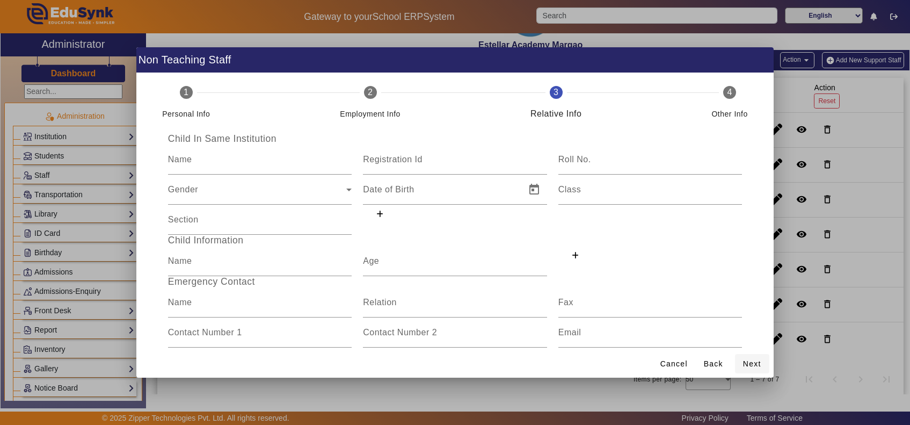
click at [750, 363] on span "Next" at bounding box center [752, 363] width 18 height 11
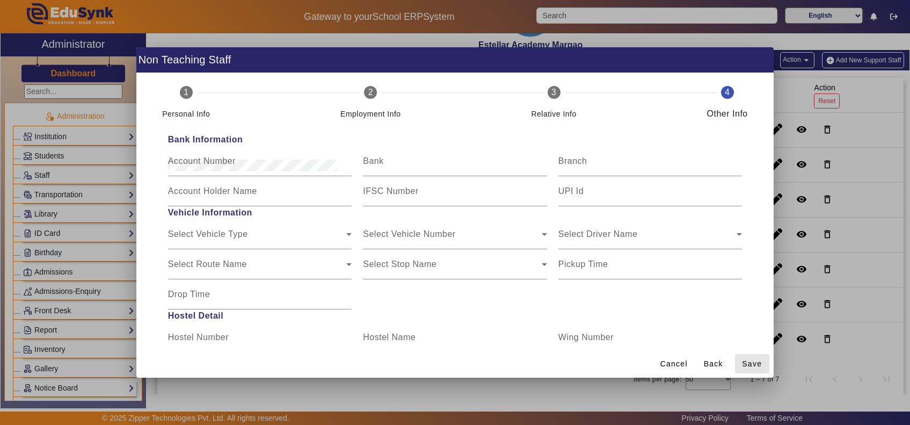
click at [750, 363] on span "Save" at bounding box center [752, 363] width 20 height 11
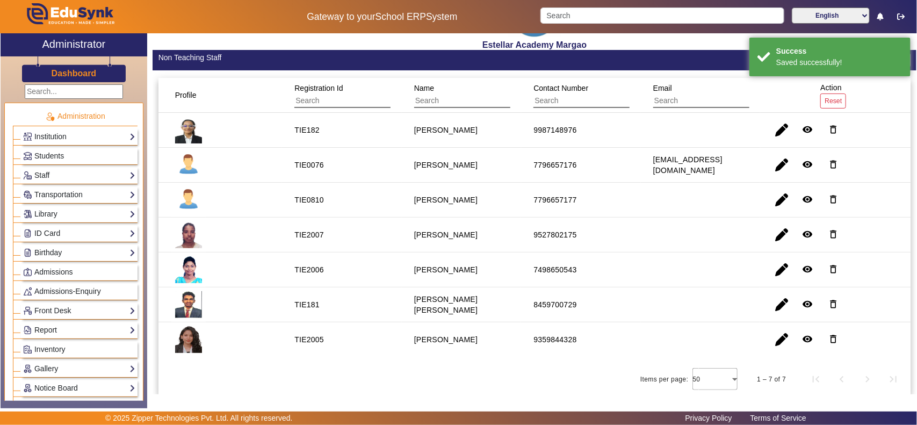
click at [325, 305] on mat-cell "TIE181" at bounding box center [342, 304] width 120 height 35
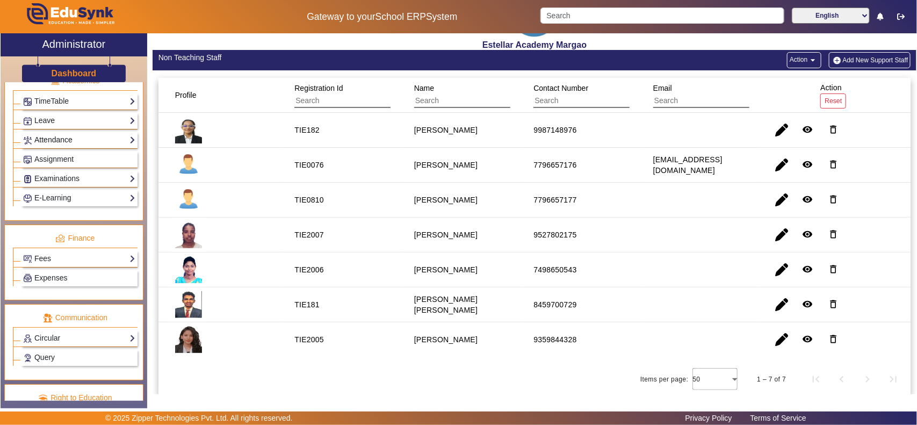
scroll to position [447, 0]
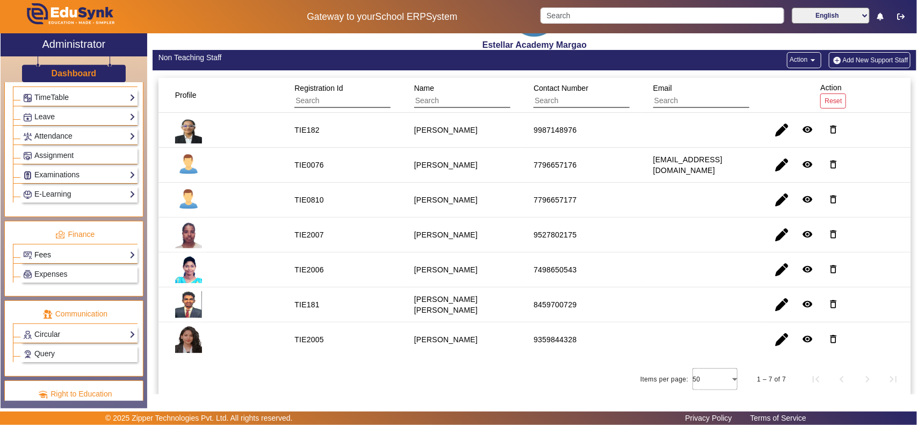
click at [37, 261] on link "Fees" at bounding box center [79, 255] width 112 height 12
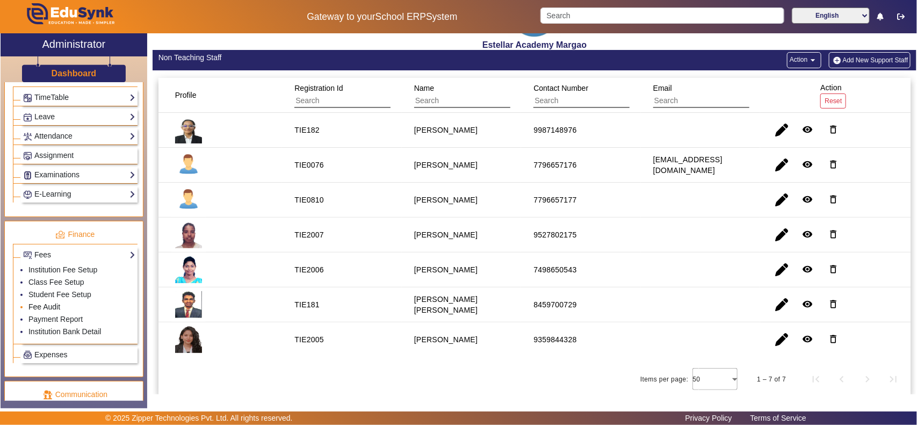
click at [41, 311] on link "Fee Audit" at bounding box center [44, 306] width 32 height 9
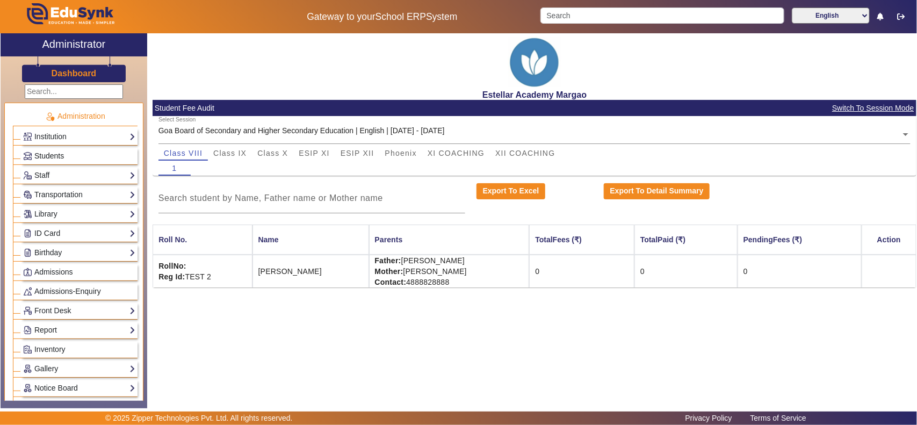
click at [47, 154] on span "Students" at bounding box center [49, 155] width 30 height 9
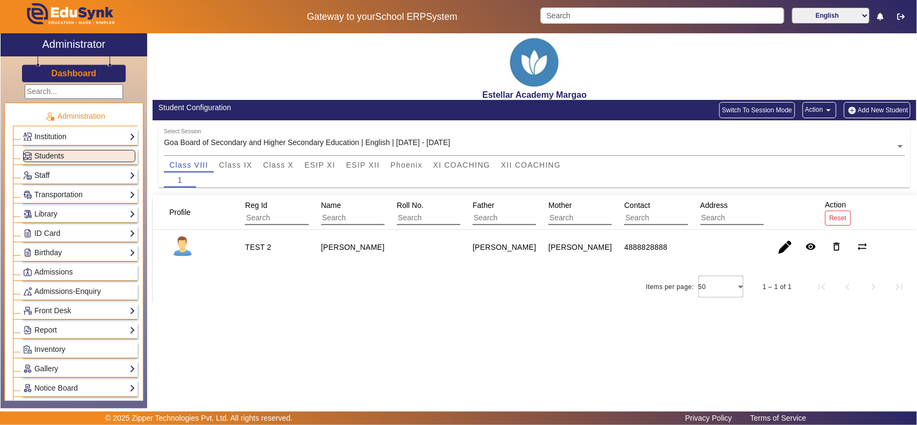
click at [46, 177] on link "Staff" at bounding box center [79, 175] width 112 height 12
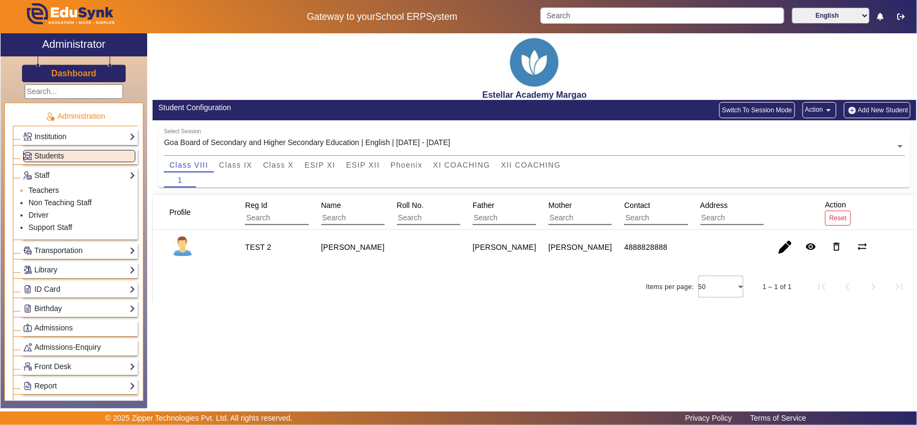
click at [47, 191] on link "Teachers" at bounding box center [43, 190] width 31 height 9
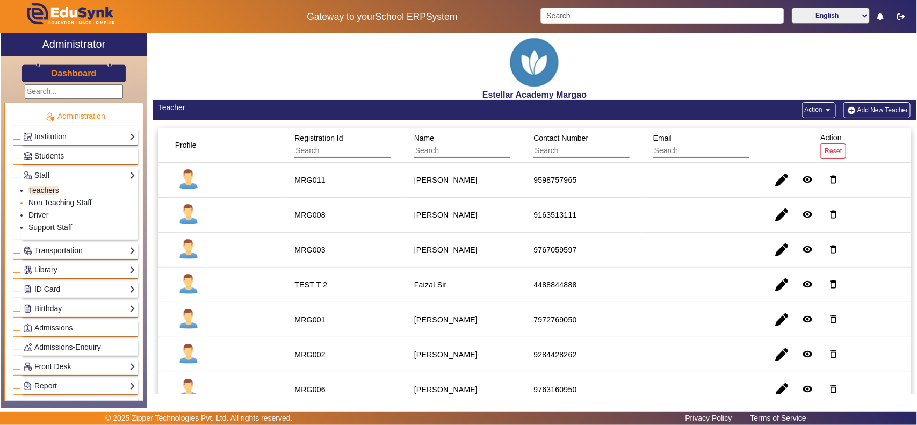
click at [49, 205] on link "Non Teaching Staff" at bounding box center [59, 202] width 63 height 9
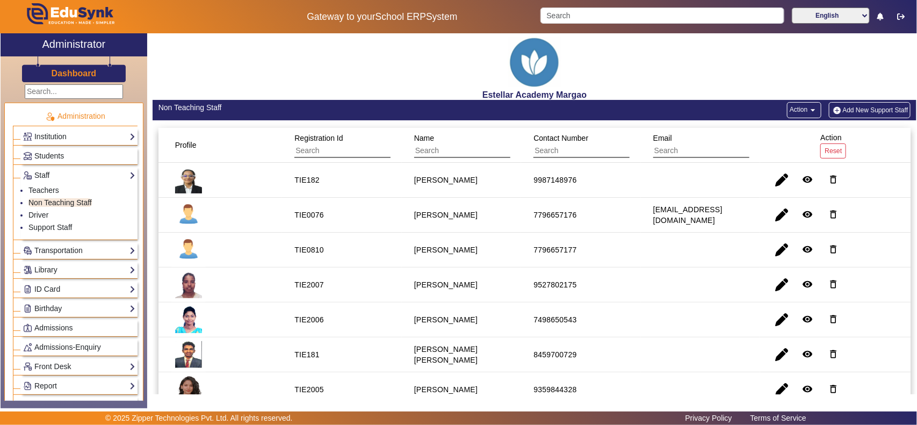
click at [866, 110] on button "Add New Support Staff" at bounding box center [870, 110] width 82 height 16
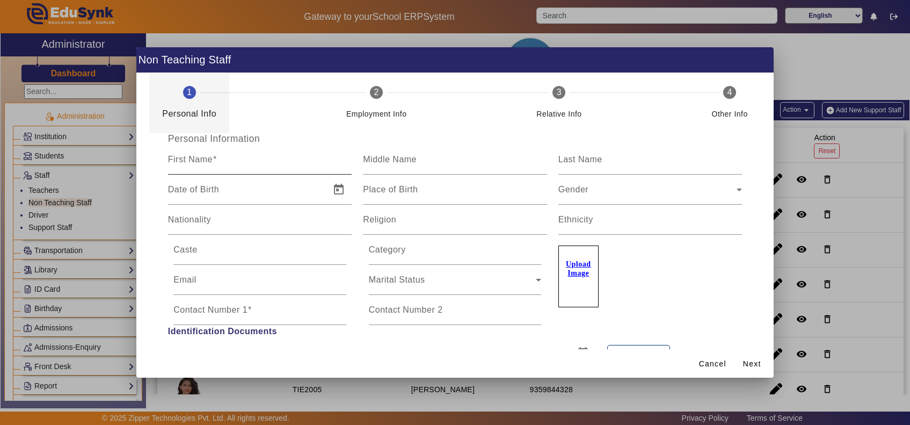
click at [245, 155] on div "First Name" at bounding box center [260, 159] width 184 height 30
paste input "Ahana Koulegekar"
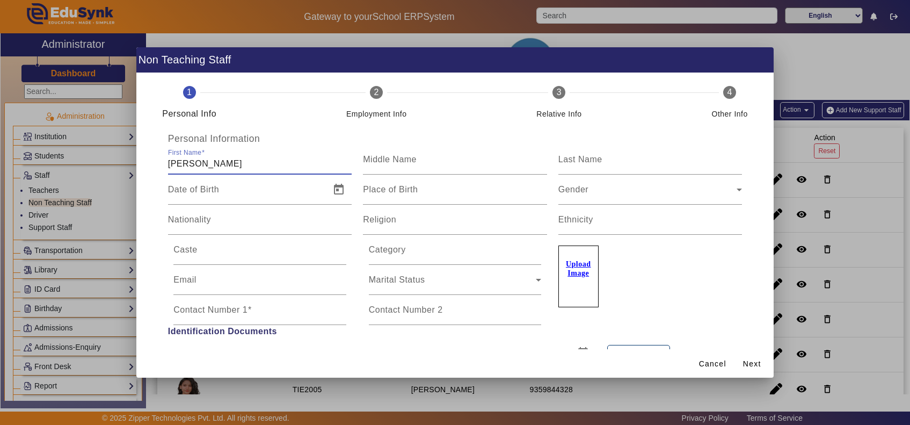
click at [219, 165] on input "Ahana Koulegekar" at bounding box center [260, 163] width 184 height 13
type input "Ahana"
click at [586, 165] on input "Last Name" at bounding box center [651, 163] width 184 height 13
paste input "Koulegekar"
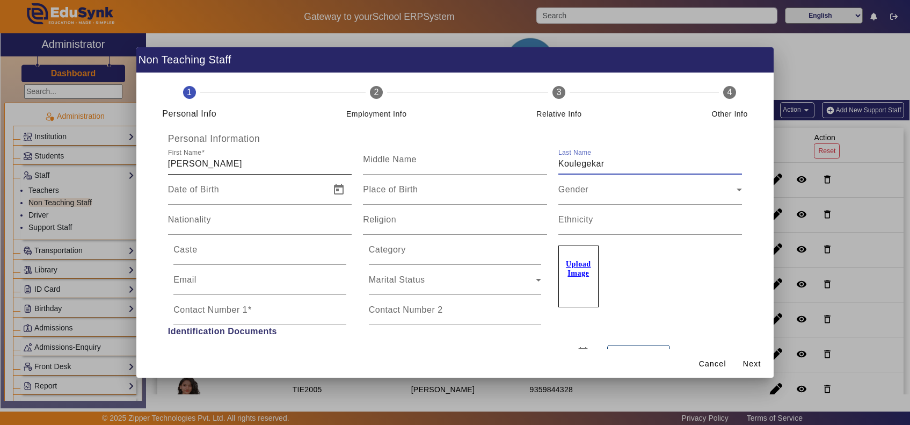
type input "Koulegekar"
click at [231, 161] on input "Ahana" at bounding box center [260, 163] width 184 height 13
type input "Ahana"
click at [231, 307] on mat-label "Contact Number 1" at bounding box center [210, 309] width 74 height 9
click at [231, 308] on input "Contact Number 1" at bounding box center [259, 314] width 173 height 13
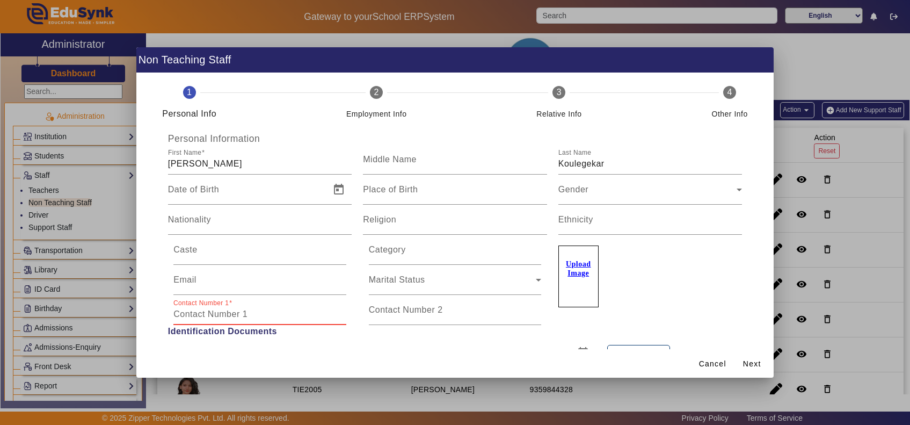
click at [263, 314] on input "Contact Number 1" at bounding box center [259, 314] width 173 height 13
paste input "7666779446"
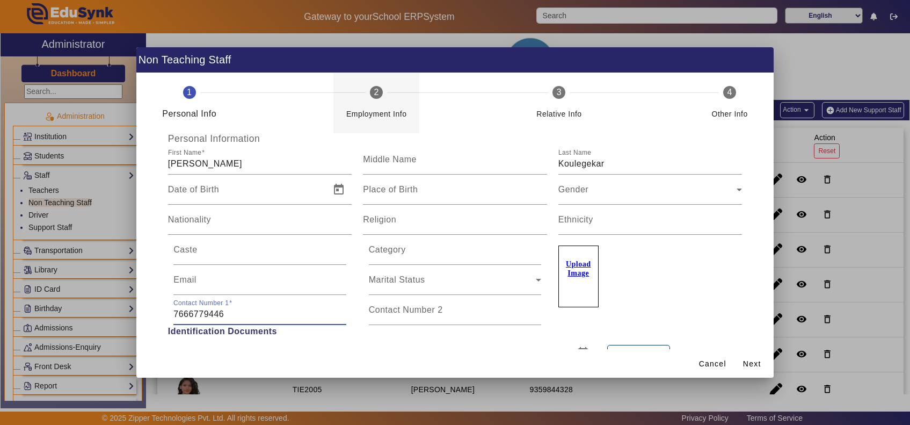
type input "7666779446"
click at [372, 107] on div "Employment Info" at bounding box center [376, 113] width 61 height 13
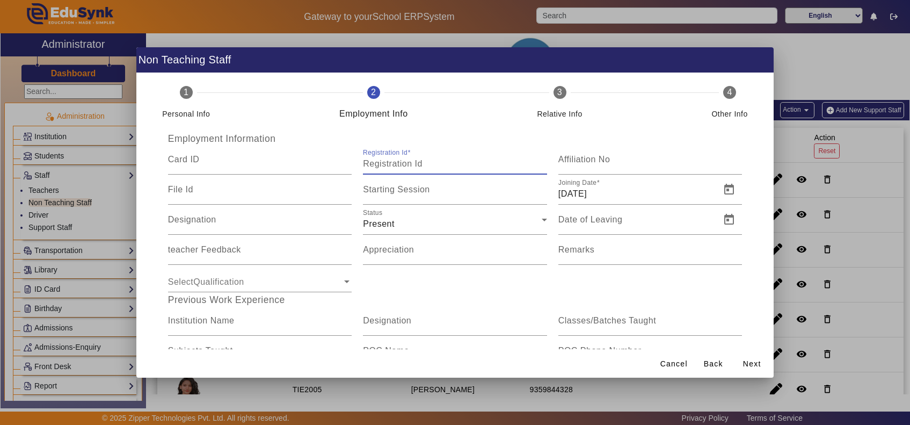
click at [444, 167] on input "Registration Id" at bounding box center [455, 163] width 184 height 13
type input "TIE184"
click at [762, 360] on span "Next" at bounding box center [752, 363] width 18 height 11
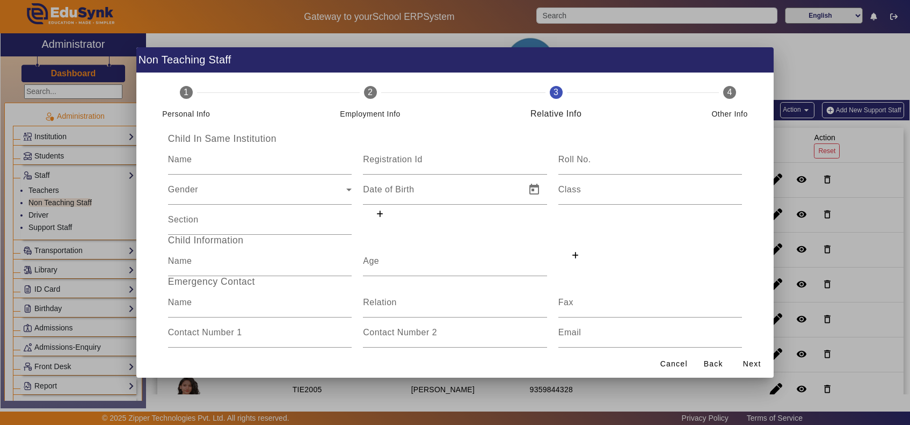
click at [760, 364] on span "Next" at bounding box center [752, 363] width 18 height 11
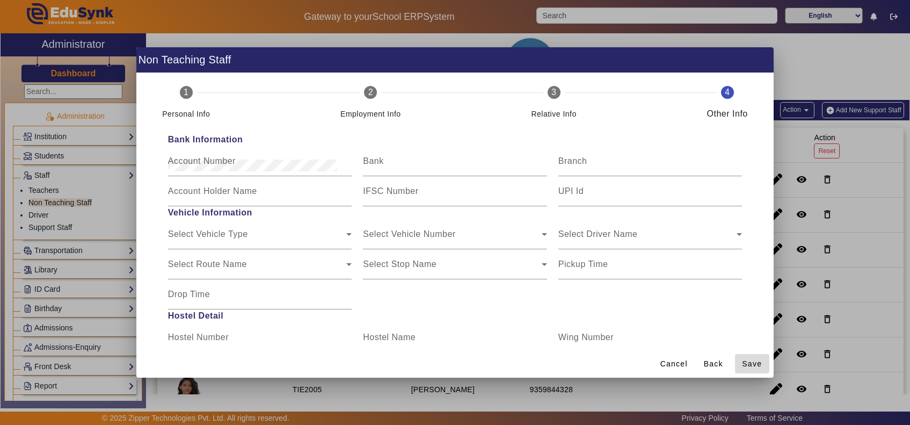
click at [760, 364] on span "Save" at bounding box center [752, 363] width 20 height 11
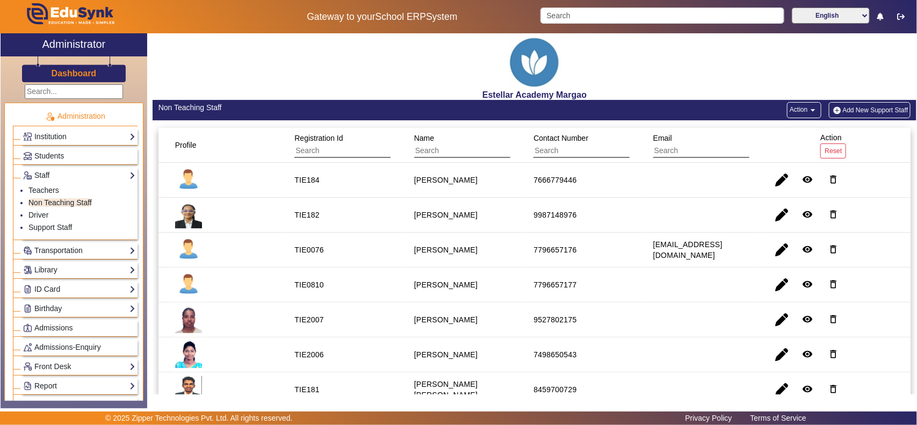
click at [860, 107] on button "Add New Support Staff" at bounding box center [870, 110] width 82 height 16
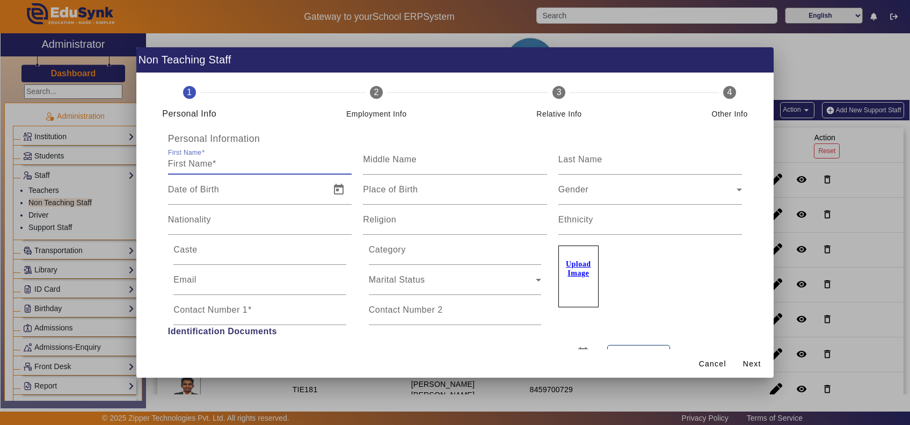
click at [223, 161] on input "First Name" at bounding box center [260, 163] width 184 height 13
paste input "Joshua Rodrigues"
click at [216, 160] on input "Joshua Rodrigues" at bounding box center [260, 163] width 184 height 13
click at [215, 160] on input "Joshua Rodrigues" at bounding box center [260, 163] width 184 height 13
type input "Joshua"
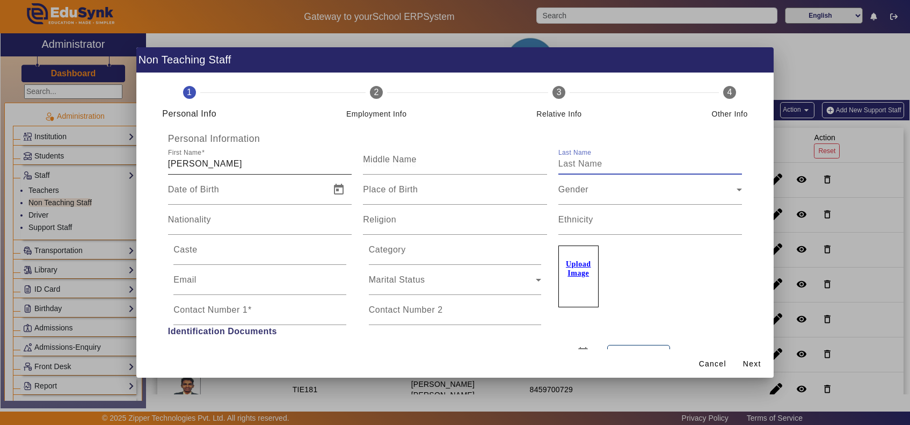
paste input "Rodrigues"
type input "Rodrigues"
click at [230, 310] on mat-label "Contact Number 1" at bounding box center [210, 309] width 74 height 9
click at [230, 310] on input "Contact Number 1" at bounding box center [259, 314] width 173 height 13
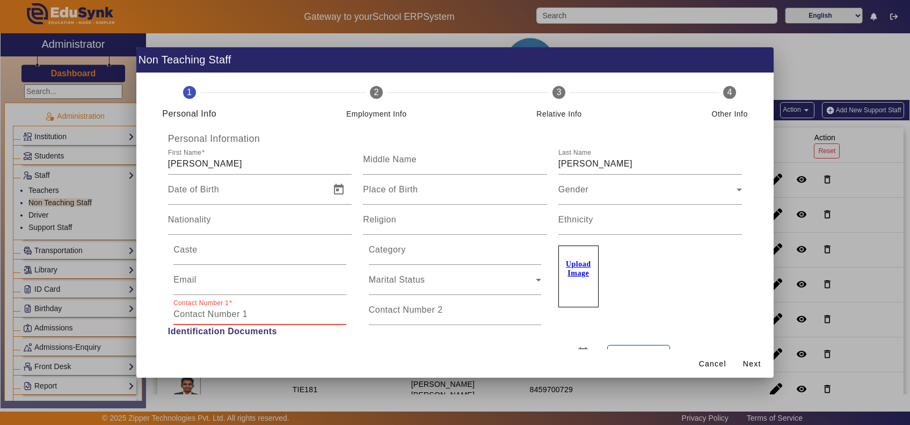
paste input "7796657178"
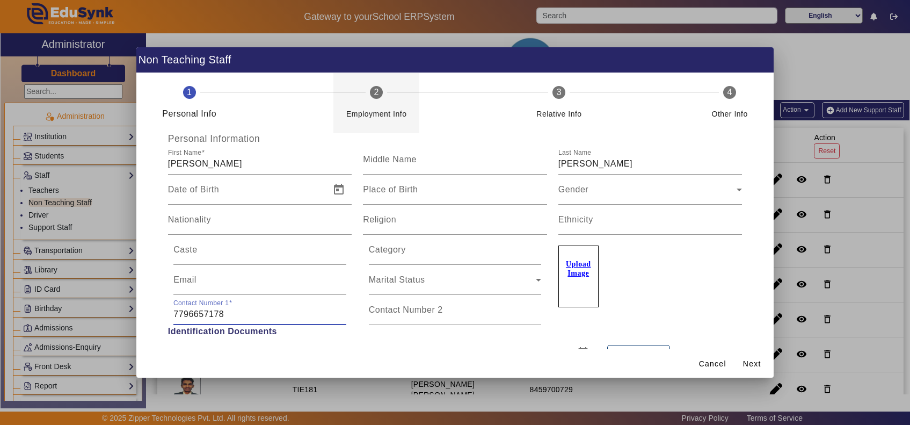
type input "7796657178"
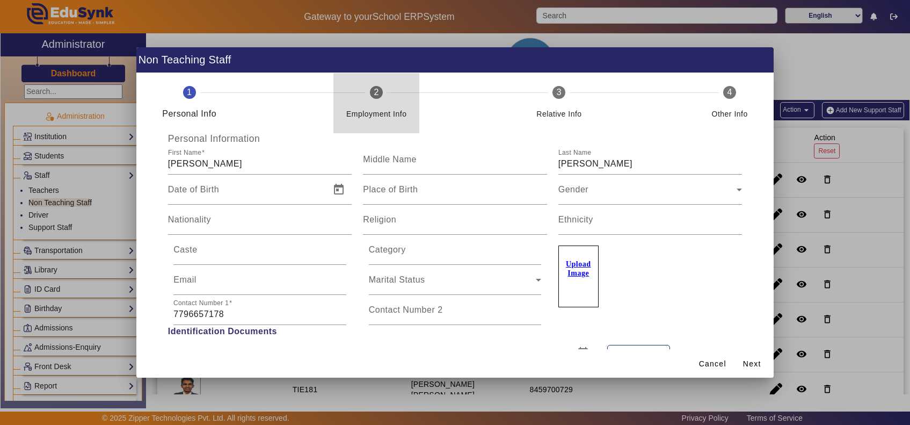
click at [366, 102] on div "Employment Info" at bounding box center [376, 109] width 61 height 21
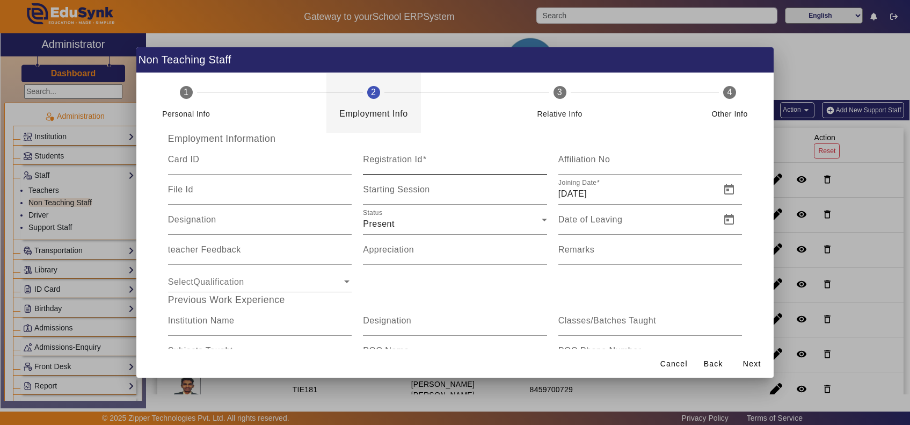
click at [411, 160] on mat-label "Registration Id" at bounding box center [393, 159] width 60 height 9
click at [411, 160] on input "Registration Id" at bounding box center [455, 163] width 184 height 13
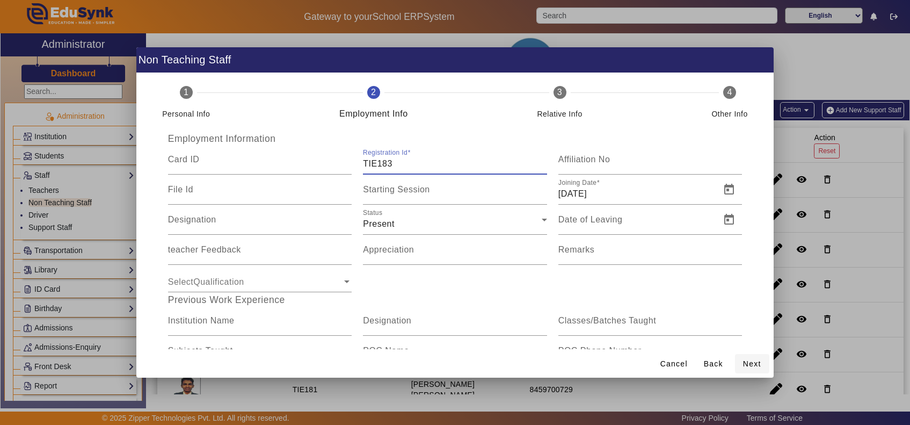
type input "TIE183"
click at [758, 363] on span "Next" at bounding box center [752, 363] width 18 height 11
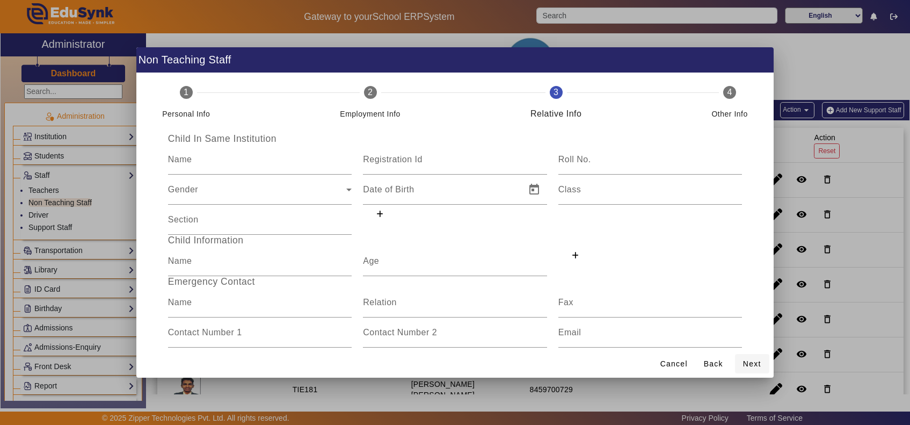
click at [753, 363] on span "Next" at bounding box center [752, 363] width 18 height 11
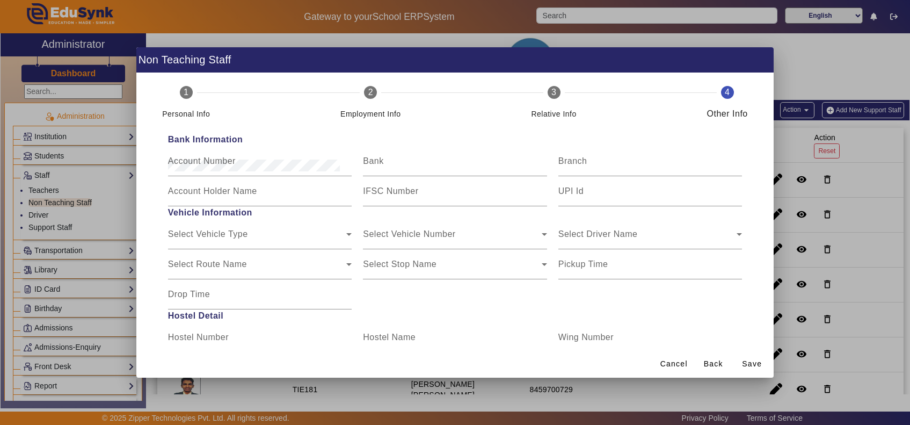
click at [753, 363] on span "Save" at bounding box center [752, 363] width 20 height 11
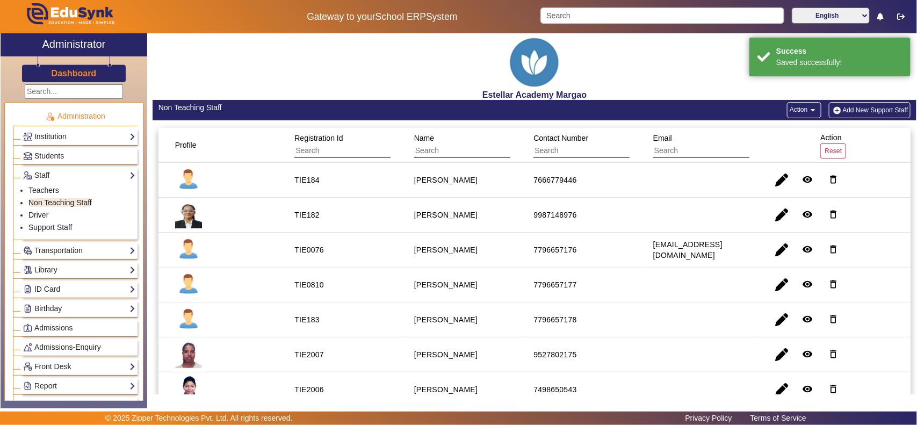
click at [851, 105] on button "Add New Support Staff" at bounding box center [870, 110] width 82 height 16
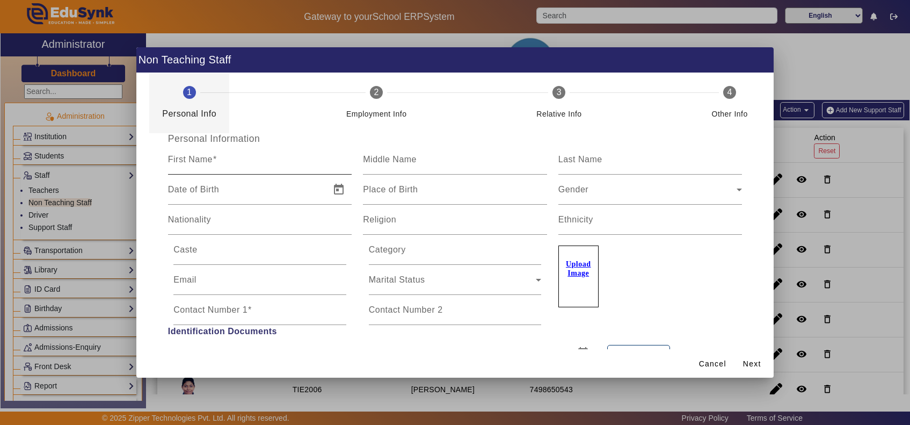
click at [213, 165] on input "First Name" at bounding box center [260, 163] width 184 height 13
paste input "Luella Dias"
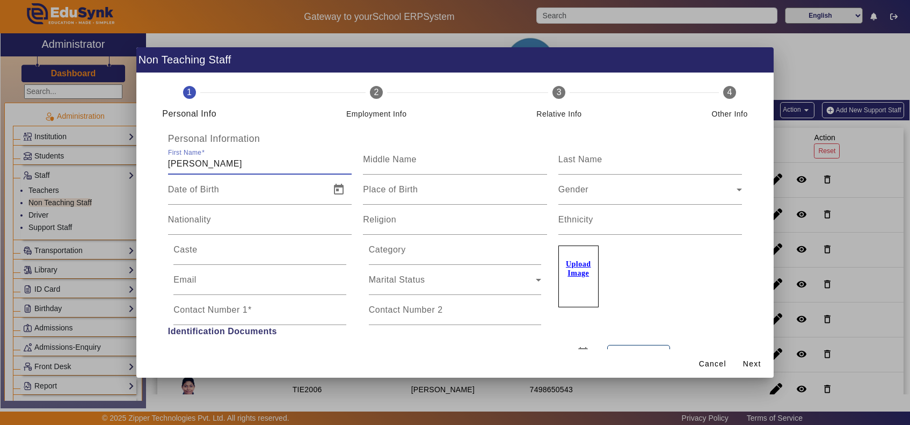
click at [207, 162] on input "Luella Dias" at bounding box center [260, 163] width 184 height 13
type input "Luella"
paste input "Dias"
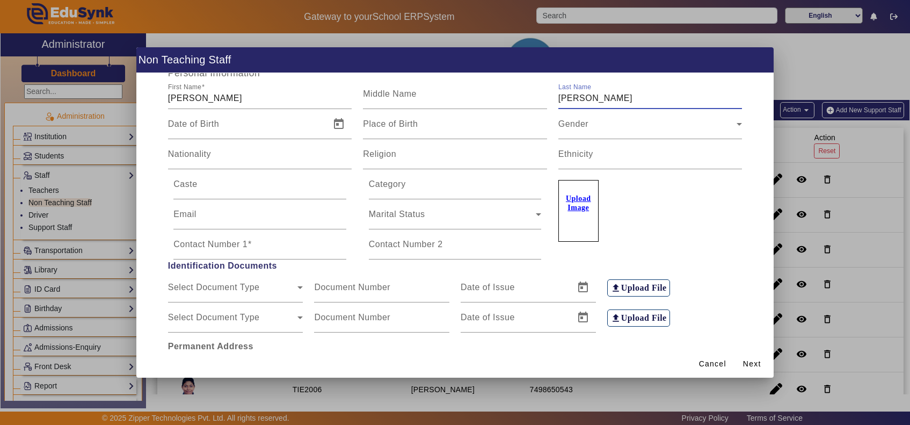
scroll to position [112, 0]
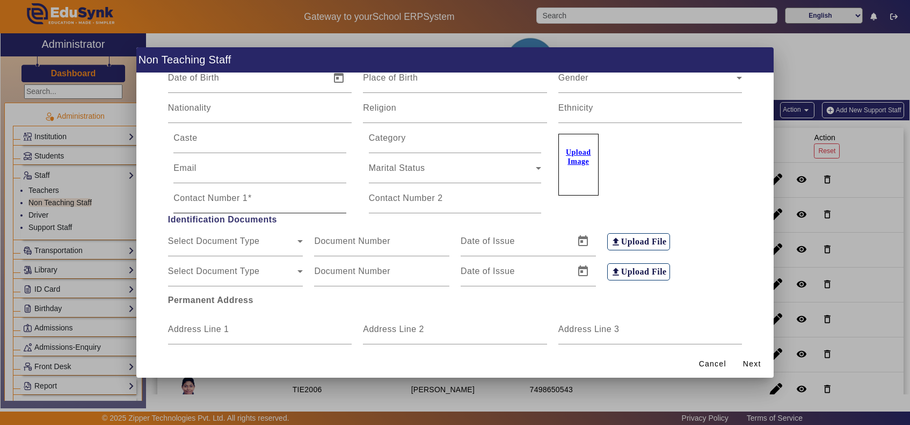
type input "Dias"
click at [216, 200] on mat-label "Contact Number 1" at bounding box center [210, 197] width 74 height 9
click at [216, 200] on input "Contact Number 1" at bounding box center [259, 202] width 173 height 13
paste input "7796657180"
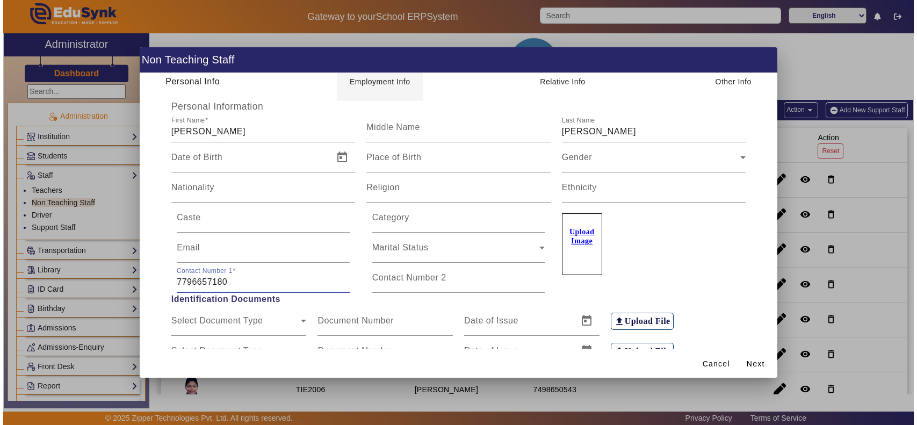
scroll to position [0, 0]
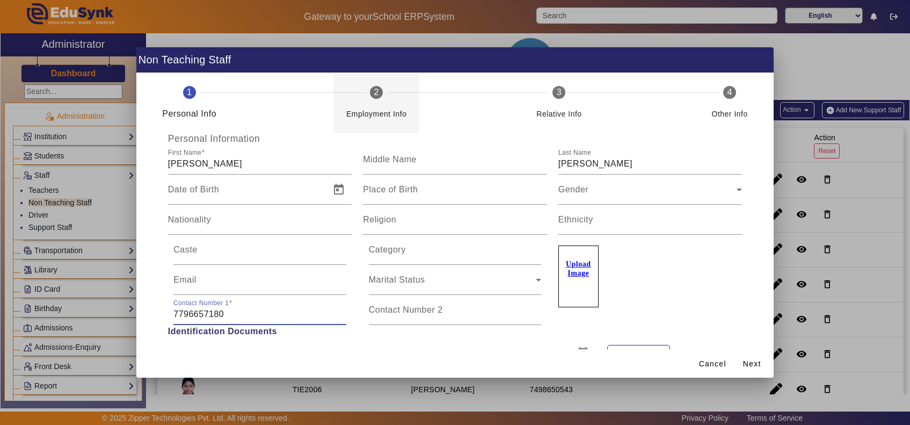
type input "7796657180"
click at [368, 100] on div "Employment Info" at bounding box center [376, 109] width 61 height 21
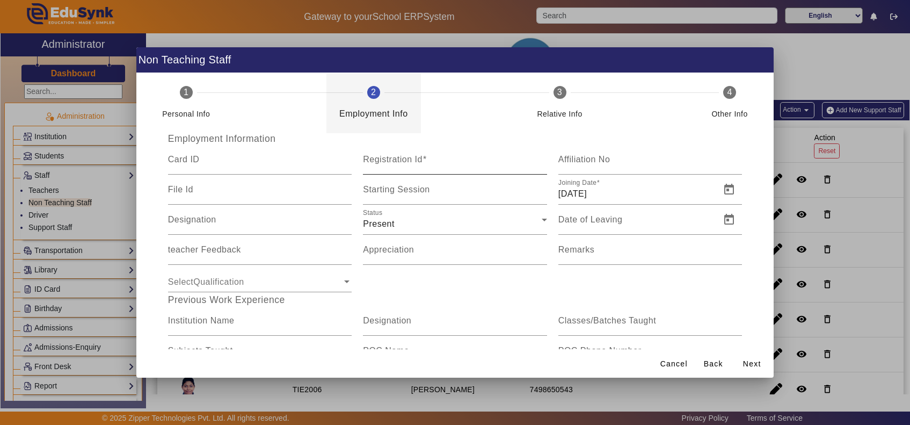
click at [447, 160] on input "Registration Id" at bounding box center [455, 163] width 184 height 13
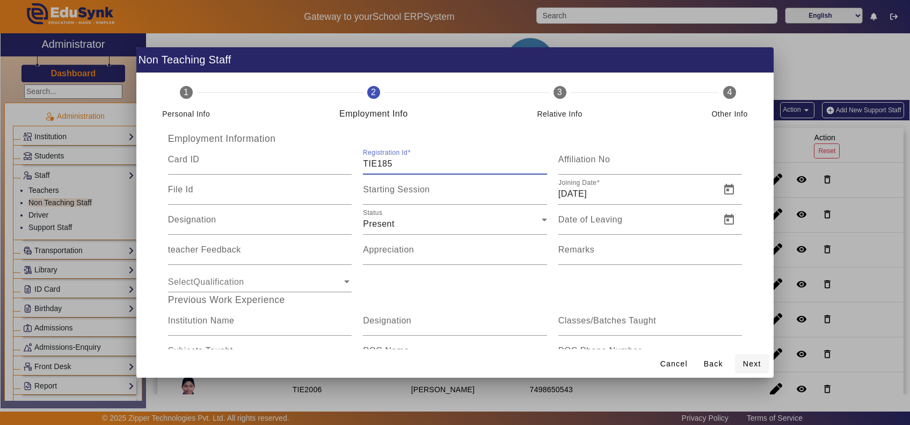
type input "TIE185"
drag, startPoint x: 750, startPoint y: 359, endPoint x: 756, endPoint y: 369, distance: 12.1
click at [750, 360] on span "Next" at bounding box center [752, 363] width 18 height 11
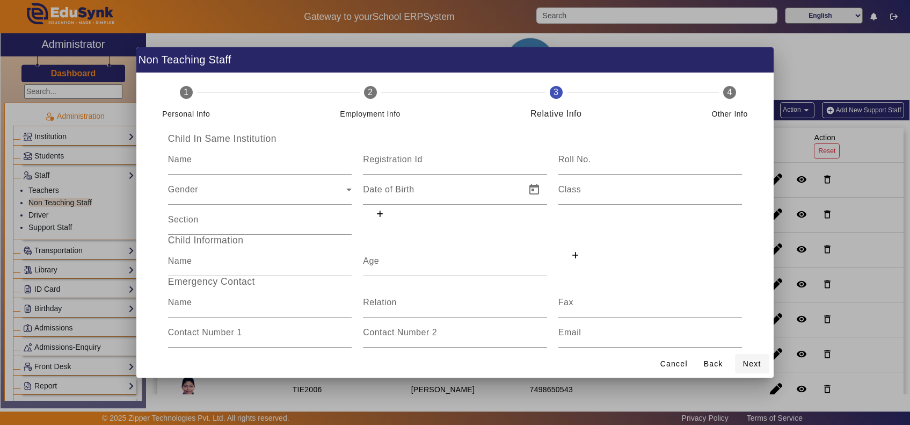
click at [756, 360] on span "Next" at bounding box center [752, 363] width 18 height 11
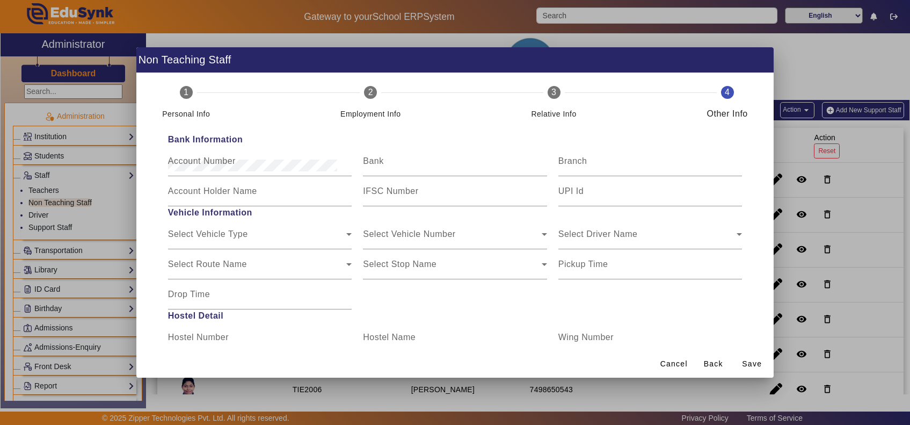
click at [756, 360] on span "Save" at bounding box center [752, 363] width 20 height 11
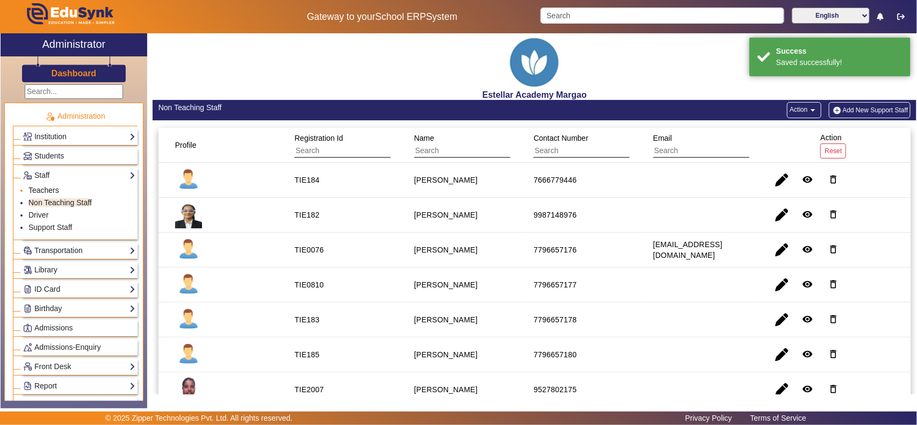
click at [43, 191] on link "Teachers" at bounding box center [43, 190] width 31 height 9
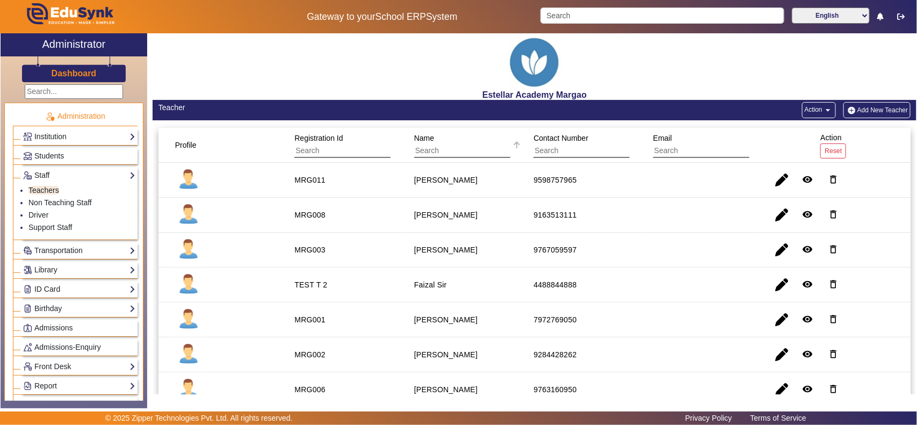
click at [420, 139] on span "Name" at bounding box center [424, 138] width 20 height 9
click at [423, 137] on span "Name" at bounding box center [424, 138] width 20 height 9
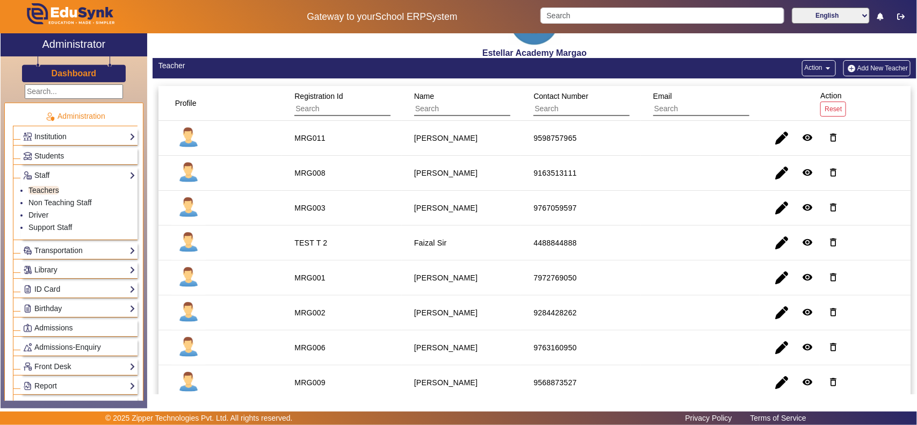
scroll to position [37, 0]
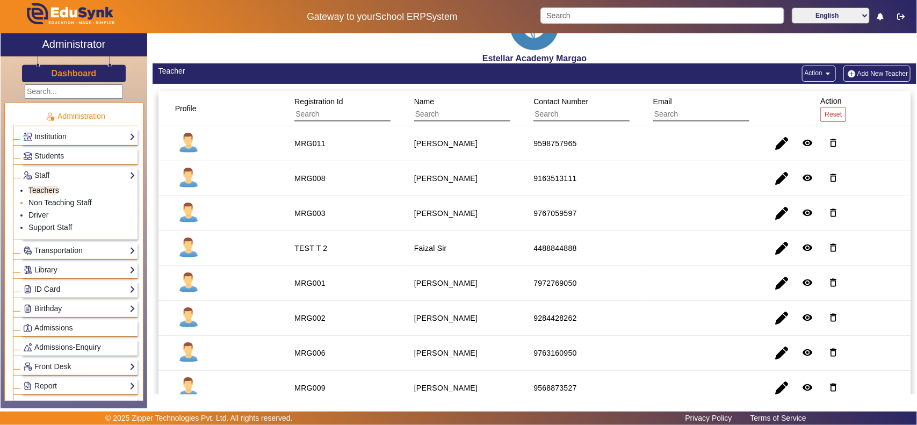
click at [50, 202] on link "Non Teaching Staff" at bounding box center [59, 202] width 63 height 9
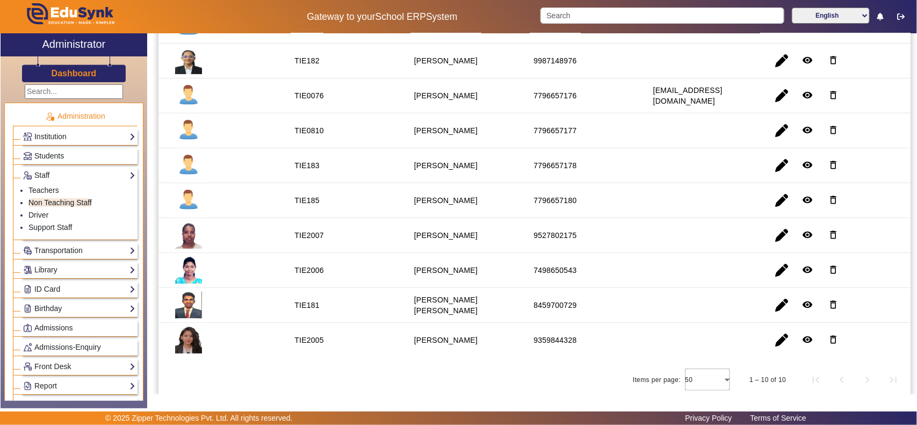
scroll to position [156, 0]
click at [52, 191] on link "Teachers" at bounding box center [43, 190] width 31 height 9
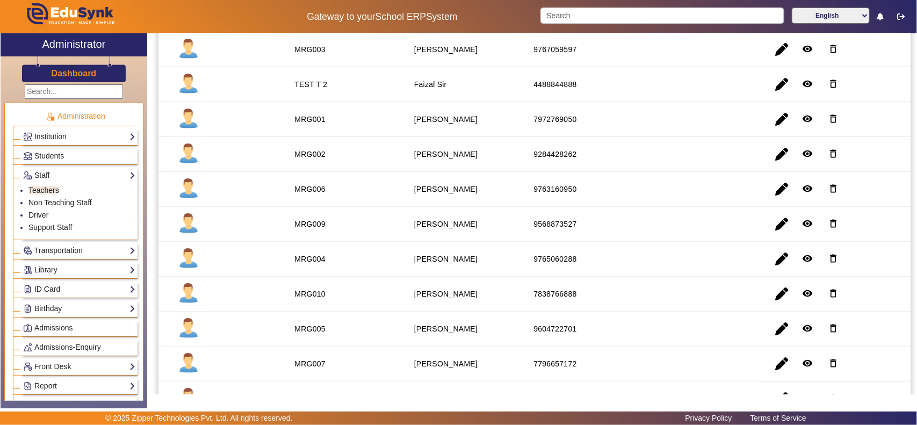
scroll to position [261, 0]
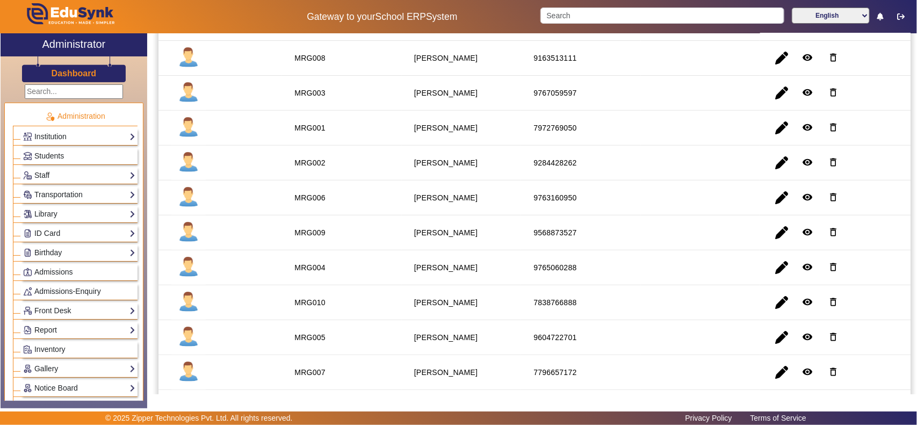
scroll to position [223, 0]
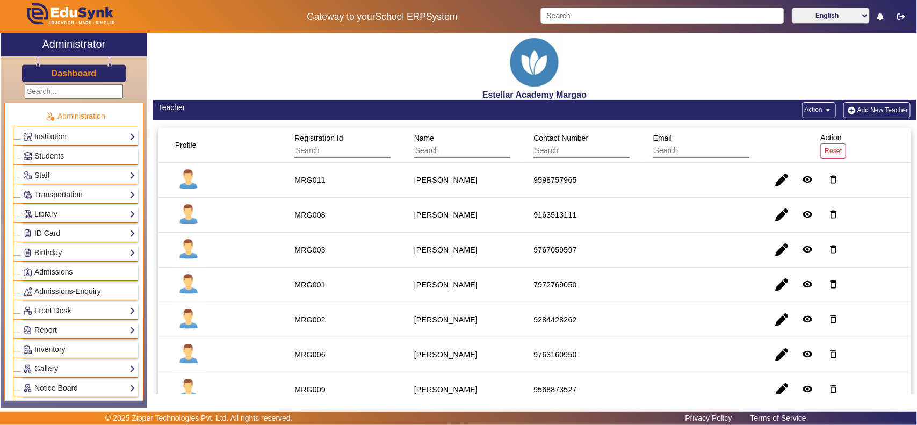
scroll to position [191, 0]
click at [300, 139] on span "Registration Id" at bounding box center [318, 138] width 48 height 9
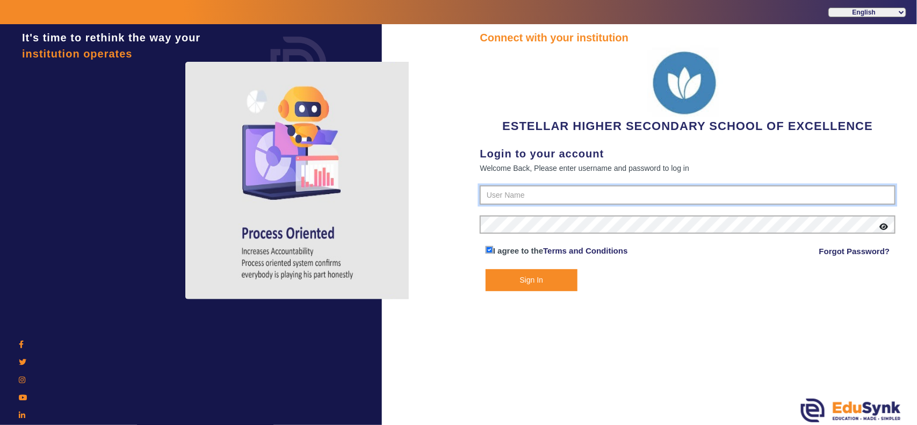
type input "7796657185"
click at [513, 272] on button "Sign In" at bounding box center [532, 280] width 92 height 22
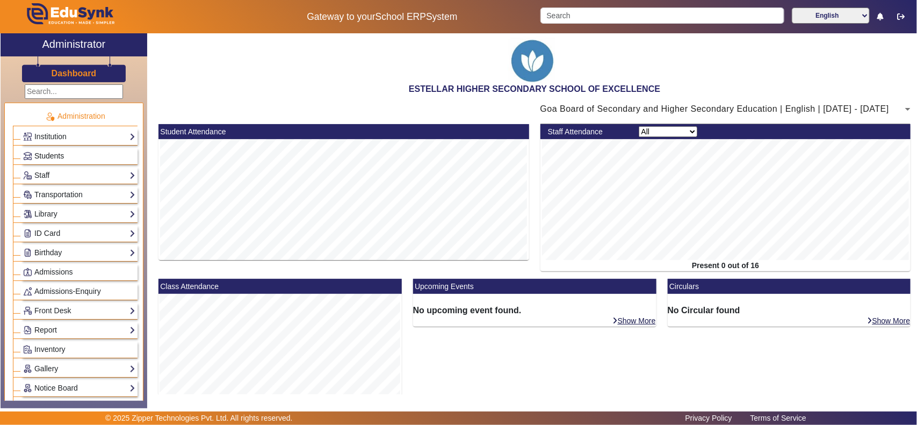
click at [54, 155] on span "Students" at bounding box center [49, 155] width 30 height 9
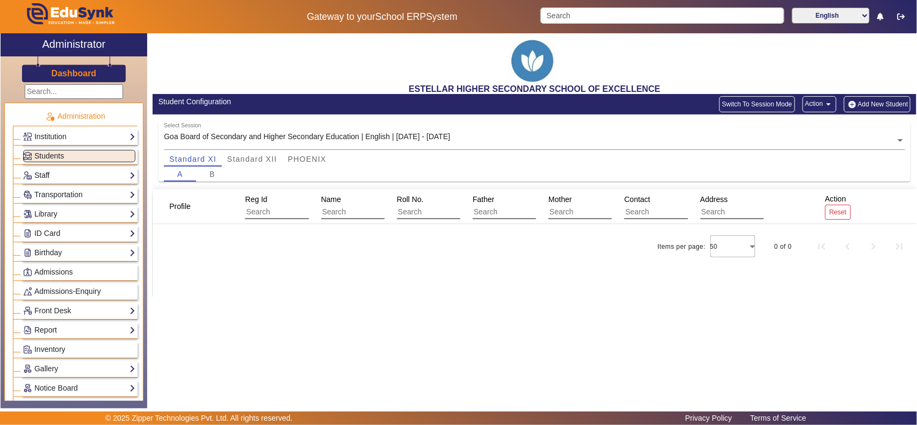
click at [51, 175] on link "Staff" at bounding box center [79, 175] width 112 height 12
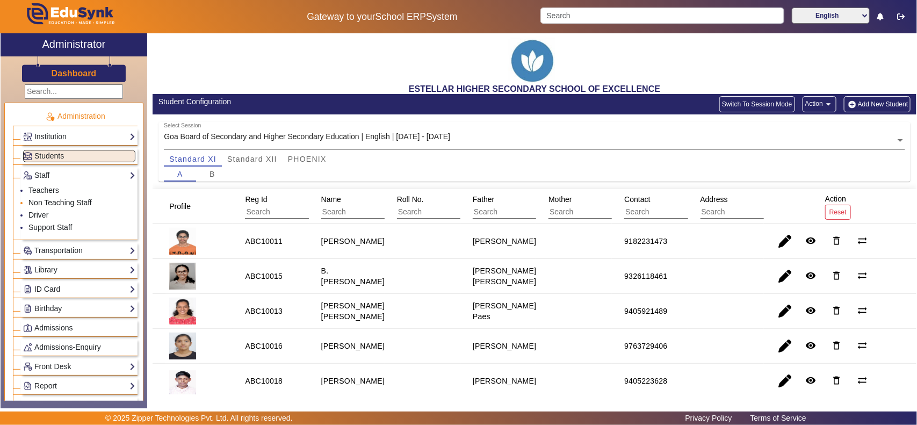
click at [49, 200] on link "Non Teaching Staff" at bounding box center [59, 202] width 63 height 9
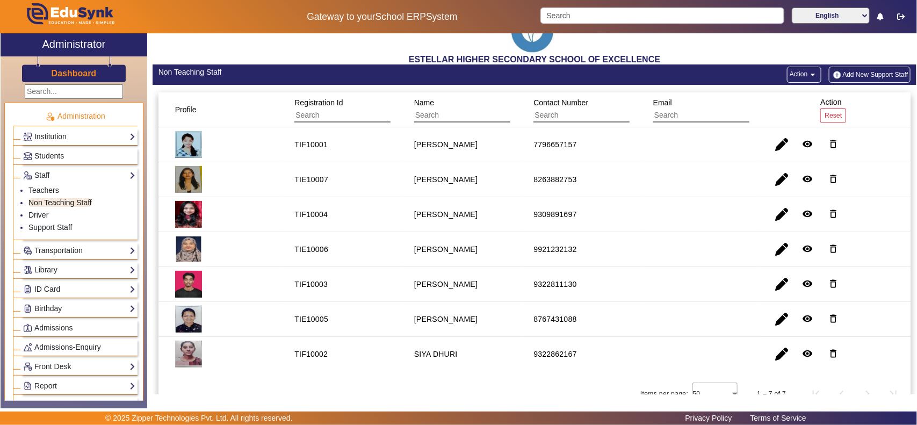
scroll to position [44, 0]
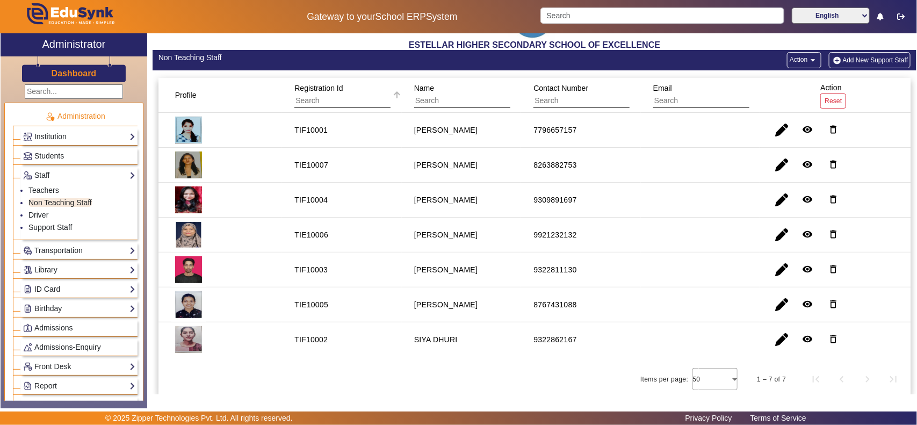
click at [321, 88] on span "Registration Id" at bounding box center [318, 88] width 48 height 9
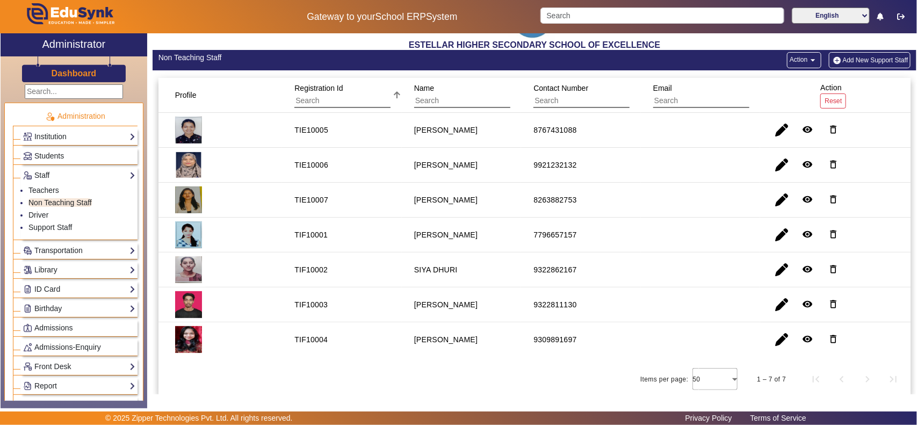
click at [321, 87] on span "Registration Id" at bounding box center [318, 88] width 48 height 9
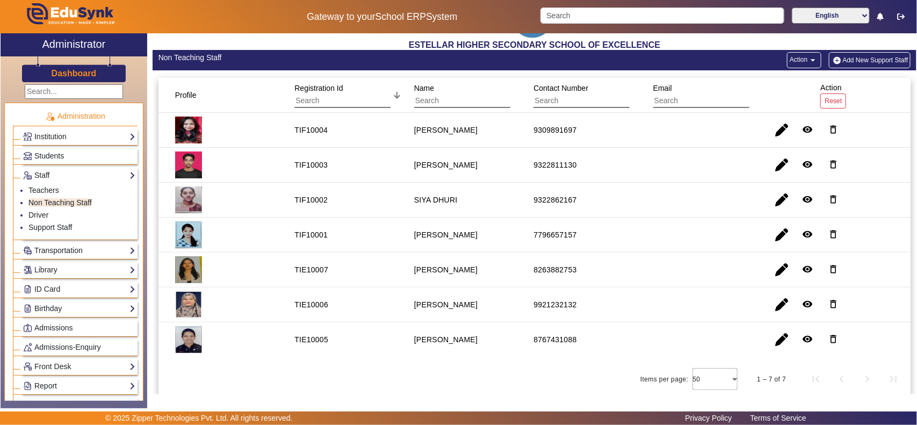
click at [336, 86] on span "Registration Id" at bounding box center [318, 88] width 48 height 9
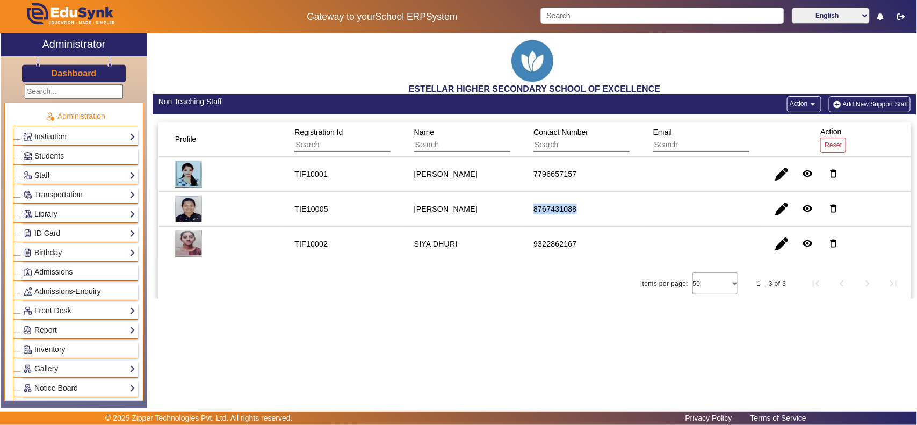
drag, startPoint x: 532, startPoint y: 204, endPoint x: 578, endPoint y: 206, distance: 45.7
click at [578, 206] on div "8767431088" at bounding box center [555, 209] width 50 height 18
click at [553, 334] on div "ESTELLAR HIGHER SECONDARY SCHOOL OF EXCELLENCE Non Teaching Staff Action arrow_…" at bounding box center [531, 215] width 769 height 364
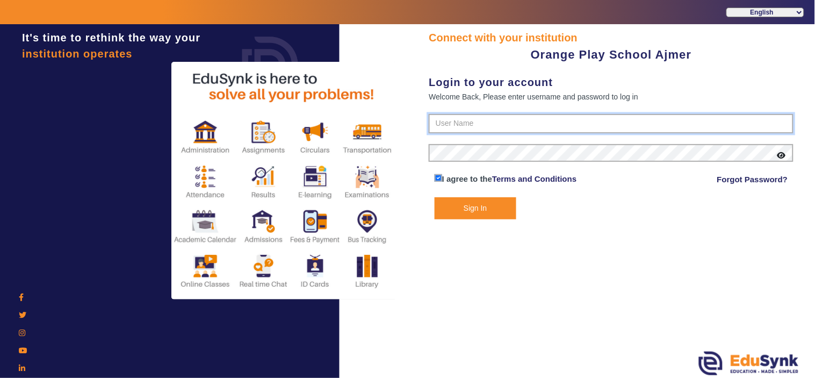
type input "9829214768"
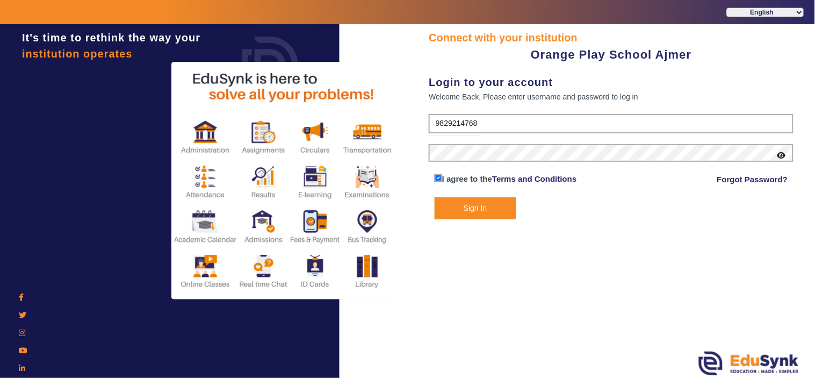
click at [509, 206] on button "Sign In" at bounding box center [476, 208] width 82 height 22
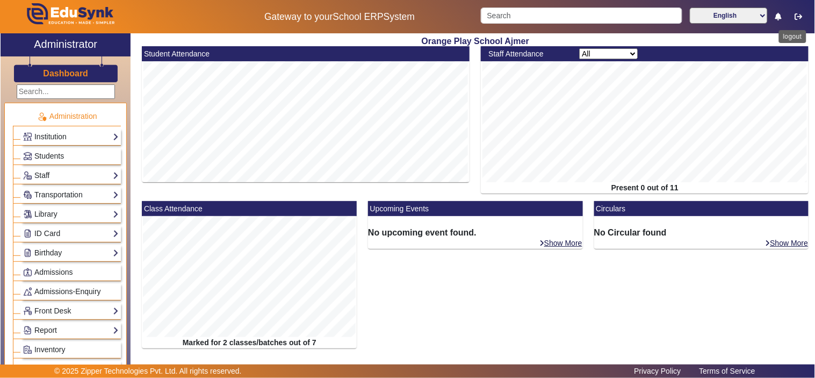
click at [798, 15] on icon "button" at bounding box center [799, 17] width 8 height 8
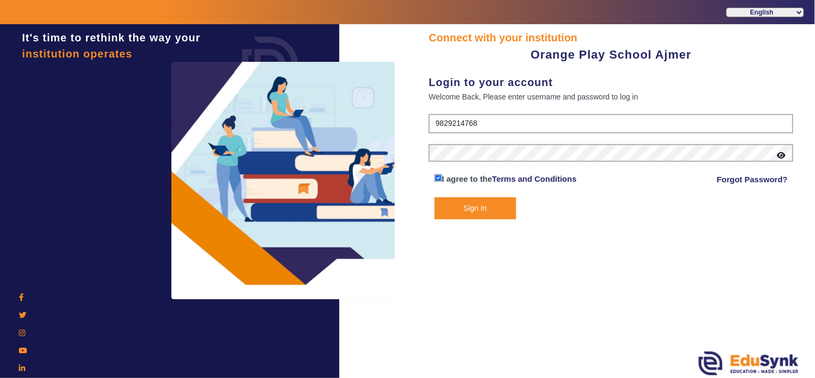
click at [489, 209] on button "Sign In" at bounding box center [476, 208] width 82 height 22
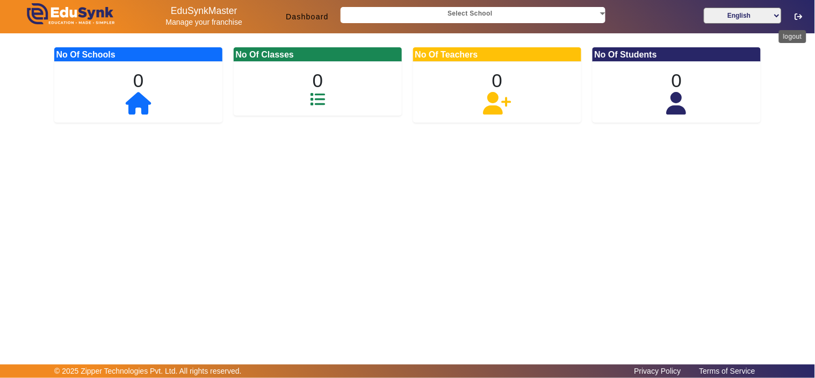
click at [796, 11] on button "button" at bounding box center [799, 17] width 20 height 18
click at [798, 17] on icon "button" at bounding box center [799, 17] width 8 height 8
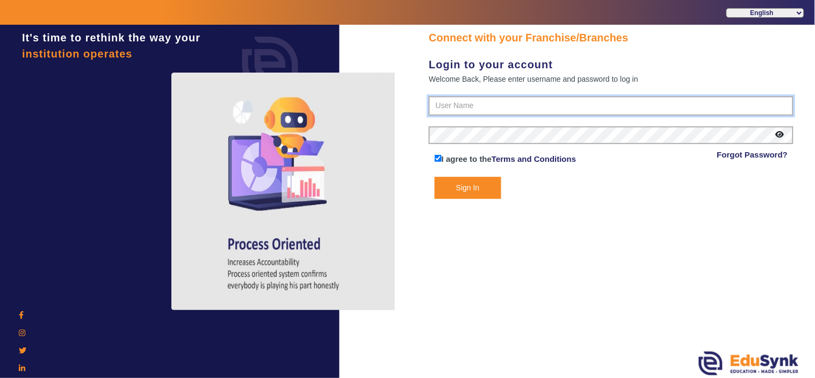
type input "5959595959"
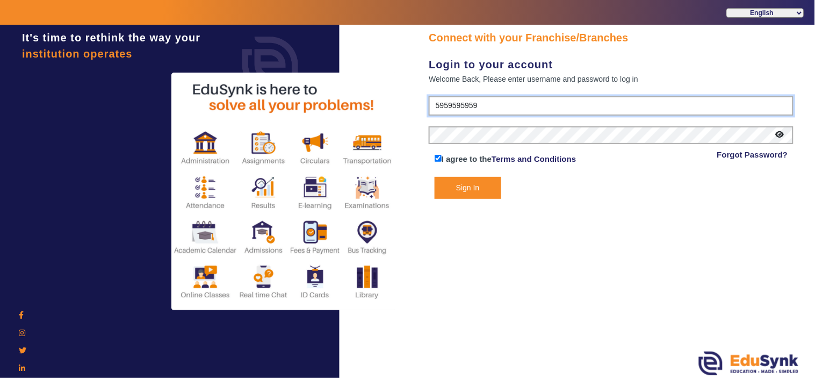
click at [457, 102] on input "5959595959" at bounding box center [611, 105] width 365 height 19
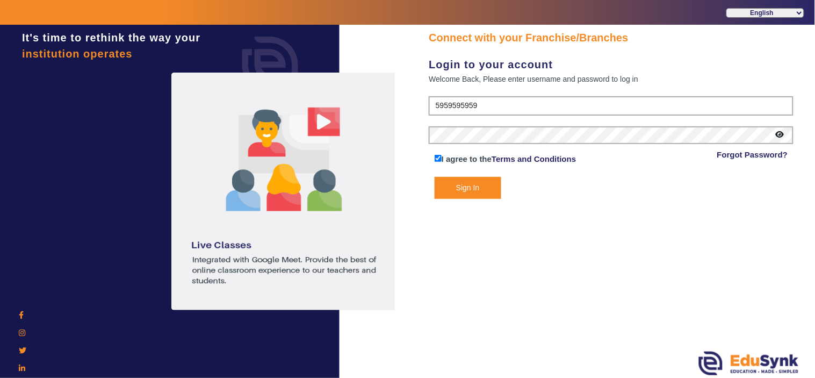
drag, startPoint x: 609, startPoint y: 308, endPoint x: 604, endPoint y: 326, distance: 18.4
click at [609, 308] on div "Connect with your Franchise/Branches Login to your account Welcome Back, Please…" at bounding box center [611, 202] width 408 height 356
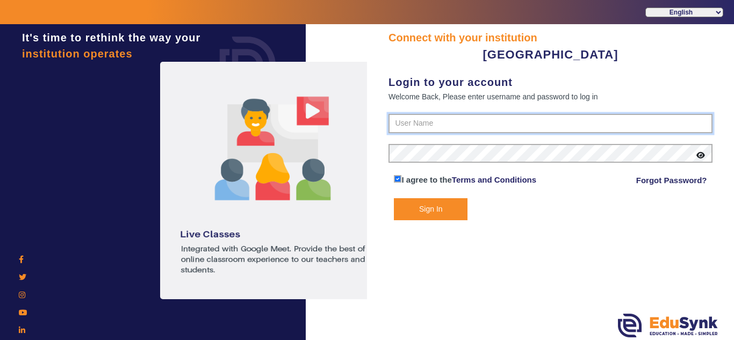
click at [453, 126] on input "text" at bounding box center [550, 123] width 324 height 19
paste input "8955782217"
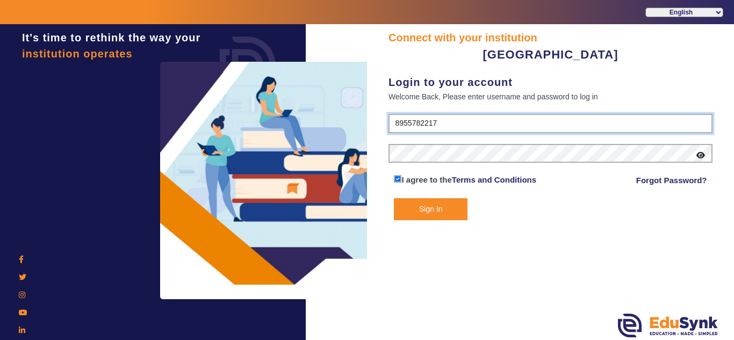
type input "8955782217"
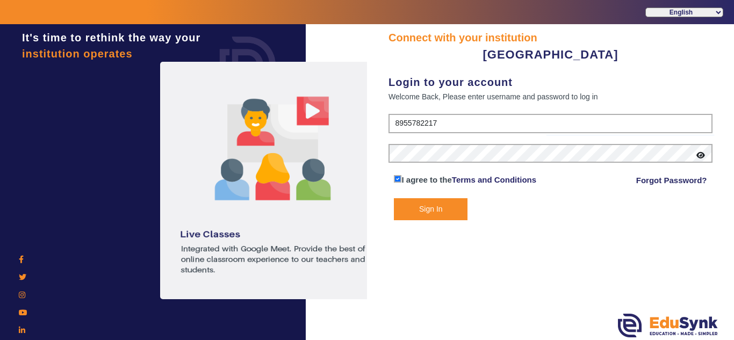
click at [430, 211] on button "Sign In" at bounding box center [431, 209] width 74 height 22
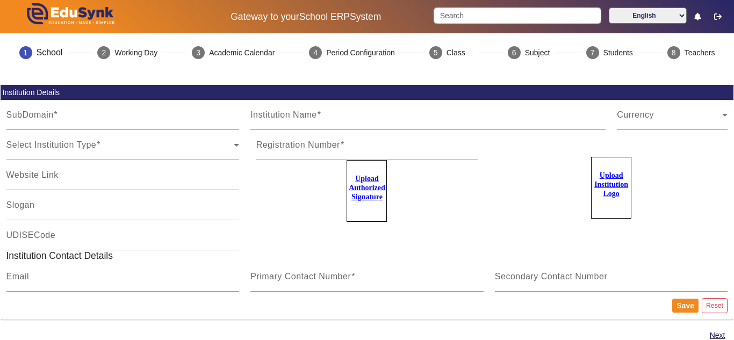
type input "OrangePlayLink"
type input "[GEOGRAPHIC_DATA]"
type input "NA"
type input "[EMAIL_ADDRESS][DOMAIN_NAME]"
type input "8955782217"
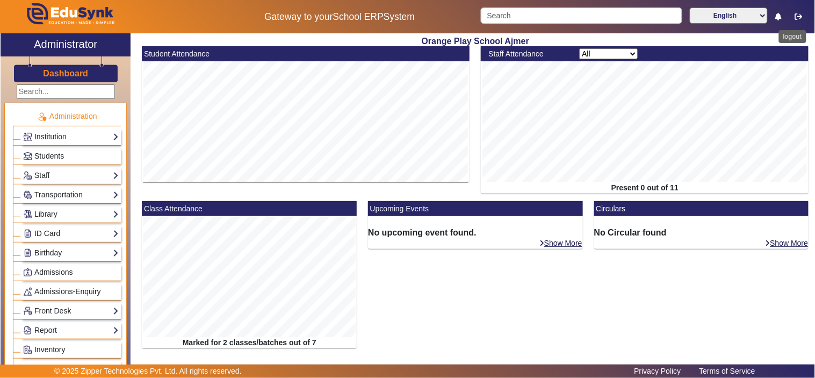
click at [799, 13] on icon "button" at bounding box center [799, 17] width 8 height 8
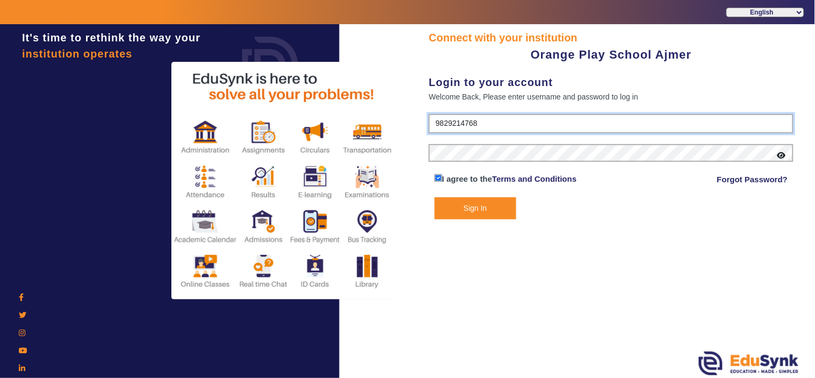
click at [459, 120] on input "9829214768" at bounding box center [611, 123] width 365 height 19
